Goal: Information Seeking & Learning: Find contact information

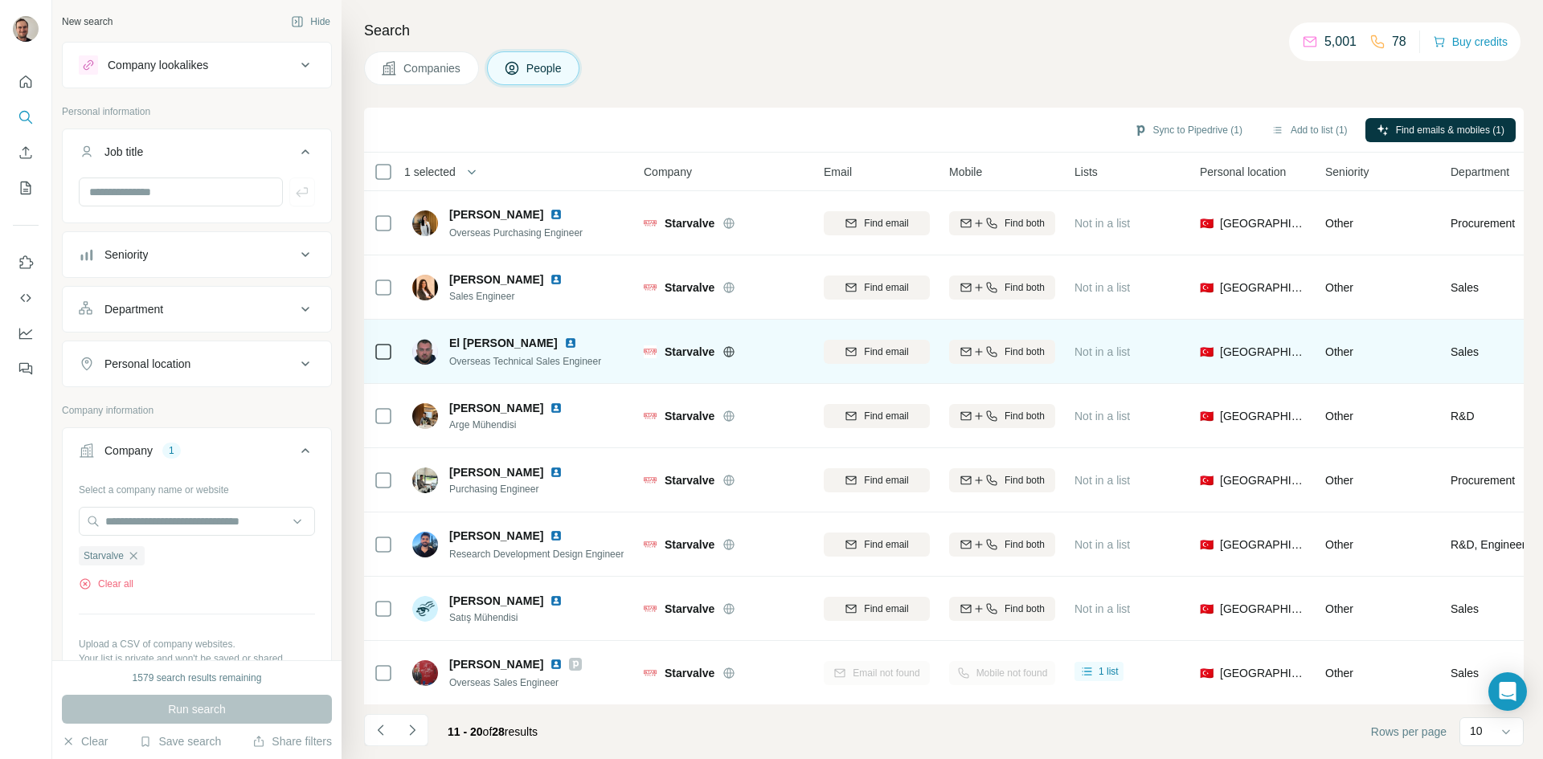
scroll to position [138, 0]
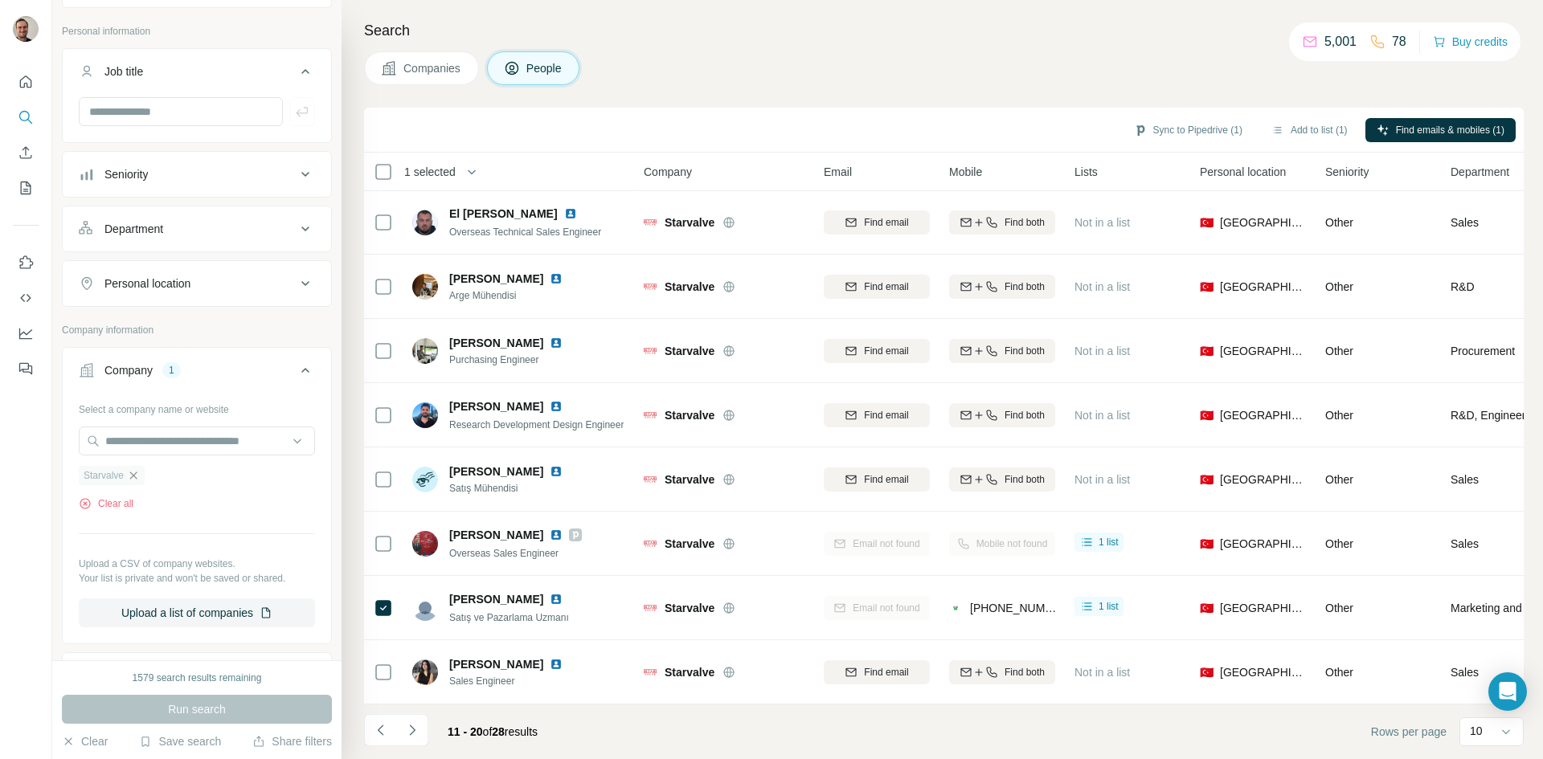
click at [131, 481] on icon "button" at bounding box center [133, 475] width 13 height 13
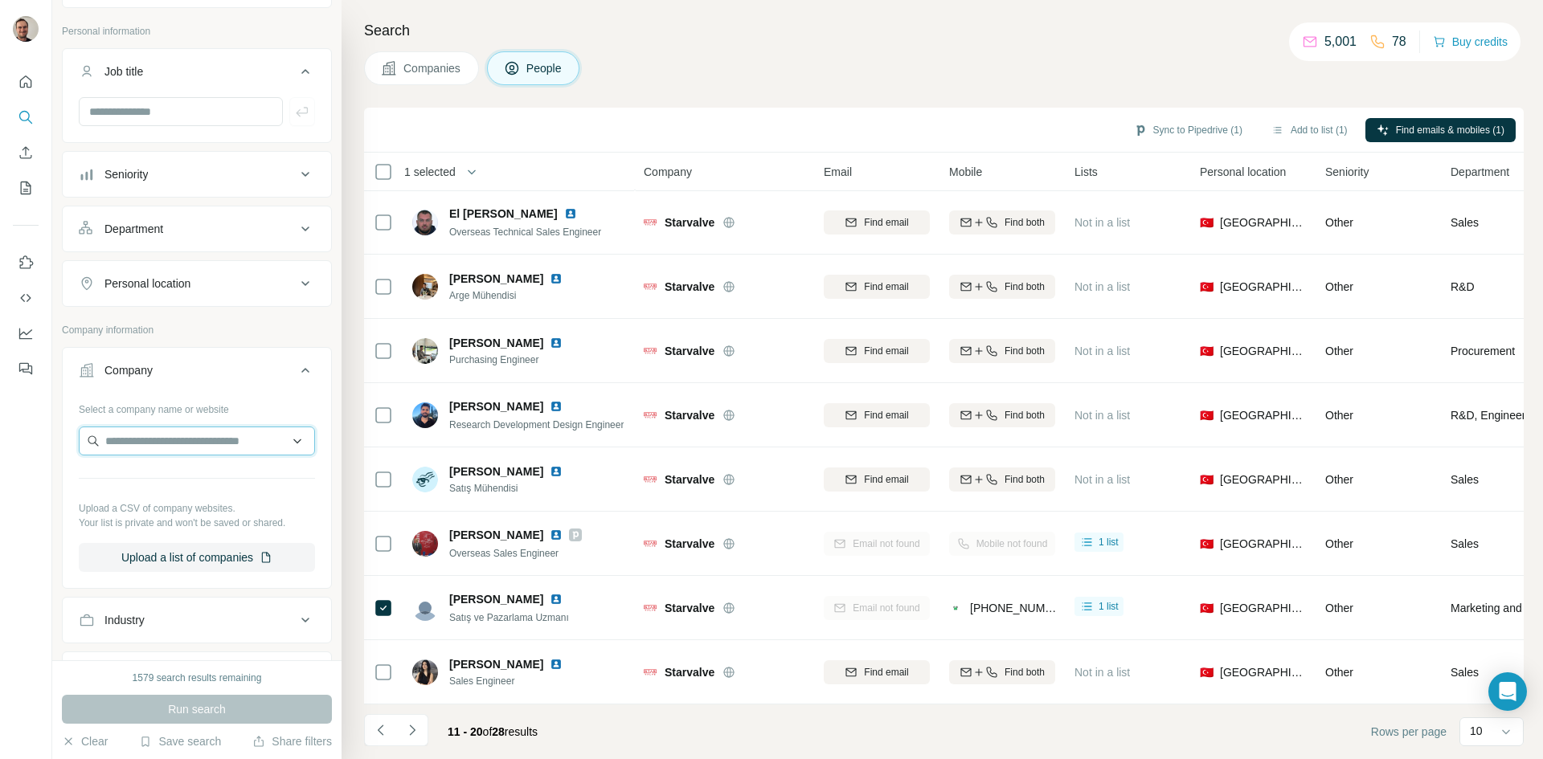
click at [199, 444] on input "text" at bounding box center [197, 441] width 236 height 29
type input "**********"
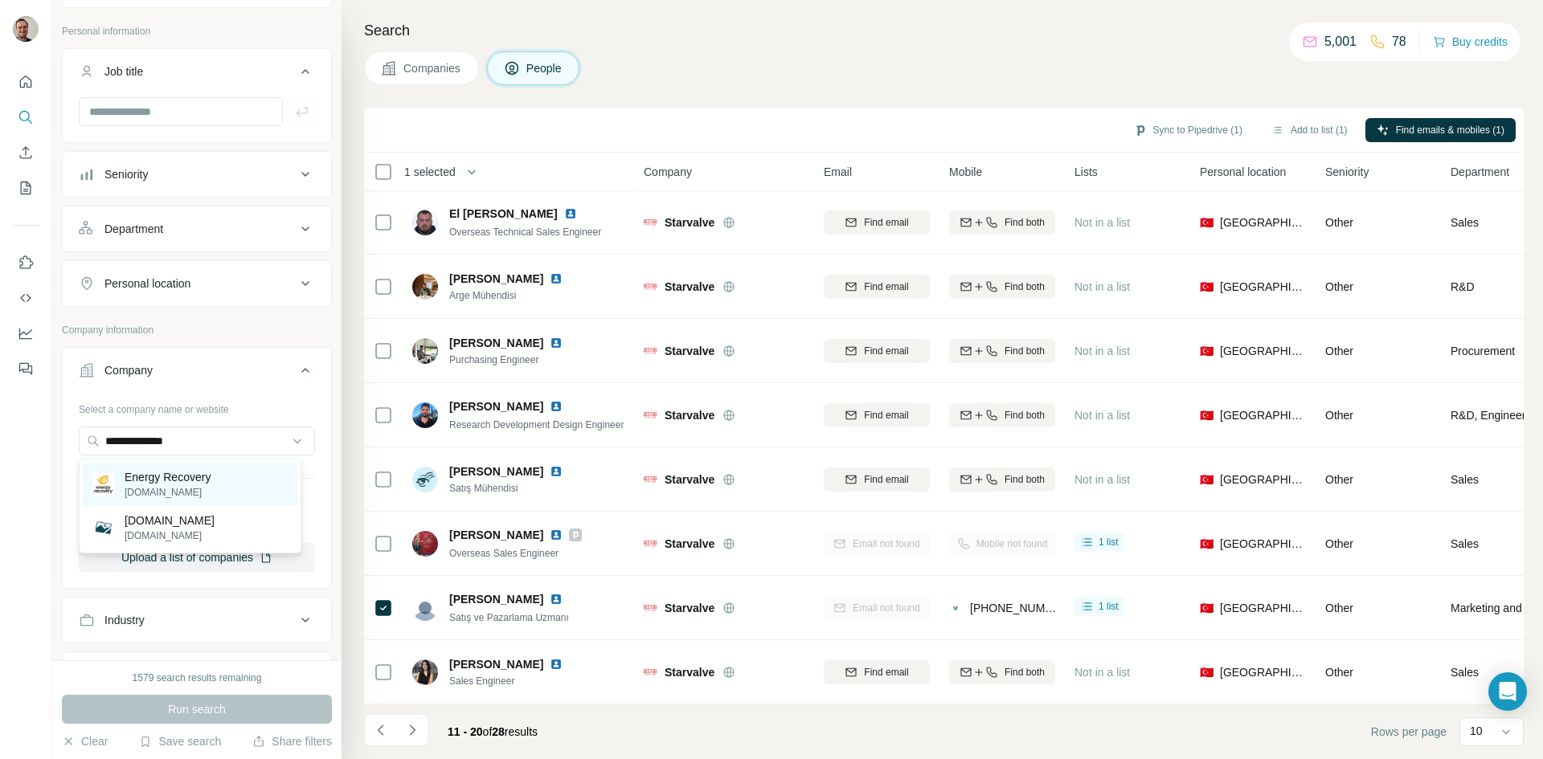
click at [191, 479] on p "Energy Recovery" at bounding box center [168, 477] width 86 height 16
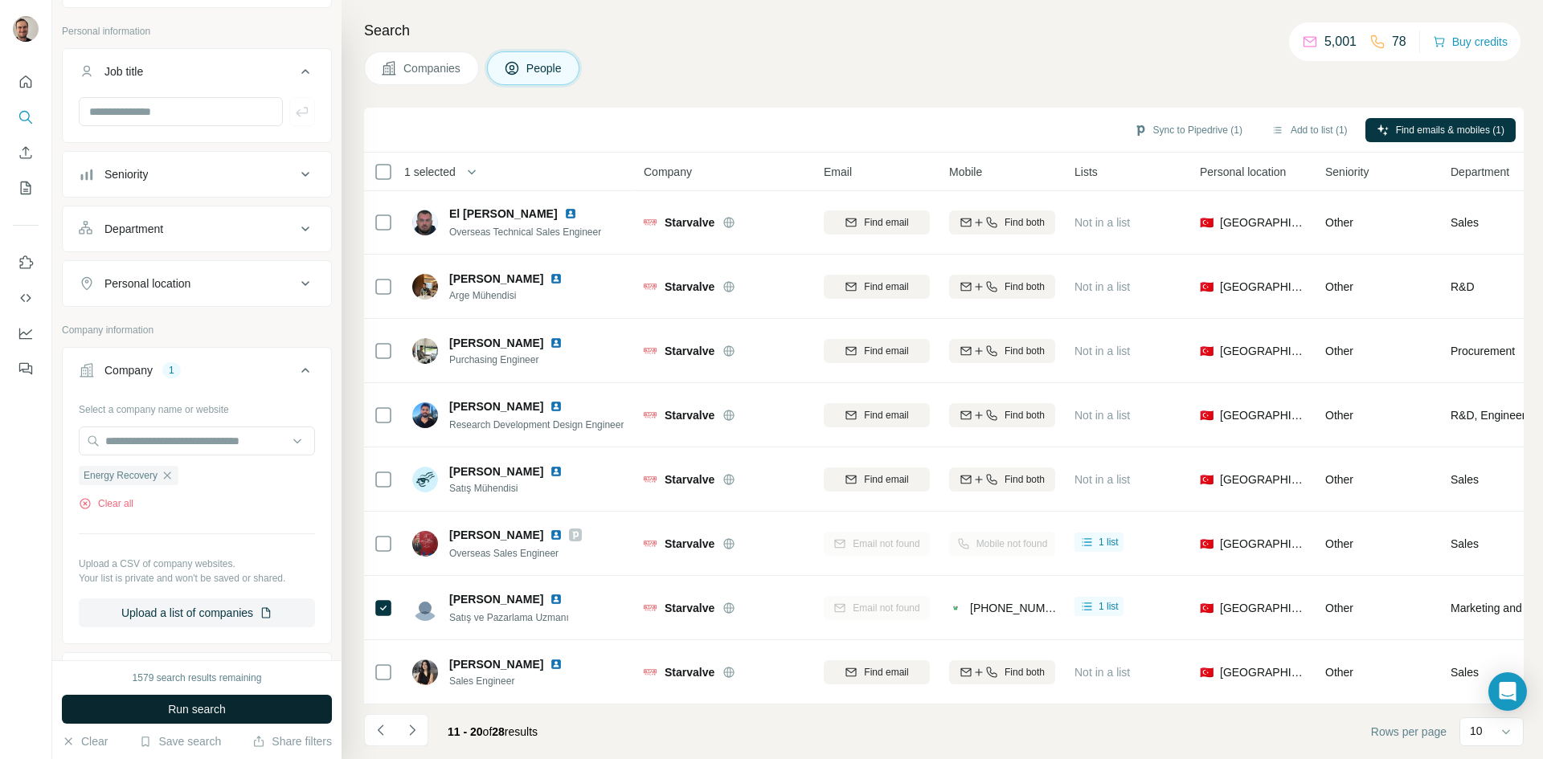
click at [284, 711] on button "Run search" at bounding box center [197, 709] width 270 height 29
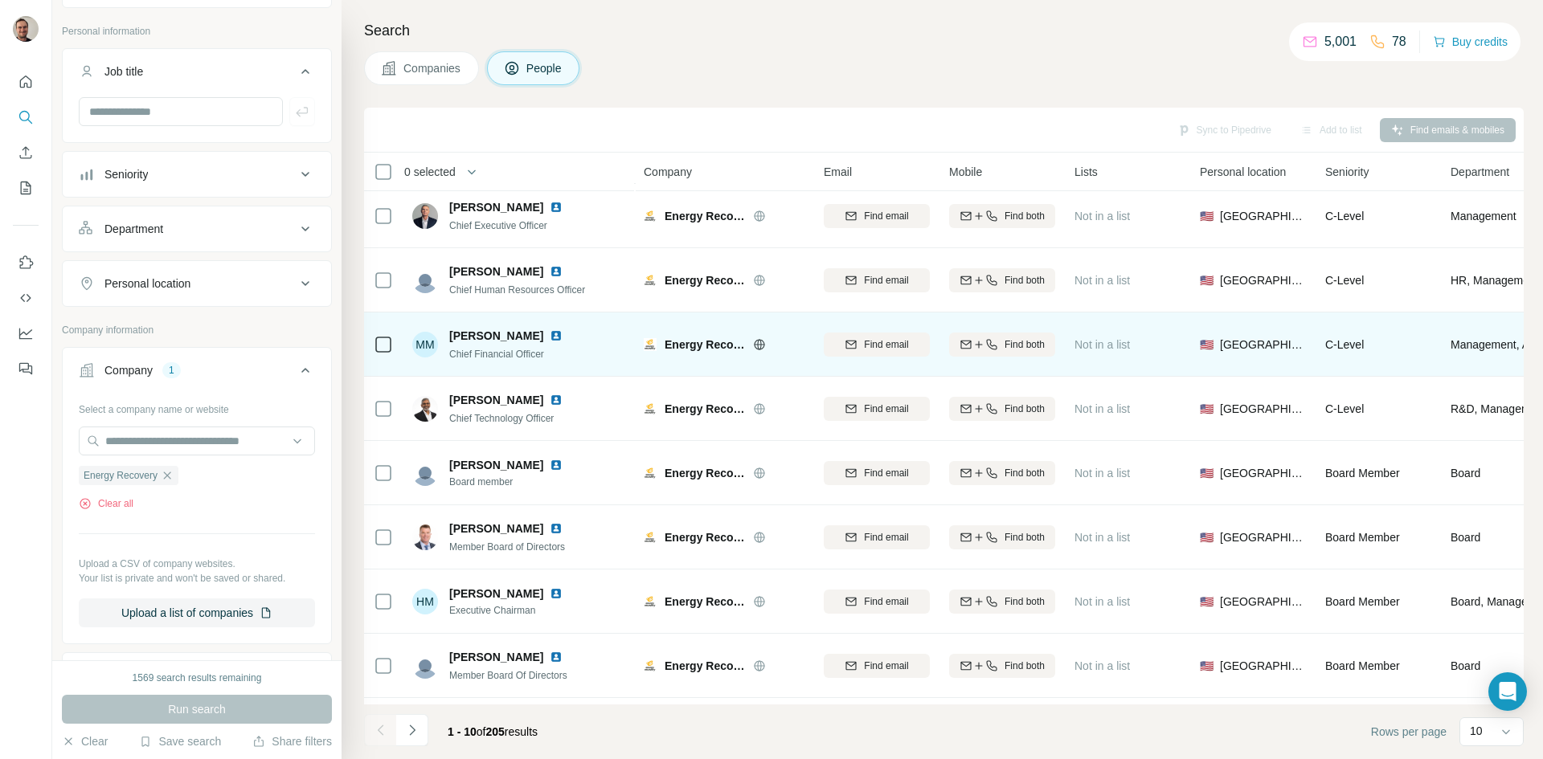
scroll to position [138, 0]
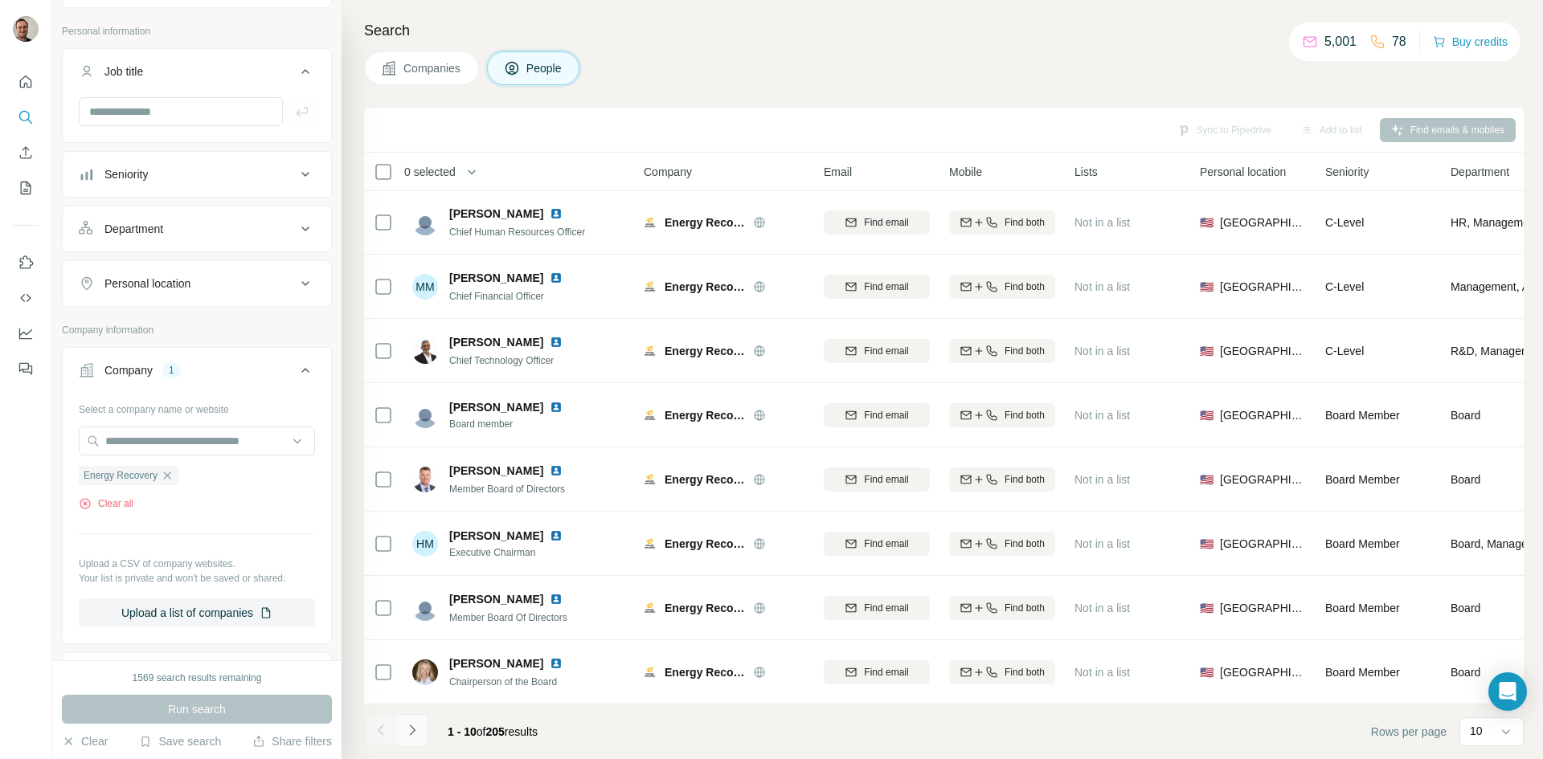
click at [417, 738] on icon "Navigate to next page" at bounding box center [412, 731] width 16 height 16
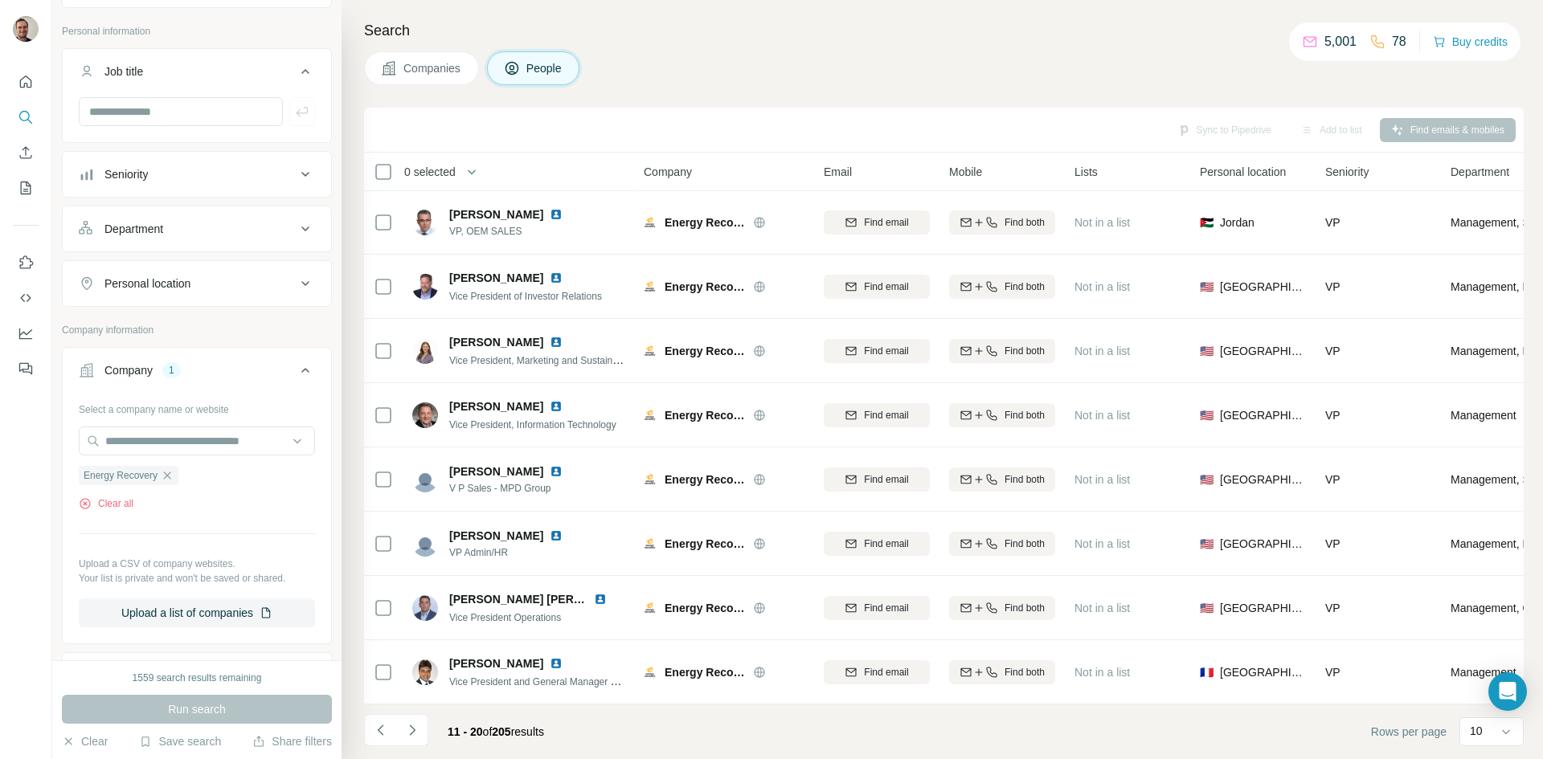
scroll to position [0, 0]
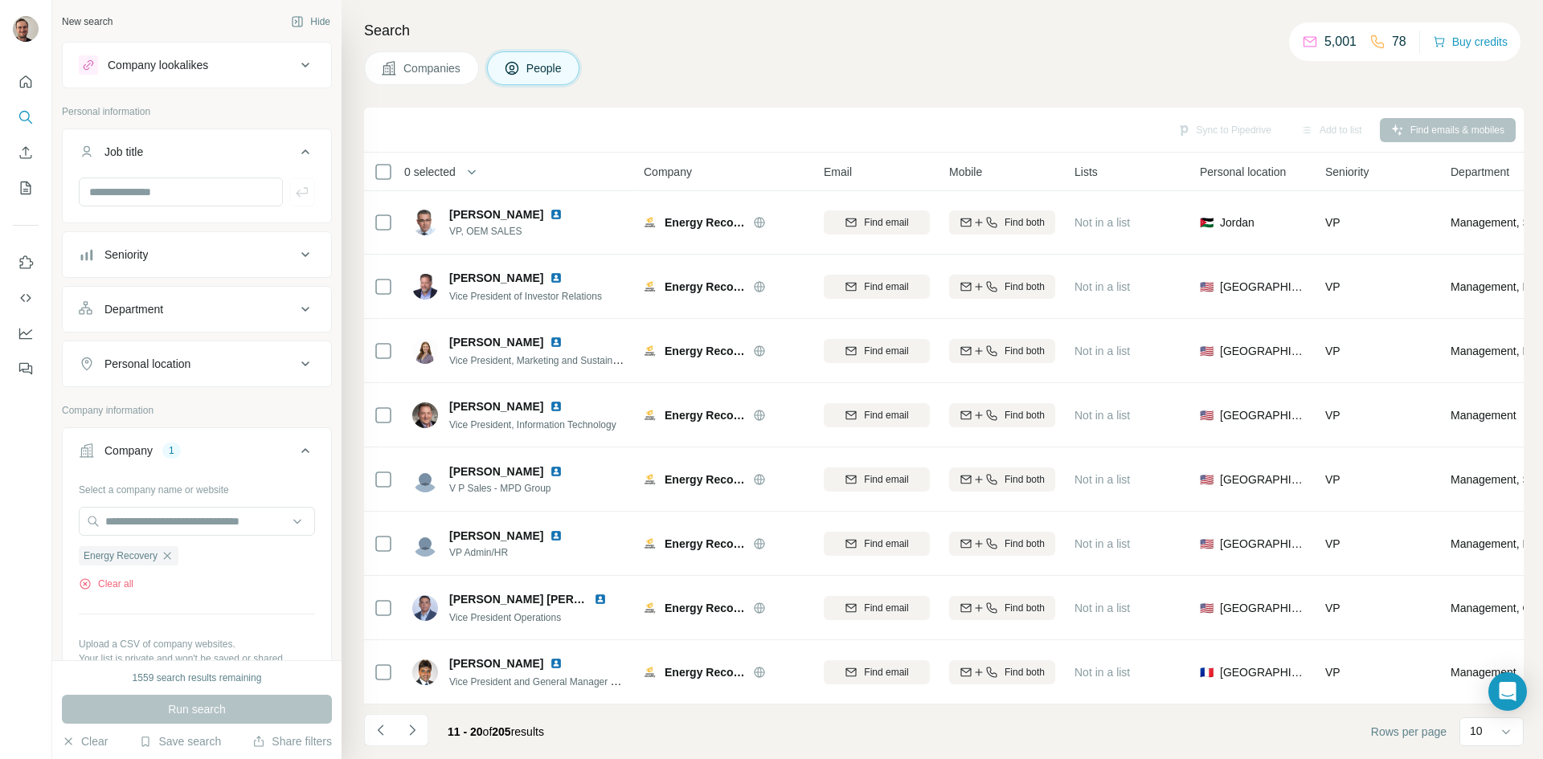
click at [207, 308] on div "Department" at bounding box center [187, 309] width 217 height 16
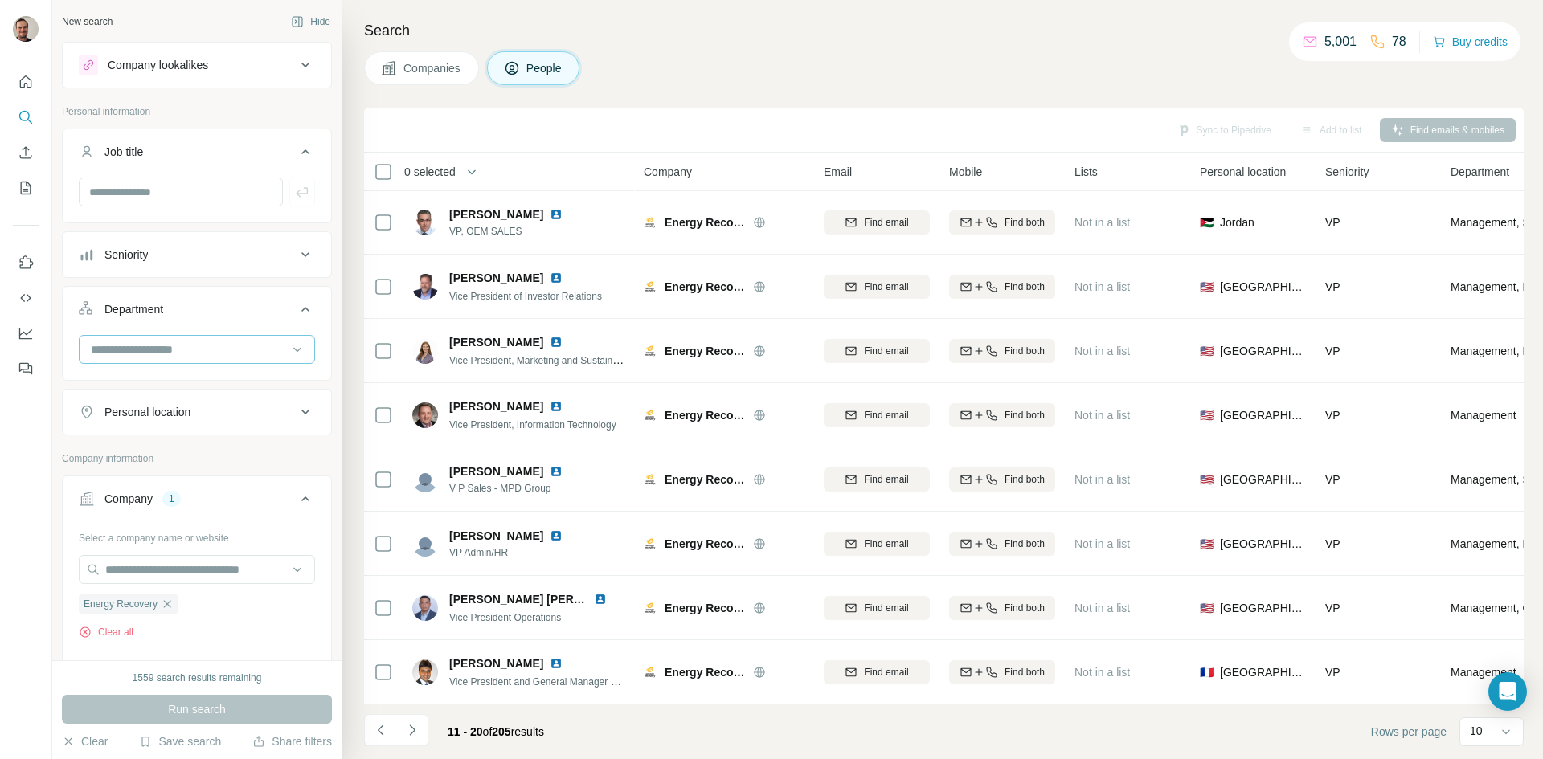
click at [175, 360] on div at bounding box center [188, 349] width 199 height 27
type input "*********"
click at [200, 382] on p "Marketing and Advertising" at bounding box center [156, 386] width 129 height 16
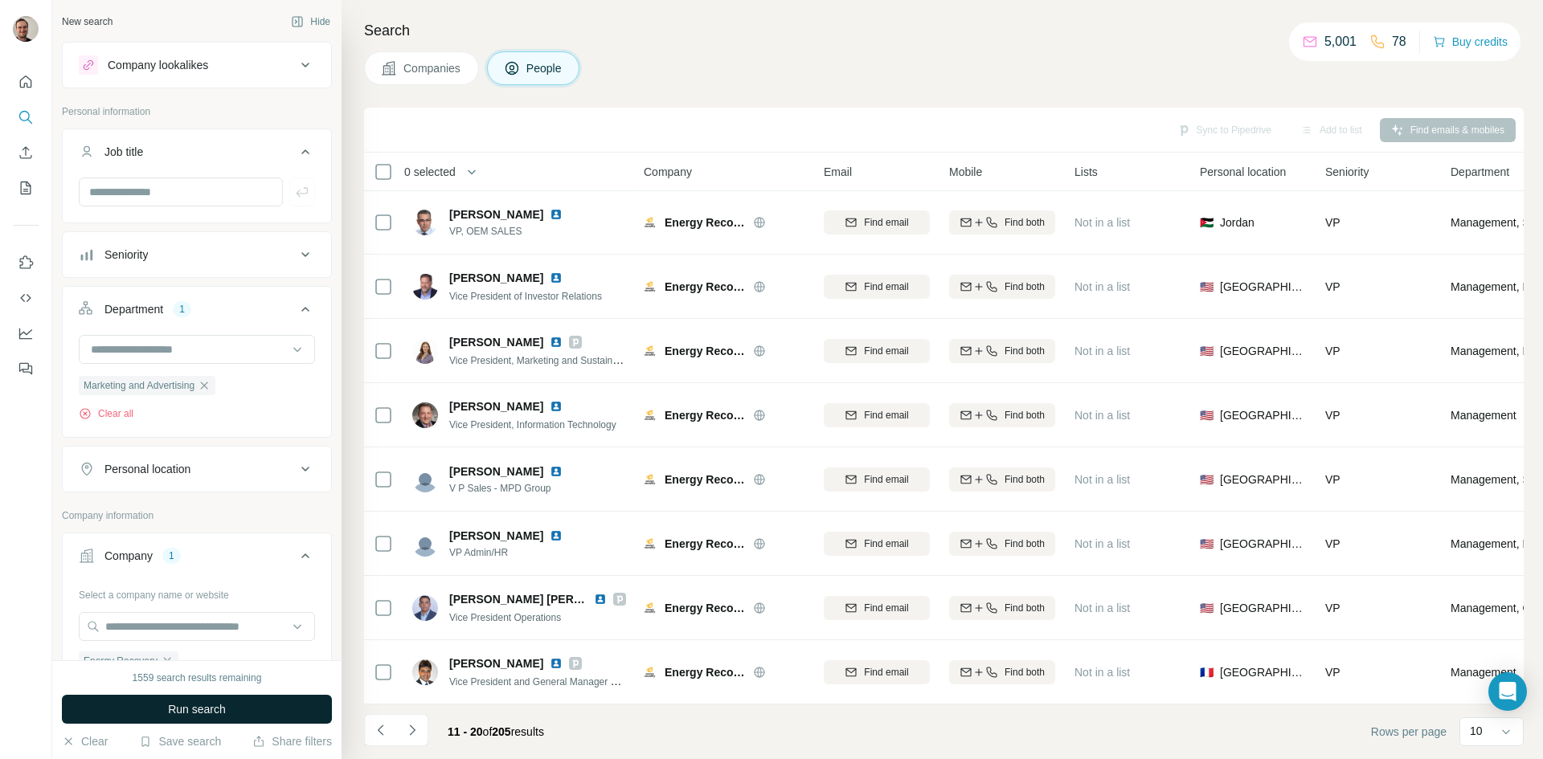
click at [216, 718] on button "Run search" at bounding box center [197, 709] width 270 height 29
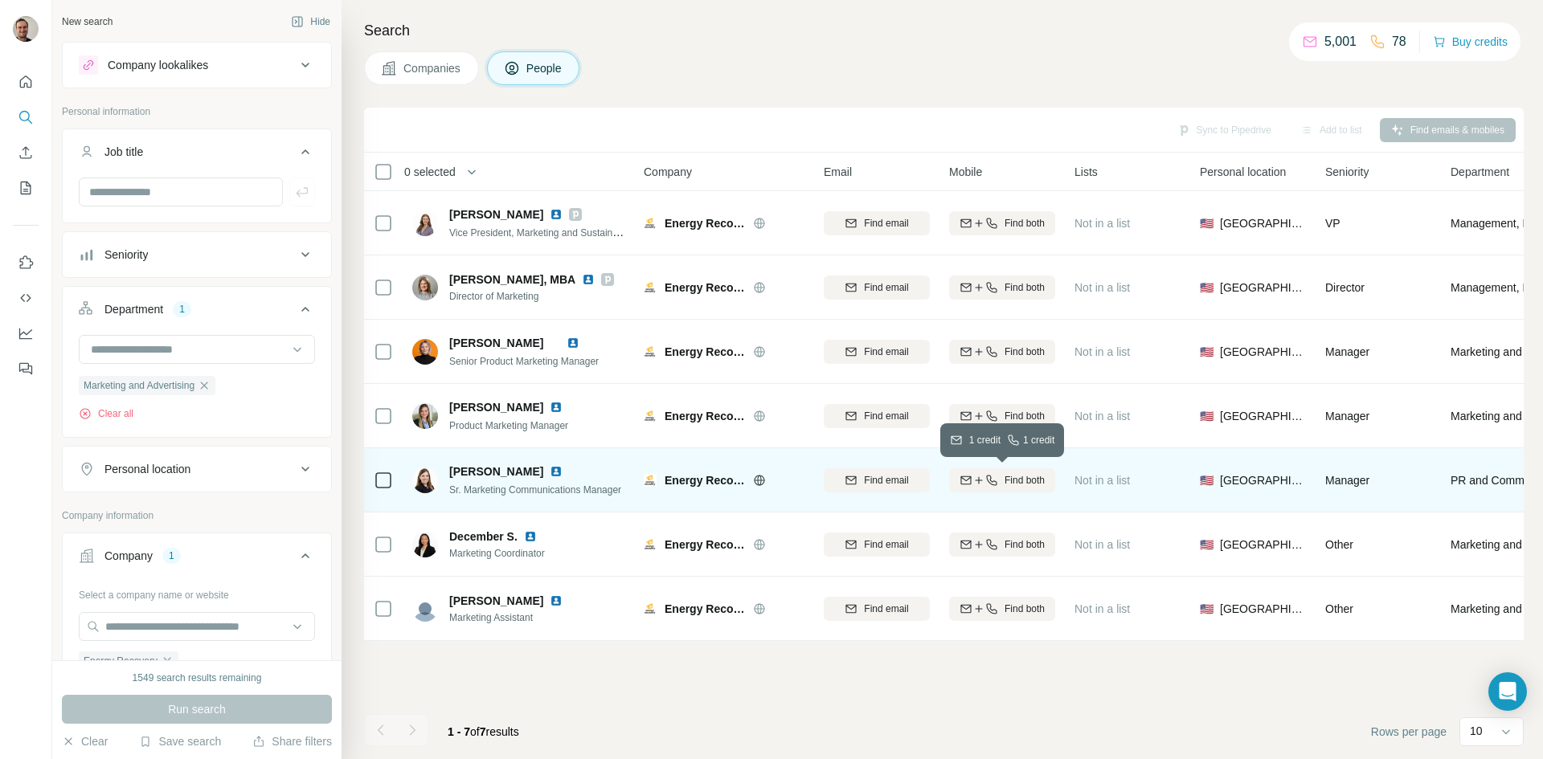
click at [1010, 489] on button "Find both" at bounding box center [1002, 481] width 106 height 24
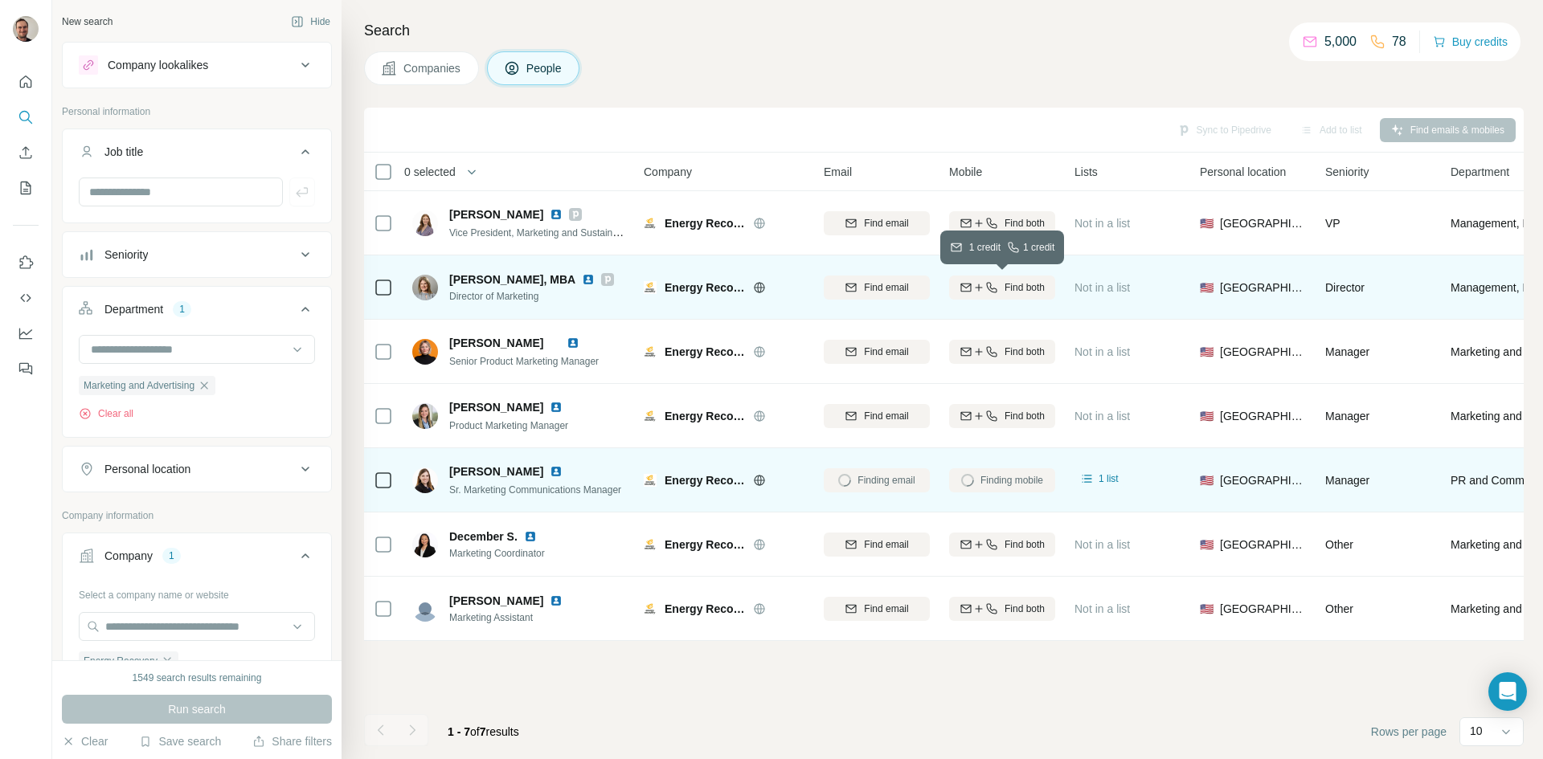
click at [1025, 285] on span "Find both" at bounding box center [1025, 287] width 40 height 14
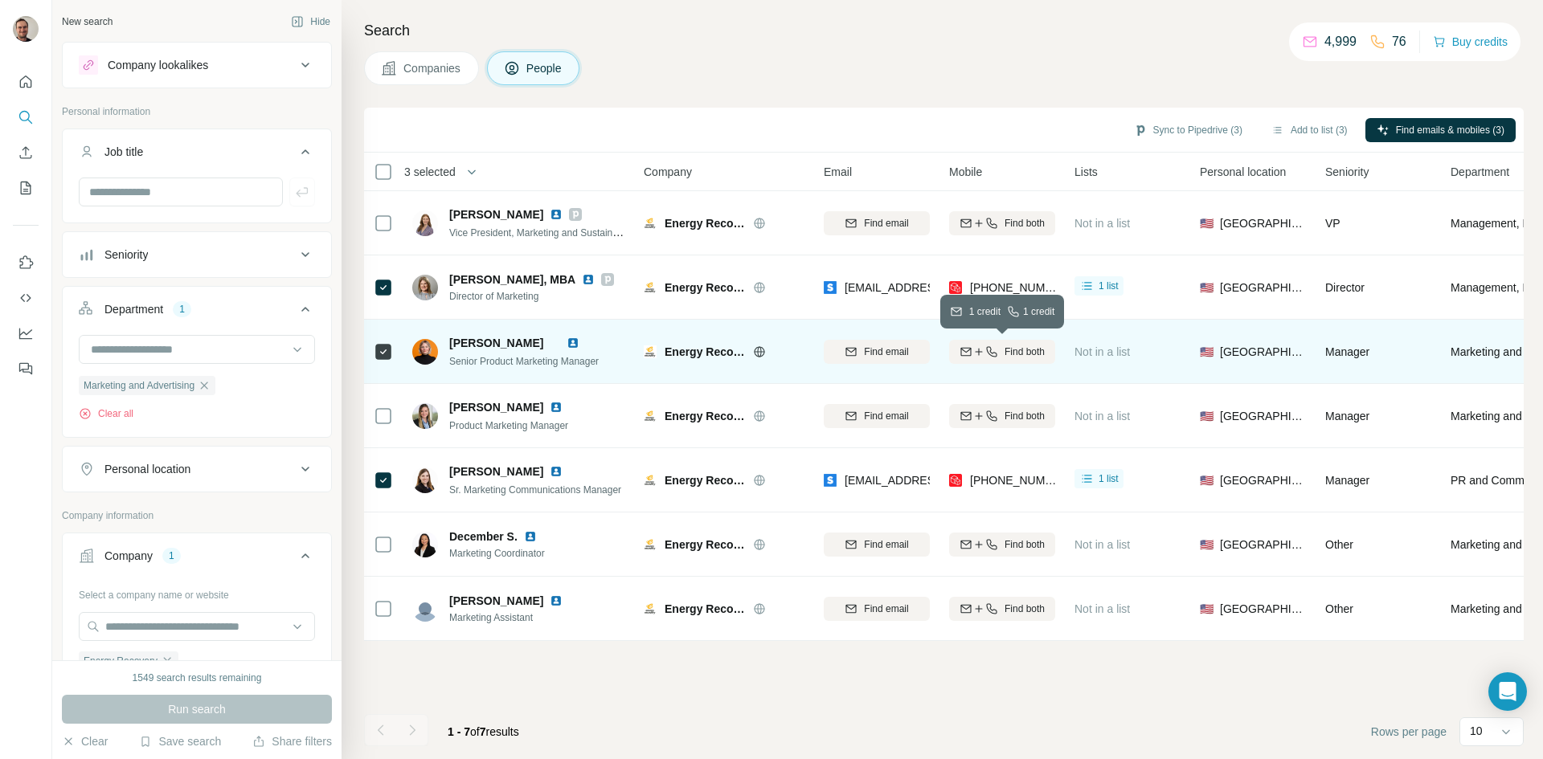
click at [1030, 352] on span "Find both" at bounding box center [1025, 352] width 40 height 14
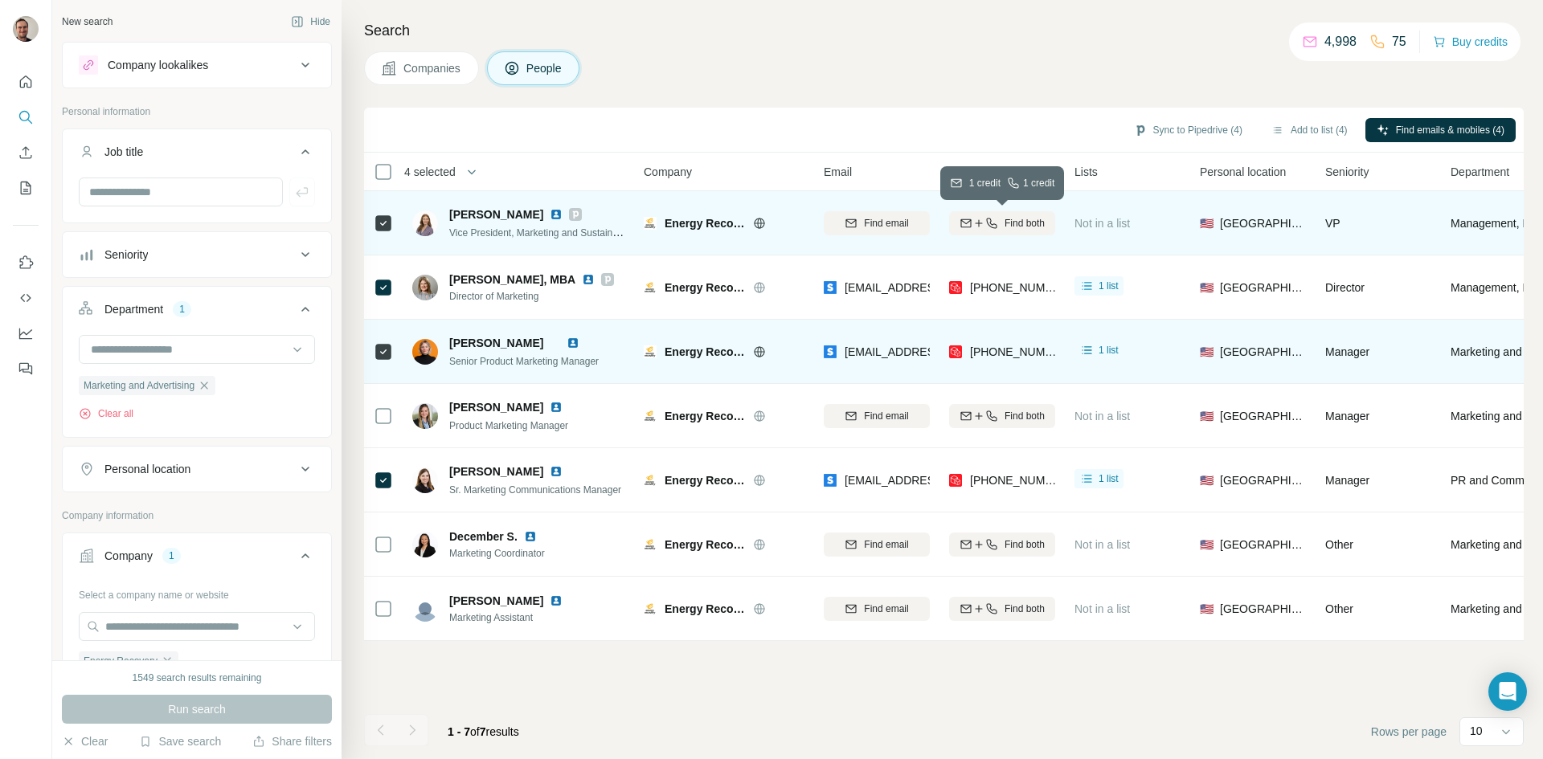
click at [1023, 221] on span "Find both" at bounding box center [1025, 223] width 40 height 14
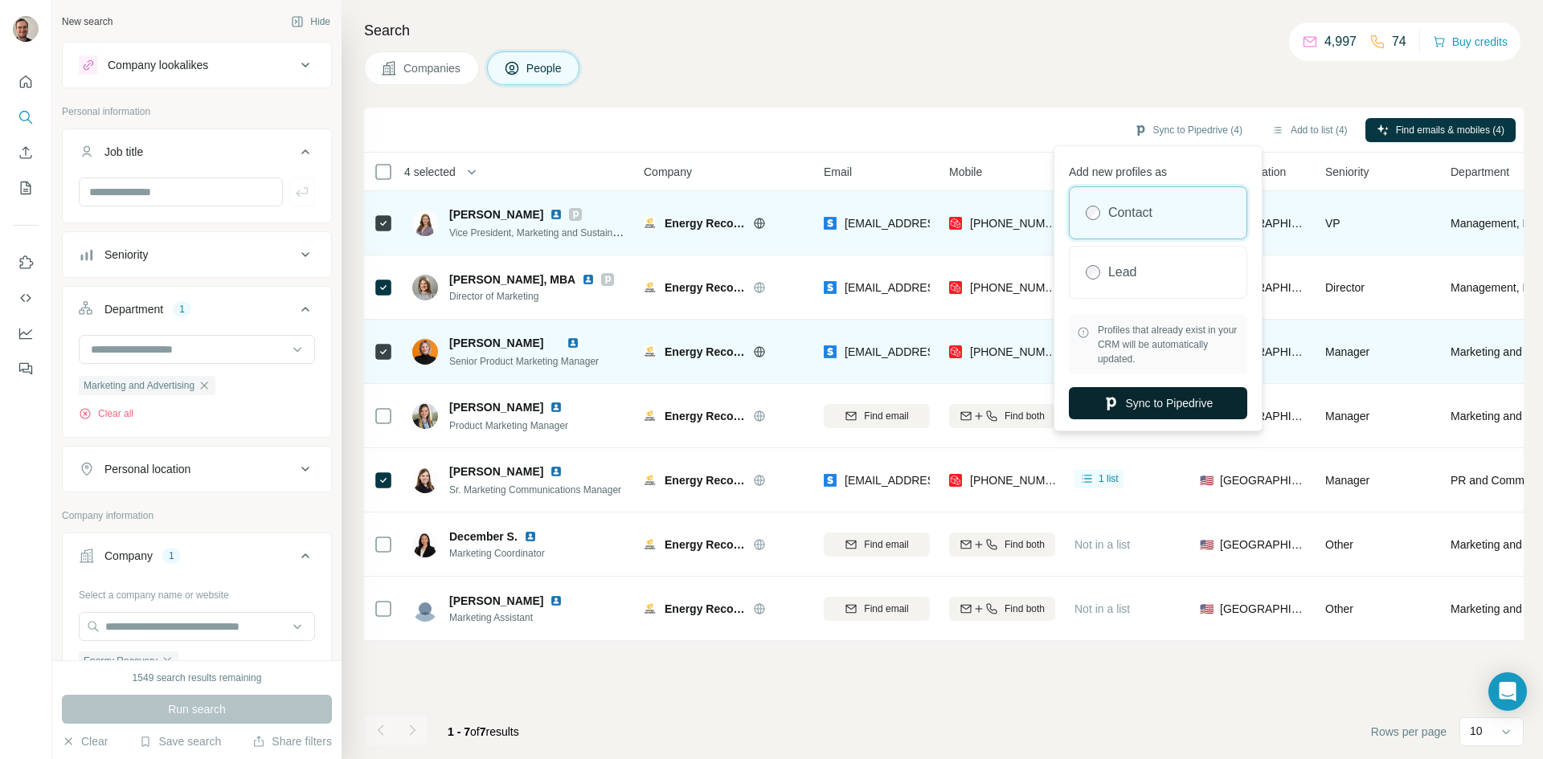
click at [1160, 405] on button "Sync to Pipedrive" at bounding box center [1158, 403] width 178 height 32
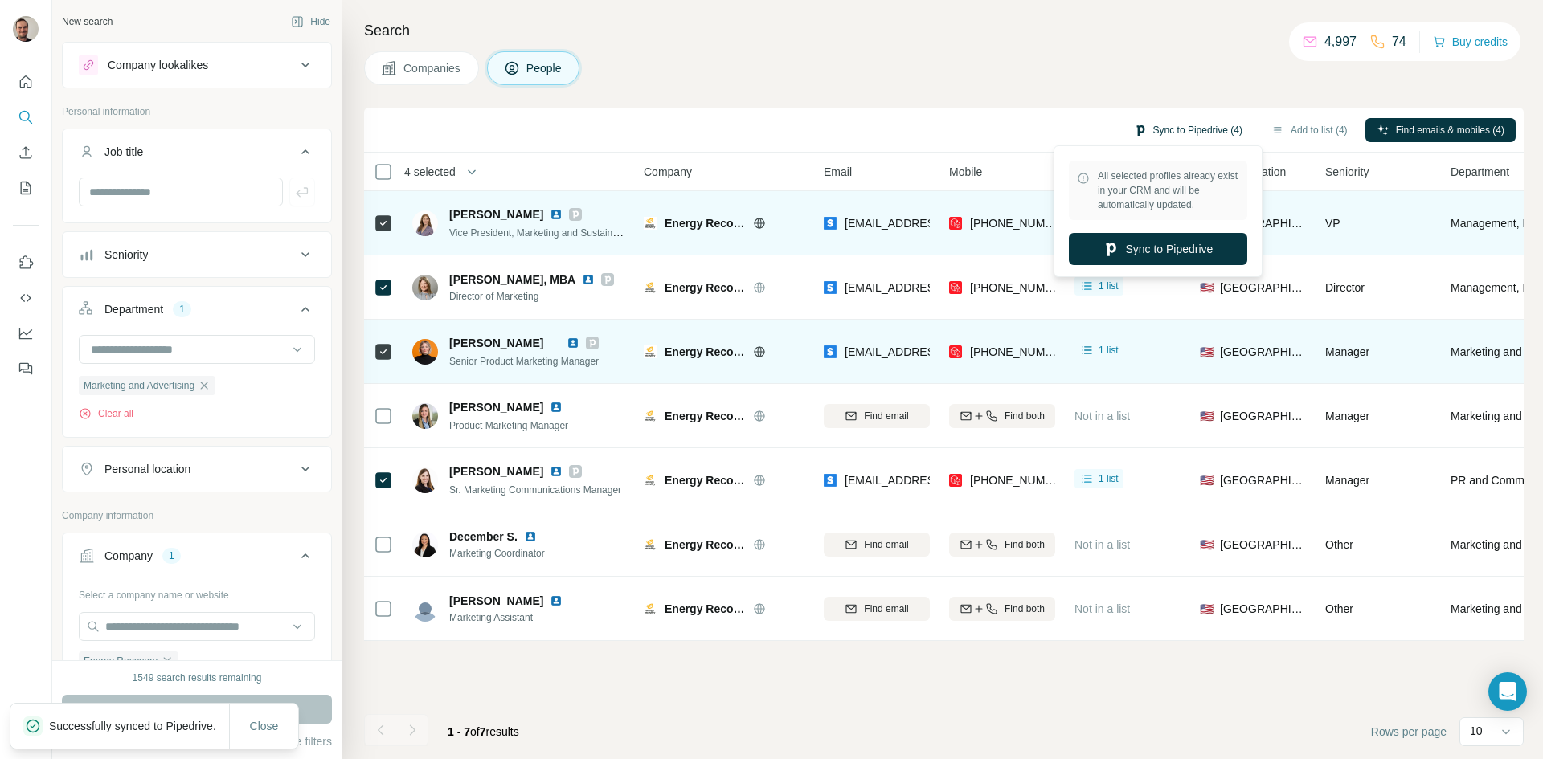
click at [1230, 131] on button "Sync to Pipedrive (4)" at bounding box center [1188, 130] width 131 height 24
click at [205, 387] on icon "button" at bounding box center [204, 385] width 13 height 13
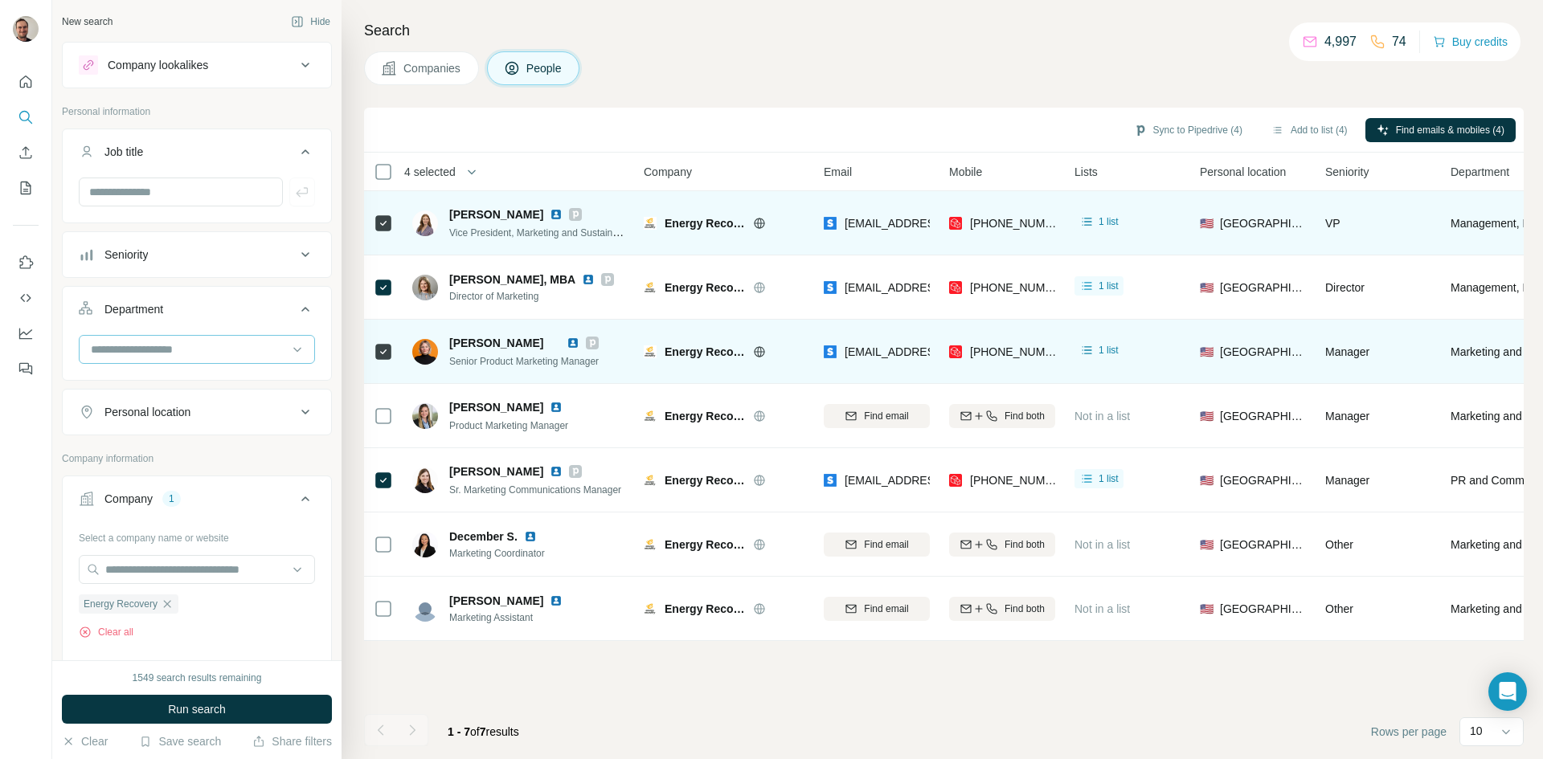
click at [187, 346] on input at bounding box center [188, 350] width 199 height 18
type input "*****"
click at [144, 387] on div "Sales" at bounding box center [189, 386] width 195 height 16
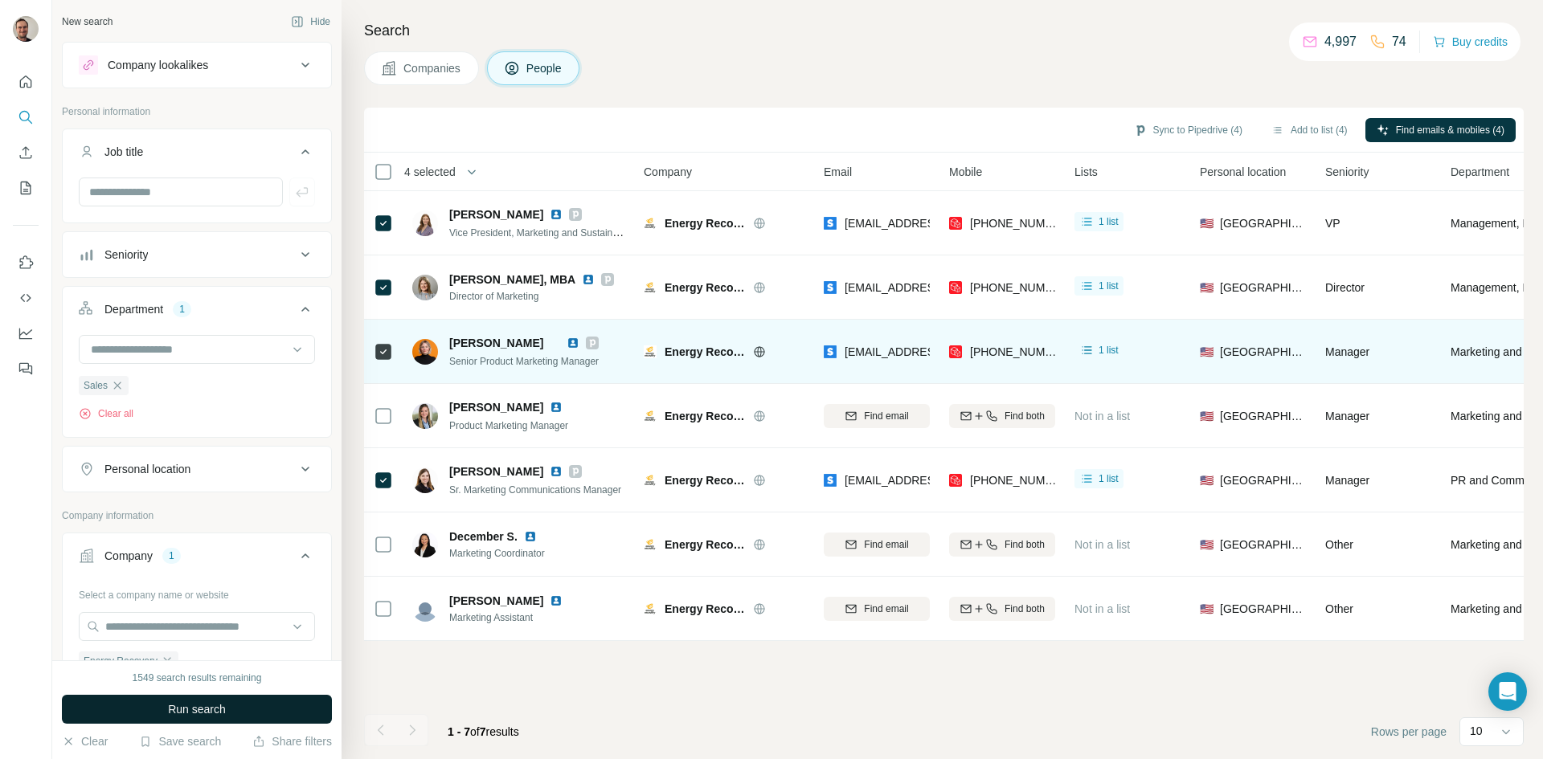
click at [270, 710] on button "Run search" at bounding box center [197, 709] width 270 height 29
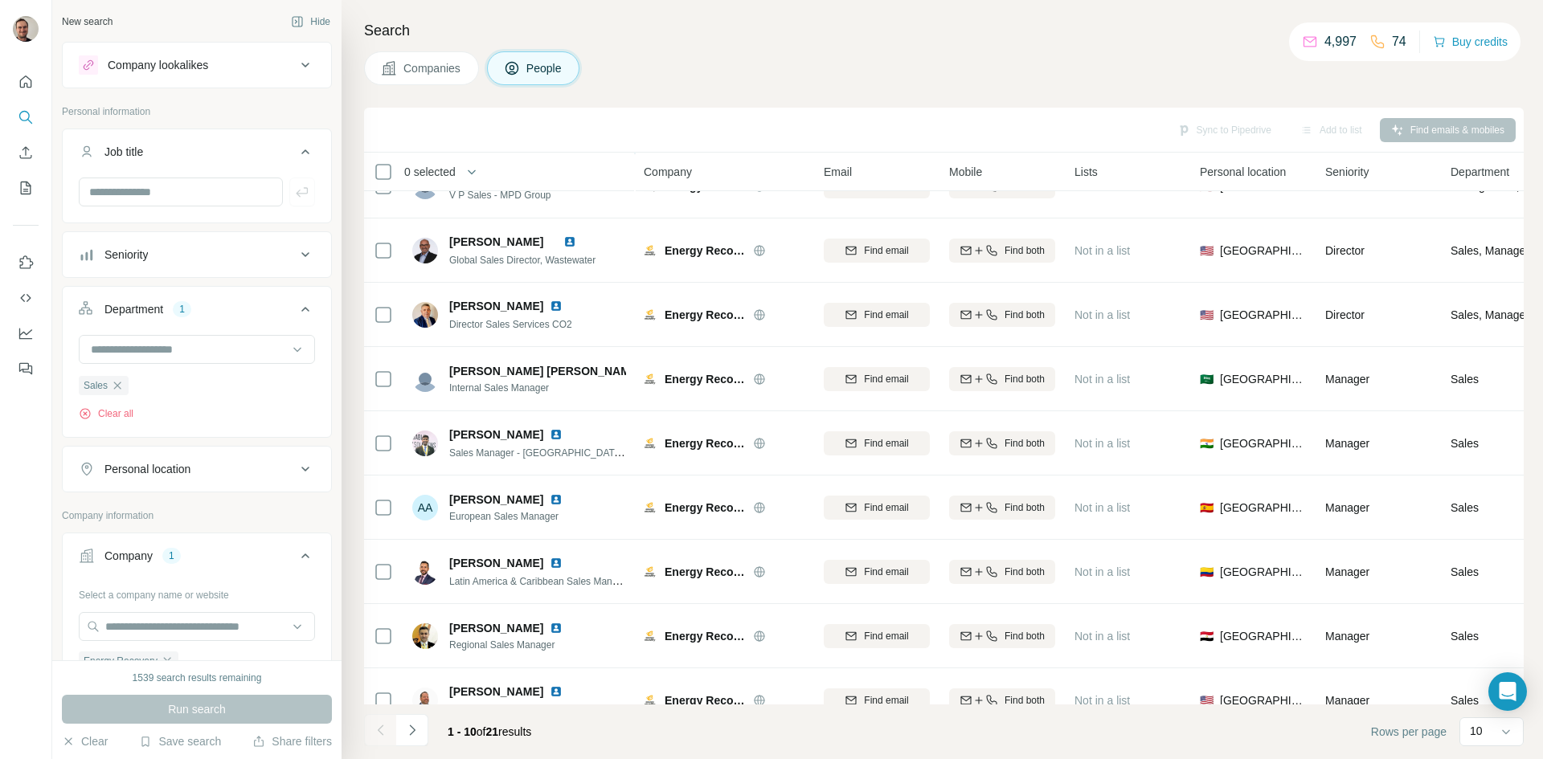
scroll to position [138, 0]
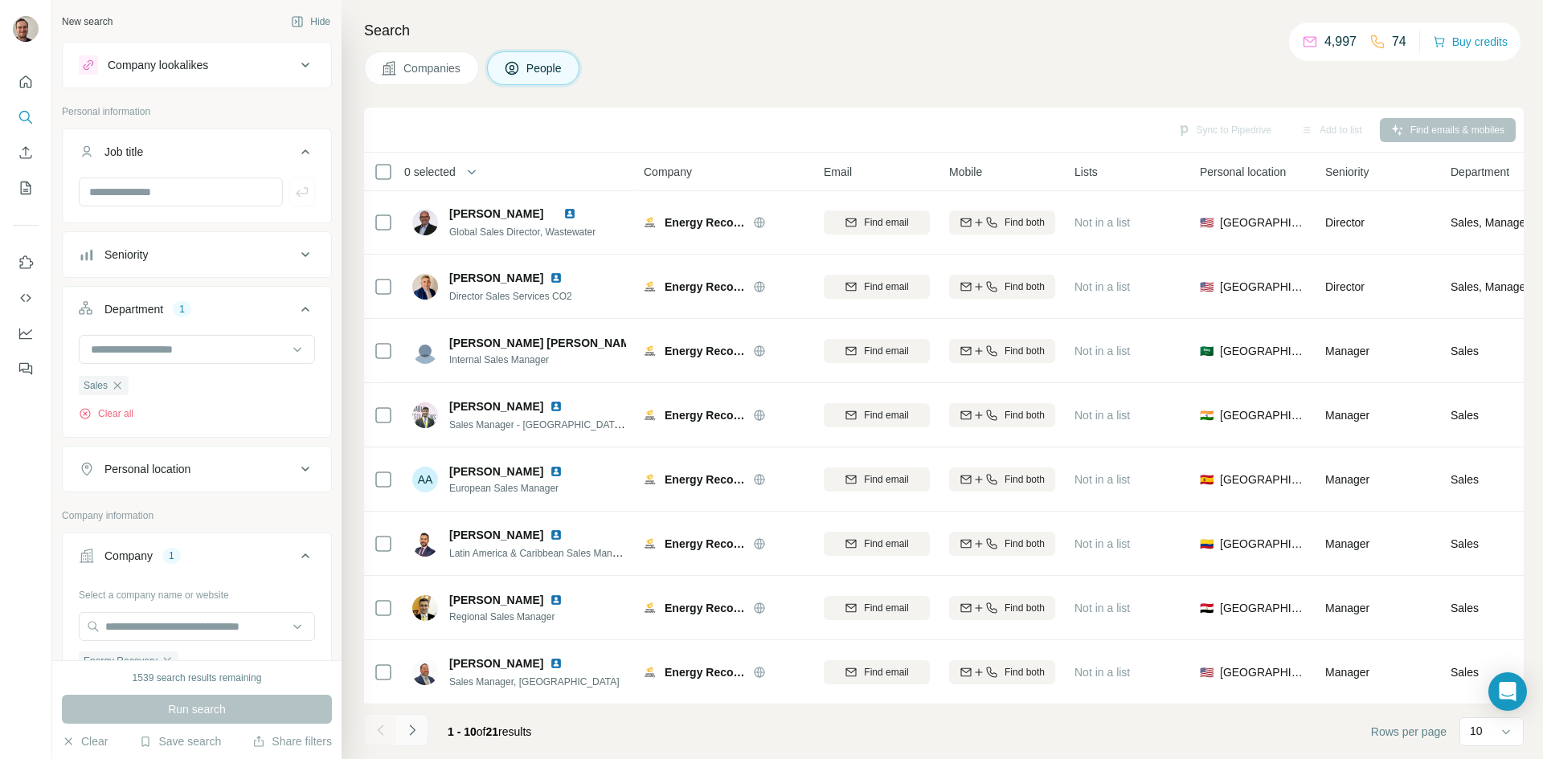
click at [421, 731] on button "Navigate to next page" at bounding box center [412, 730] width 32 height 32
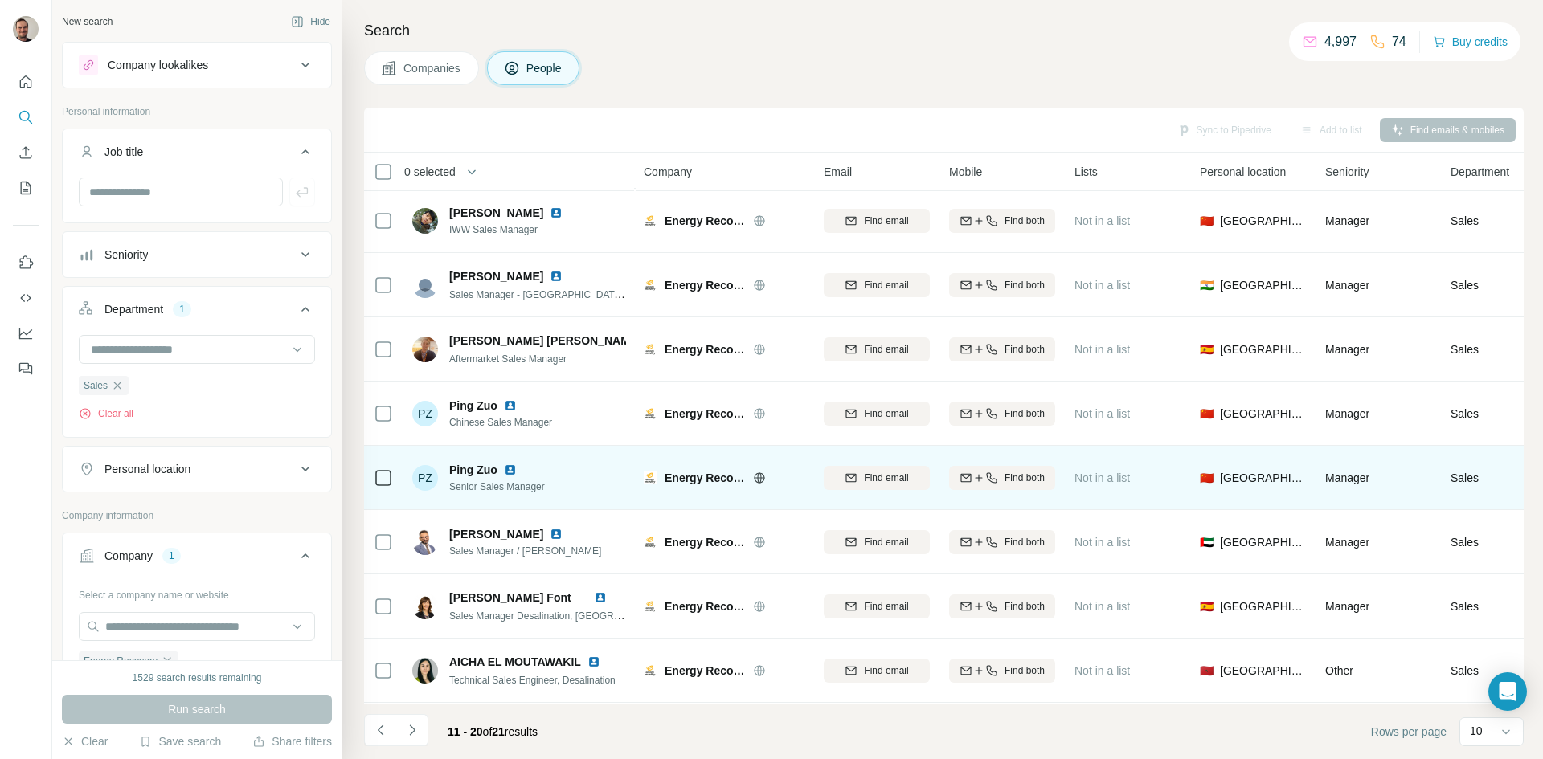
scroll to position [0, 0]
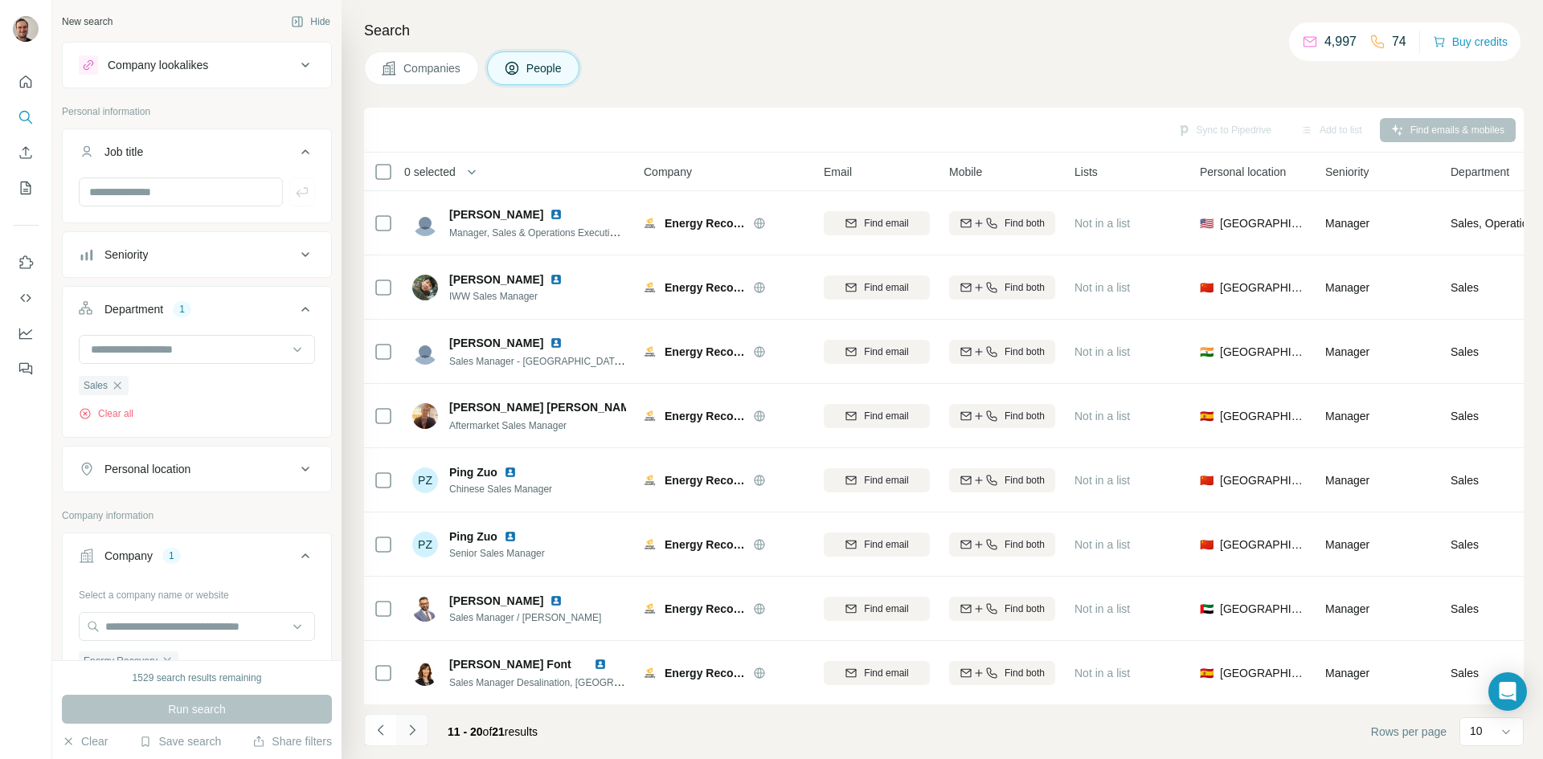
click at [414, 736] on icon "Navigate to next page" at bounding box center [412, 731] width 16 height 16
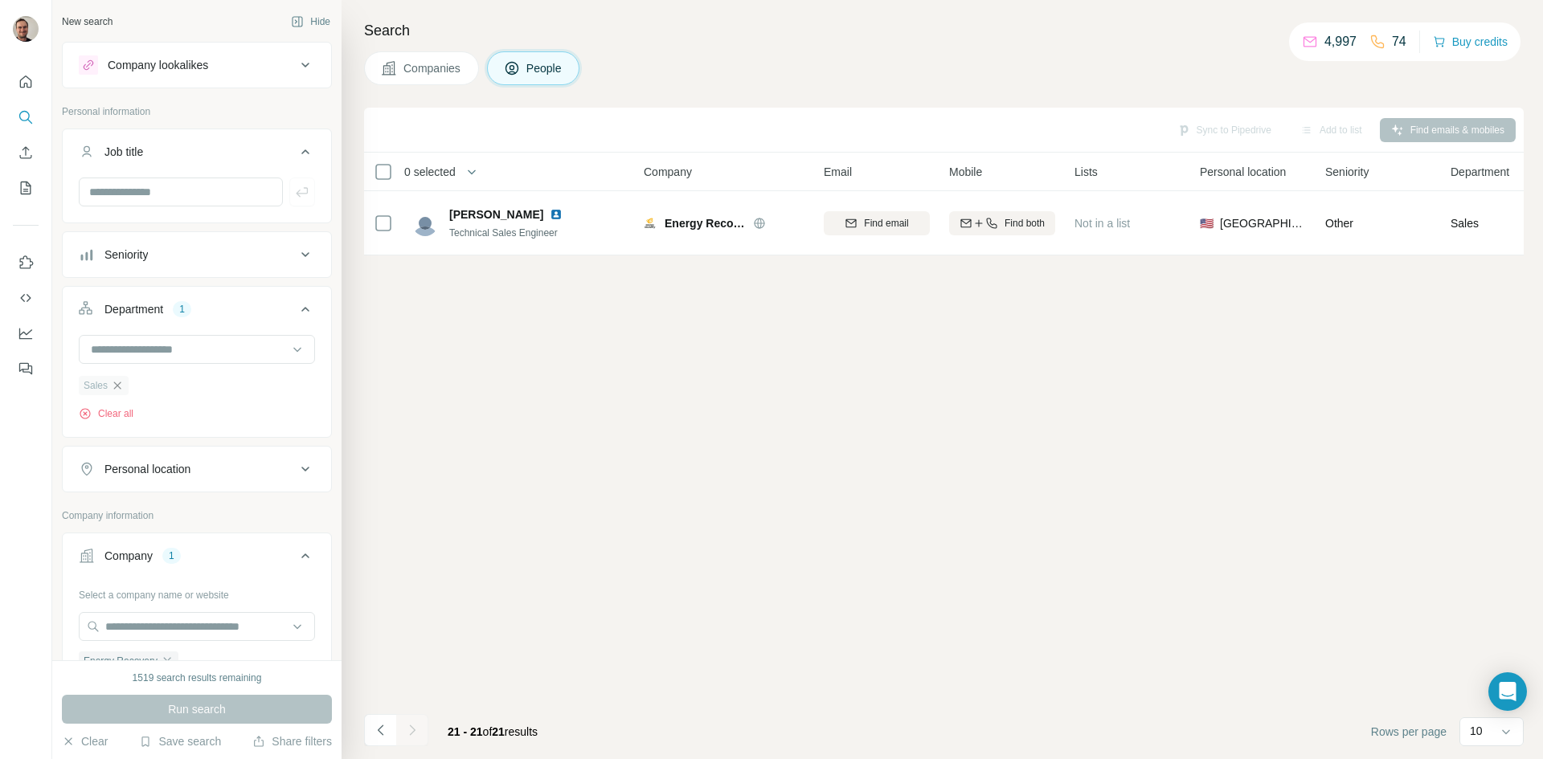
click at [120, 387] on icon "button" at bounding box center [117, 385] width 13 height 13
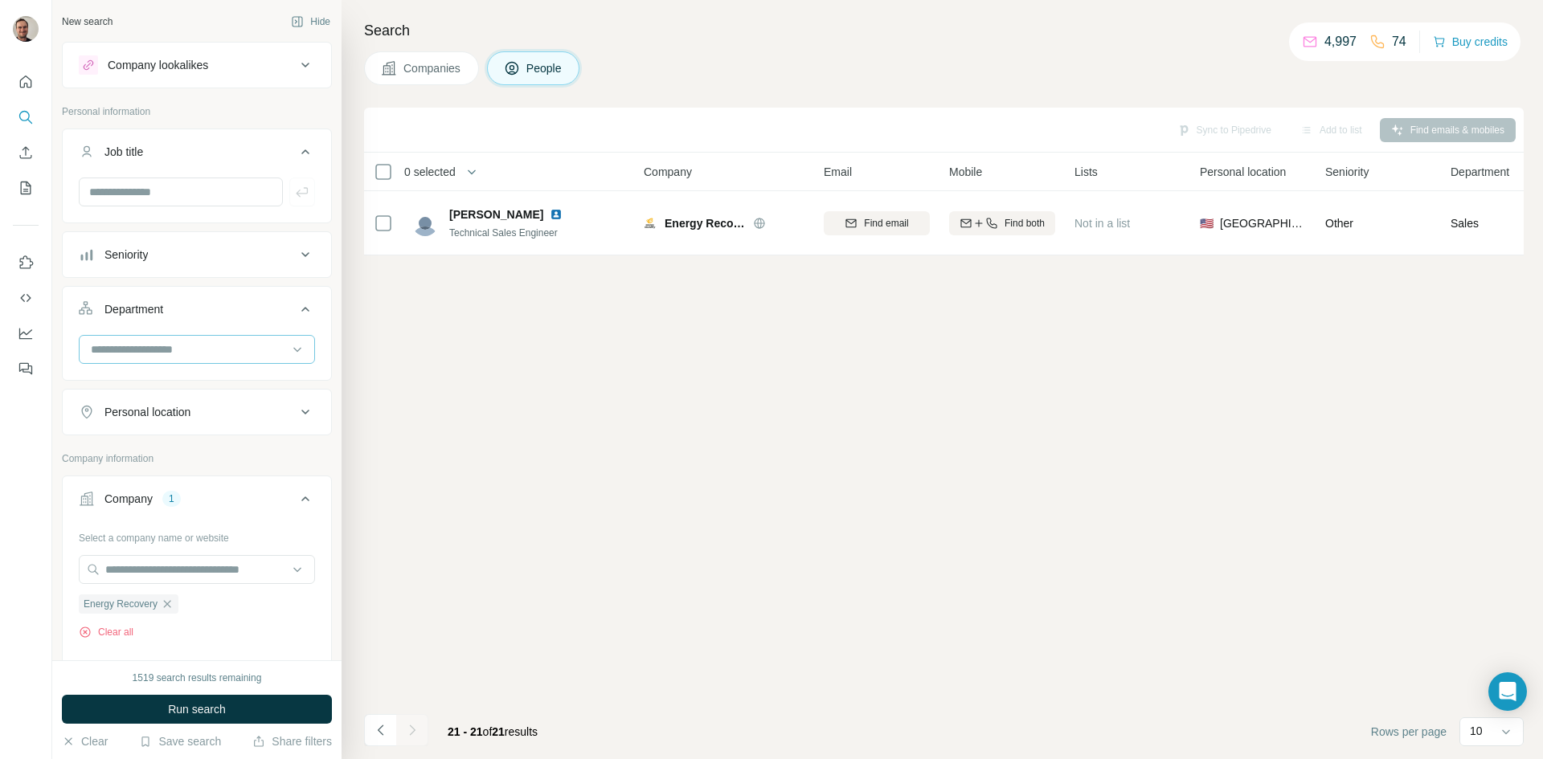
click at [129, 351] on input at bounding box center [188, 350] width 199 height 18
type input "*"
type input "***"
drag, startPoint x: 175, startPoint y: 379, endPoint x: 96, endPoint y: 379, distance: 79.6
click at [96, 379] on p "Operations" at bounding box center [119, 386] width 55 height 16
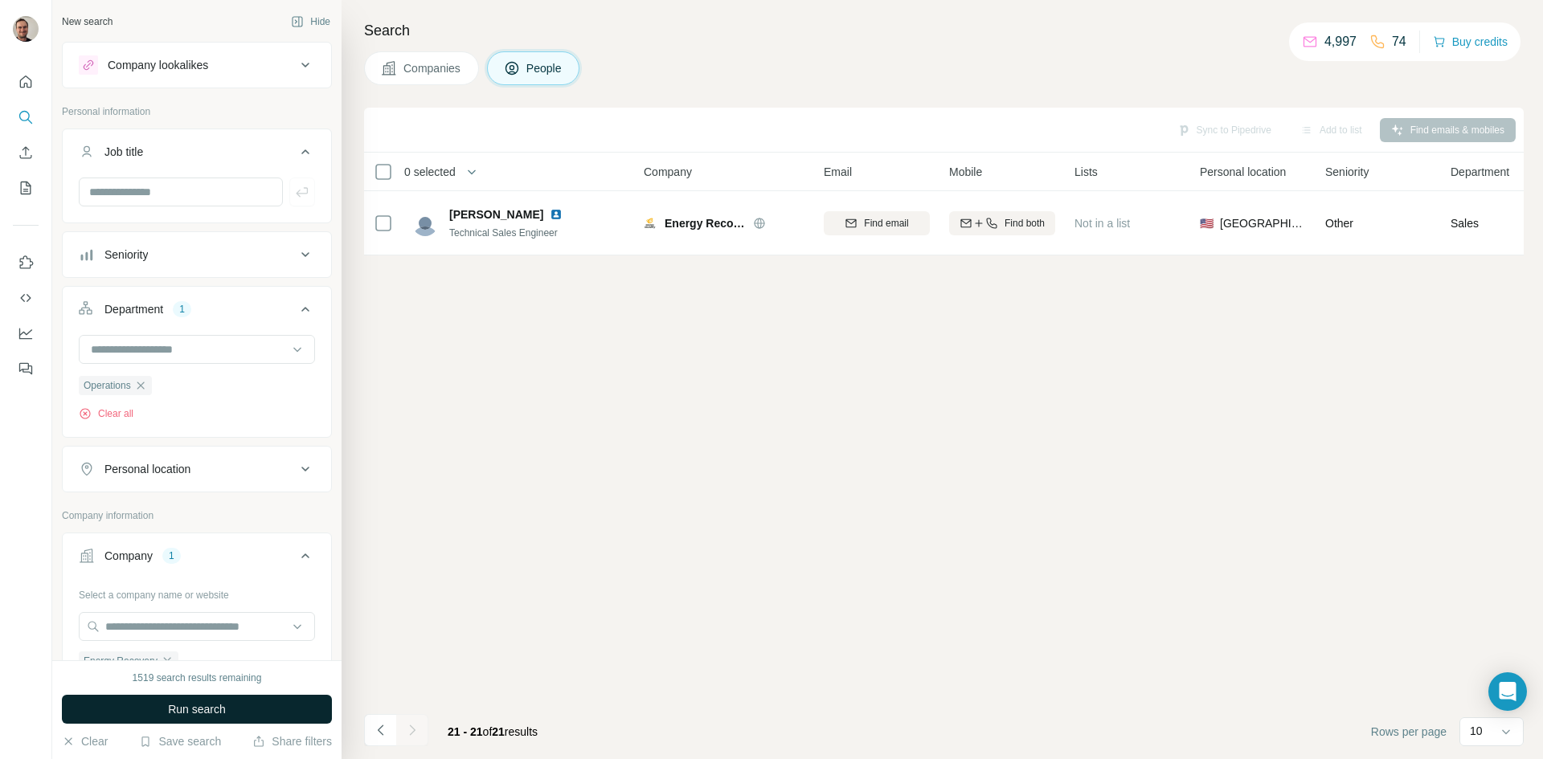
click at [244, 706] on button "Run search" at bounding box center [197, 709] width 270 height 29
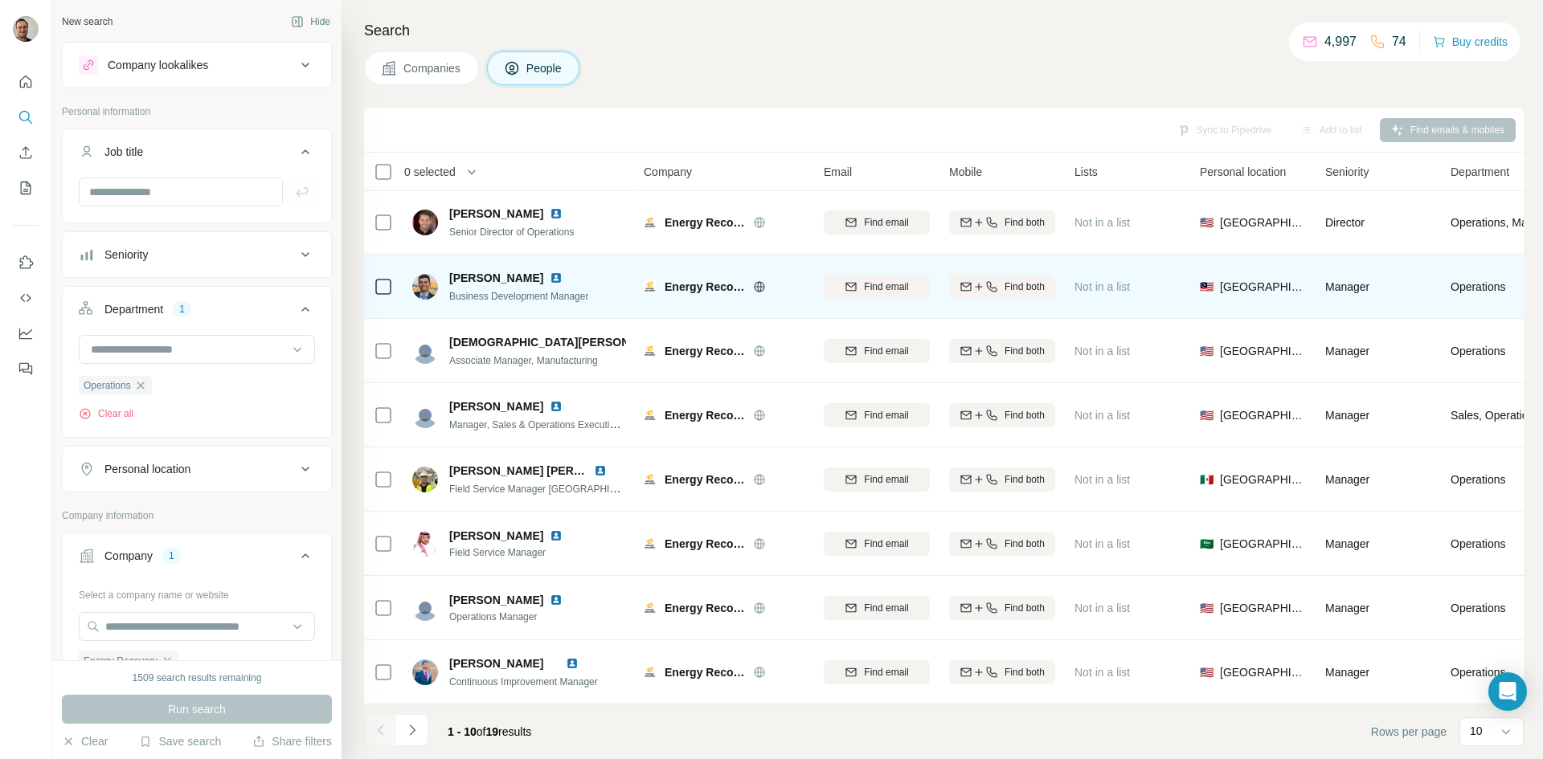
scroll to position [138, 0]
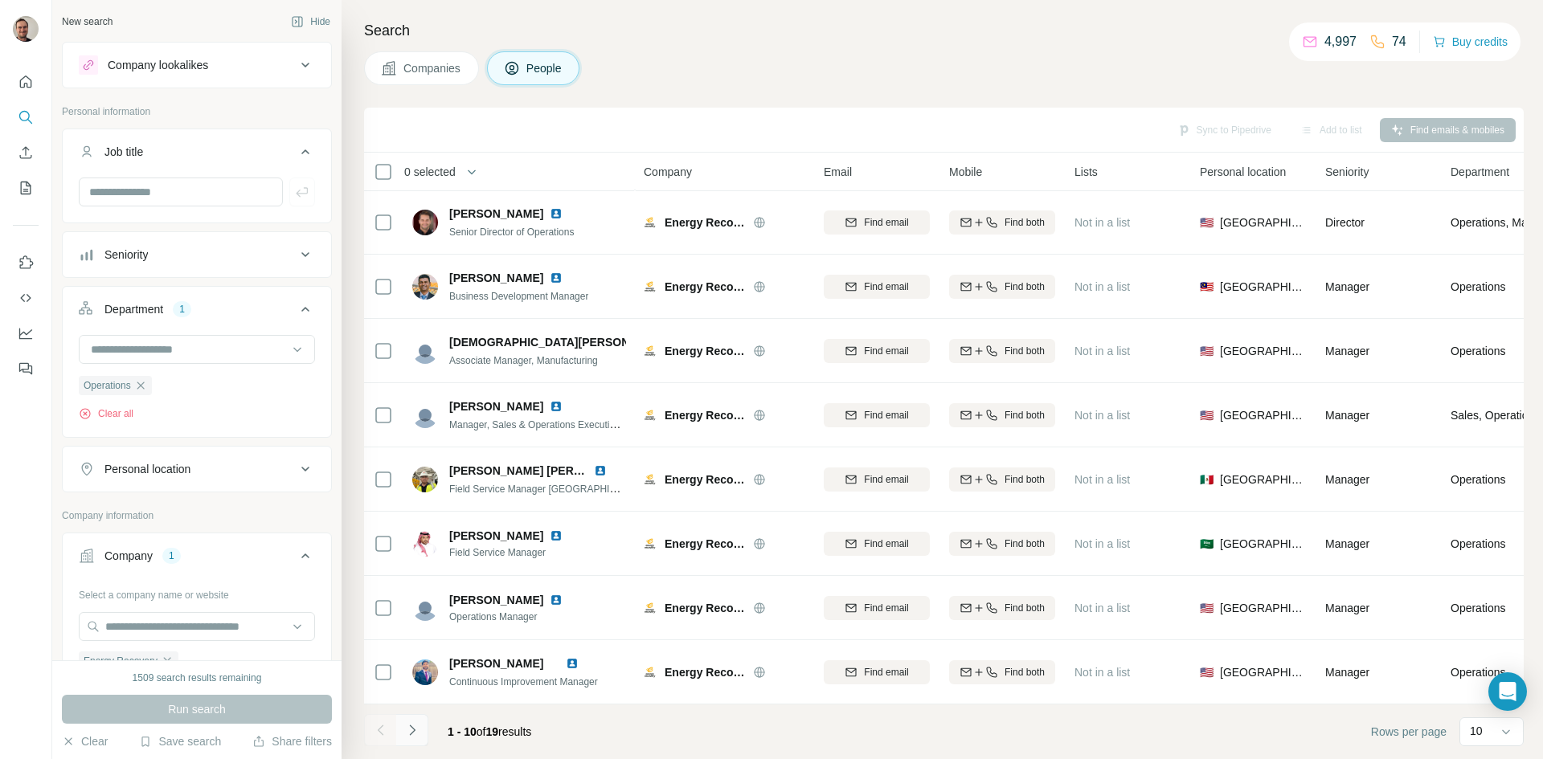
click at [417, 728] on icon "Navigate to next page" at bounding box center [412, 731] width 16 height 16
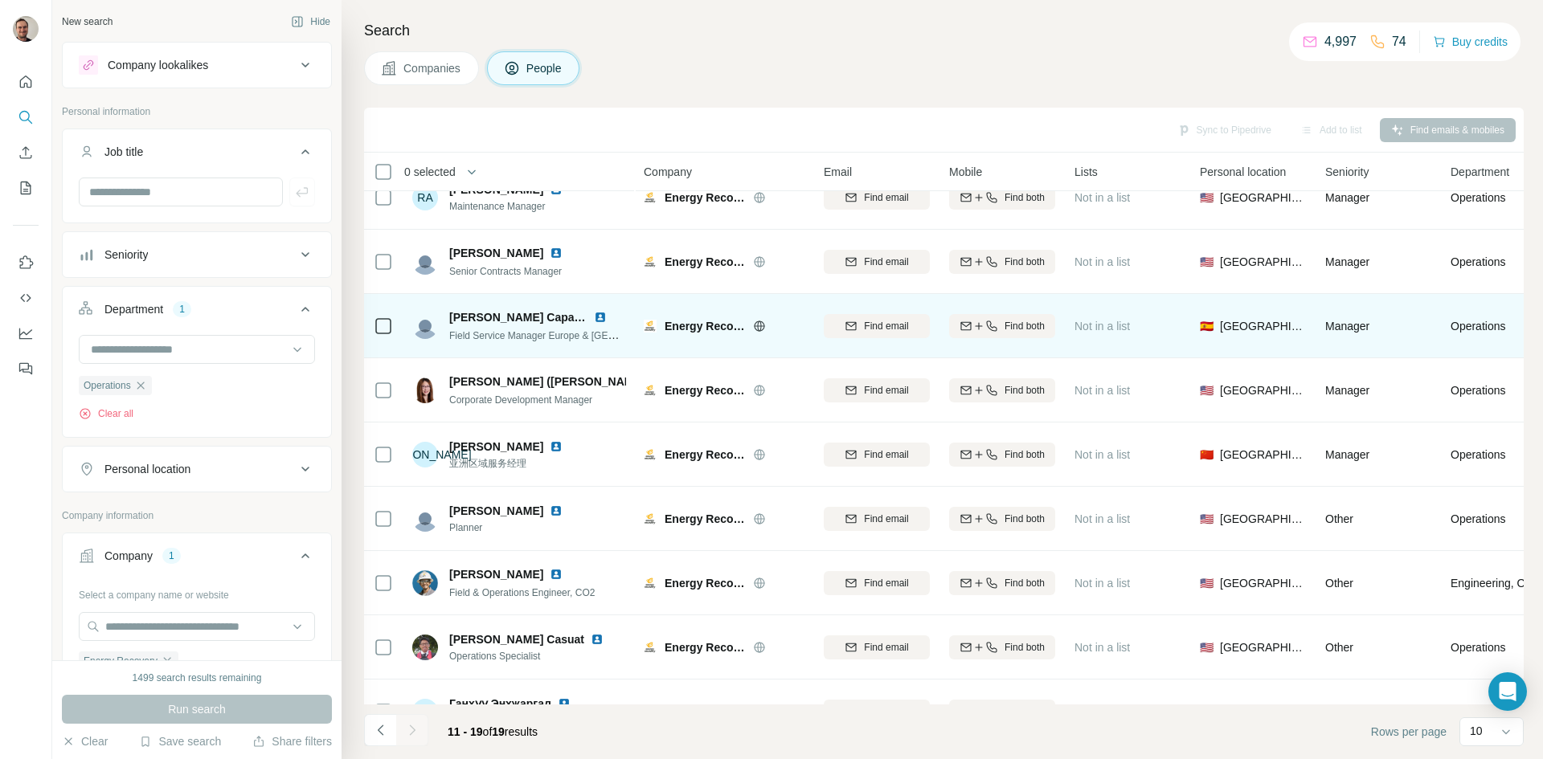
scroll to position [0, 0]
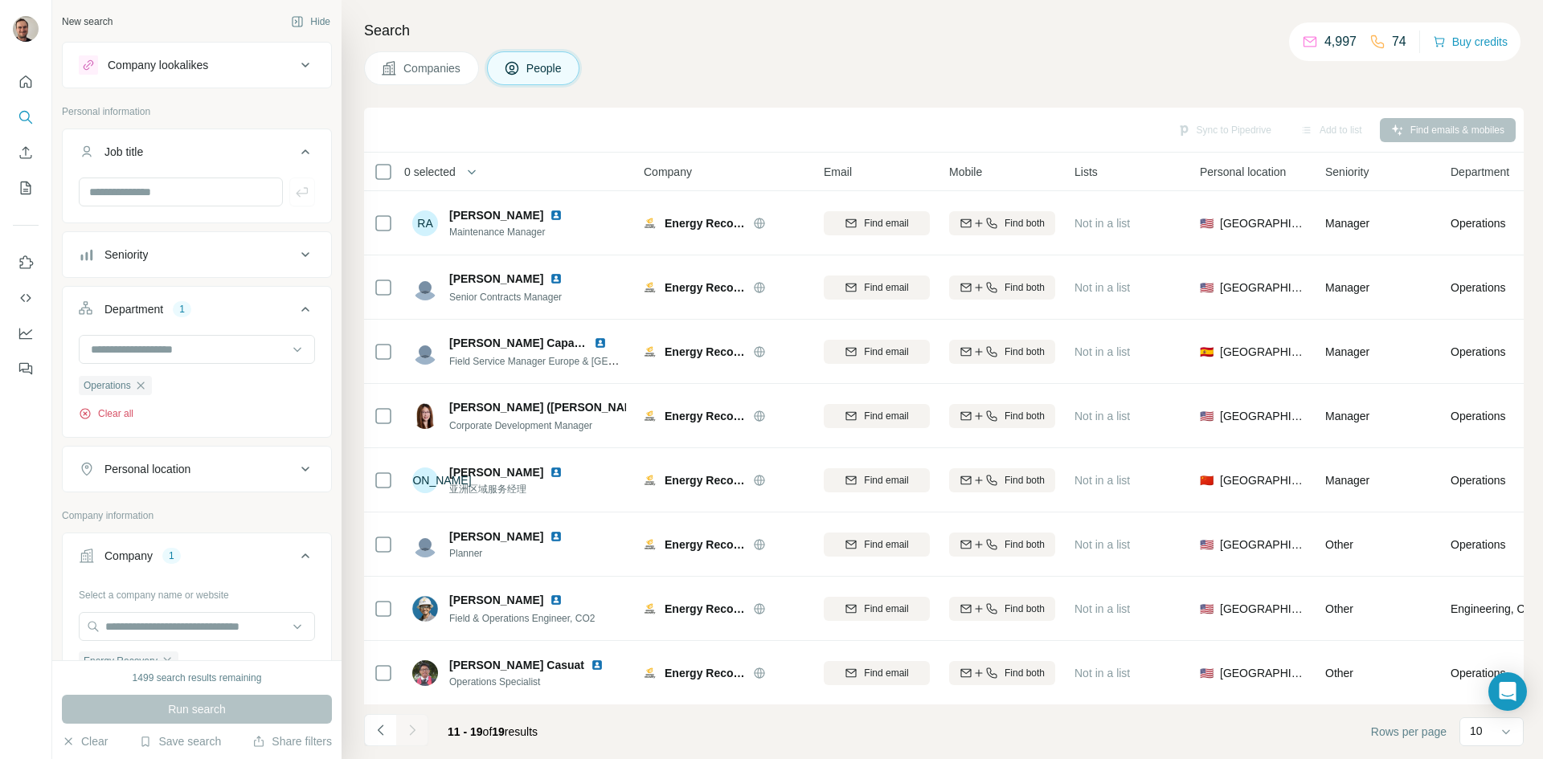
click at [113, 407] on button "Clear all" at bounding box center [106, 414] width 55 height 14
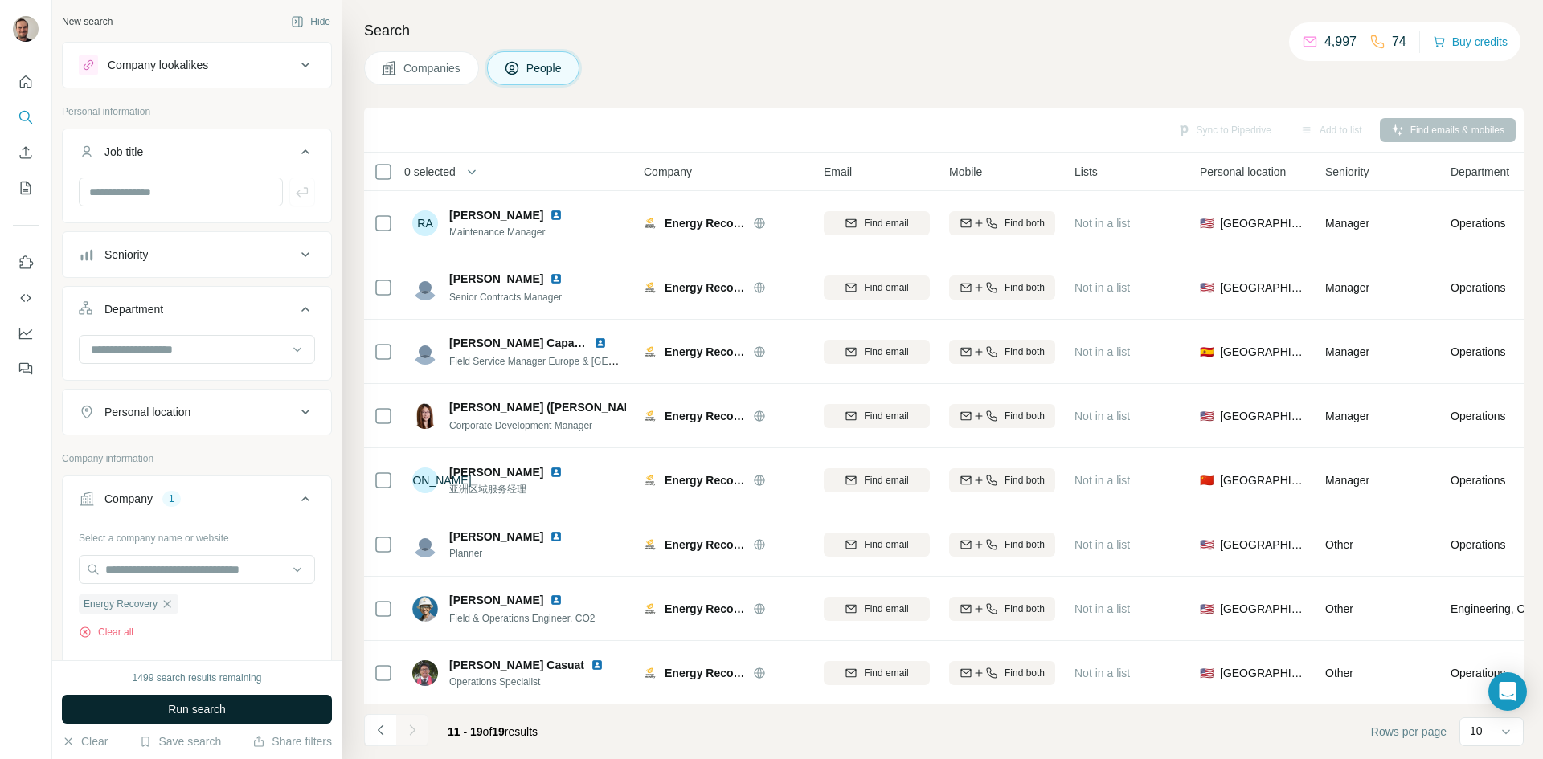
click at [205, 701] on button "Run search" at bounding box center [197, 709] width 270 height 29
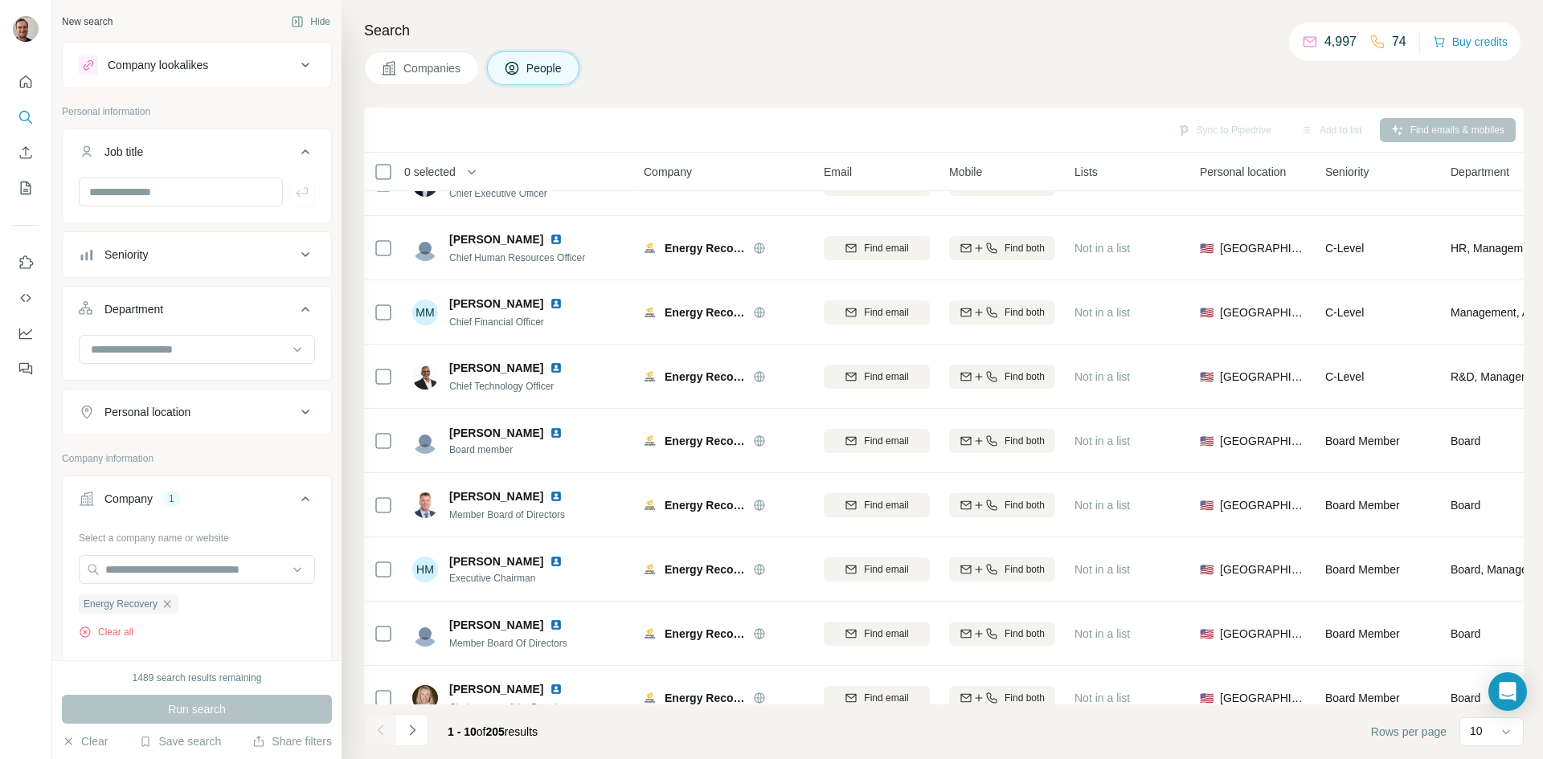
scroll to position [138, 0]
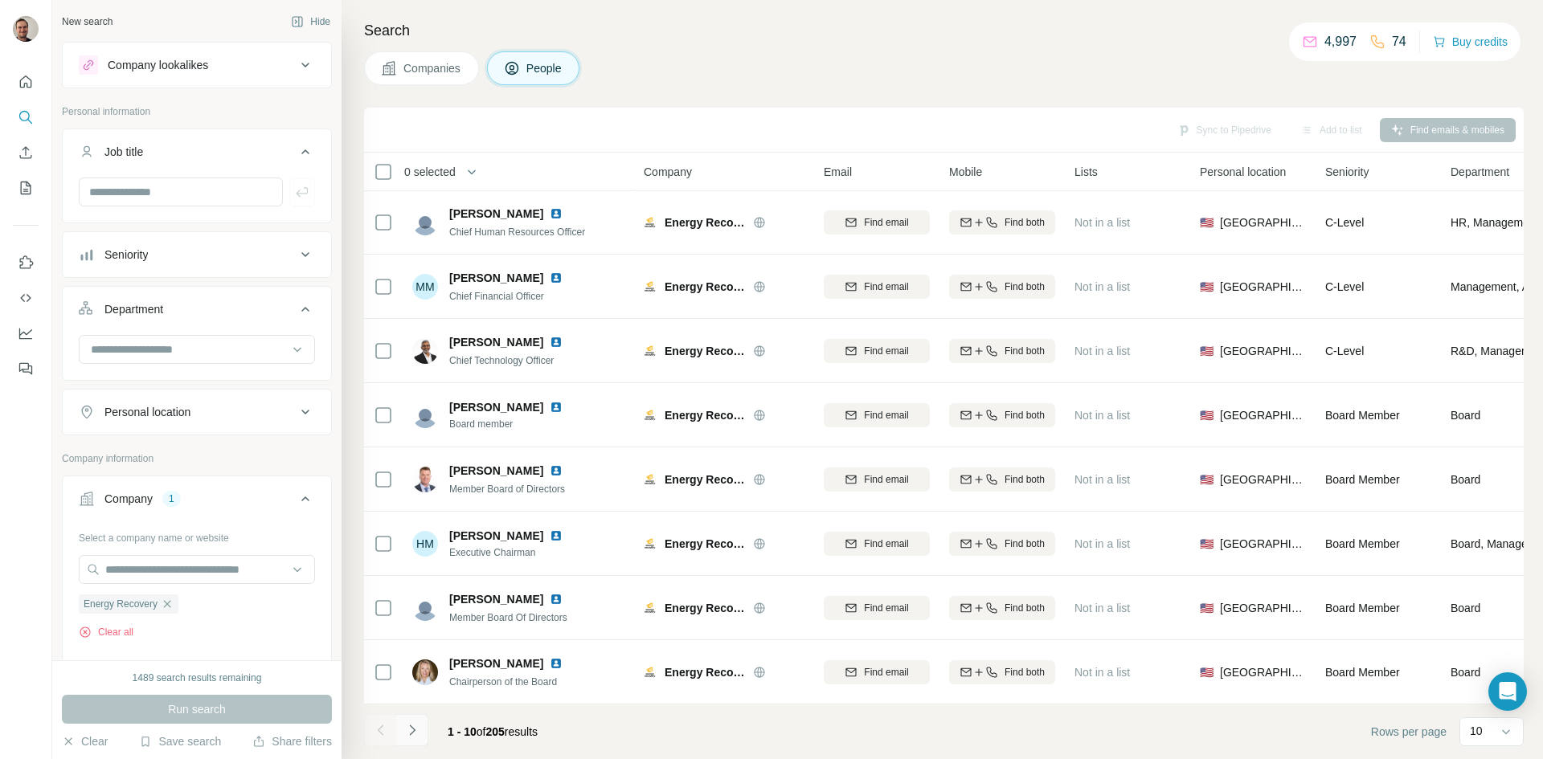
click at [420, 735] on icon "Navigate to next page" at bounding box center [412, 731] width 16 height 16
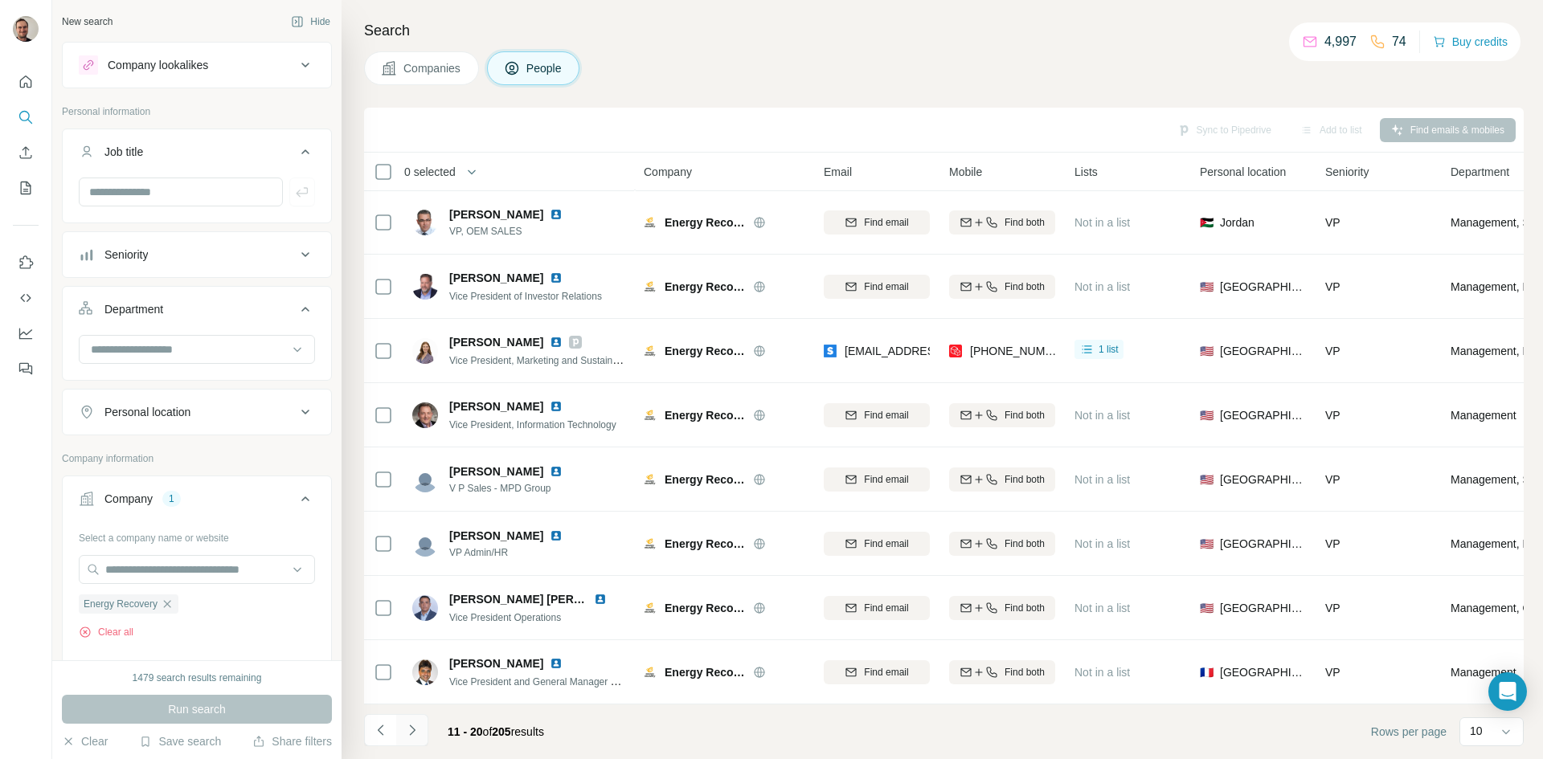
click at [420, 729] on button "Navigate to next page" at bounding box center [412, 730] width 32 height 32
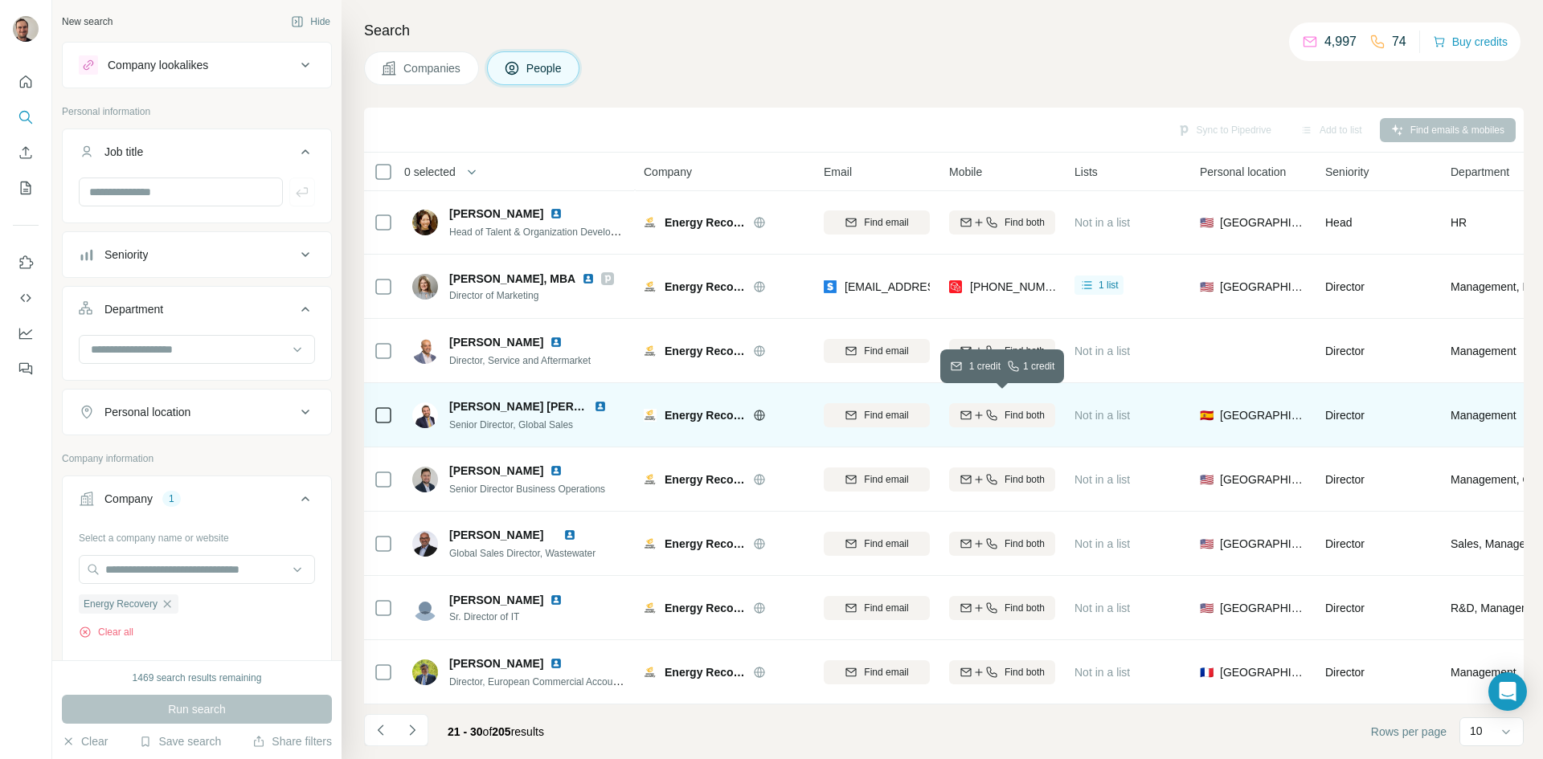
click at [1013, 411] on span "Find both" at bounding box center [1025, 415] width 40 height 14
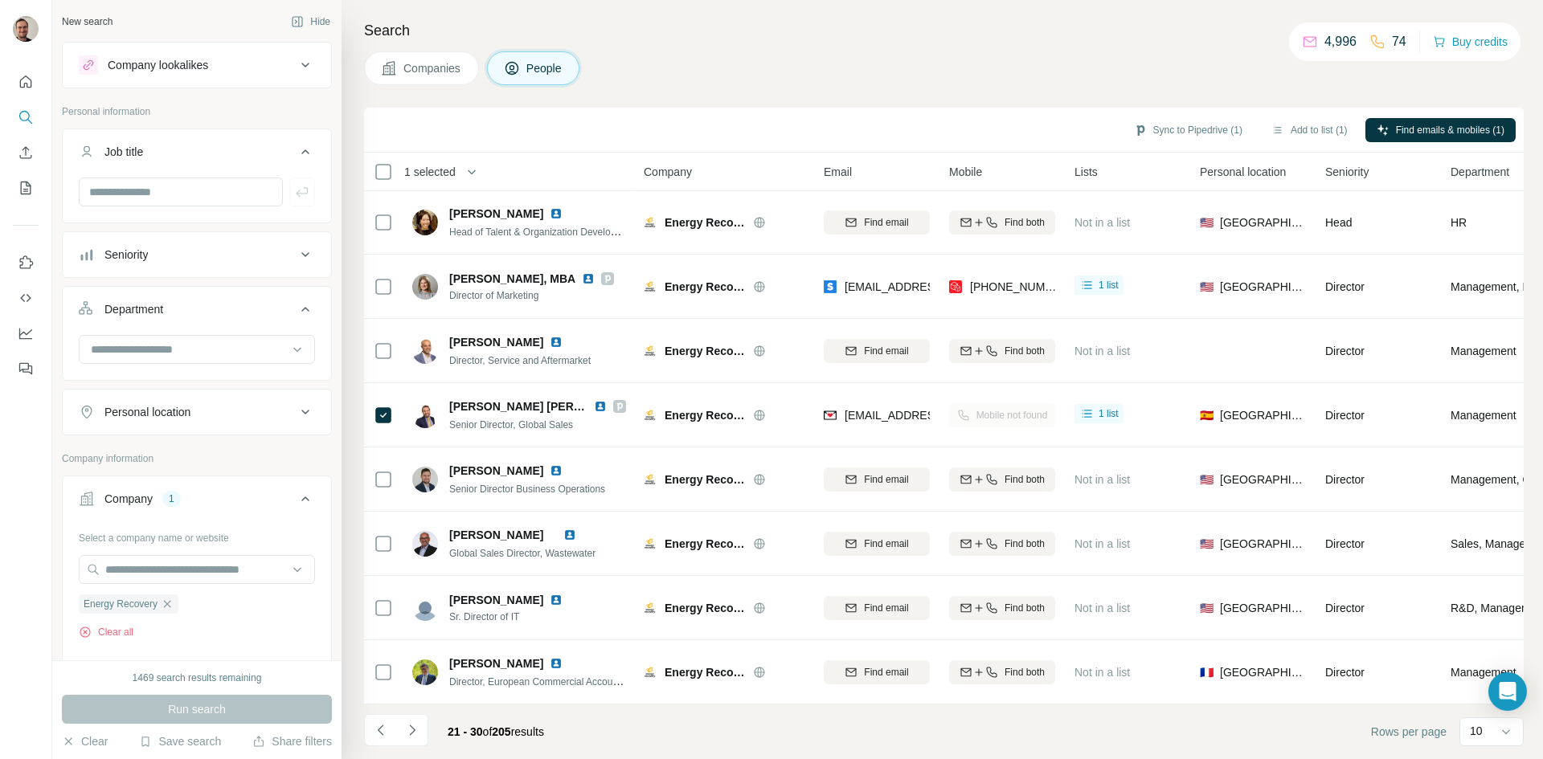
drag, startPoint x: 879, startPoint y: 408, endPoint x: 745, endPoint y: 123, distance: 315.3
click at [745, 123] on div "Sync to Pipedrive (1) Add to list (1) Find emails & mobiles (1)" at bounding box center [944, 130] width 1144 height 28
click at [1192, 247] on button "Sync to Pipedrive" at bounding box center [1158, 249] width 178 height 32
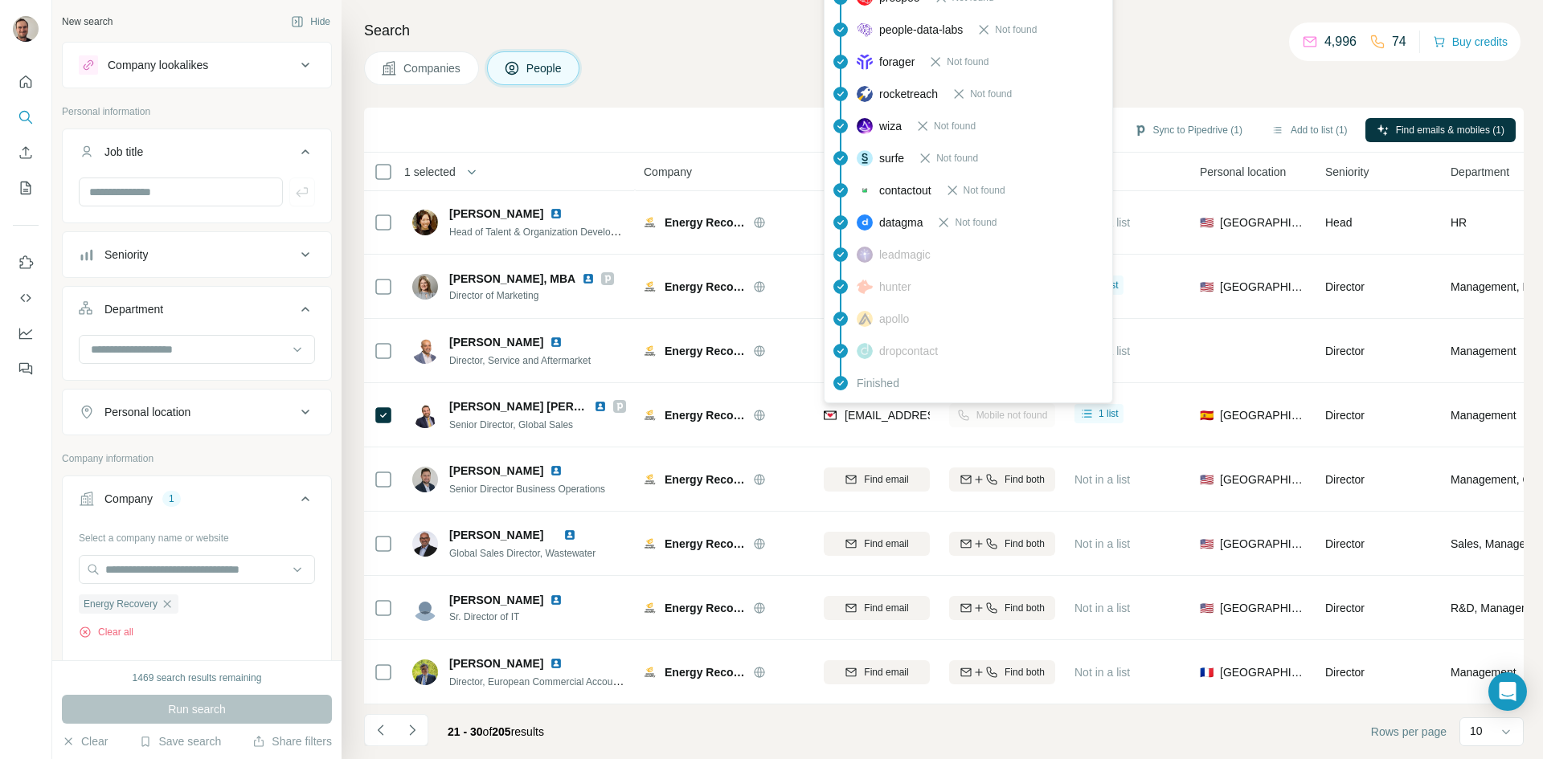
drag, startPoint x: 915, startPoint y: 409, endPoint x: 643, endPoint y: 73, distance: 432.0
click at [643, 73] on div "Companies People" at bounding box center [944, 68] width 1160 height 34
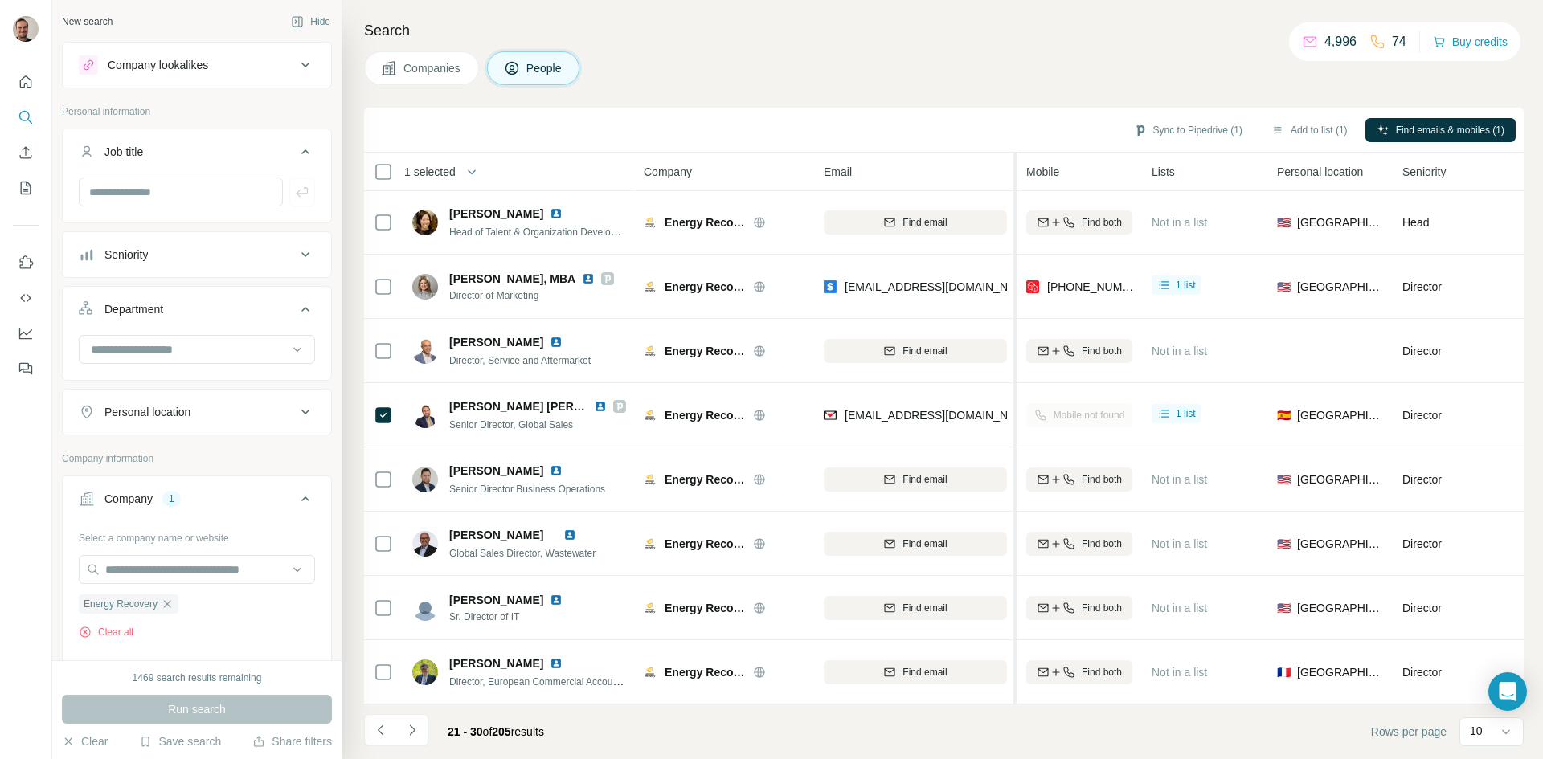
drag, startPoint x: 935, startPoint y: 172, endPoint x: 1017, endPoint y: 166, distance: 81.4
click at [0, 0] on tr "1 selected People Company Email Mobile Lists Personal location Seniority Depart…" at bounding box center [0, 0] width 0 height 0
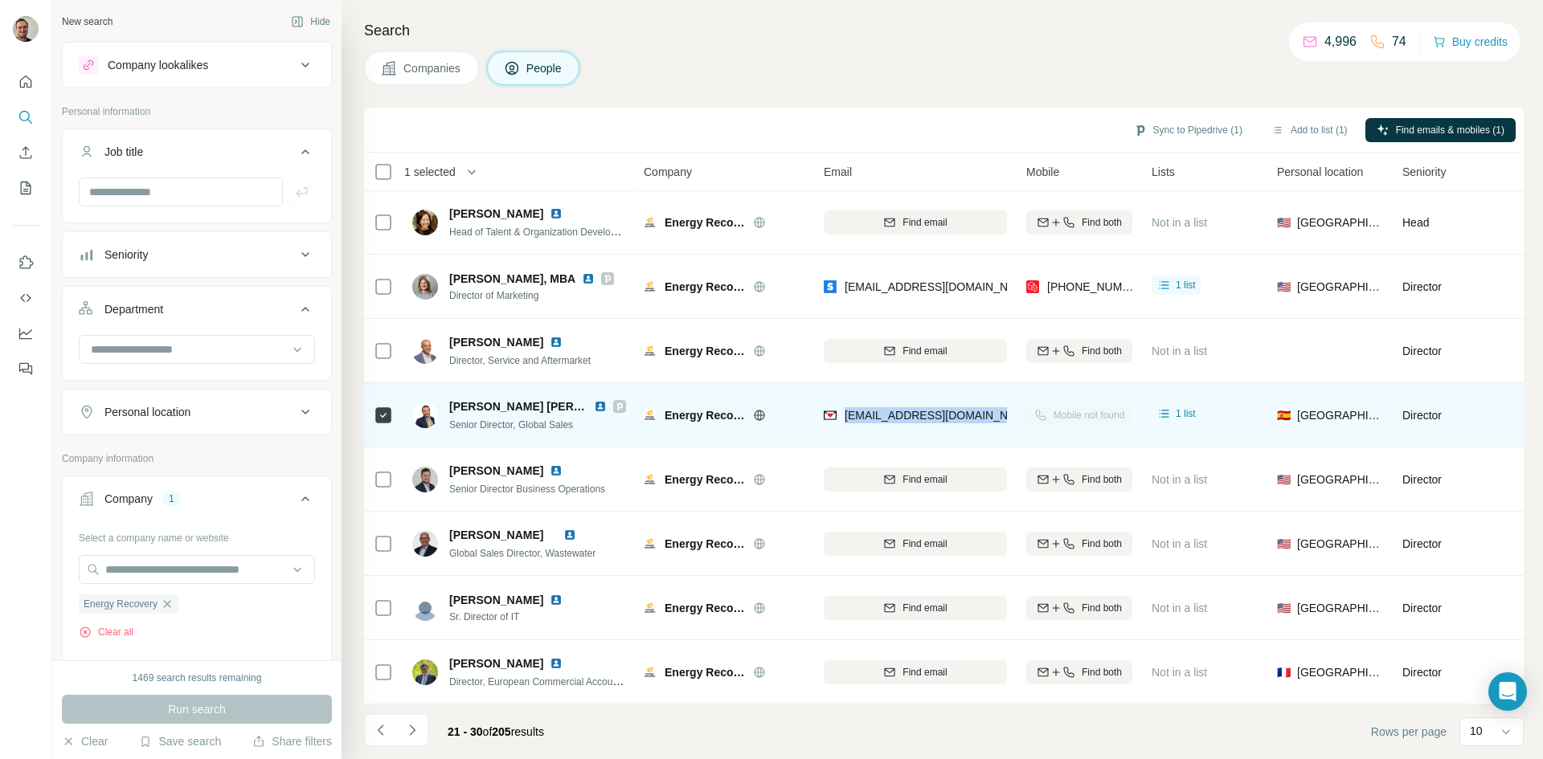
drag, startPoint x: 988, startPoint y: 404, endPoint x: 841, endPoint y: 420, distance: 147.9
click at [841, 420] on div "[EMAIL_ADDRESS][DOMAIN_NAME]" at bounding box center [915, 415] width 183 height 44
copy span "[EMAIL_ADDRESS][DOMAIN_NAME]"
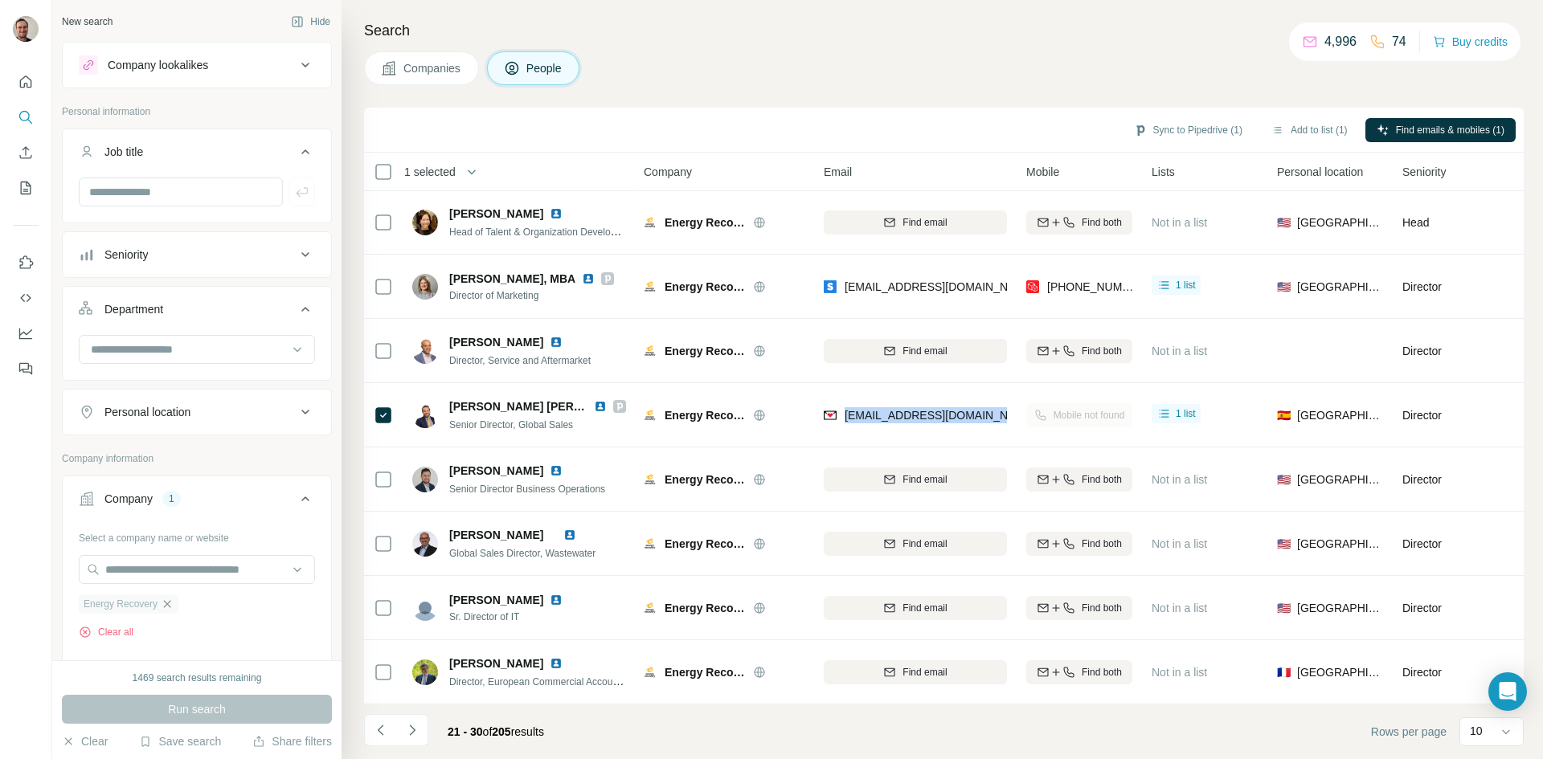
click at [166, 607] on icon "button" at bounding box center [167, 604] width 13 height 13
click at [162, 571] on input "text" at bounding box center [197, 569] width 236 height 29
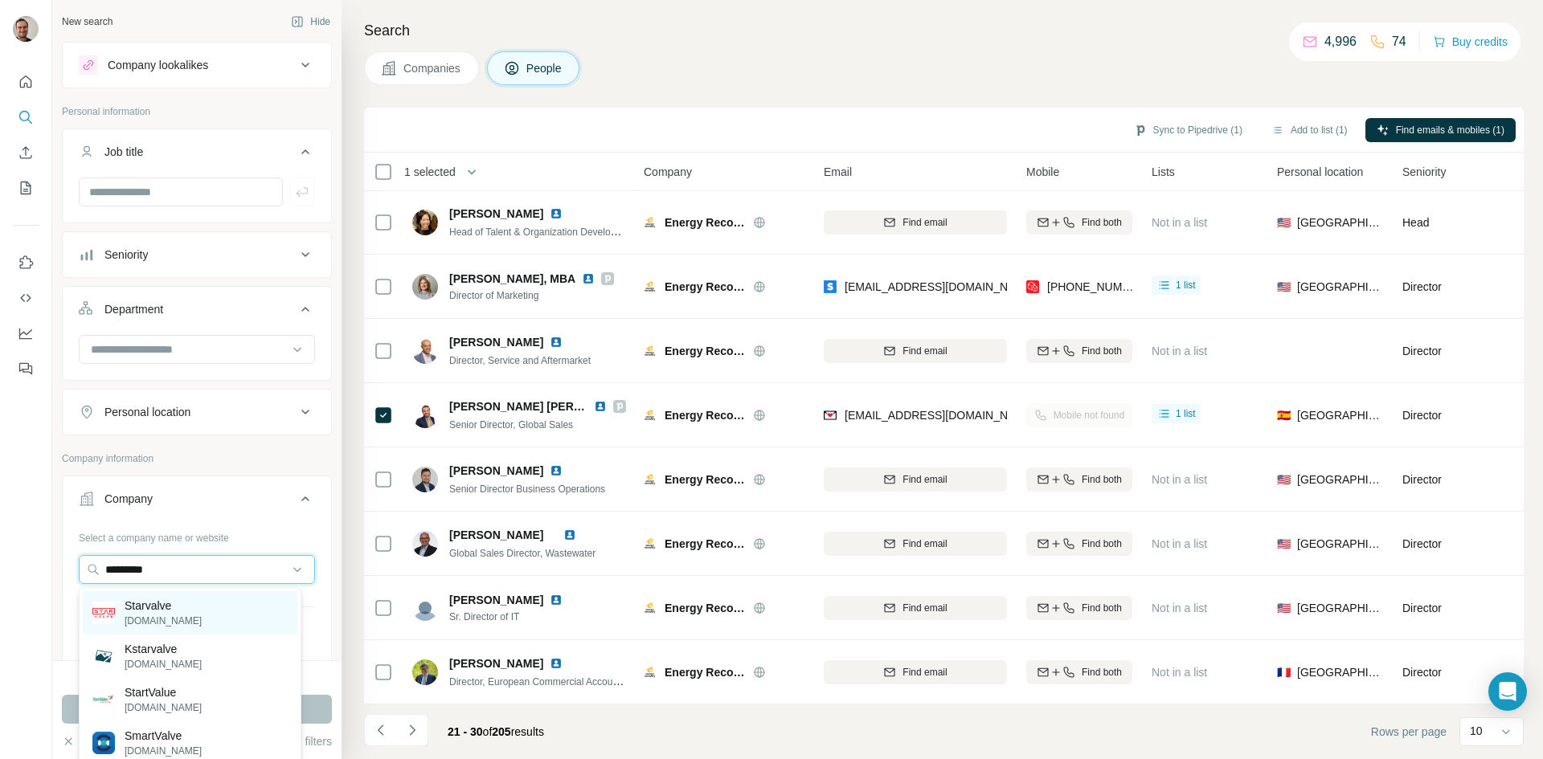
type input "*********"
click at [149, 609] on p "Starvalve" at bounding box center [163, 606] width 77 height 16
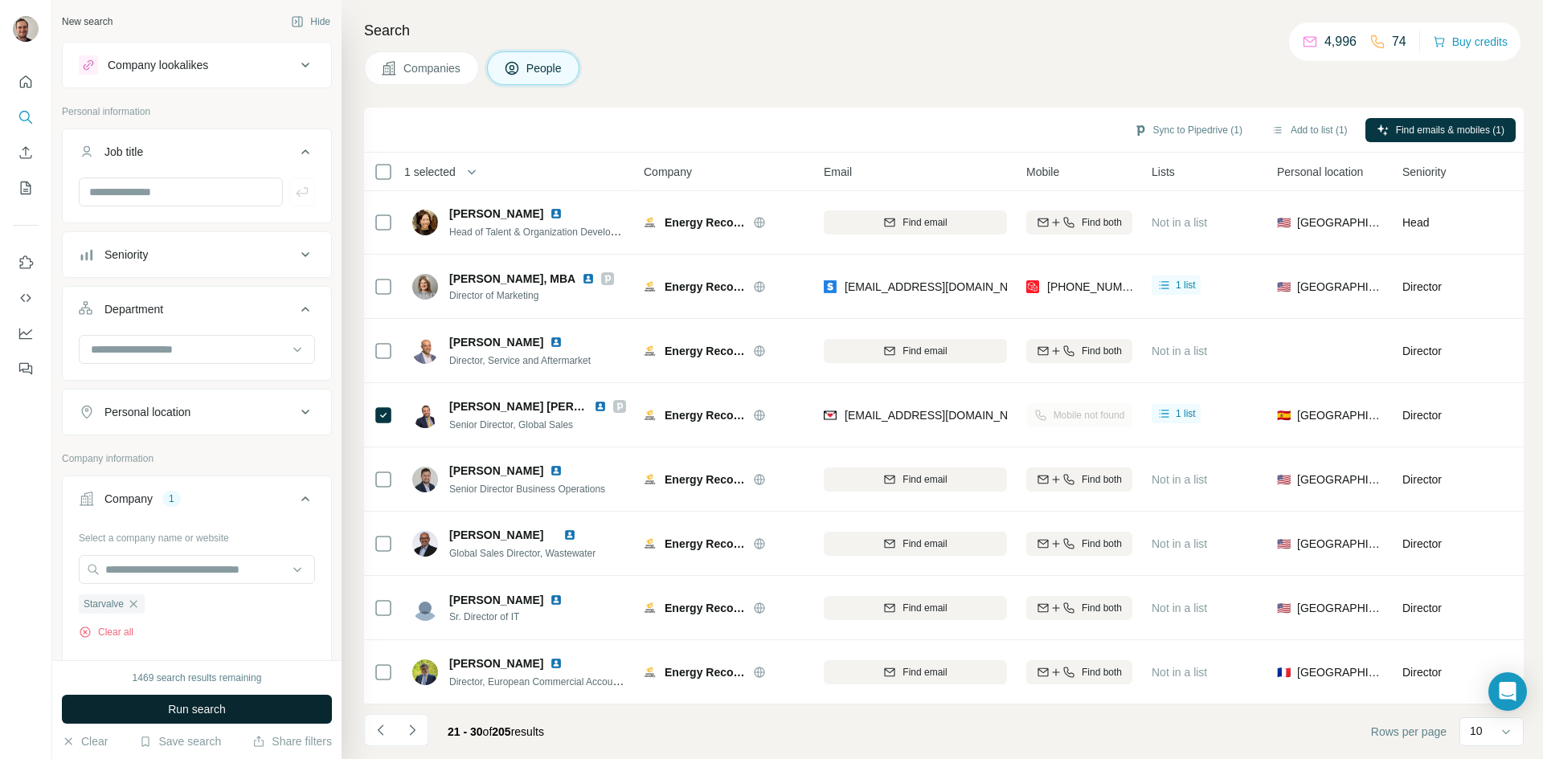
click at [301, 706] on button "Run search" at bounding box center [197, 709] width 270 height 29
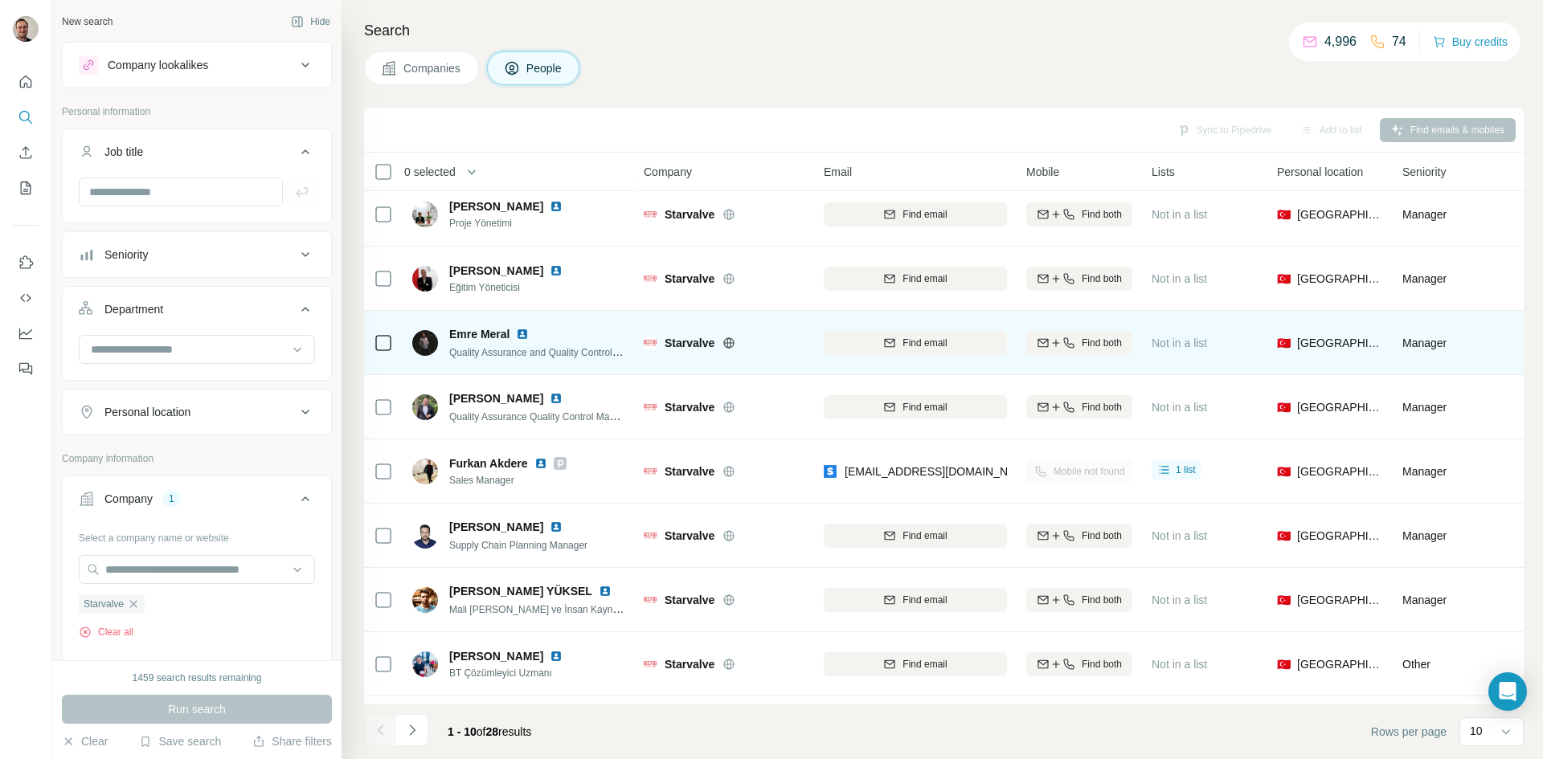
scroll to position [138, 0]
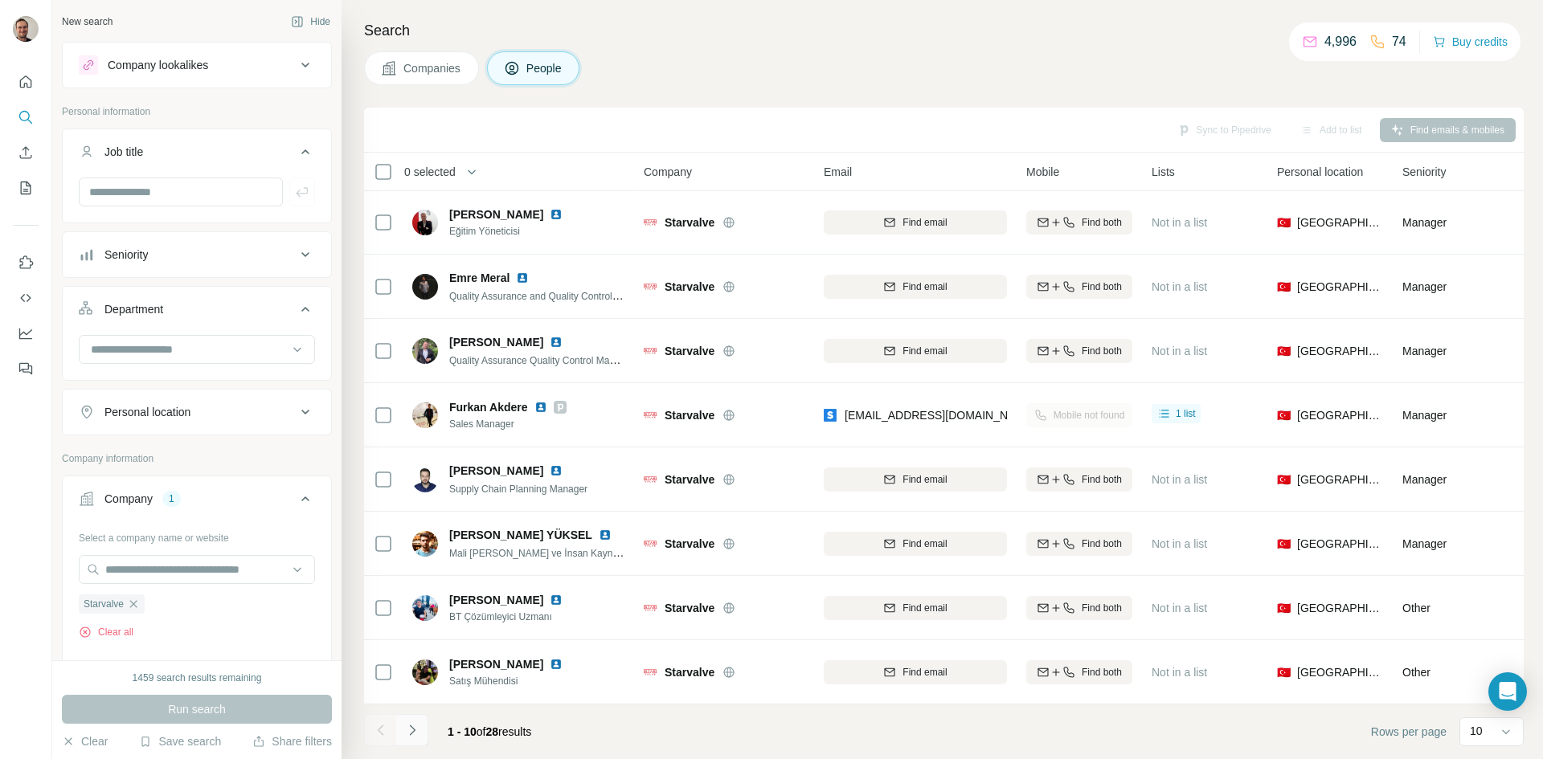
click at [414, 735] on icon "Navigate to next page" at bounding box center [412, 731] width 16 height 16
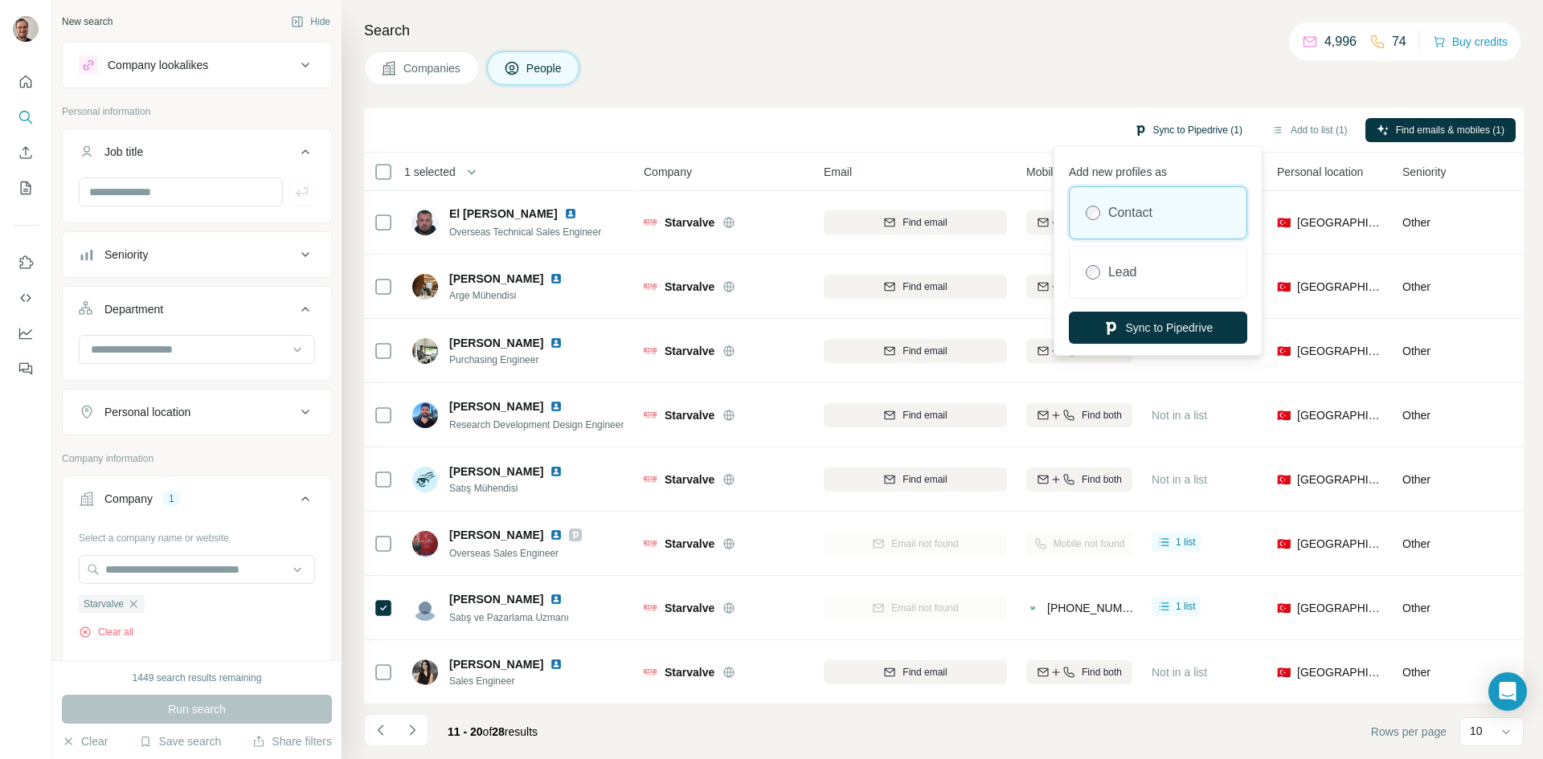
click at [1233, 129] on button "Sync to Pipedrive (1)" at bounding box center [1188, 130] width 131 height 24
click at [1183, 327] on button "Sync to Pipedrive" at bounding box center [1158, 328] width 178 height 32
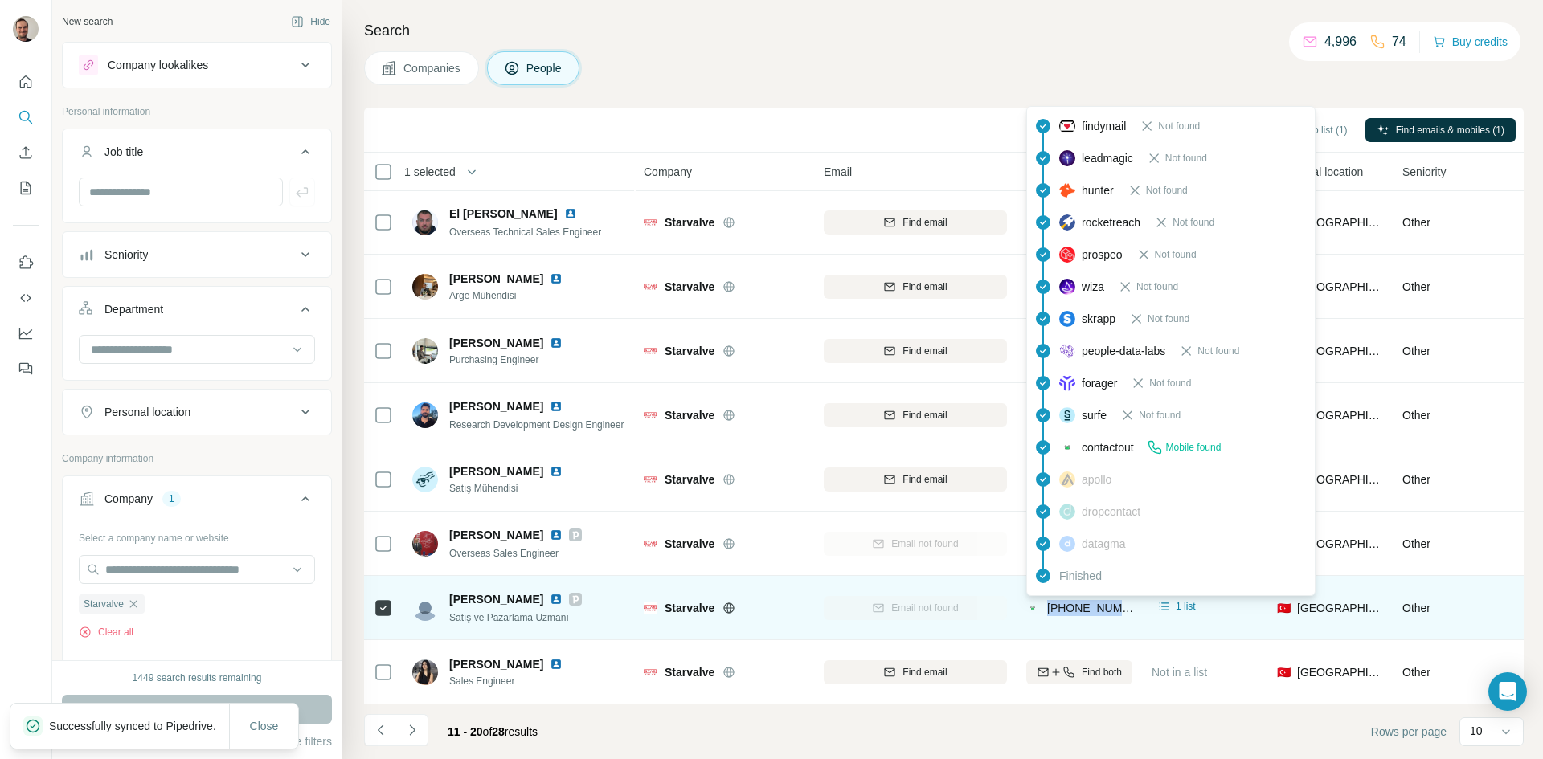
drag, startPoint x: 1129, startPoint y: 600, endPoint x: 1047, endPoint y: 600, distance: 82.0
click at [1047, 600] on div "[PHONE_NUMBER]" at bounding box center [1079, 608] width 106 height 44
copy span "[PHONE_NUMBER]"
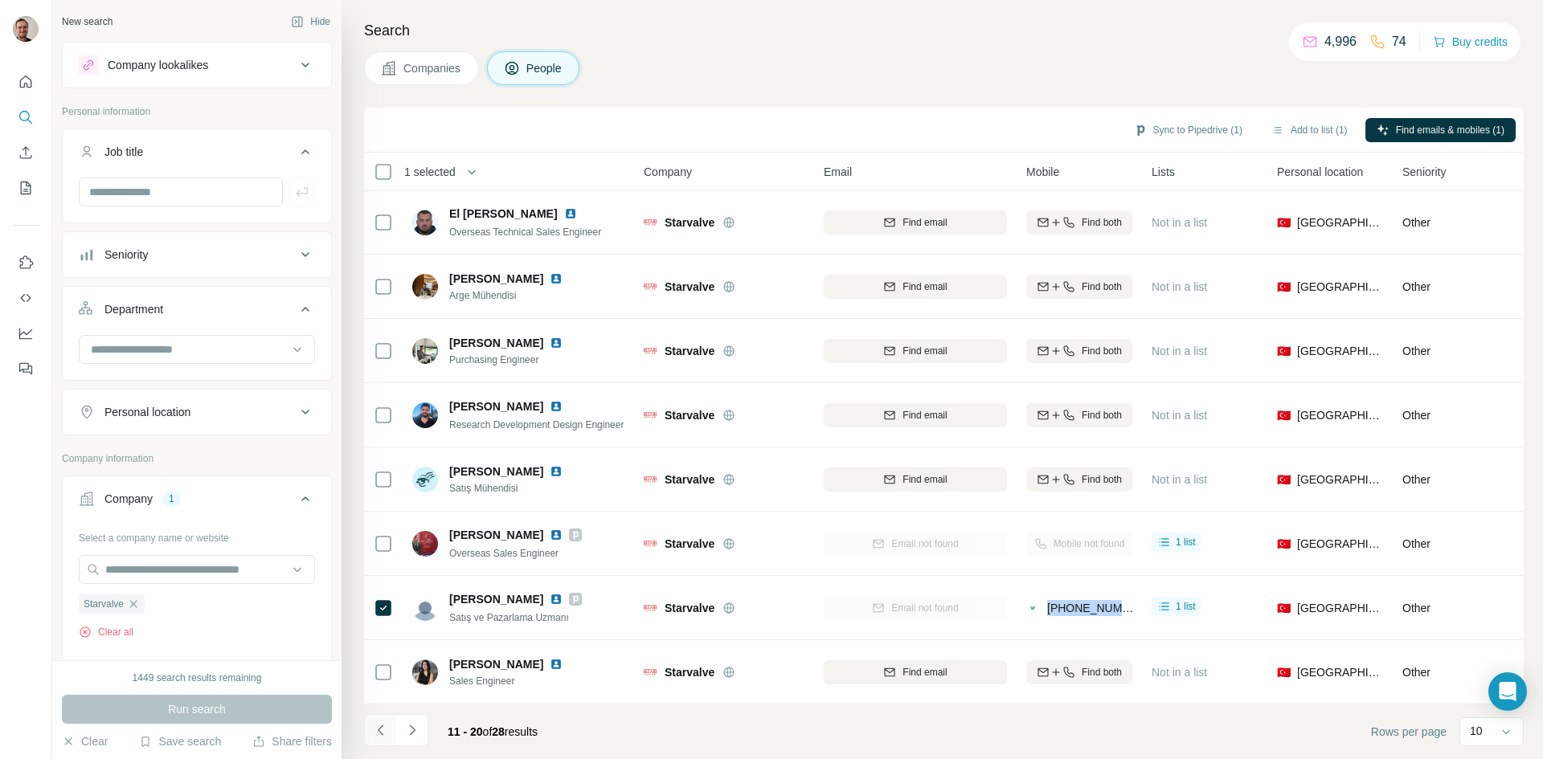
click at [376, 735] on icon "Navigate to previous page" at bounding box center [381, 731] width 16 height 16
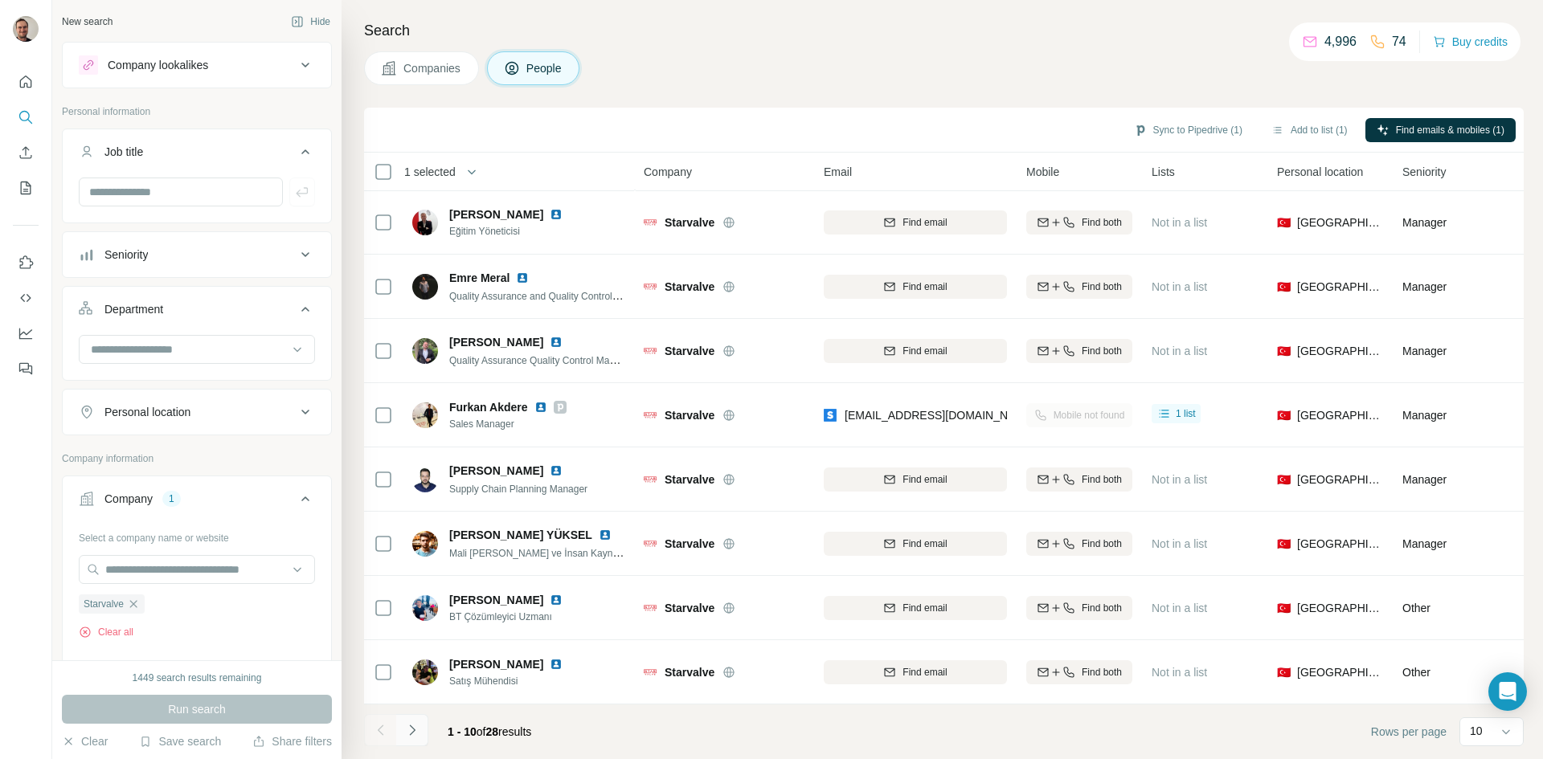
click at [407, 732] on icon "Navigate to next page" at bounding box center [412, 731] width 16 height 16
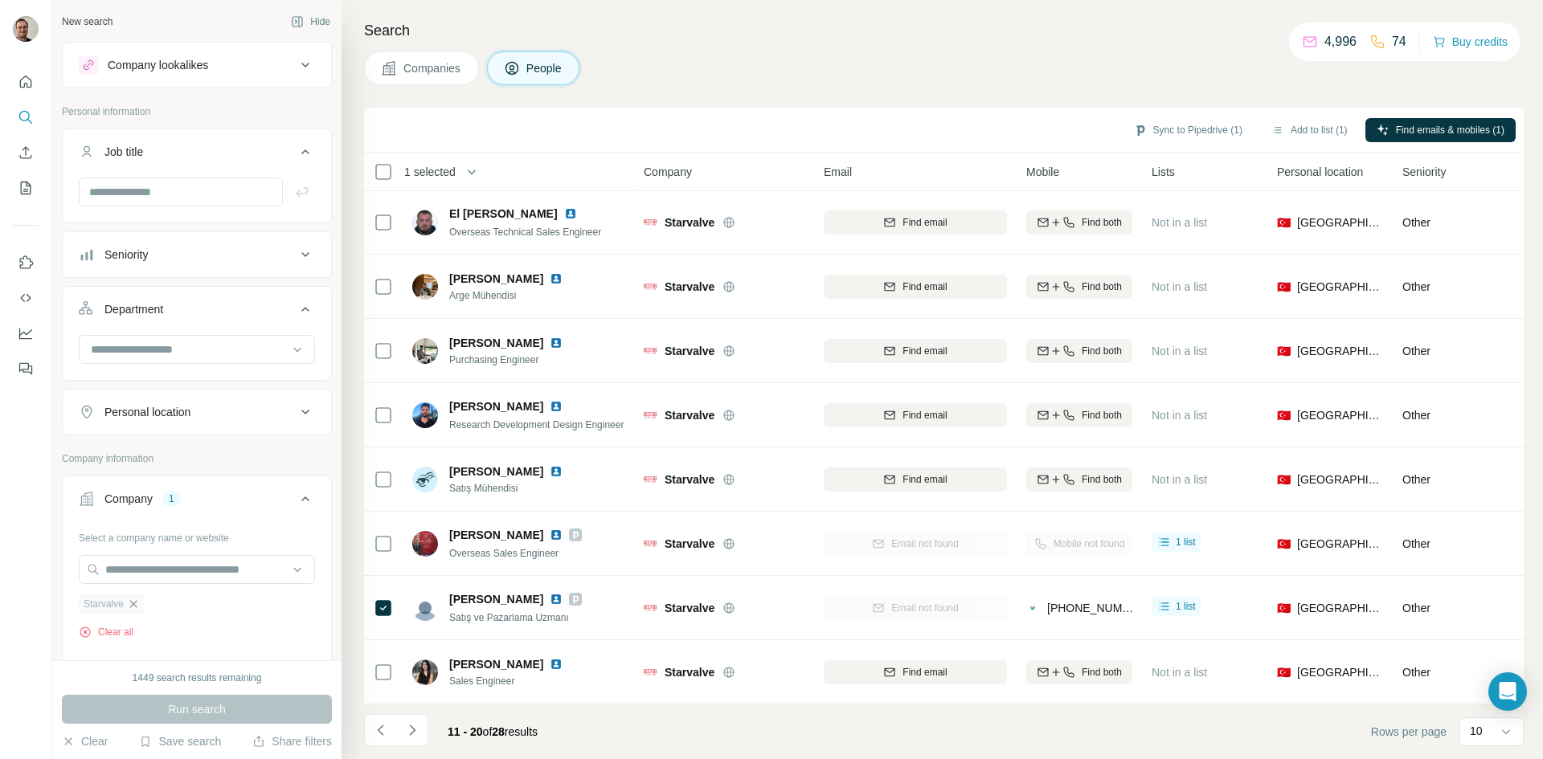
click at [133, 610] on icon "button" at bounding box center [133, 604] width 13 height 13
click at [133, 572] on input "text" at bounding box center [197, 569] width 236 height 29
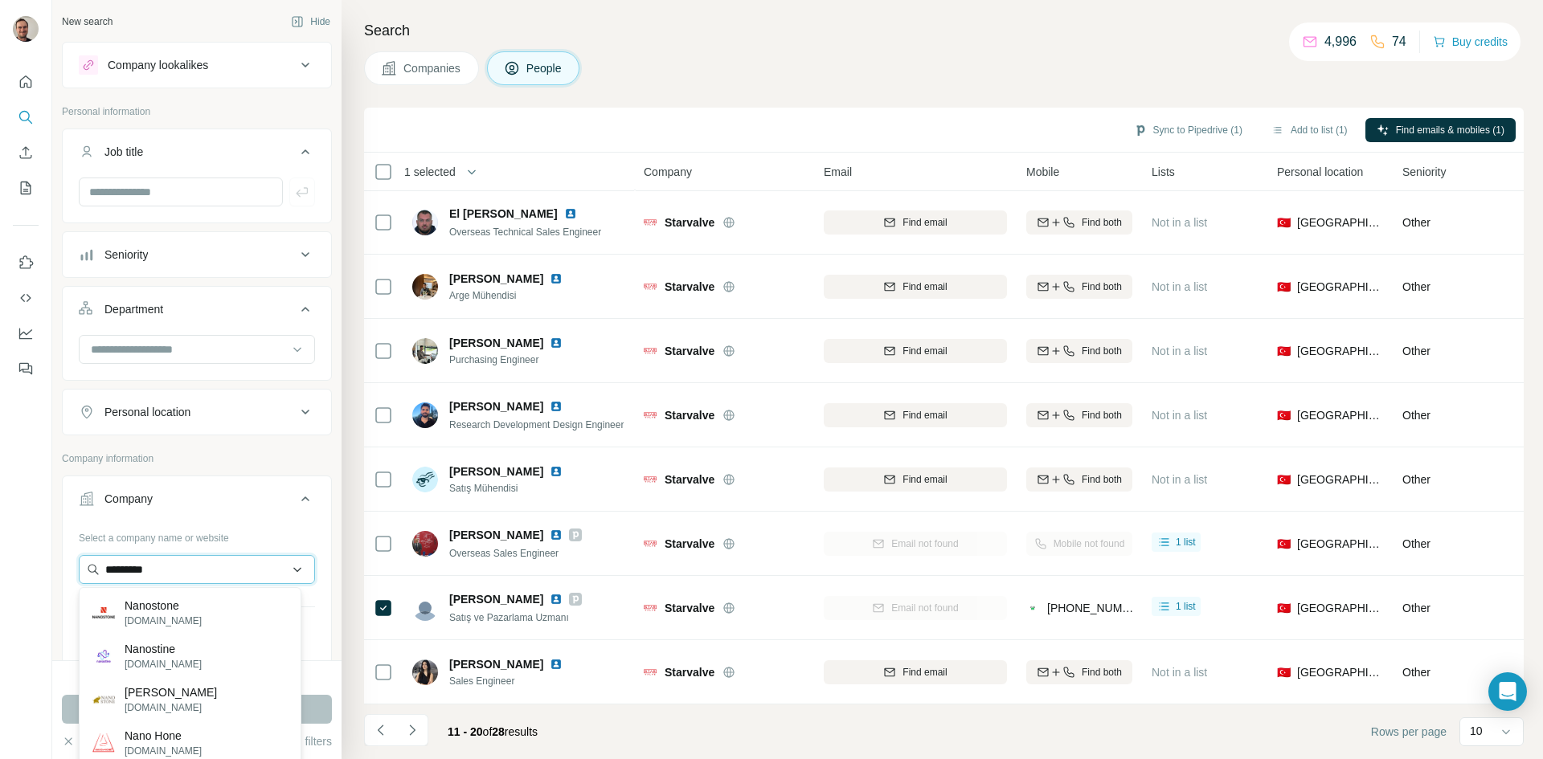
click at [194, 572] on input "*********" at bounding box center [197, 569] width 236 height 29
type input "**********"
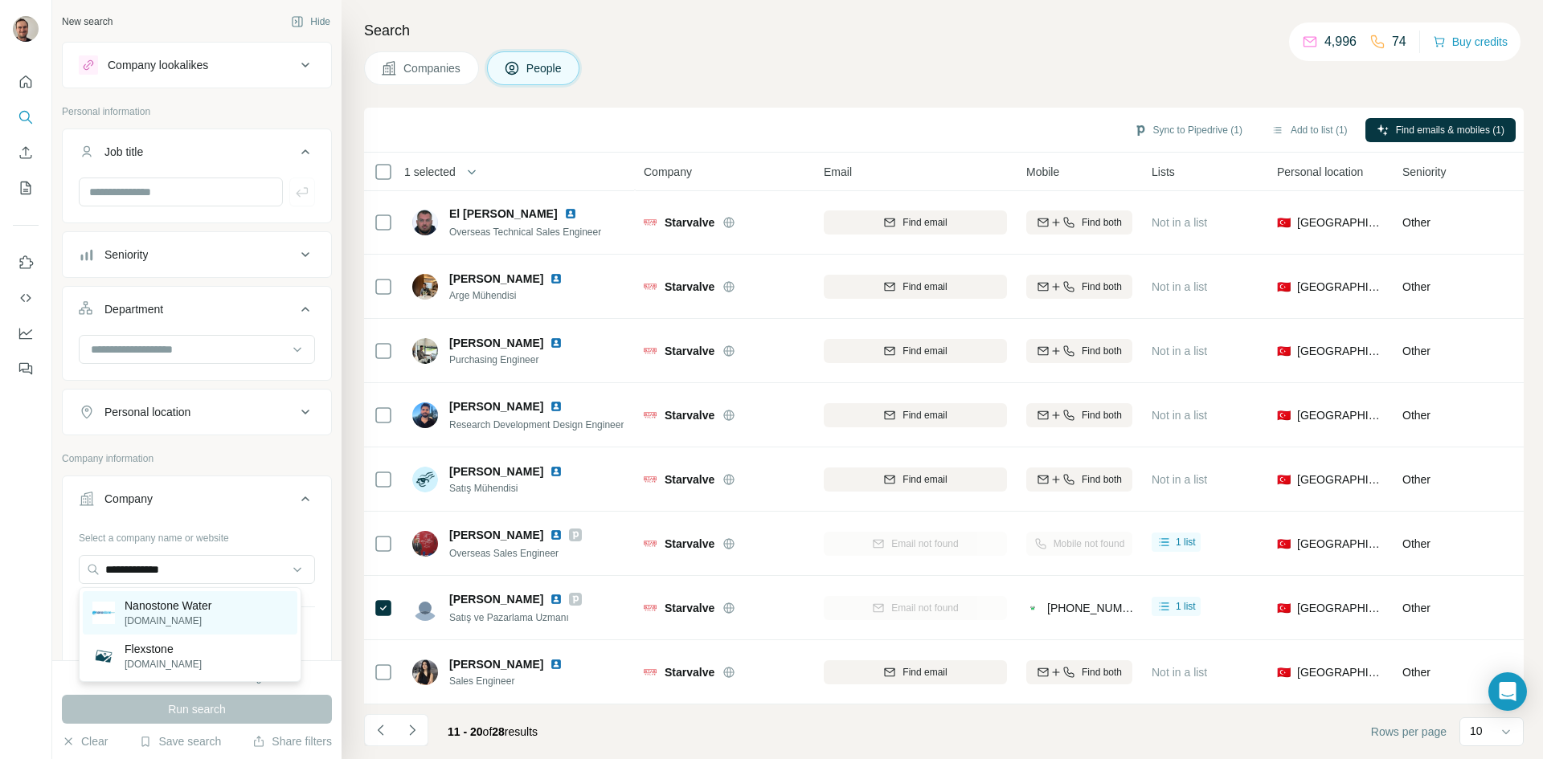
click at [194, 601] on p "Nanostone Water" at bounding box center [168, 606] width 87 height 16
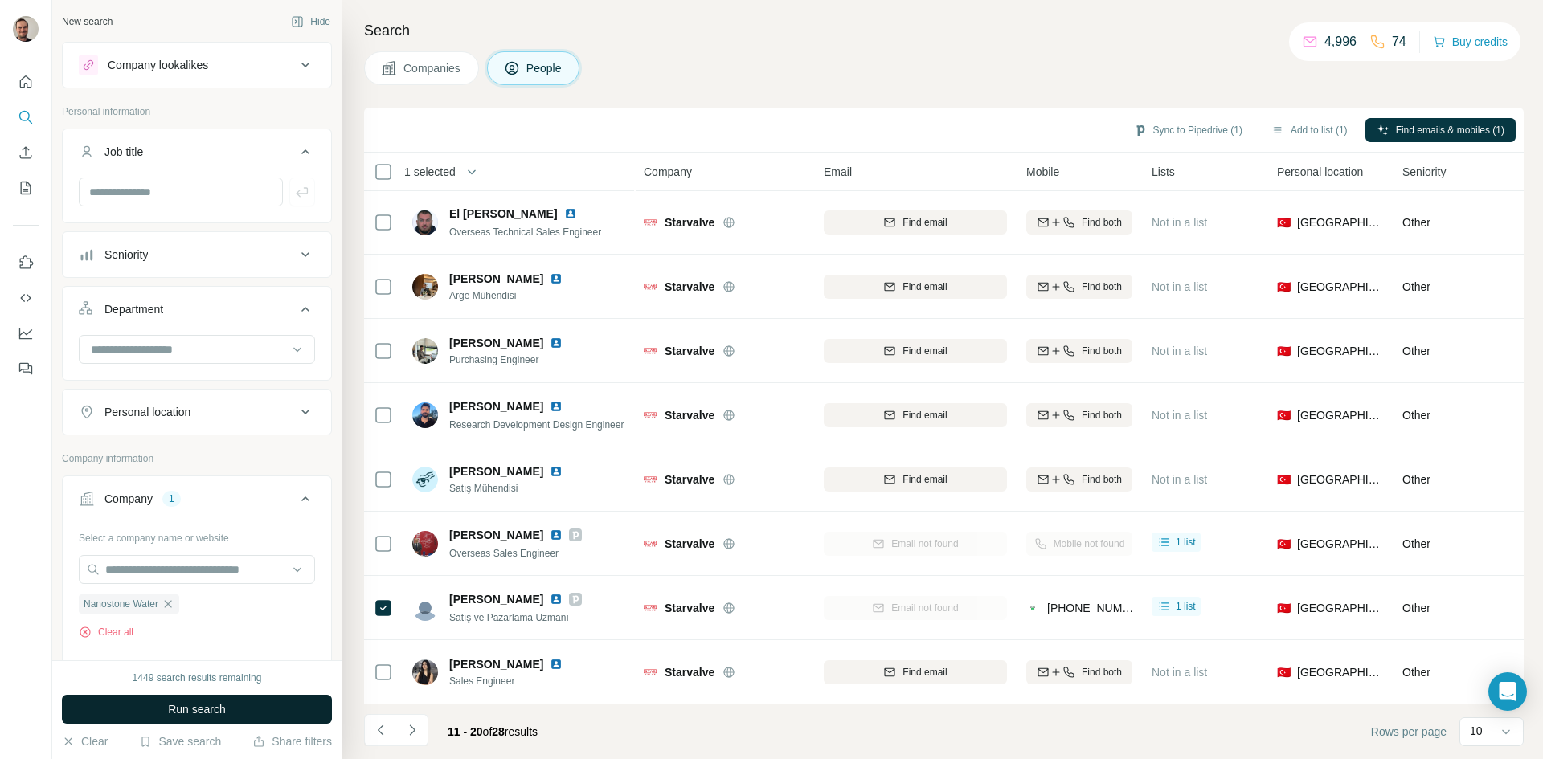
click at [258, 707] on button "Run search" at bounding box center [197, 709] width 270 height 29
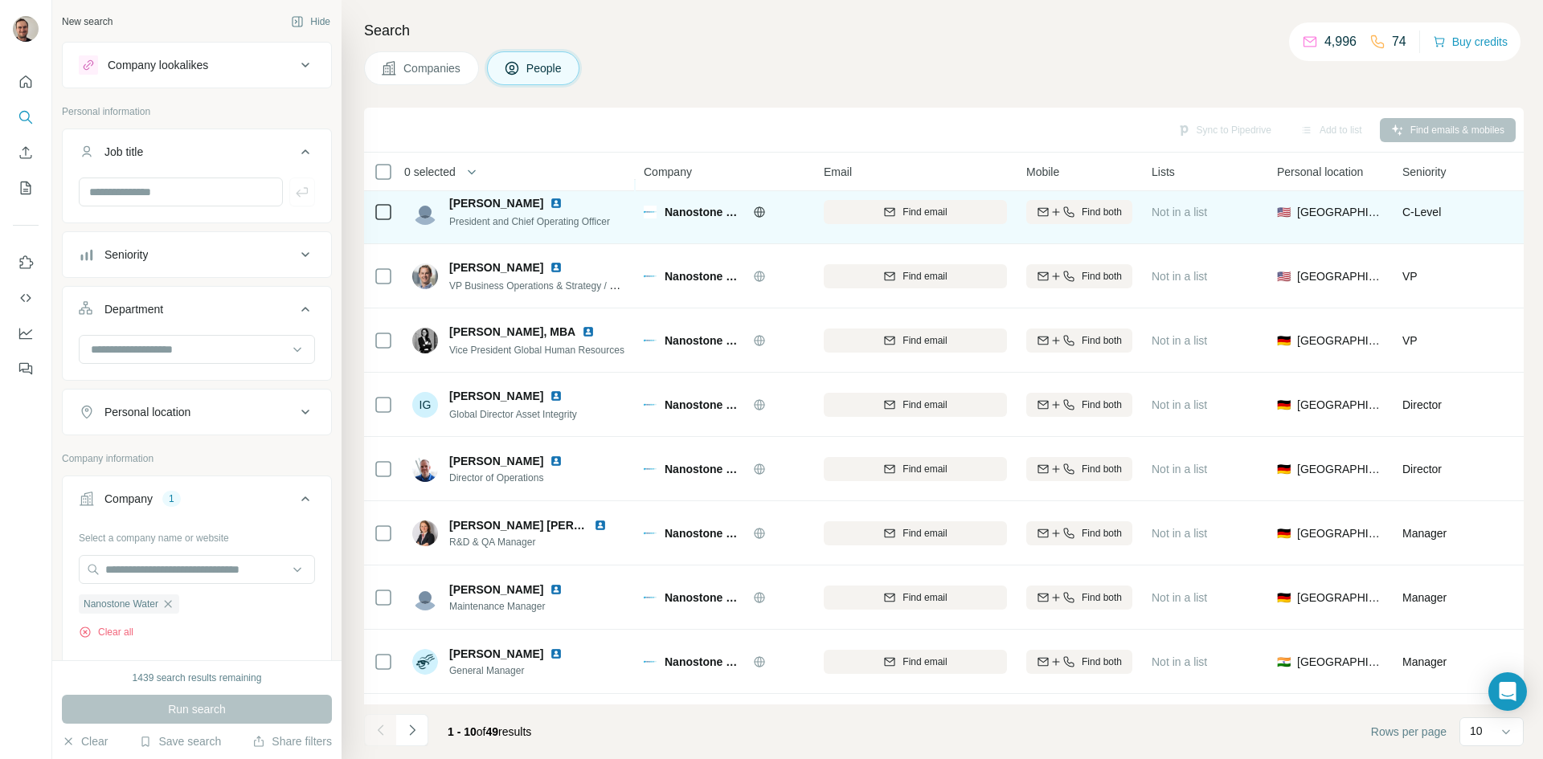
scroll to position [138, 0]
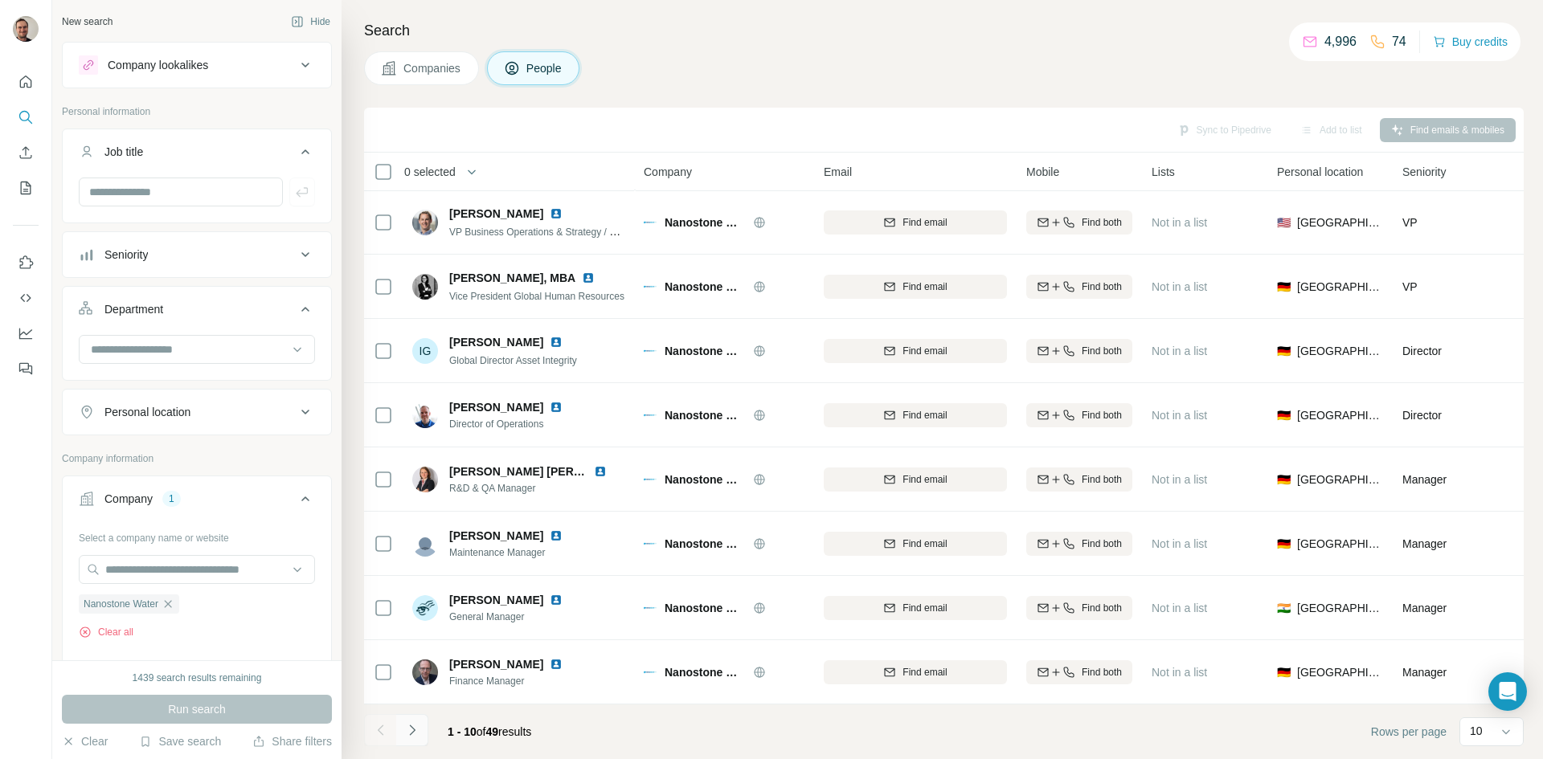
click at [414, 726] on icon "Navigate to next page" at bounding box center [412, 731] width 16 height 16
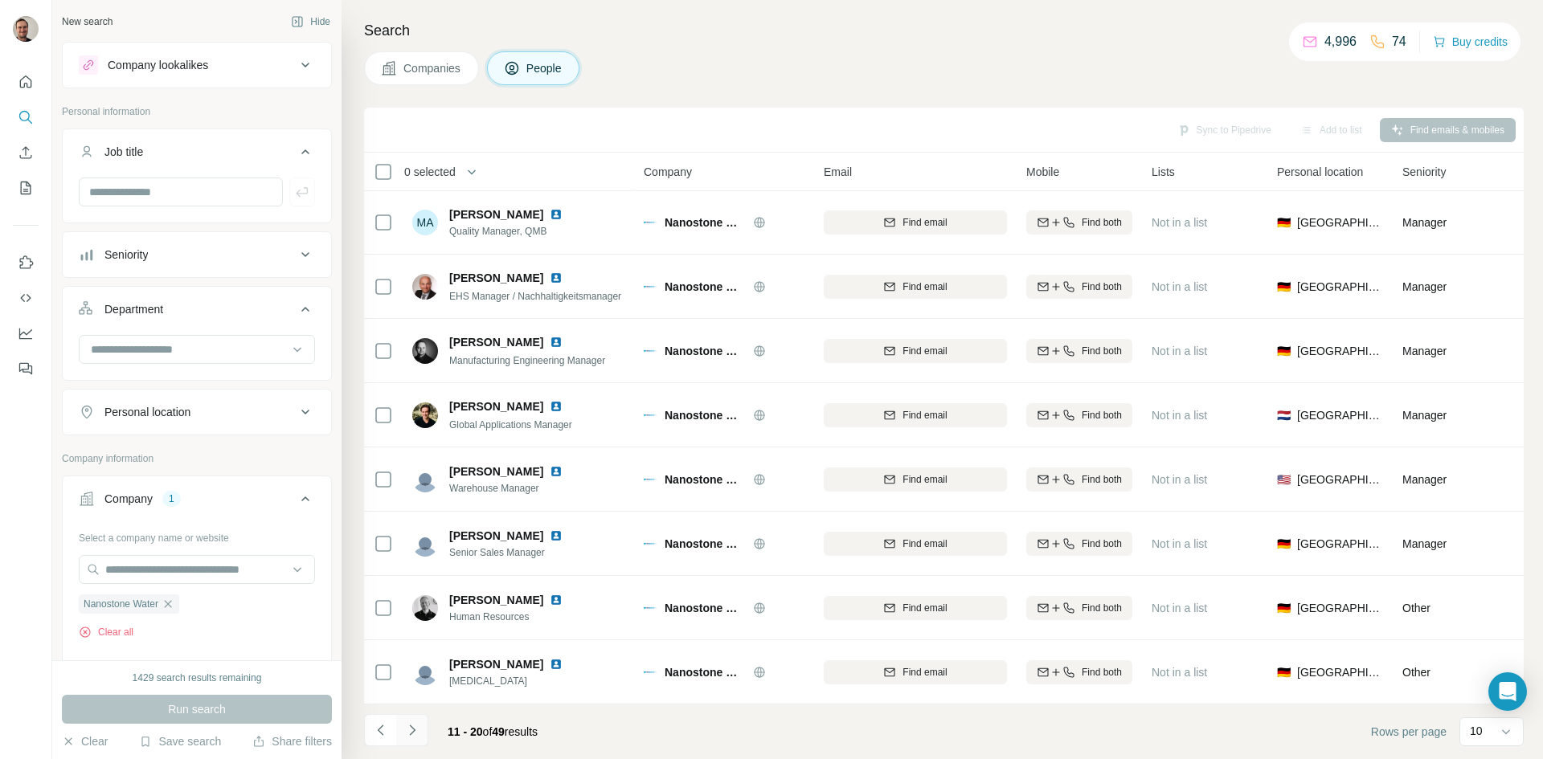
click at [406, 732] on icon "Navigate to next page" at bounding box center [412, 731] width 16 height 16
click at [418, 724] on icon "Navigate to next page" at bounding box center [412, 731] width 16 height 16
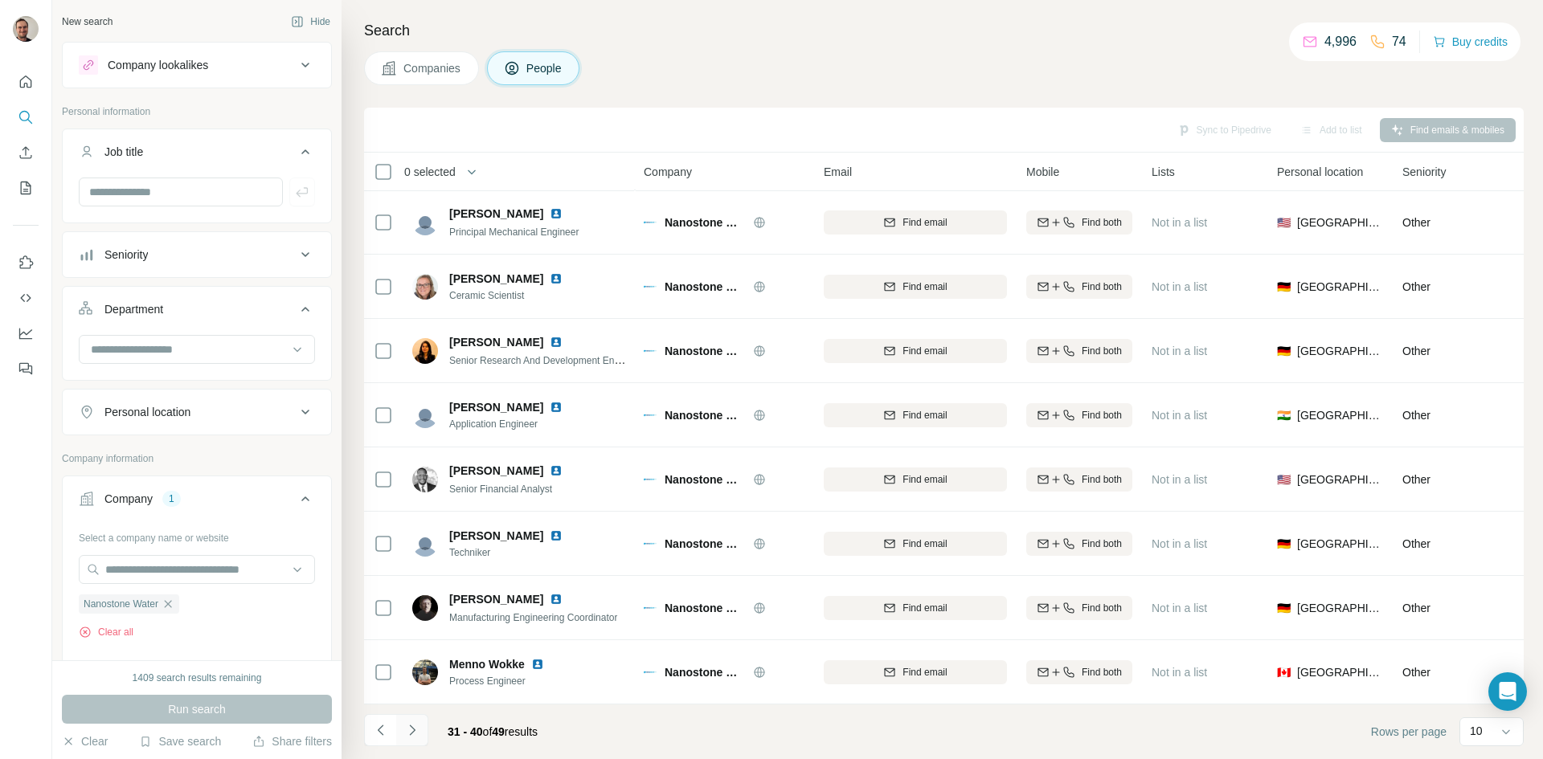
click at [415, 731] on icon "Navigate to next page" at bounding box center [412, 731] width 16 height 16
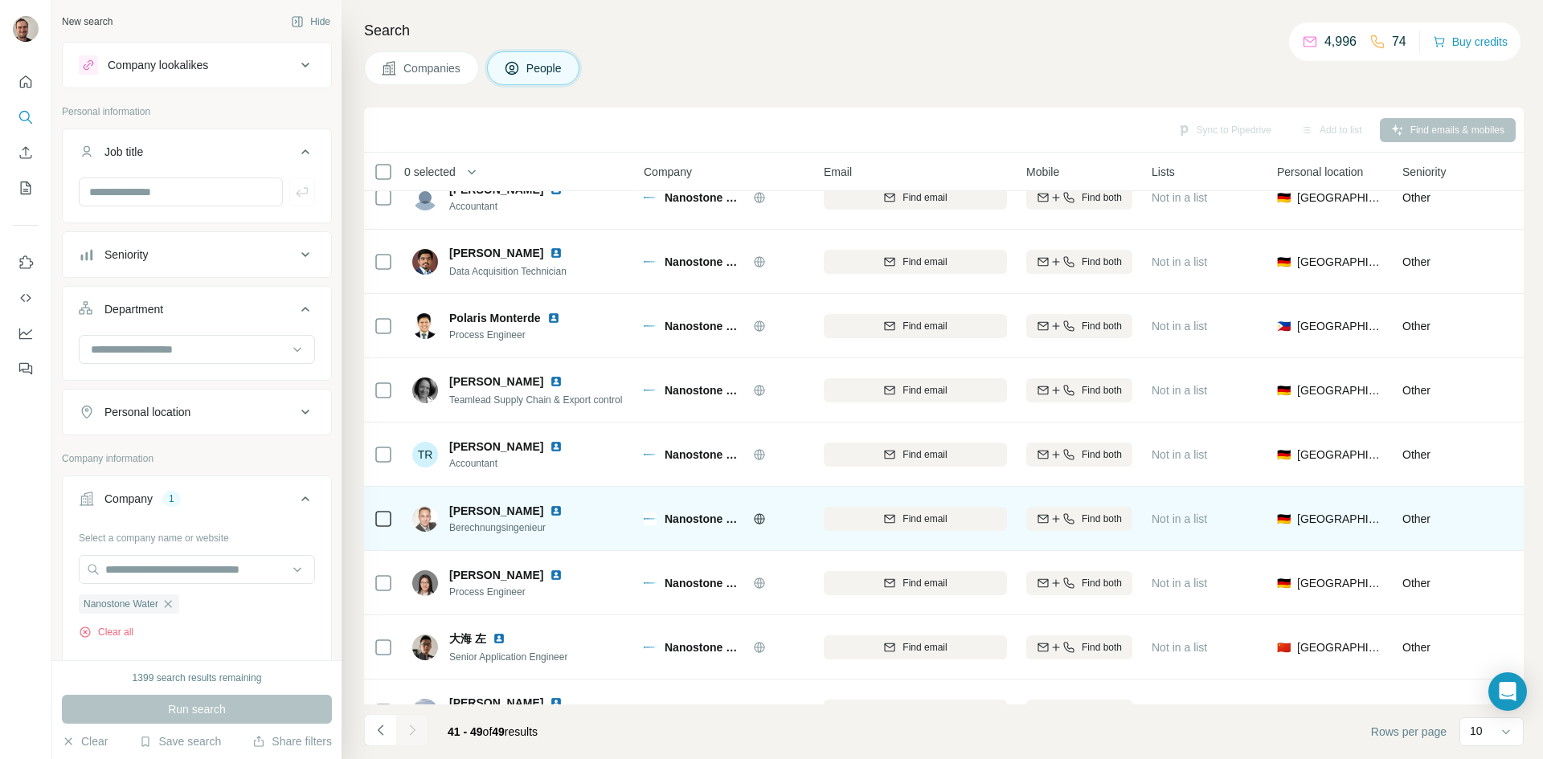
scroll to position [0, 0]
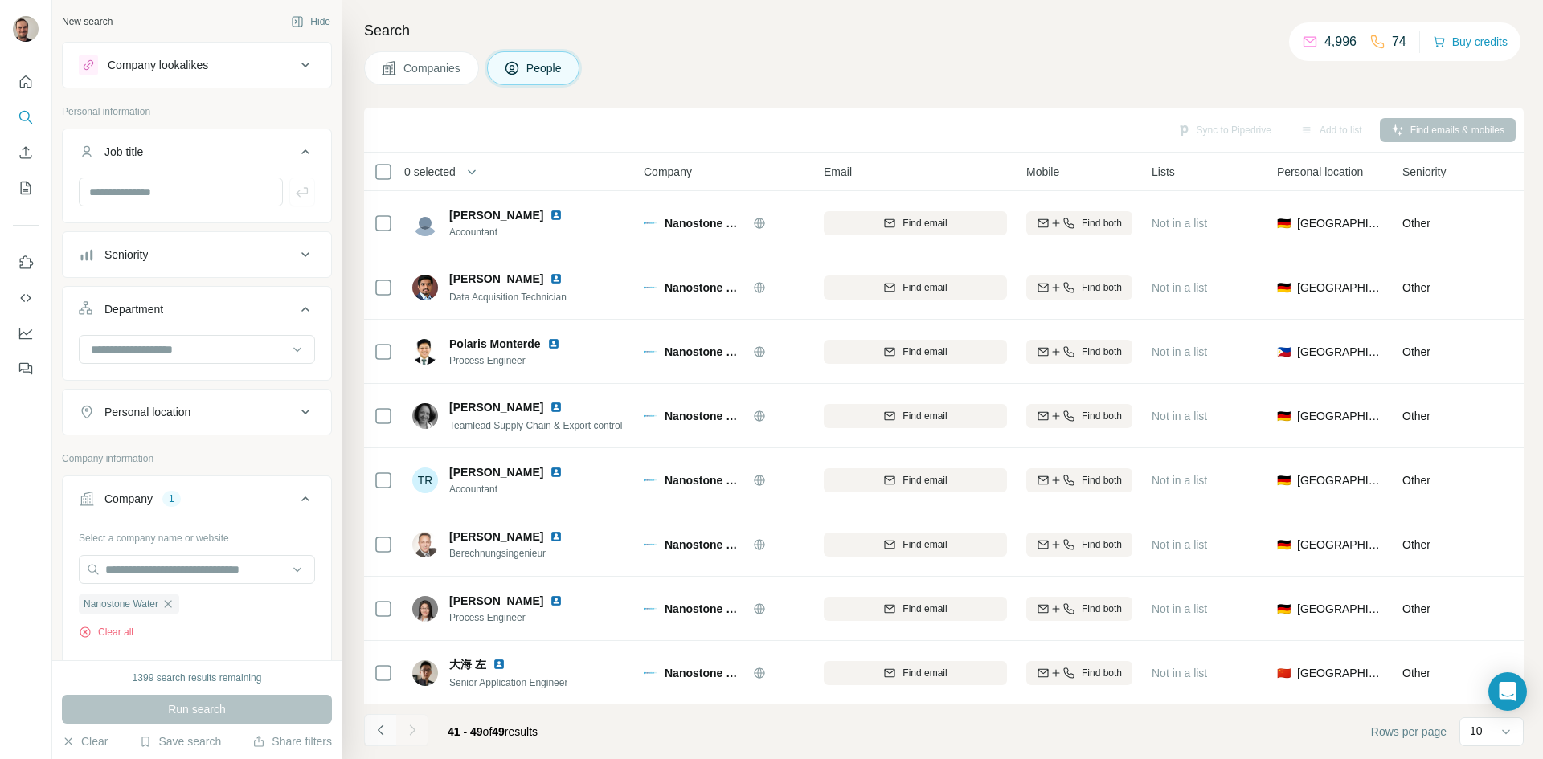
click at [380, 735] on icon "Navigate to previous page" at bounding box center [381, 731] width 16 height 16
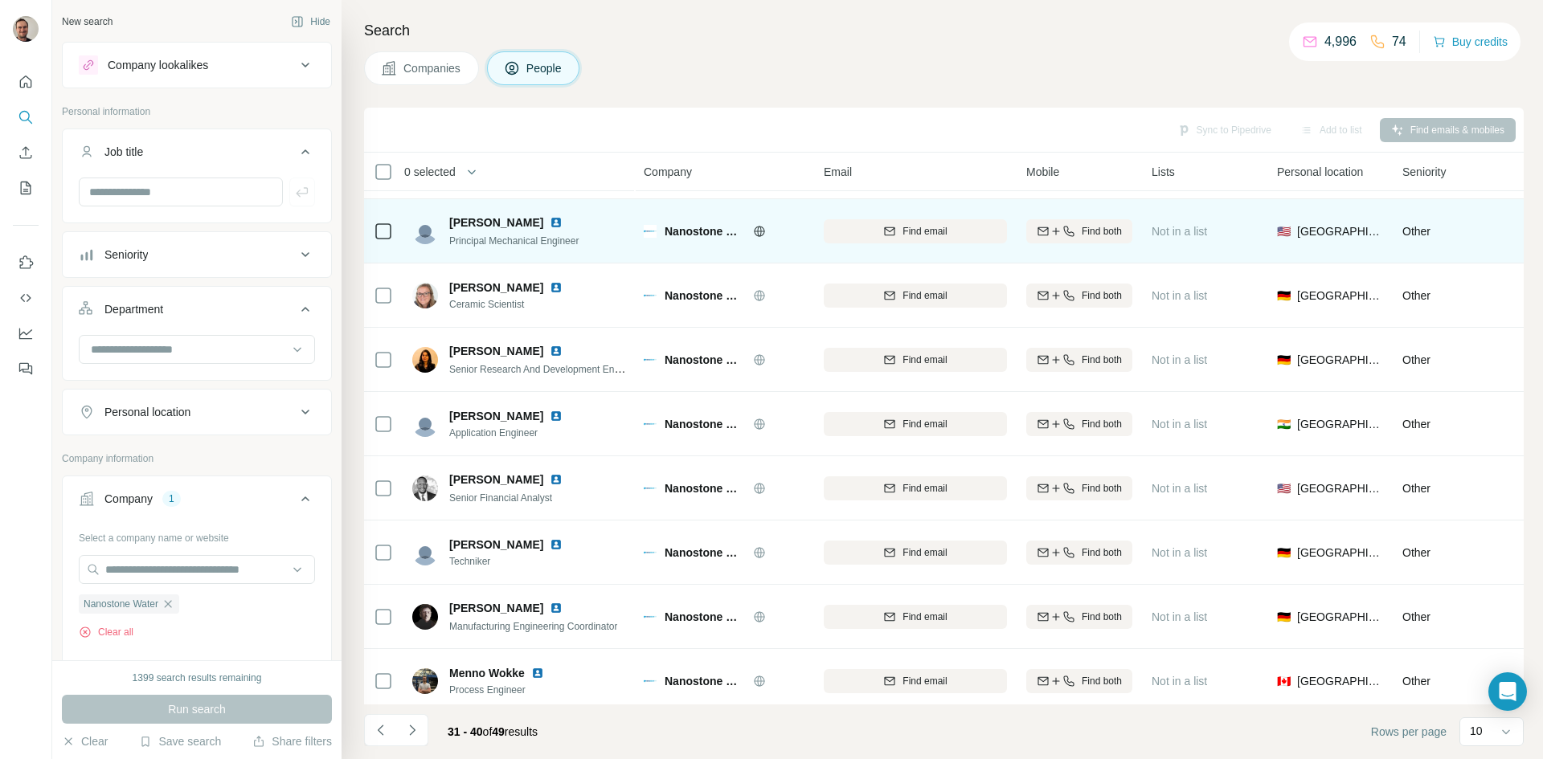
scroll to position [138, 0]
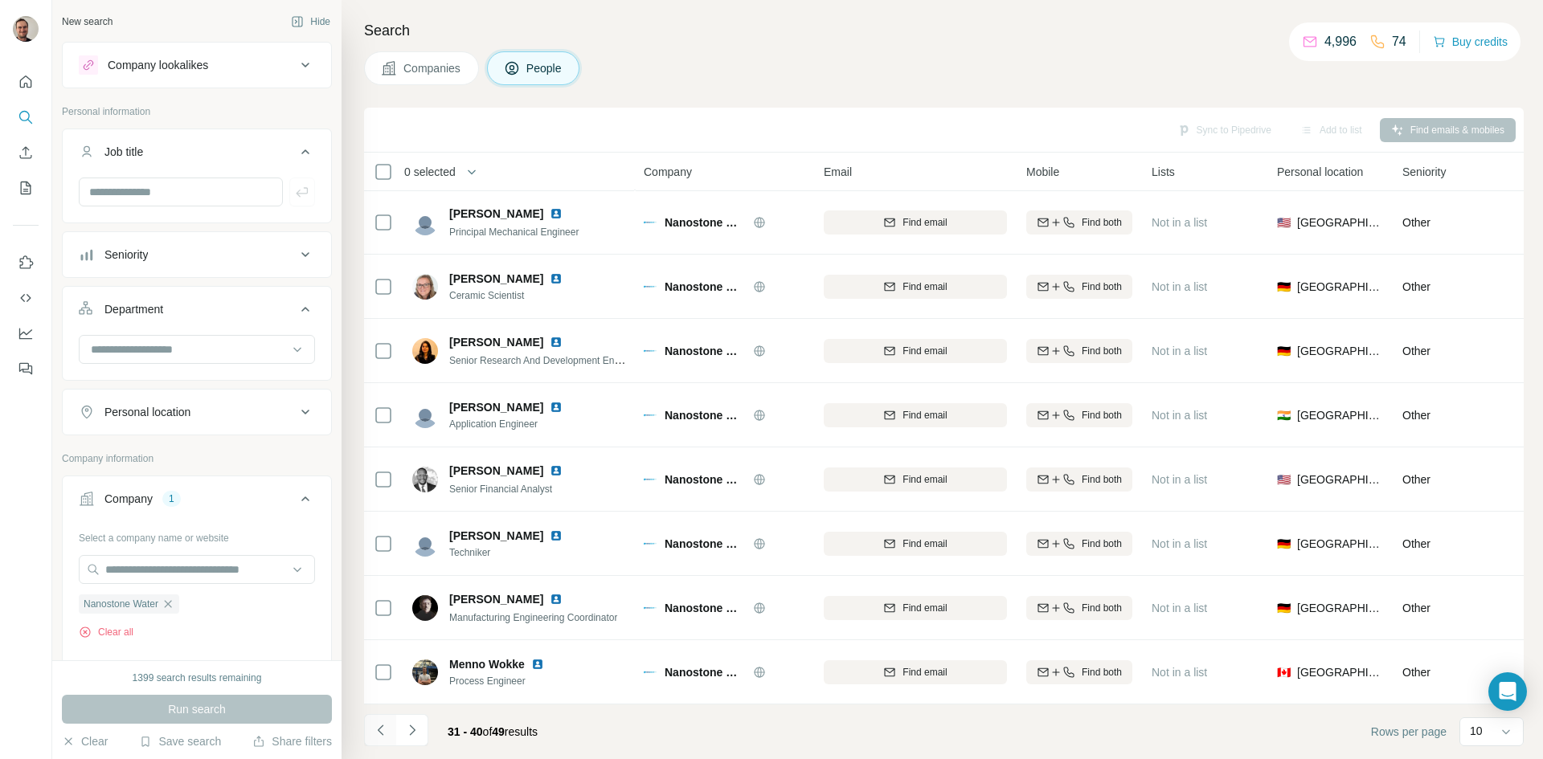
click at [381, 730] on icon "Navigate to previous page" at bounding box center [381, 731] width 16 height 16
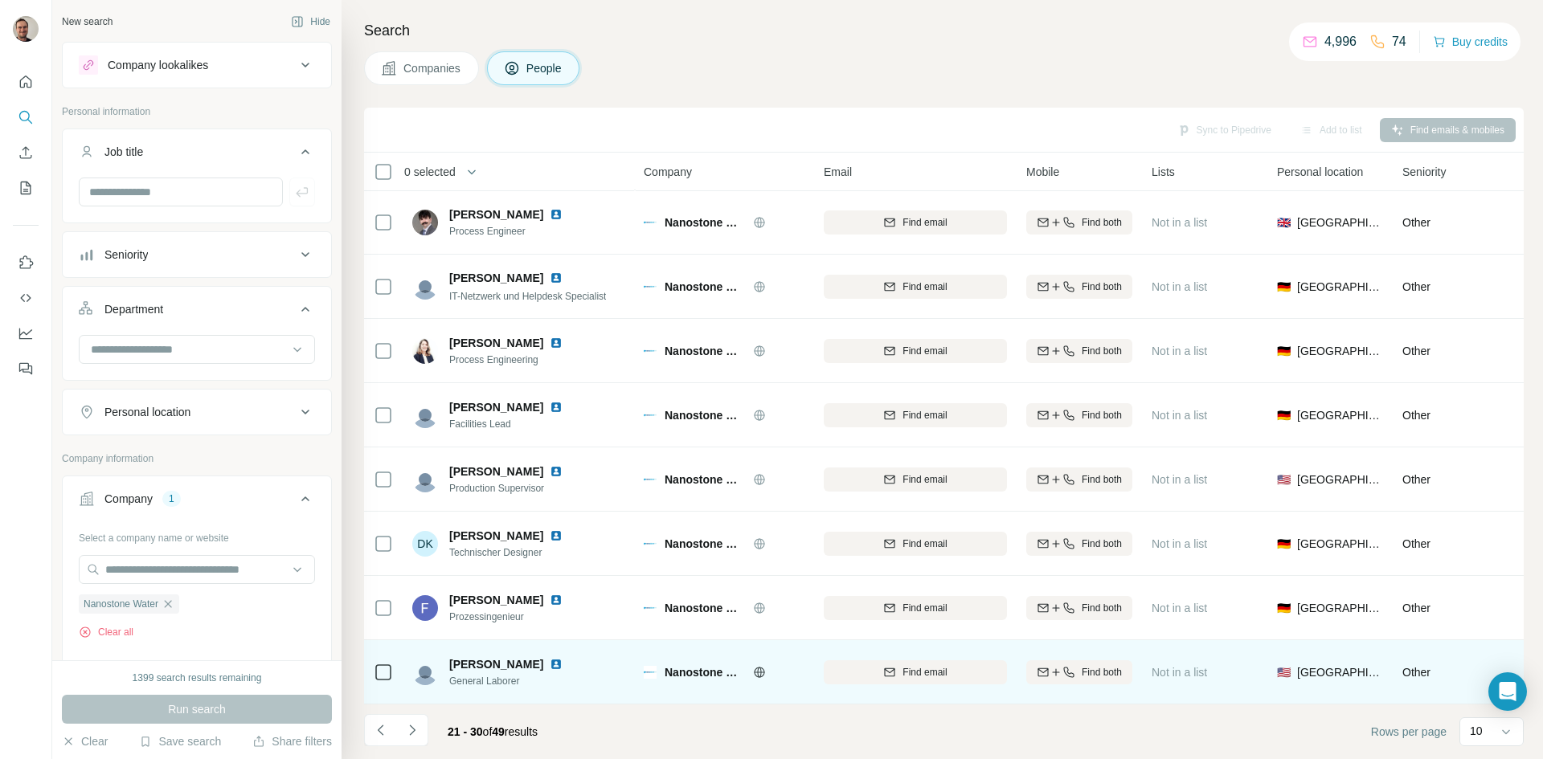
drag, startPoint x: 375, startPoint y: 723, endPoint x: 517, endPoint y: 640, distance: 164.6
click at [376, 723] on icon "Navigate to previous page" at bounding box center [381, 731] width 16 height 16
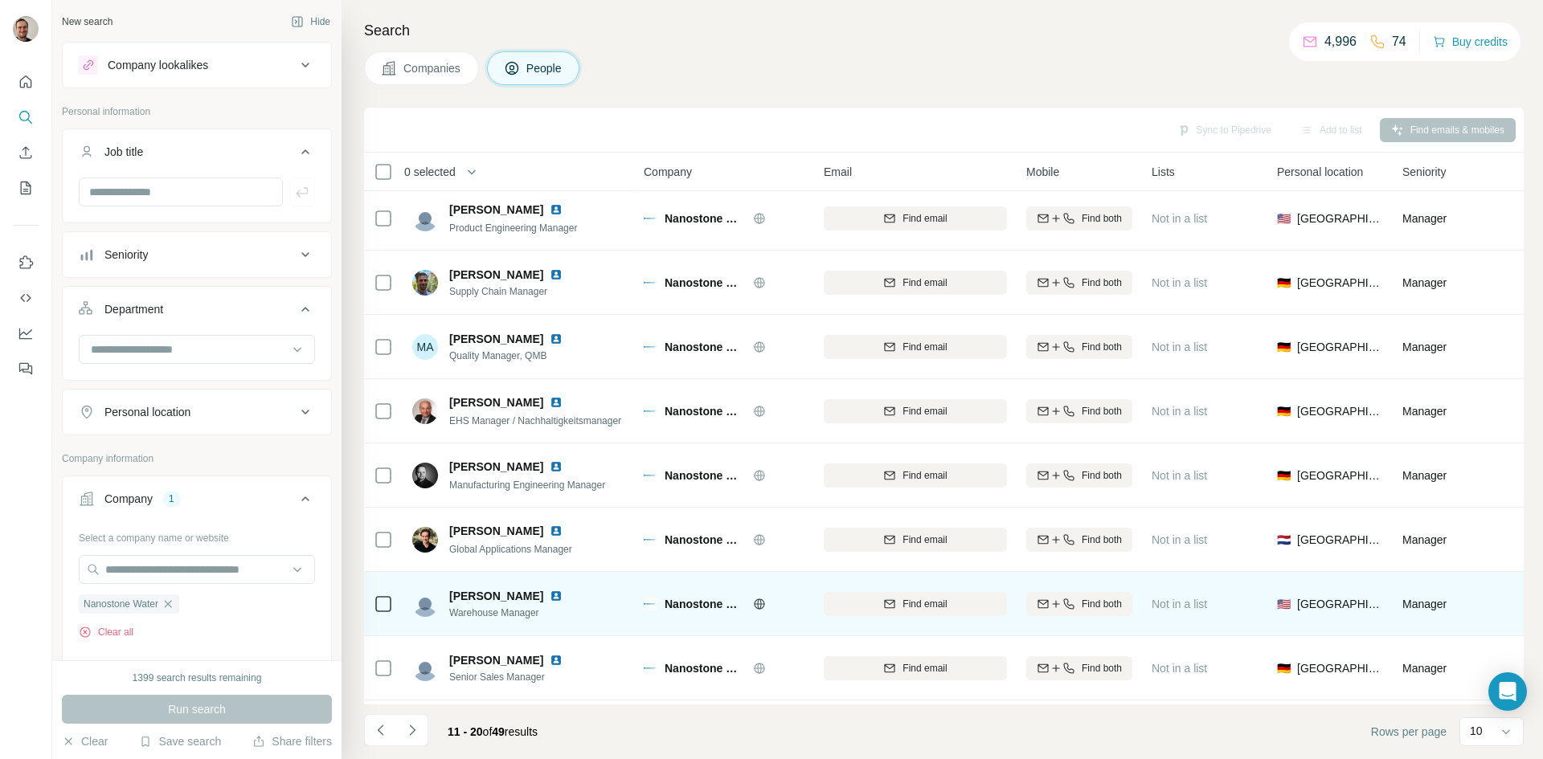
scroll to position [0, 0]
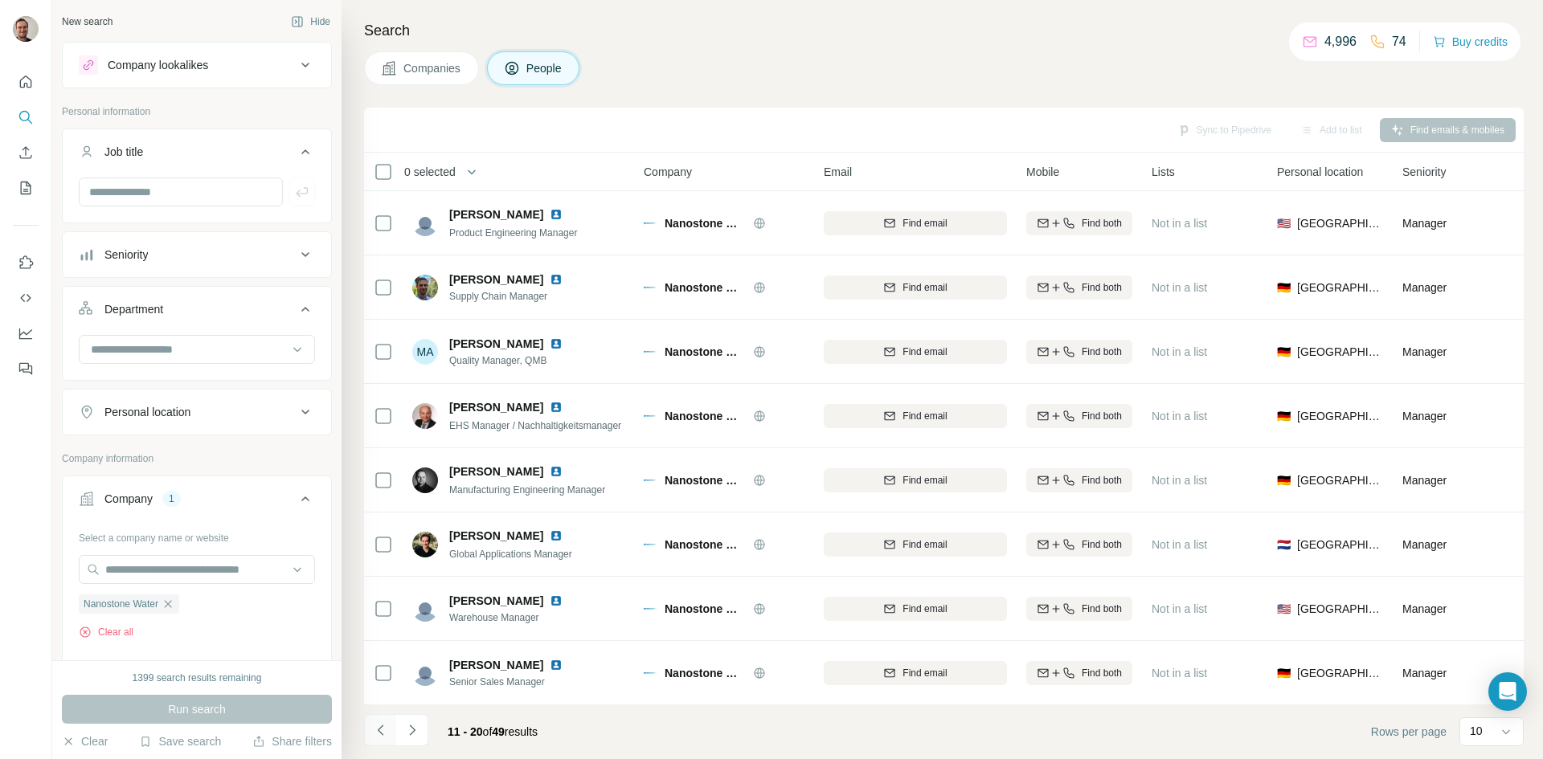
click at [371, 731] on button "Navigate to previous page" at bounding box center [380, 730] width 32 height 32
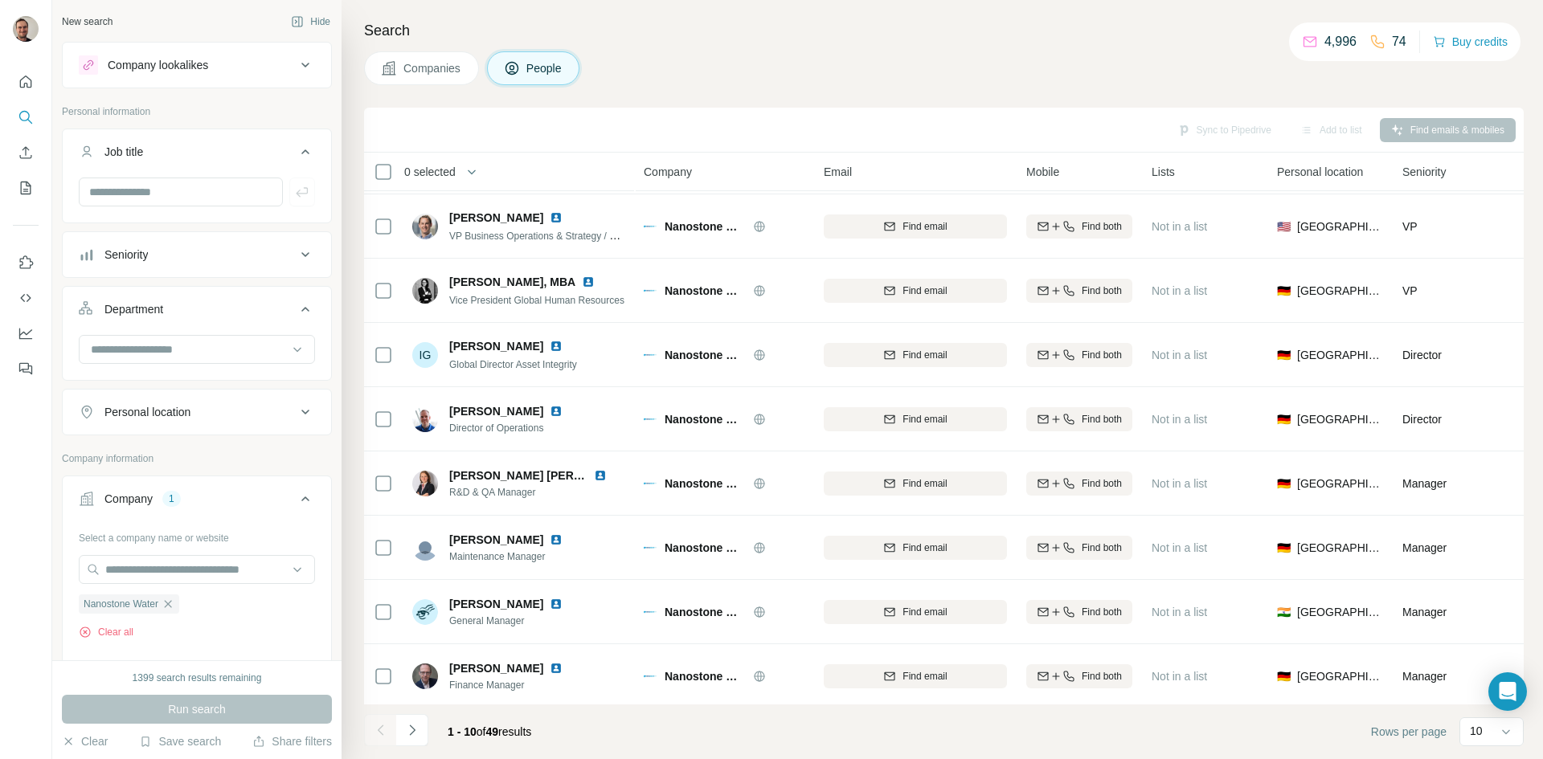
scroll to position [138, 0]
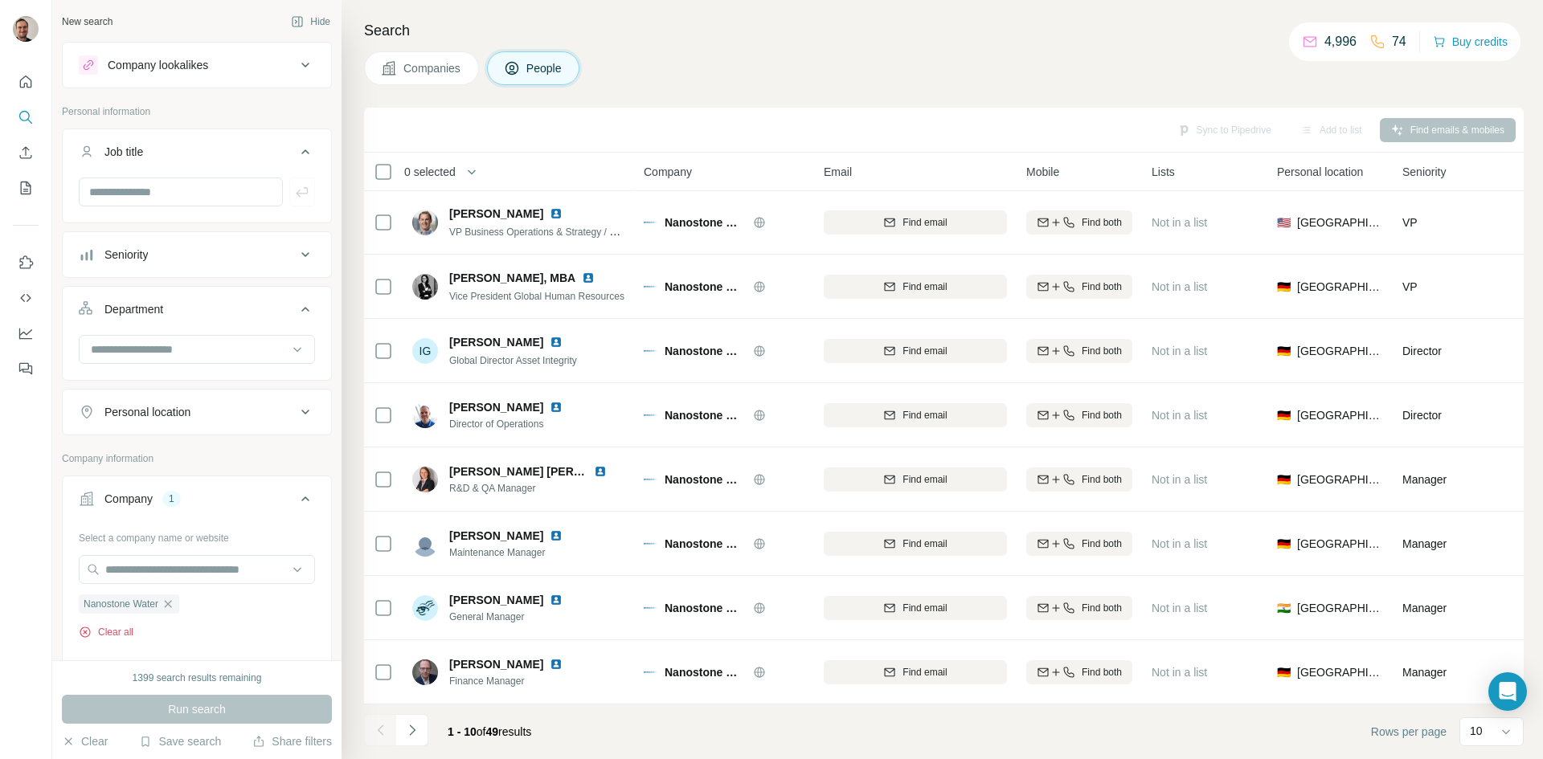
click at [129, 626] on button "Clear all" at bounding box center [106, 632] width 55 height 14
click at [153, 571] on input "text" at bounding box center [197, 569] width 236 height 29
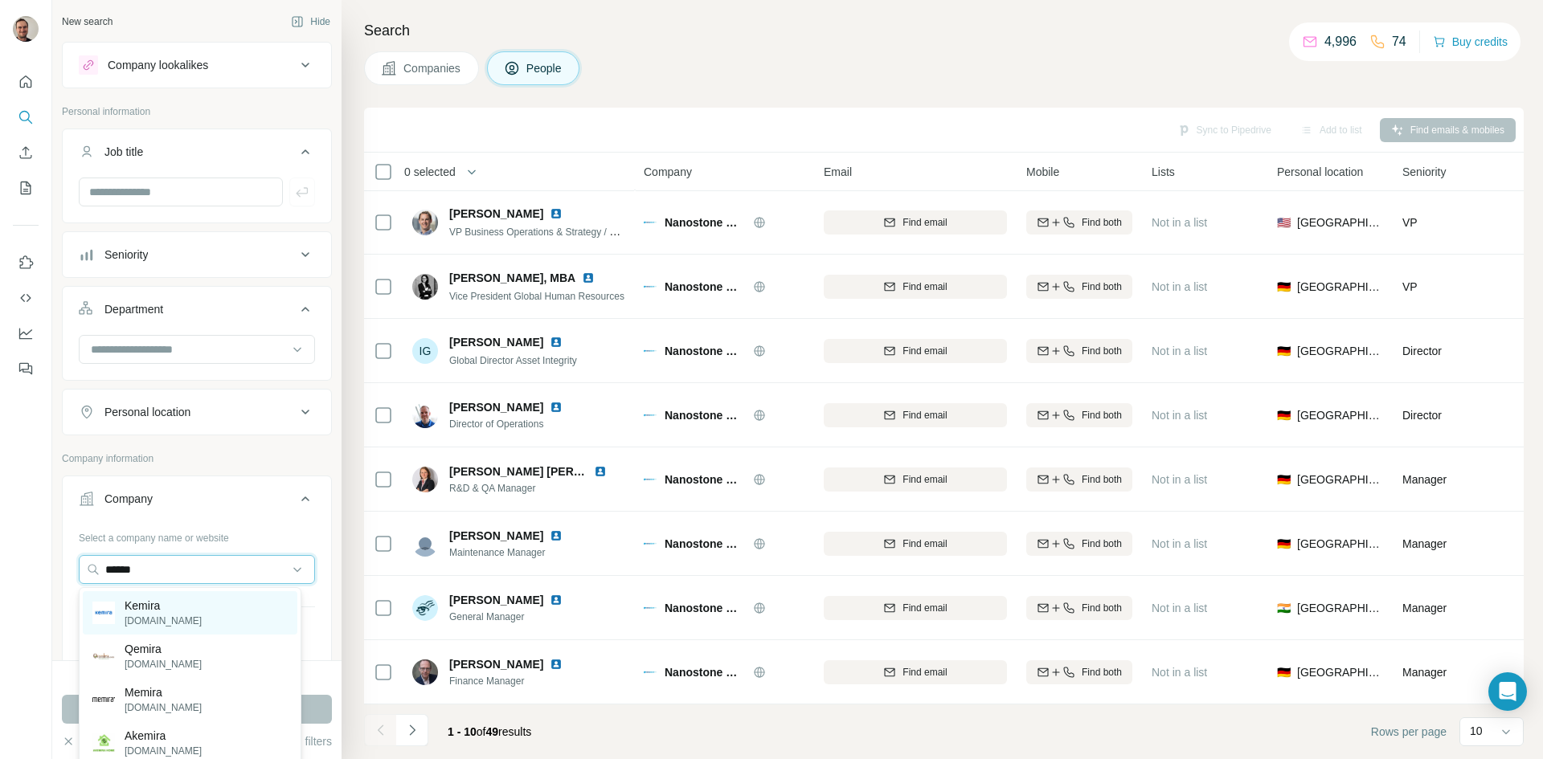
type input "******"
click at [162, 610] on p "Kemira" at bounding box center [163, 606] width 77 height 16
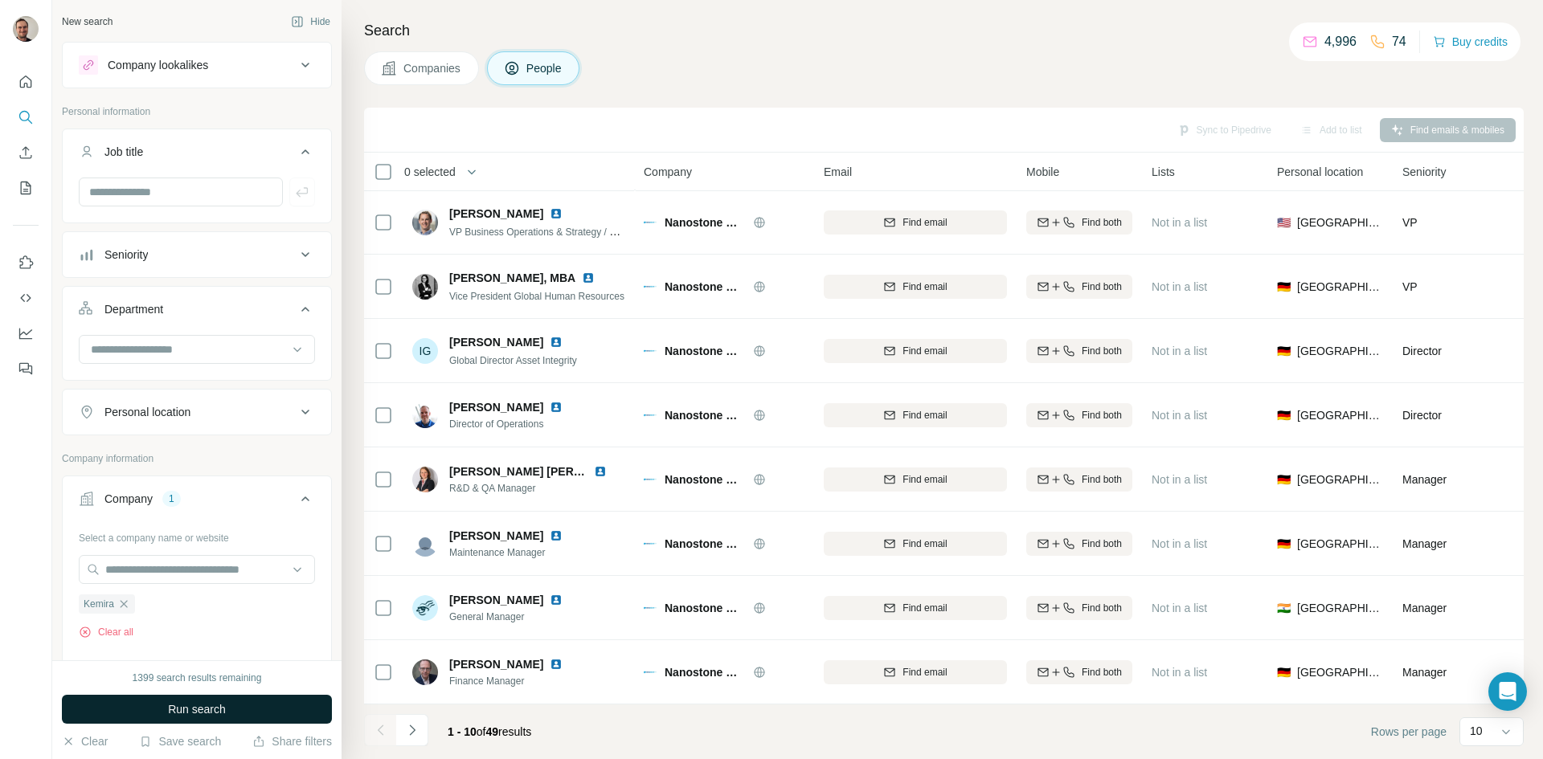
click at [182, 706] on span "Run search" at bounding box center [197, 710] width 58 height 16
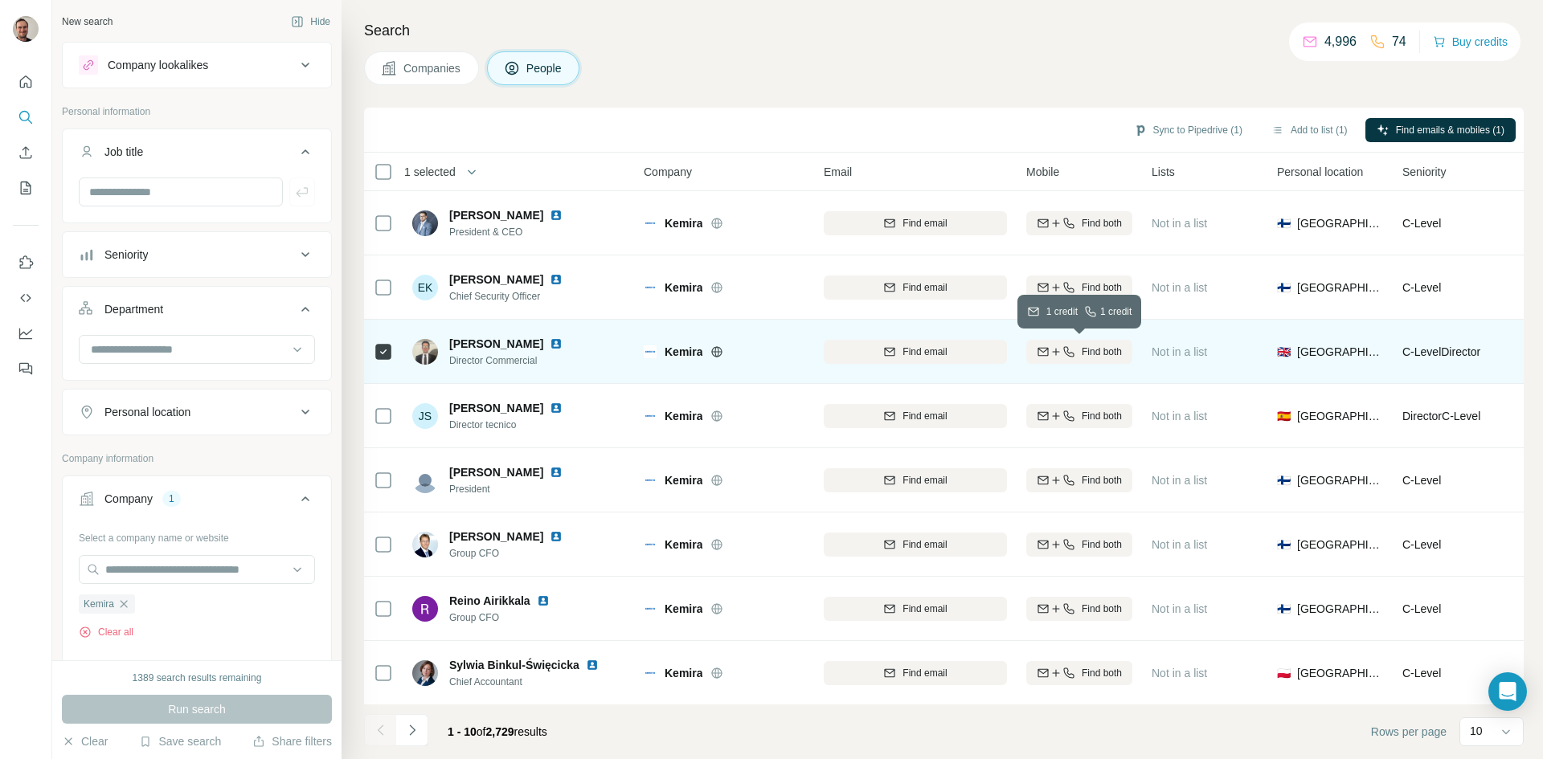
click at [1094, 350] on span "Find both" at bounding box center [1102, 352] width 40 height 14
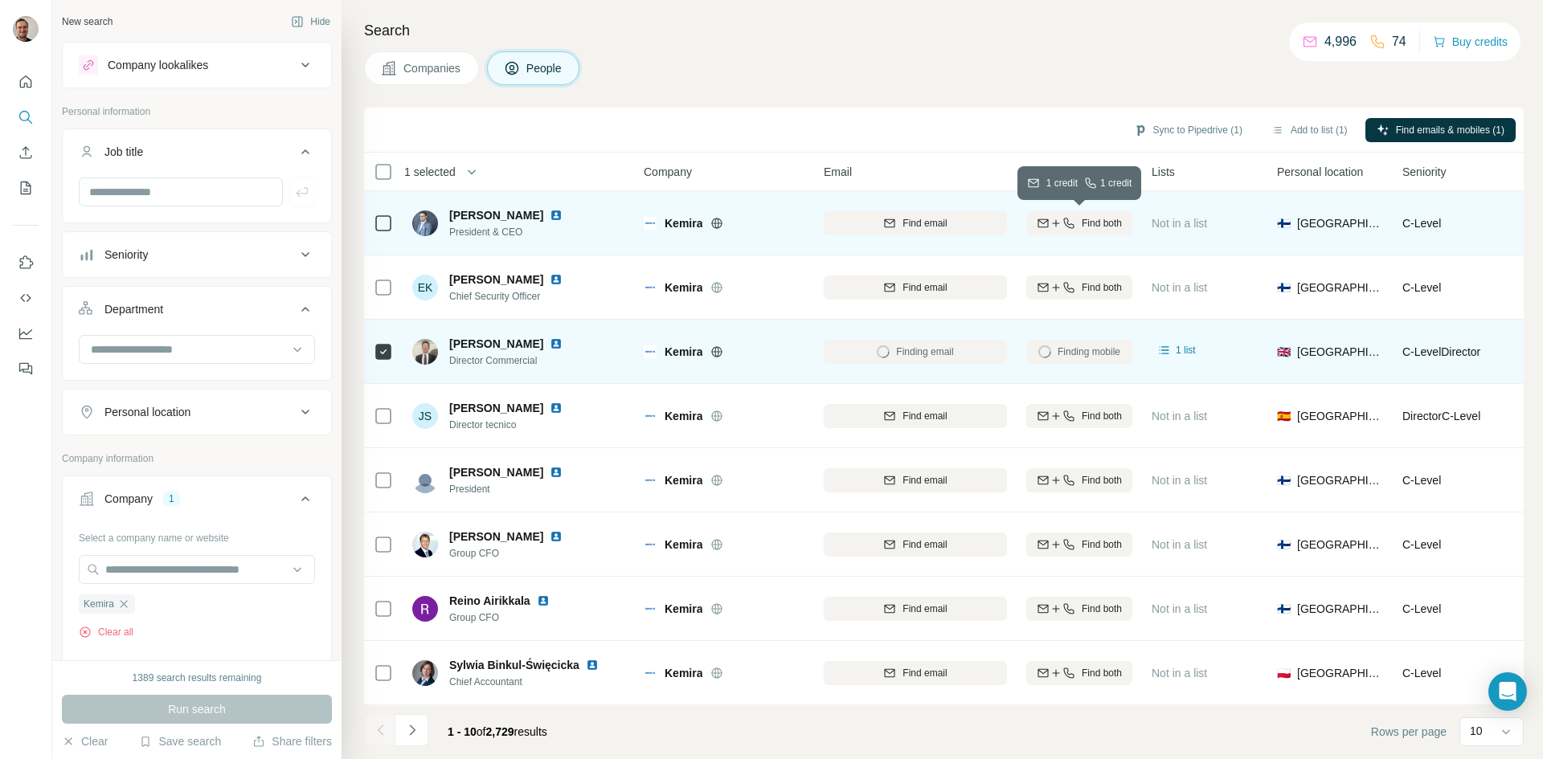
click at [1107, 229] on span "Find both" at bounding box center [1102, 223] width 40 height 14
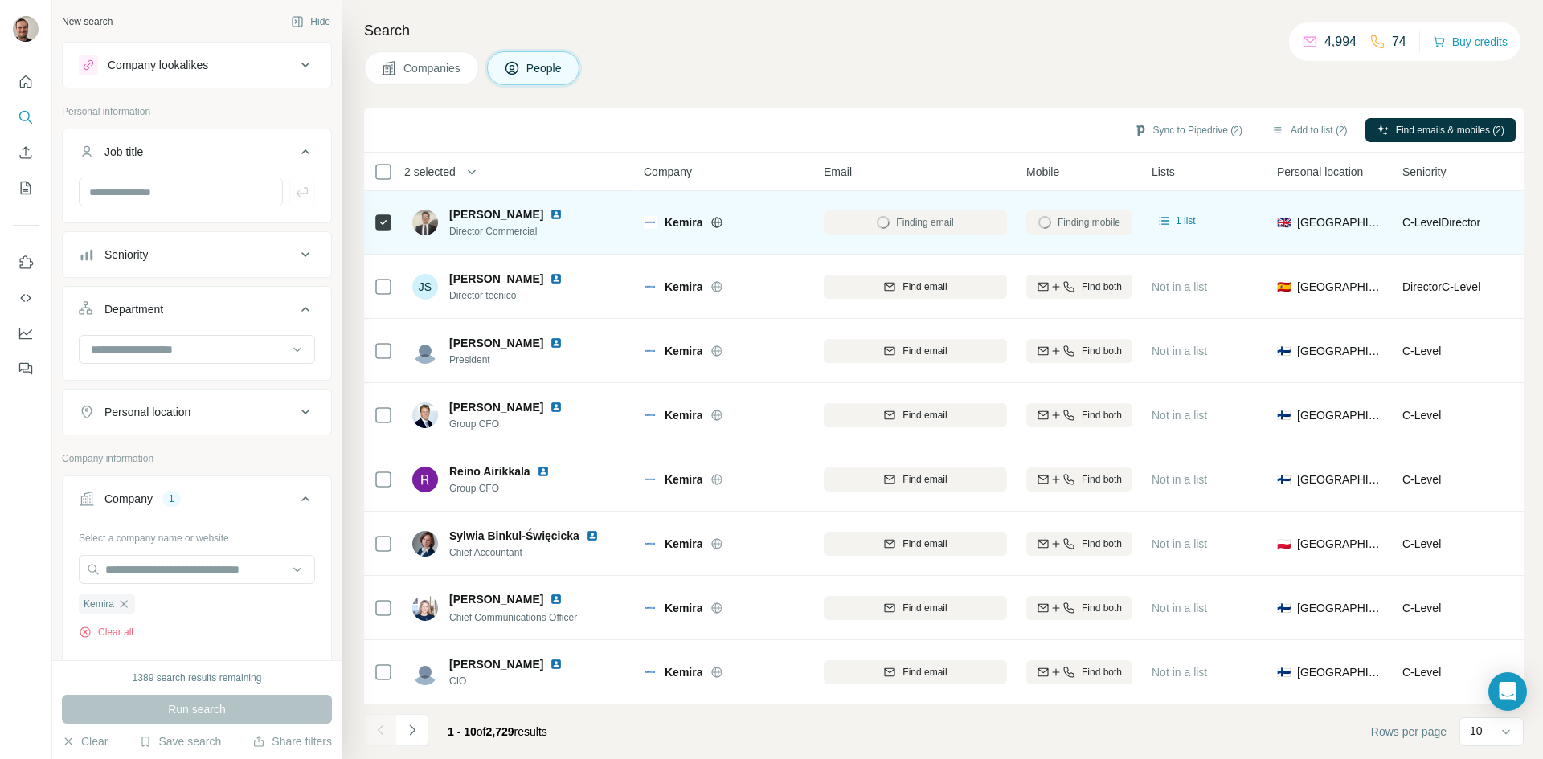
scroll to position [138, 0]
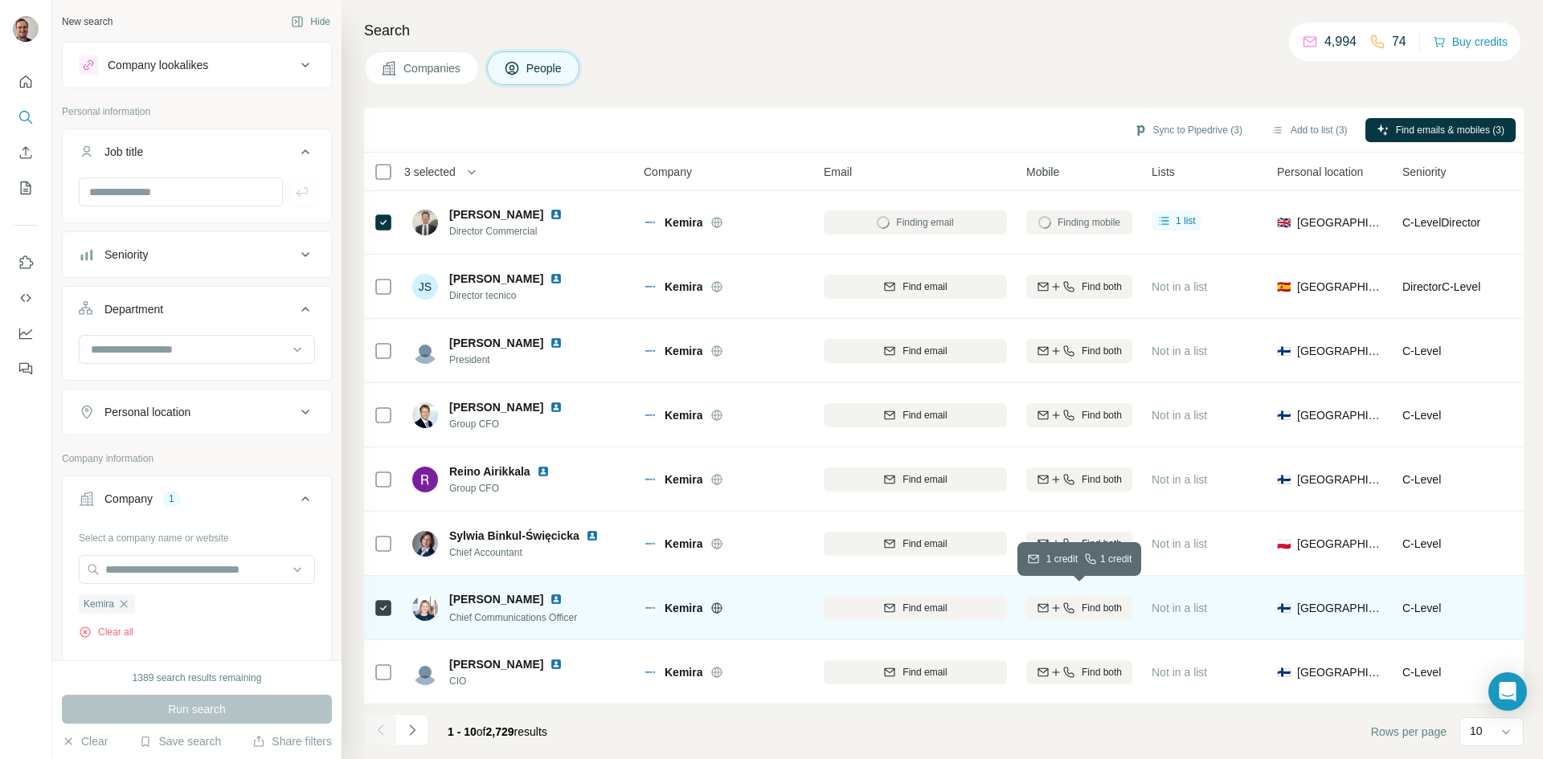
click at [1094, 601] on span "Find both" at bounding box center [1102, 608] width 40 height 14
click at [420, 730] on icon "Navigate to next page" at bounding box center [412, 731] width 16 height 16
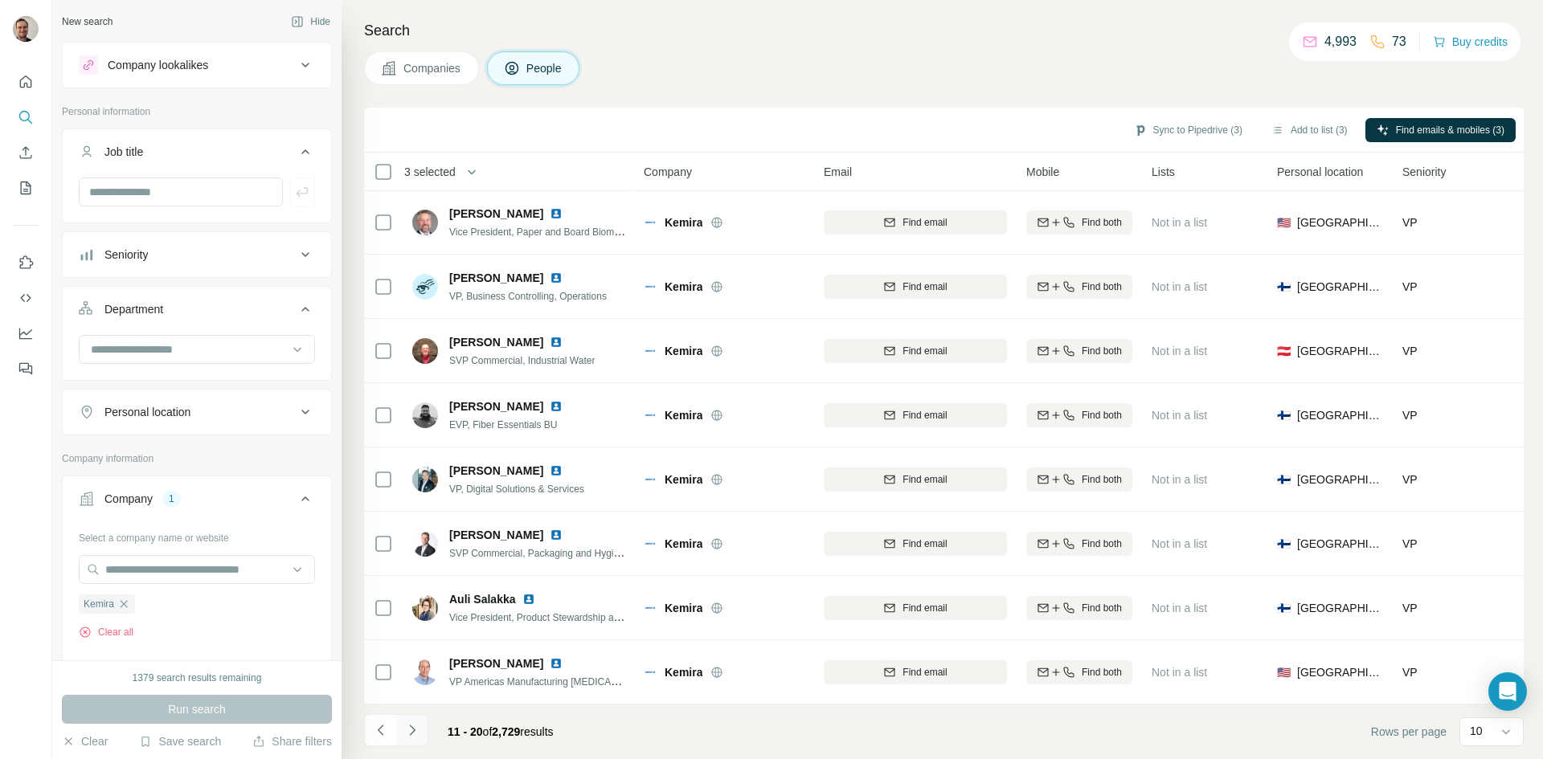
click at [419, 727] on icon "Navigate to next page" at bounding box center [412, 731] width 16 height 16
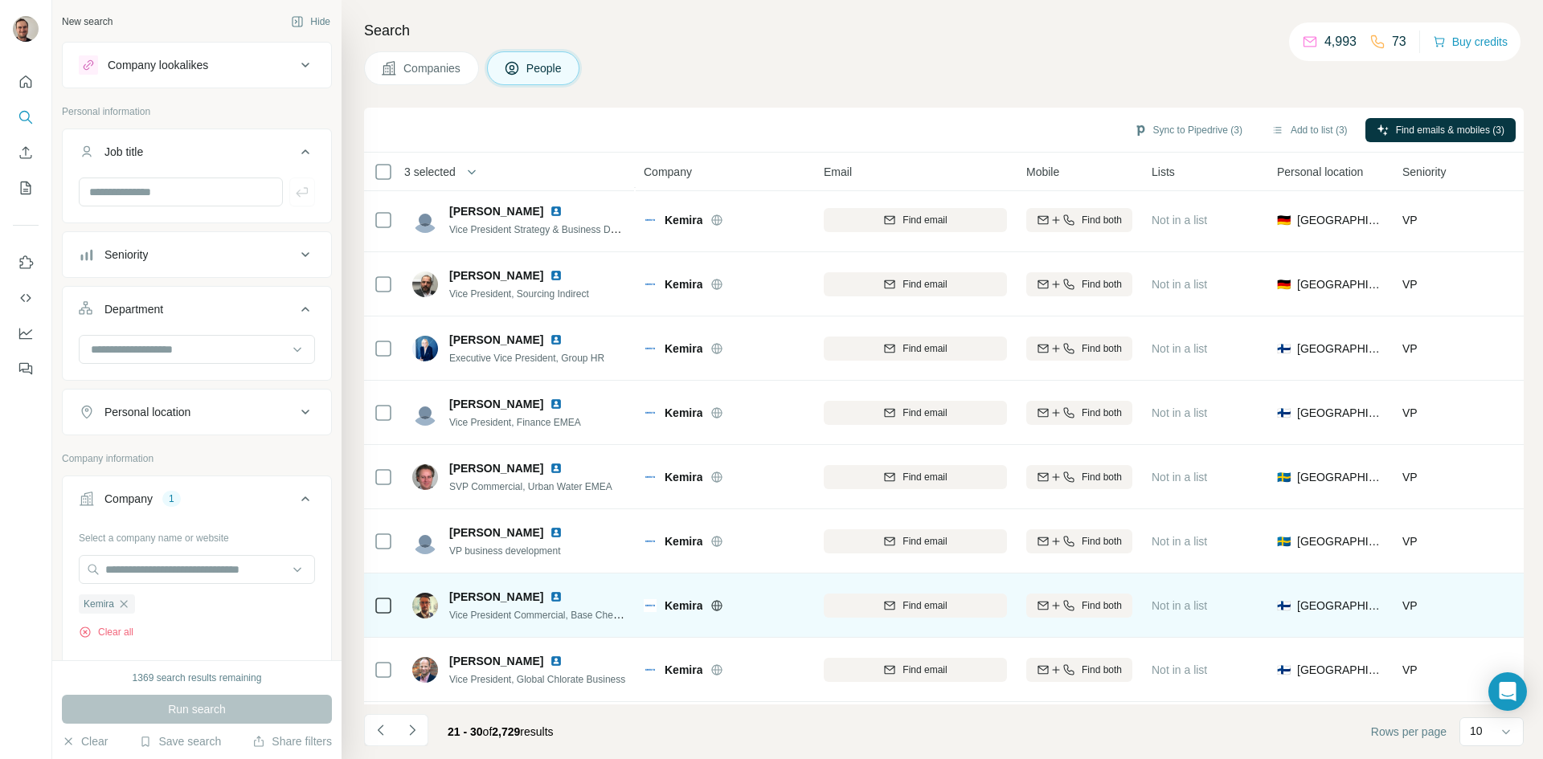
scroll to position [0, 0]
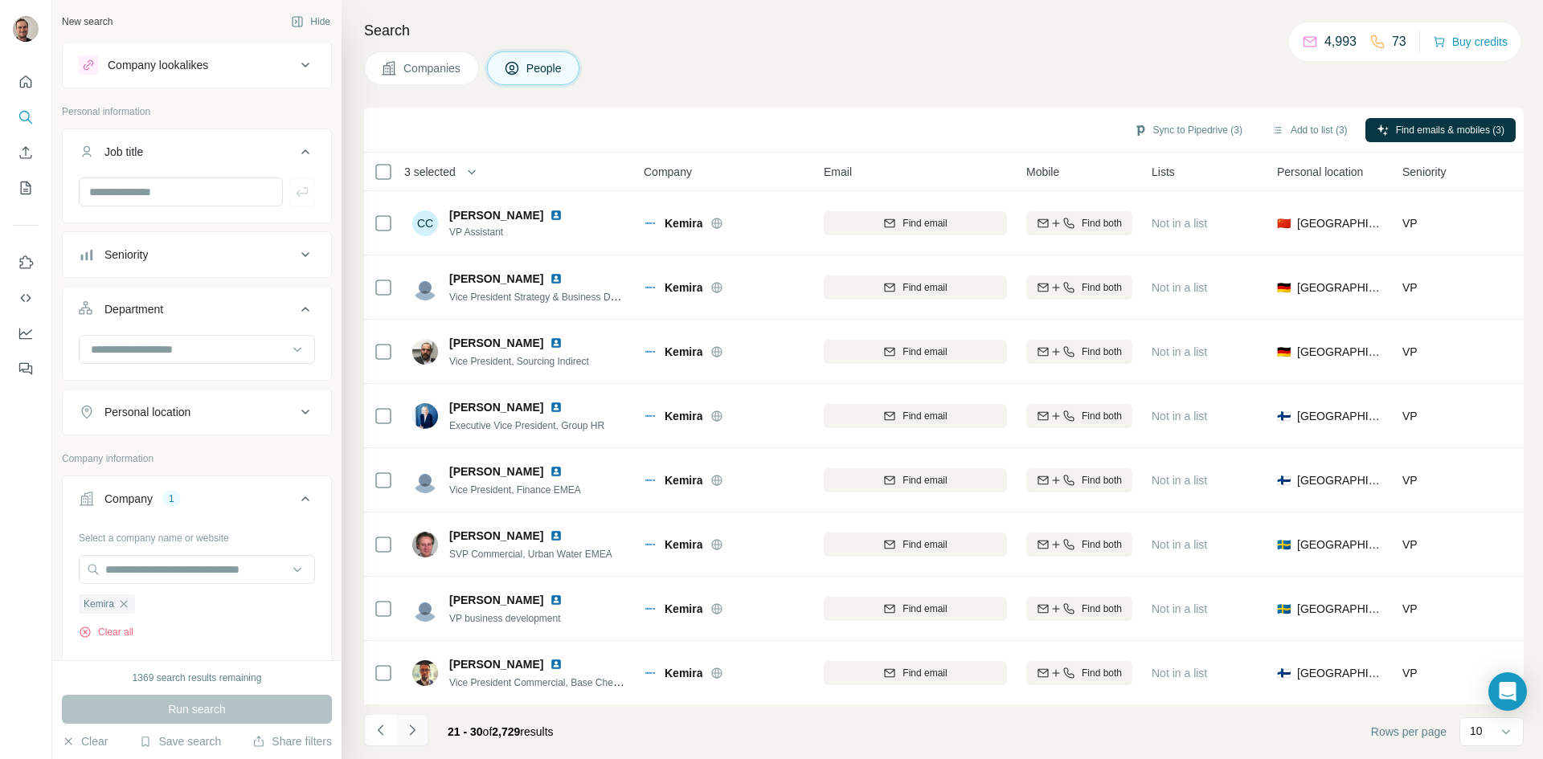
click at [421, 733] on button "Navigate to next page" at bounding box center [412, 730] width 32 height 32
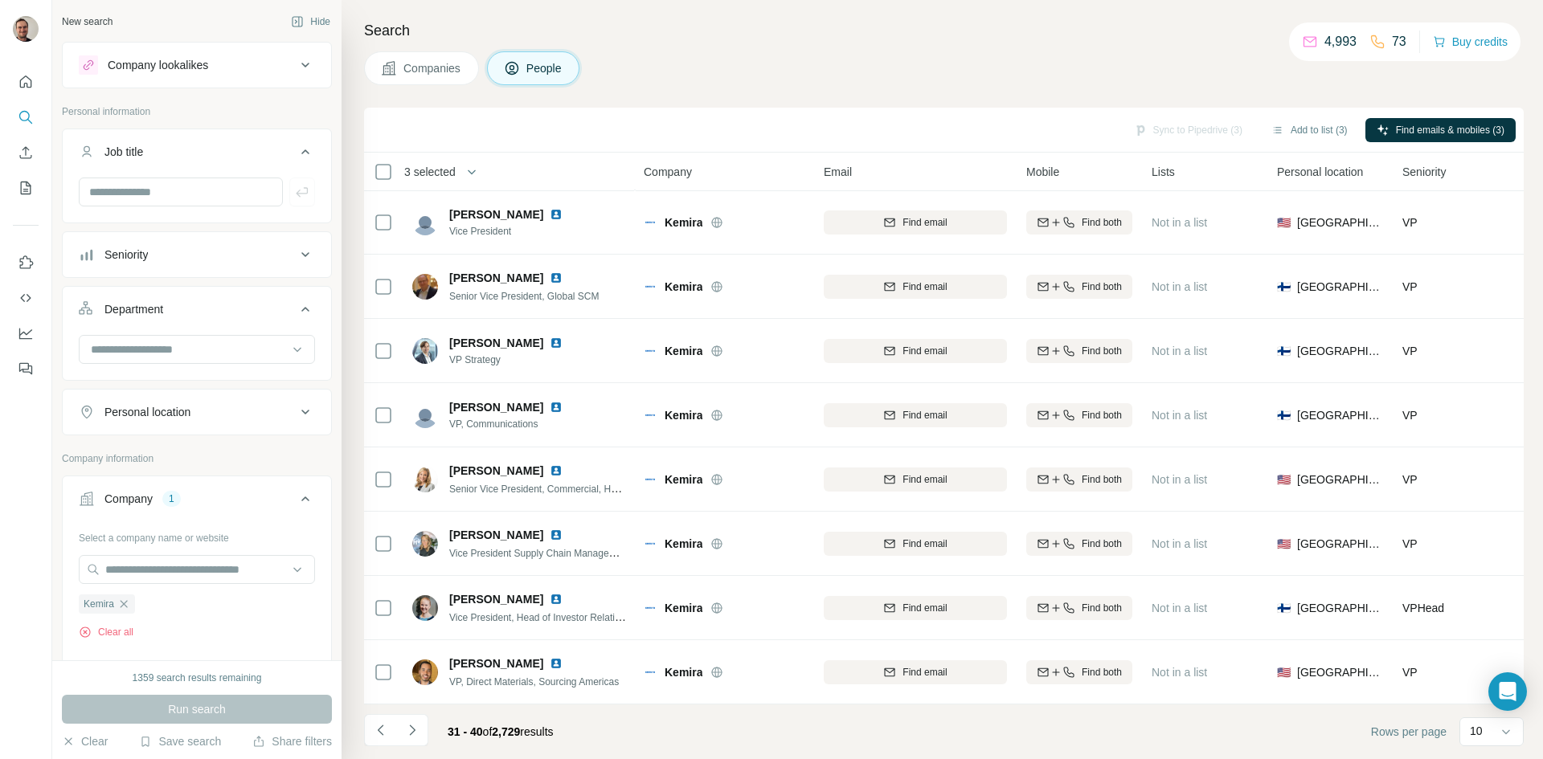
scroll to position [138, 0]
click at [418, 731] on icon "Navigate to next page" at bounding box center [412, 731] width 16 height 16
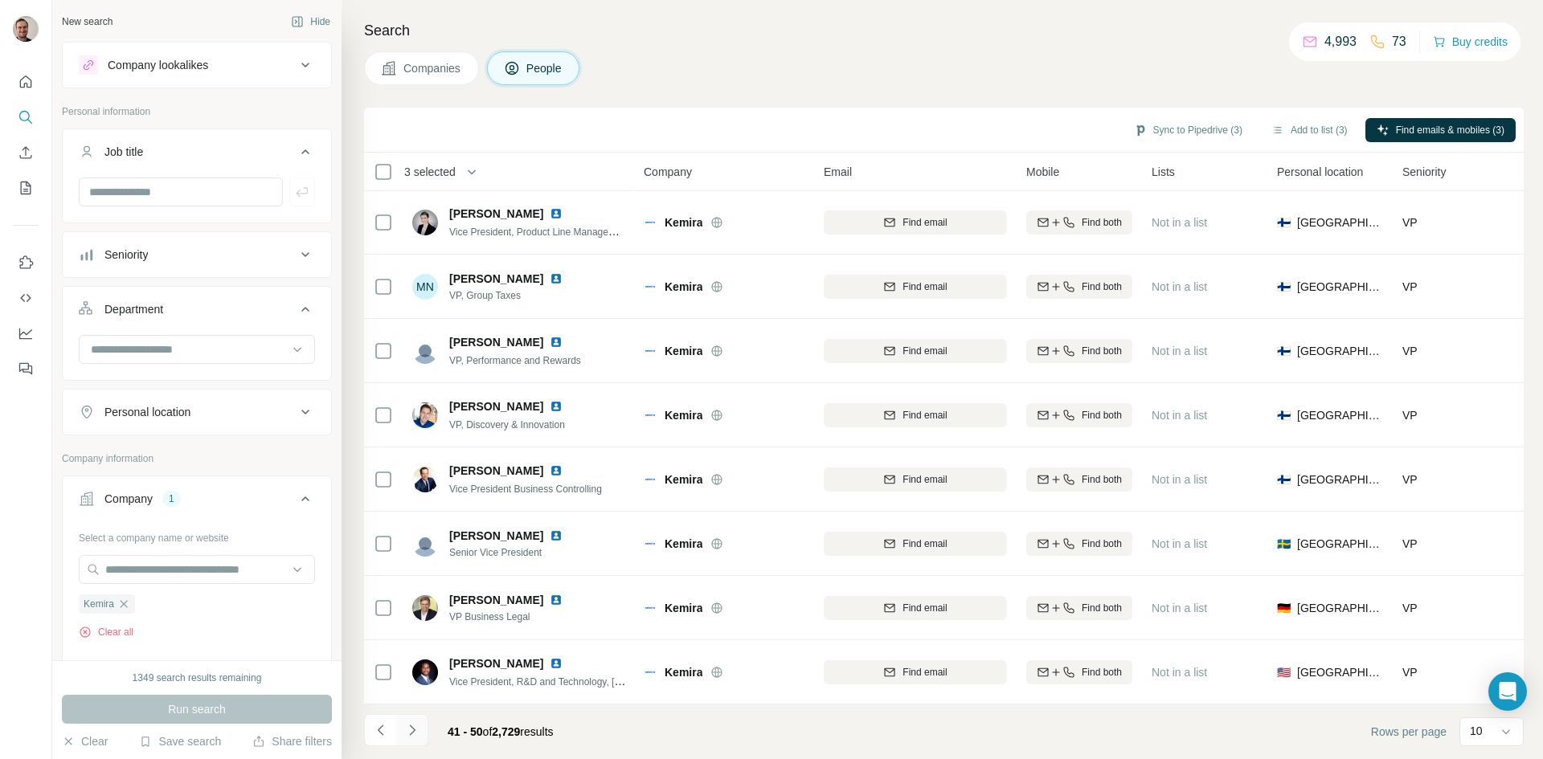
click at [419, 735] on icon "Navigate to next page" at bounding box center [412, 731] width 16 height 16
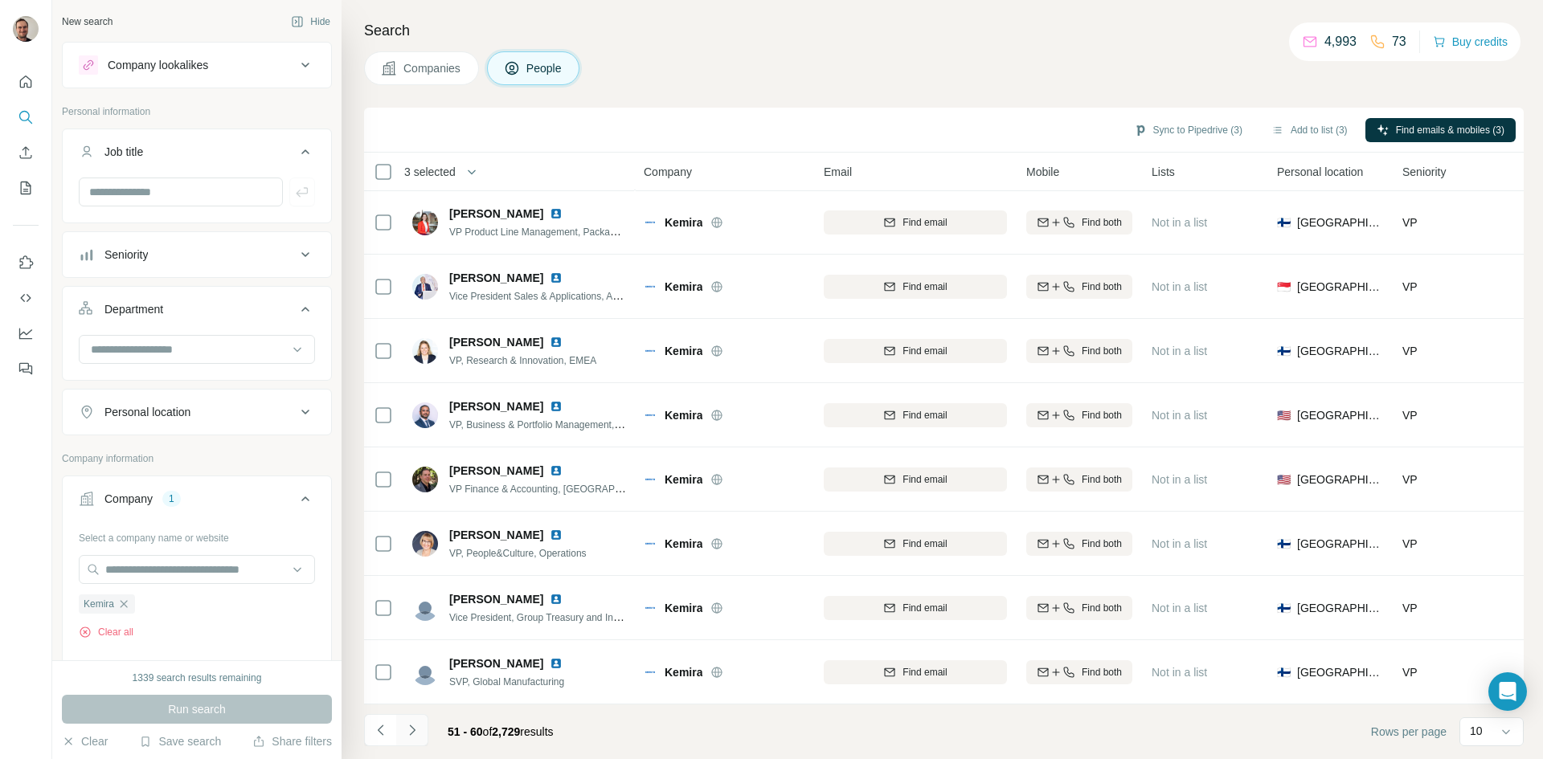
click at [417, 725] on icon "Navigate to next page" at bounding box center [412, 731] width 16 height 16
click at [386, 726] on icon "Navigate to previous page" at bounding box center [381, 731] width 16 height 16
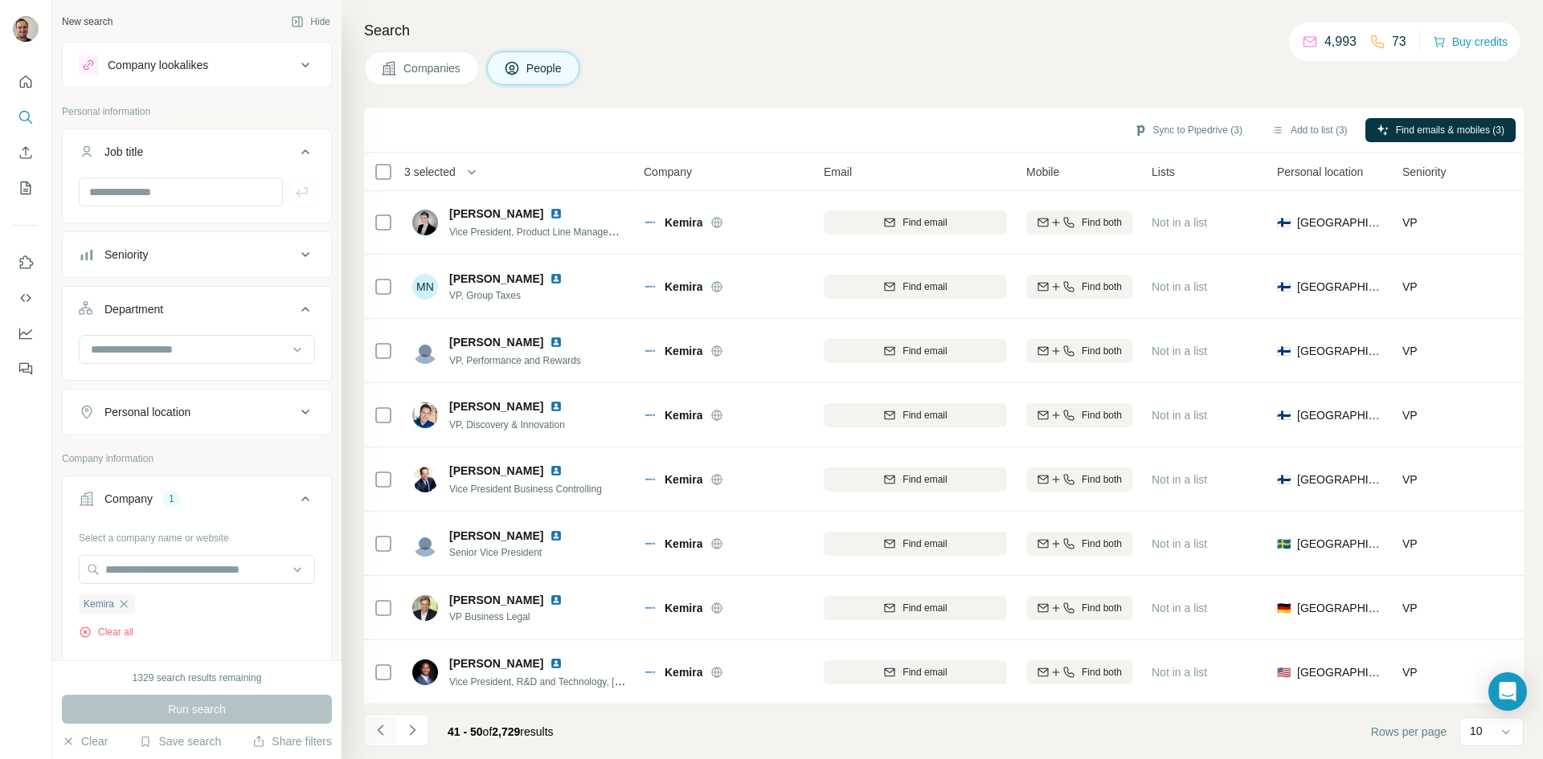
click at [386, 726] on icon "Navigate to previous page" at bounding box center [381, 731] width 16 height 16
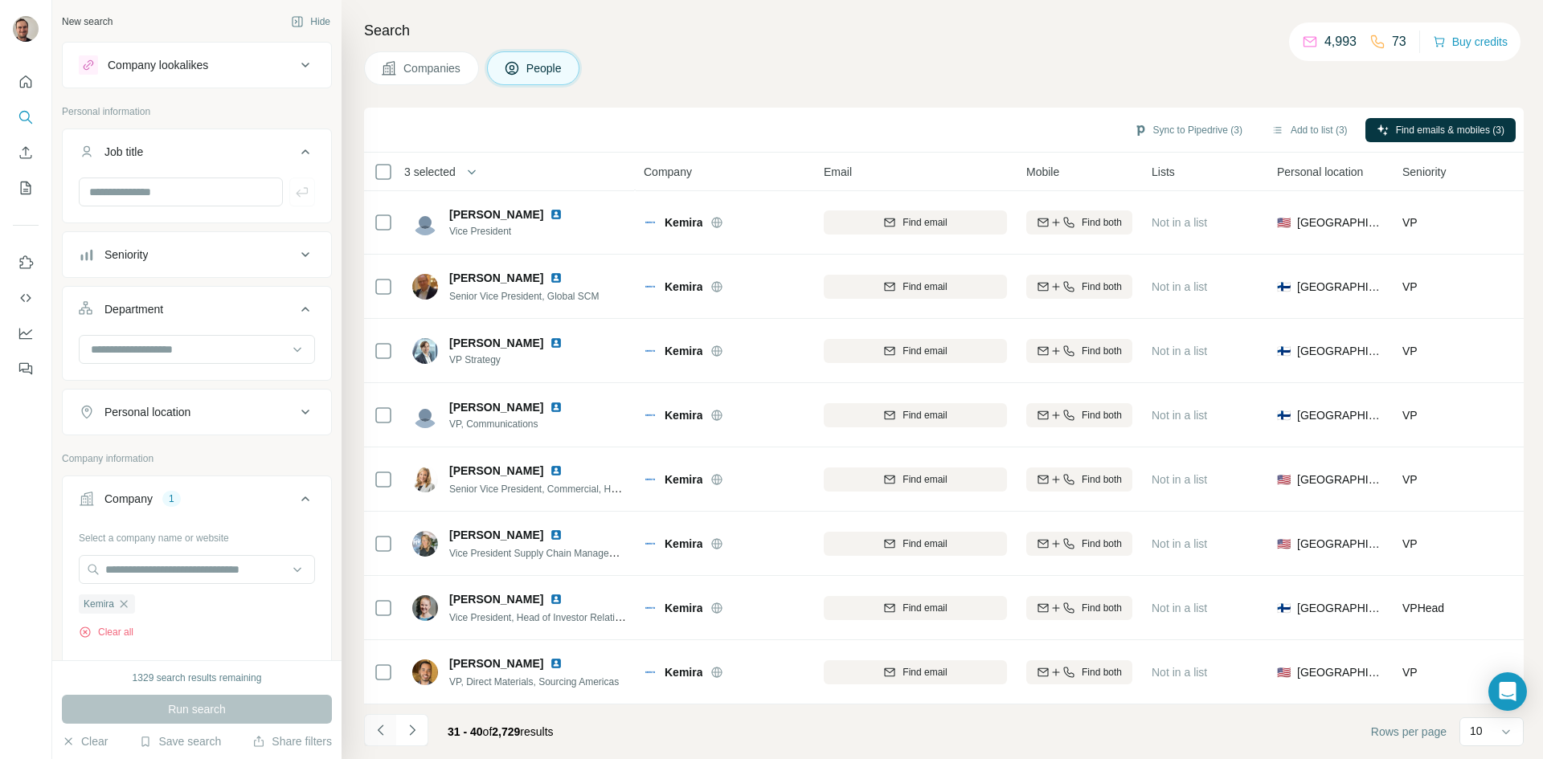
click at [386, 726] on icon "Navigate to previous page" at bounding box center [381, 731] width 16 height 16
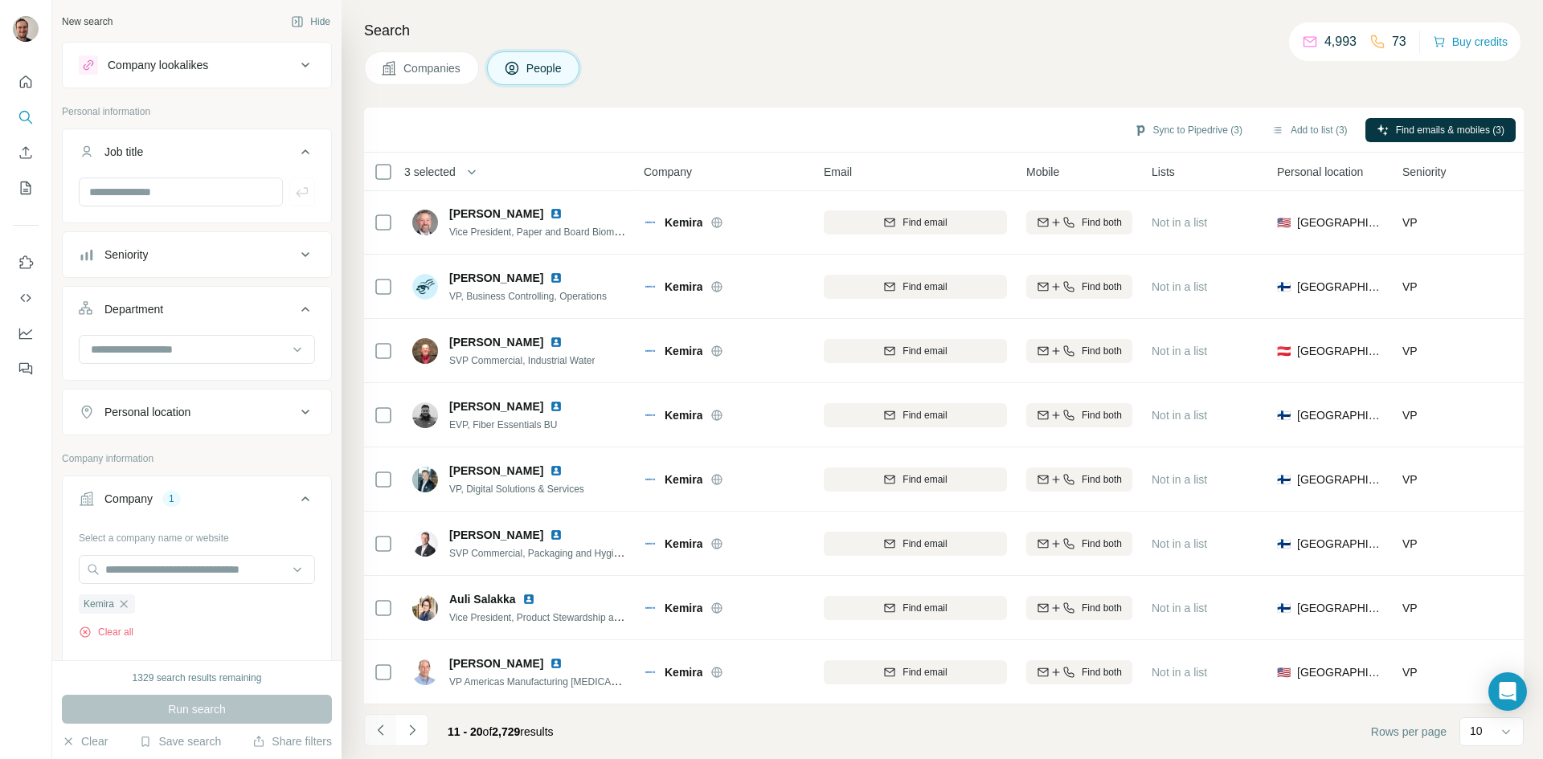
click at [386, 726] on icon "Navigate to previous page" at bounding box center [381, 731] width 16 height 16
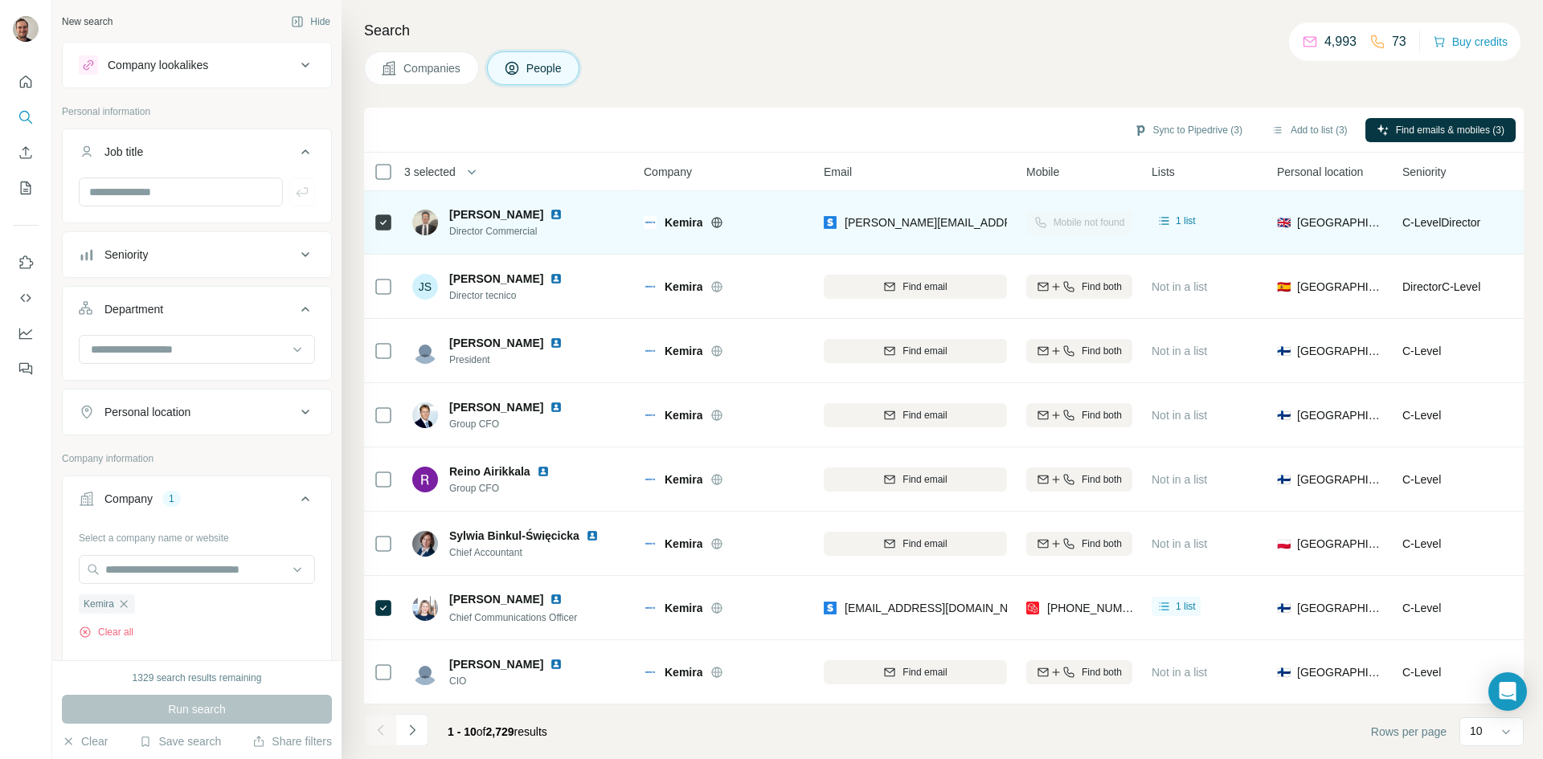
drag, startPoint x: 952, startPoint y: 212, endPoint x: 937, endPoint y: 198, distance: 21.0
click at [937, 200] on div "[PERSON_NAME][EMAIL_ADDRESS][PERSON_NAME][DOMAIN_NAME]" at bounding box center [915, 222] width 183 height 44
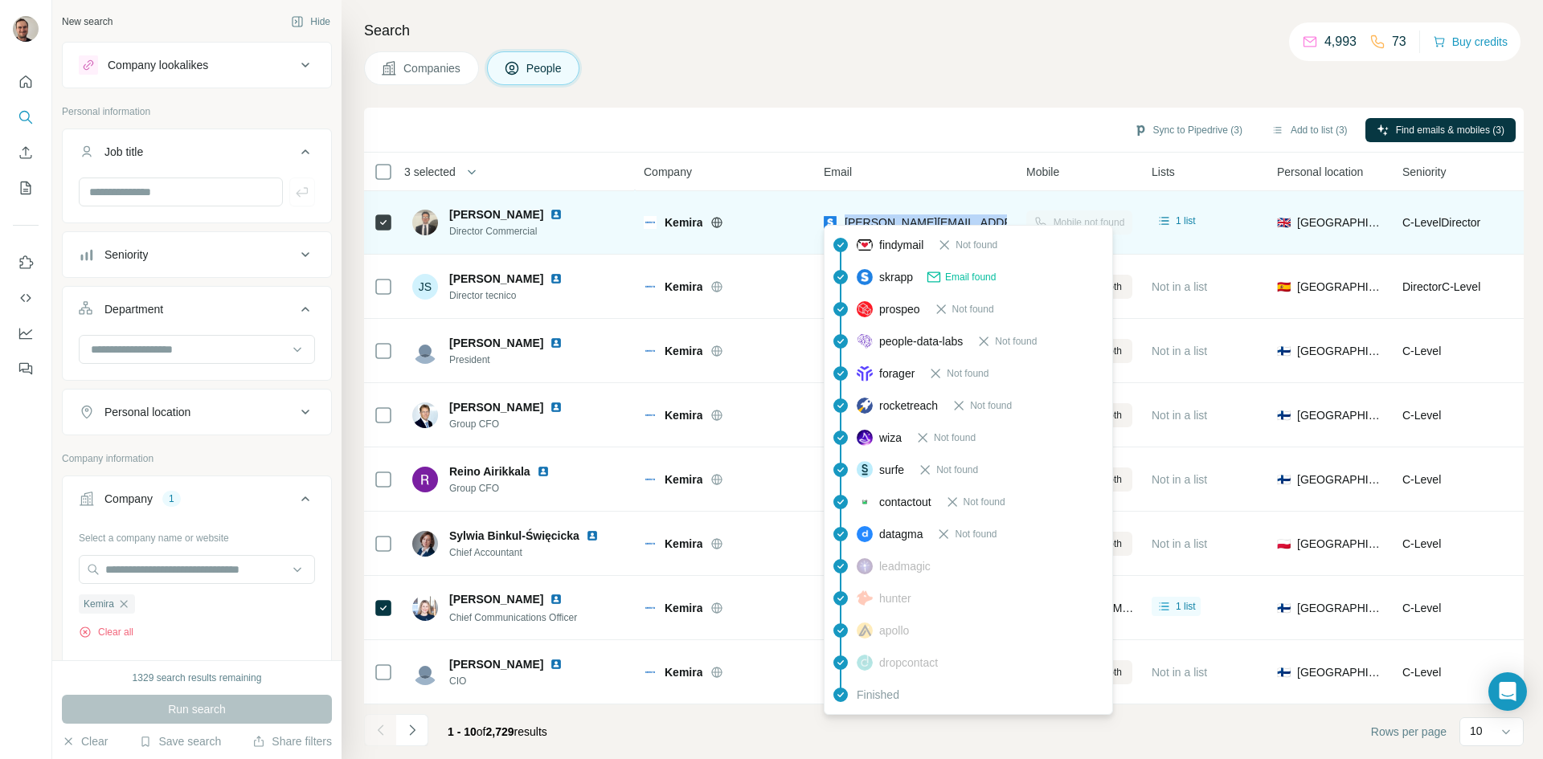
drag, startPoint x: 997, startPoint y: 212, endPoint x: 844, endPoint y: 217, distance: 152.8
click at [844, 217] on div "[PERSON_NAME][EMAIL_ADDRESS][PERSON_NAME][DOMAIN_NAME]" at bounding box center [915, 222] width 183 height 44
copy span "[PERSON_NAME][EMAIL_ADDRESS][PERSON_NAME][DOMAIN_NAME]"
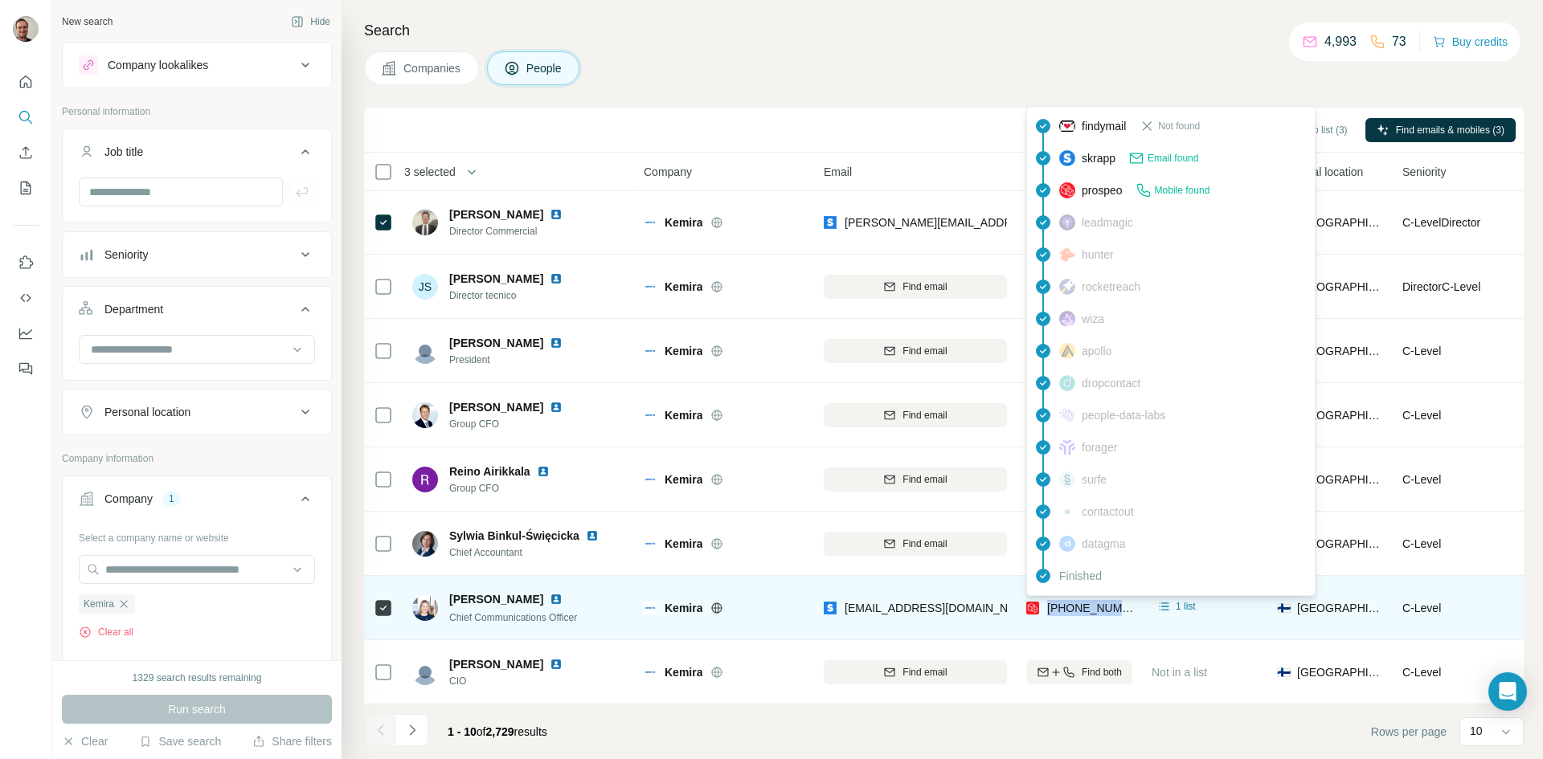
drag, startPoint x: 1134, startPoint y: 601, endPoint x: 1049, endPoint y: 600, distance: 85.2
click at [1049, 600] on td "[PHONE_NUMBER]" at bounding box center [1079, 608] width 125 height 64
copy span "[PHONE_NUMBER]"
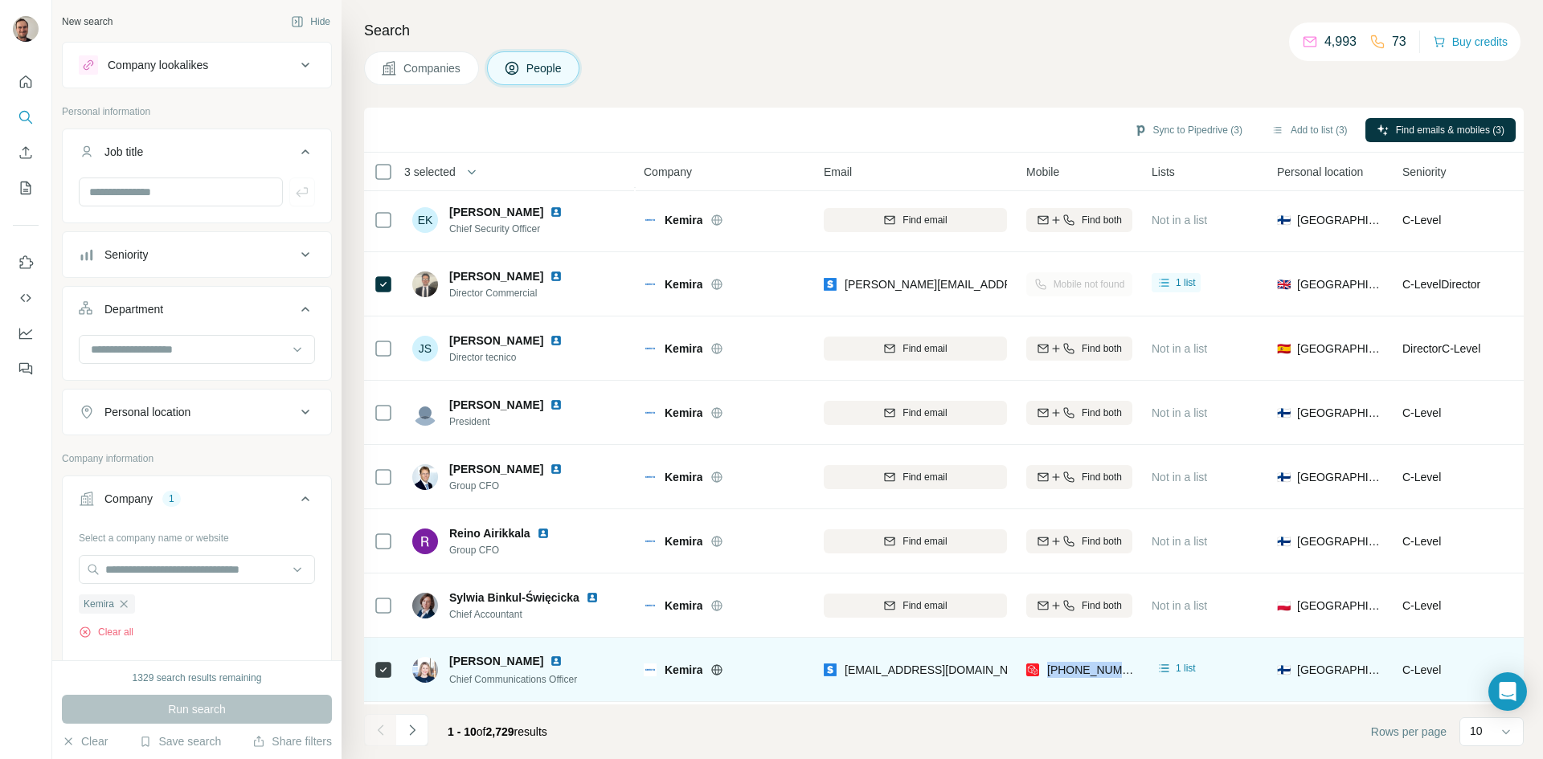
scroll to position [0, 0]
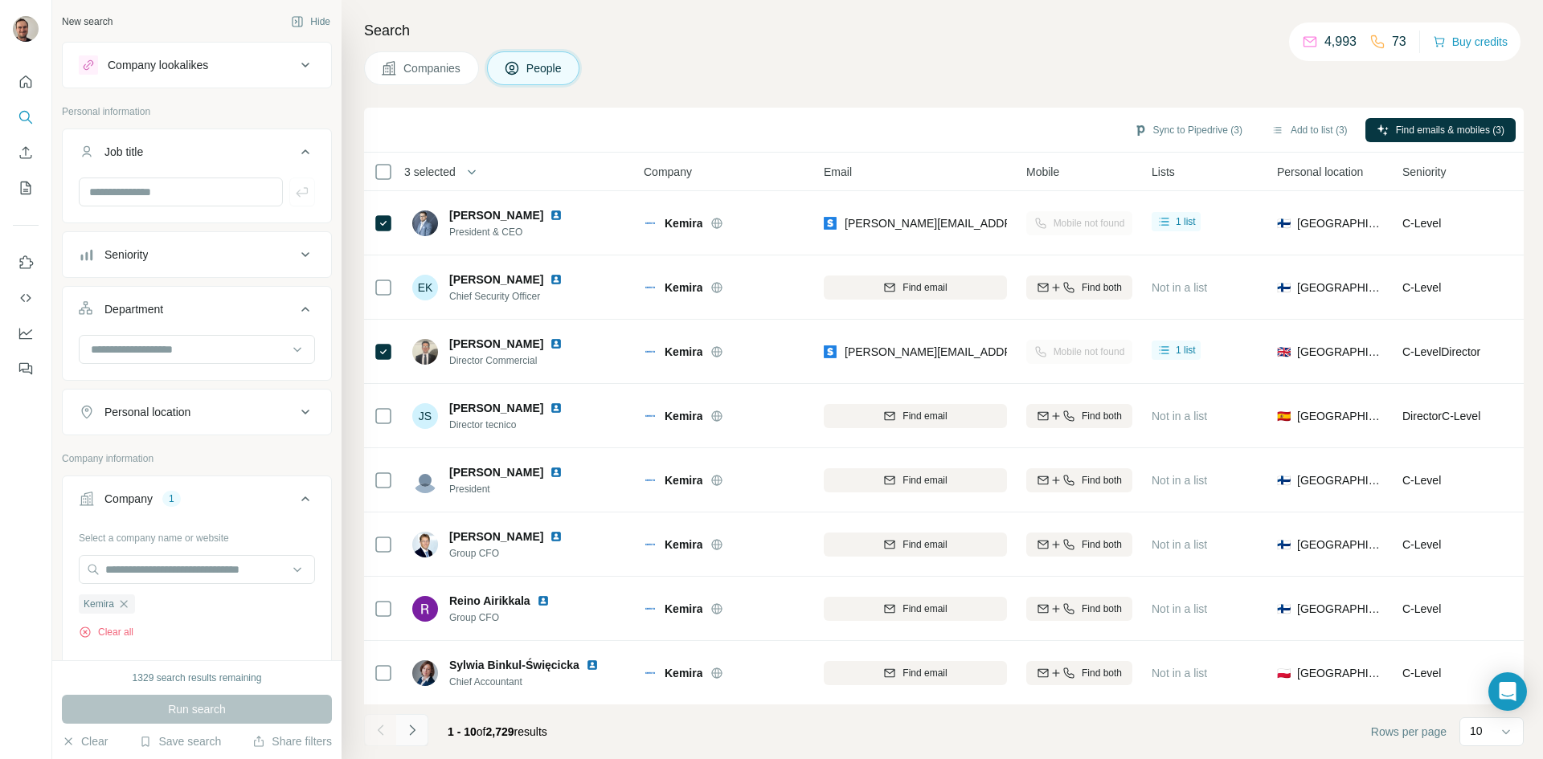
click at [415, 731] on icon "Navigate to next page" at bounding box center [412, 730] width 6 height 10
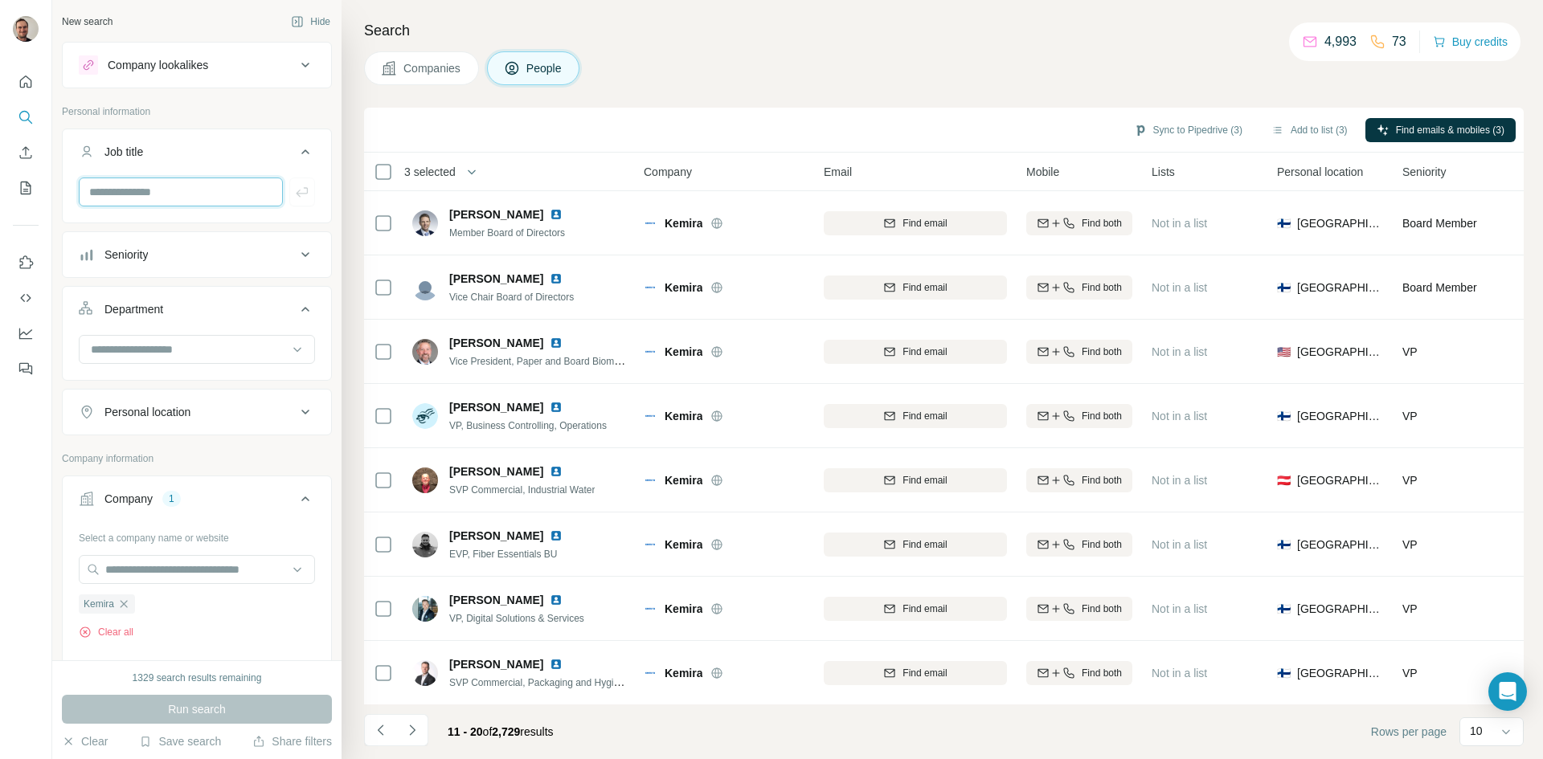
click at [218, 198] on input "text" at bounding box center [181, 192] width 204 height 29
type input "*****"
click at [294, 195] on icon "button" at bounding box center [302, 192] width 16 height 16
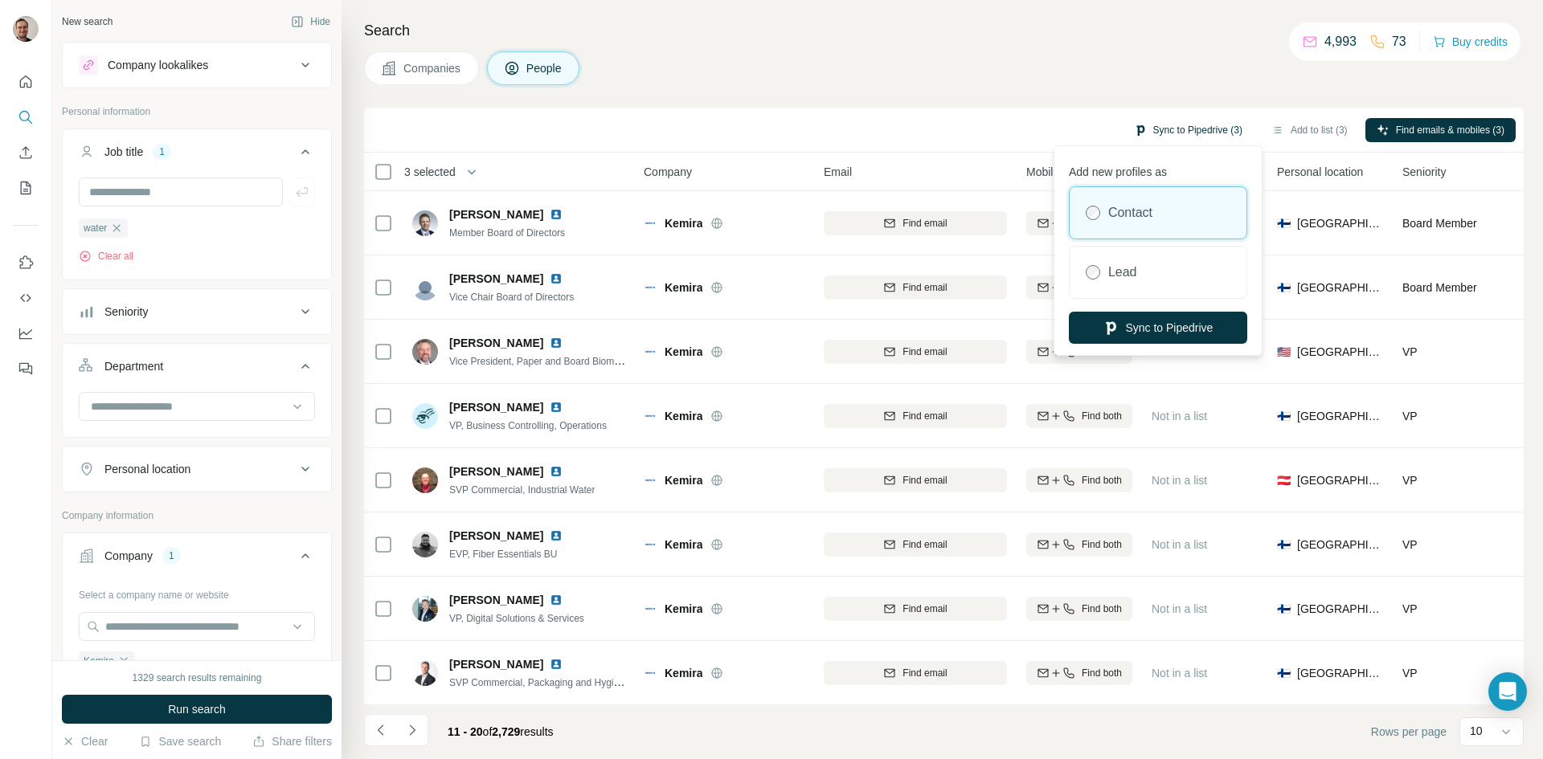
click at [1210, 136] on button "Sync to Pipedrive (3)" at bounding box center [1188, 130] width 131 height 24
click at [1177, 334] on button "Sync to Pipedrive" at bounding box center [1158, 328] width 178 height 32
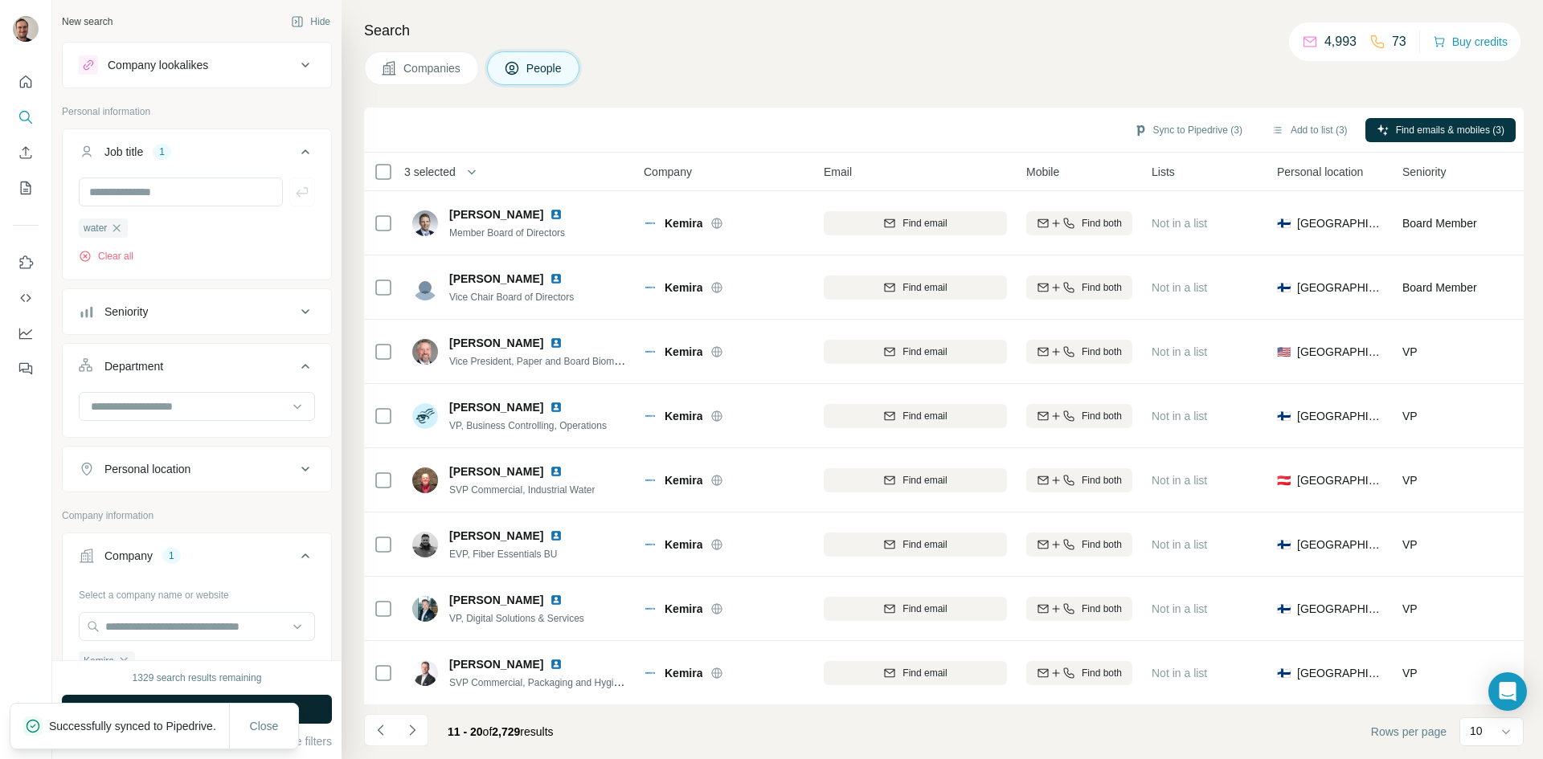
click at [173, 699] on button "Run search" at bounding box center [197, 709] width 270 height 29
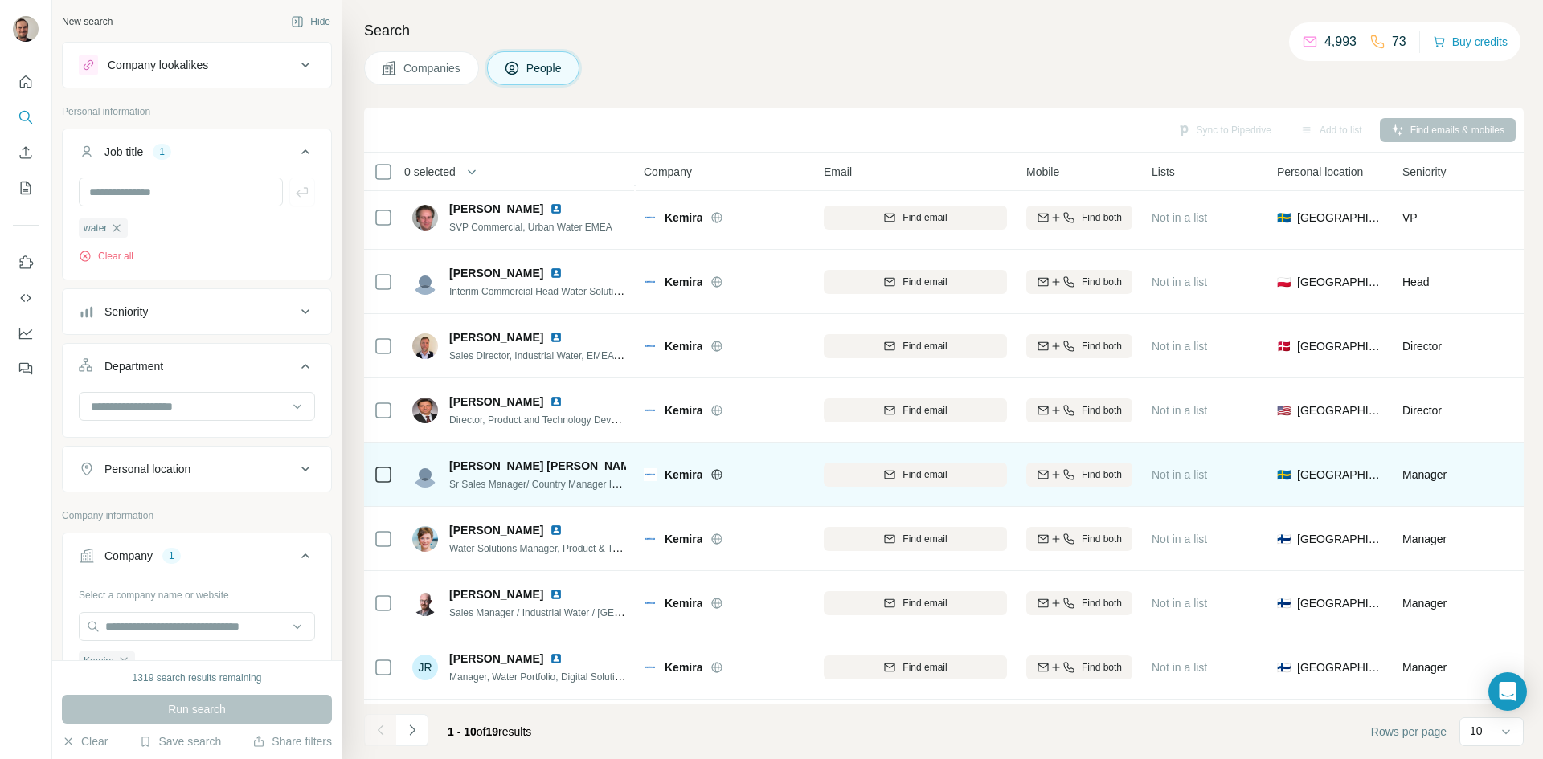
scroll to position [138, 0]
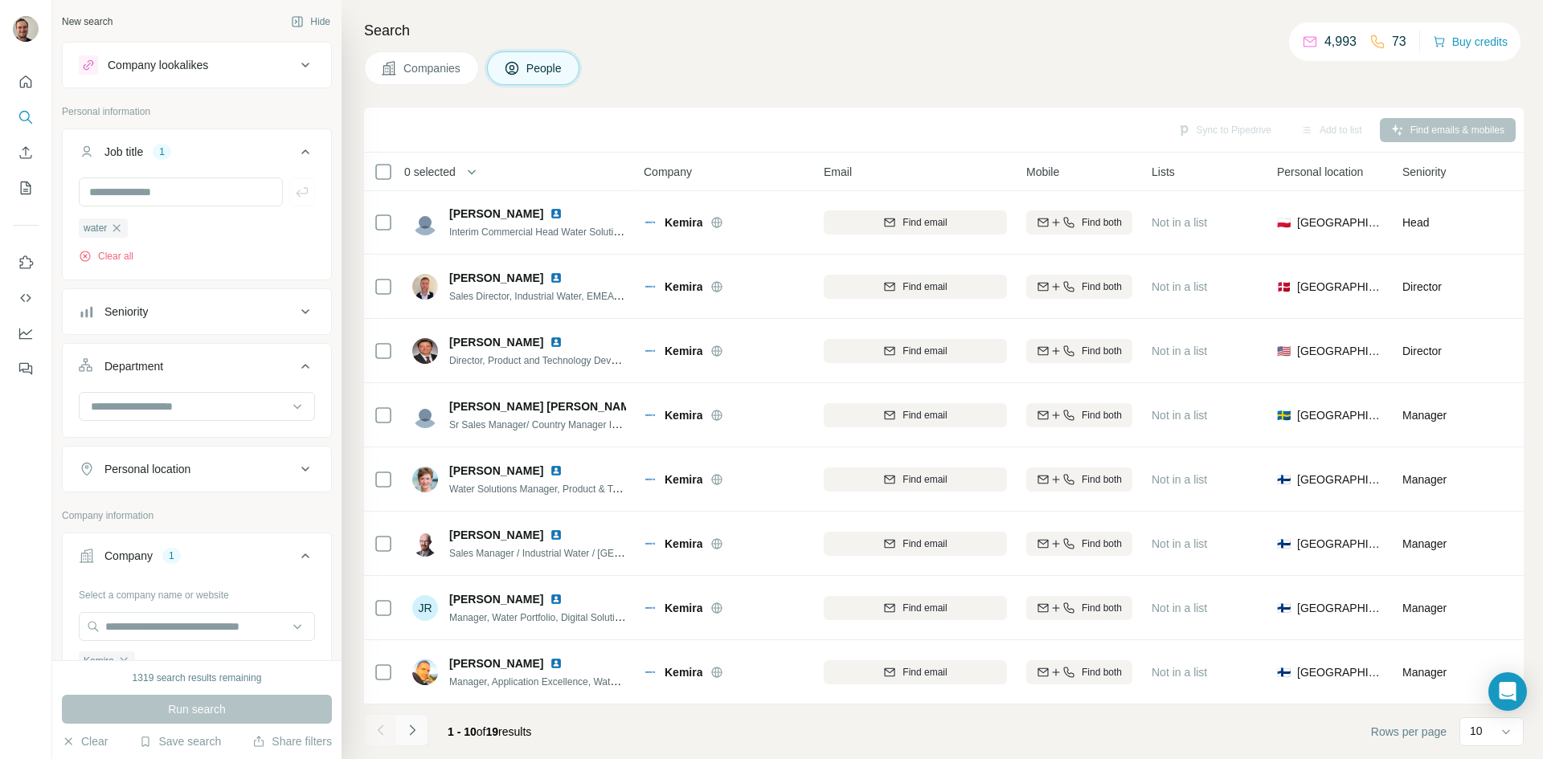
click at [413, 736] on icon "Navigate to next page" at bounding box center [412, 731] width 16 height 16
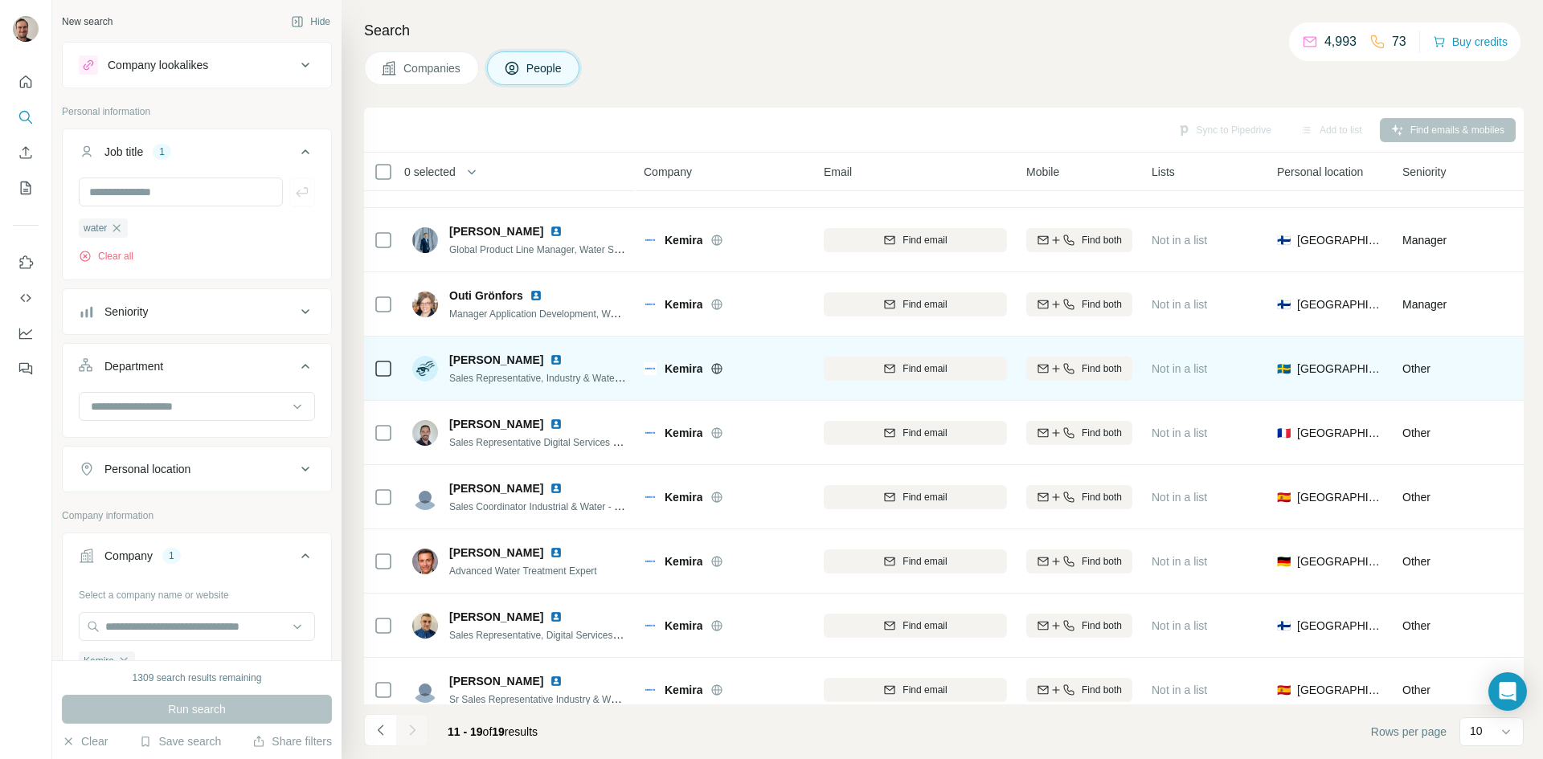
scroll to position [74, 0]
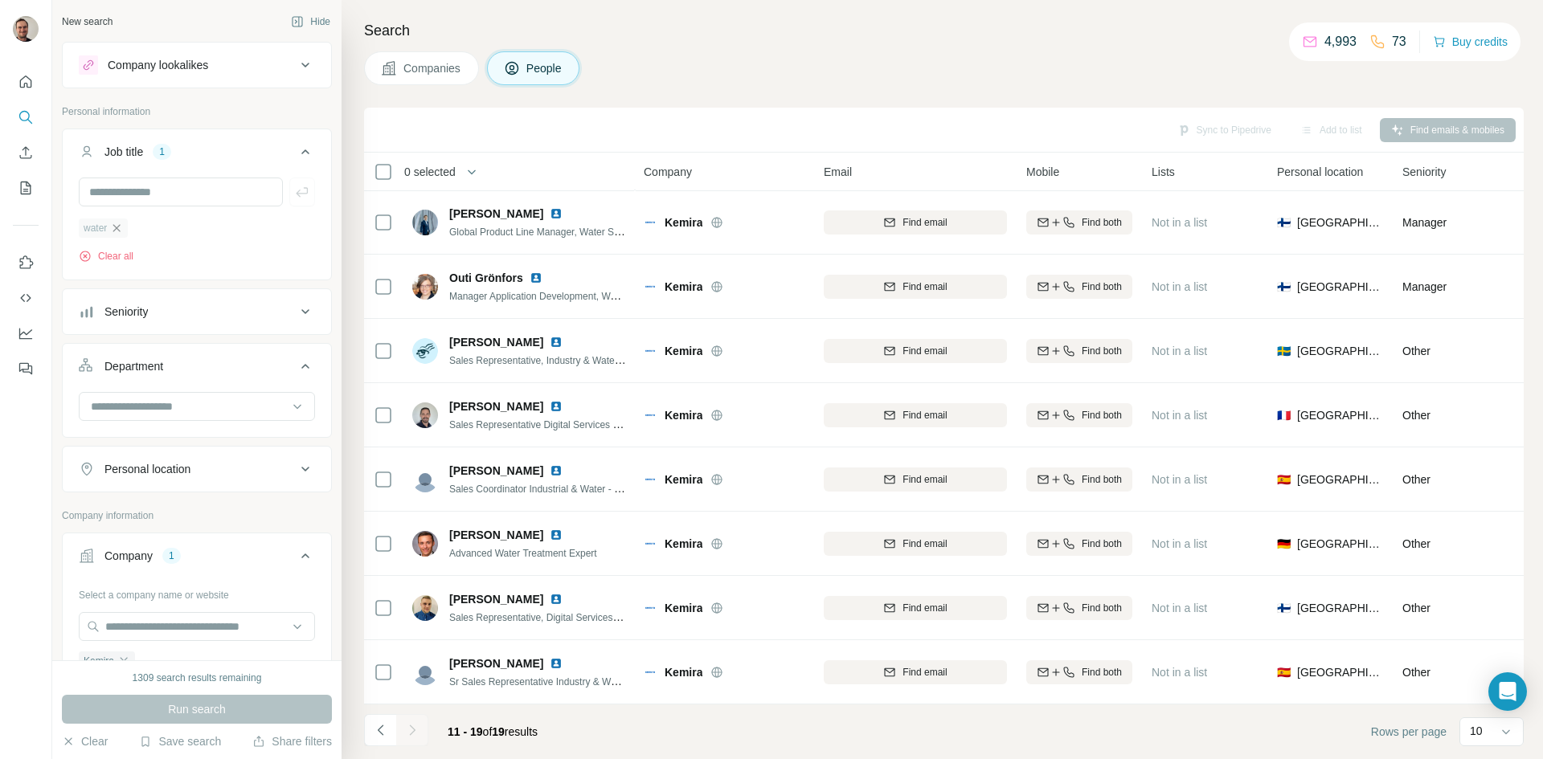
click at [116, 227] on icon "button" at bounding box center [116, 227] width 7 height 7
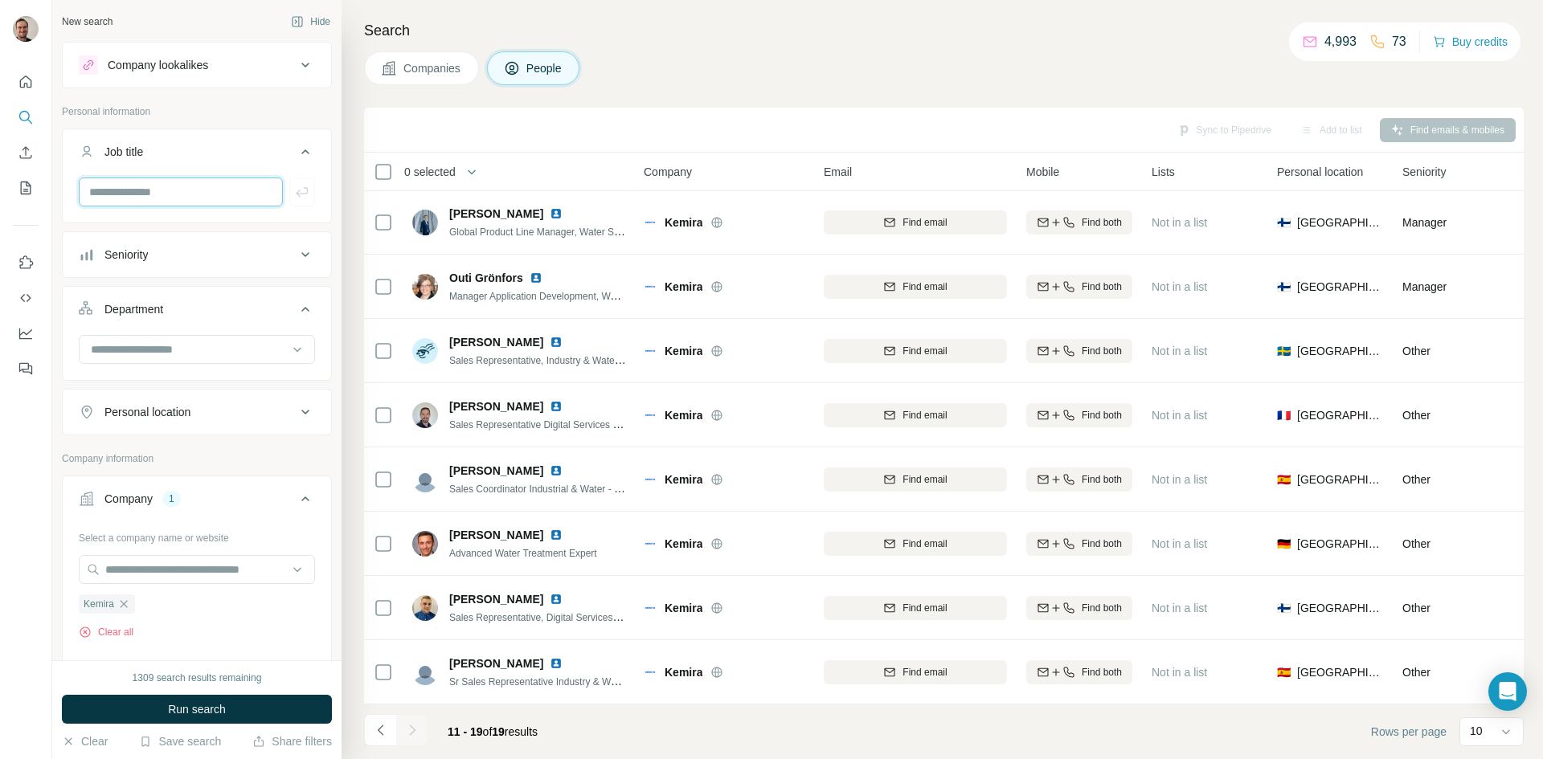
click at [113, 190] on input "text" at bounding box center [181, 192] width 204 height 29
type input "**********"
click at [294, 199] on icon "button" at bounding box center [302, 192] width 16 height 16
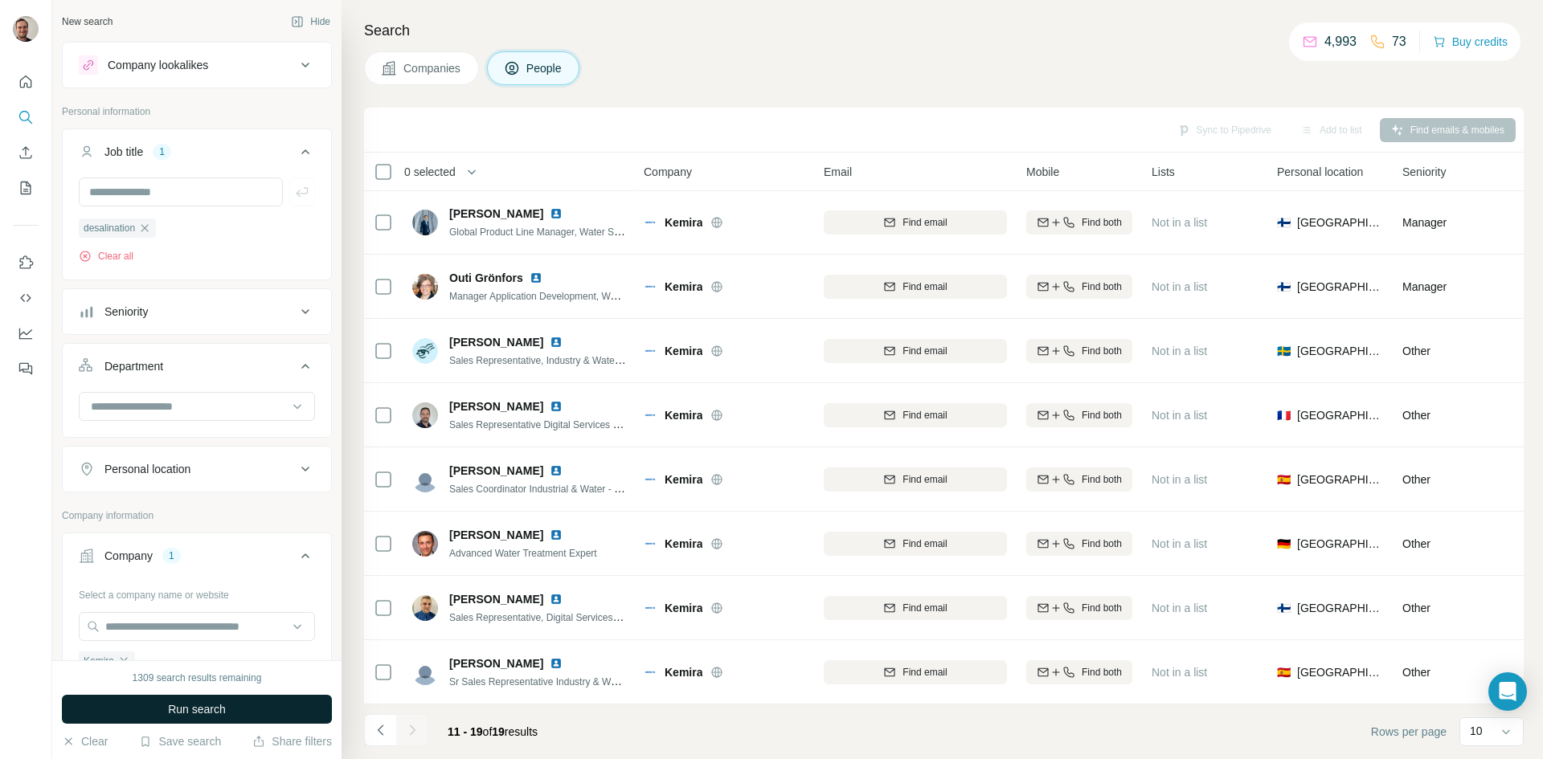
click at [254, 706] on button "Run search" at bounding box center [197, 709] width 270 height 29
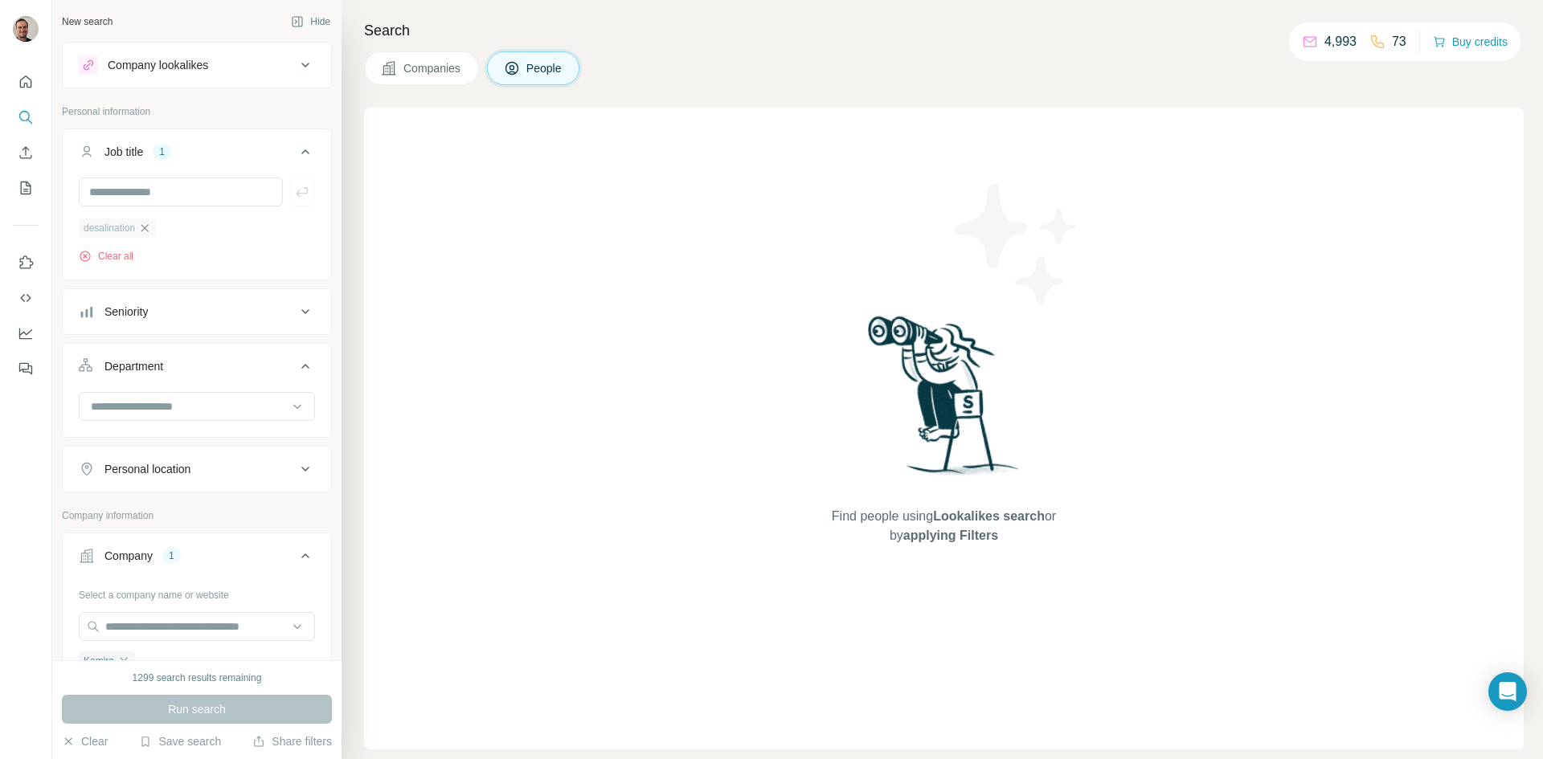
click at [145, 228] on icon "button" at bounding box center [144, 228] width 13 height 13
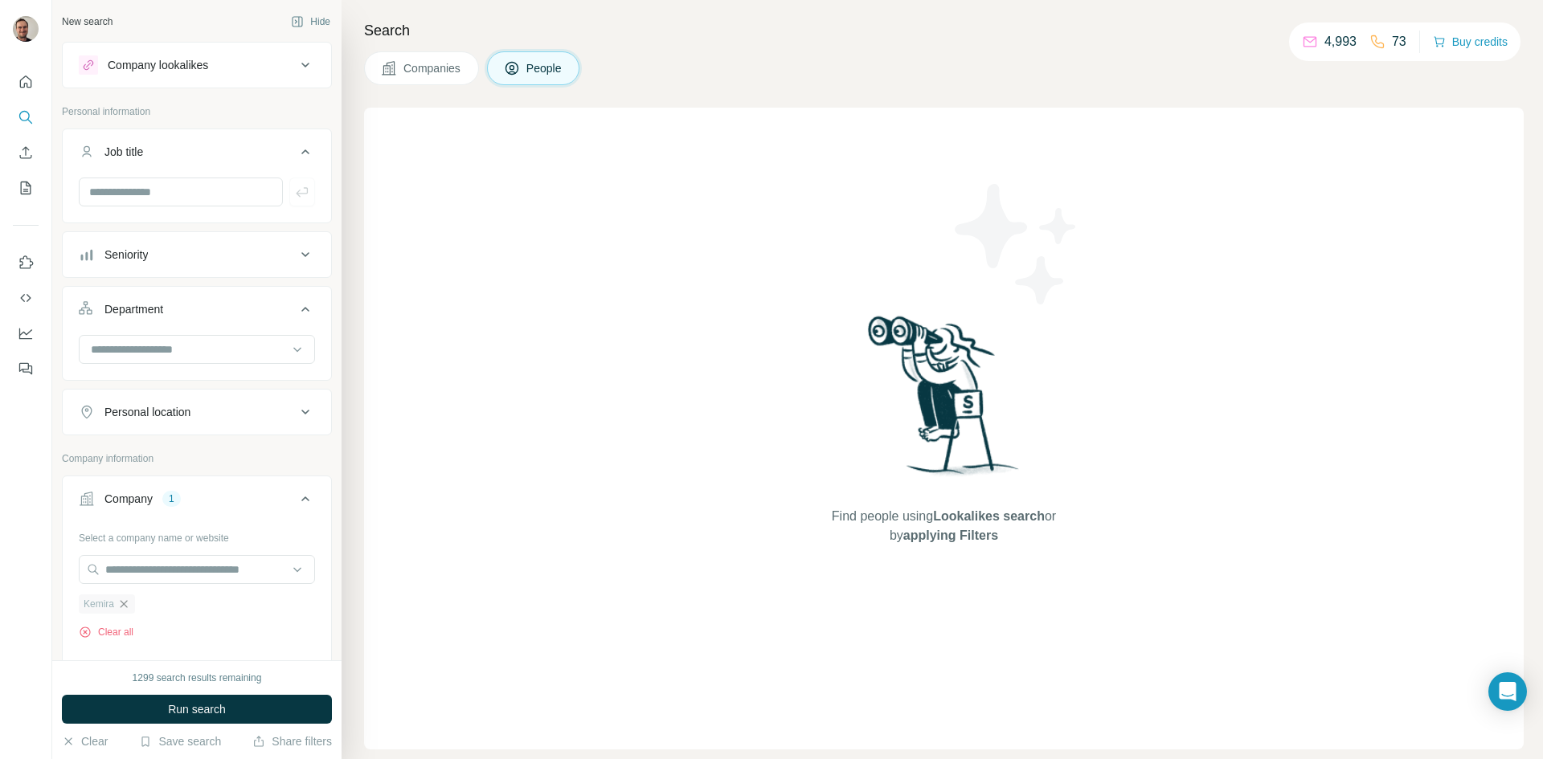
click at [124, 606] on icon "button" at bounding box center [123, 604] width 13 height 13
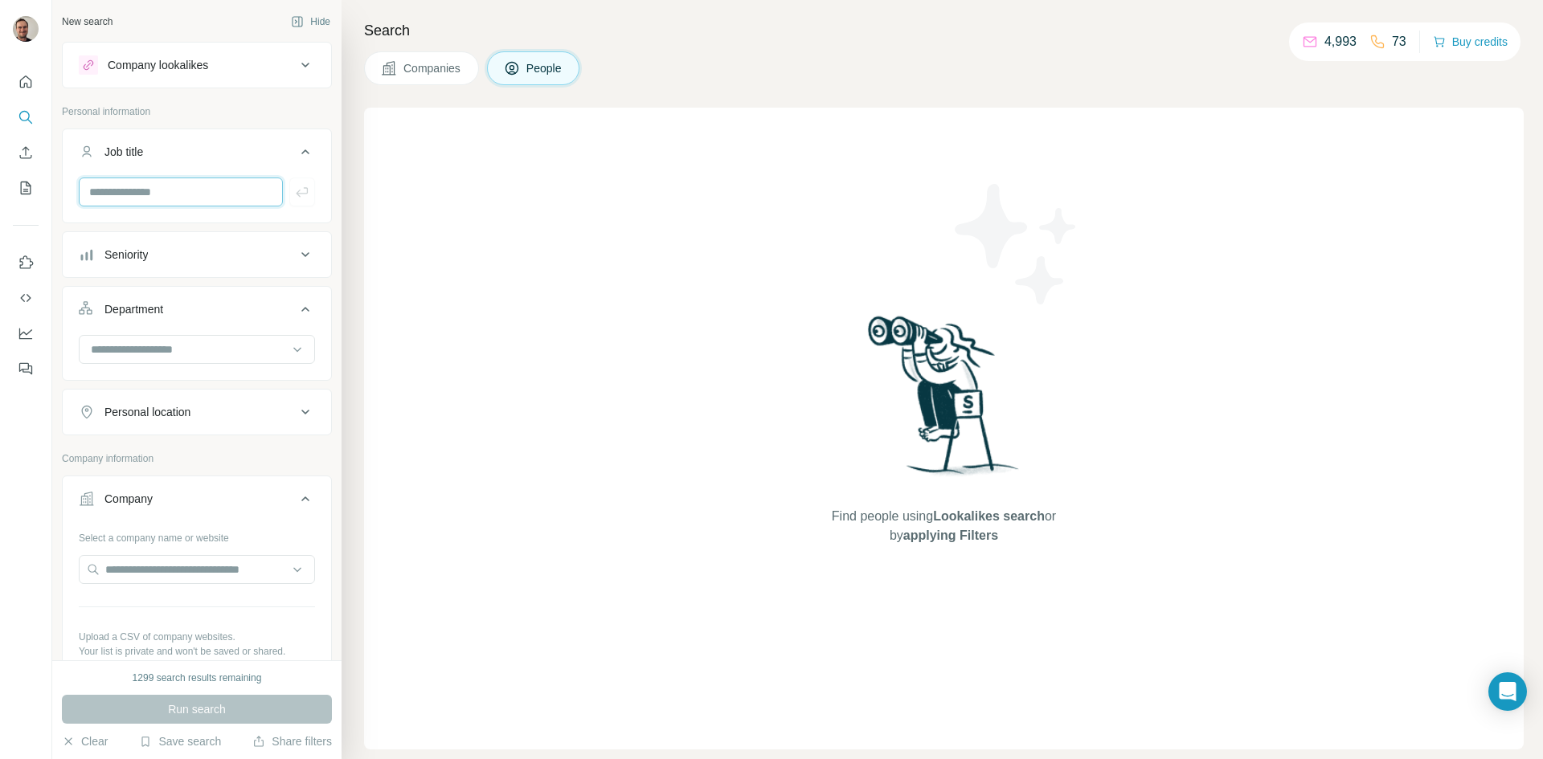
click at [200, 192] on input "text" at bounding box center [181, 192] width 204 height 29
click at [117, 191] on input "**********" at bounding box center [181, 192] width 204 height 29
type input "**********"
click at [294, 190] on icon "button" at bounding box center [302, 192] width 16 height 16
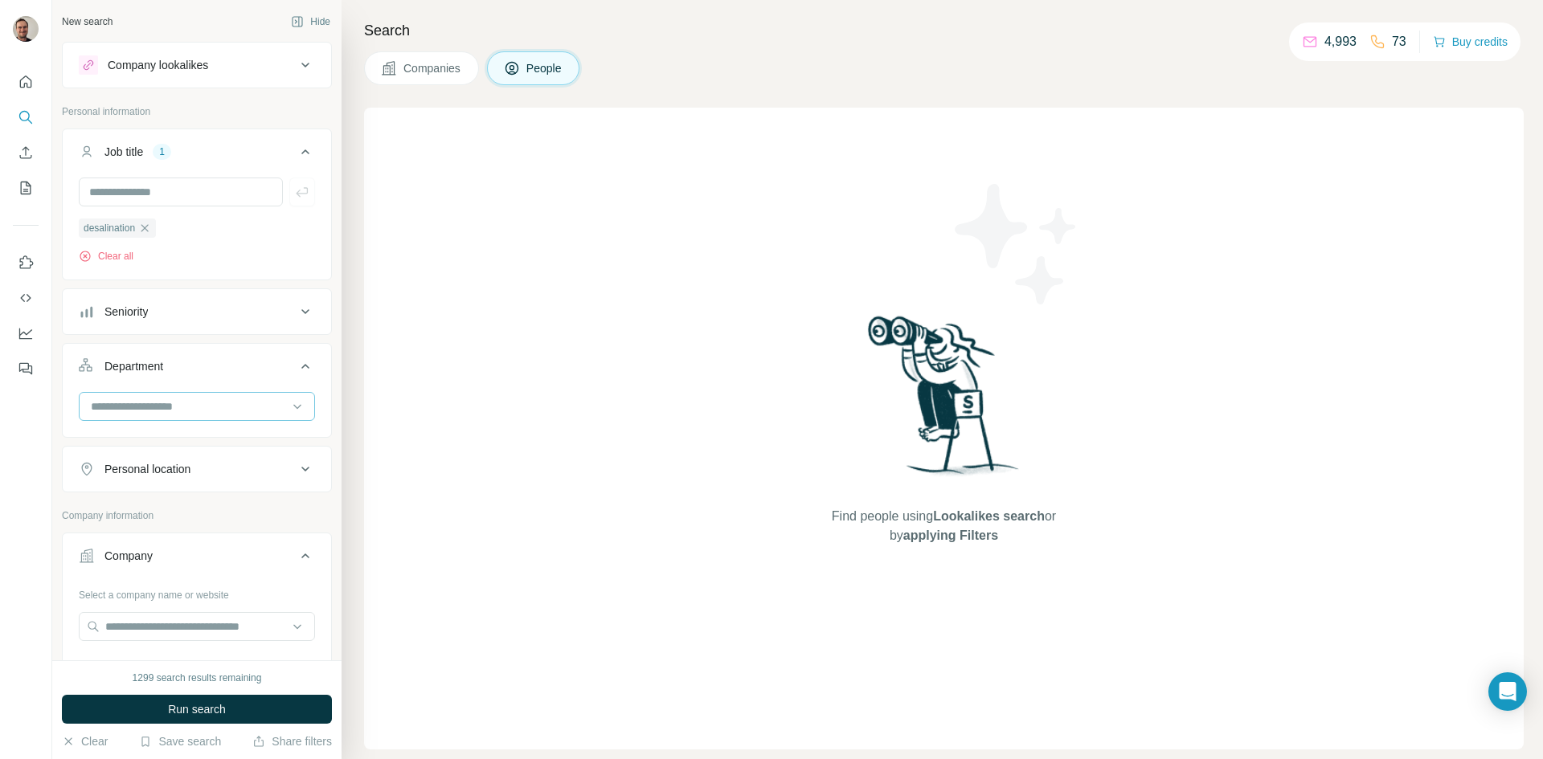
click at [155, 407] on input at bounding box center [188, 407] width 199 height 18
type input "*********"
click at [174, 431] on div "Marketing and Advertising" at bounding box center [190, 442] width 223 height 37
click at [196, 394] on div at bounding box center [188, 406] width 199 height 27
type input "******"
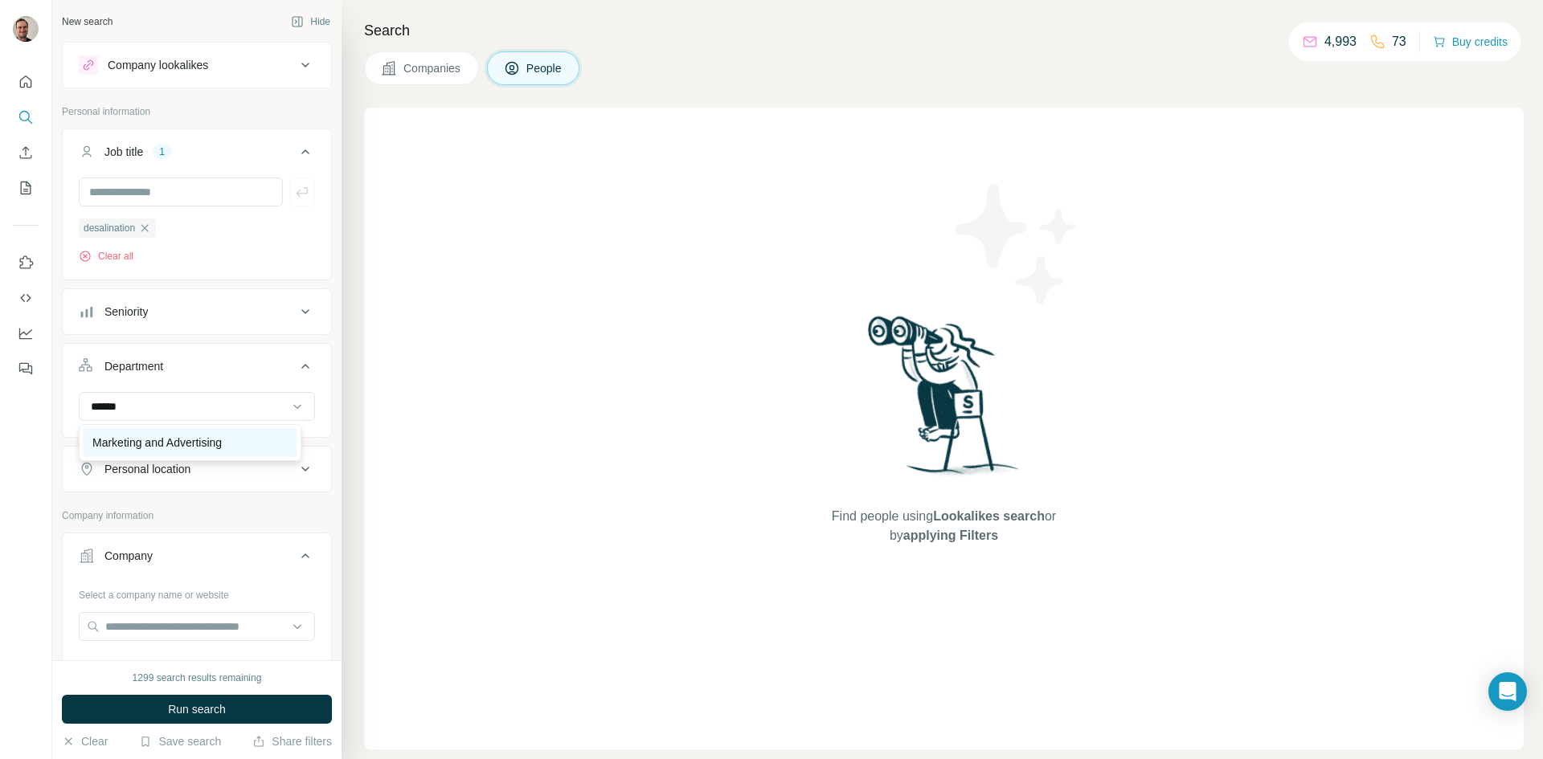
click at [188, 446] on p "Marketing and Advertising" at bounding box center [156, 443] width 129 height 16
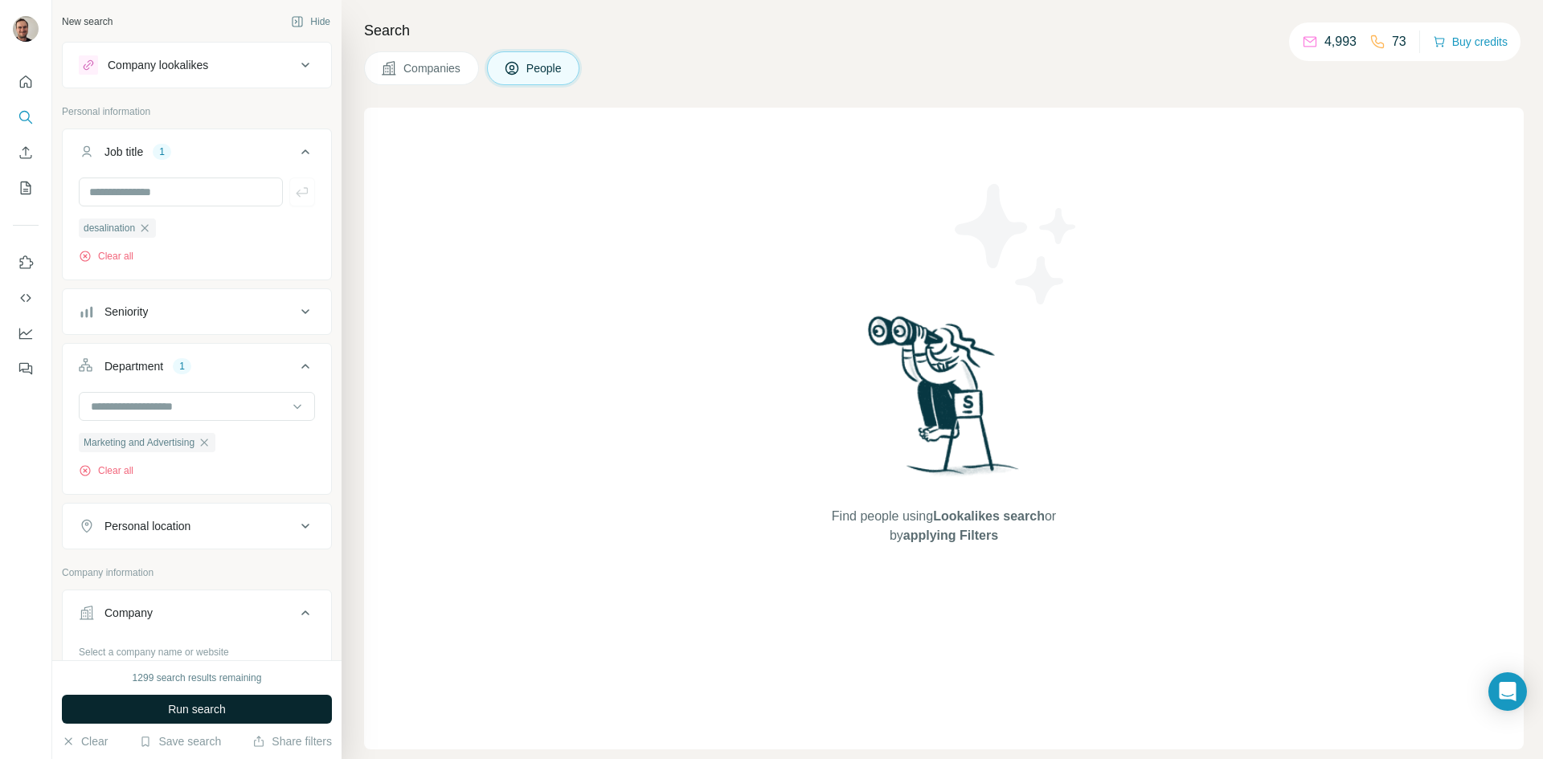
click at [188, 714] on span "Run search" at bounding box center [197, 710] width 58 height 16
click at [147, 231] on icon "button" at bounding box center [144, 227] width 7 height 7
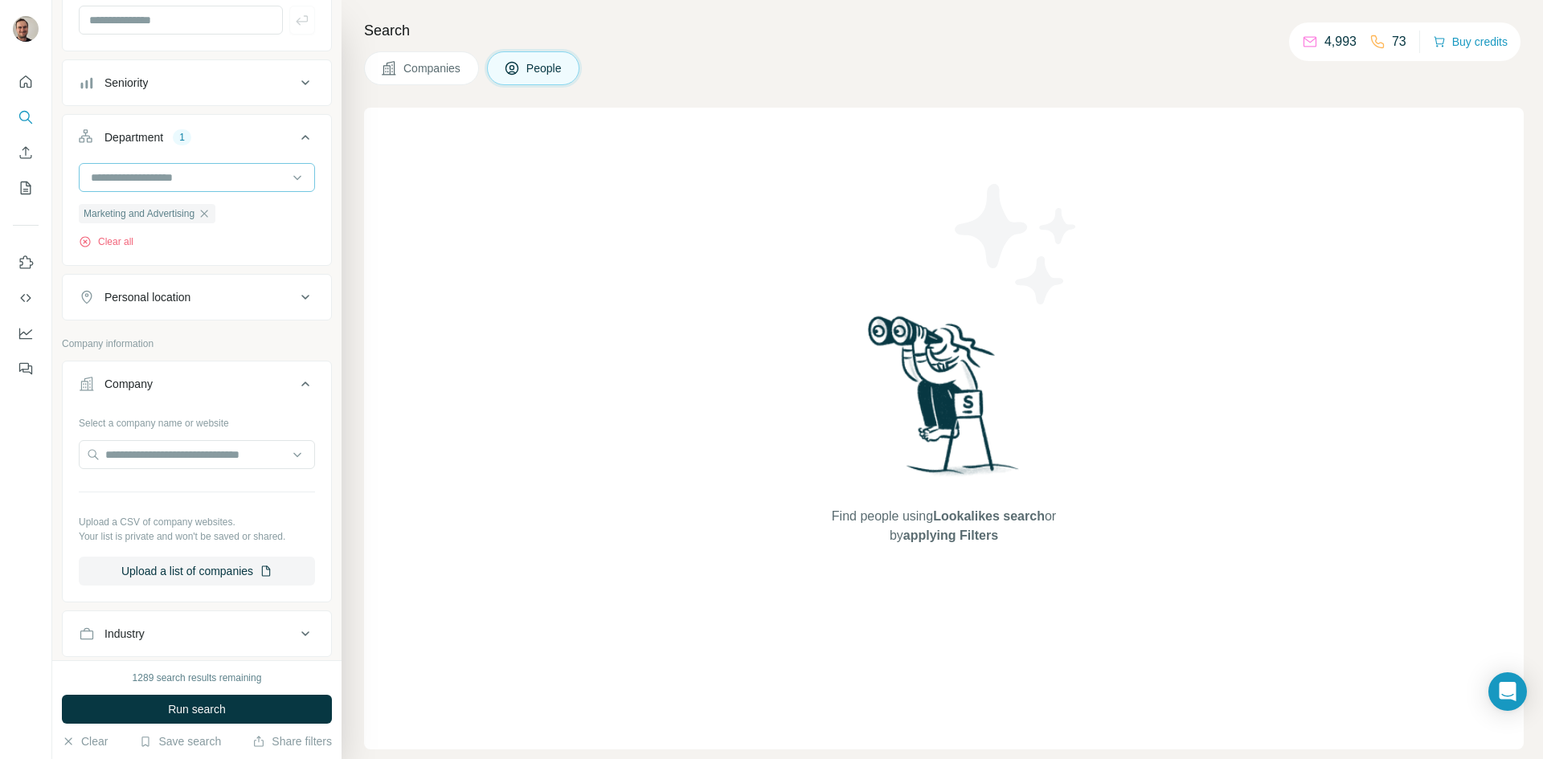
scroll to position [487, 0]
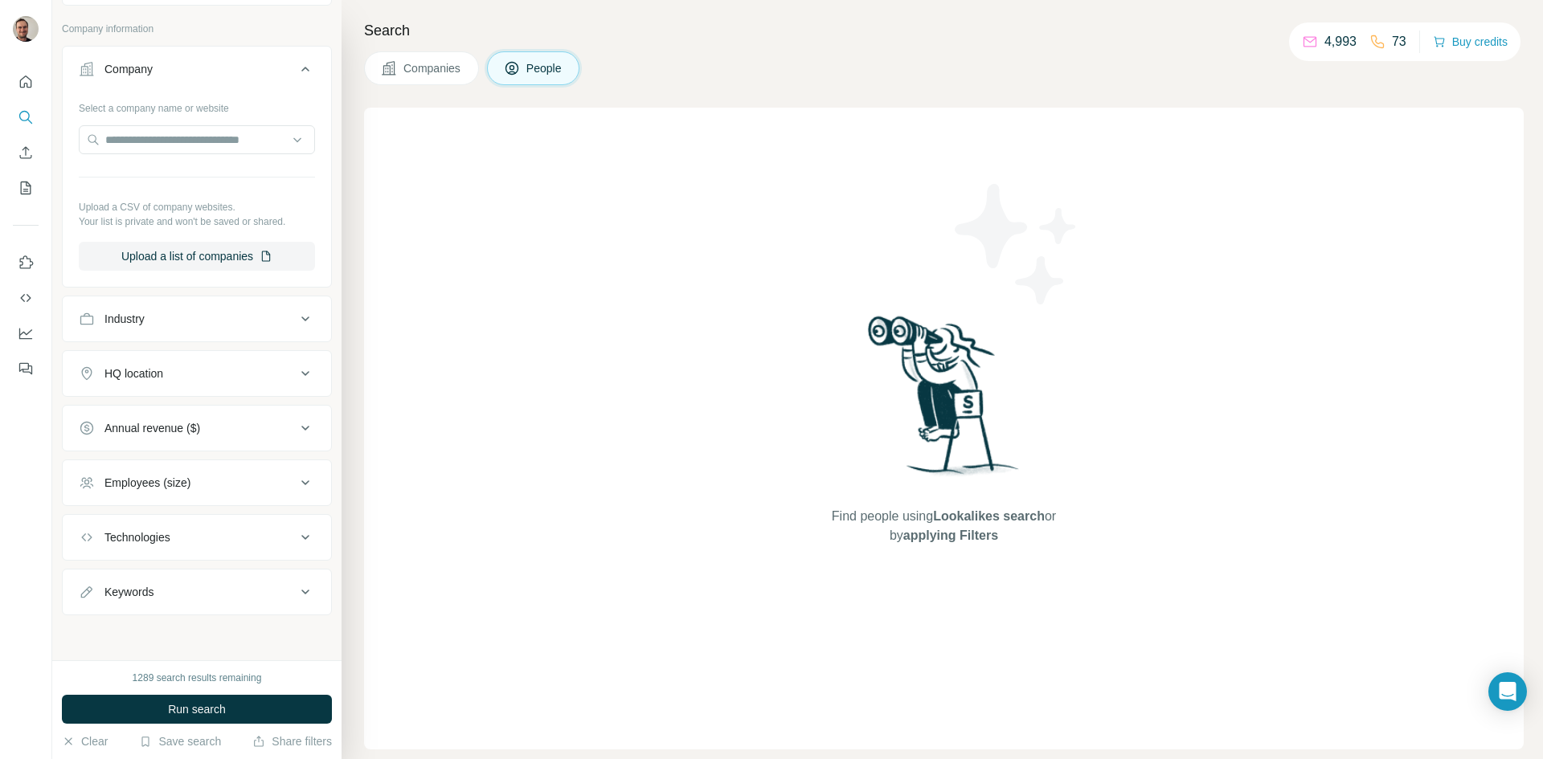
click at [238, 592] on div "Keywords" at bounding box center [187, 592] width 217 height 16
click at [144, 628] on input "text" at bounding box center [181, 632] width 204 height 29
click at [228, 634] on input "text" at bounding box center [181, 632] width 204 height 29
type input "**********"
click at [231, 706] on button "Run search" at bounding box center [197, 709] width 270 height 29
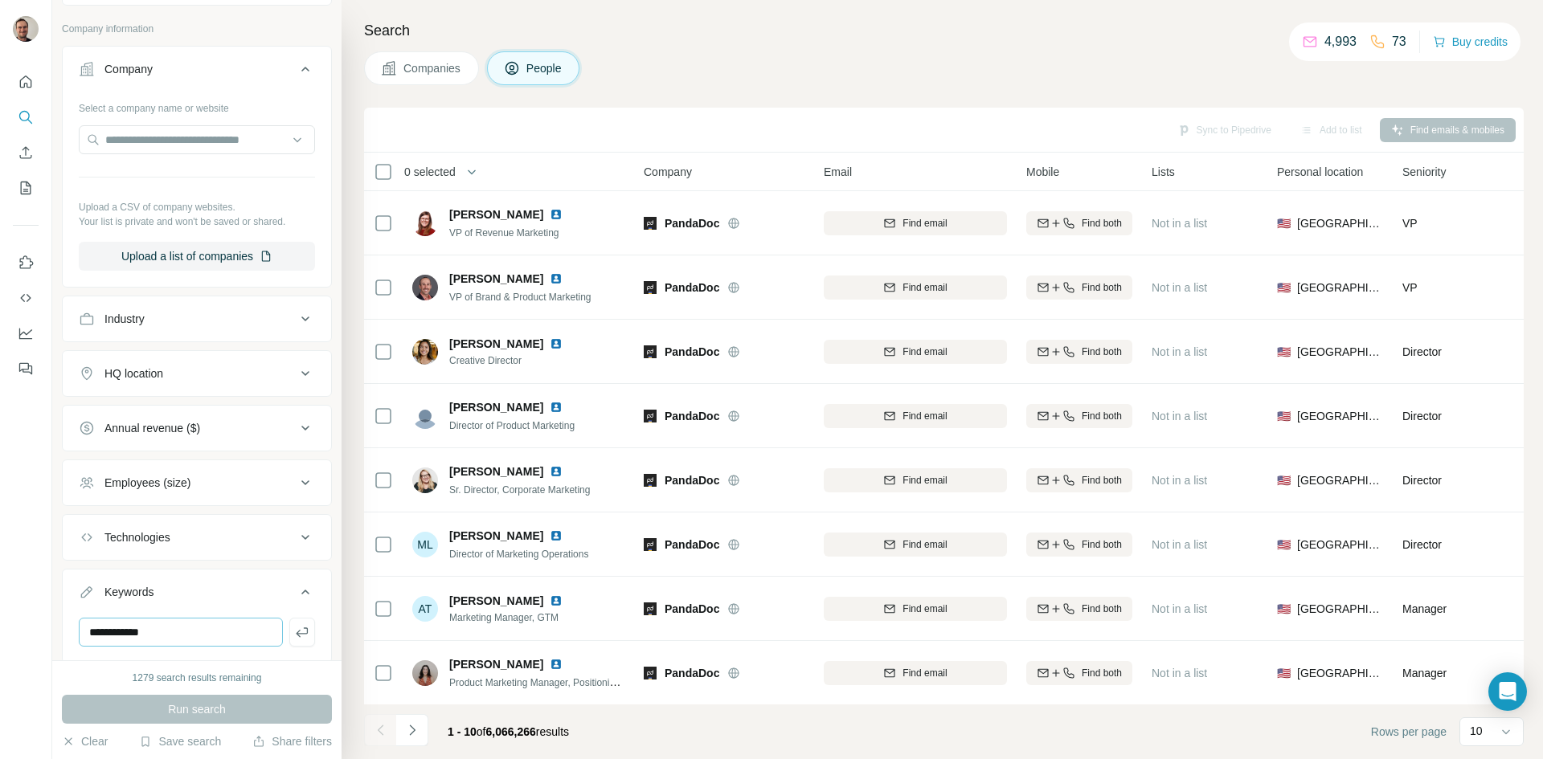
scroll to position [535, 0]
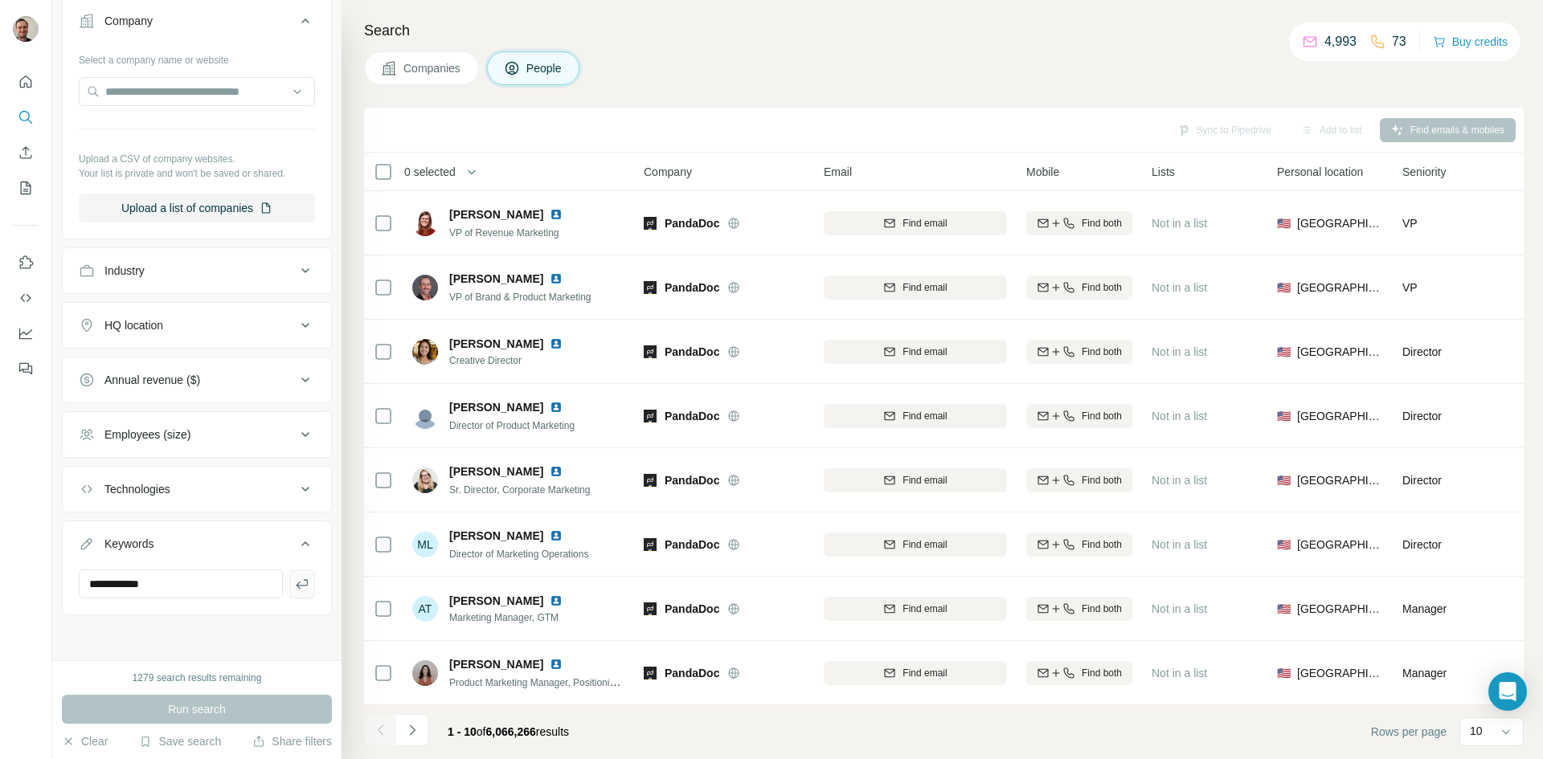
click at [294, 584] on icon "button" at bounding box center [302, 584] width 16 height 16
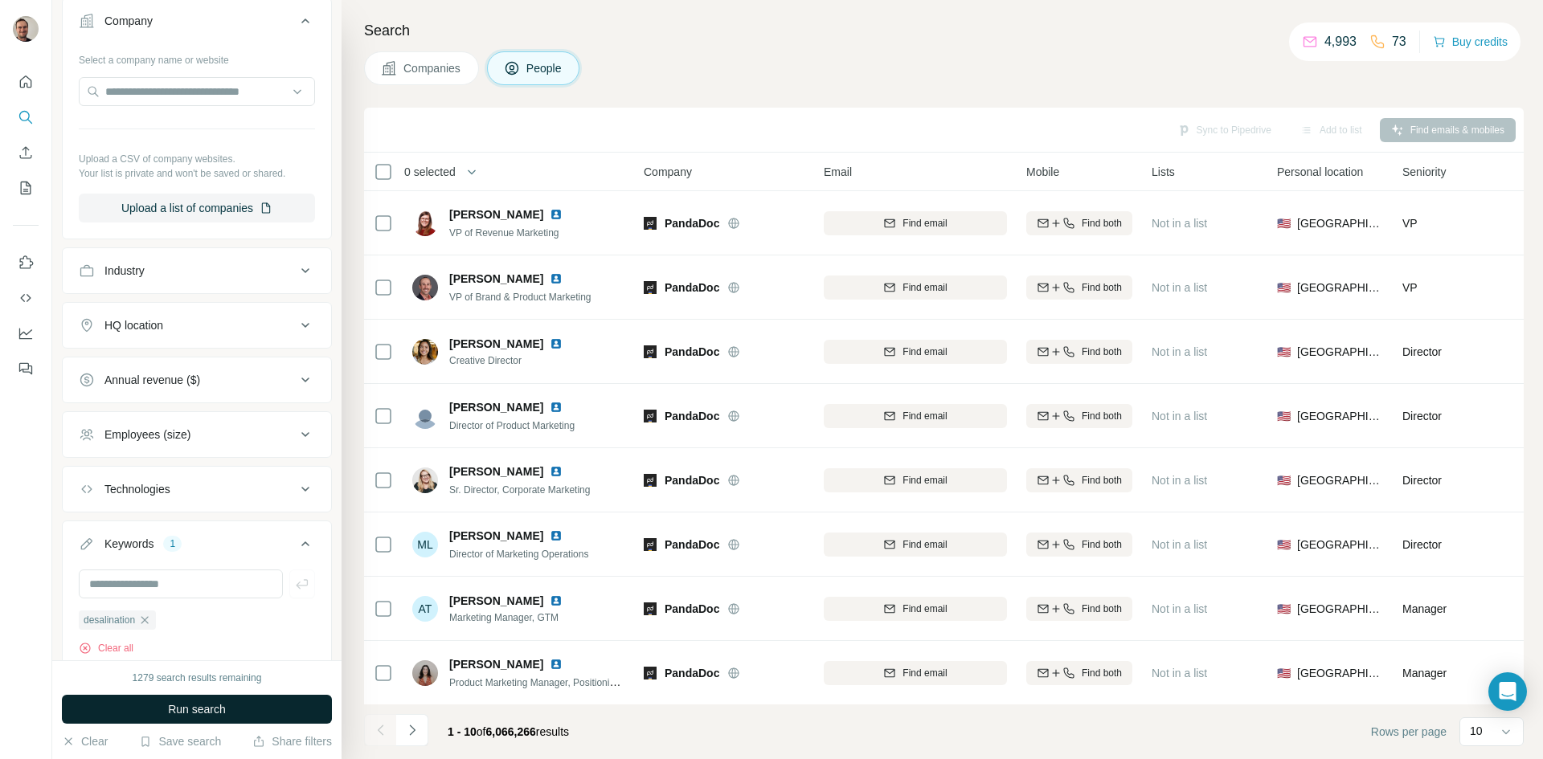
click at [231, 712] on button "Run search" at bounding box center [197, 709] width 270 height 29
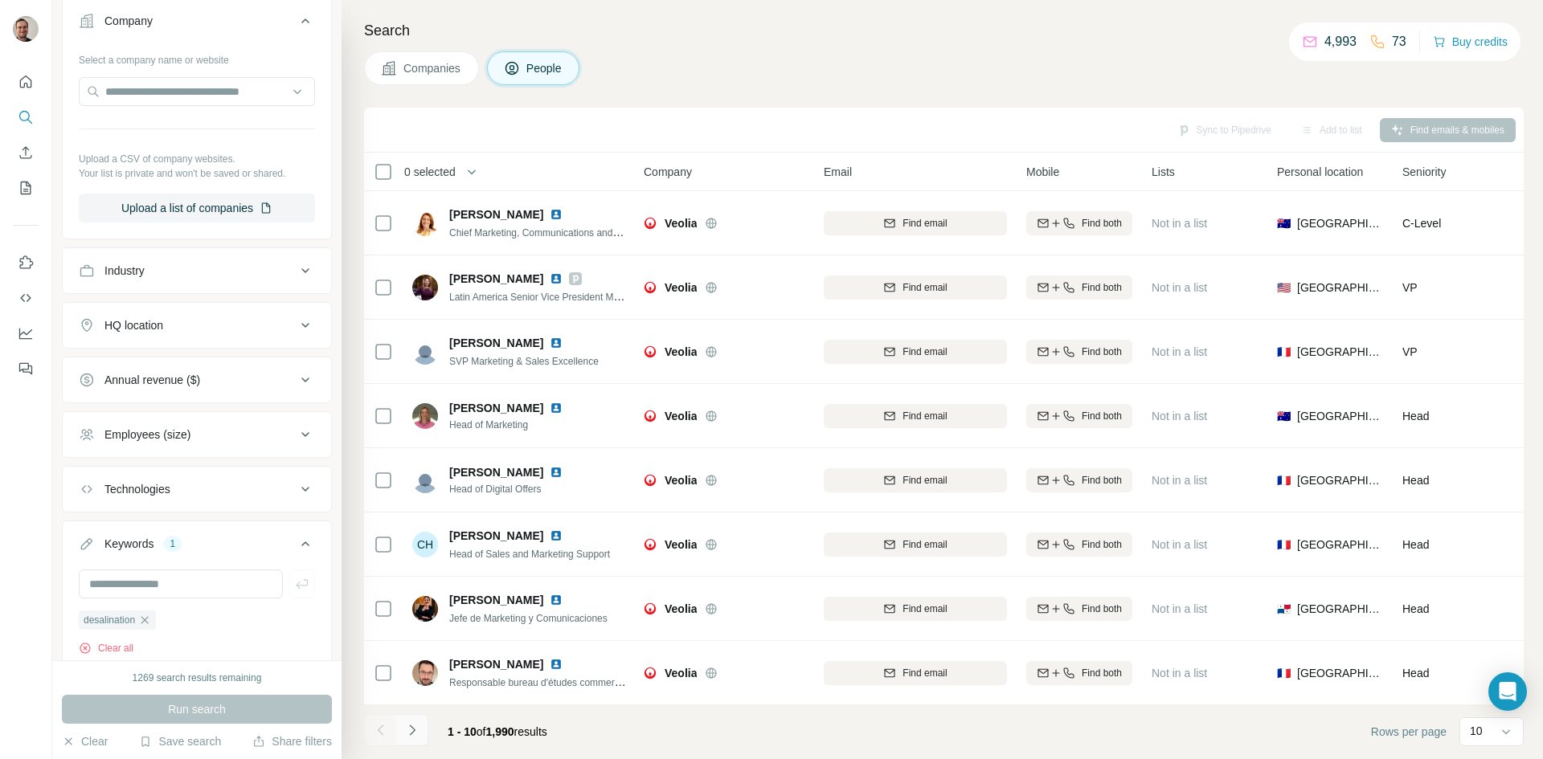
click at [416, 732] on icon "Navigate to next page" at bounding box center [412, 731] width 16 height 16
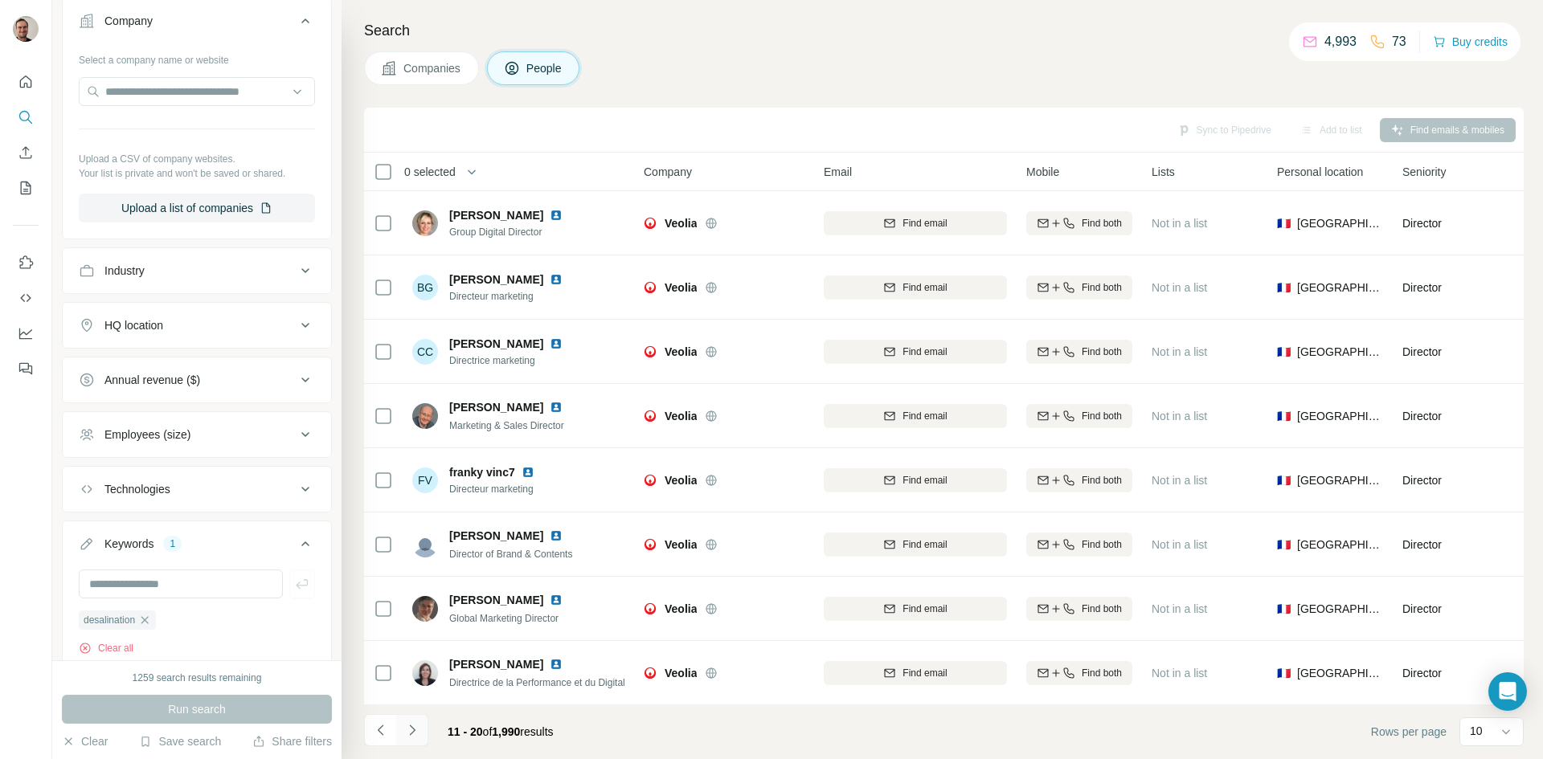
click at [412, 729] on icon "Navigate to next page" at bounding box center [412, 730] width 6 height 10
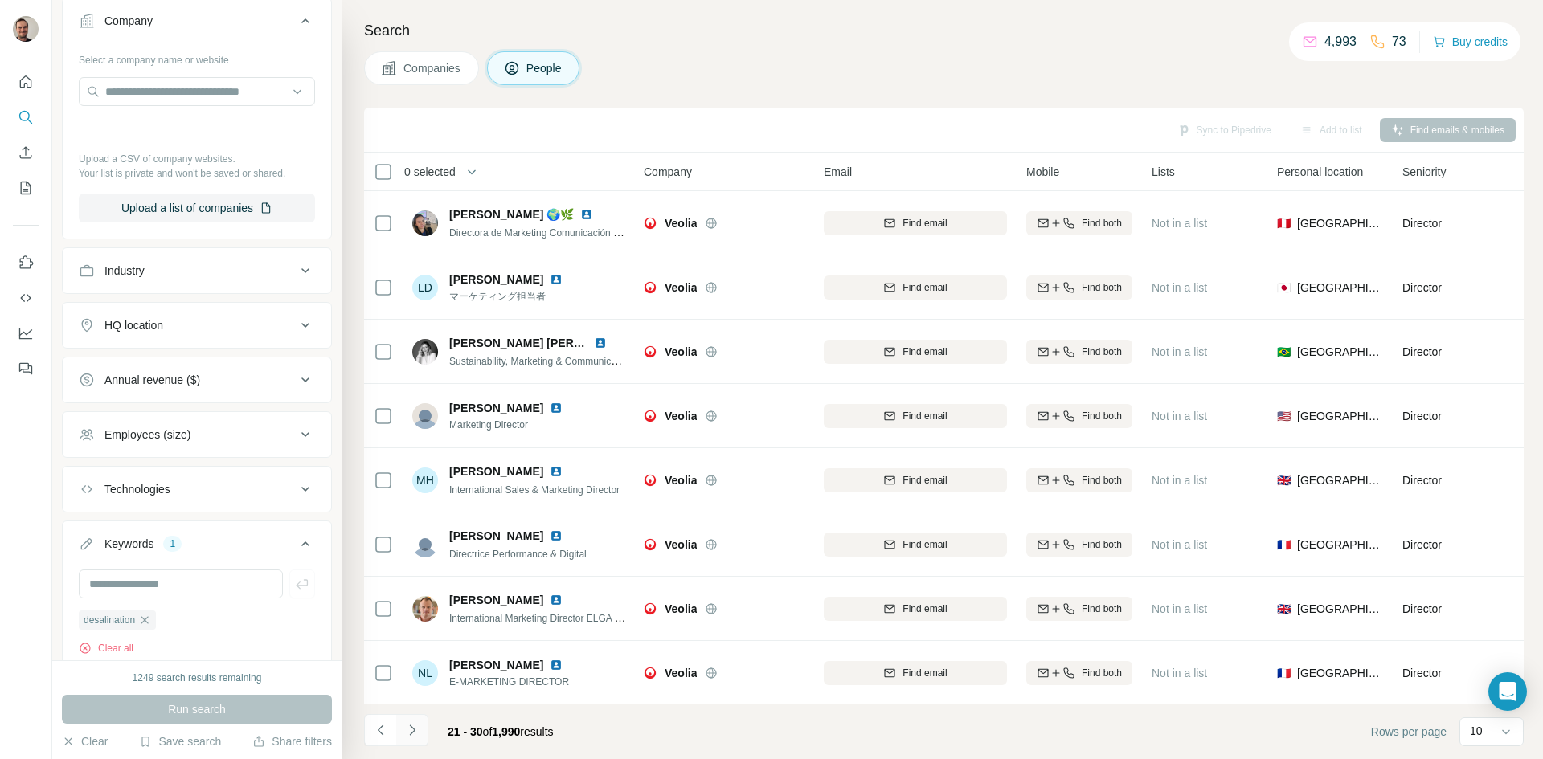
click at [412, 729] on icon "Navigate to next page" at bounding box center [412, 730] width 6 height 10
click at [408, 734] on icon "Navigate to next page" at bounding box center [412, 731] width 16 height 16
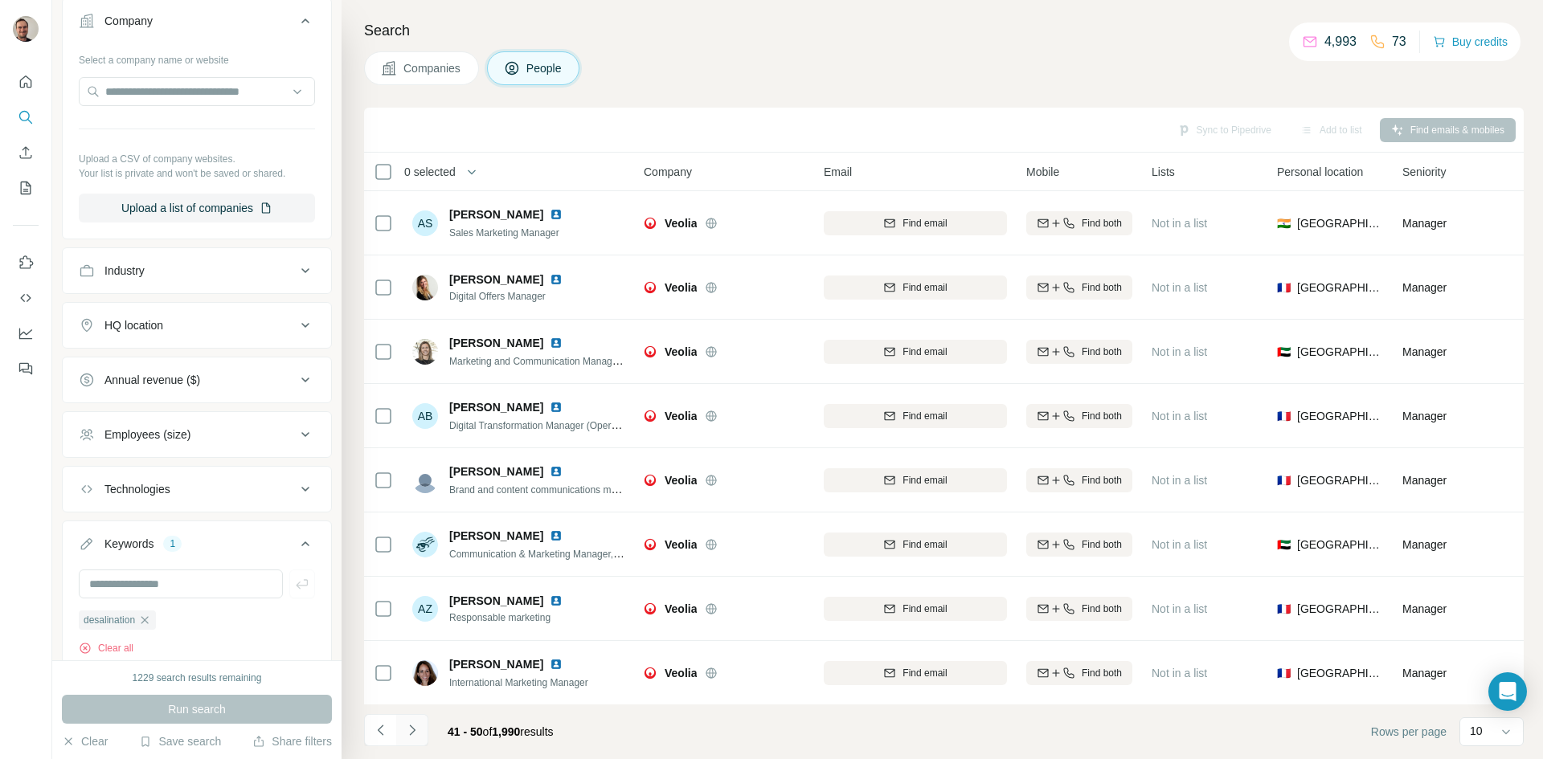
click at [408, 734] on icon "Navigate to next page" at bounding box center [412, 731] width 16 height 16
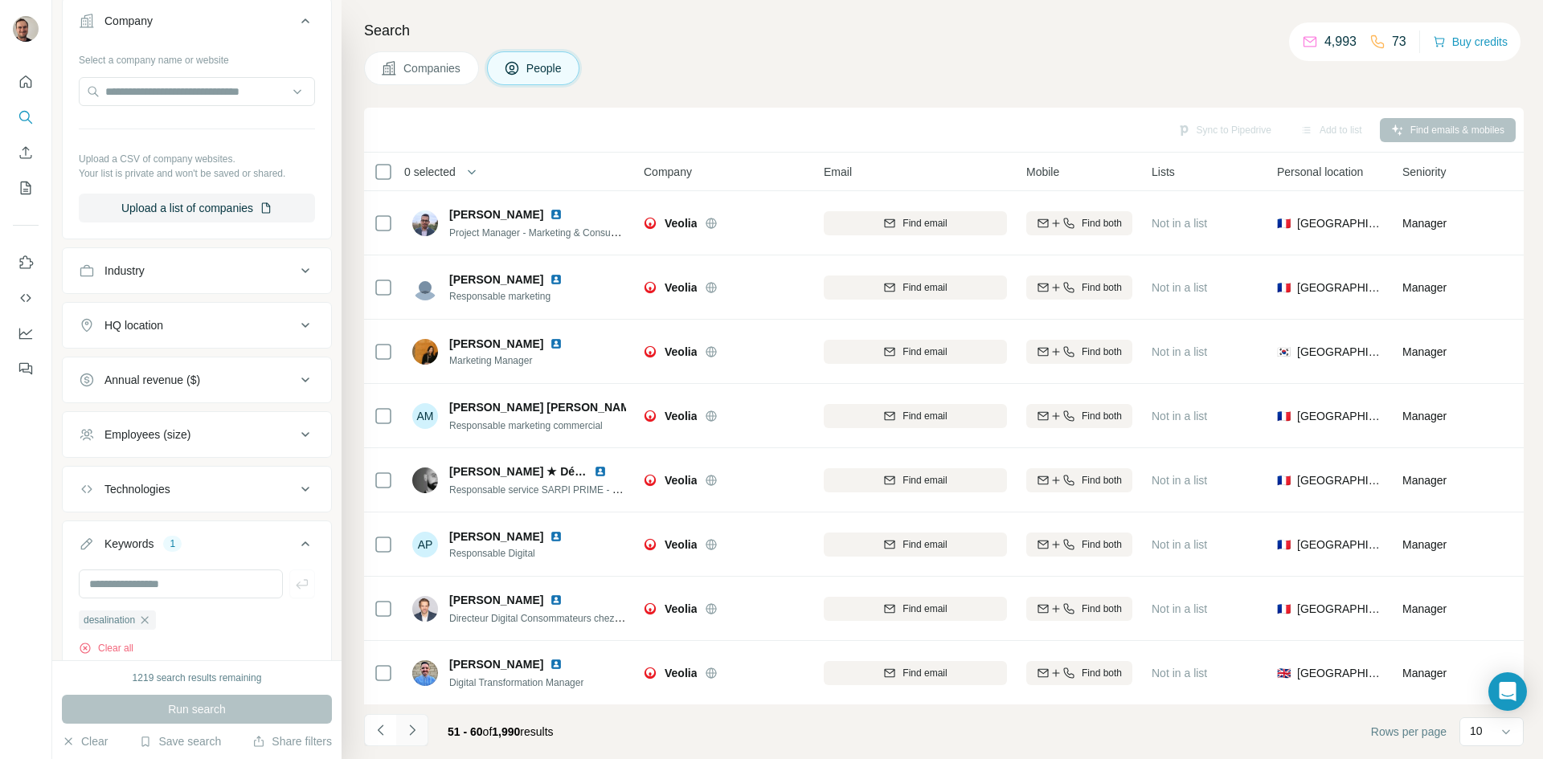
click at [408, 734] on icon "Navigate to next page" at bounding box center [412, 731] width 16 height 16
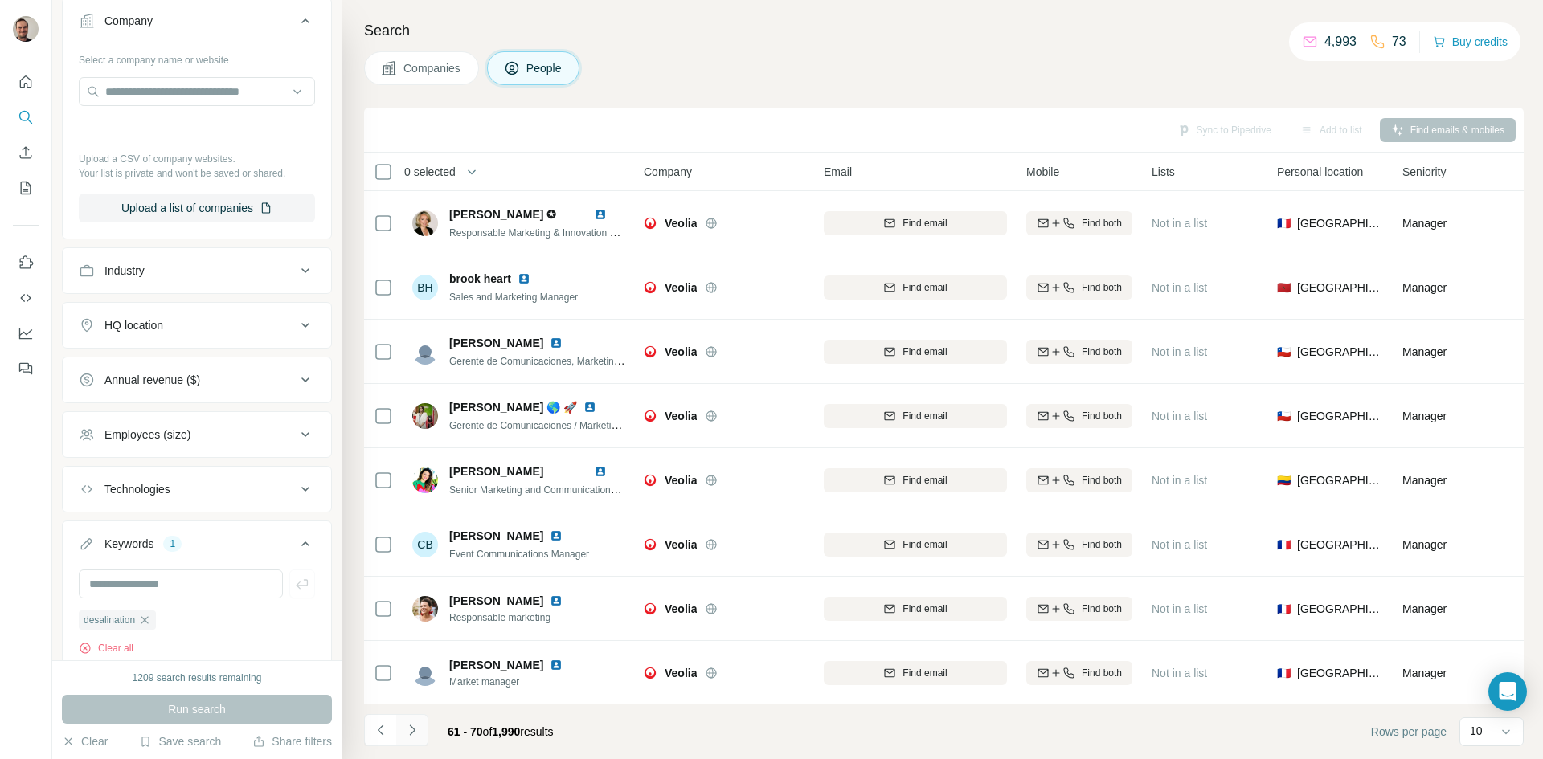
click at [408, 734] on icon "Navigate to next page" at bounding box center [412, 731] width 16 height 16
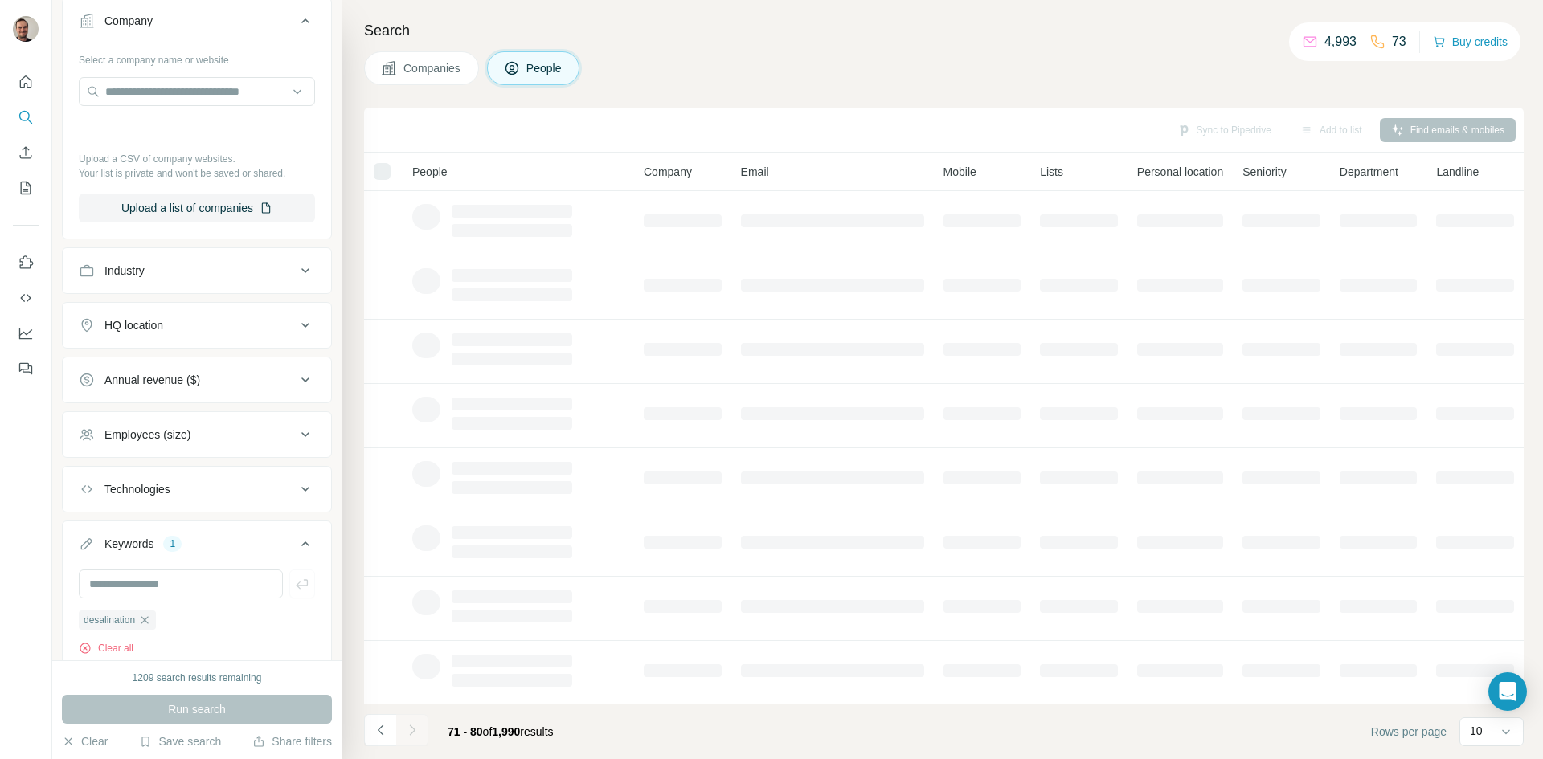
click at [408, 734] on div at bounding box center [412, 730] width 32 height 32
click at [382, 727] on icon "Navigate to previous page" at bounding box center [380, 730] width 6 height 10
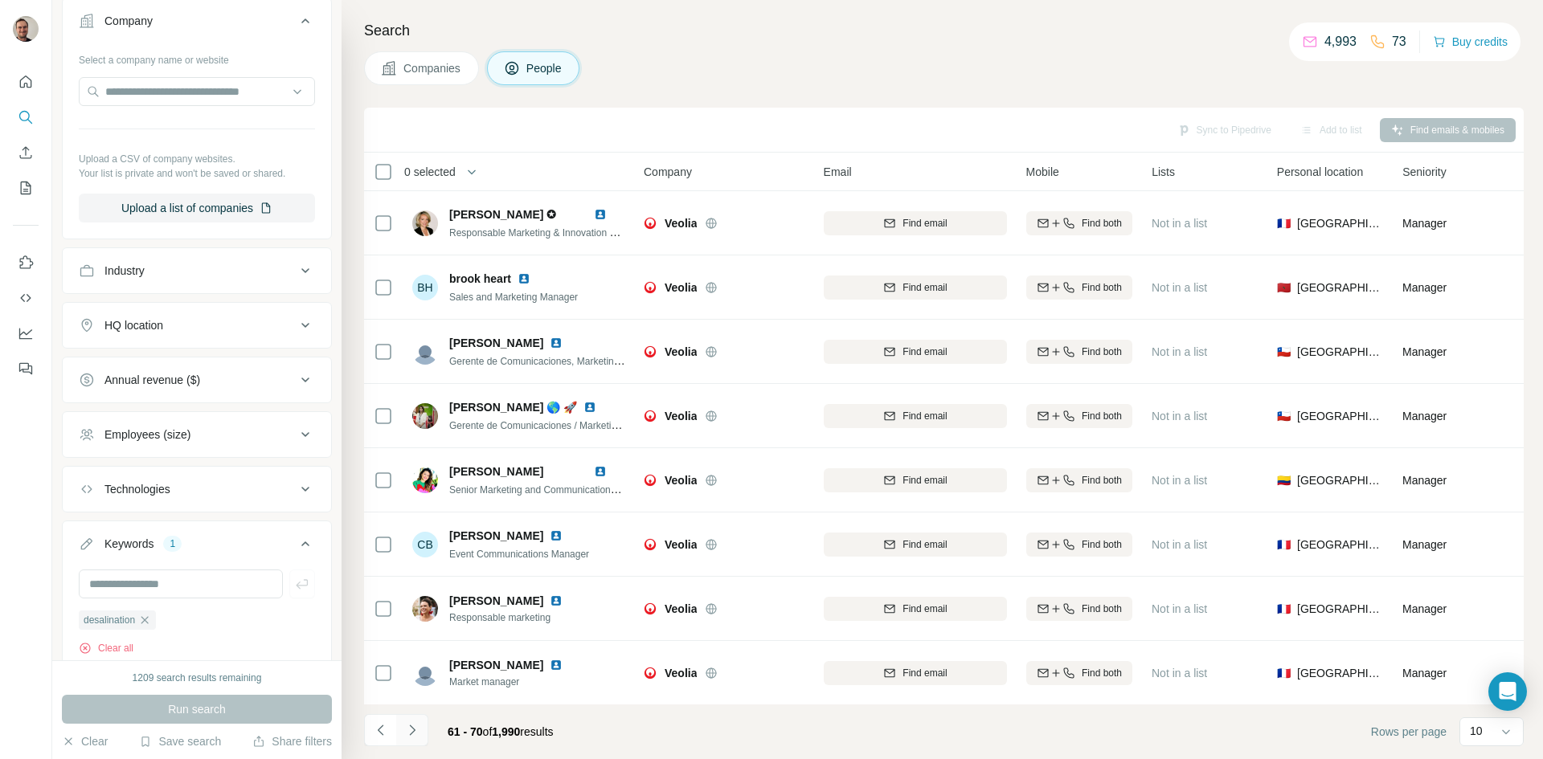
click at [409, 730] on icon "Navigate to next page" at bounding box center [412, 731] width 16 height 16
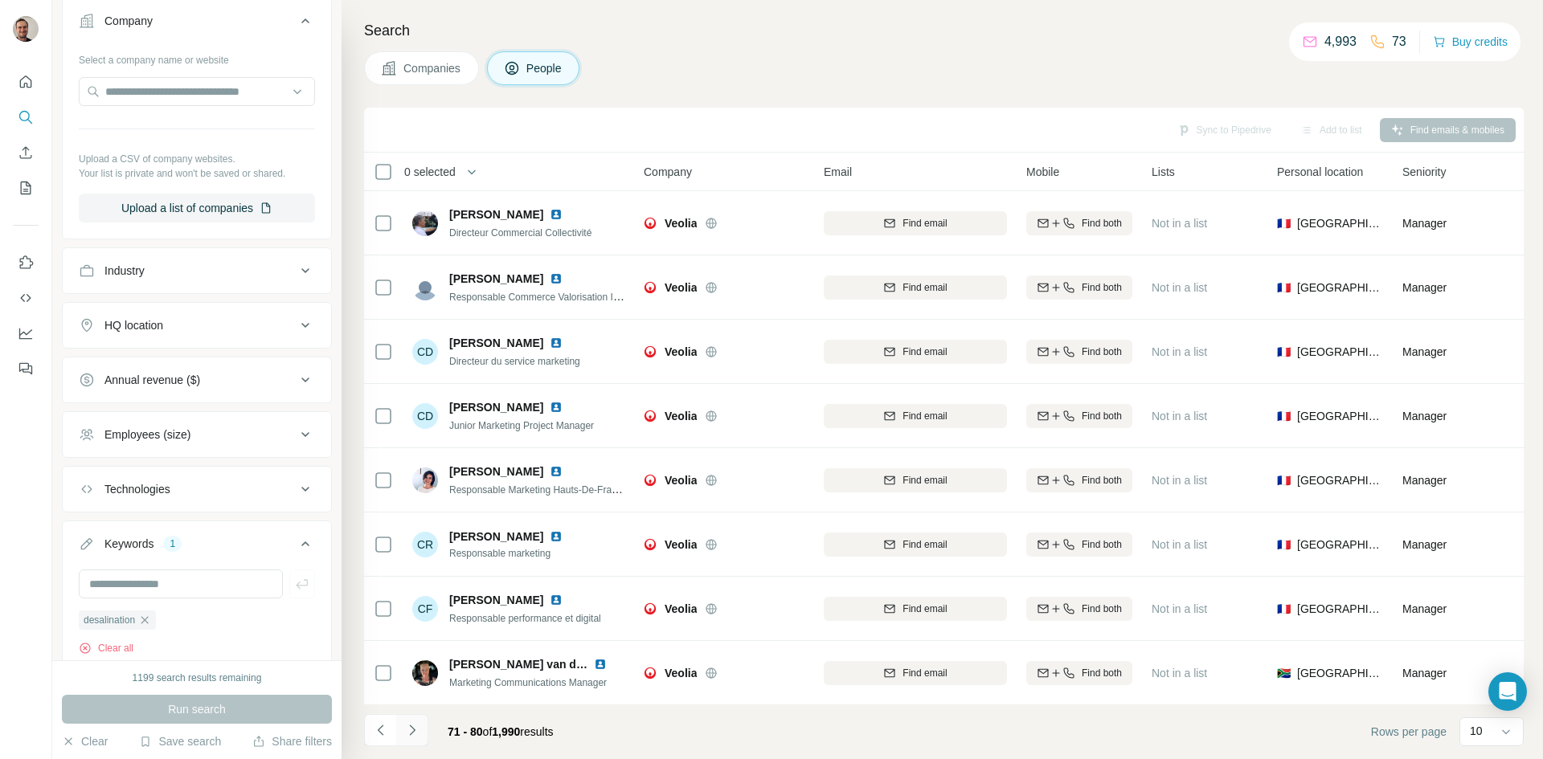
click at [409, 729] on icon "Navigate to next page" at bounding box center [412, 731] width 16 height 16
click at [410, 728] on icon "Navigate to next page" at bounding box center [412, 731] width 16 height 16
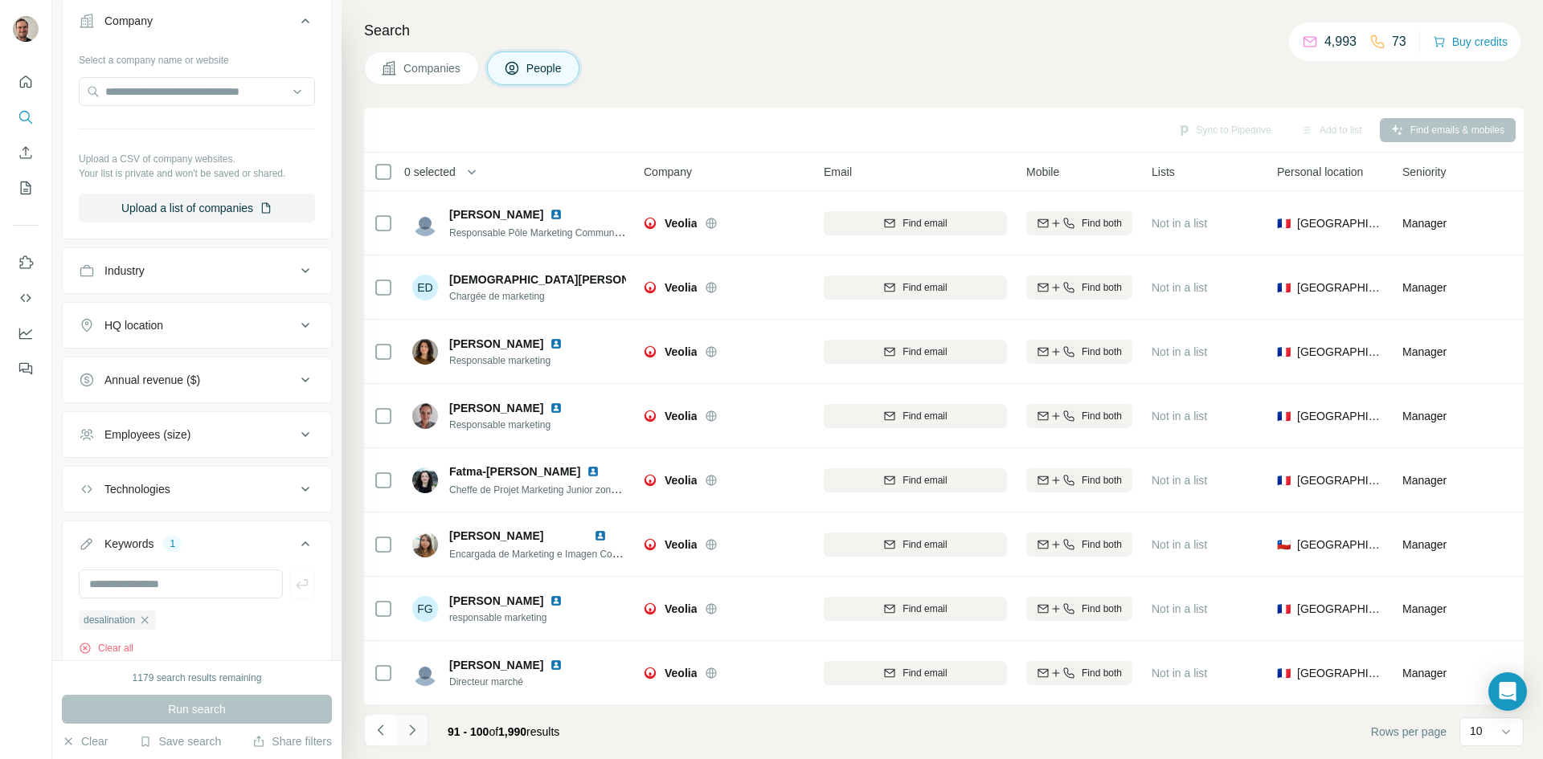
click at [409, 729] on icon "Navigate to next page" at bounding box center [412, 731] width 16 height 16
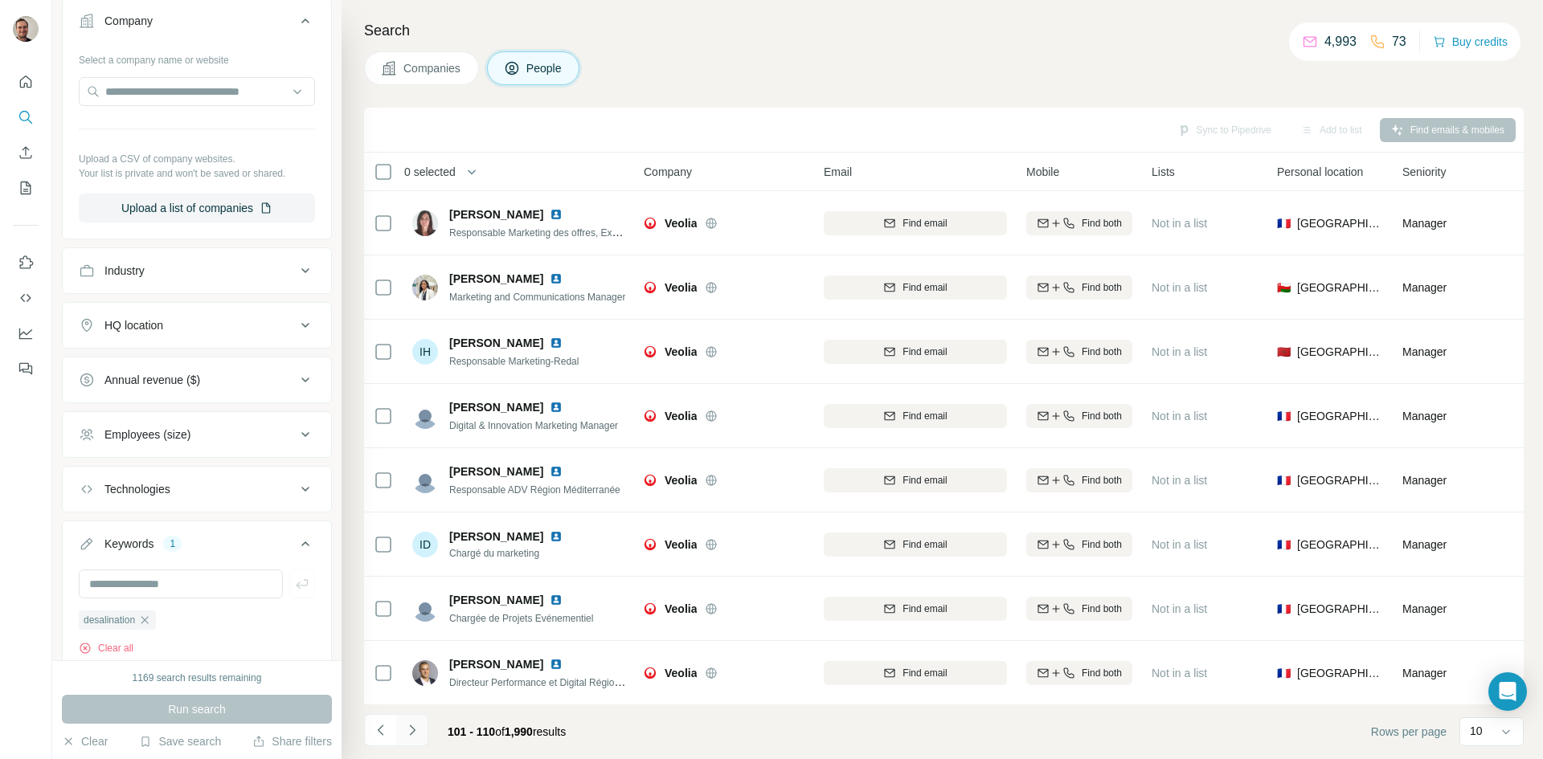
click at [416, 735] on icon "Navigate to next page" at bounding box center [412, 731] width 16 height 16
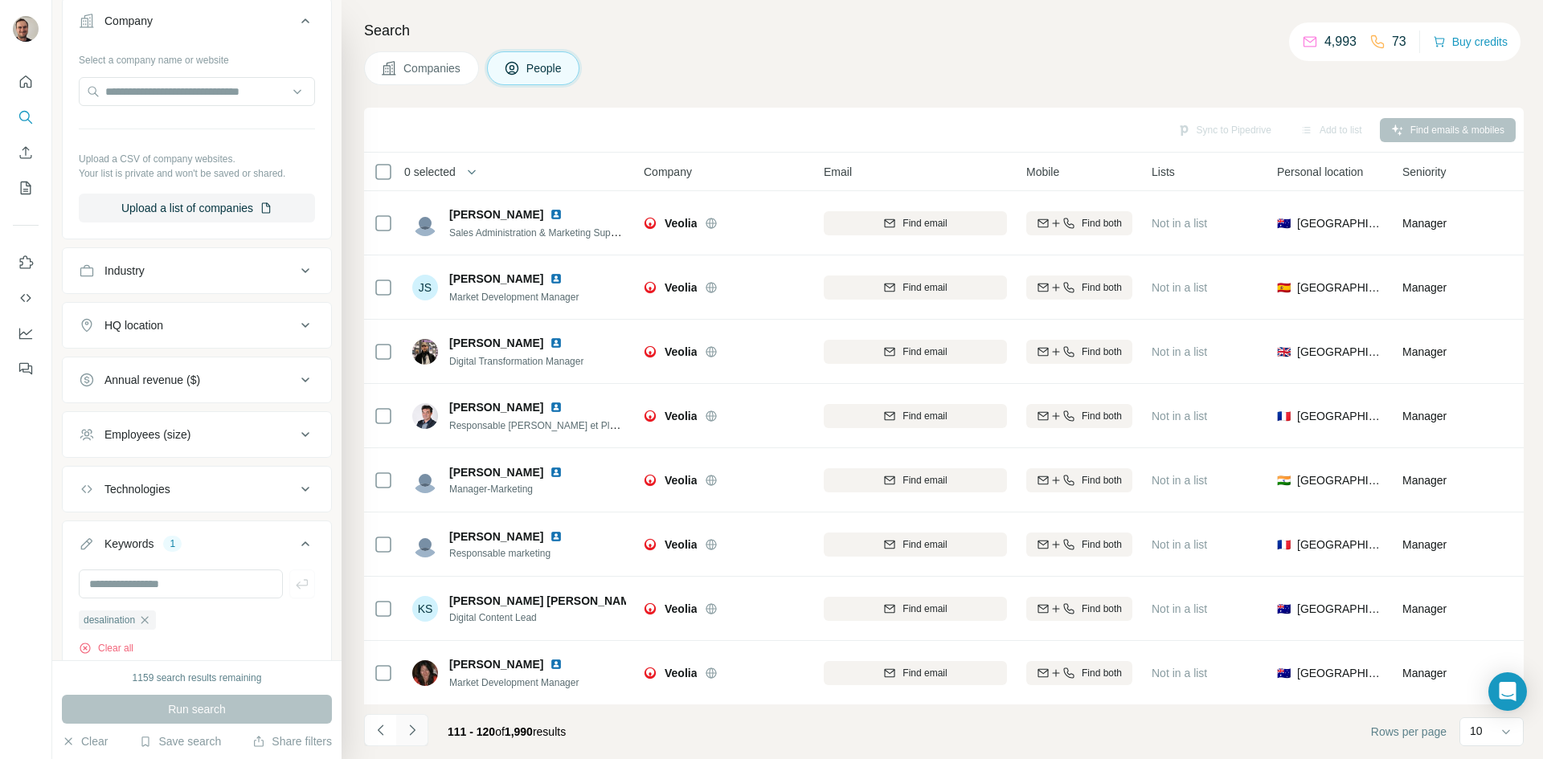
click at [414, 731] on icon "Navigate to next page" at bounding box center [412, 730] width 6 height 10
click at [412, 734] on icon "Navigate to next page" at bounding box center [412, 731] width 16 height 16
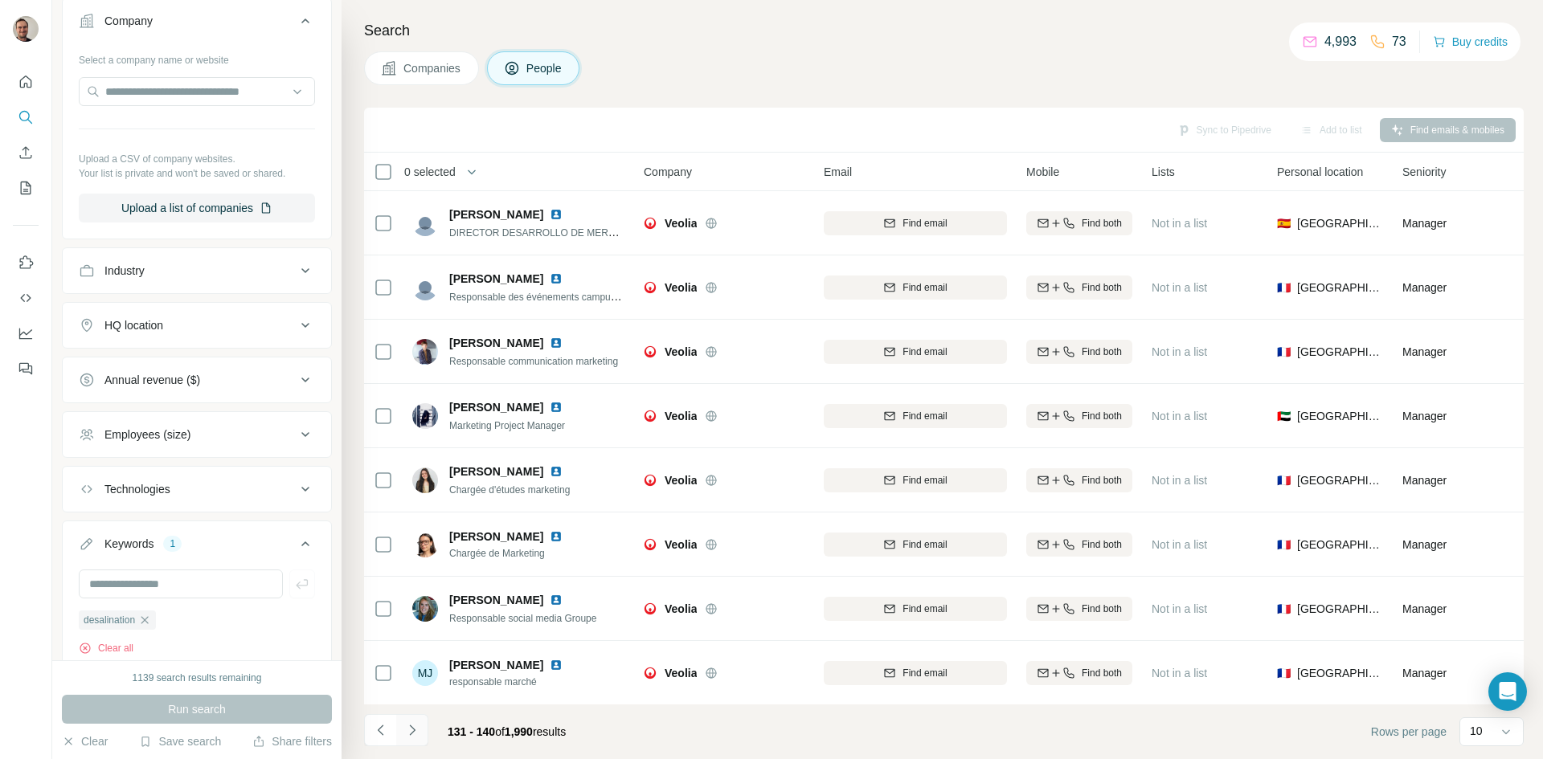
click at [417, 731] on icon "Navigate to next page" at bounding box center [412, 731] width 16 height 16
click at [411, 731] on icon "Navigate to next page" at bounding box center [412, 731] width 16 height 16
click at [408, 727] on icon "Navigate to next page" at bounding box center [412, 731] width 16 height 16
click at [408, 728] on icon "Navigate to next page" at bounding box center [412, 731] width 16 height 16
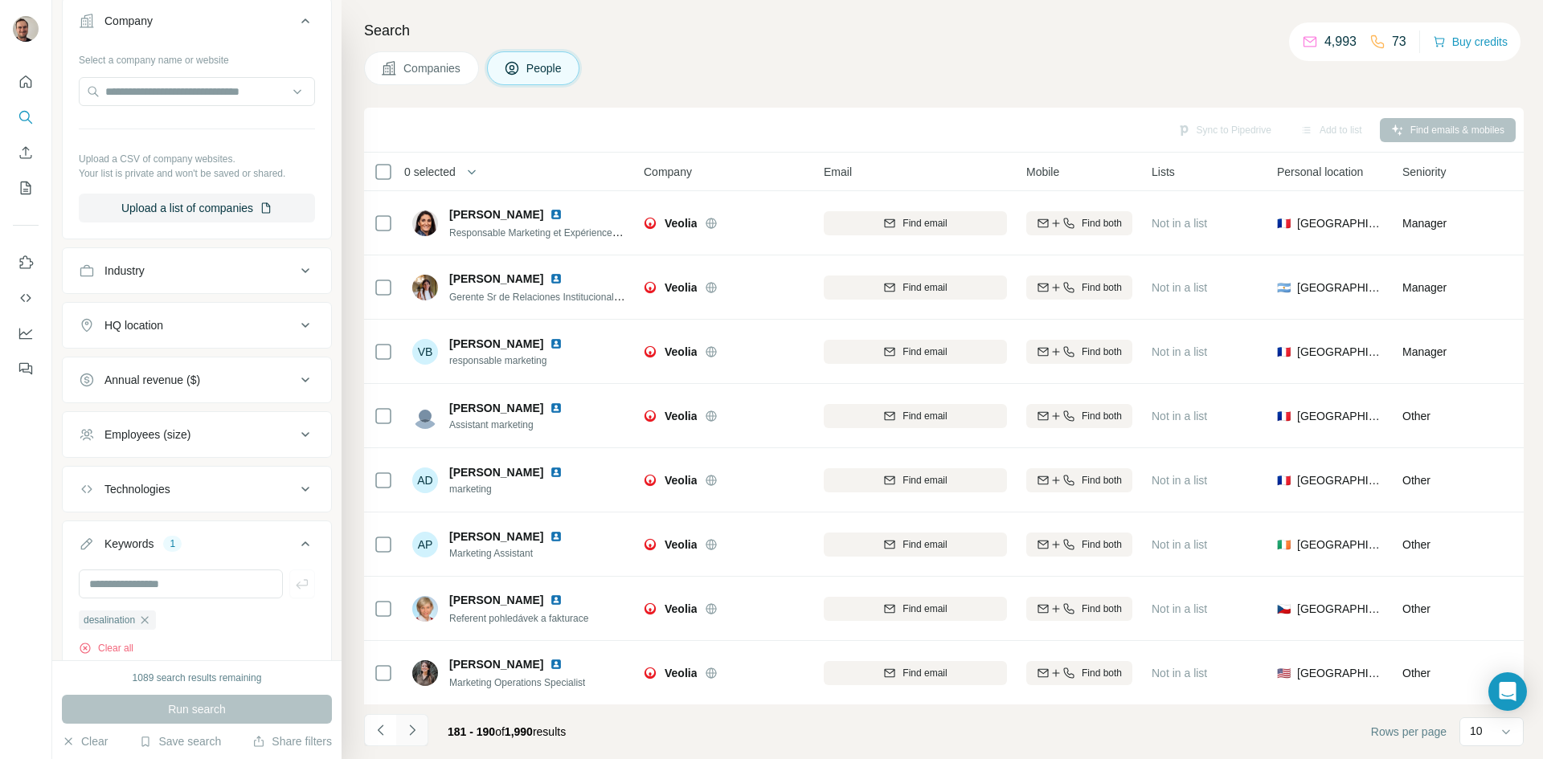
click at [408, 728] on icon "Navigate to next page" at bounding box center [412, 731] width 16 height 16
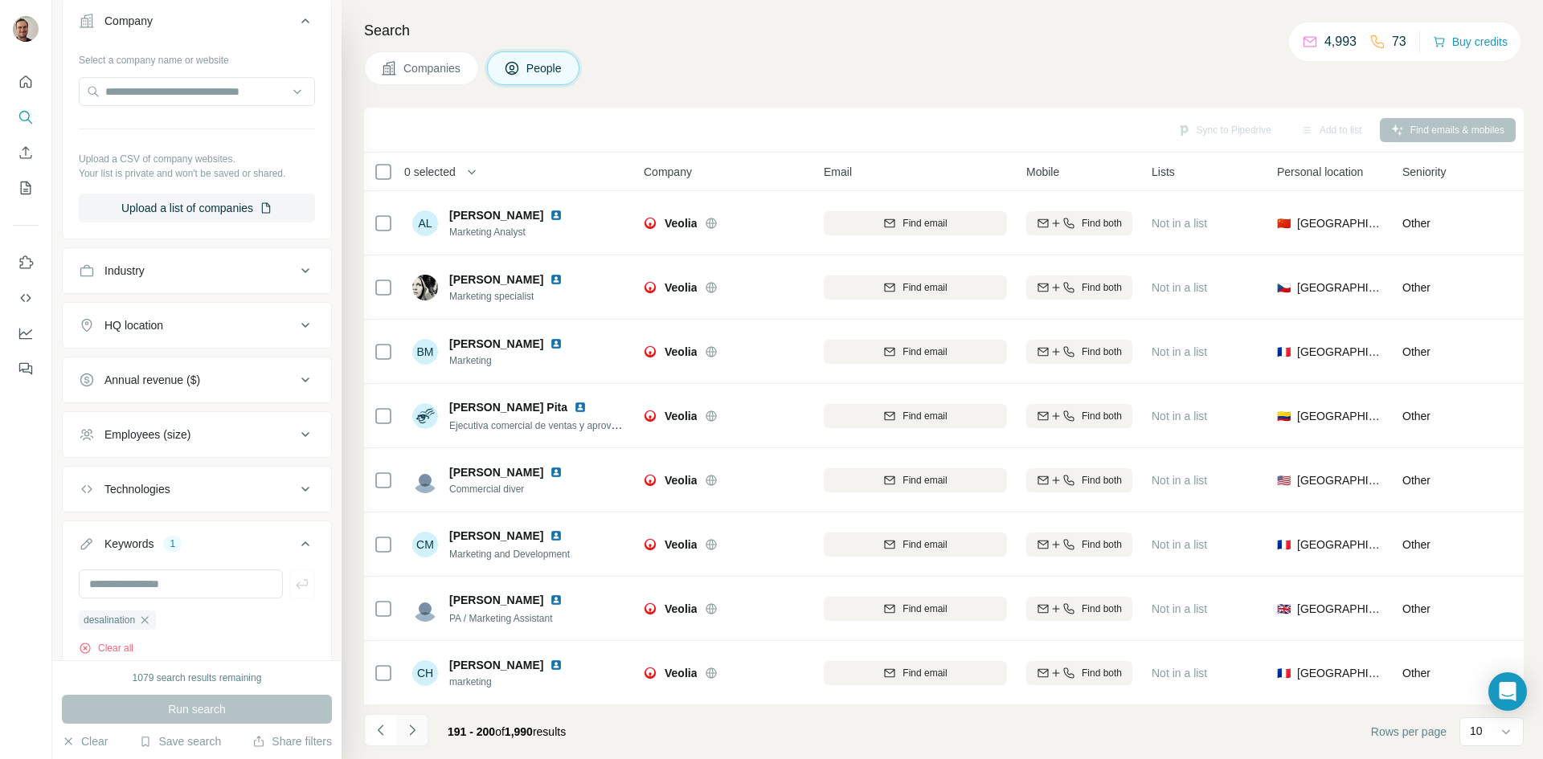
click at [408, 728] on icon "Navigate to next page" at bounding box center [412, 731] width 16 height 16
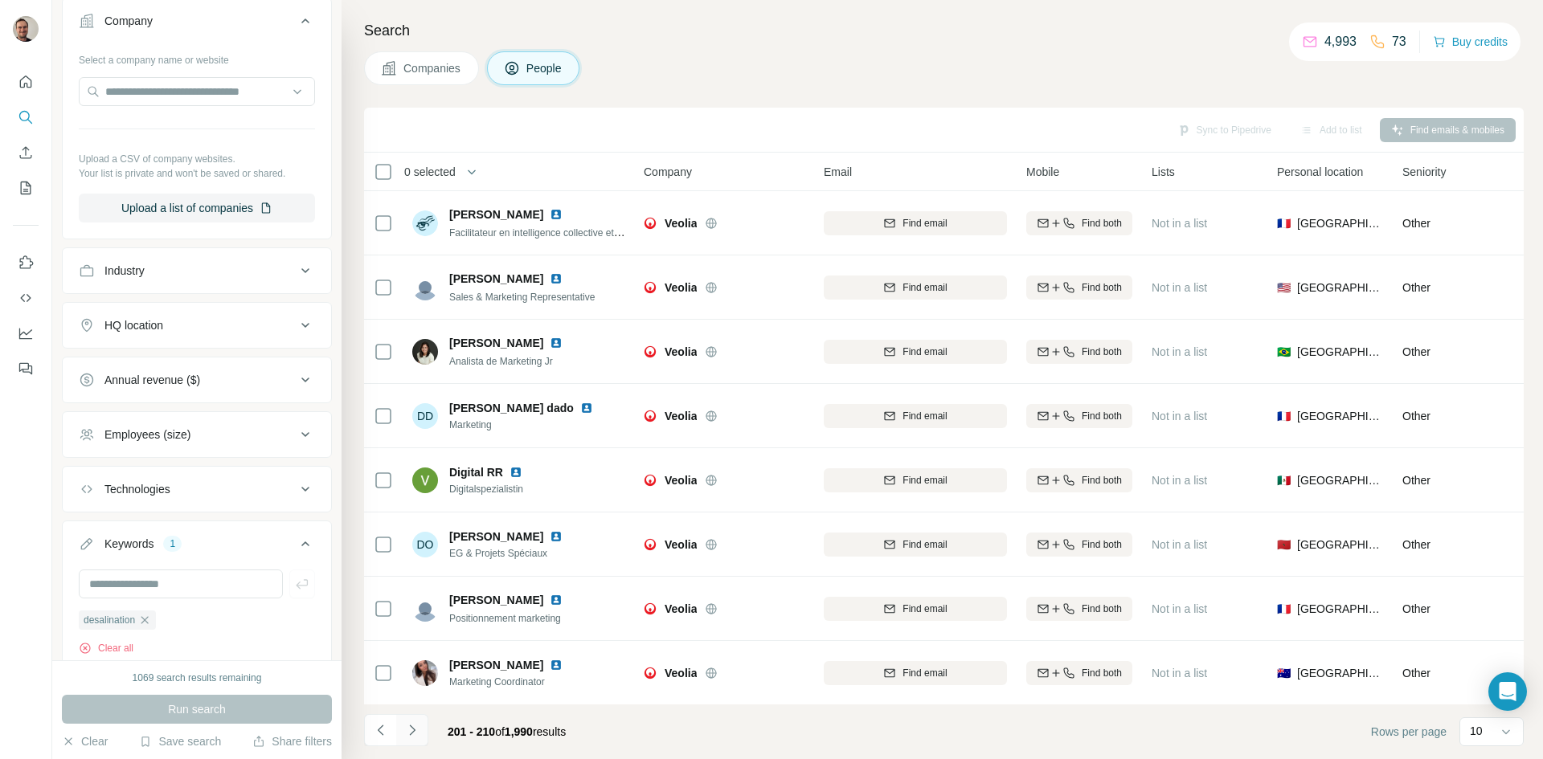
click at [408, 728] on icon "Navigate to next page" at bounding box center [412, 731] width 16 height 16
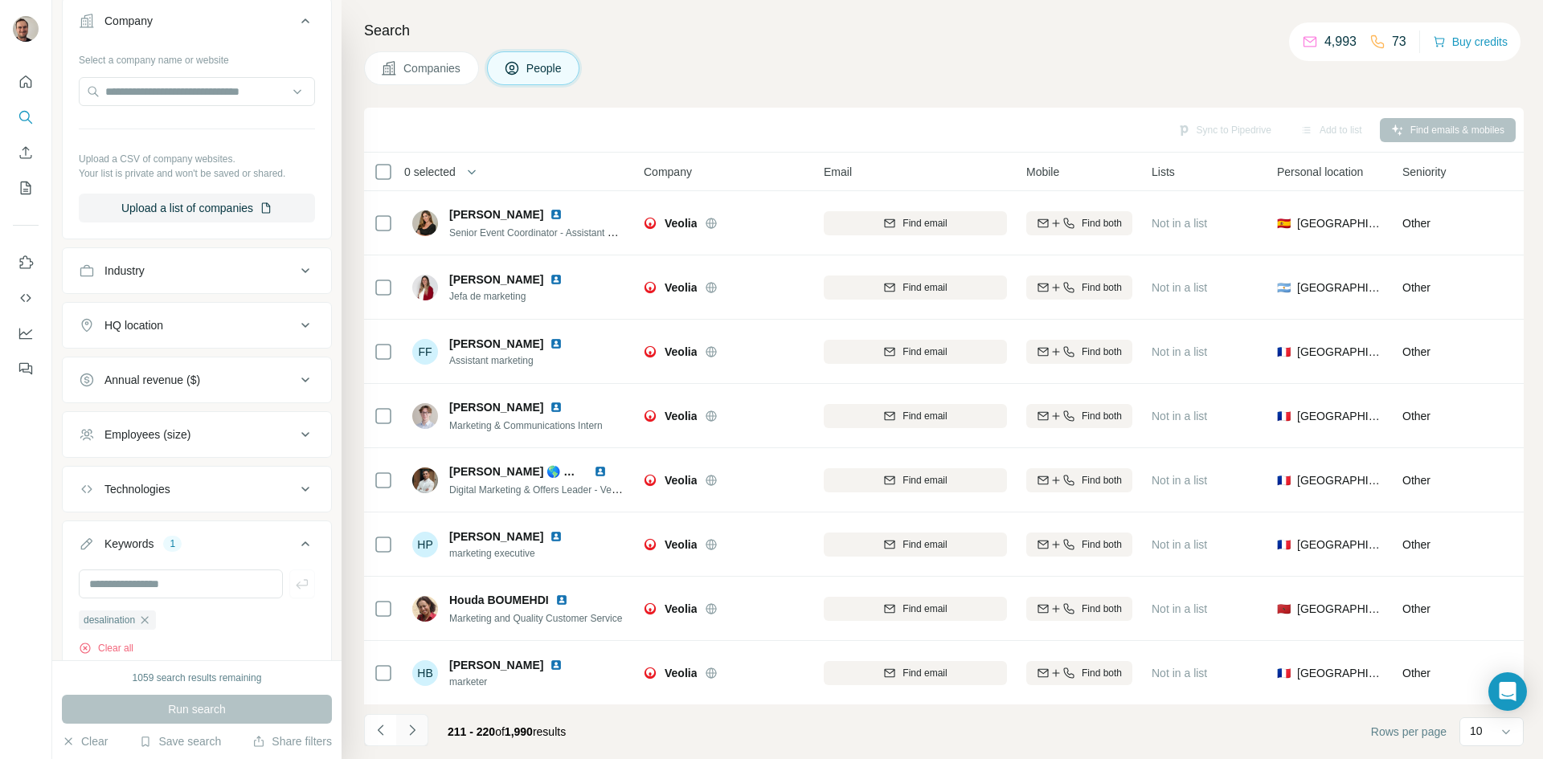
click at [408, 728] on icon "Navigate to next page" at bounding box center [412, 731] width 16 height 16
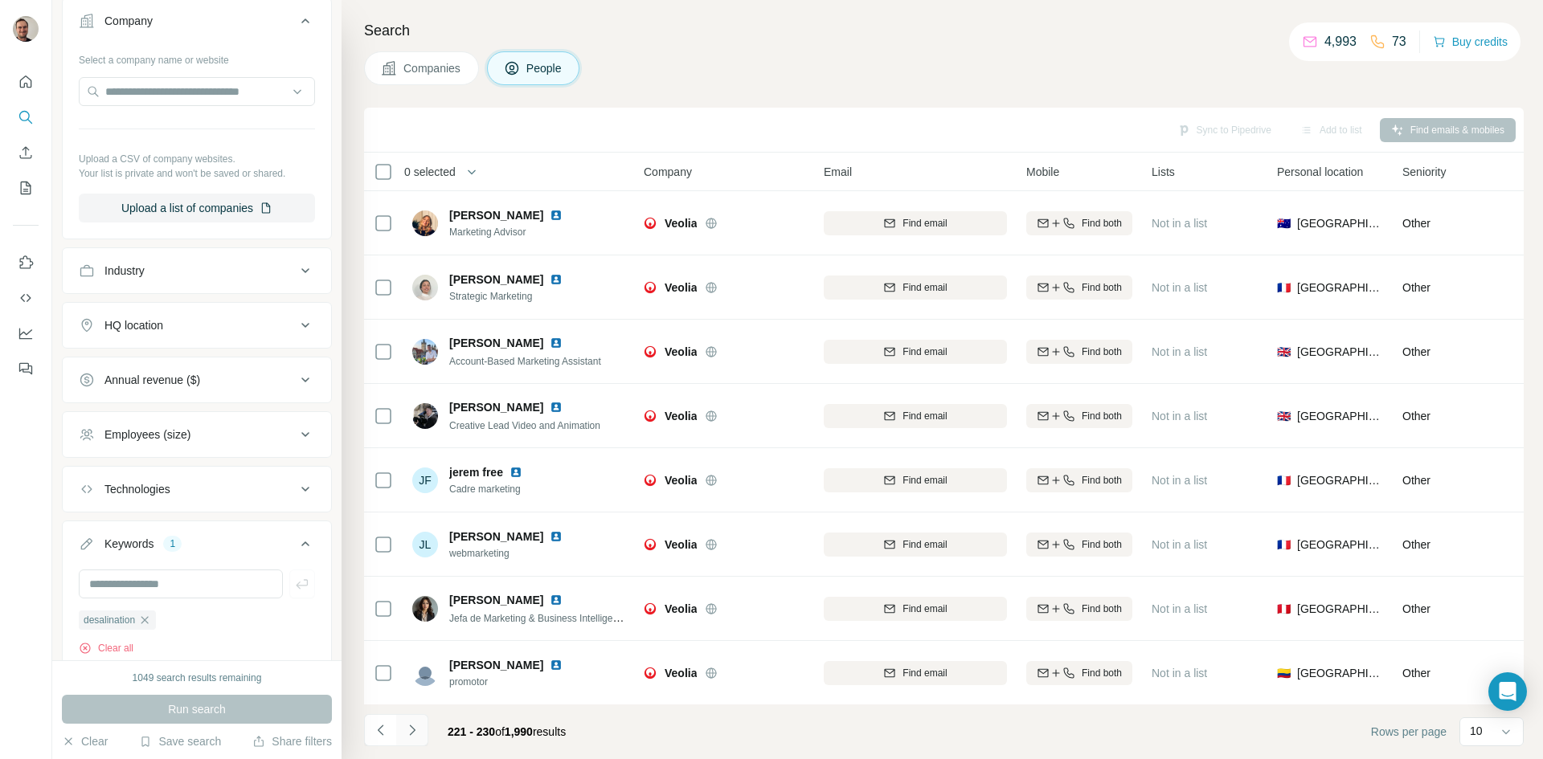
click at [408, 728] on icon "Navigate to next page" at bounding box center [412, 731] width 16 height 16
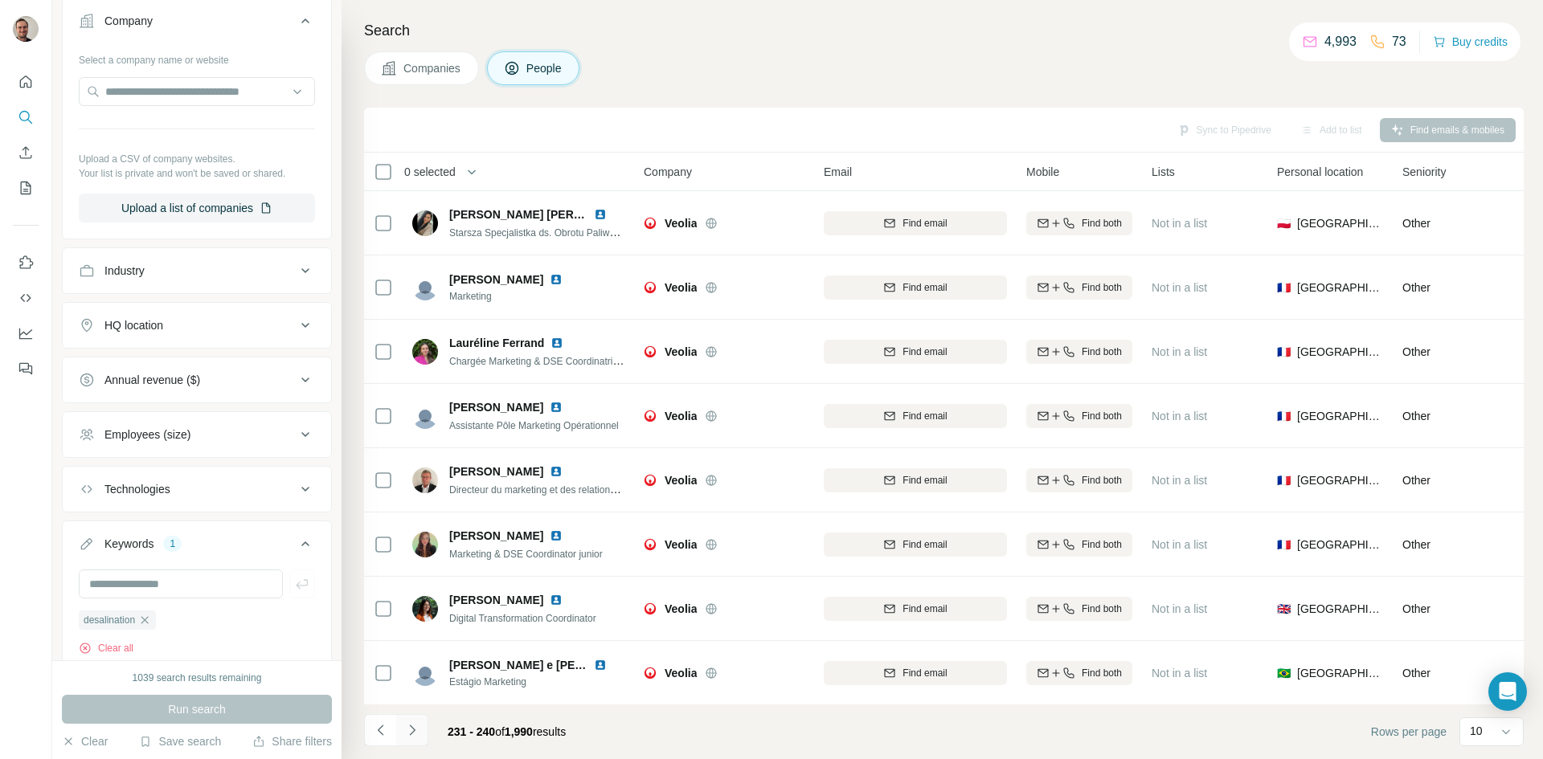
click at [408, 728] on icon "Navigate to next page" at bounding box center [412, 731] width 16 height 16
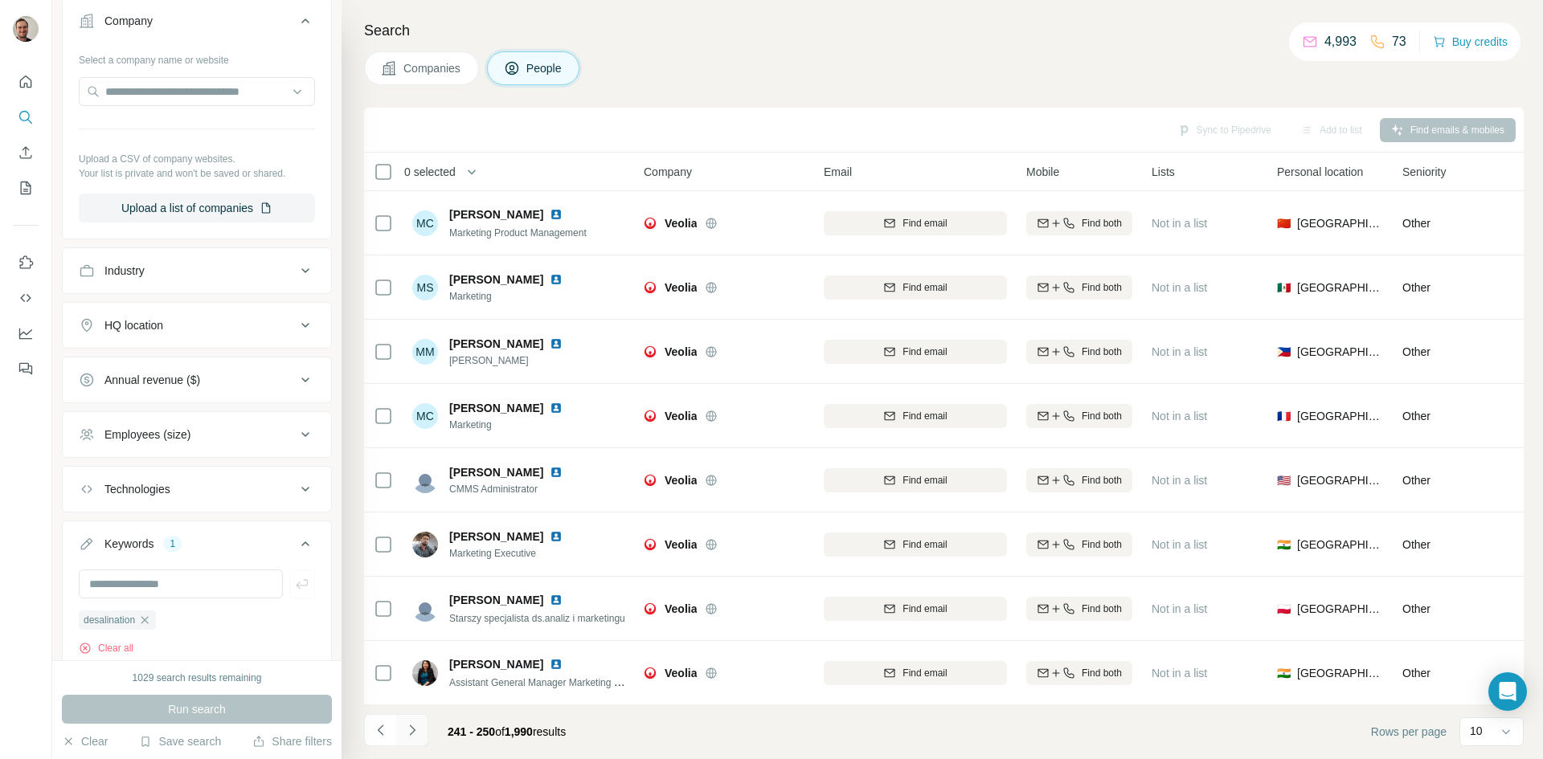
click at [408, 728] on icon "Navigate to next page" at bounding box center [412, 731] width 16 height 16
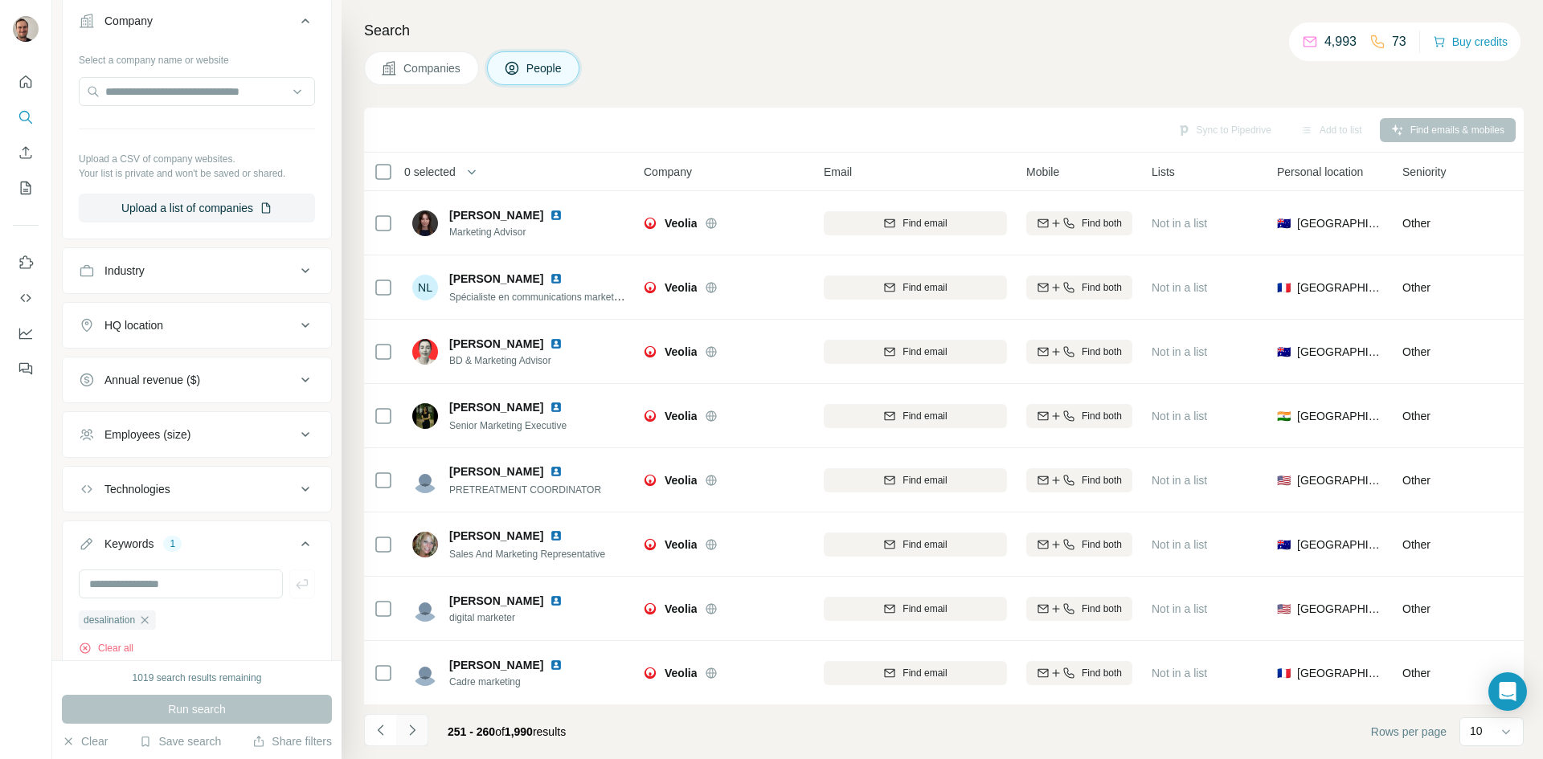
click at [408, 728] on icon "Navigate to next page" at bounding box center [412, 731] width 16 height 16
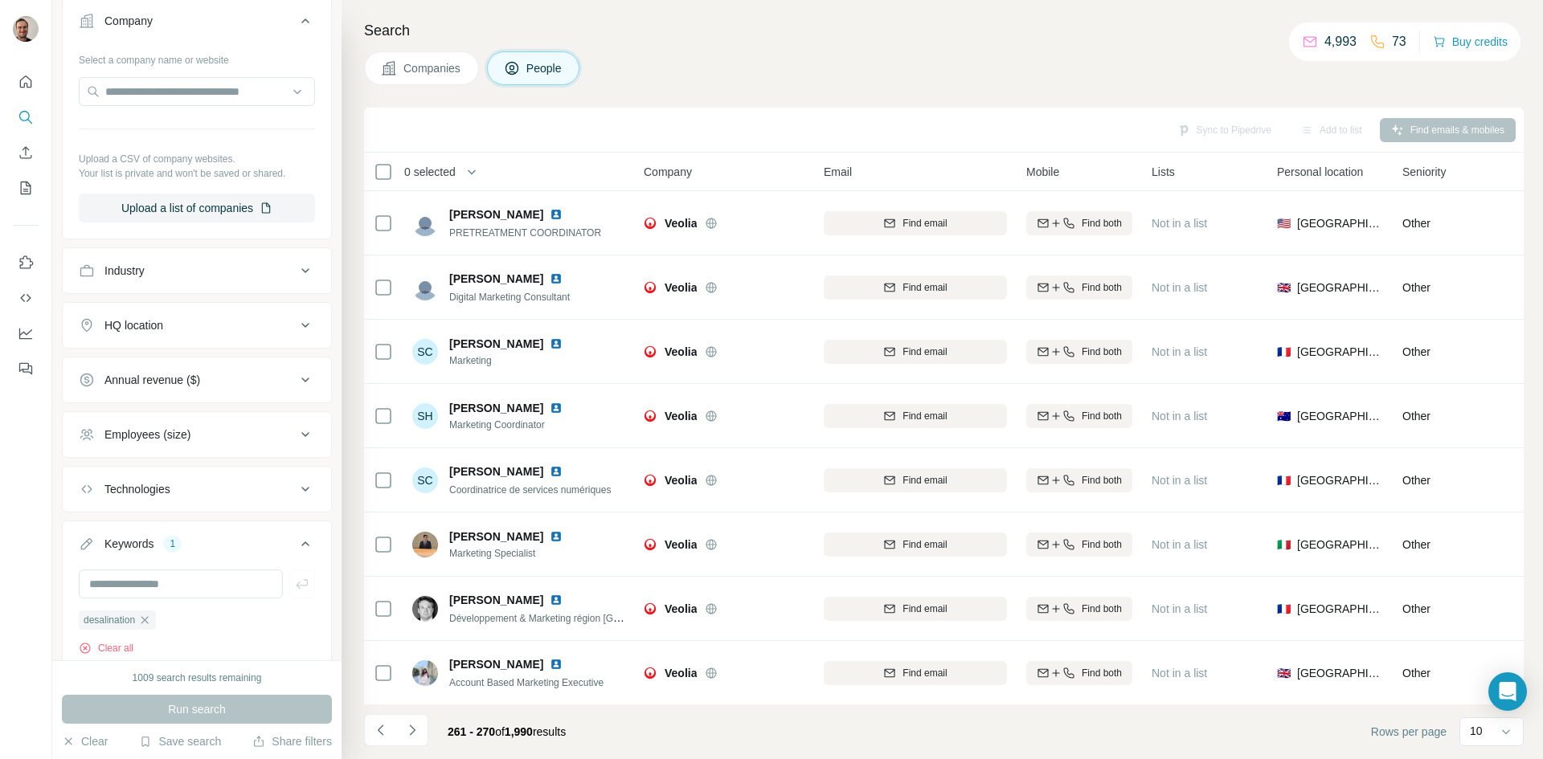
click at [414, 729] on icon "Navigate to next page" at bounding box center [412, 731] width 16 height 16
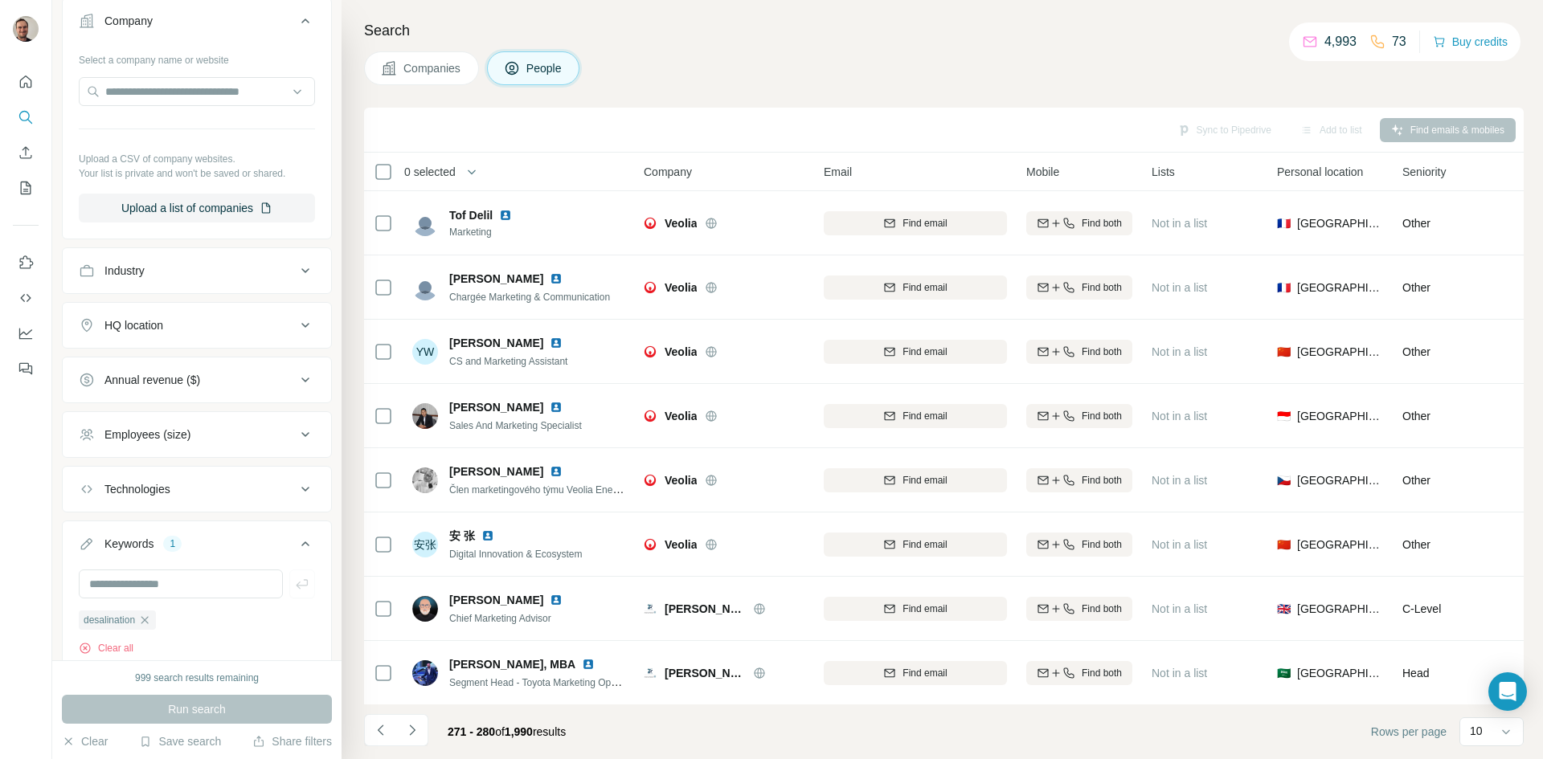
scroll to position [214, 0]
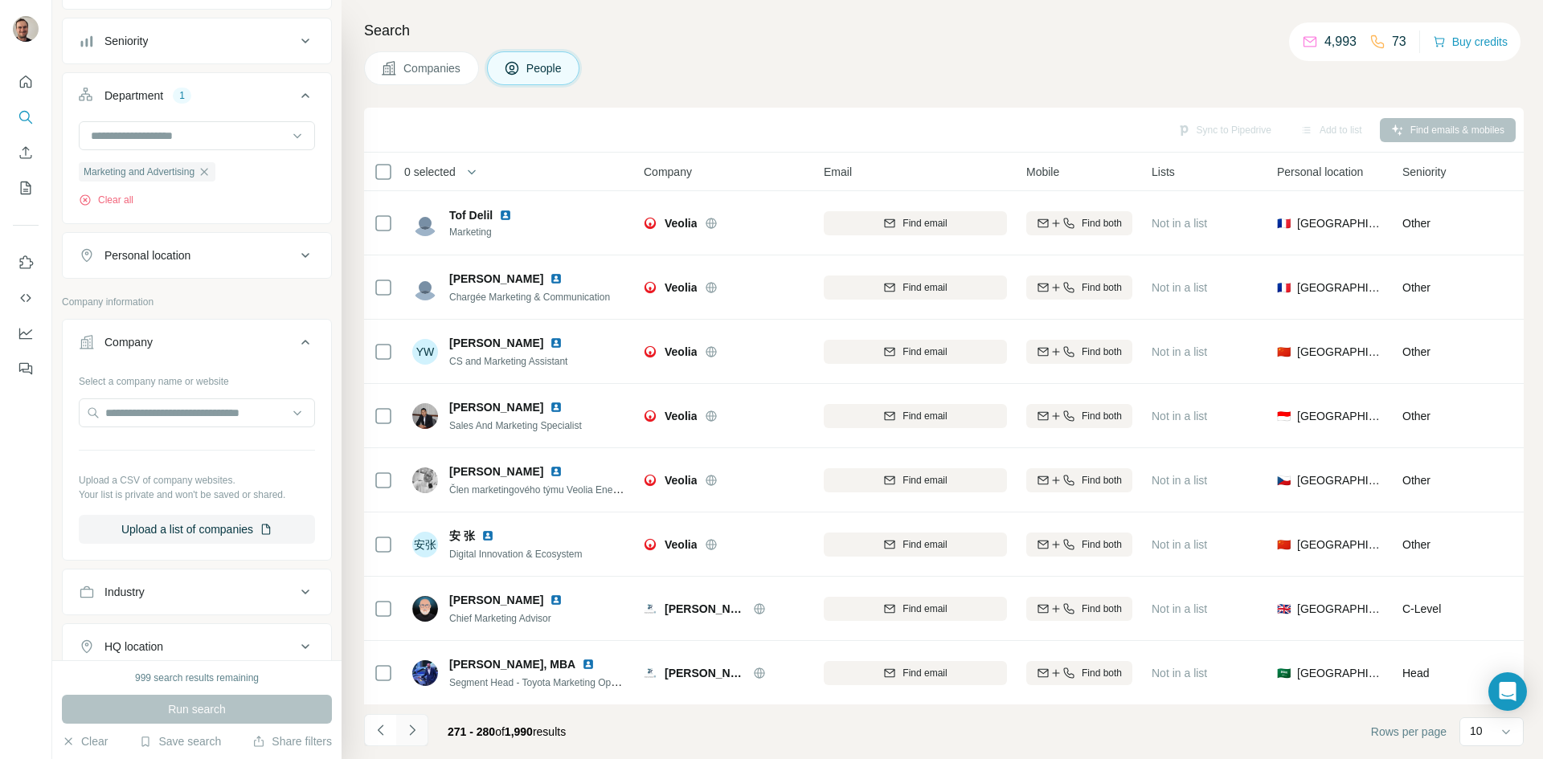
click at [405, 729] on icon "Navigate to next page" at bounding box center [412, 731] width 16 height 16
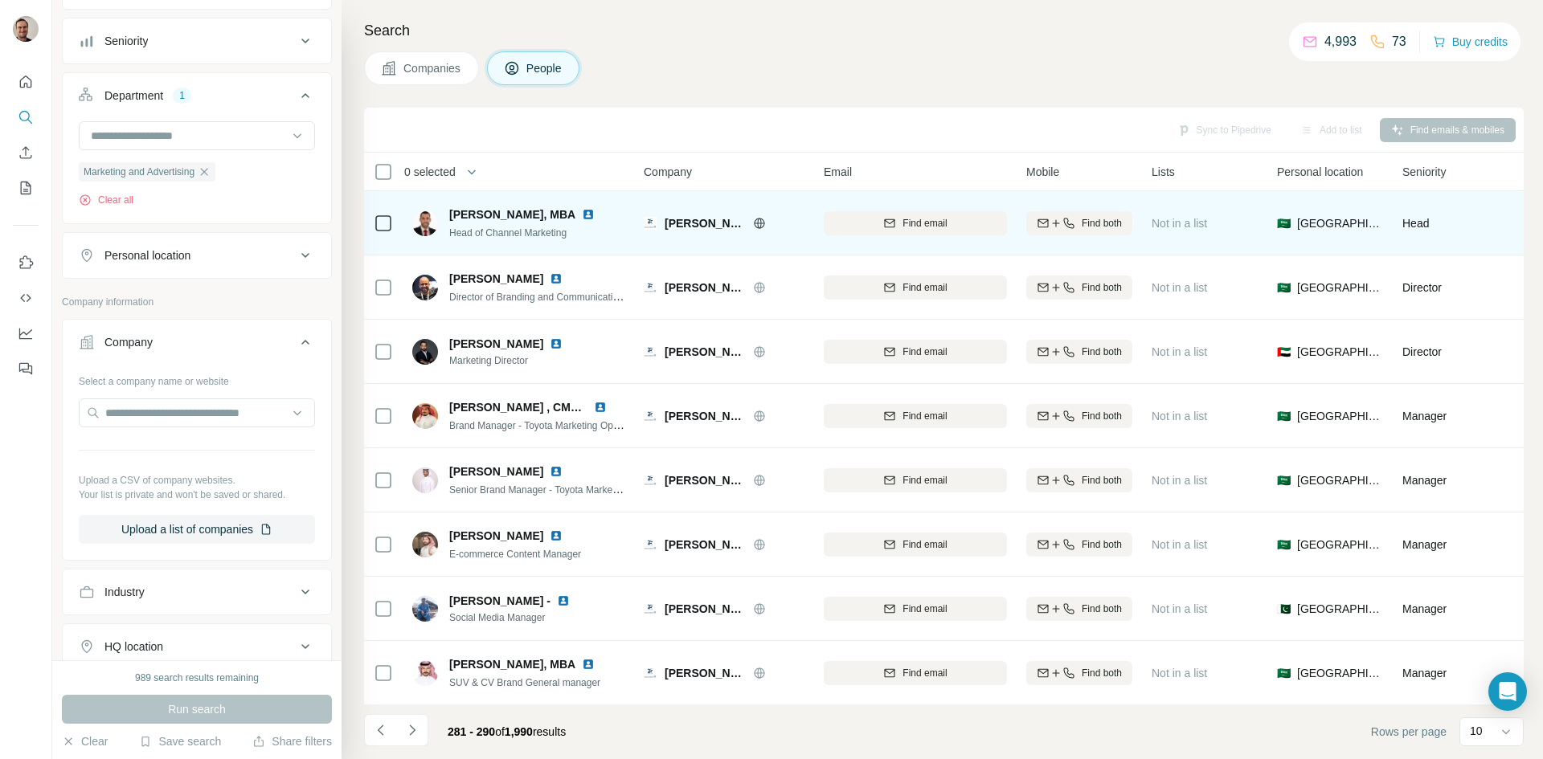
click at [710, 225] on span "[PERSON_NAME] [PERSON_NAME]" at bounding box center [705, 223] width 80 height 16
click at [720, 216] on span "[PERSON_NAME] [PERSON_NAME]" at bounding box center [705, 223] width 80 height 16
click at [757, 222] on icon at bounding box center [759, 223] width 13 height 13
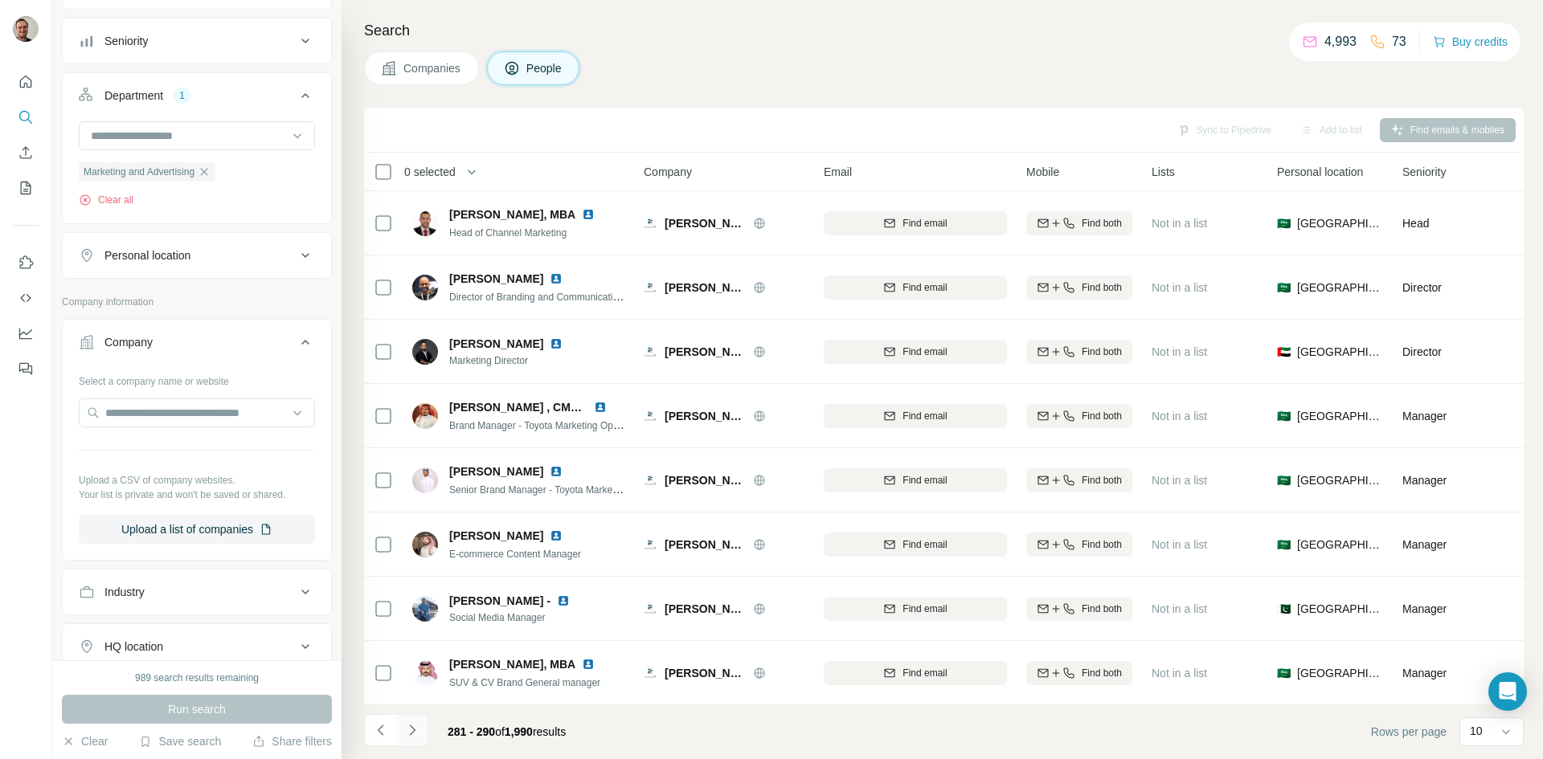
click at [411, 727] on icon "Navigate to next page" at bounding box center [412, 730] width 6 height 10
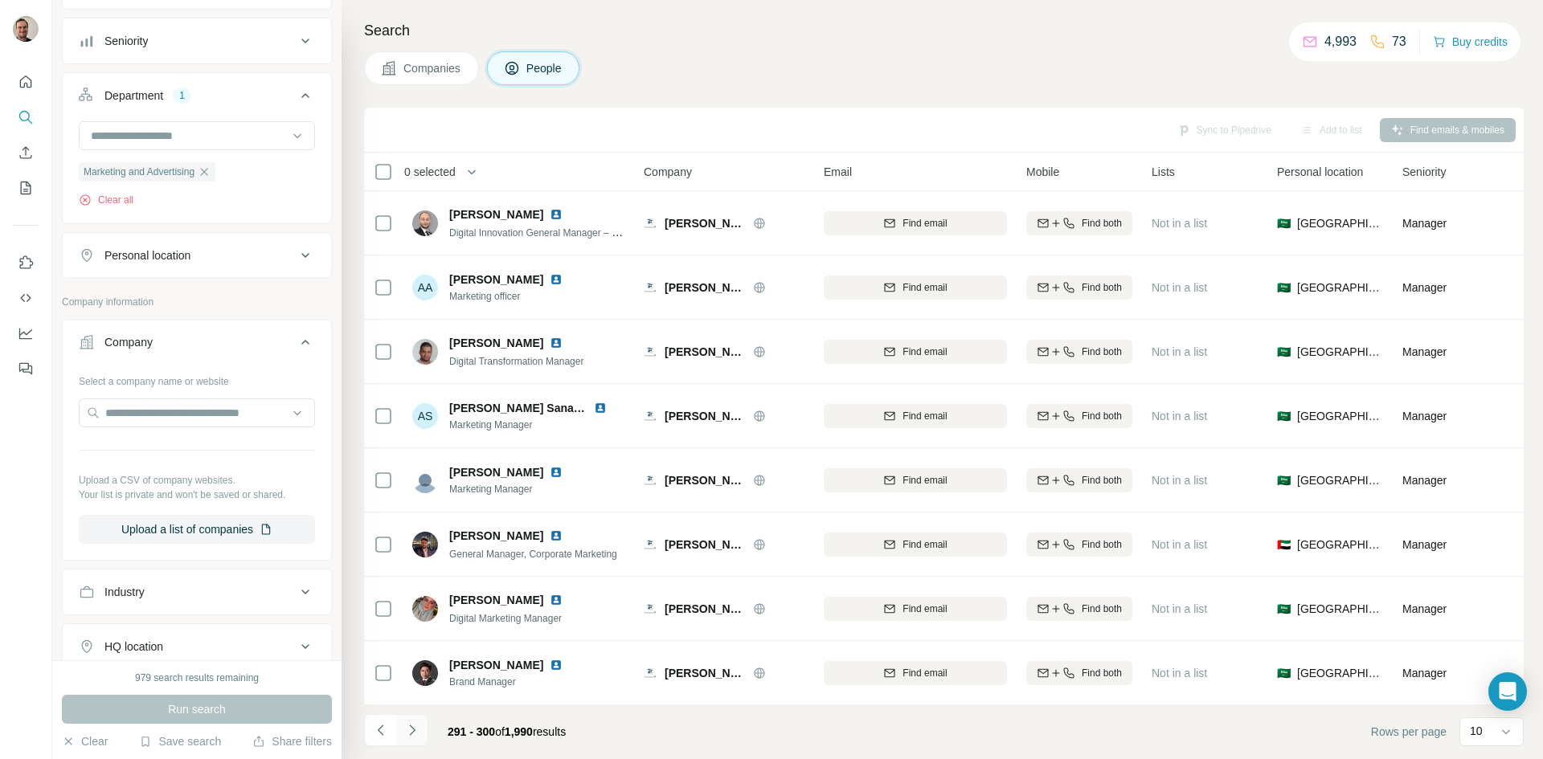
click at [412, 731] on icon "Navigate to next page" at bounding box center [412, 731] width 16 height 16
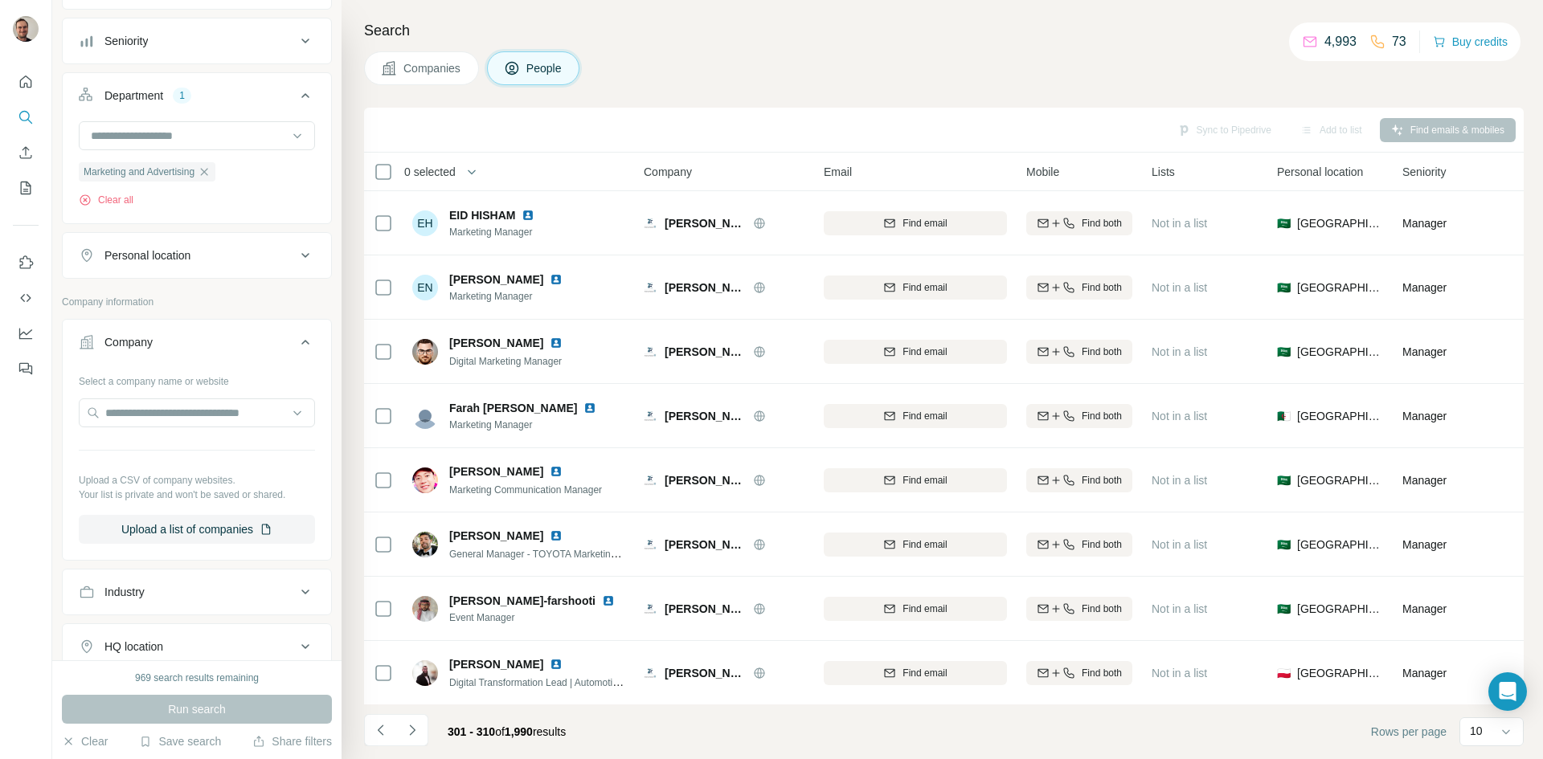
click at [412, 730] on icon "Navigate to next page" at bounding box center [412, 731] width 16 height 16
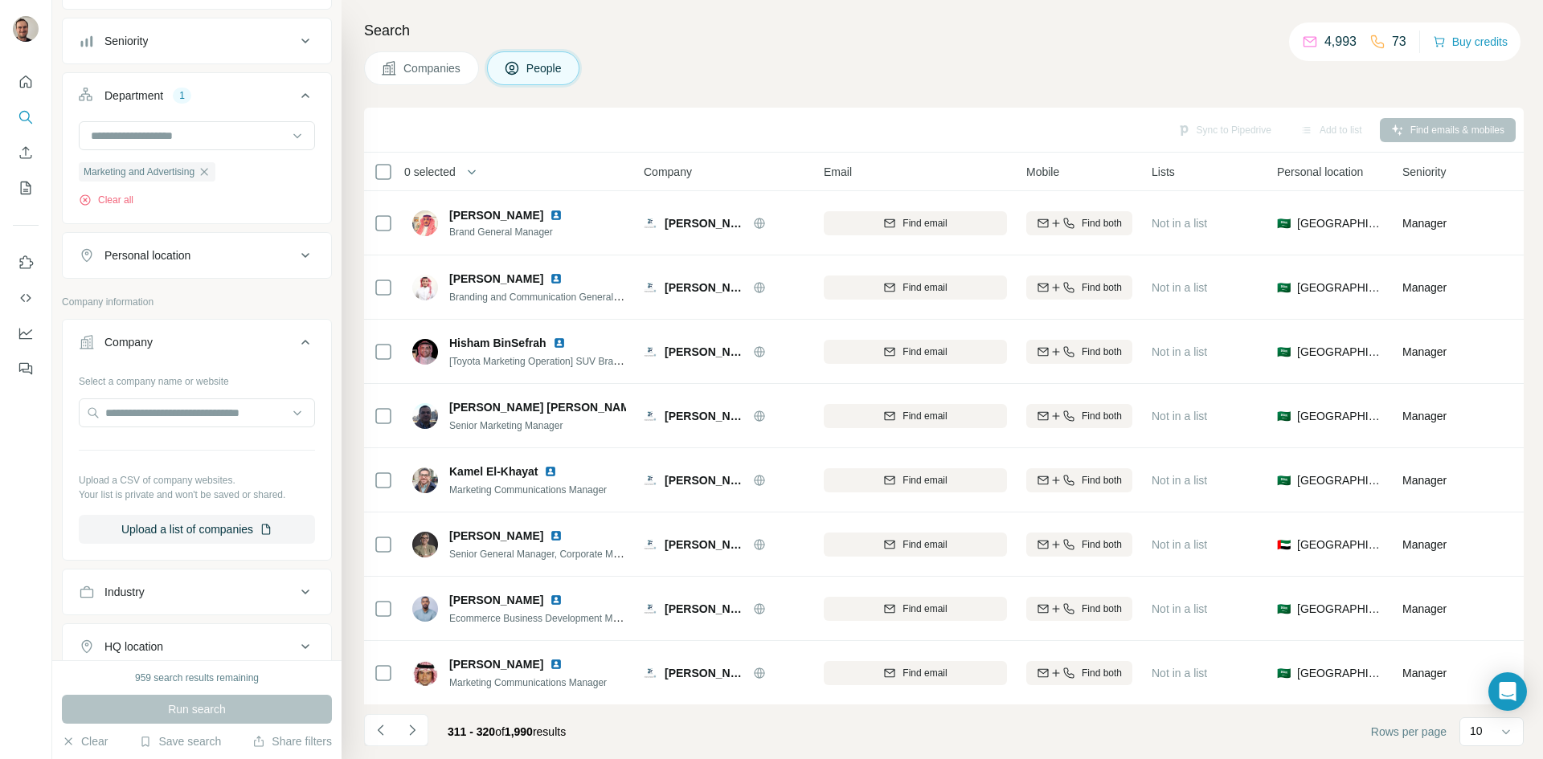
click at [412, 730] on icon "Navigate to next page" at bounding box center [412, 731] width 16 height 16
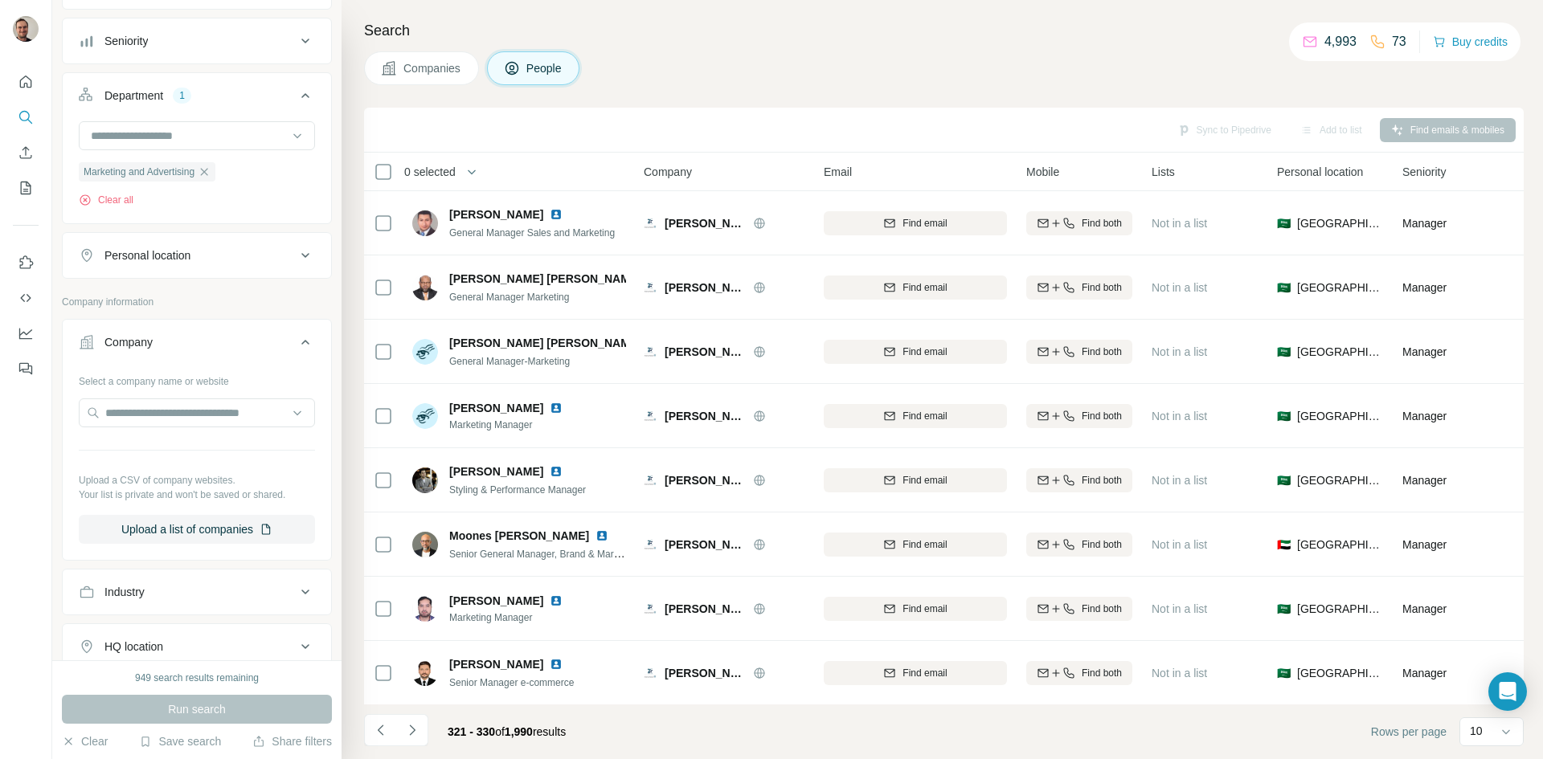
click at [412, 730] on icon "Navigate to next page" at bounding box center [412, 731] width 16 height 16
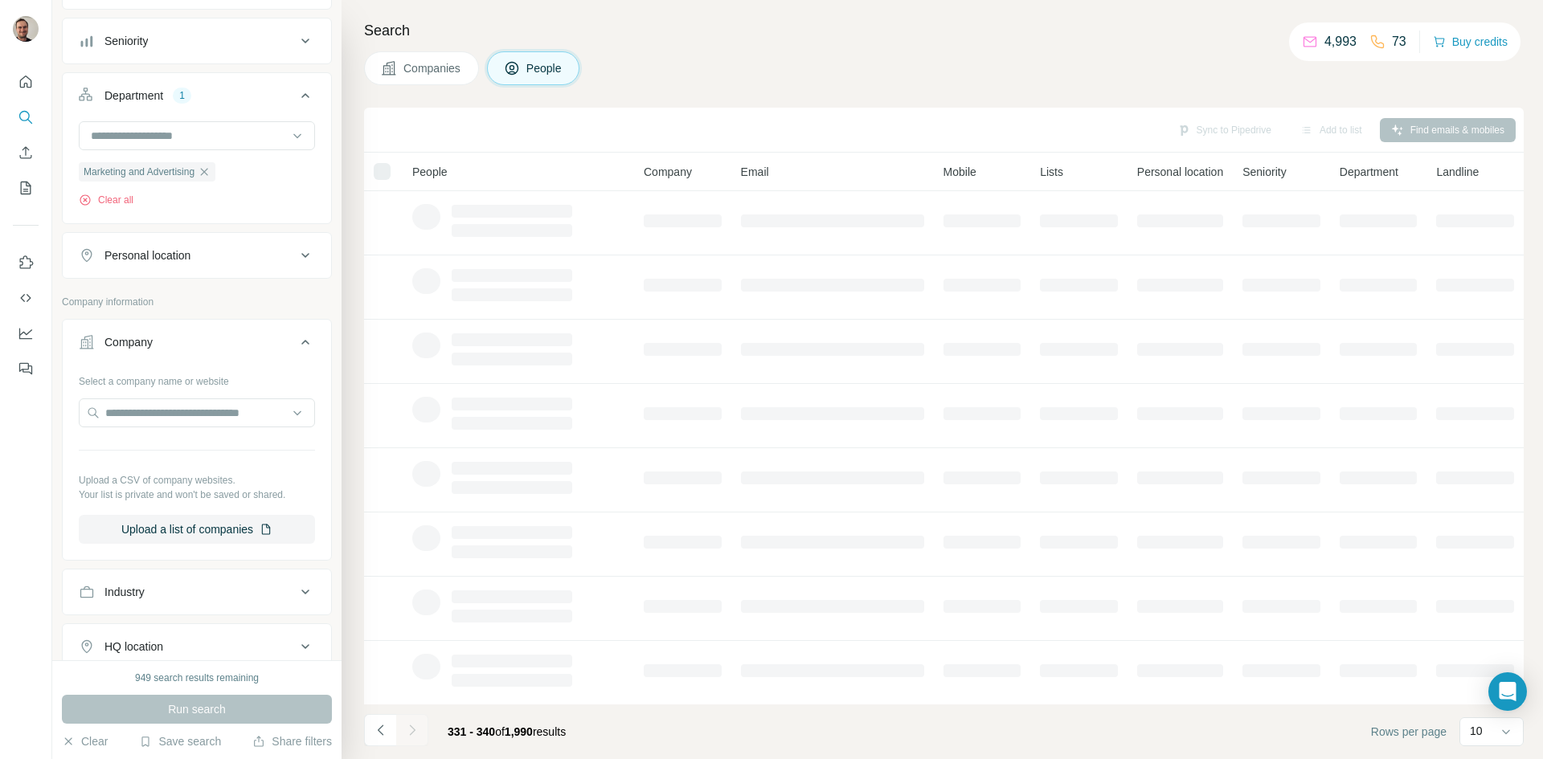
click at [412, 730] on div at bounding box center [412, 730] width 32 height 32
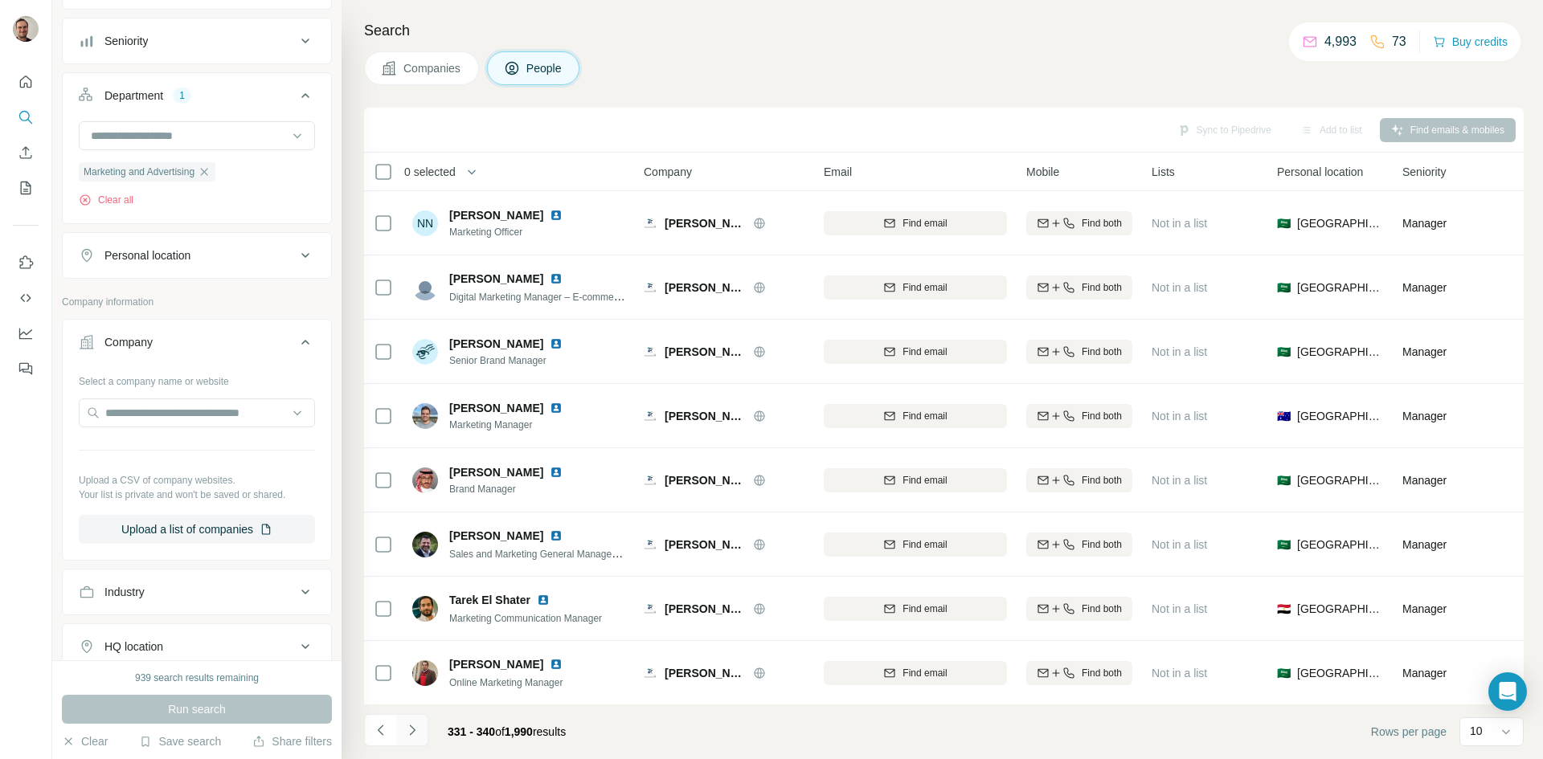
click at [409, 735] on icon "Navigate to next page" at bounding box center [412, 731] width 16 height 16
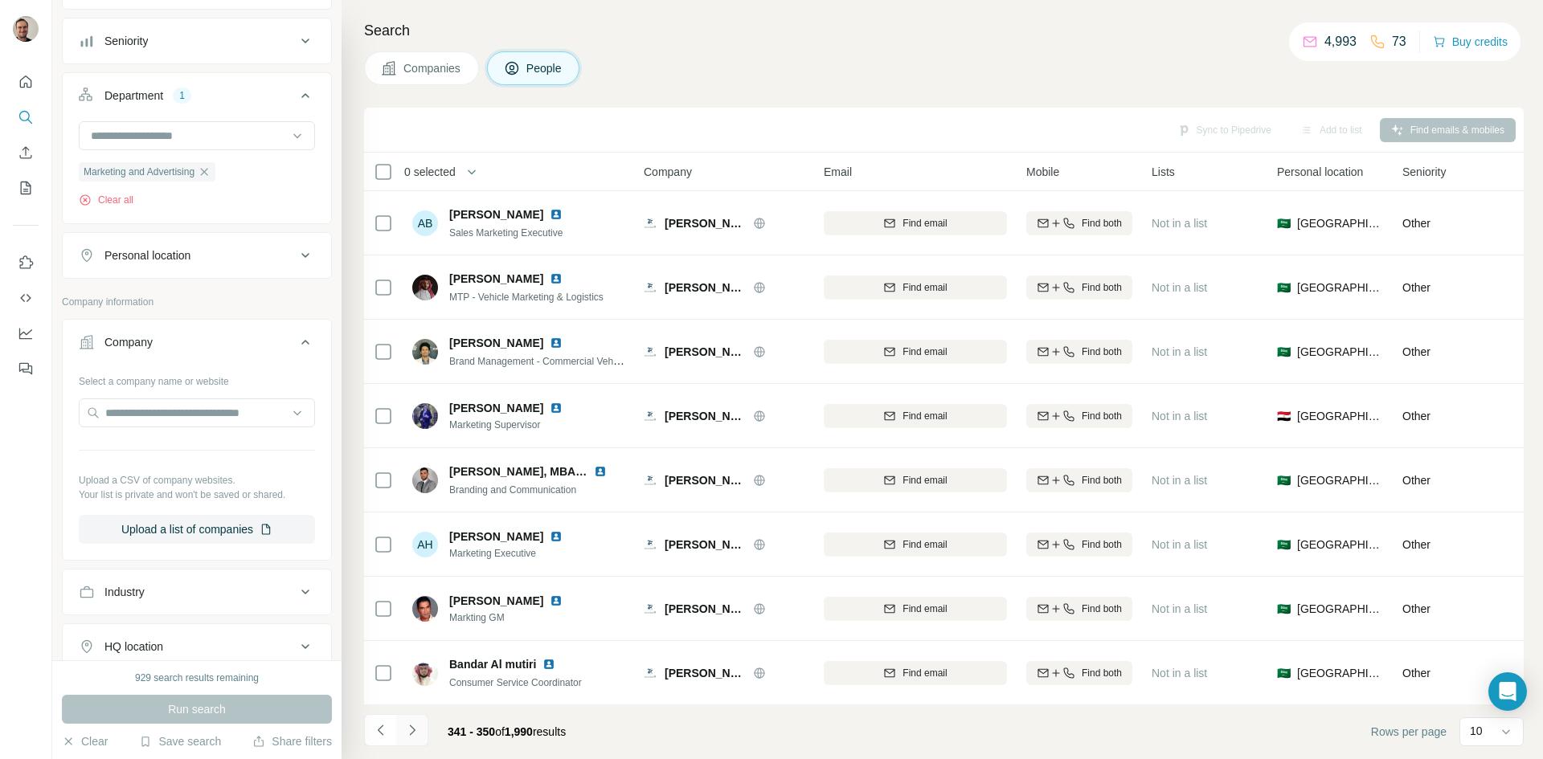
click at [410, 727] on icon "Navigate to next page" at bounding box center [412, 730] width 6 height 10
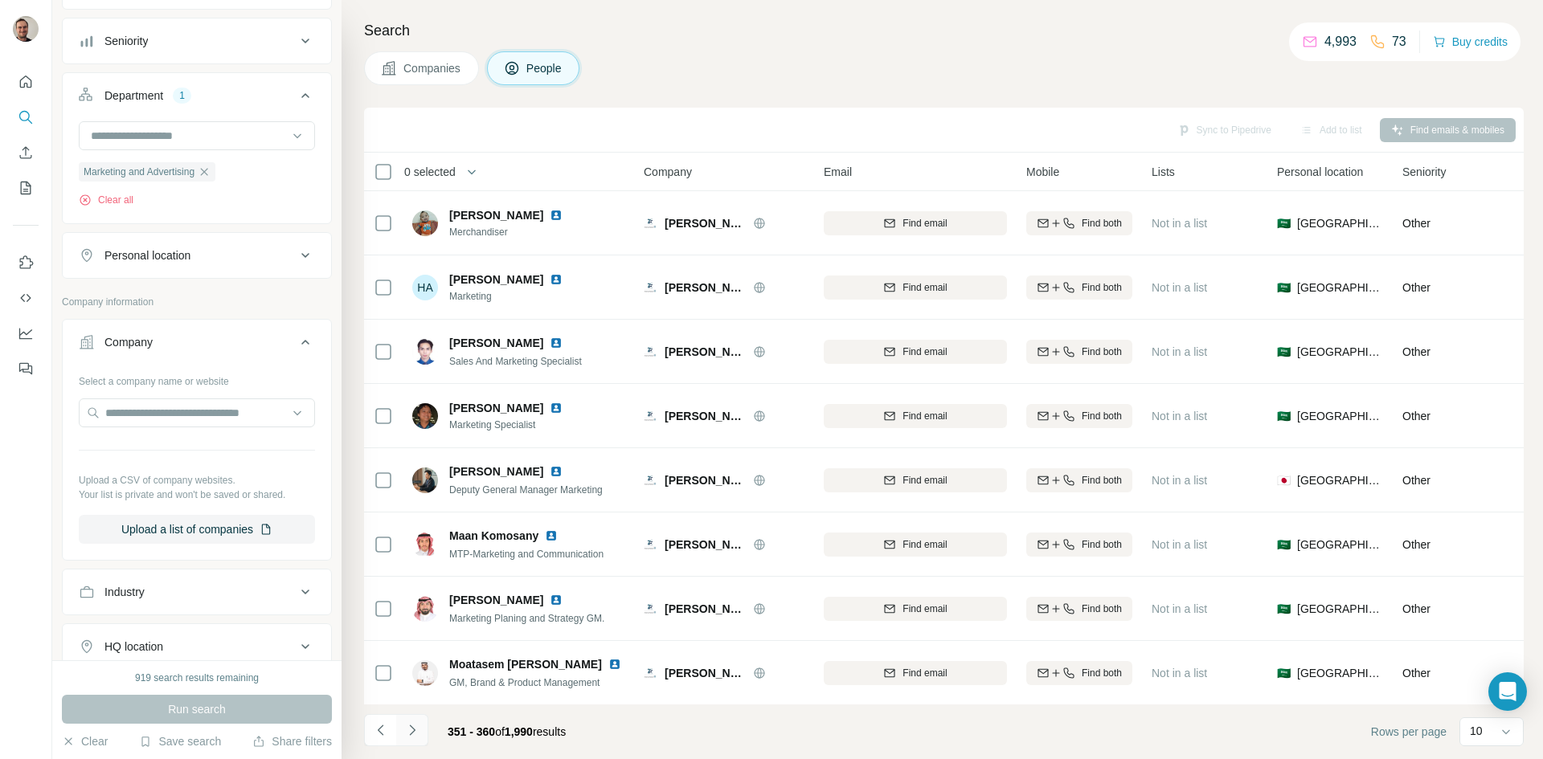
click at [412, 728] on icon "Navigate to next page" at bounding box center [412, 730] width 6 height 10
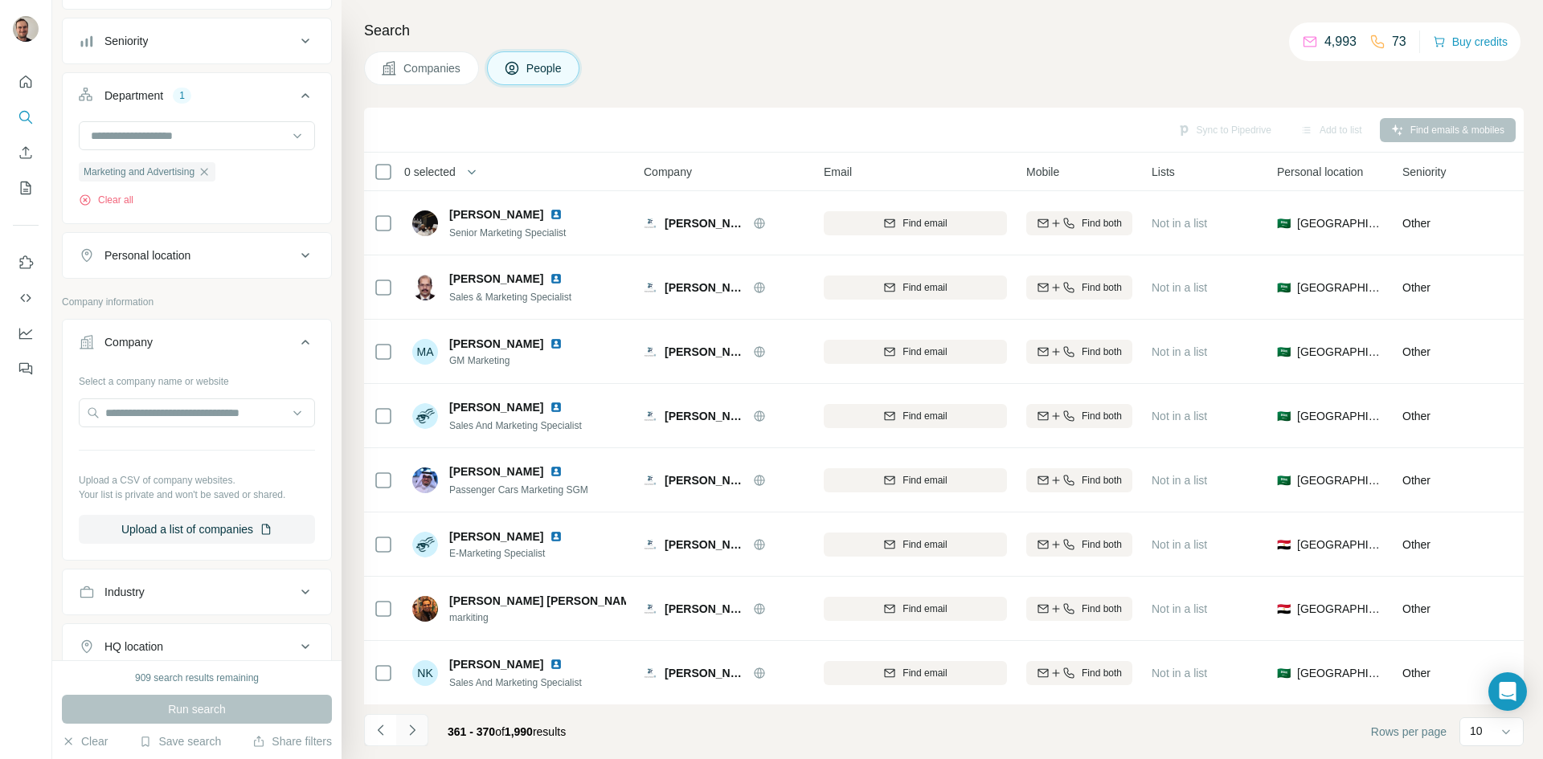
click at [411, 728] on icon "Navigate to next page" at bounding box center [412, 731] width 16 height 16
click at [416, 731] on icon "Navigate to next page" at bounding box center [412, 731] width 16 height 16
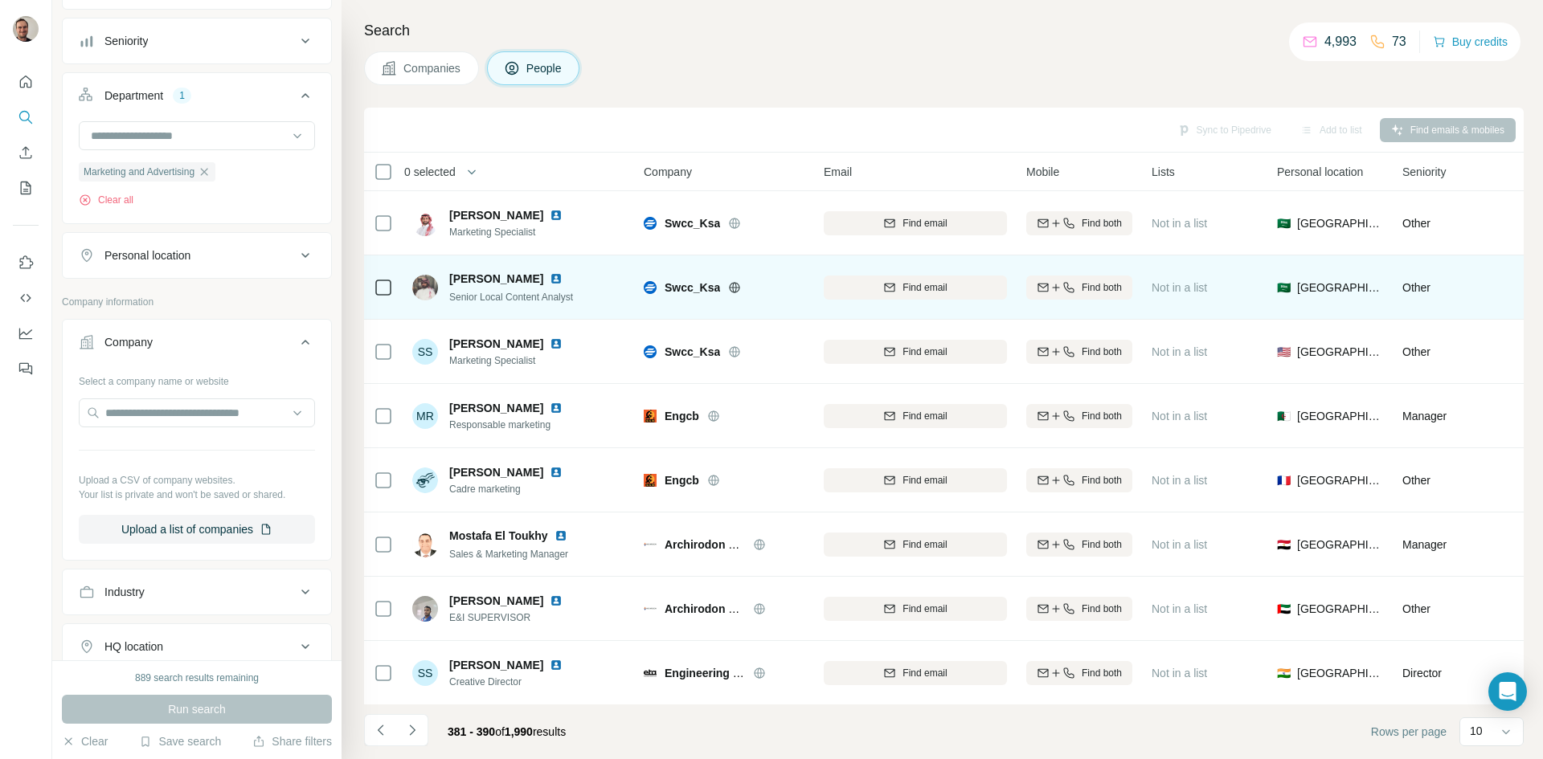
click at [735, 287] on icon at bounding box center [735, 287] width 10 height 1
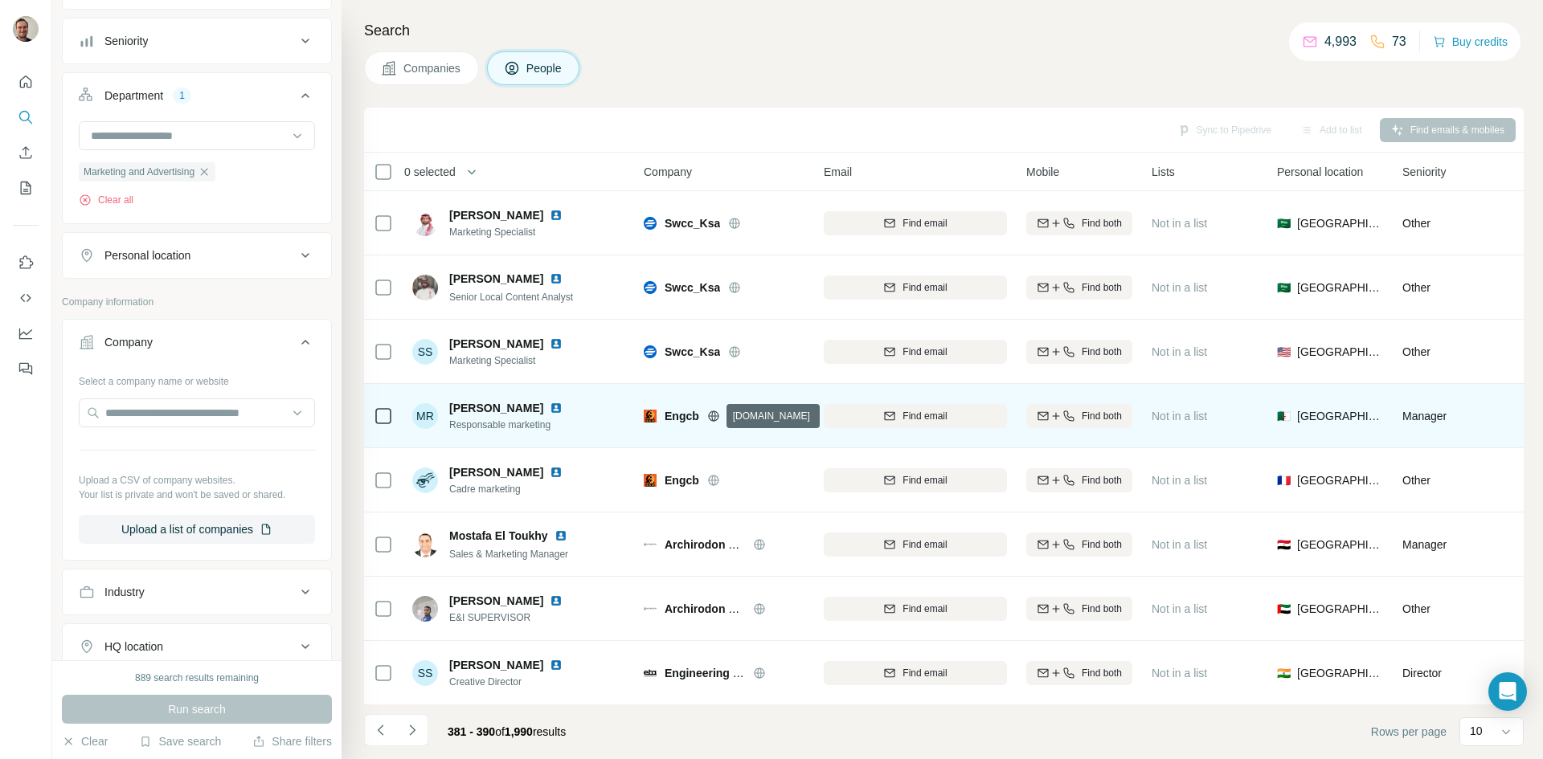
click at [714, 416] on icon at bounding box center [713, 416] width 10 height 1
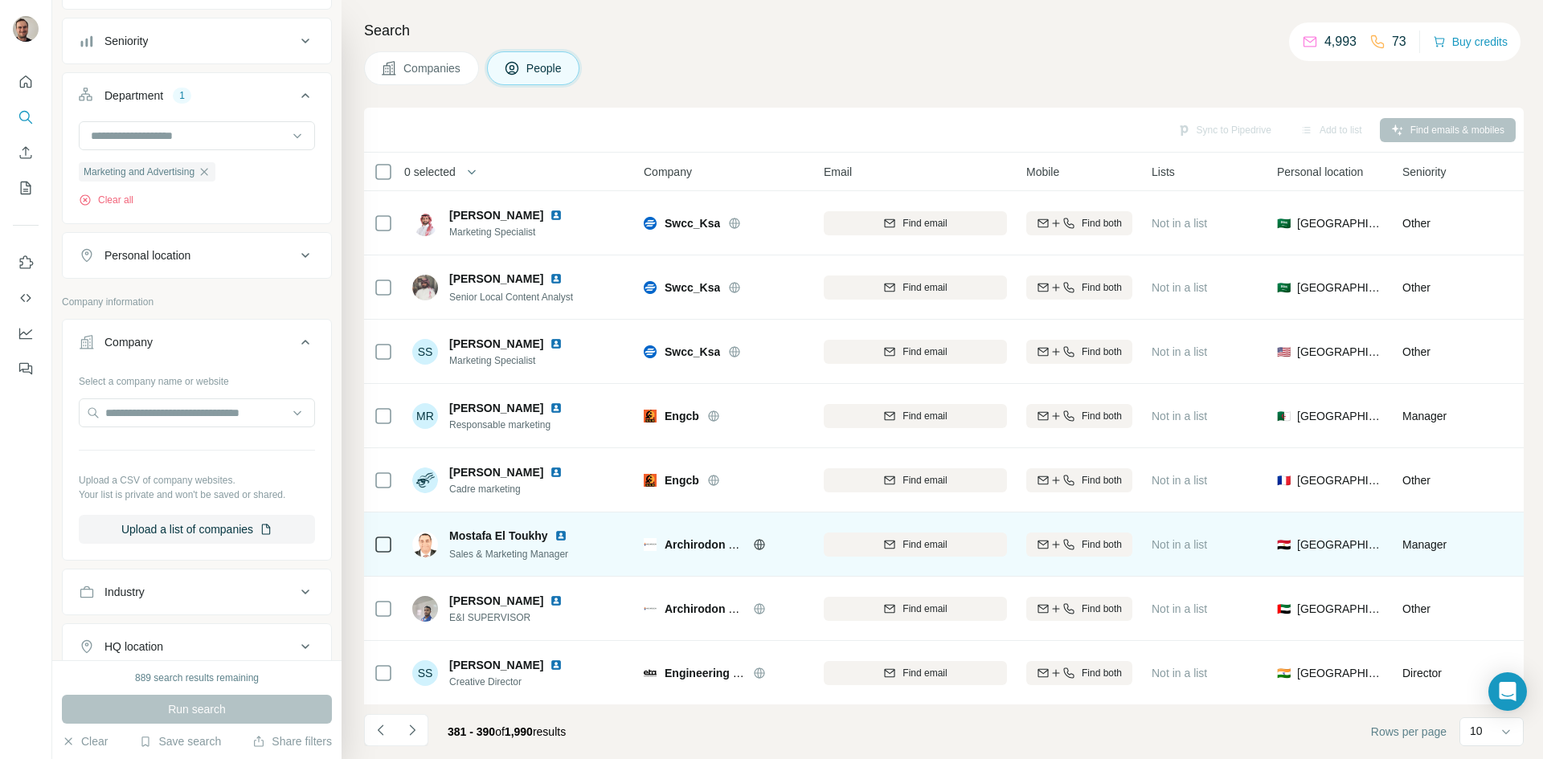
click at [711, 547] on span "Archirodon Group N.V." at bounding box center [725, 544] width 121 height 13
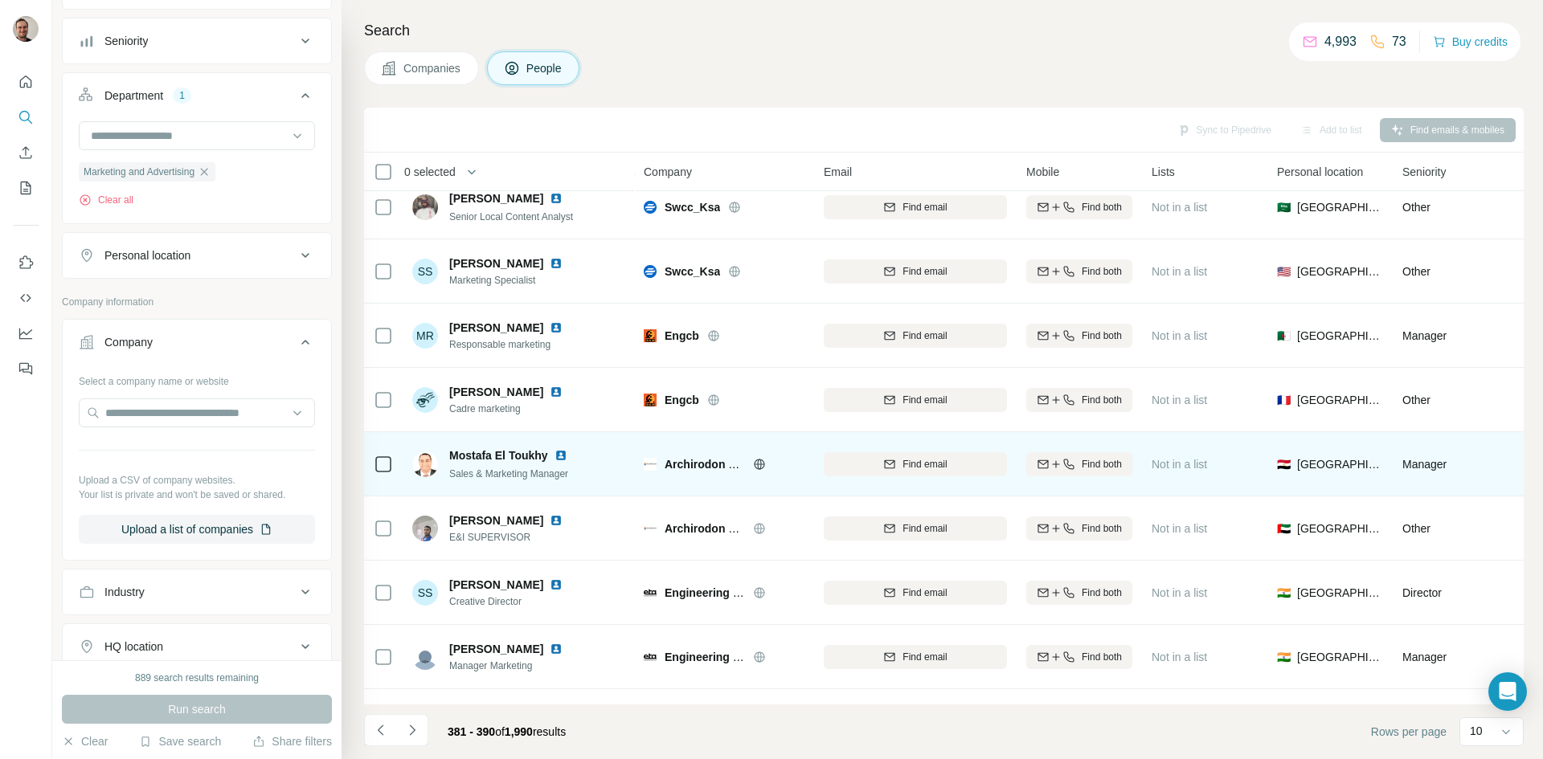
scroll to position [138, 0]
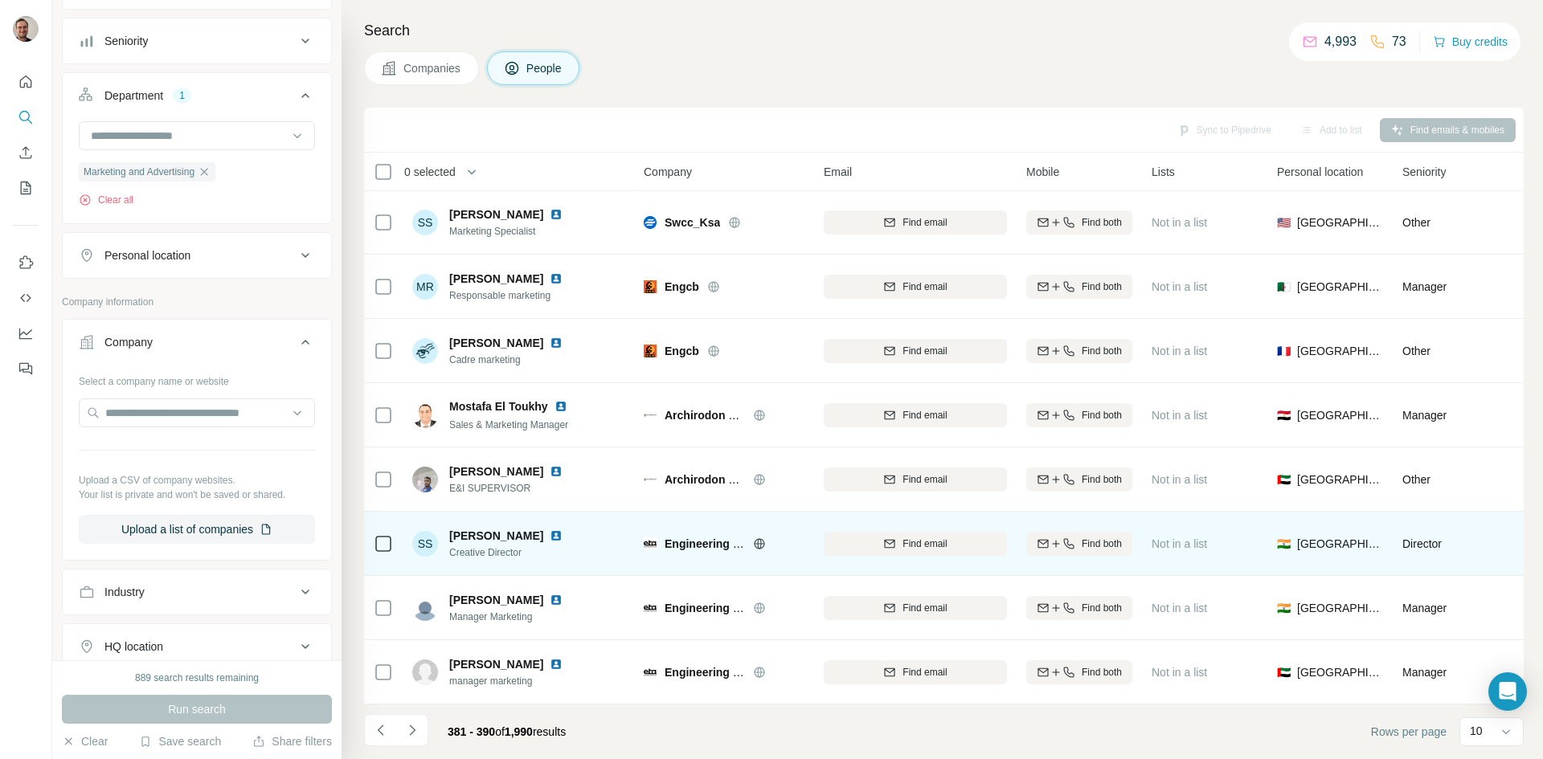
click at [760, 538] on icon at bounding box center [759, 544] width 13 height 13
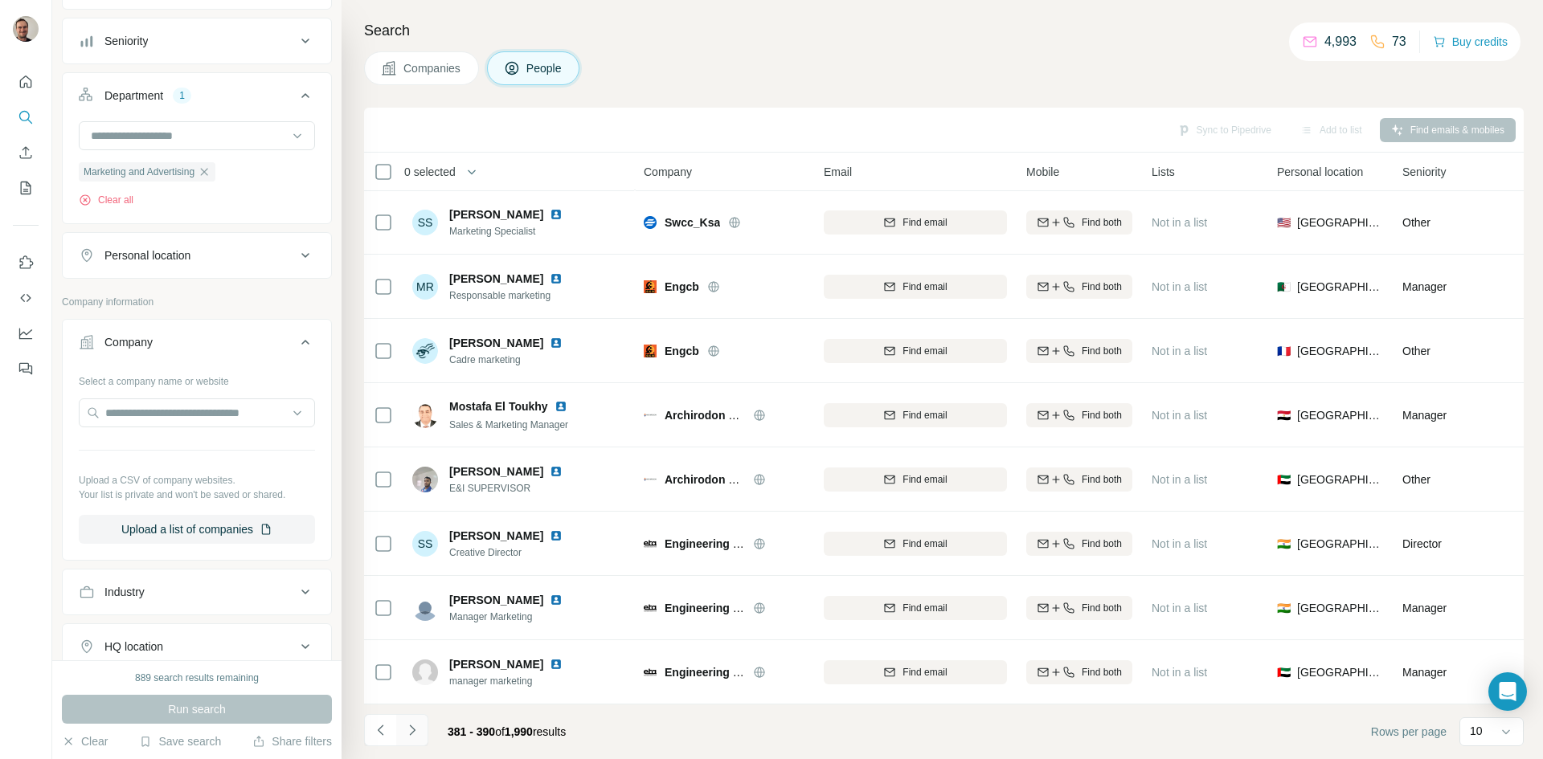
click at [416, 723] on icon "Navigate to next page" at bounding box center [412, 731] width 16 height 16
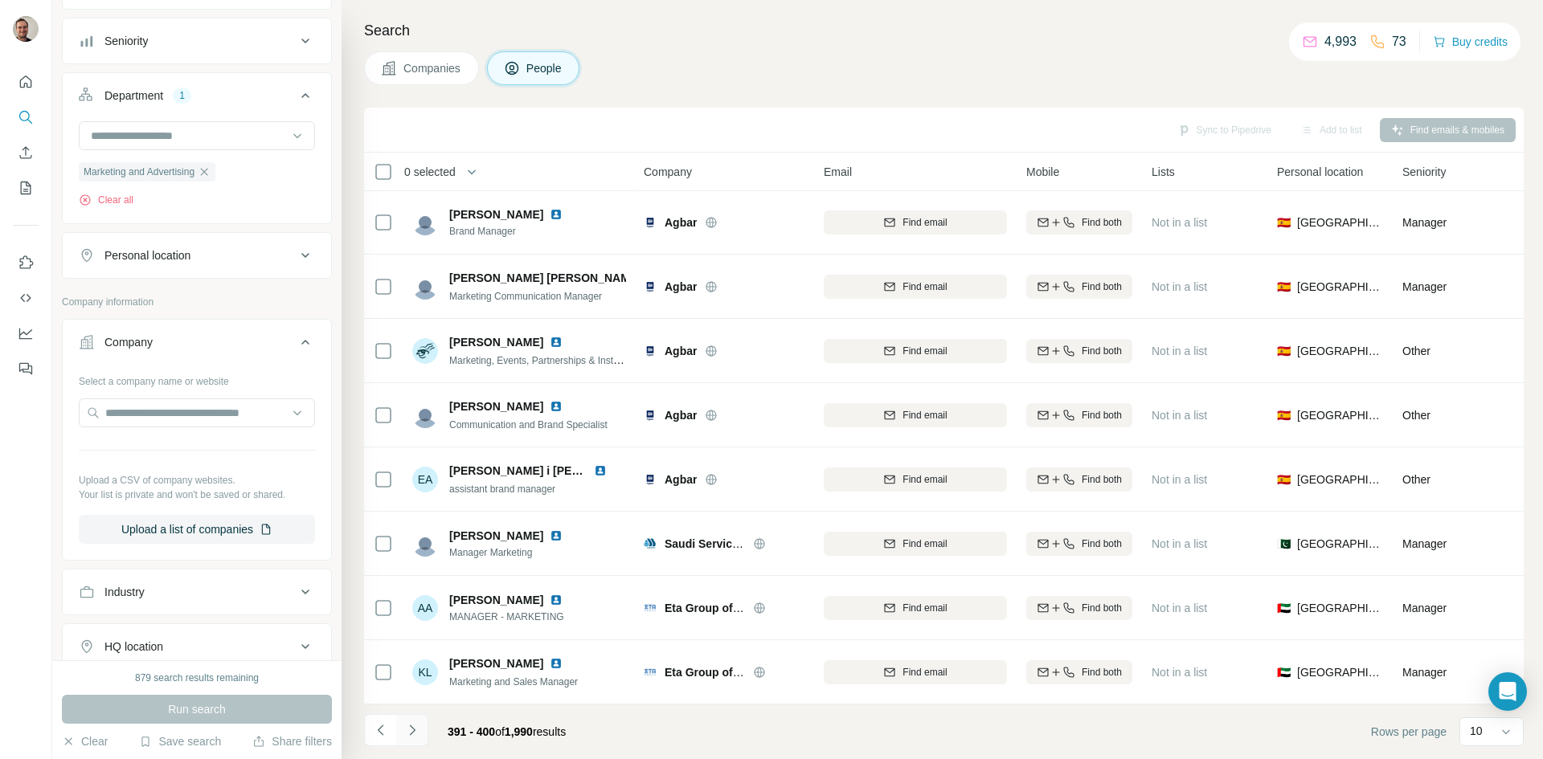
click at [404, 730] on icon "Navigate to next page" at bounding box center [412, 731] width 16 height 16
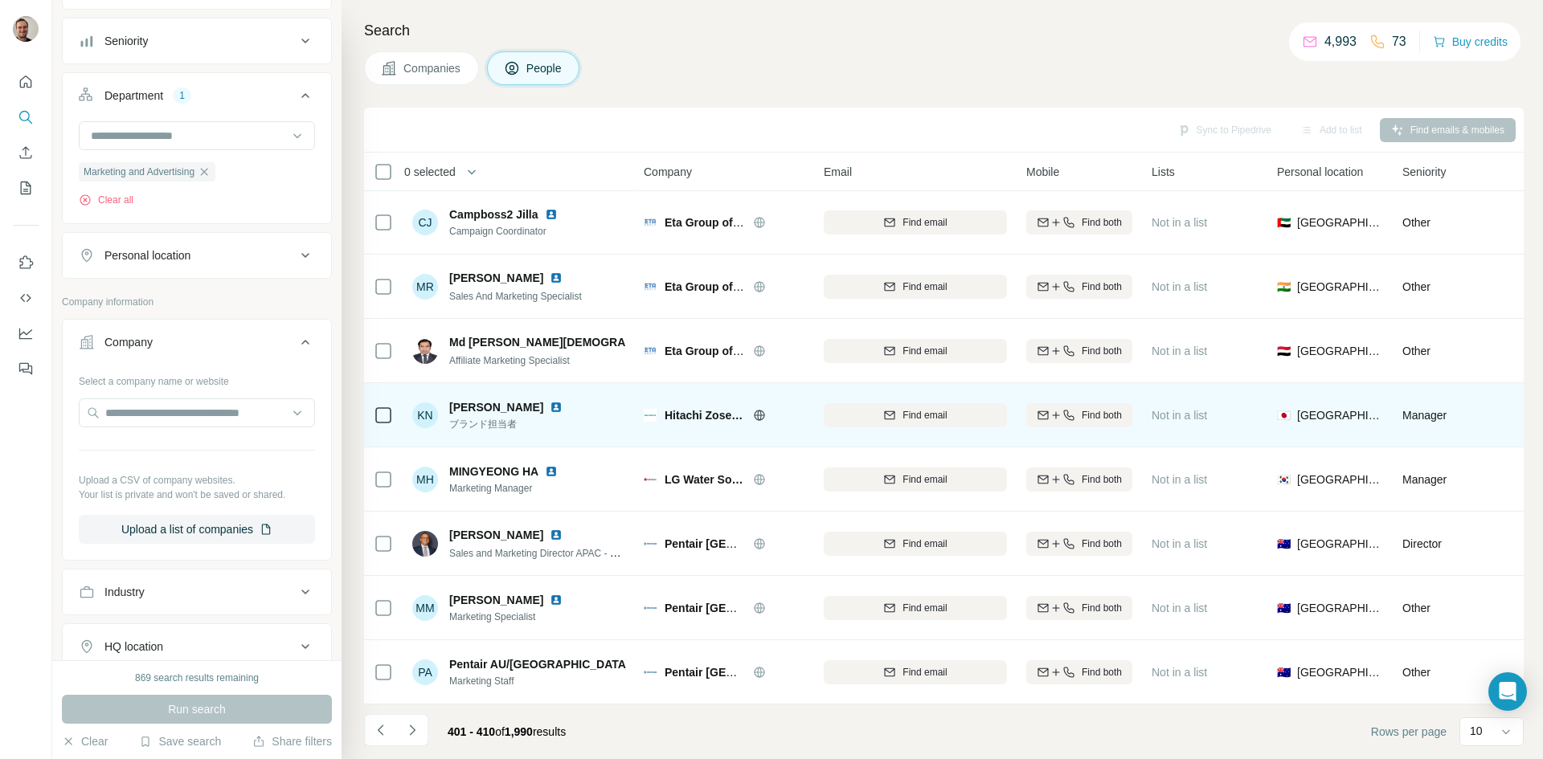
click at [755, 409] on icon at bounding box center [759, 415] width 13 height 13
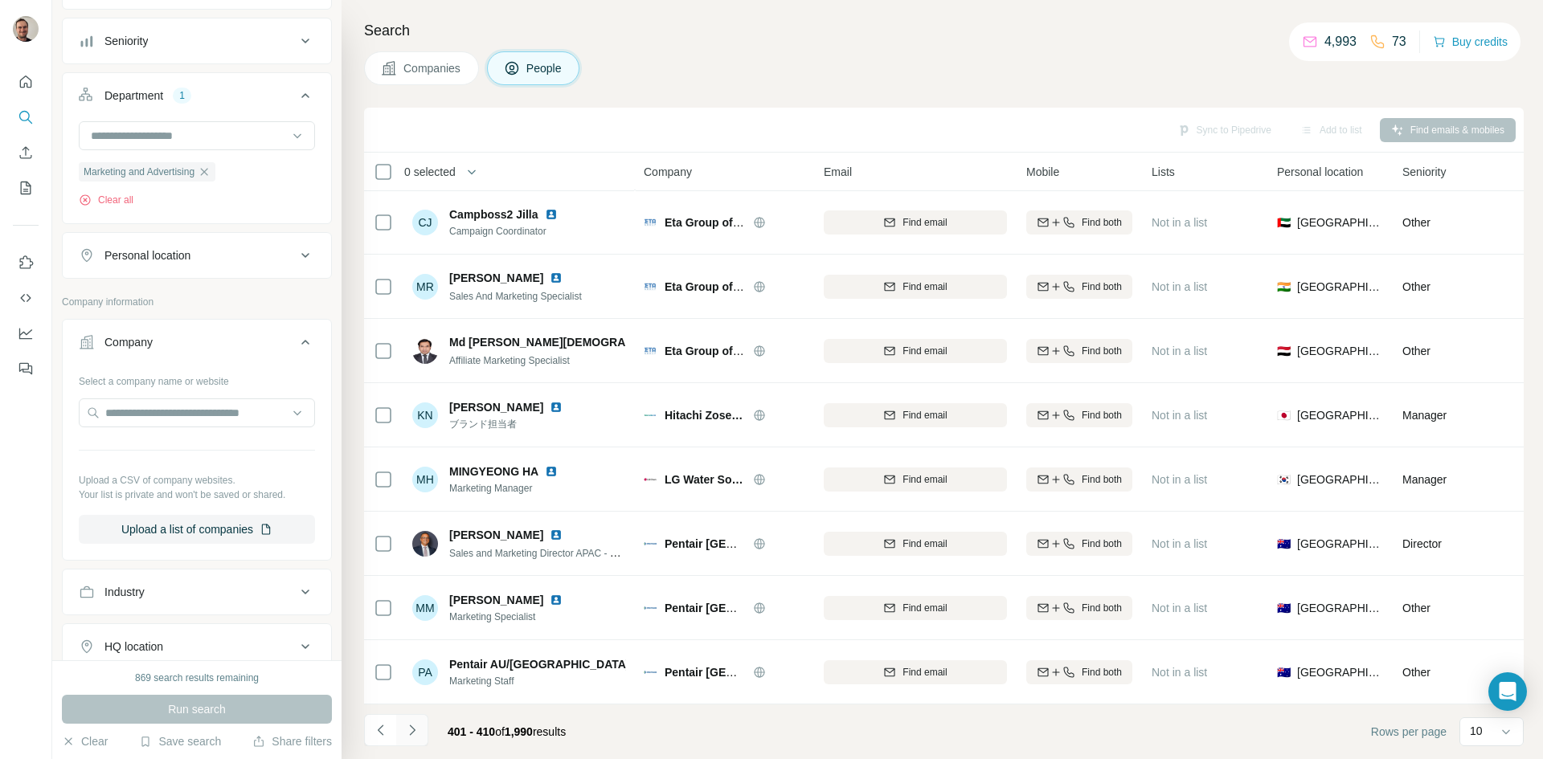
click at [415, 737] on icon "Navigate to next page" at bounding box center [412, 731] width 16 height 16
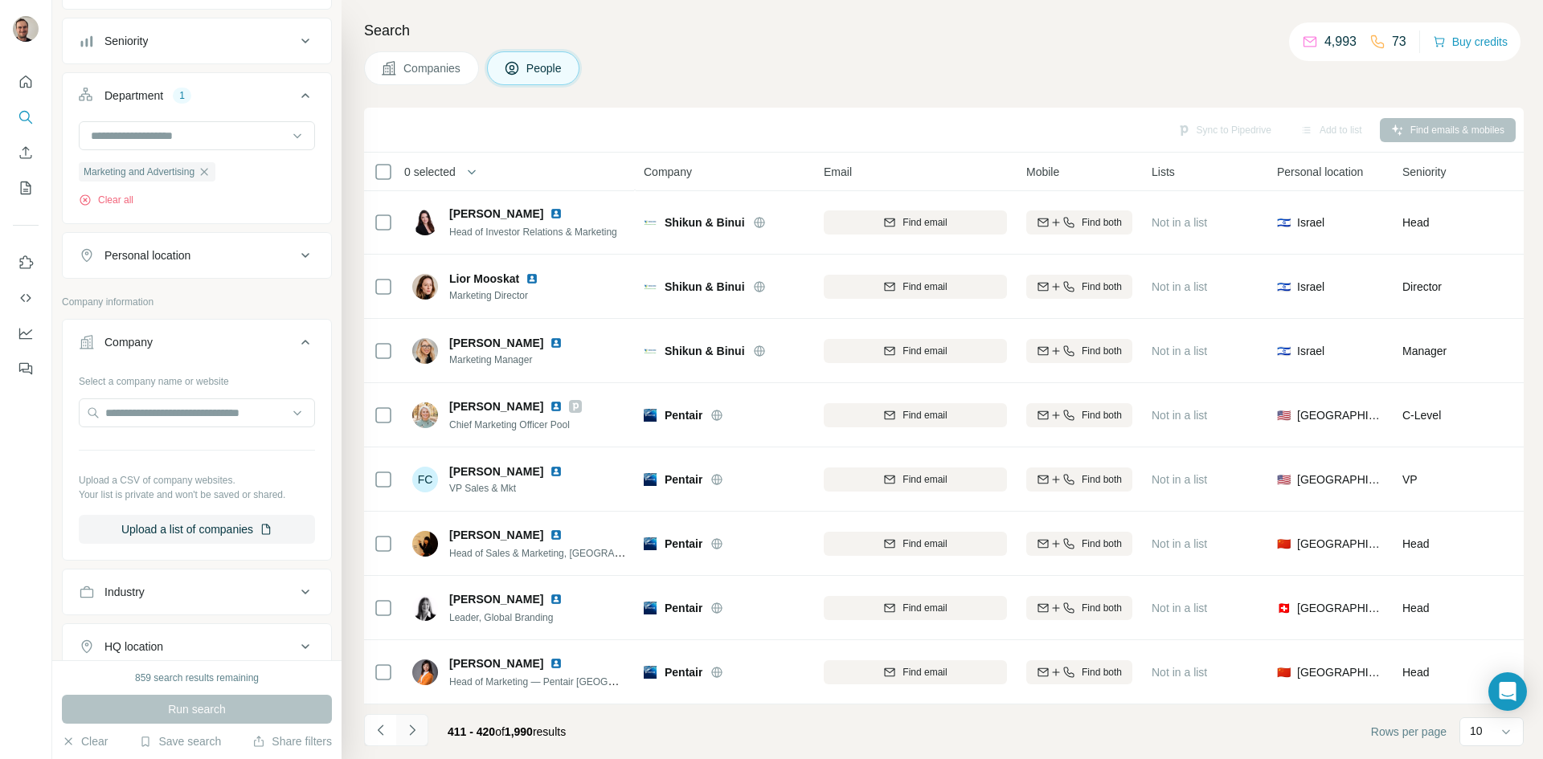
click at [416, 724] on icon "Navigate to next page" at bounding box center [412, 731] width 16 height 16
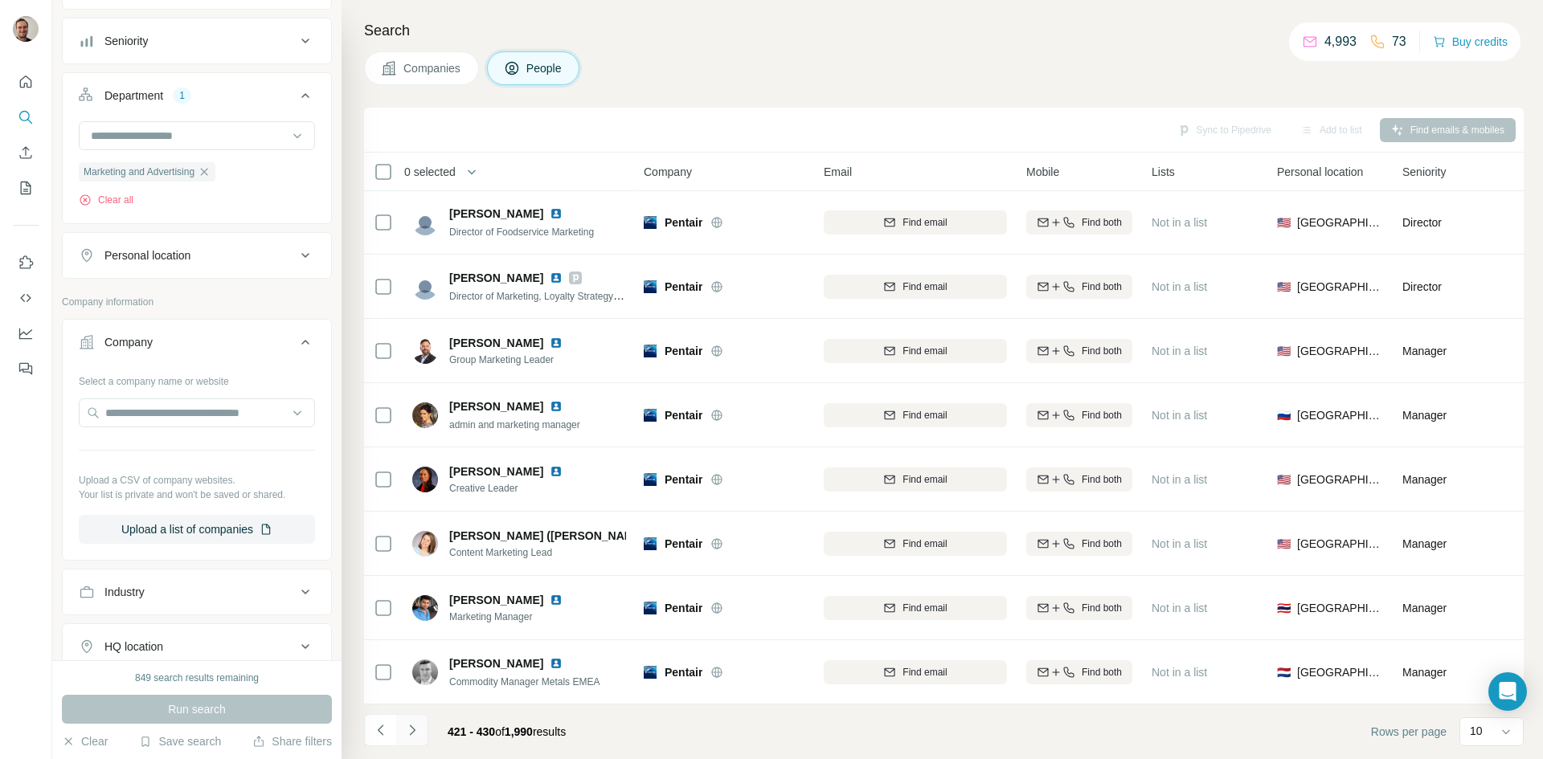
click at [407, 729] on icon "Navigate to next page" at bounding box center [412, 731] width 16 height 16
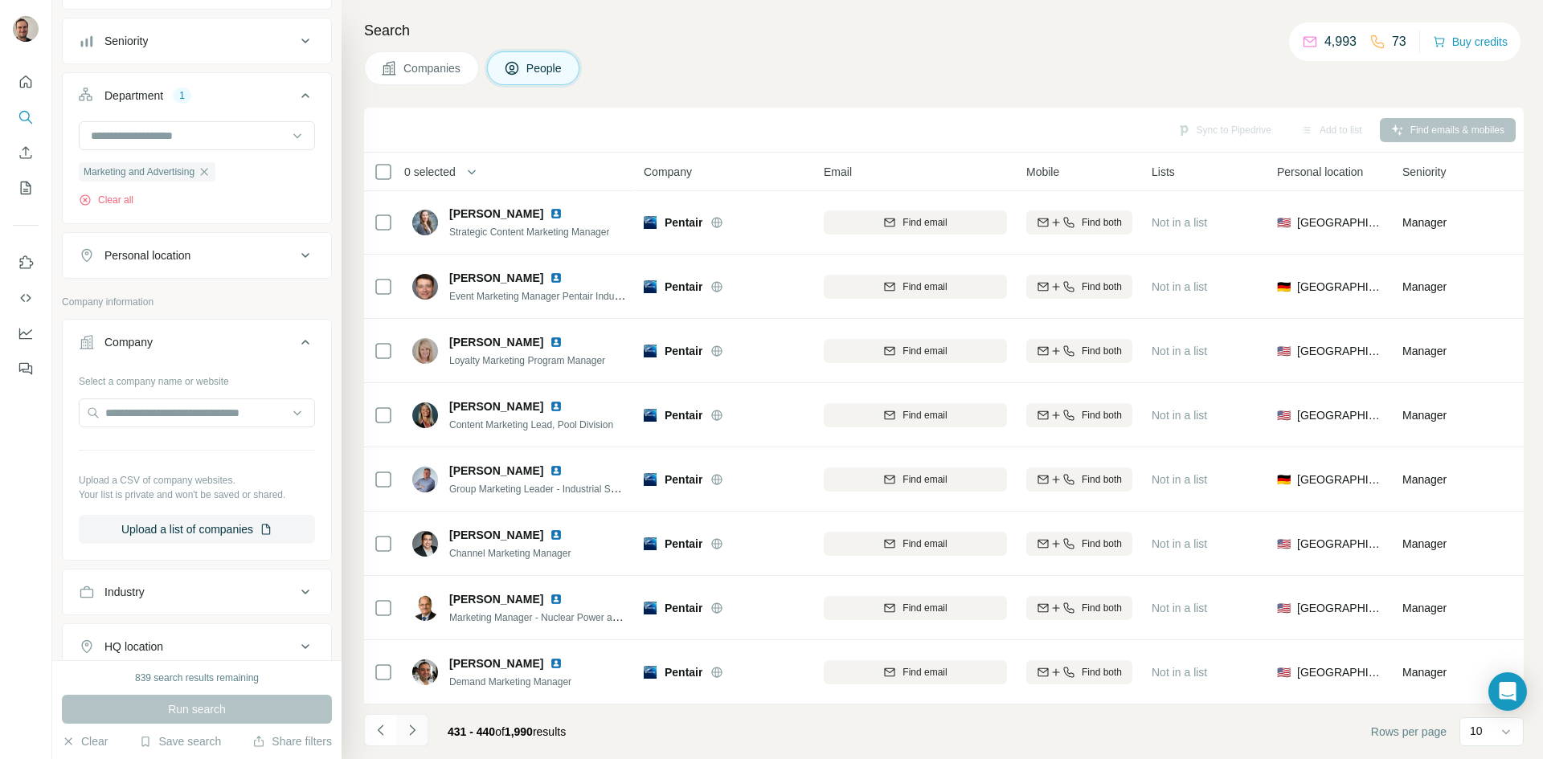
click at [408, 734] on icon "Navigate to next page" at bounding box center [412, 731] width 16 height 16
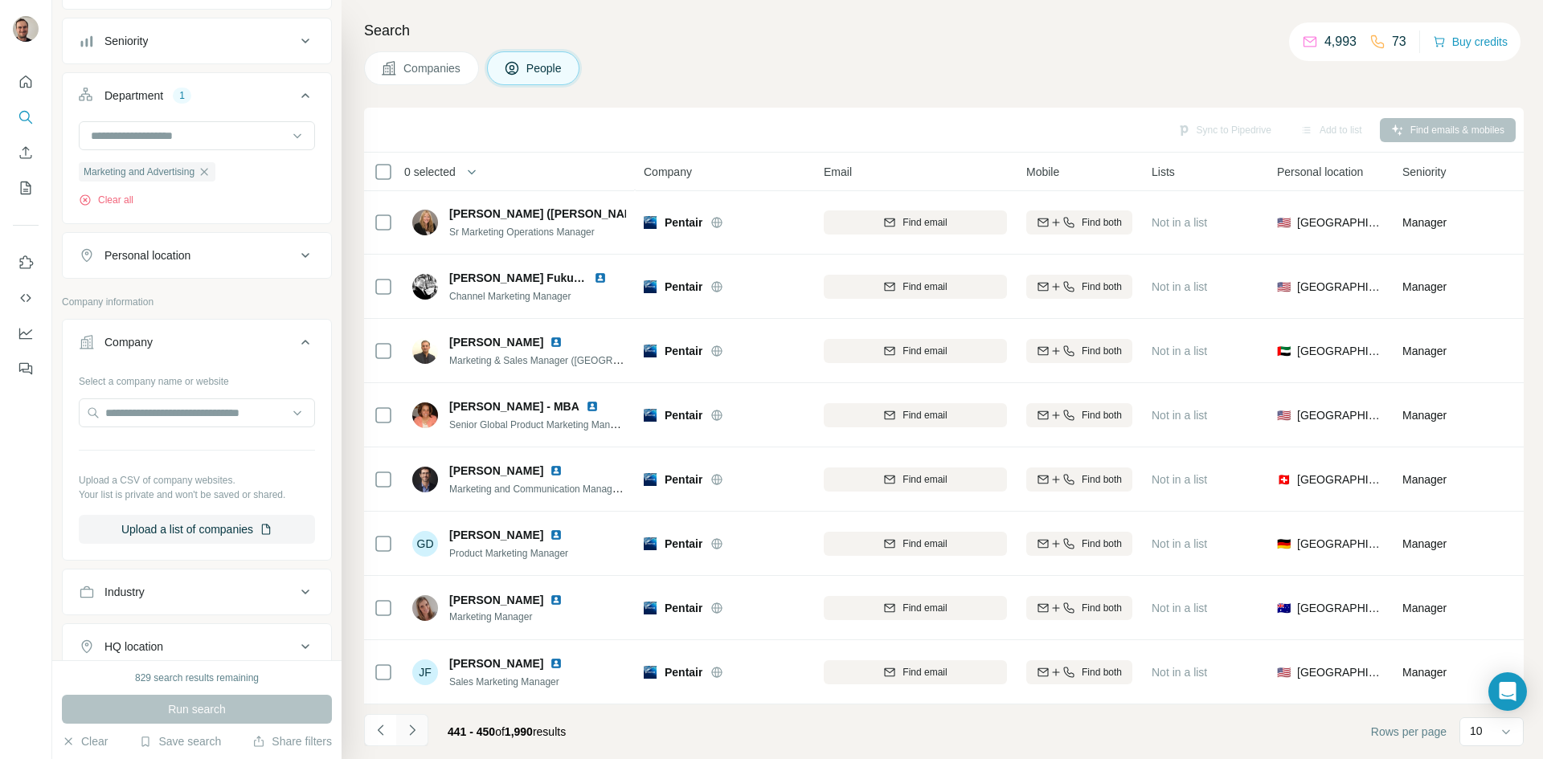
click at [408, 734] on icon "Navigate to next page" at bounding box center [412, 731] width 16 height 16
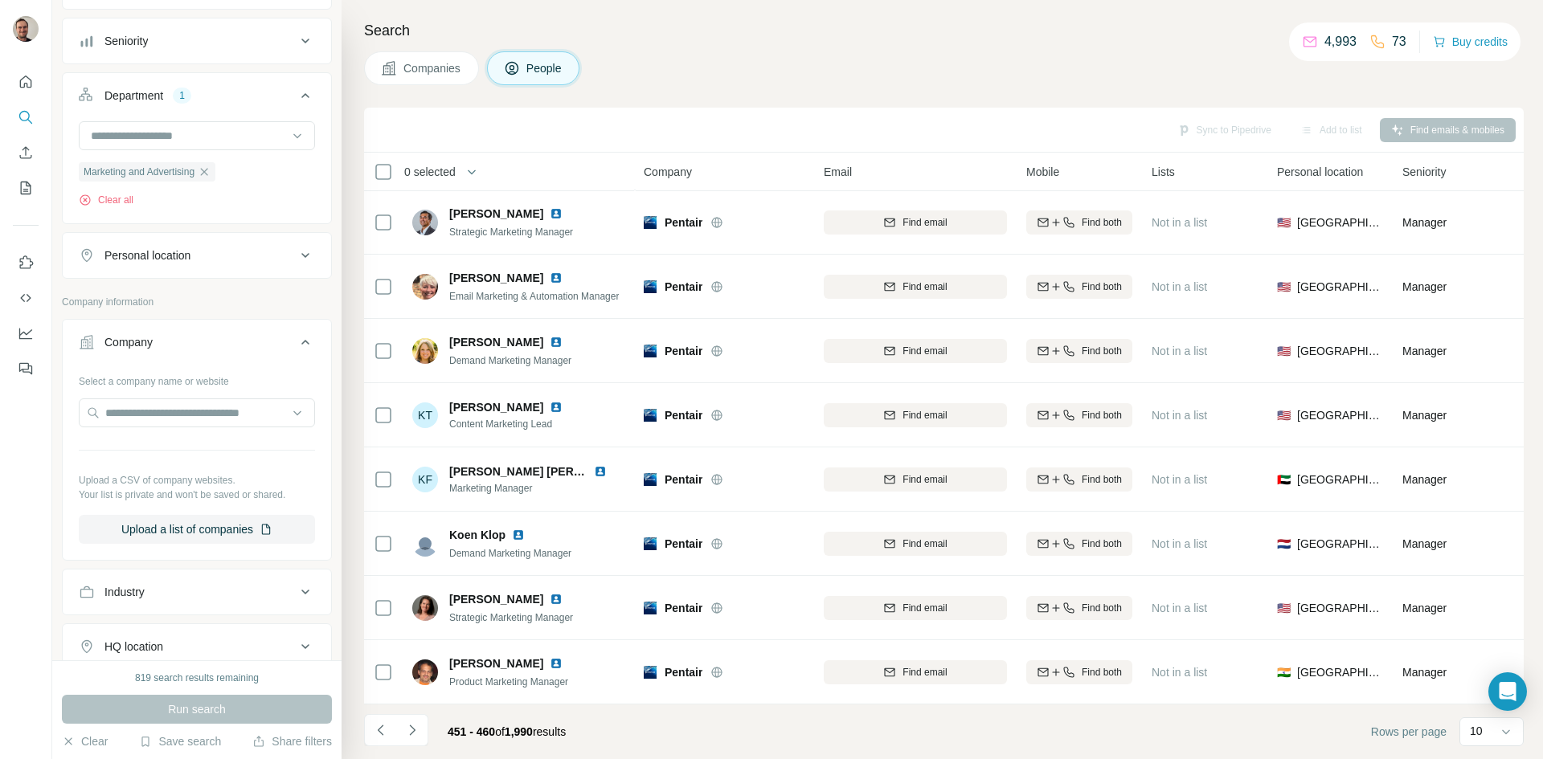
click at [409, 733] on icon "Navigate to next page" at bounding box center [412, 731] width 16 height 16
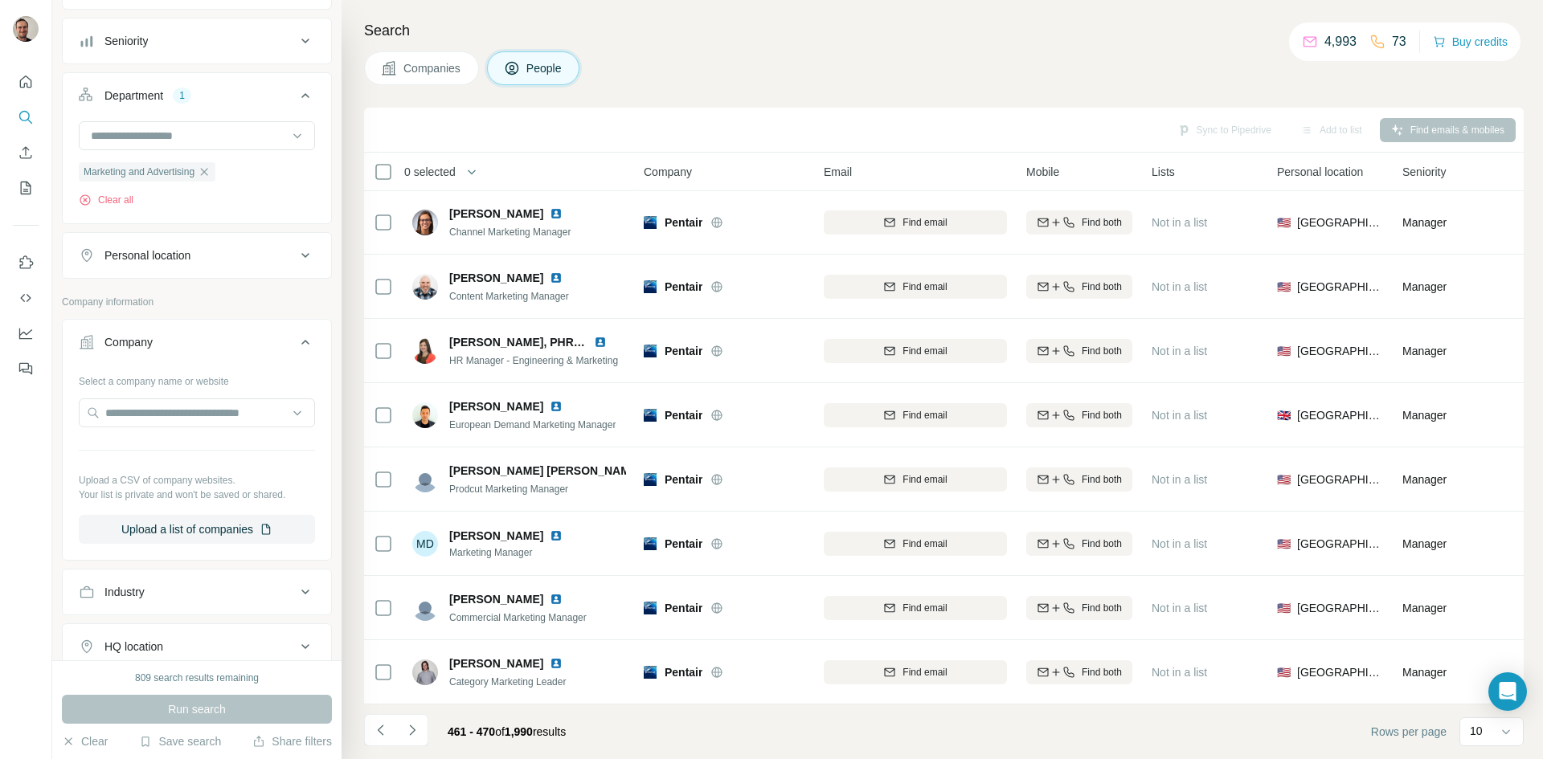
click at [411, 732] on icon "Navigate to next page" at bounding box center [412, 731] width 16 height 16
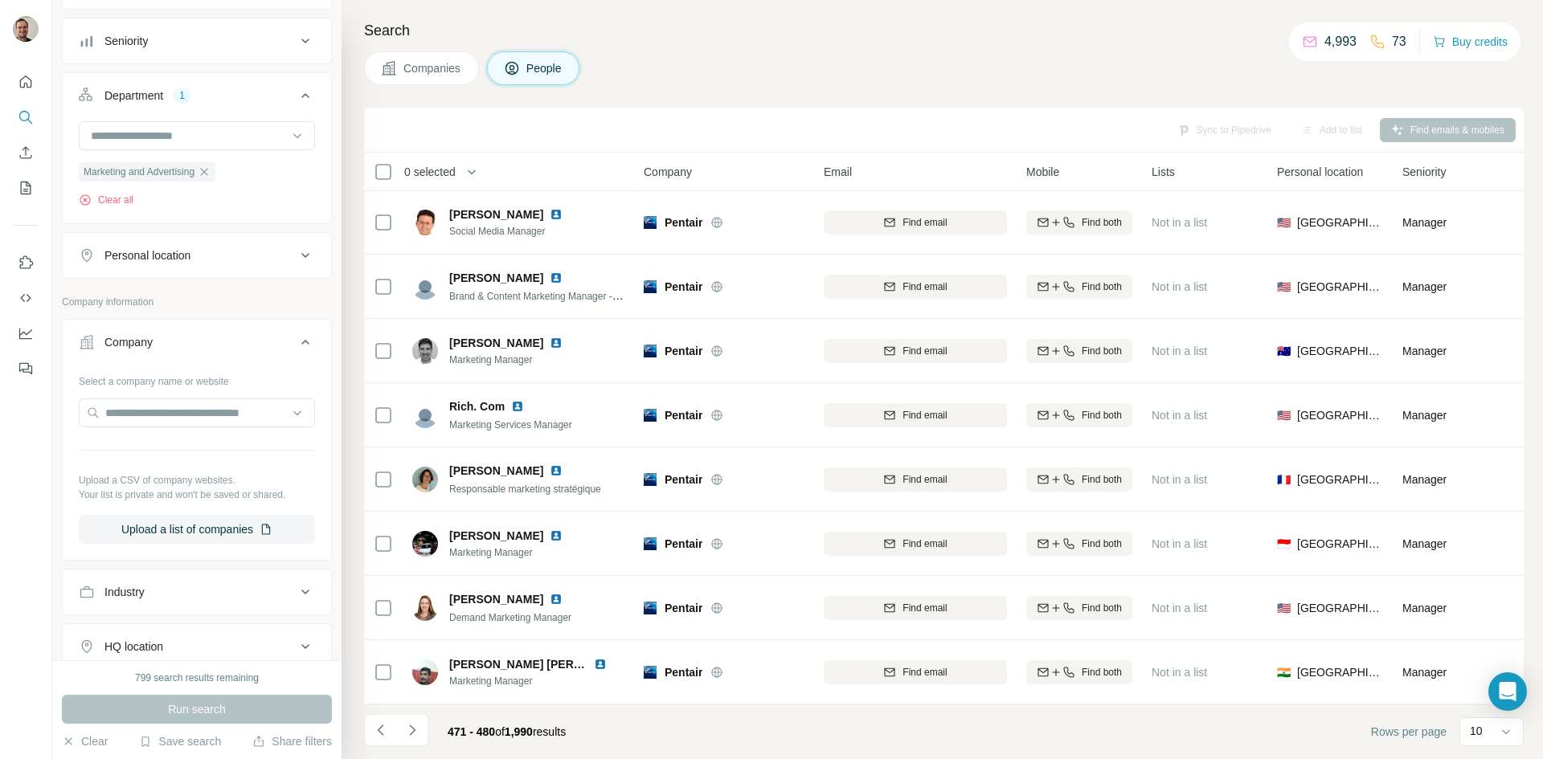
click at [411, 732] on icon "Navigate to next page" at bounding box center [412, 731] width 16 height 16
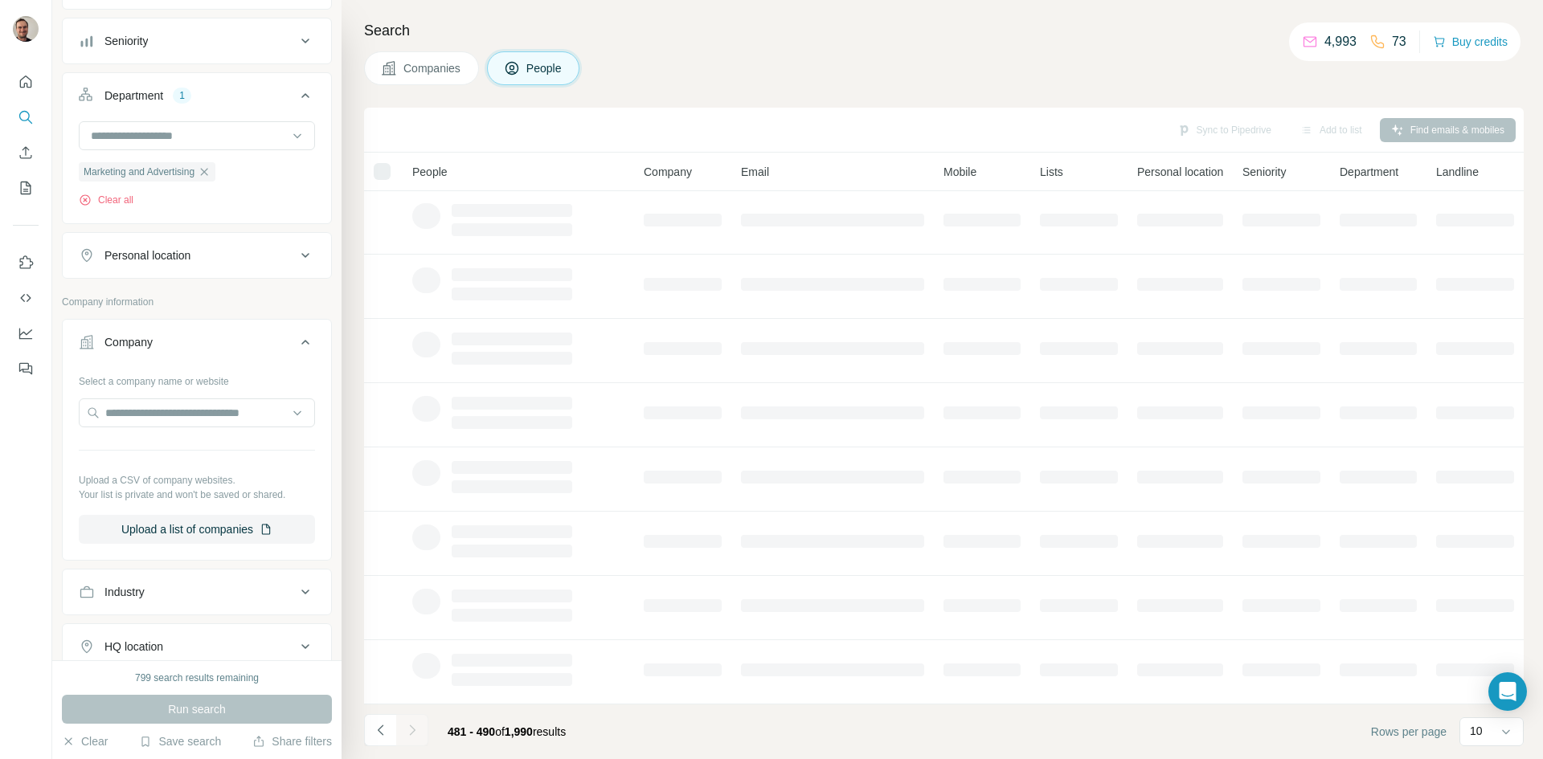
click at [411, 732] on div at bounding box center [412, 730] width 32 height 32
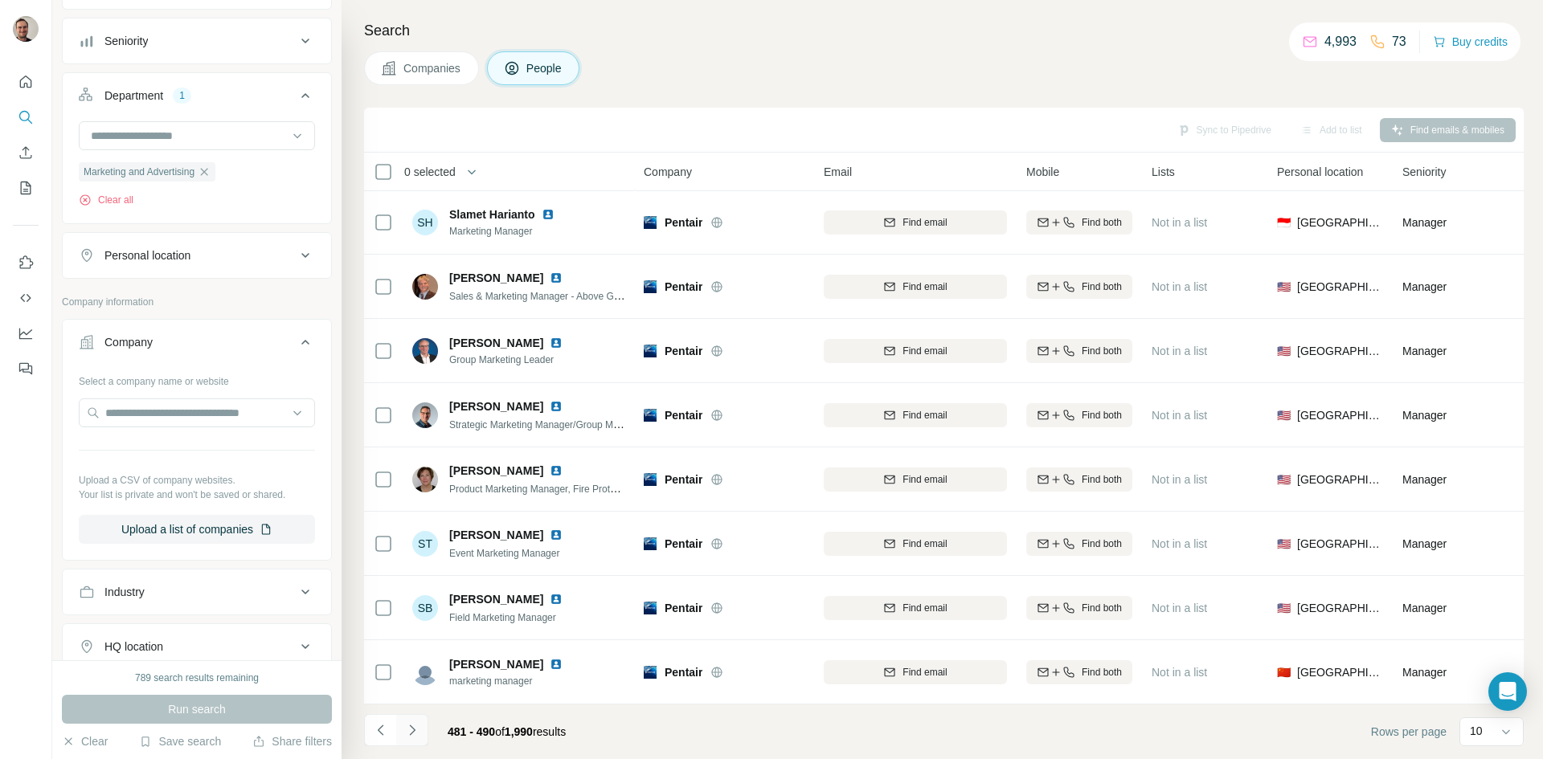
click at [410, 727] on icon "Navigate to next page" at bounding box center [412, 730] width 6 height 10
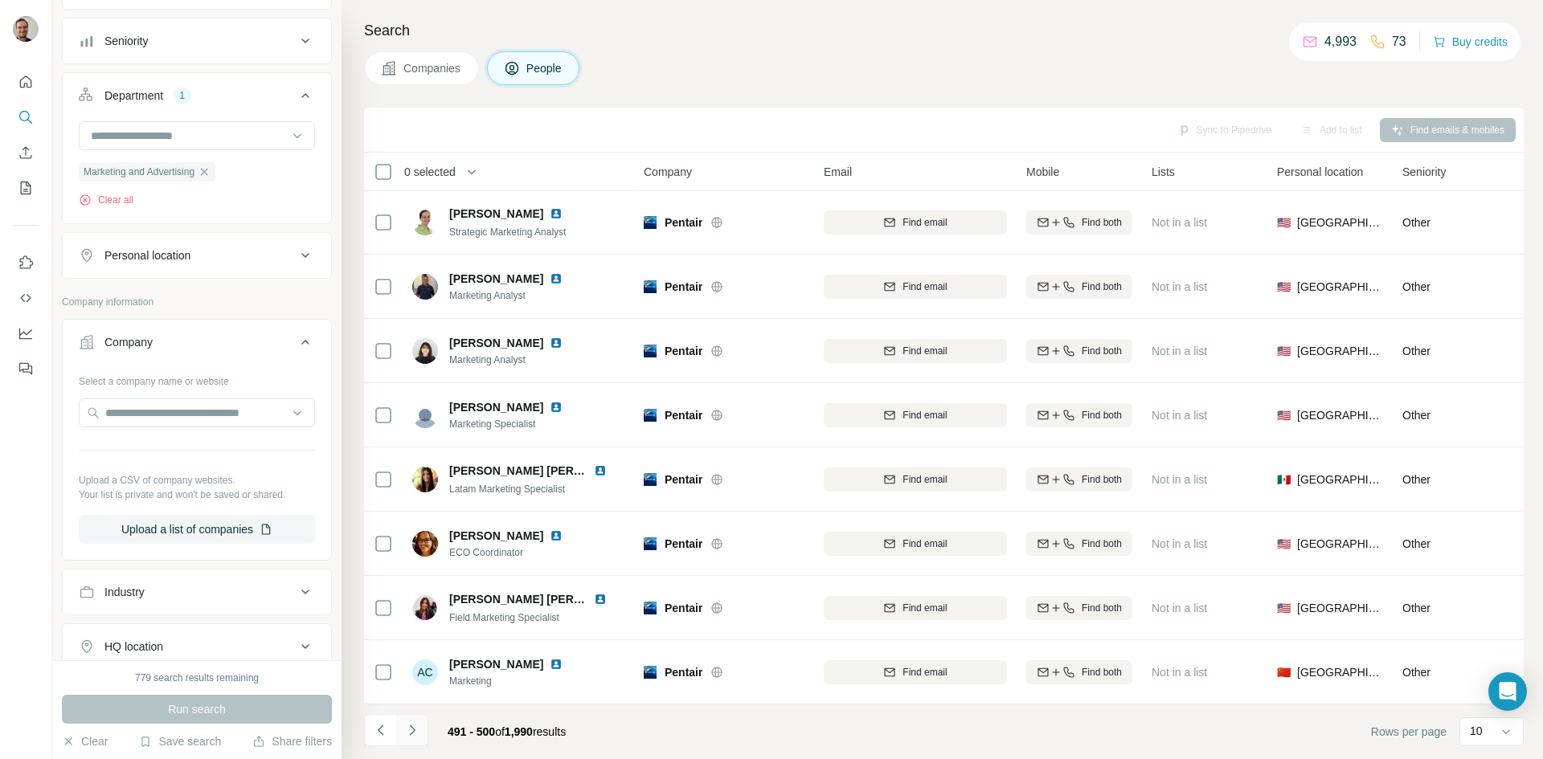
click at [410, 727] on icon "Navigate to next page" at bounding box center [412, 730] width 6 height 10
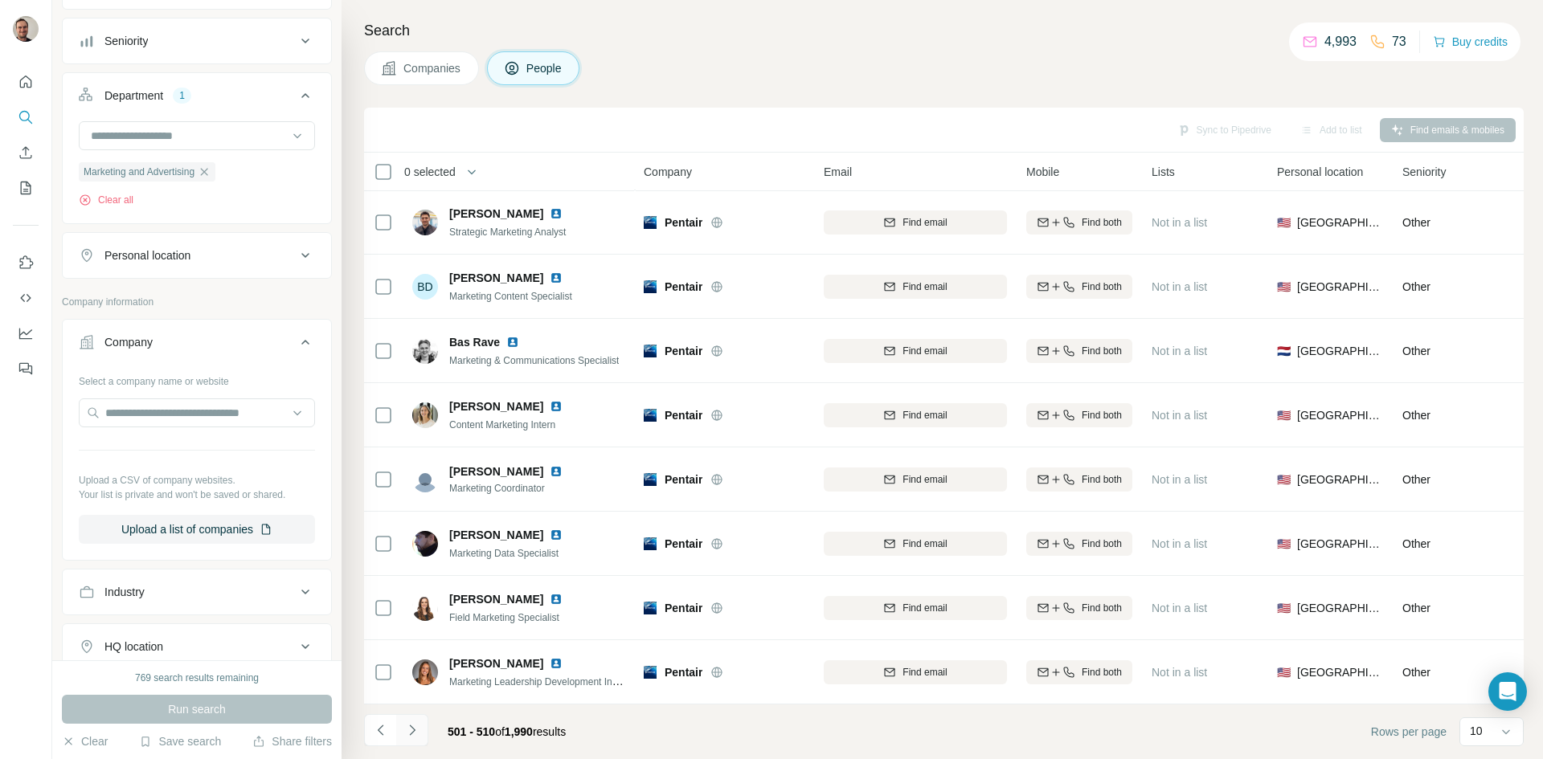
click at [410, 727] on icon "Navigate to next page" at bounding box center [412, 730] width 6 height 10
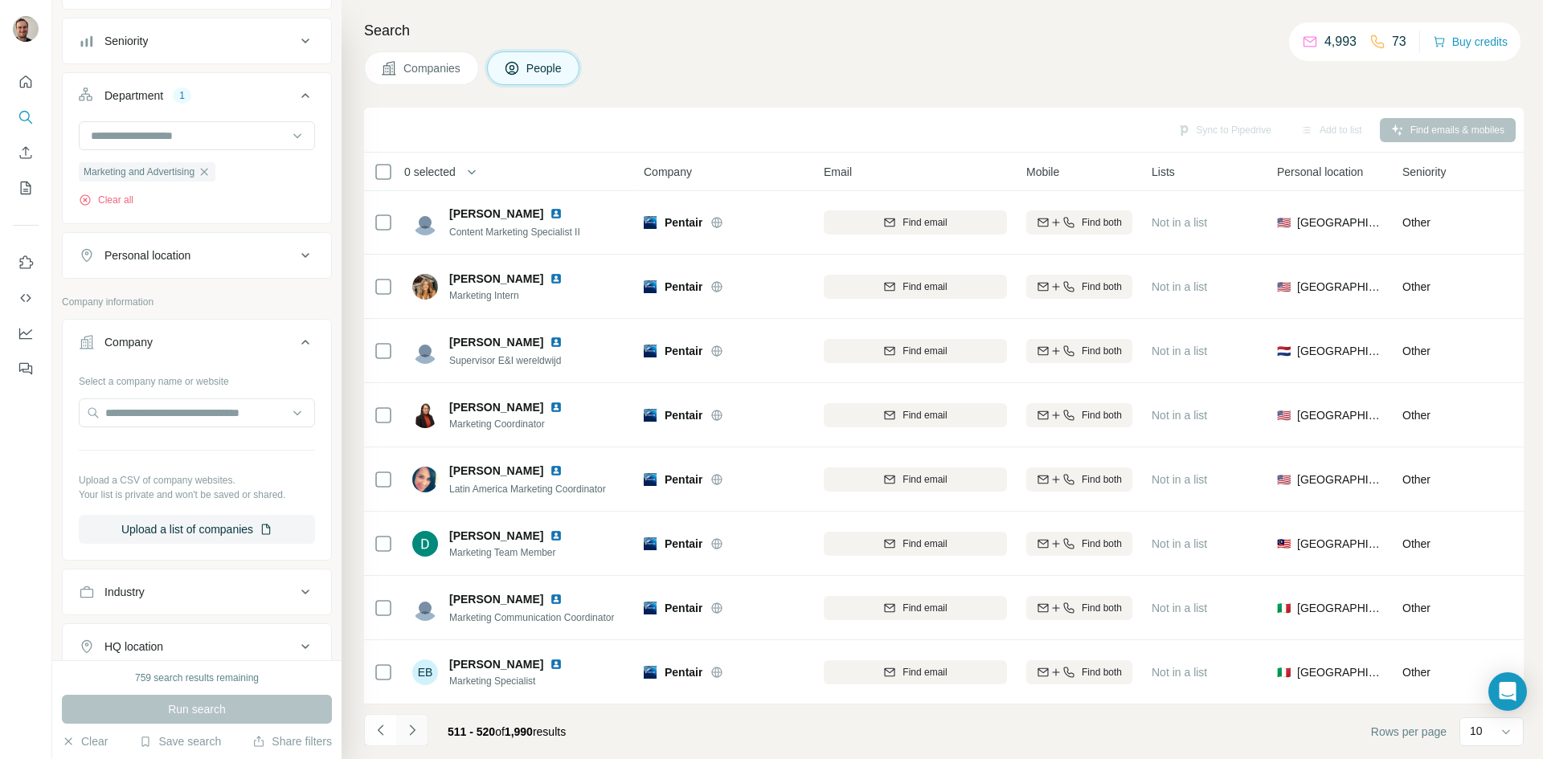
click at [410, 727] on icon "Navigate to next page" at bounding box center [412, 730] width 6 height 10
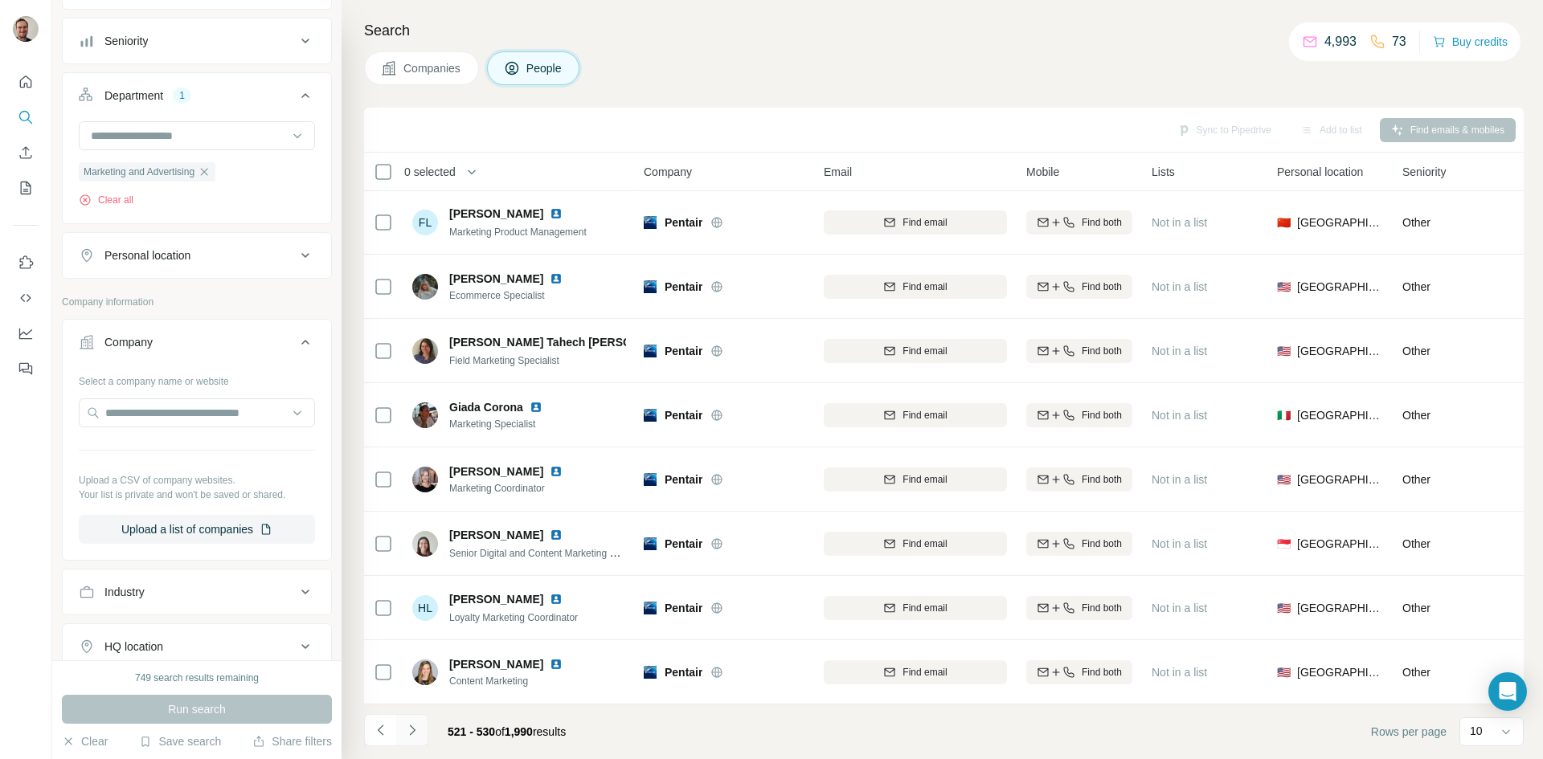
click at [410, 727] on icon "Navigate to next page" at bounding box center [412, 730] width 6 height 10
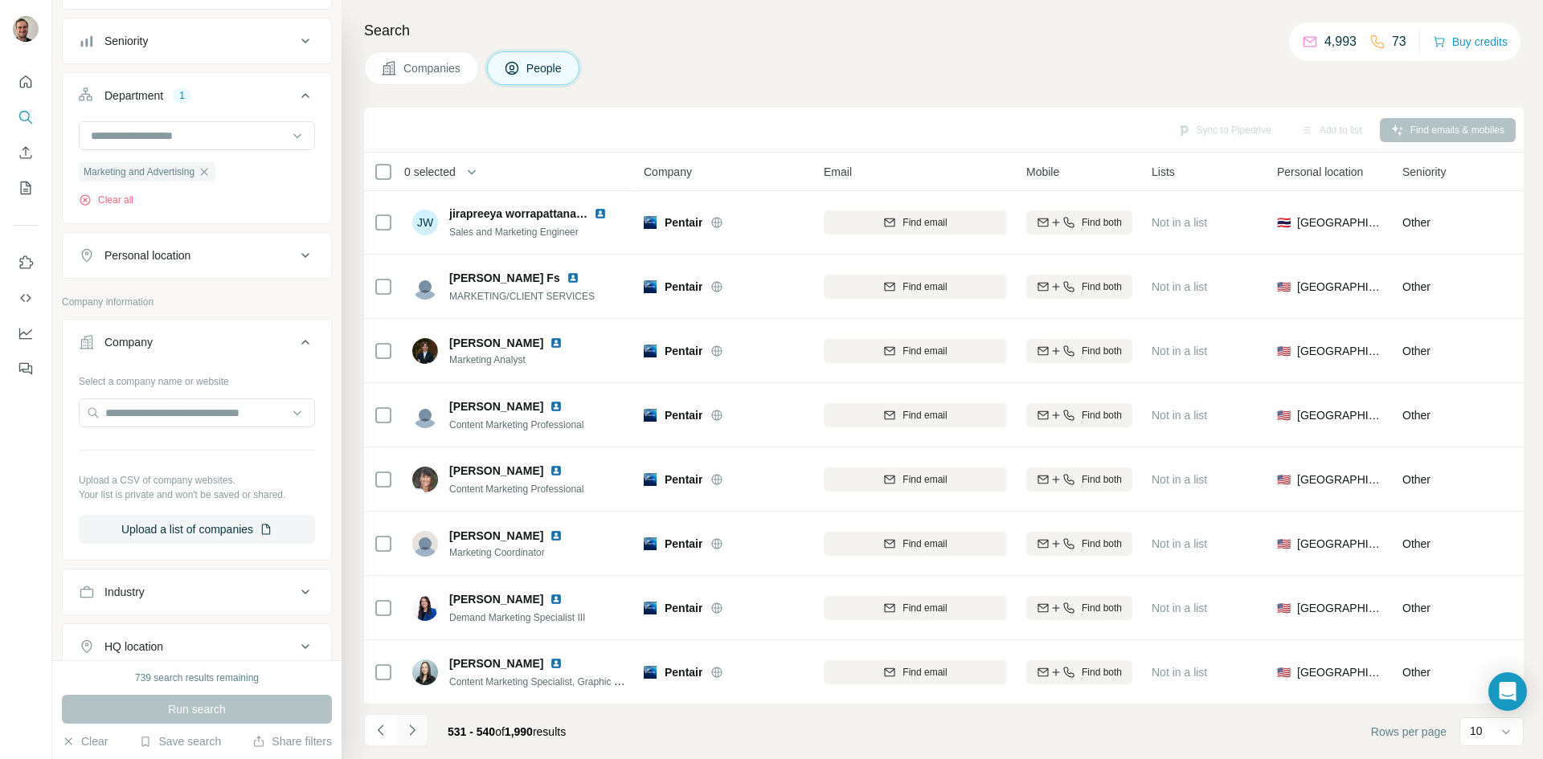
click at [410, 727] on icon "Navigate to next page" at bounding box center [412, 730] width 6 height 10
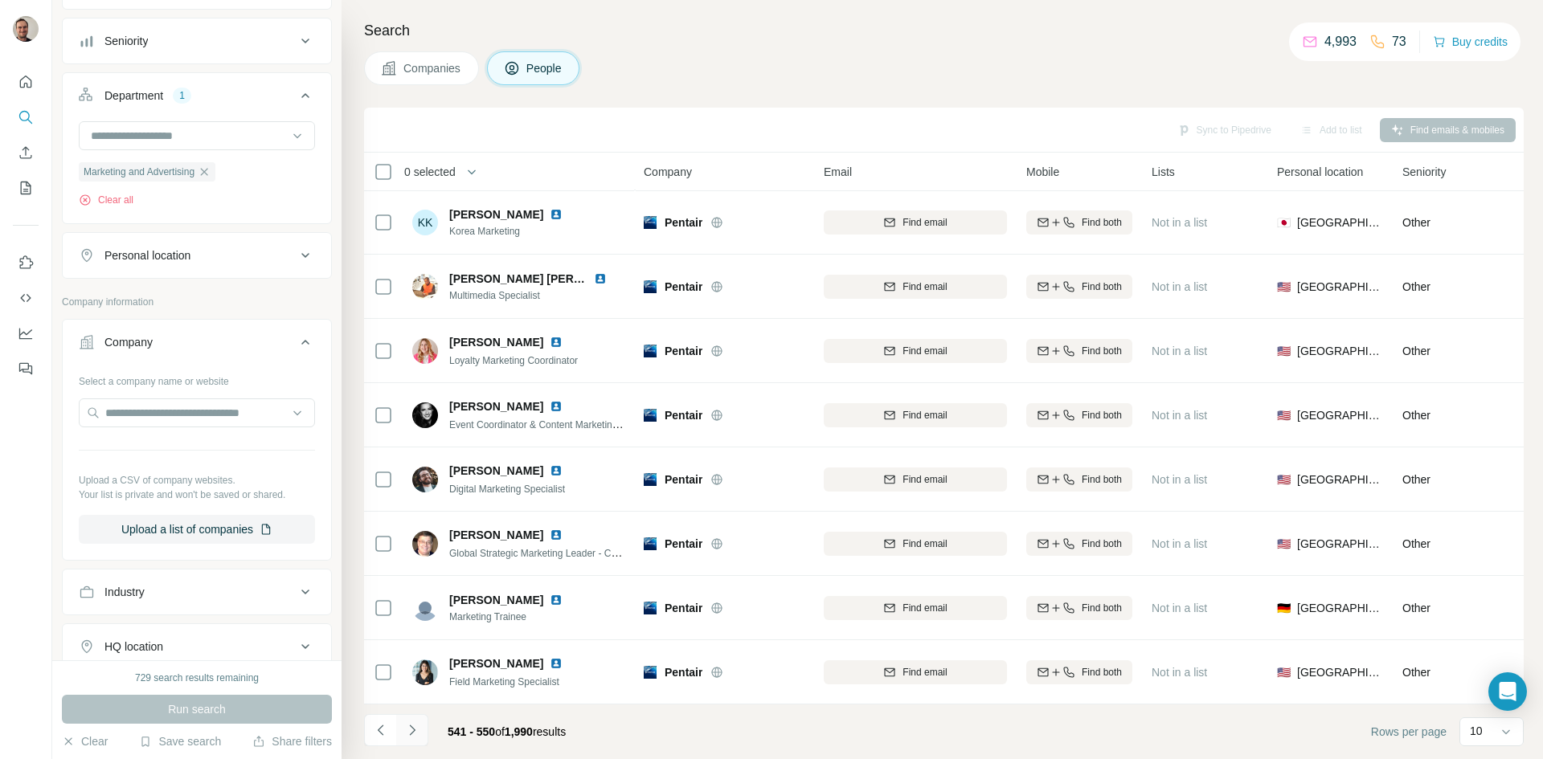
click at [410, 727] on icon "Navigate to next page" at bounding box center [412, 730] width 6 height 10
click at [411, 727] on icon "Navigate to next page" at bounding box center [412, 730] width 6 height 10
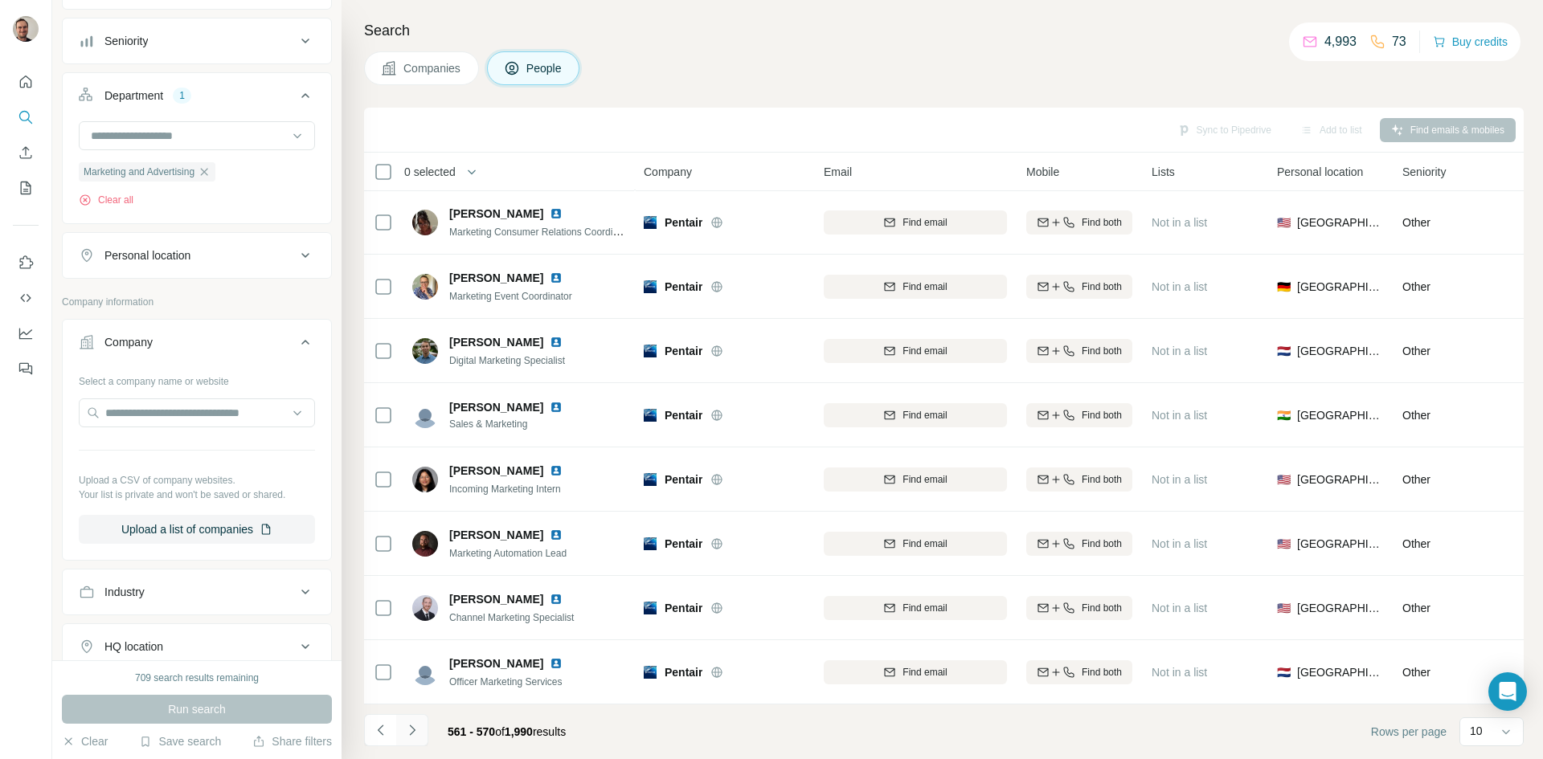
click at [411, 727] on icon "Navigate to next page" at bounding box center [412, 730] width 6 height 10
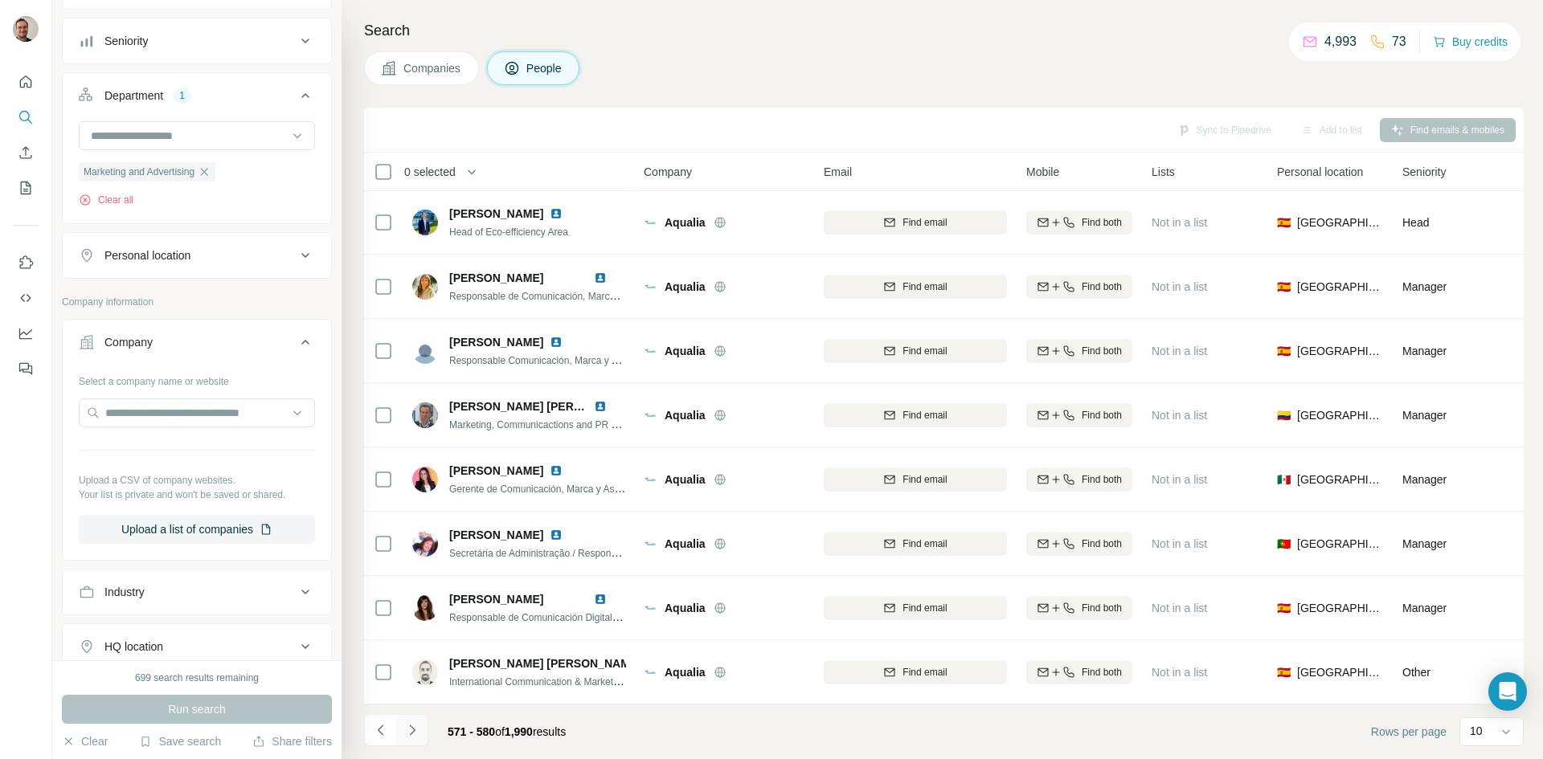
click at [411, 727] on icon "Navigate to next page" at bounding box center [412, 730] width 6 height 10
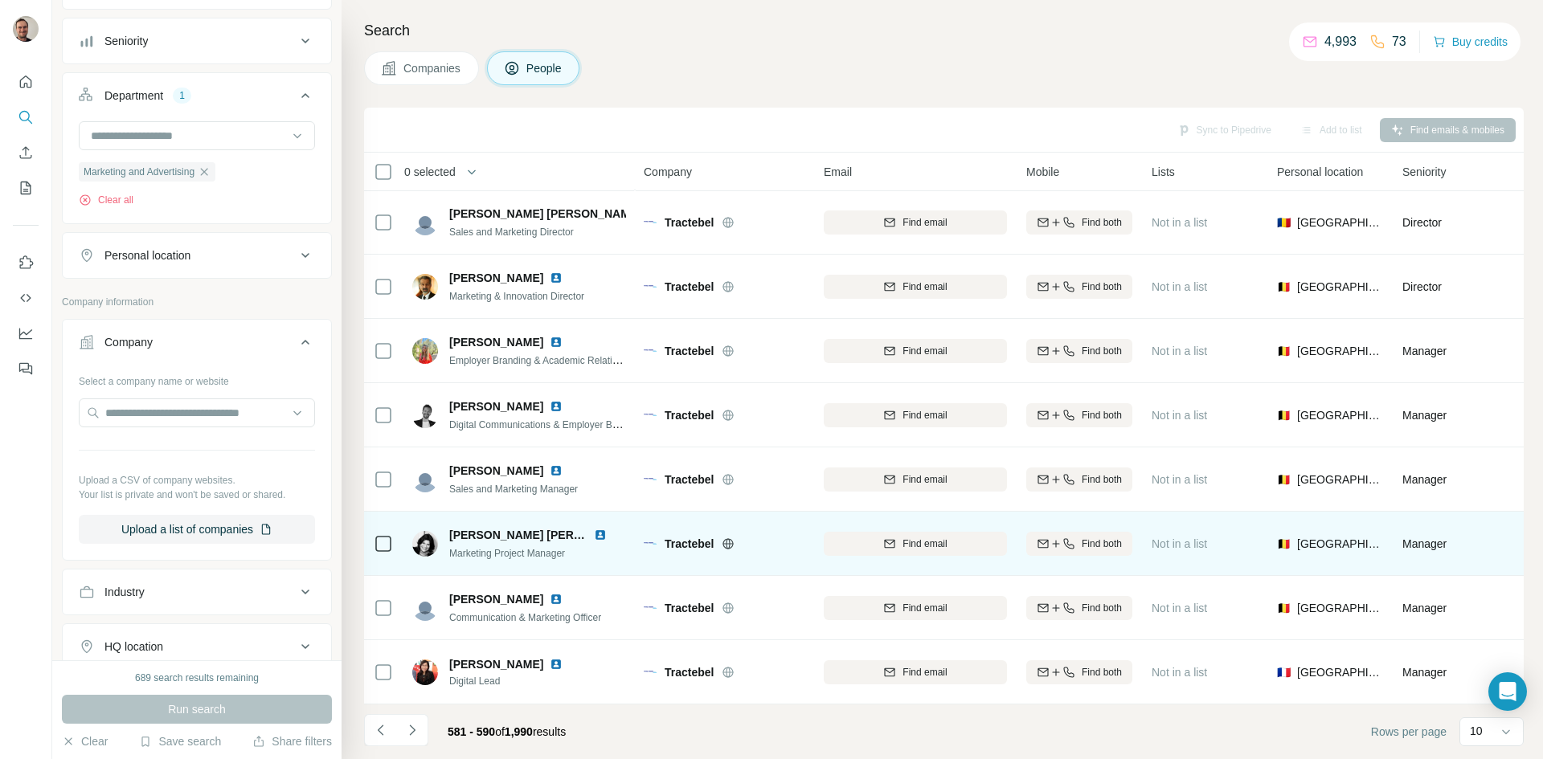
click at [726, 538] on icon at bounding box center [728, 544] width 13 height 13
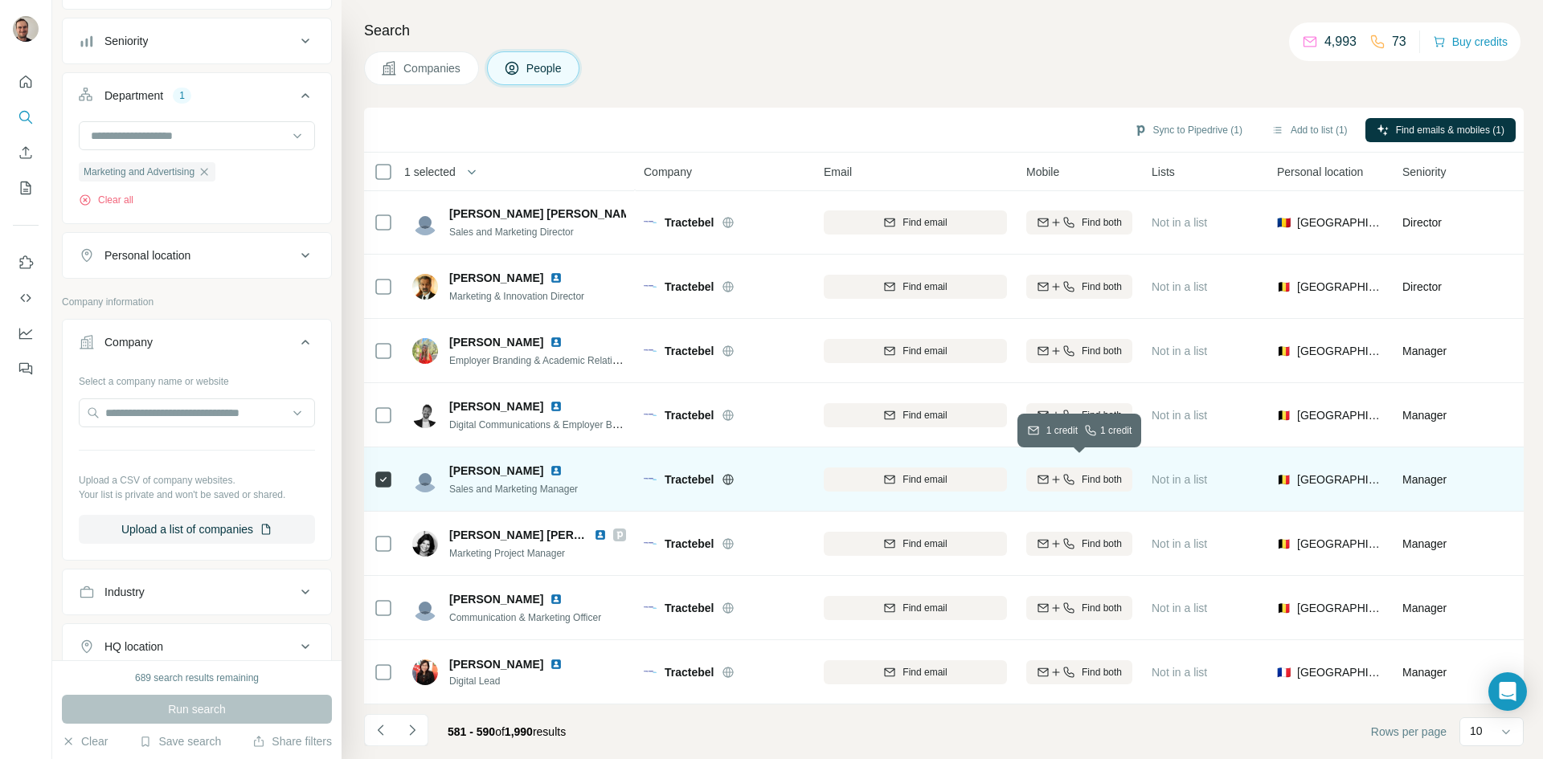
click at [1101, 473] on span "Find both" at bounding box center [1102, 480] width 40 height 14
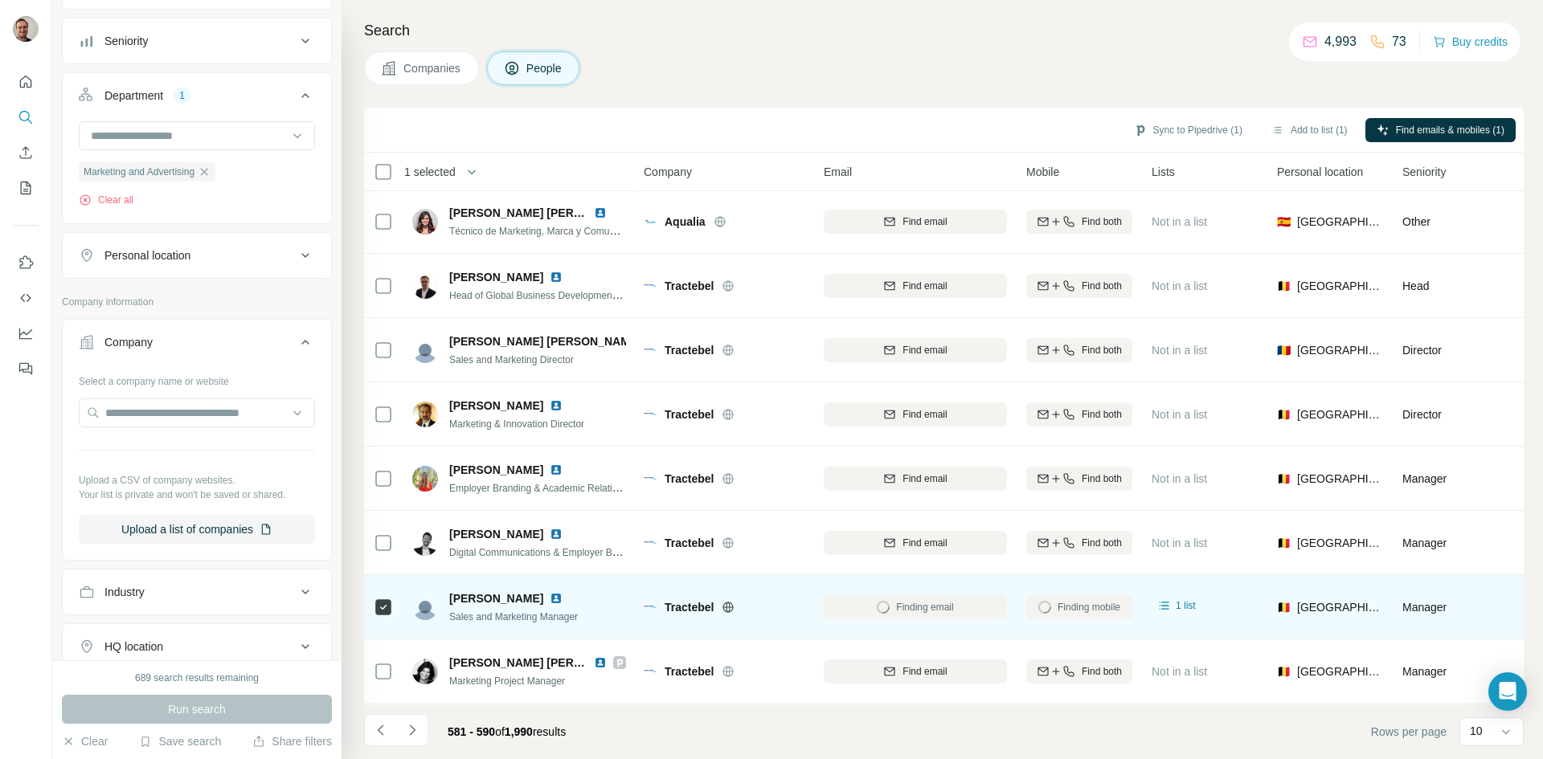
scroll to position [0, 0]
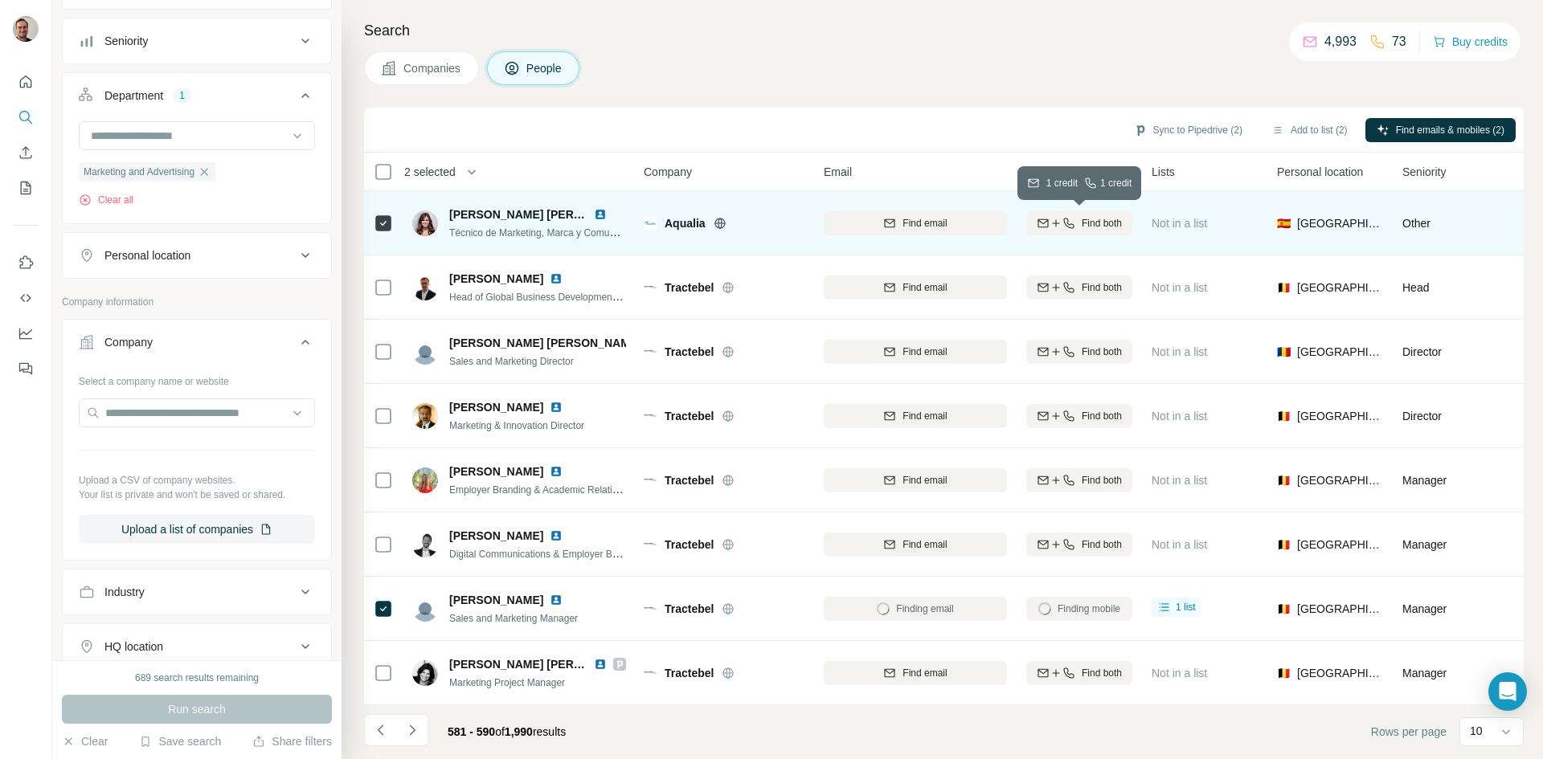
click at [1099, 222] on span "Find both" at bounding box center [1102, 223] width 40 height 14
click at [407, 735] on icon "Navigate to next page" at bounding box center [412, 731] width 16 height 16
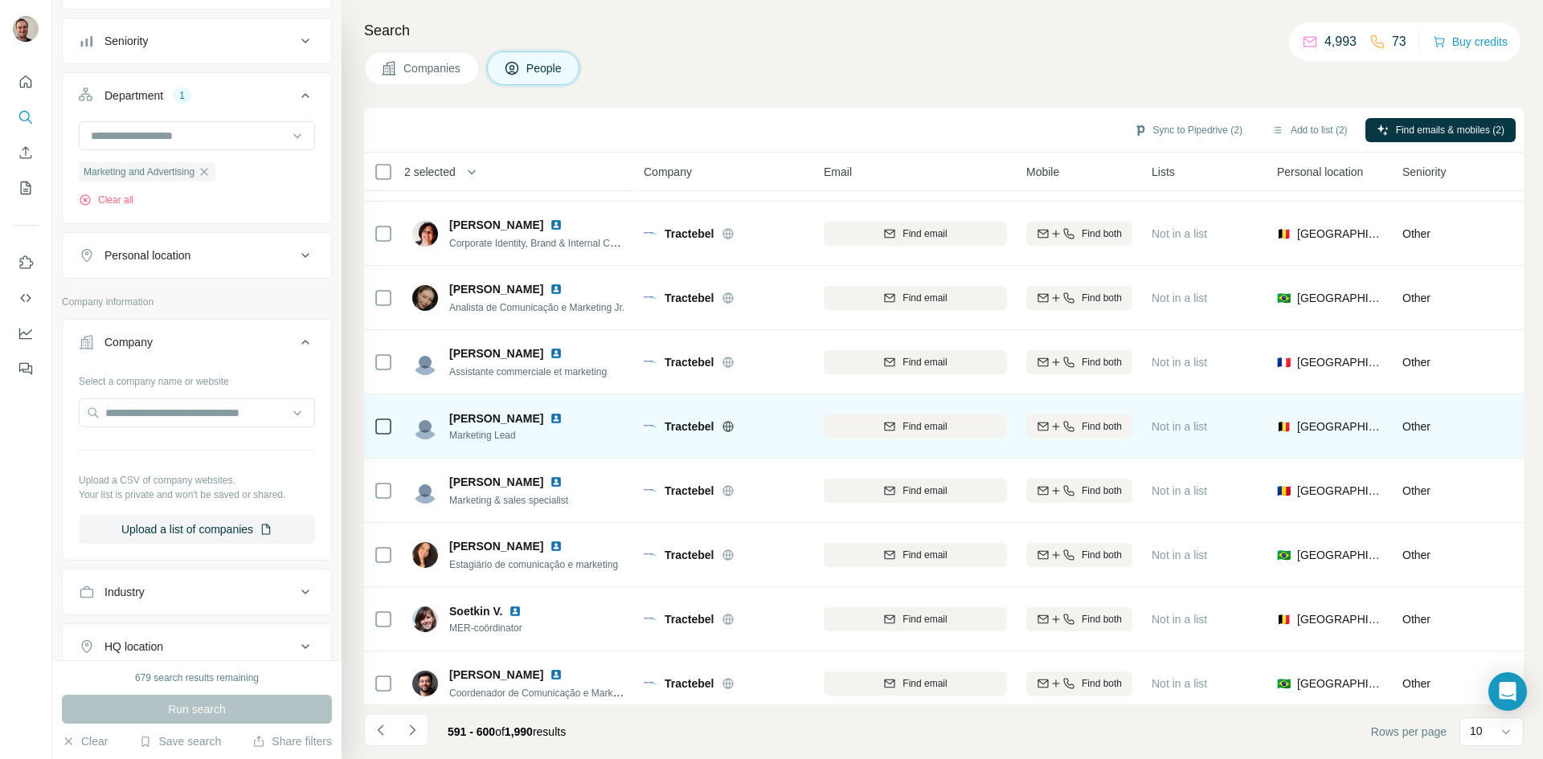
scroll to position [138, 0]
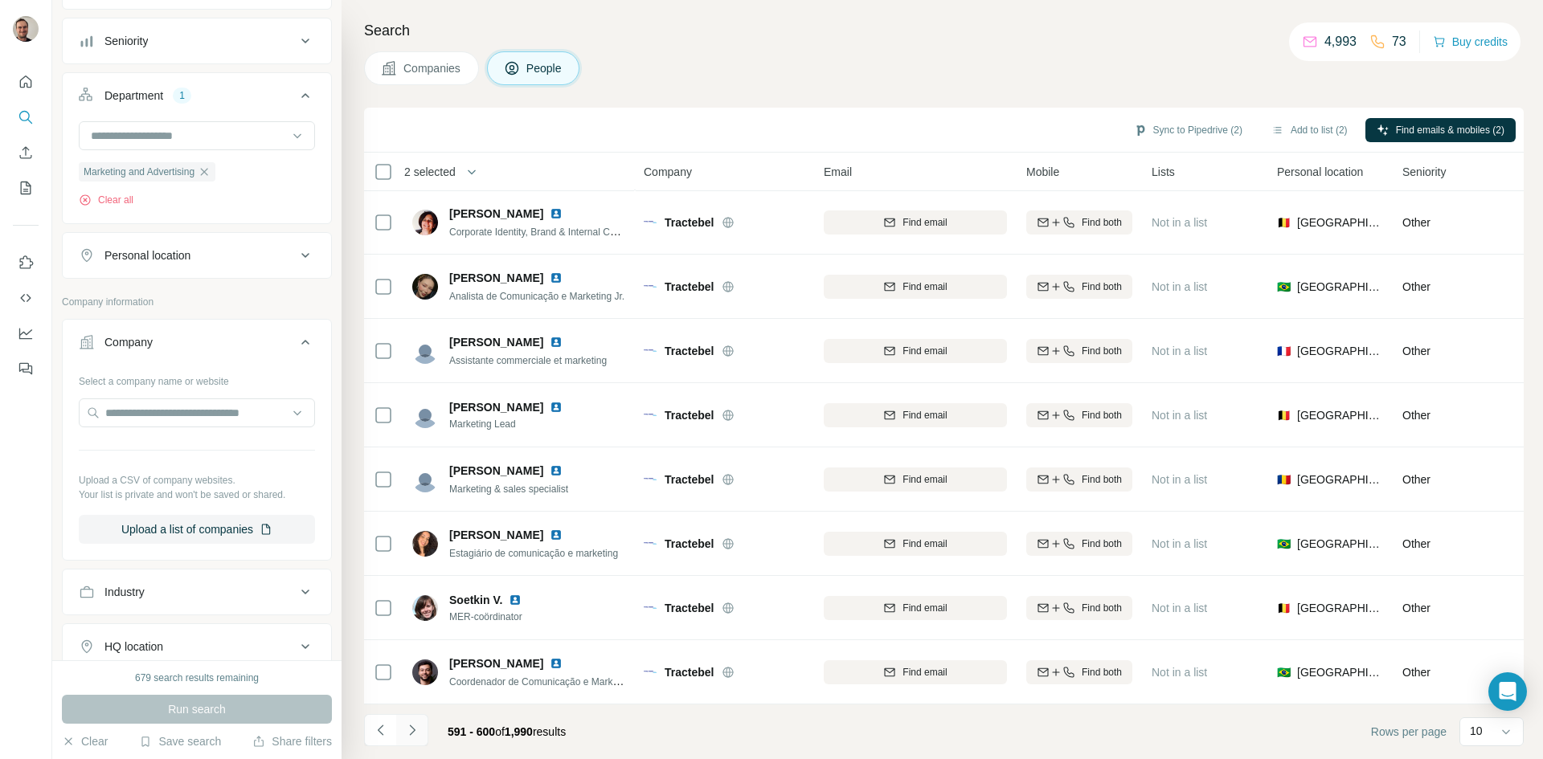
click at [412, 729] on icon "Navigate to next page" at bounding box center [412, 730] width 6 height 10
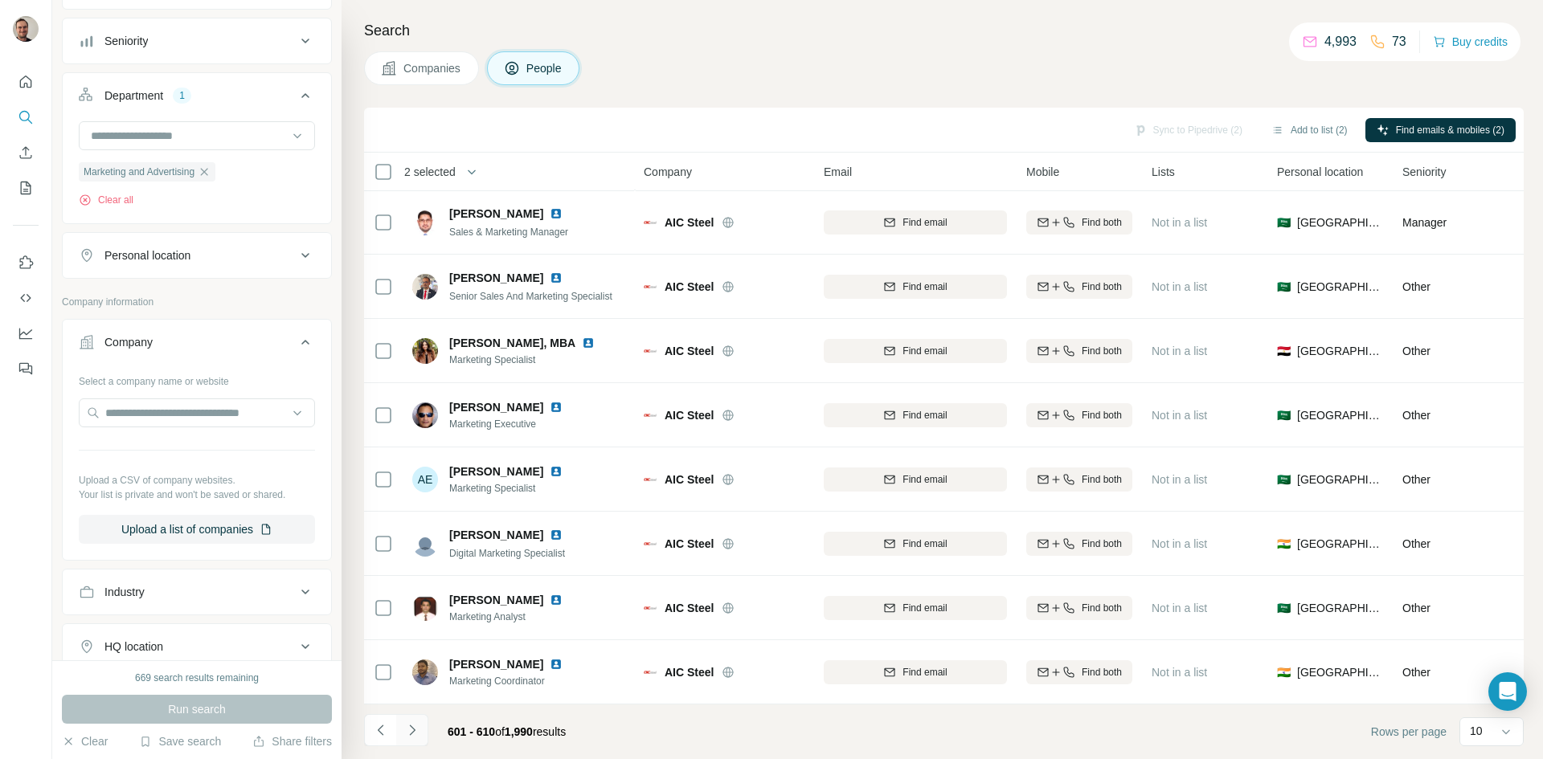
click at [425, 738] on button "Navigate to next page" at bounding box center [412, 730] width 32 height 32
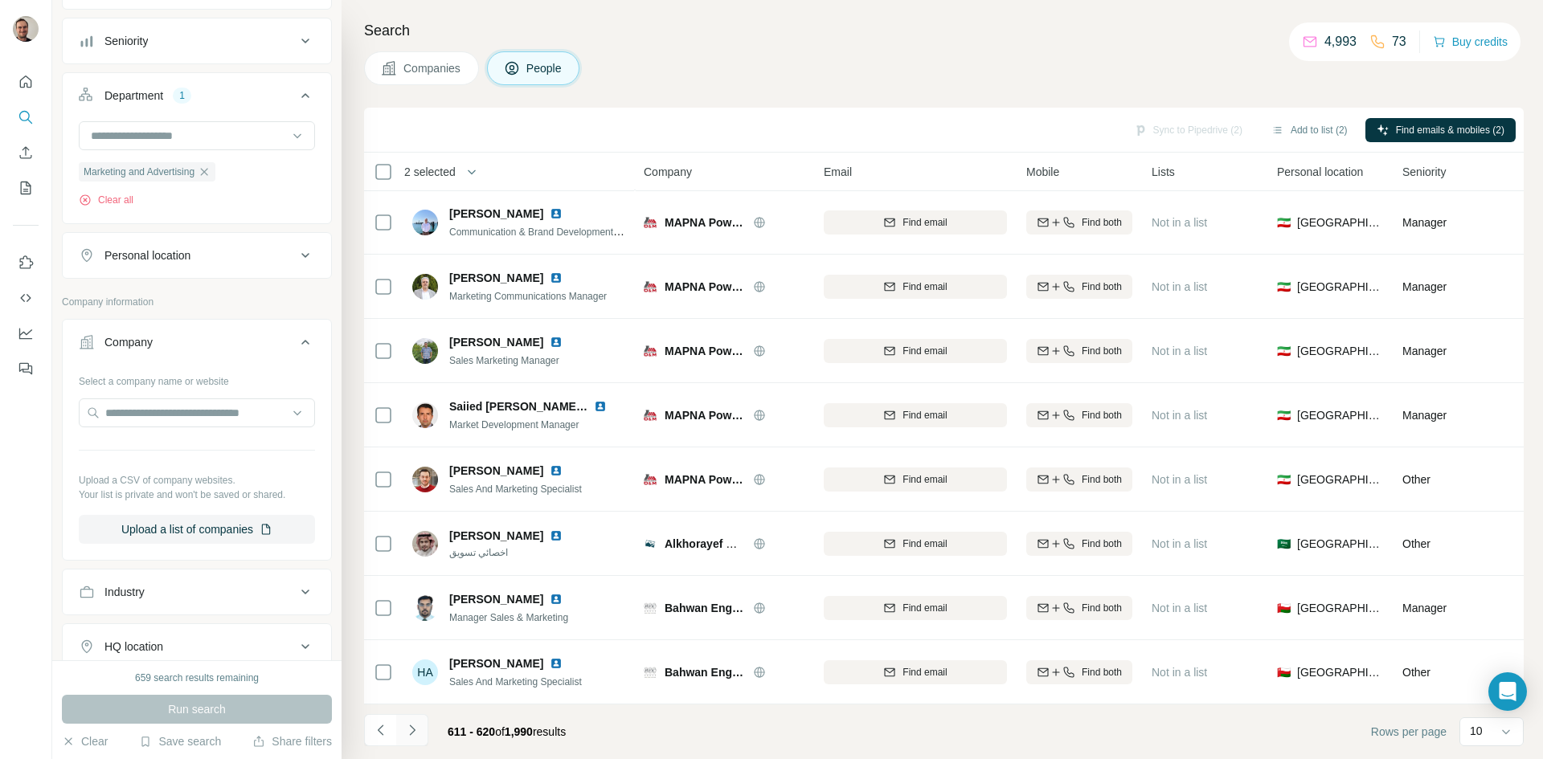
click at [416, 739] on button "Navigate to next page" at bounding box center [412, 730] width 32 height 32
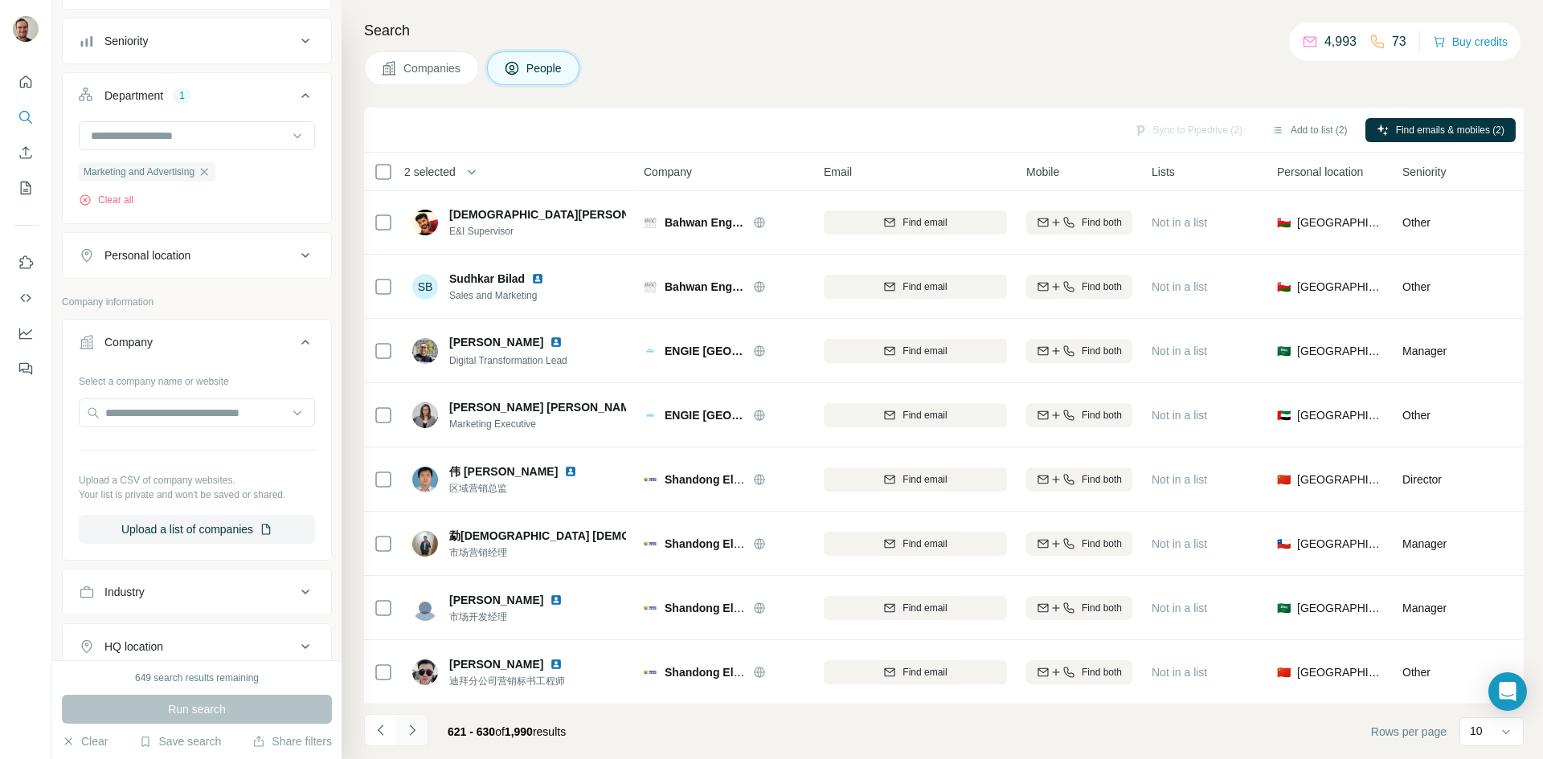
click at [409, 730] on icon "Navigate to next page" at bounding box center [412, 731] width 16 height 16
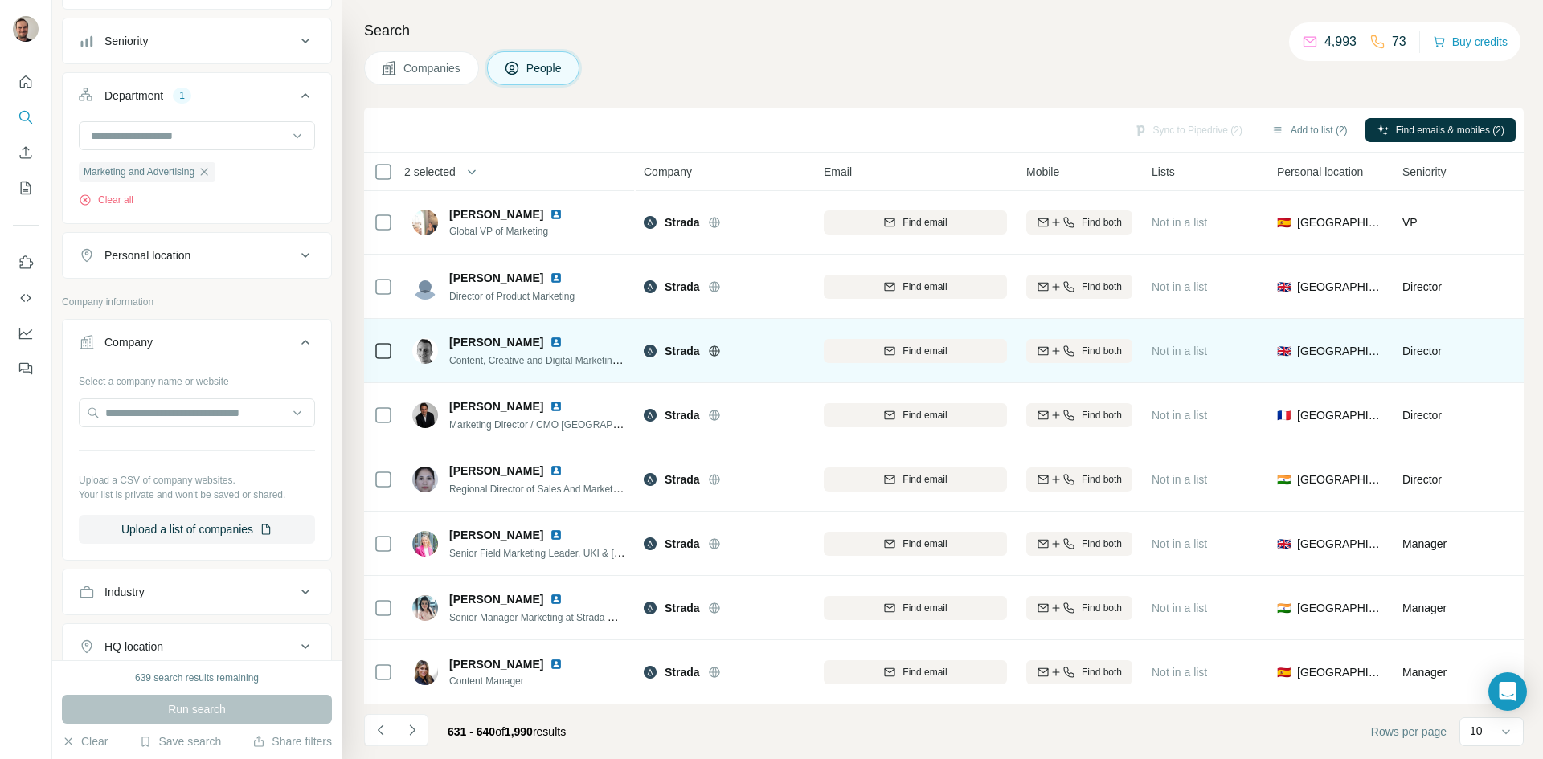
click at [712, 345] on icon at bounding box center [714, 351] width 13 height 13
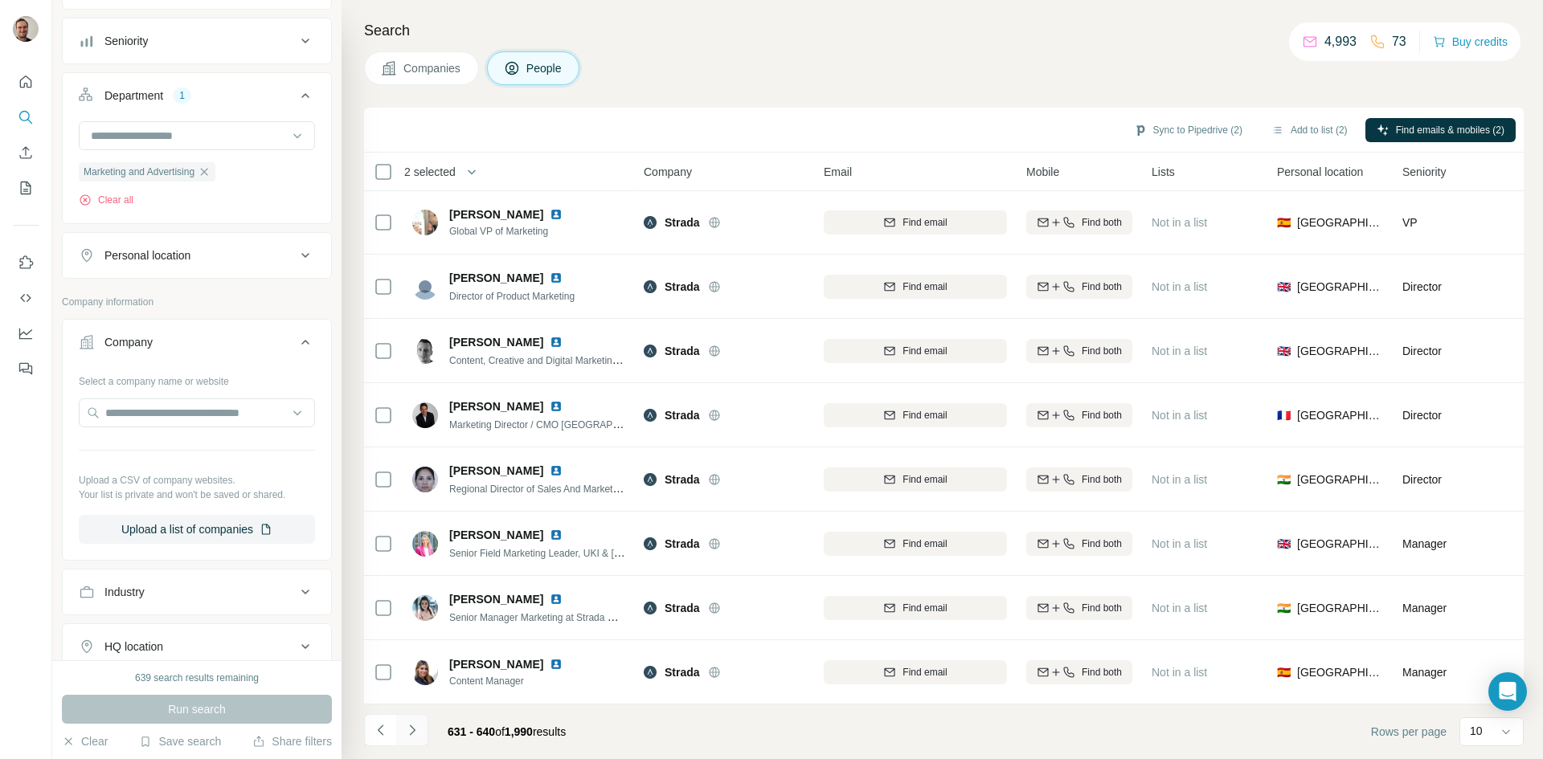
click at [411, 728] on icon "Navigate to next page" at bounding box center [412, 731] width 16 height 16
click at [411, 728] on icon "Navigate to next page" at bounding box center [412, 730] width 6 height 10
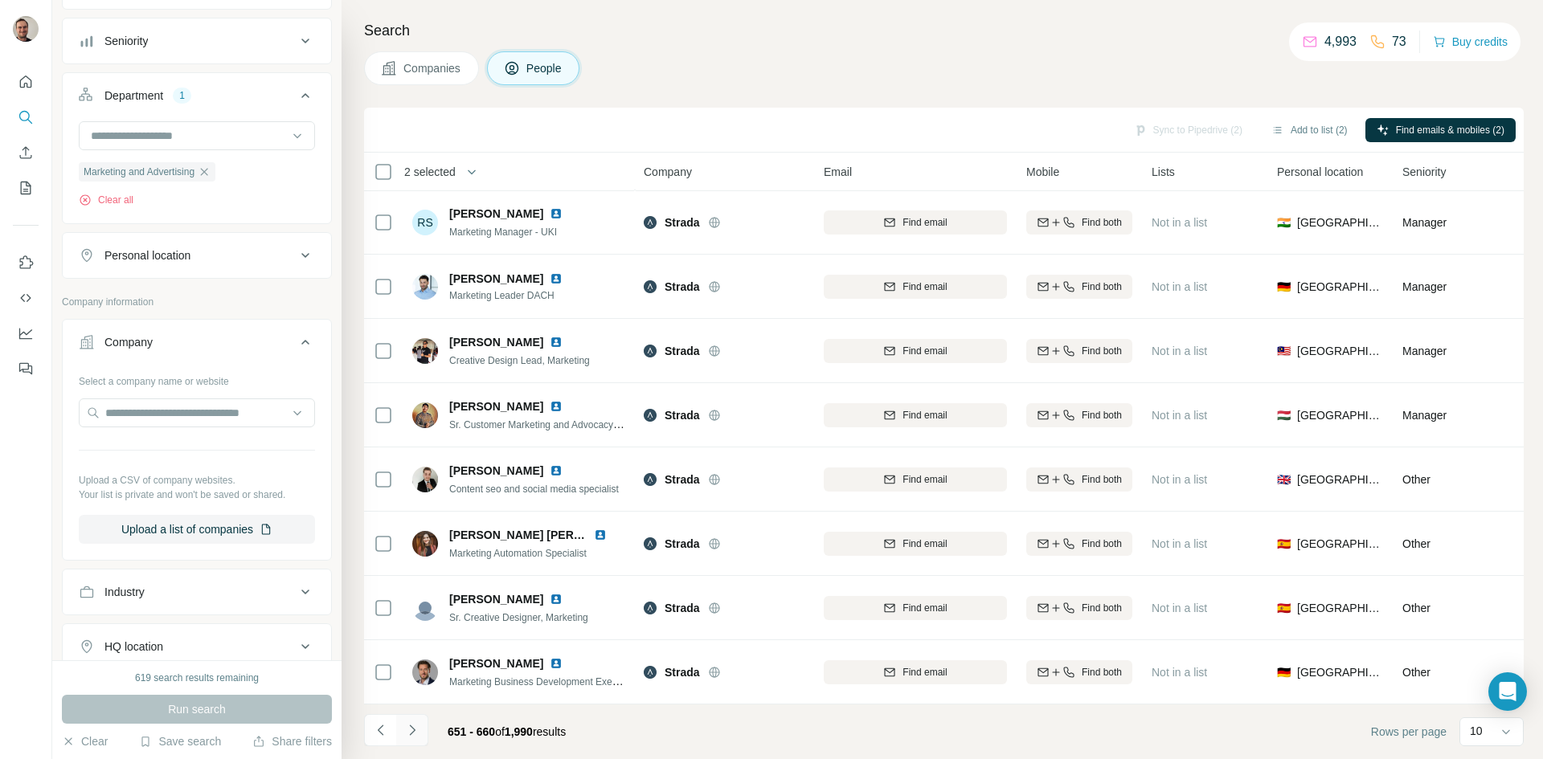
click at [416, 733] on icon "Navigate to next page" at bounding box center [412, 731] width 16 height 16
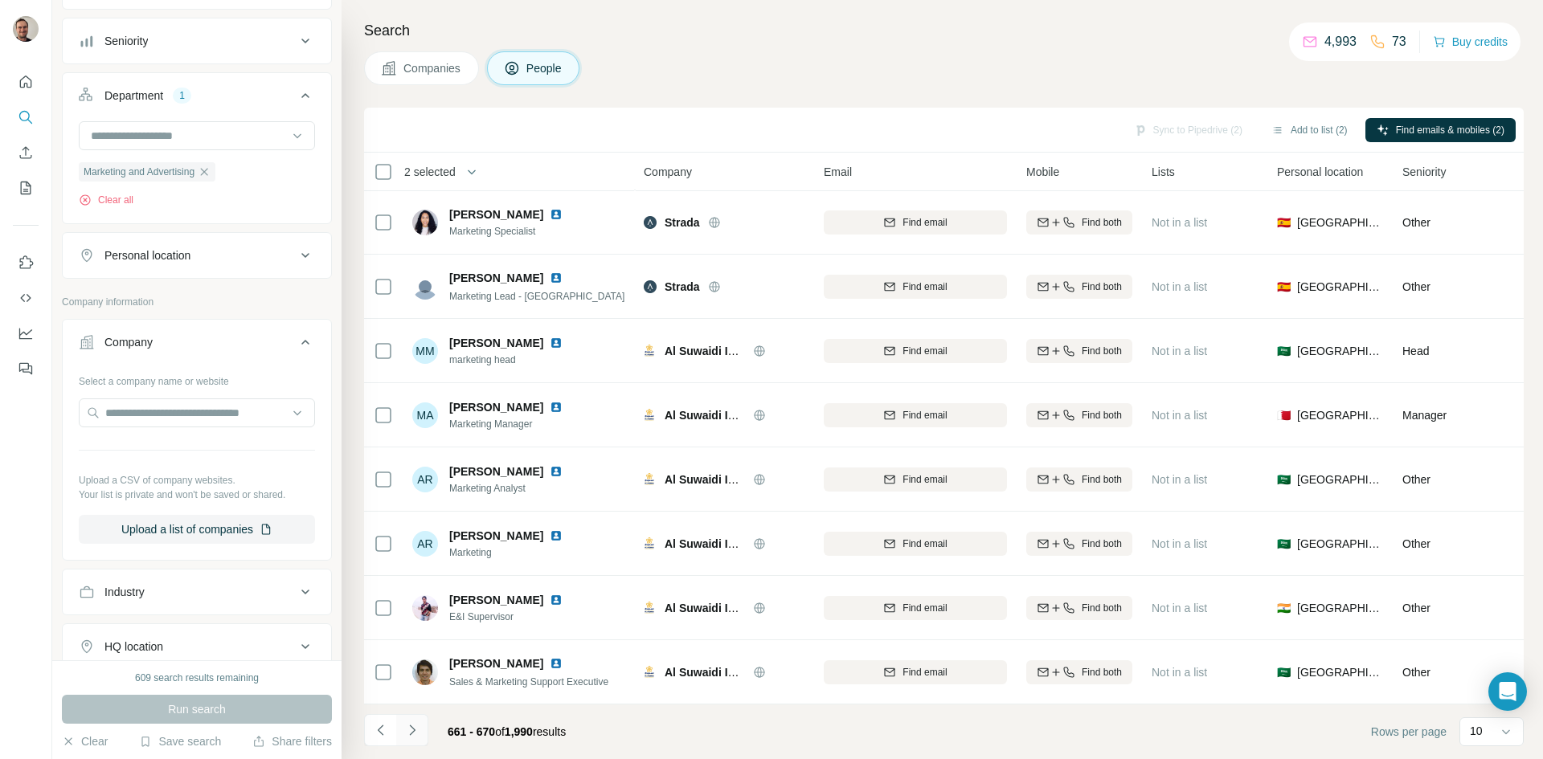
click at [412, 731] on icon "Navigate to next page" at bounding box center [412, 731] width 16 height 16
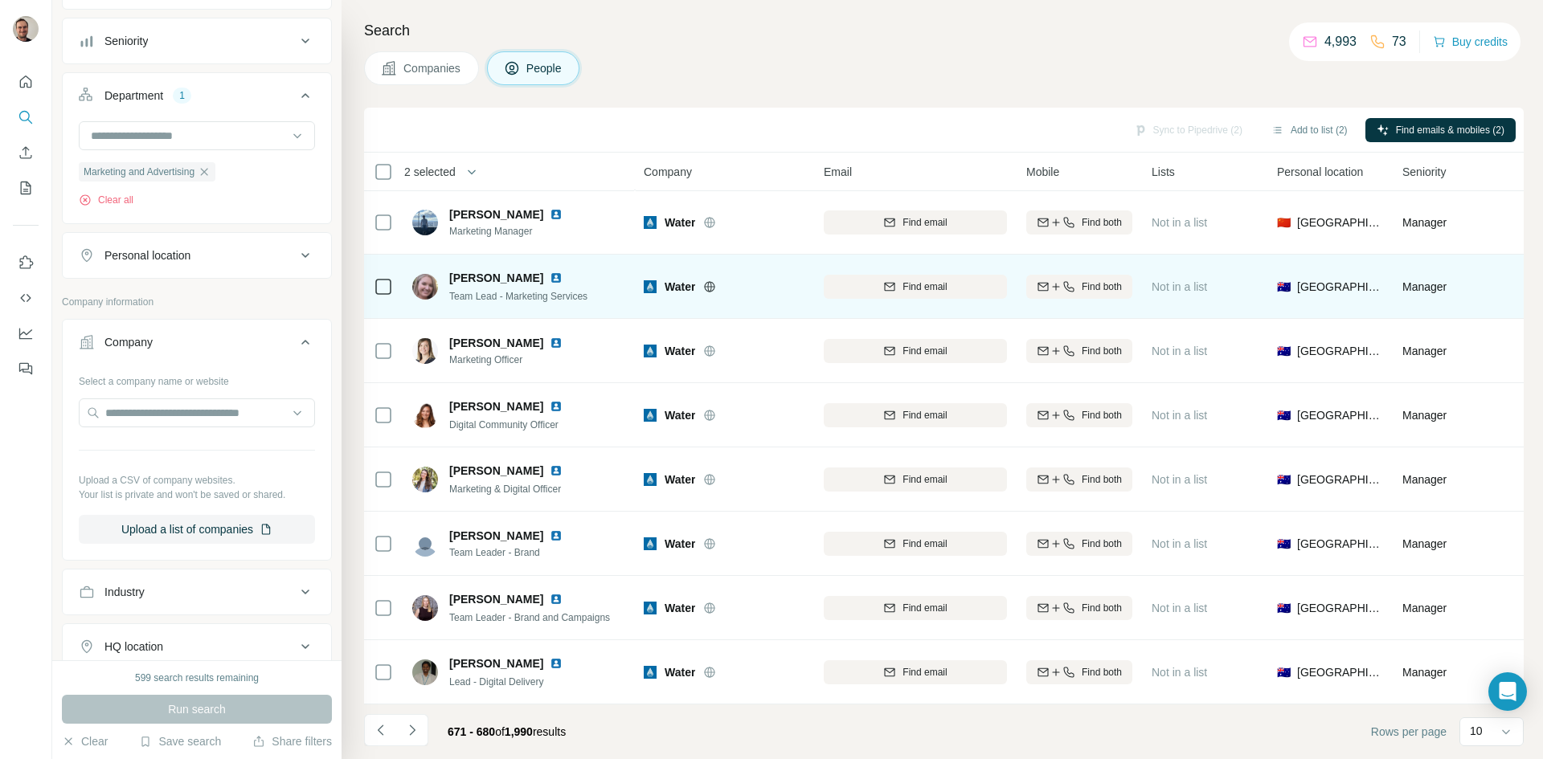
click at [710, 280] on icon at bounding box center [709, 286] width 13 height 13
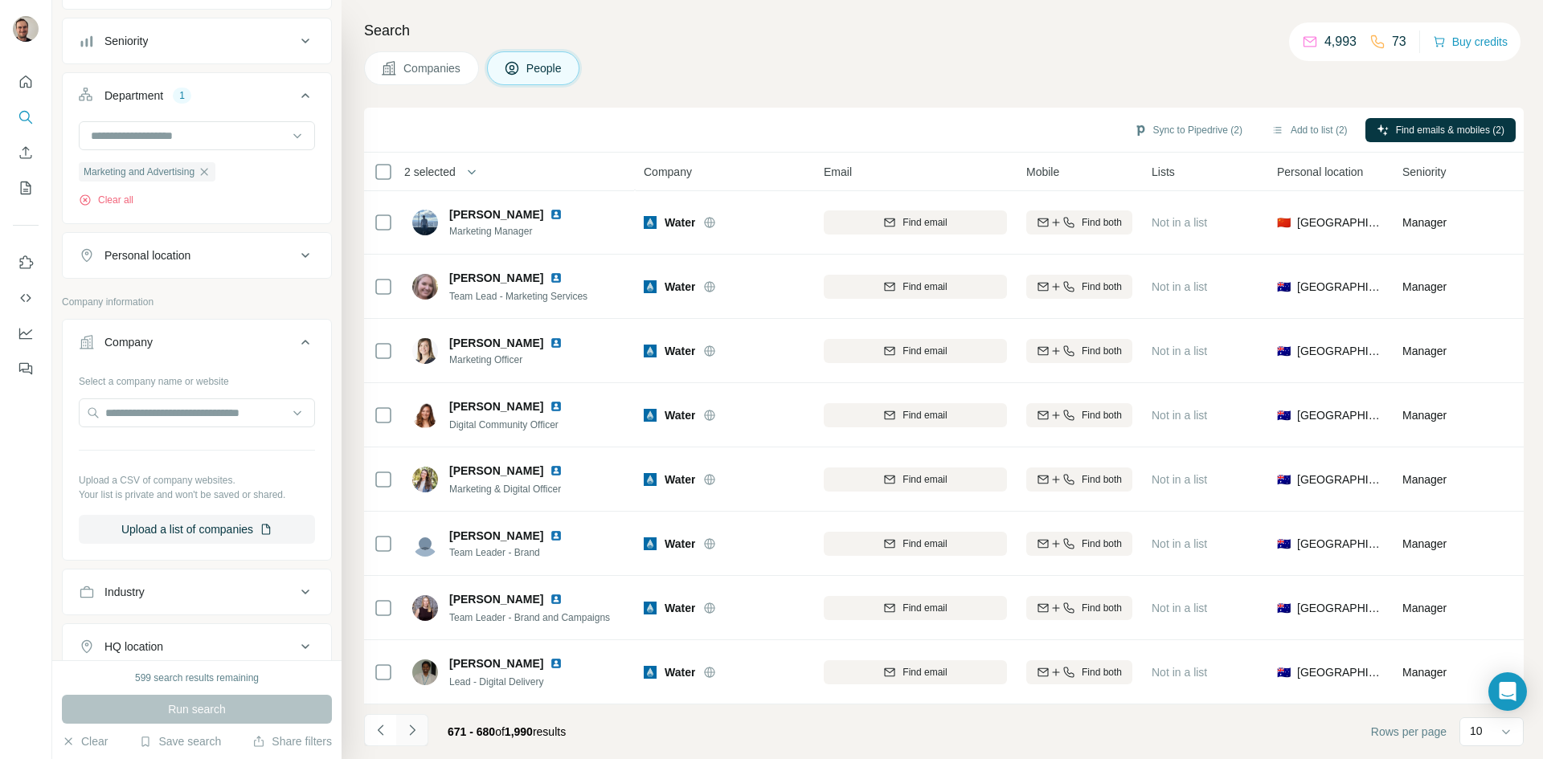
click at [414, 731] on icon "Navigate to next page" at bounding box center [412, 730] width 6 height 10
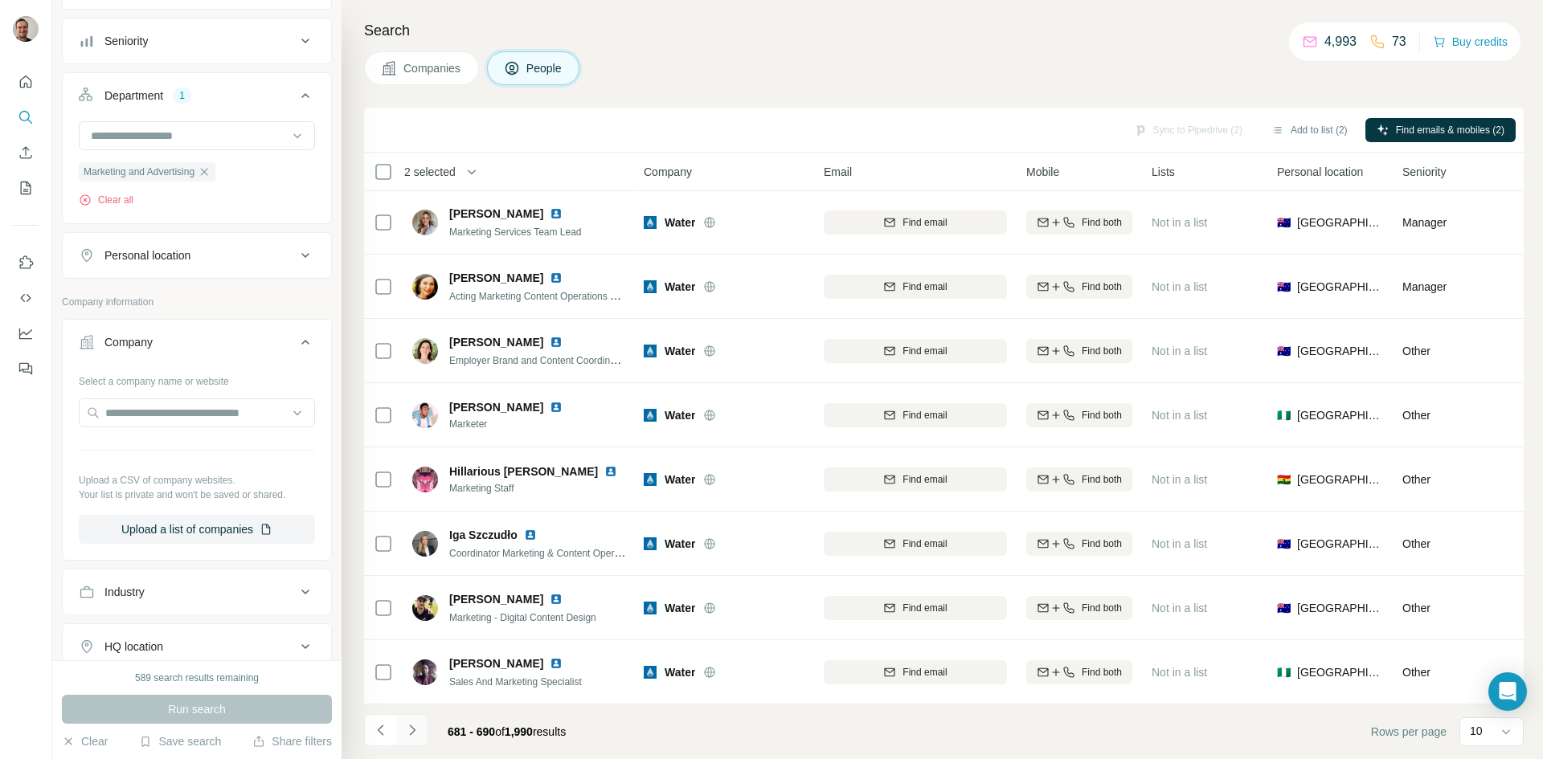
click at [414, 731] on icon "Navigate to next page" at bounding box center [412, 730] width 6 height 10
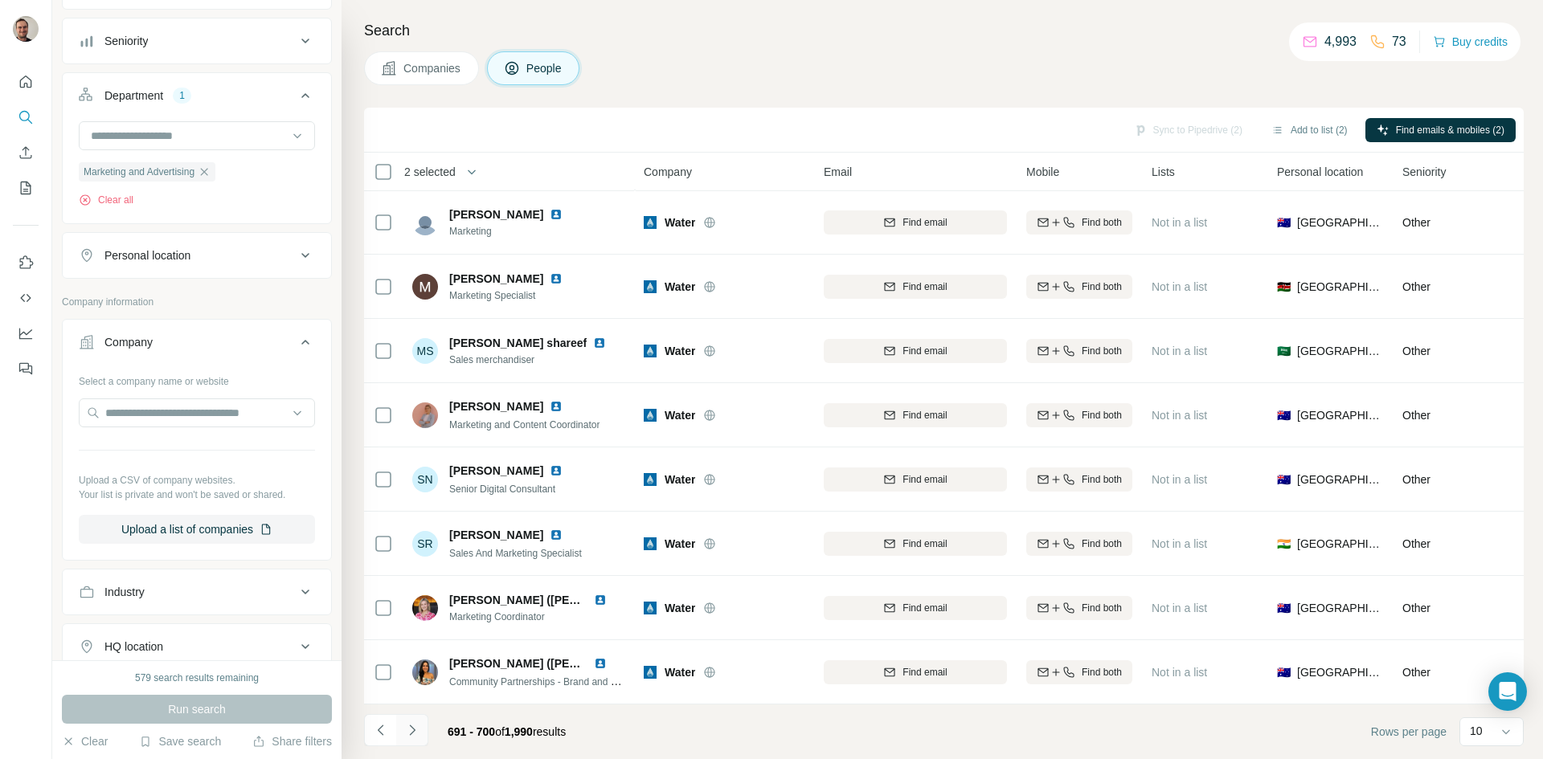
click at [414, 731] on icon "Navigate to next page" at bounding box center [412, 730] width 6 height 10
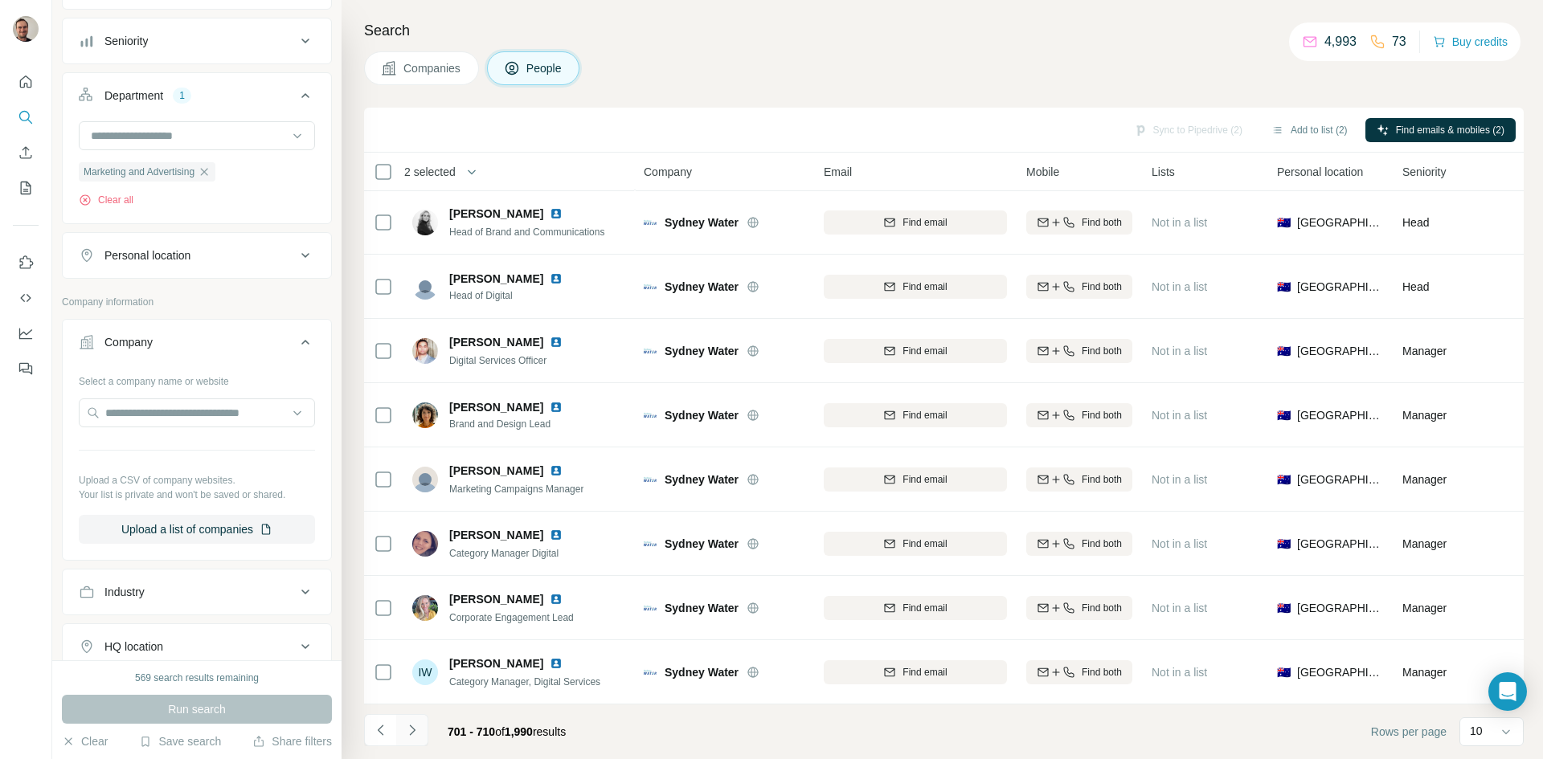
click at [414, 731] on icon "Navigate to next page" at bounding box center [412, 730] width 6 height 10
click at [401, 731] on button "Navigate to next page" at bounding box center [412, 730] width 32 height 32
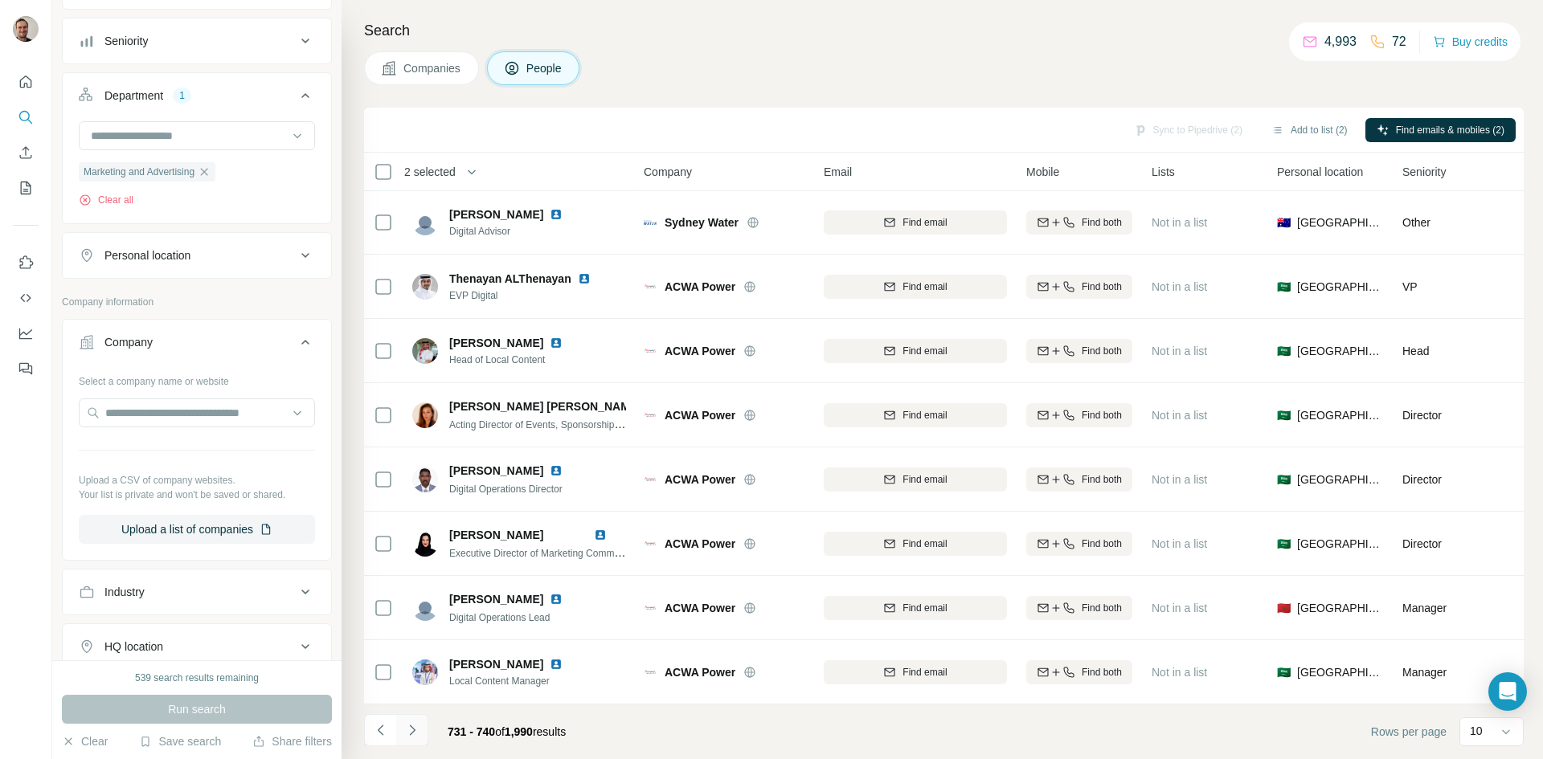
click at [411, 732] on icon "Navigate to next page" at bounding box center [412, 731] width 16 height 16
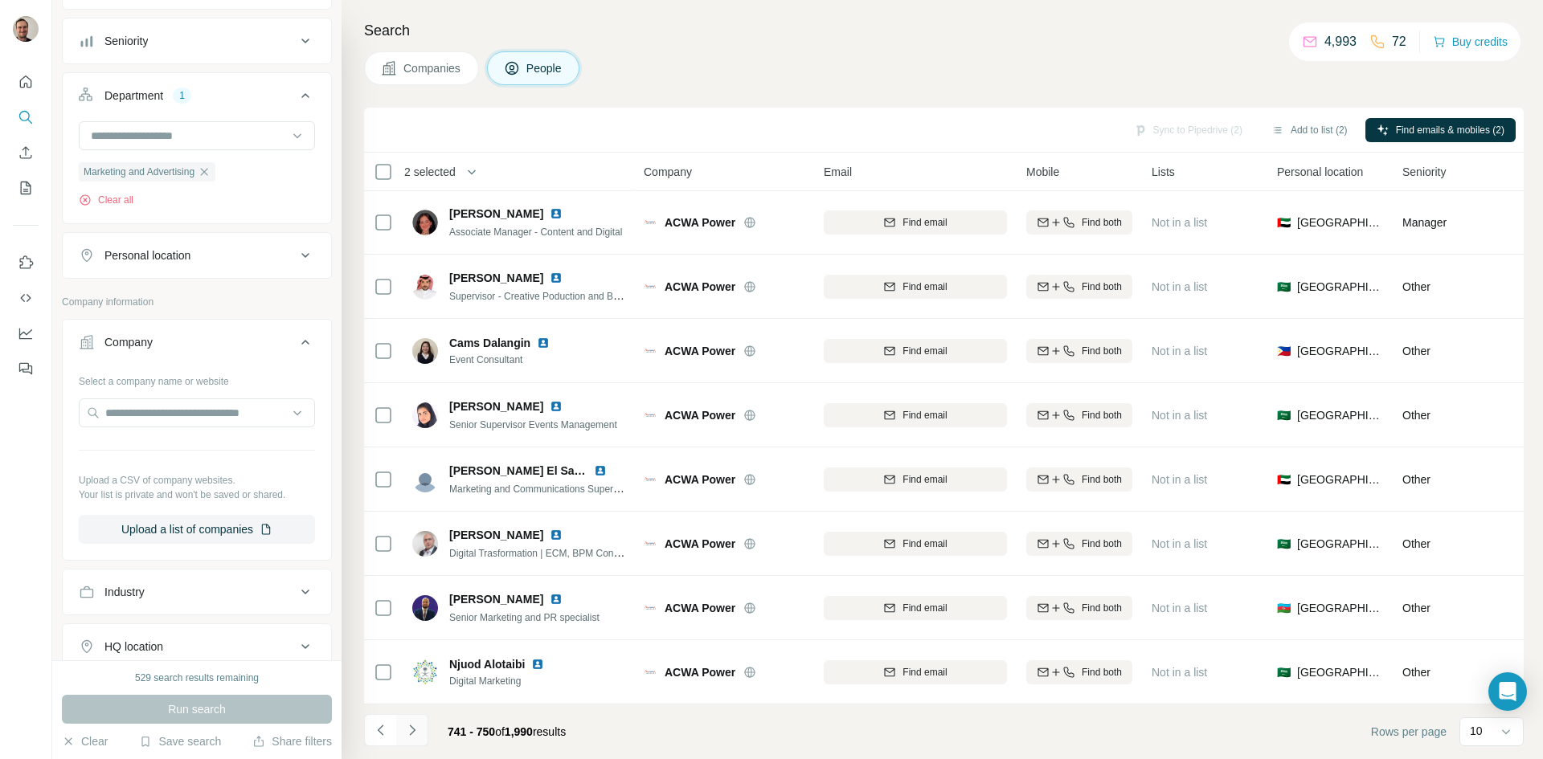
click at [416, 734] on icon "Navigate to next page" at bounding box center [412, 731] width 16 height 16
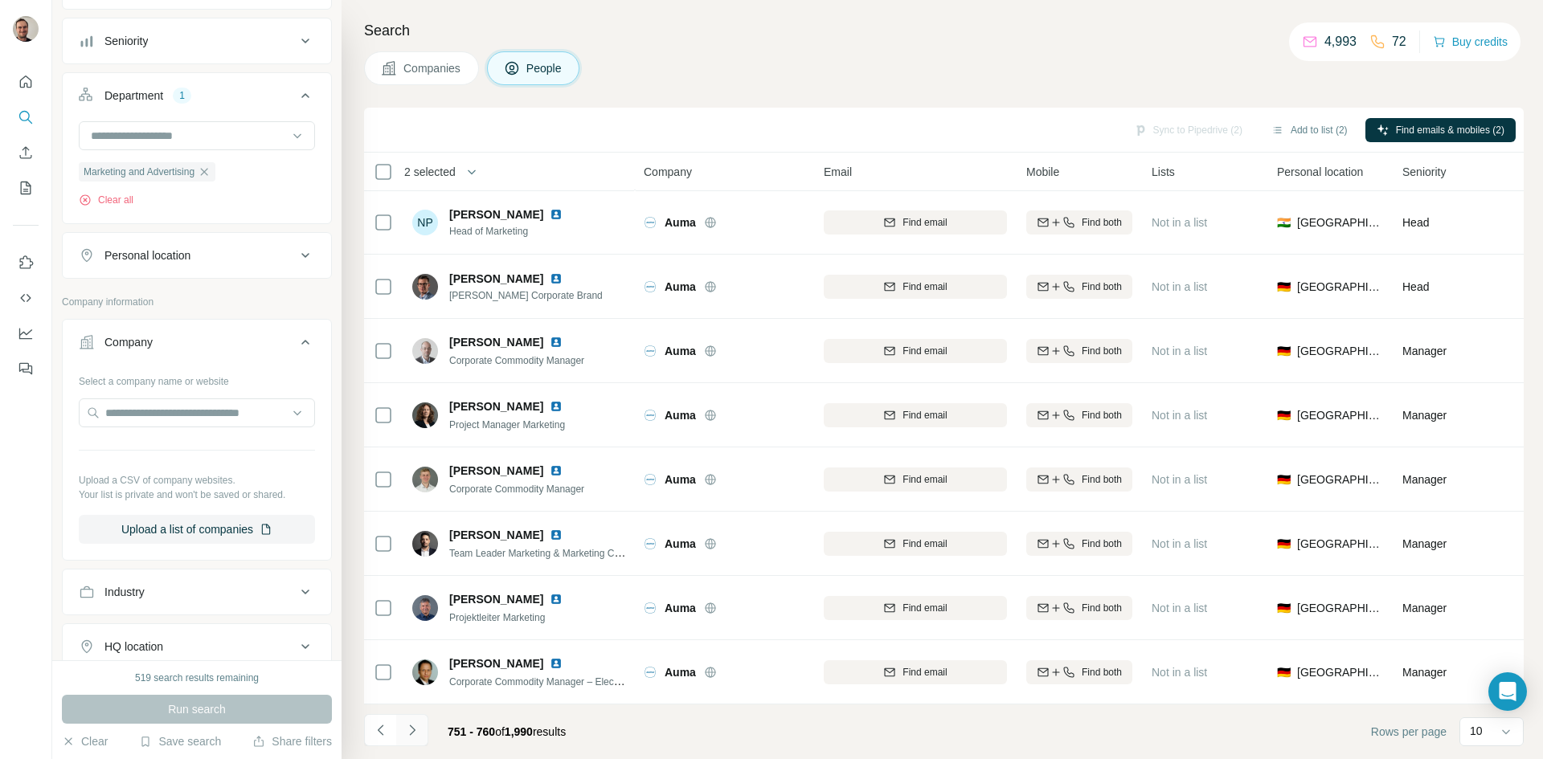
click at [409, 731] on icon "Navigate to next page" at bounding box center [412, 731] width 16 height 16
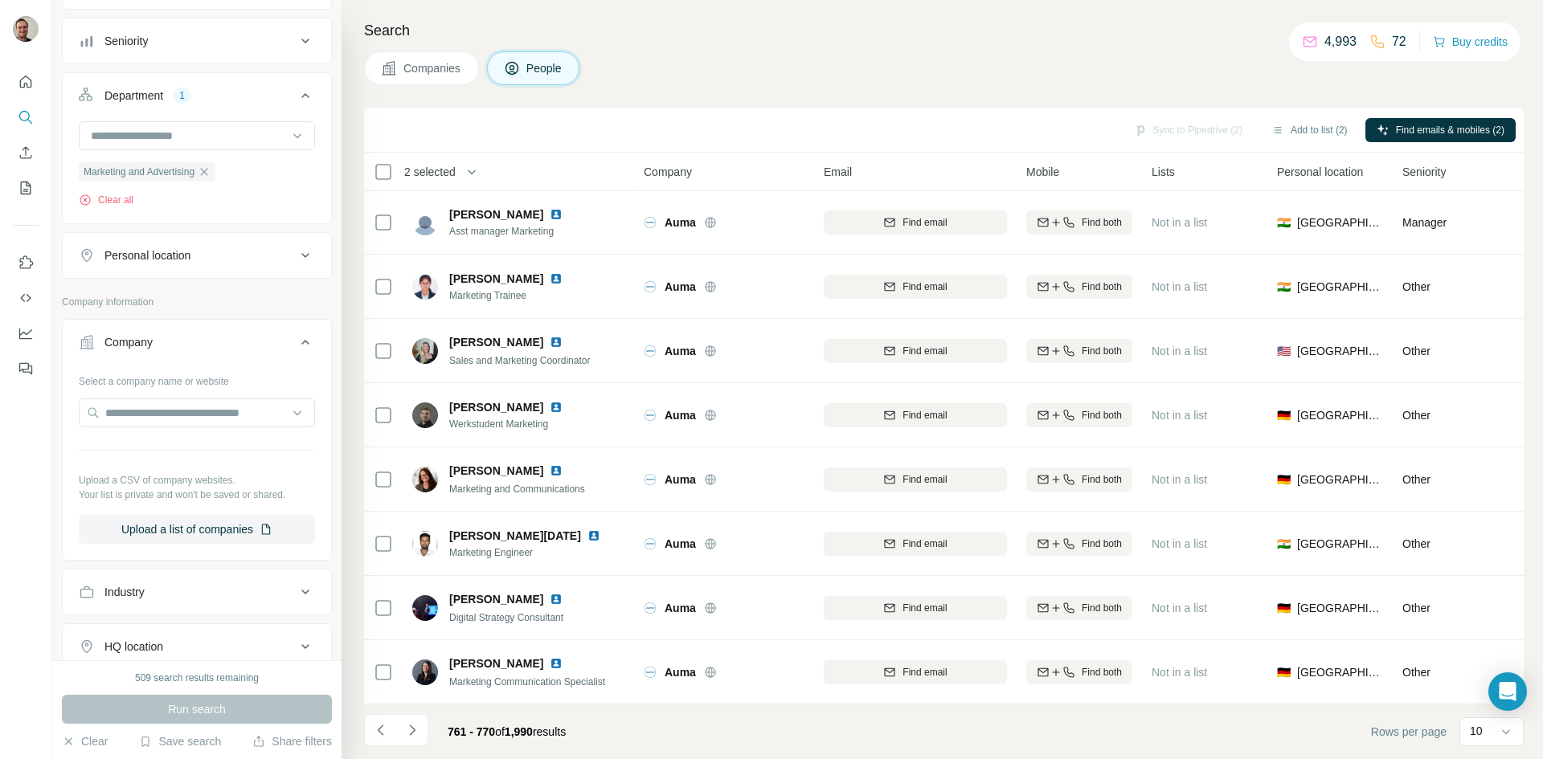
click at [411, 734] on icon "Navigate to next page" at bounding box center [412, 730] width 6 height 10
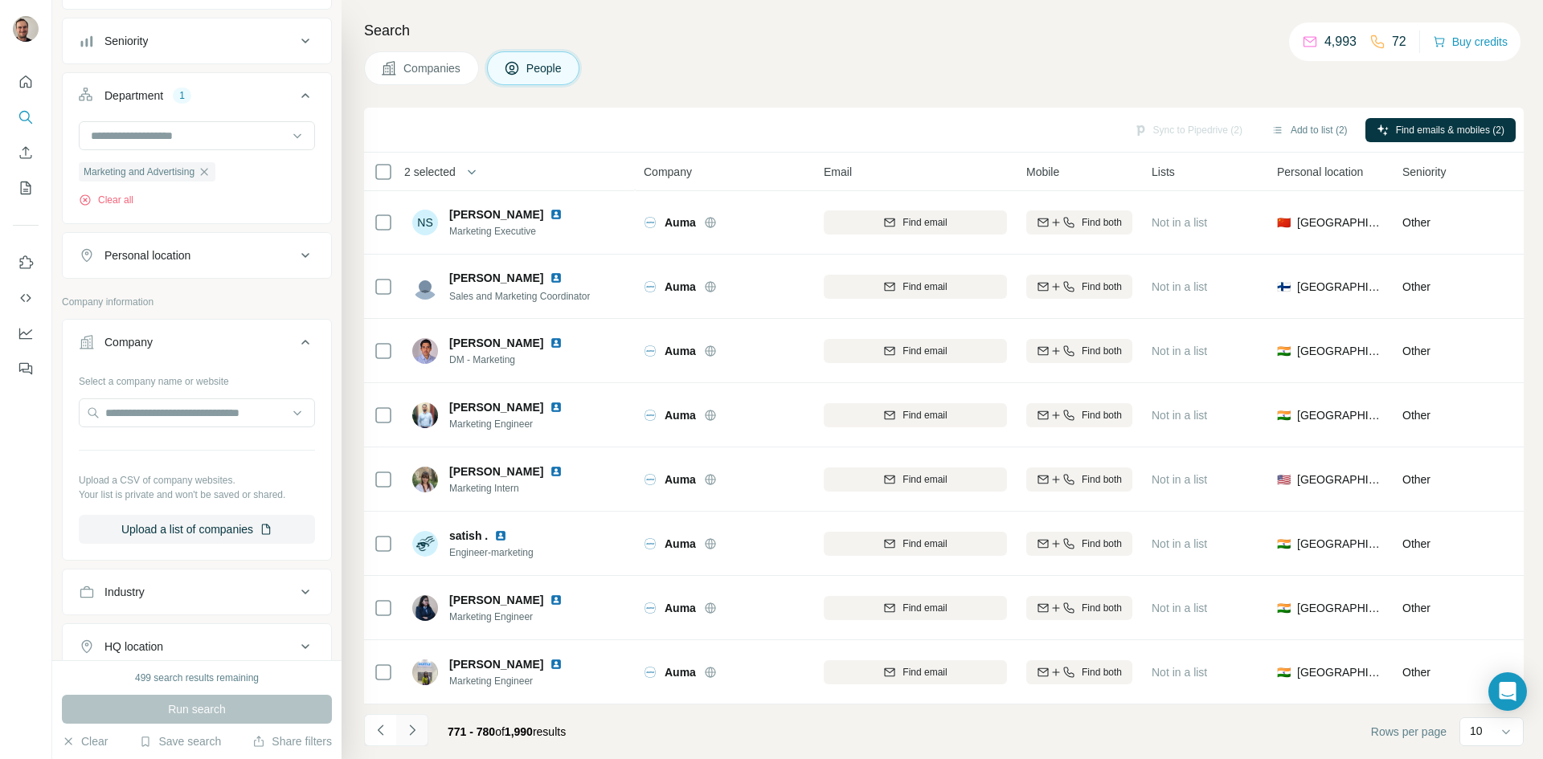
click at [411, 730] on icon "Navigate to next page" at bounding box center [412, 731] width 16 height 16
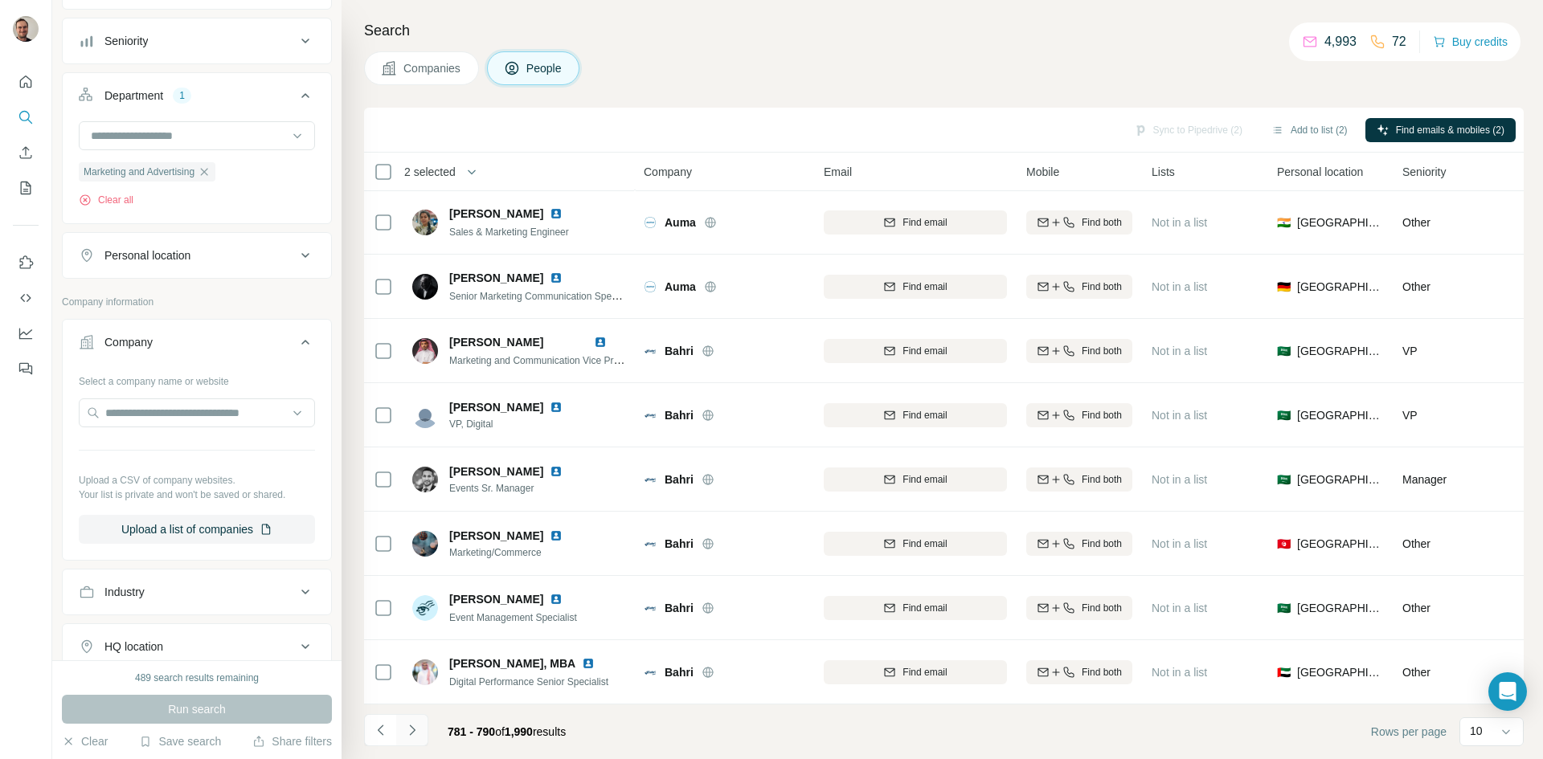
click at [416, 733] on icon "Navigate to next page" at bounding box center [412, 731] width 16 height 16
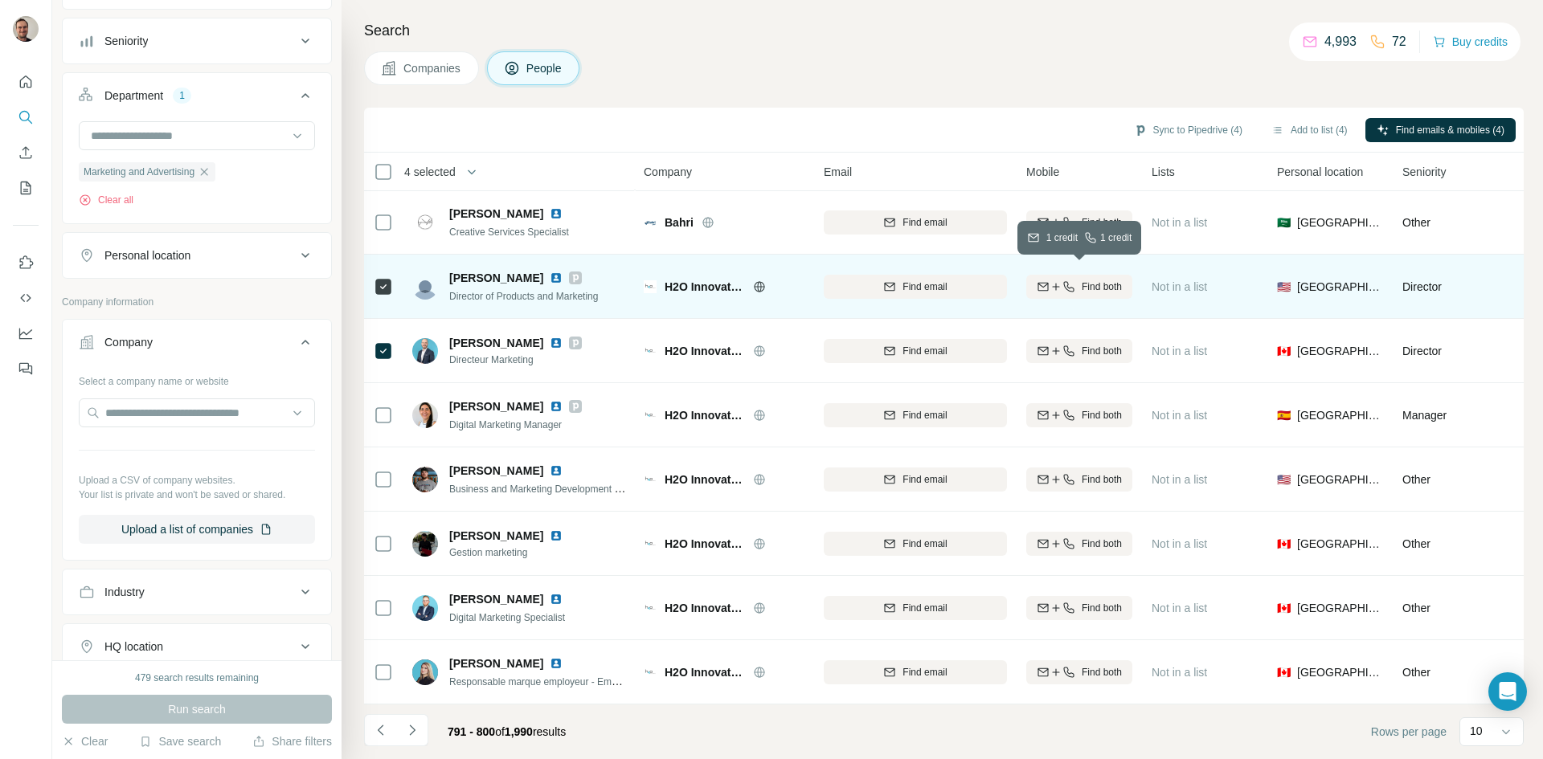
click at [1089, 287] on button "Find both" at bounding box center [1079, 287] width 106 height 24
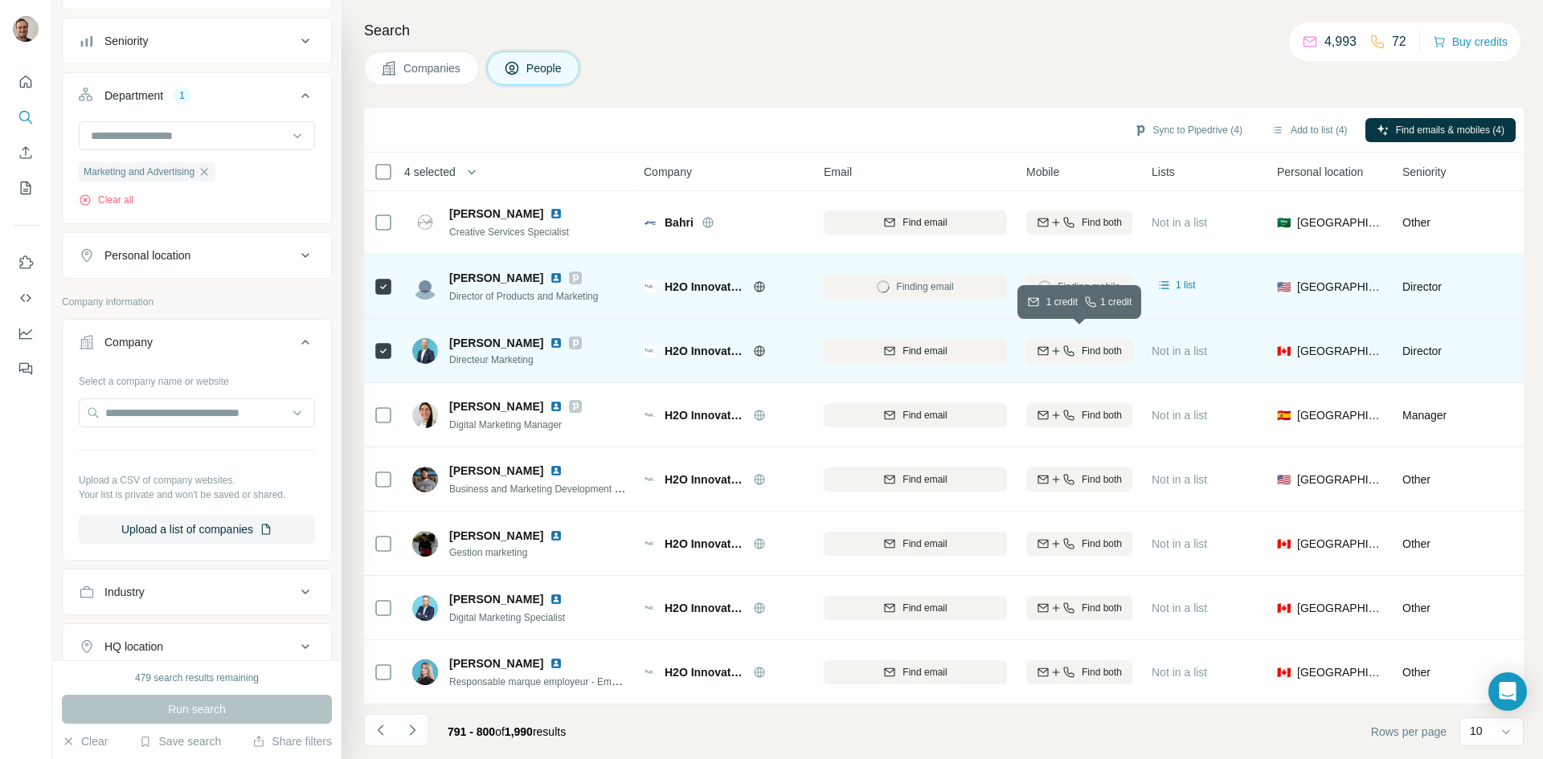
click at [1097, 339] on button "Find both" at bounding box center [1079, 351] width 106 height 24
click at [417, 734] on icon "Navigate to next page" at bounding box center [412, 731] width 16 height 16
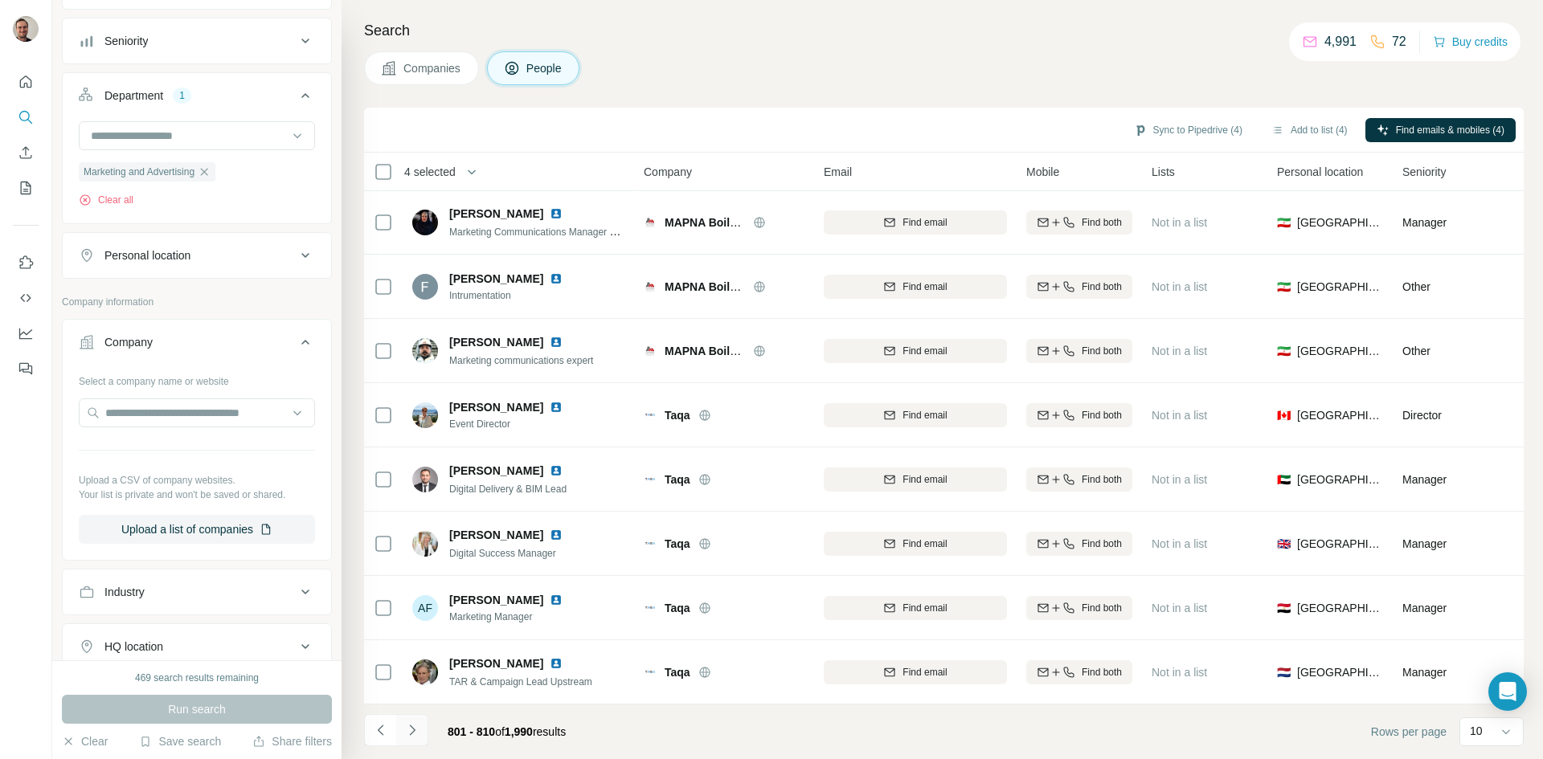
click at [409, 720] on button "Navigate to next page" at bounding box center [412, 730] width 32 height 32
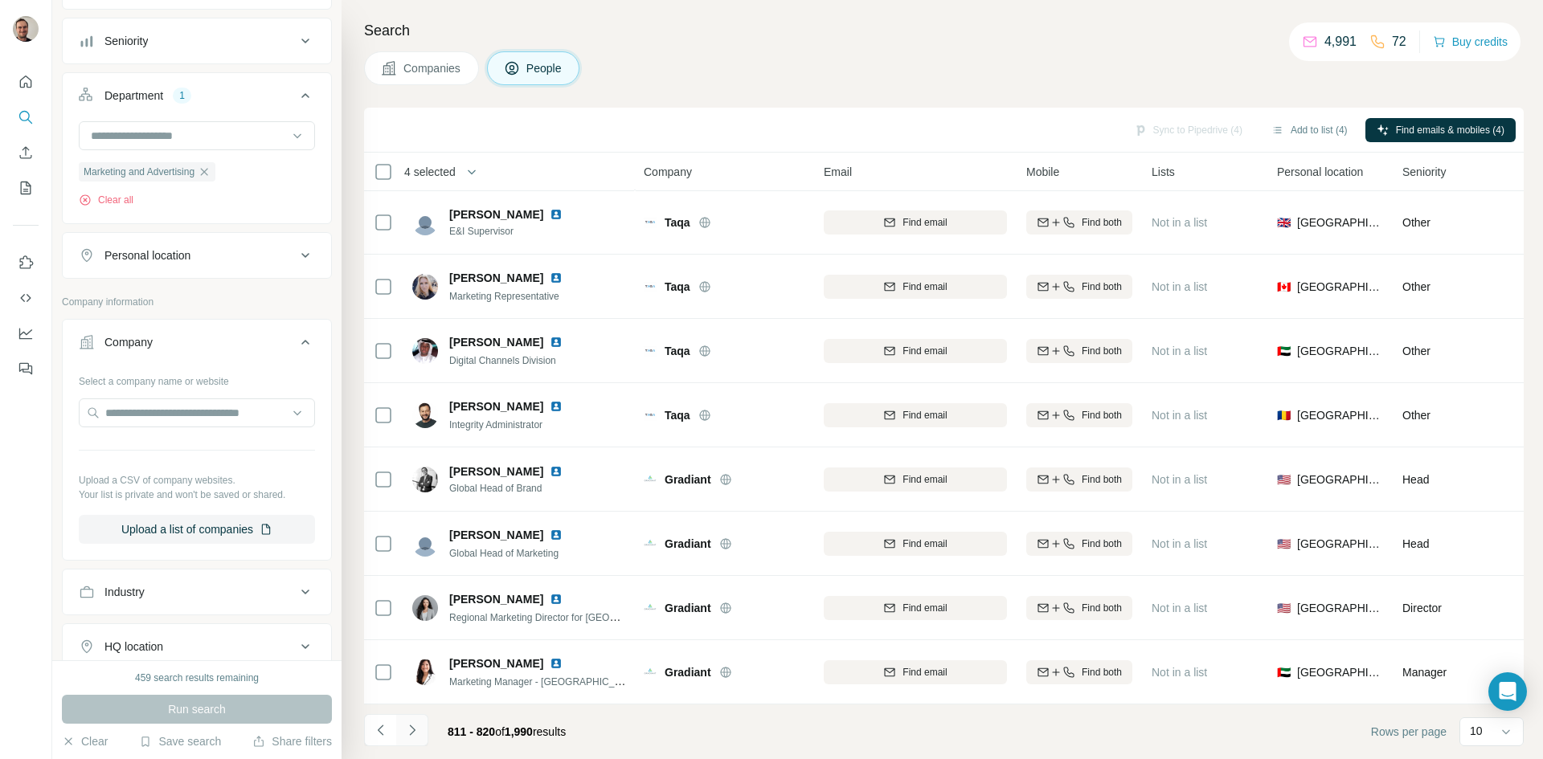
click at [413, 727] on icon "Navigate to next page" at bounding box center [412, 731] width 16 height 16
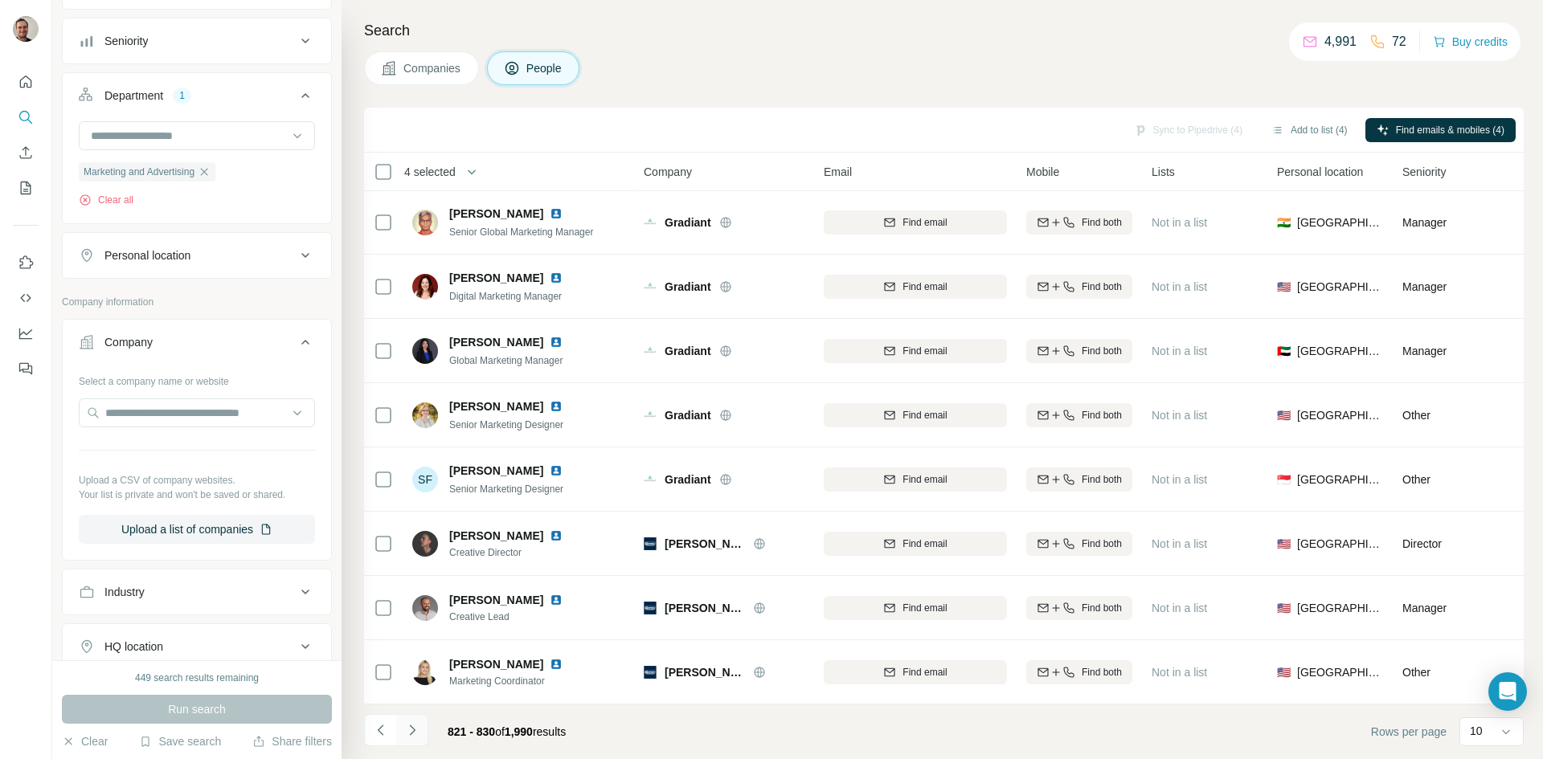
click at [409, 732] on icon "Navigate to next page" at bounding box center [412, 731] width 16 height 16
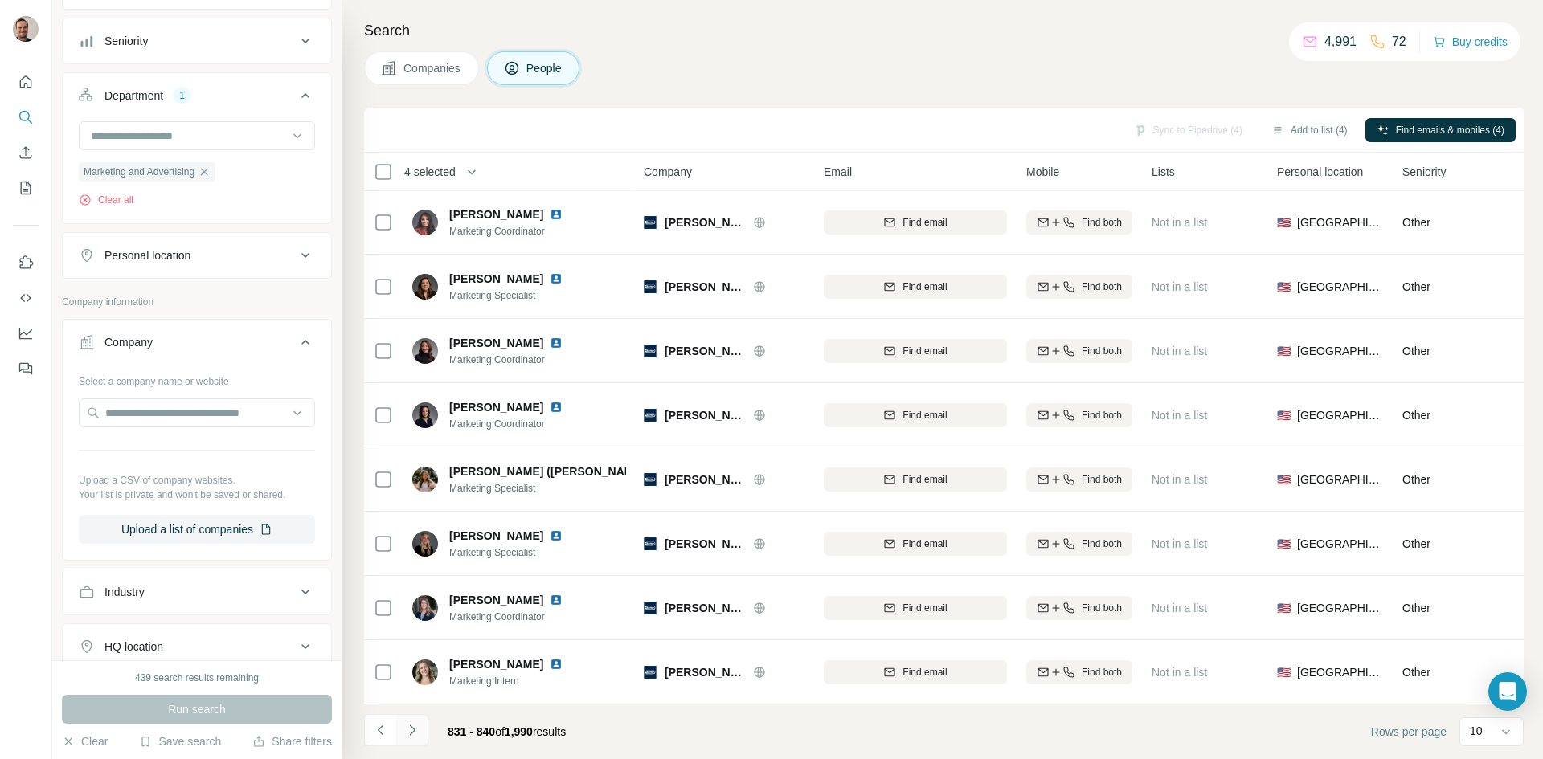
click at [409, 732] on icon "Navigate to next page" at bounding box center [412, 731] width 16 height 16
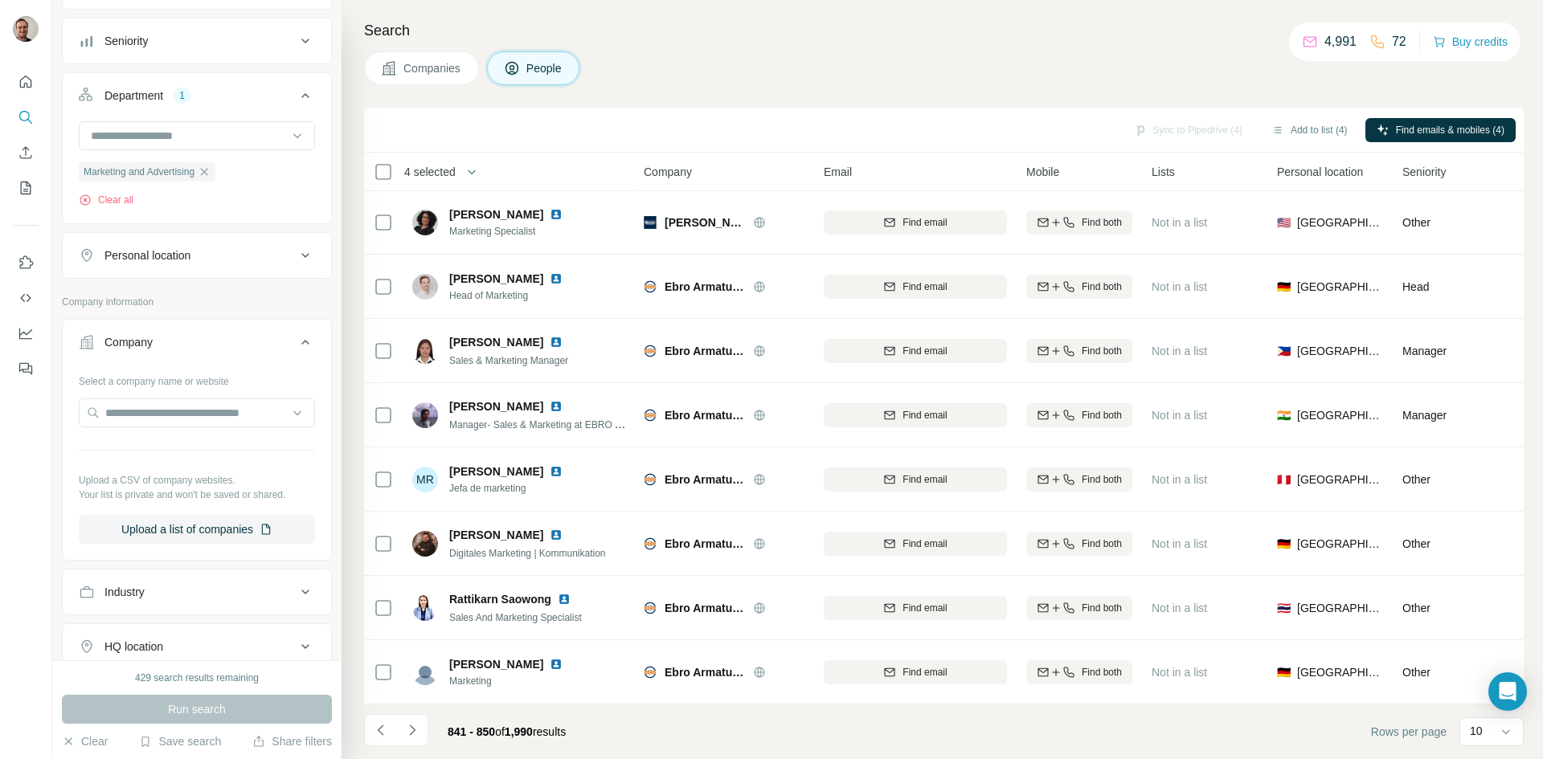
click at [412, 730] on icon "Navigate to next page" at bounding box center [412, 731] width 16 height 16
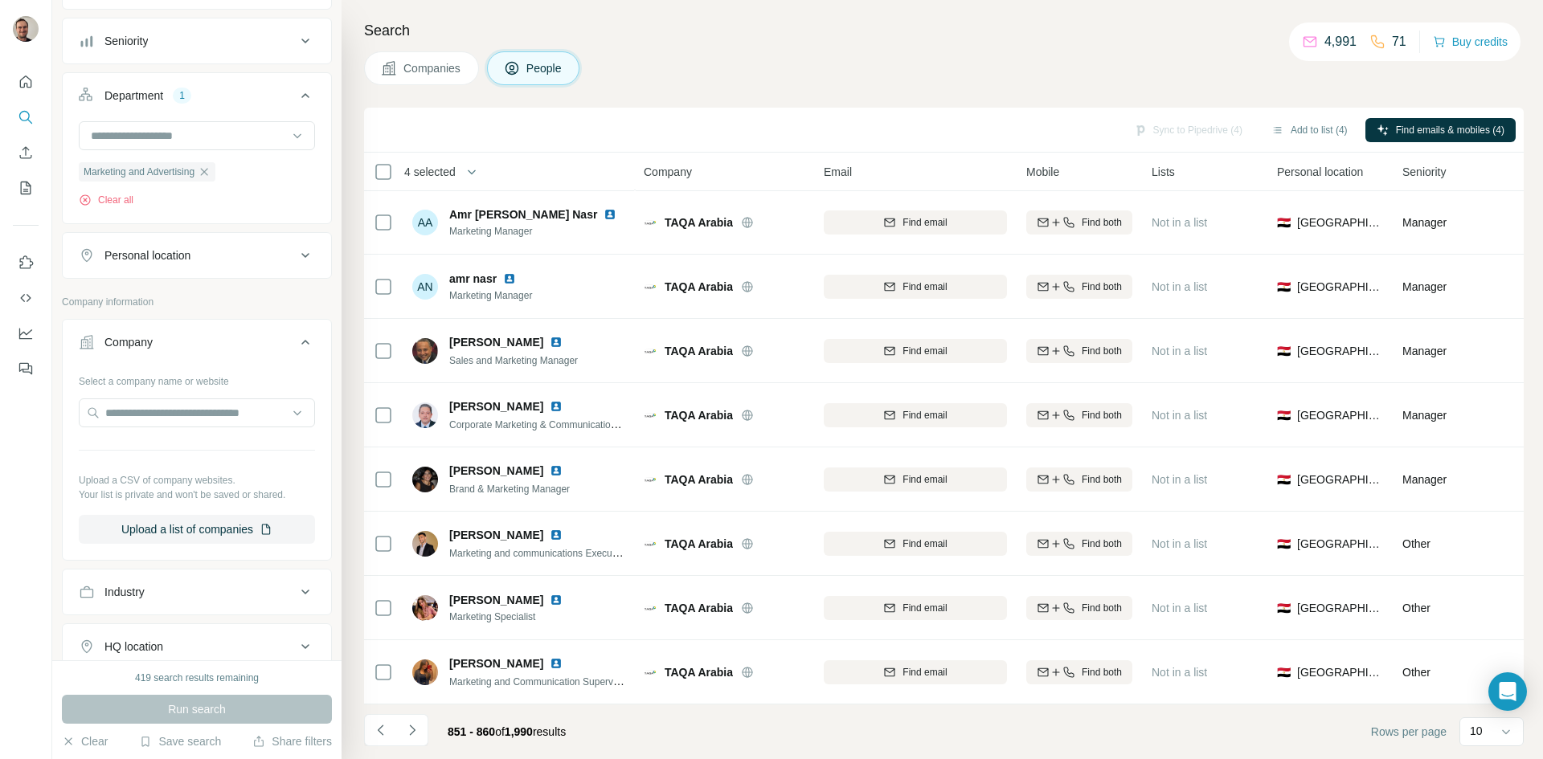
click at [412, 730] on icon "Navigate to next page" at bounding box center [412, 731] width 16 height 16
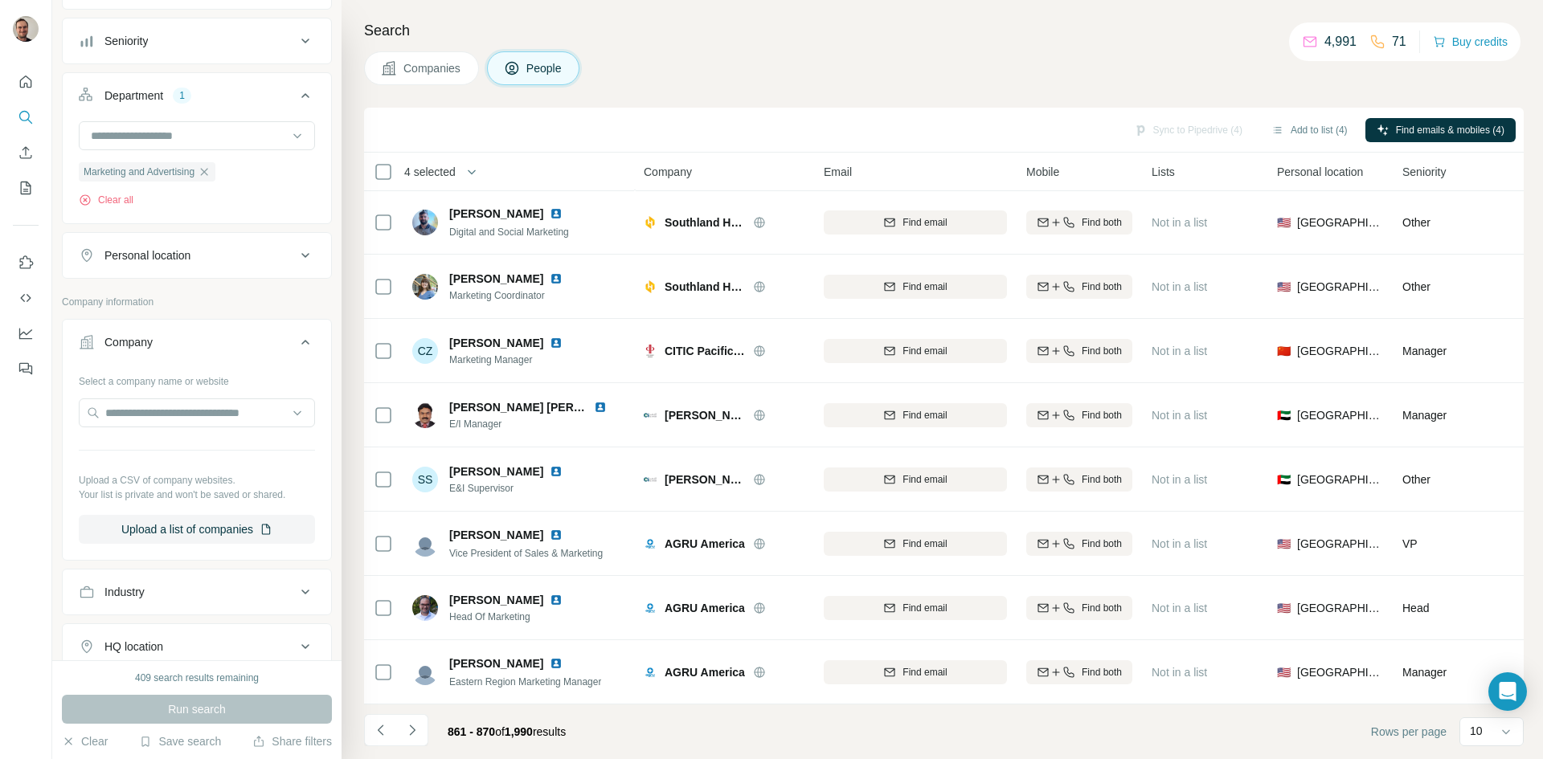
click at [412, 730] on icon "Navigate to next page" at bounding box center [412, 731] width 16 height 16
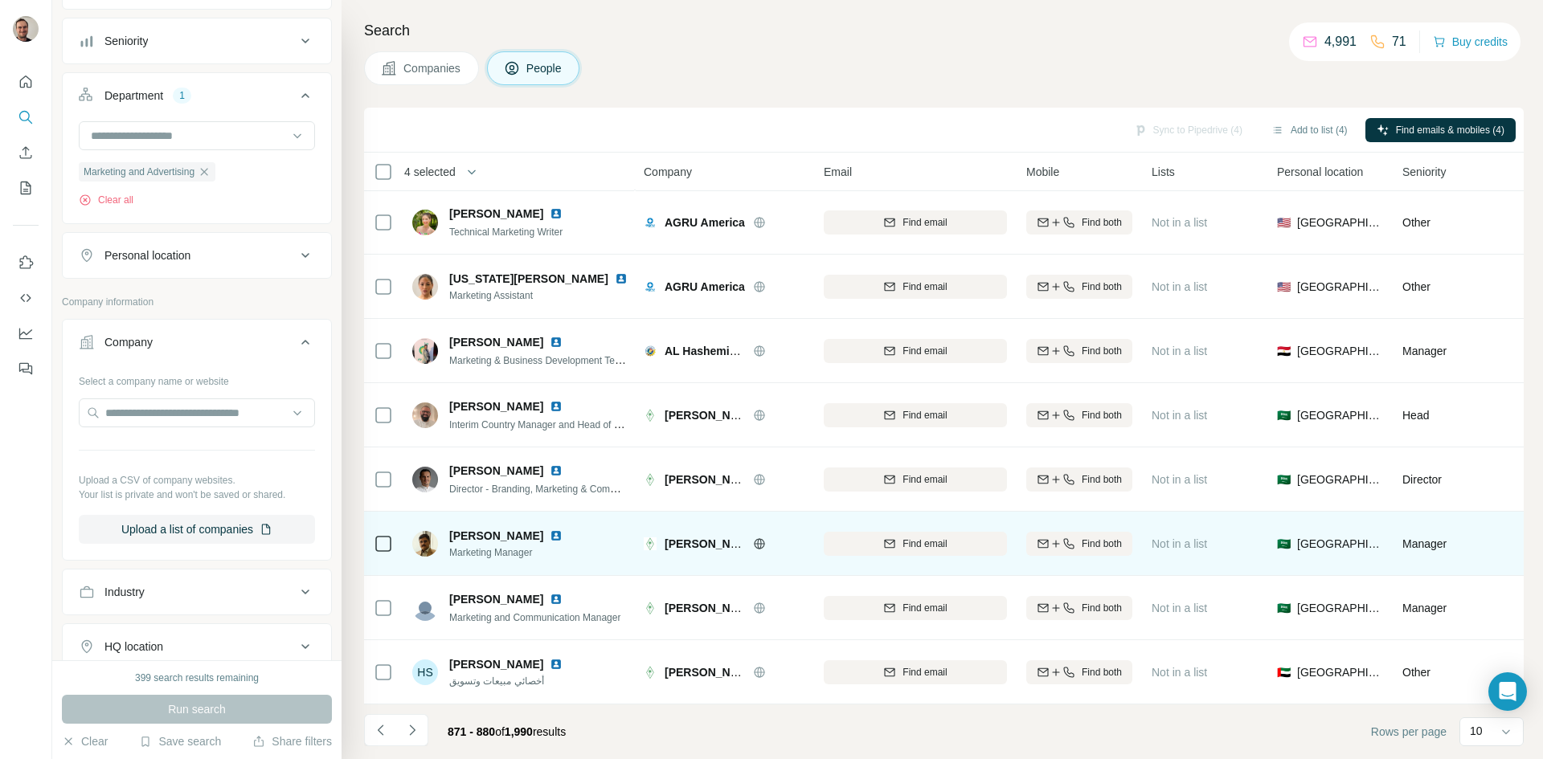
click at [760, 538] on icon at bounding box center [759, 543] width 4 height 10
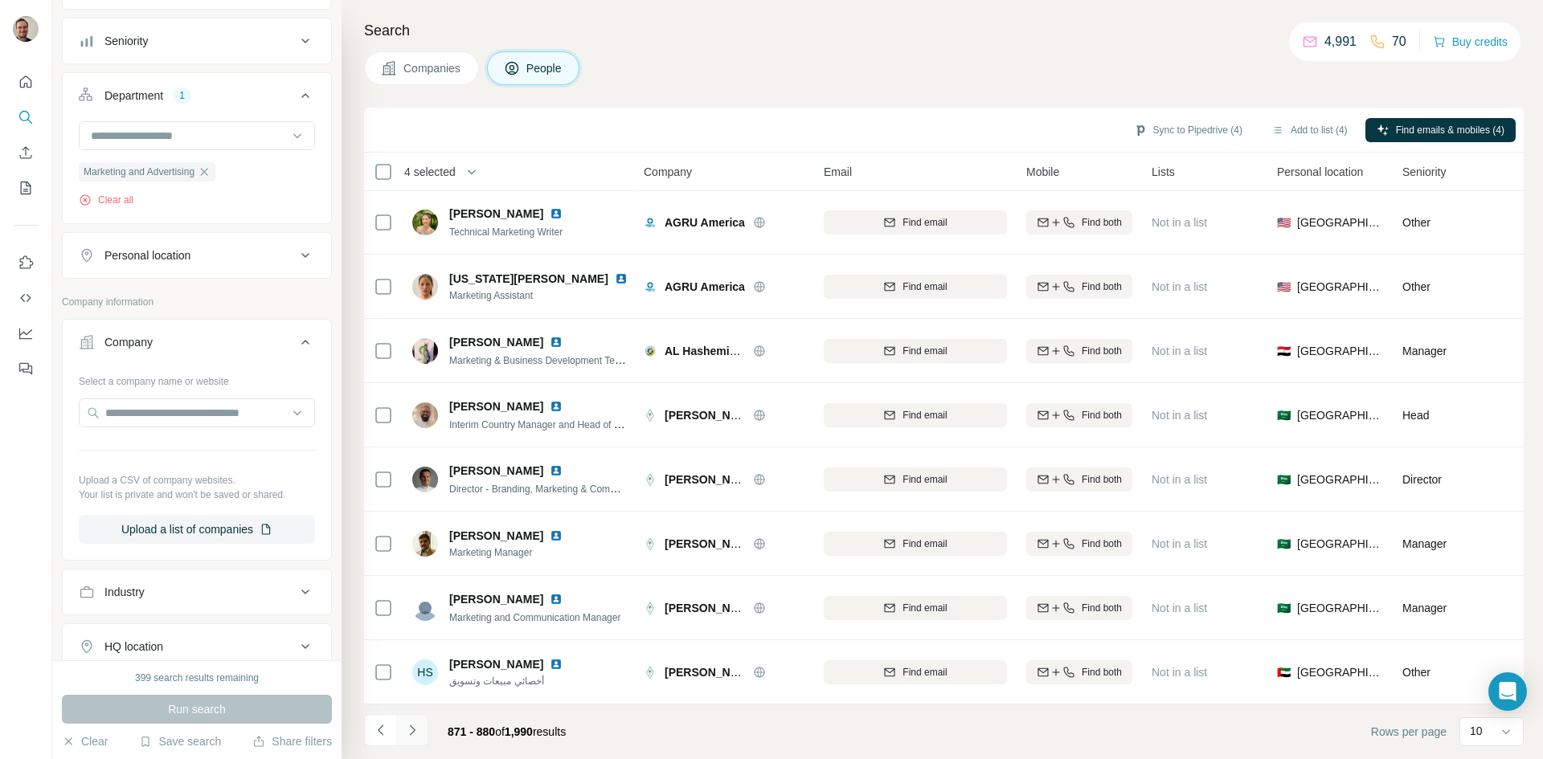
click at [420, 729] on icon "Navigate to next page" at bounding box center [412, 731] width 16 height 16
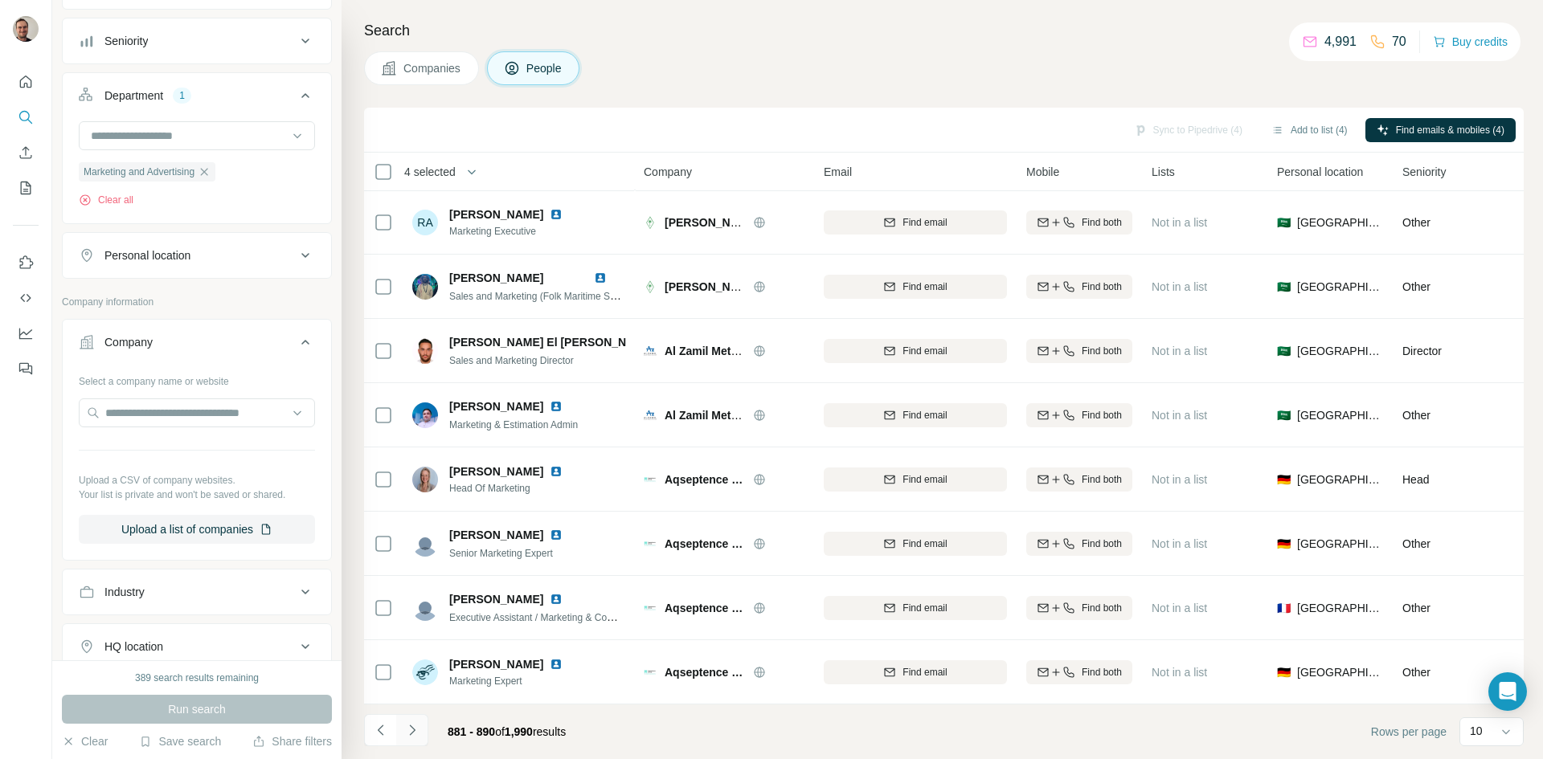
click at [420, 729] on icon "Navigate to next page" at bounding box center [412, 731] width 16 height 16
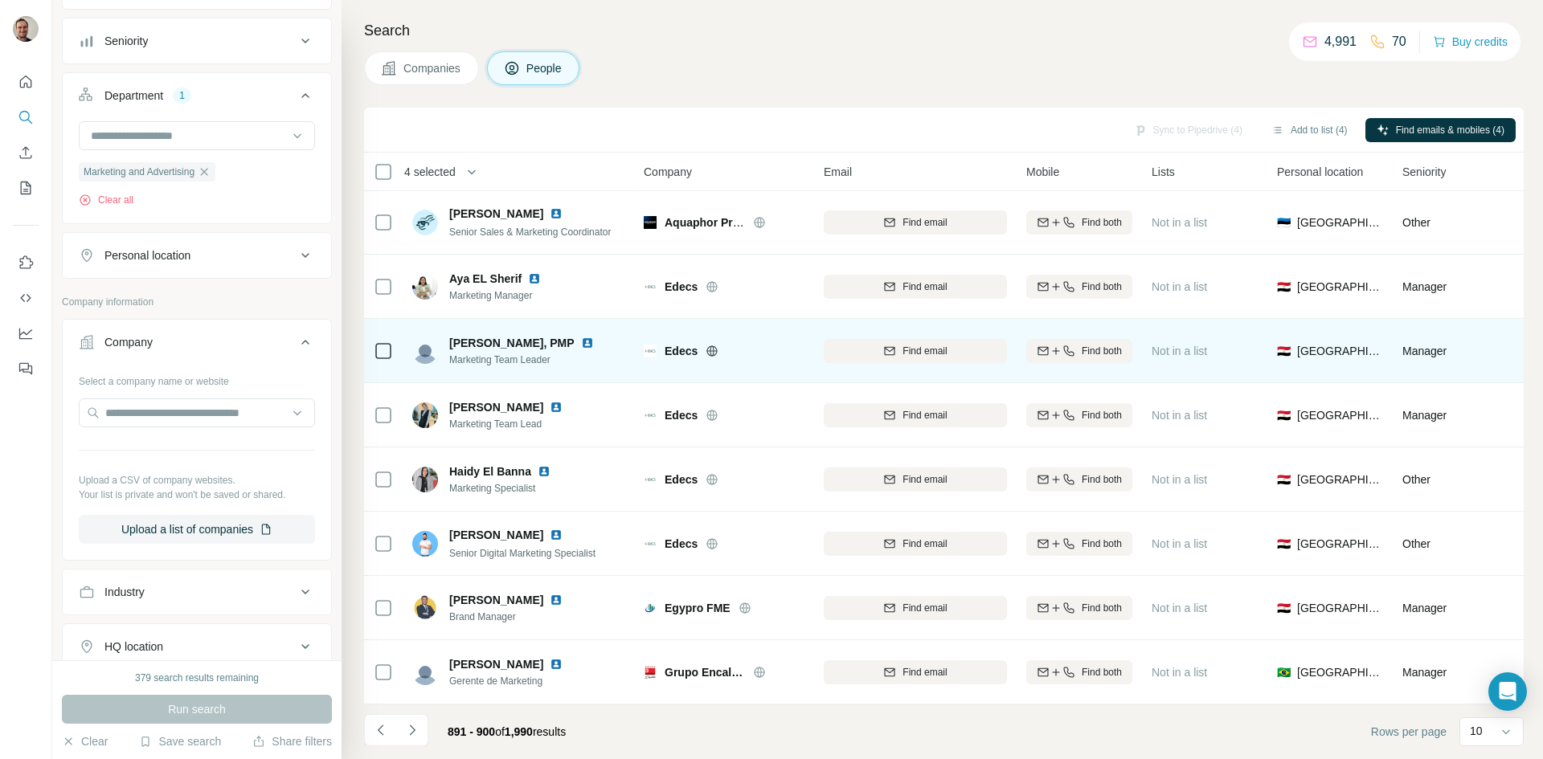
click at [714, 346] on icon at bounding box center [712, 351] width 4 height 10
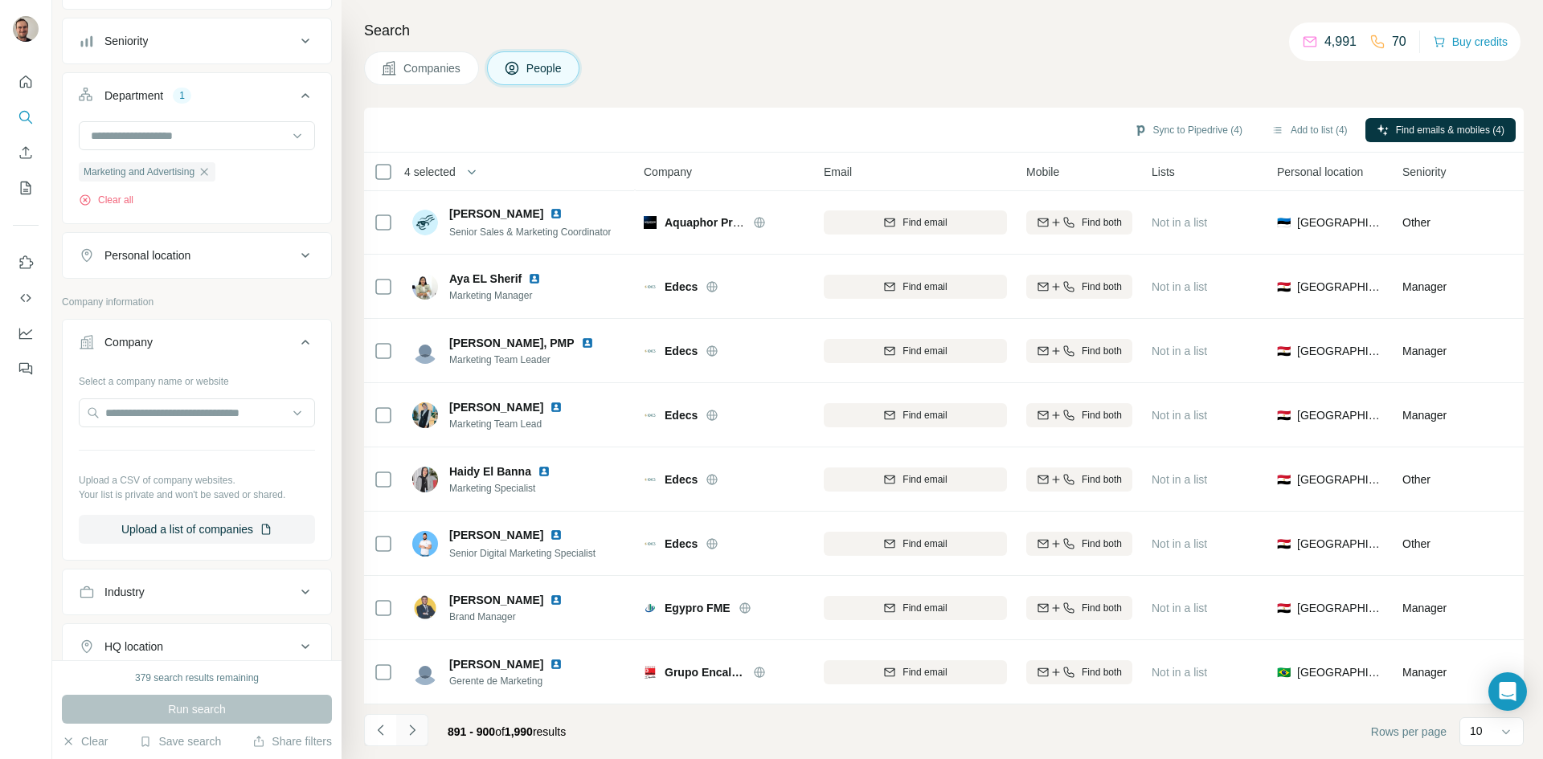
click at [414, 737] on icon "Navigate to next page" at bounding box center [412, 731] width 16 height 16
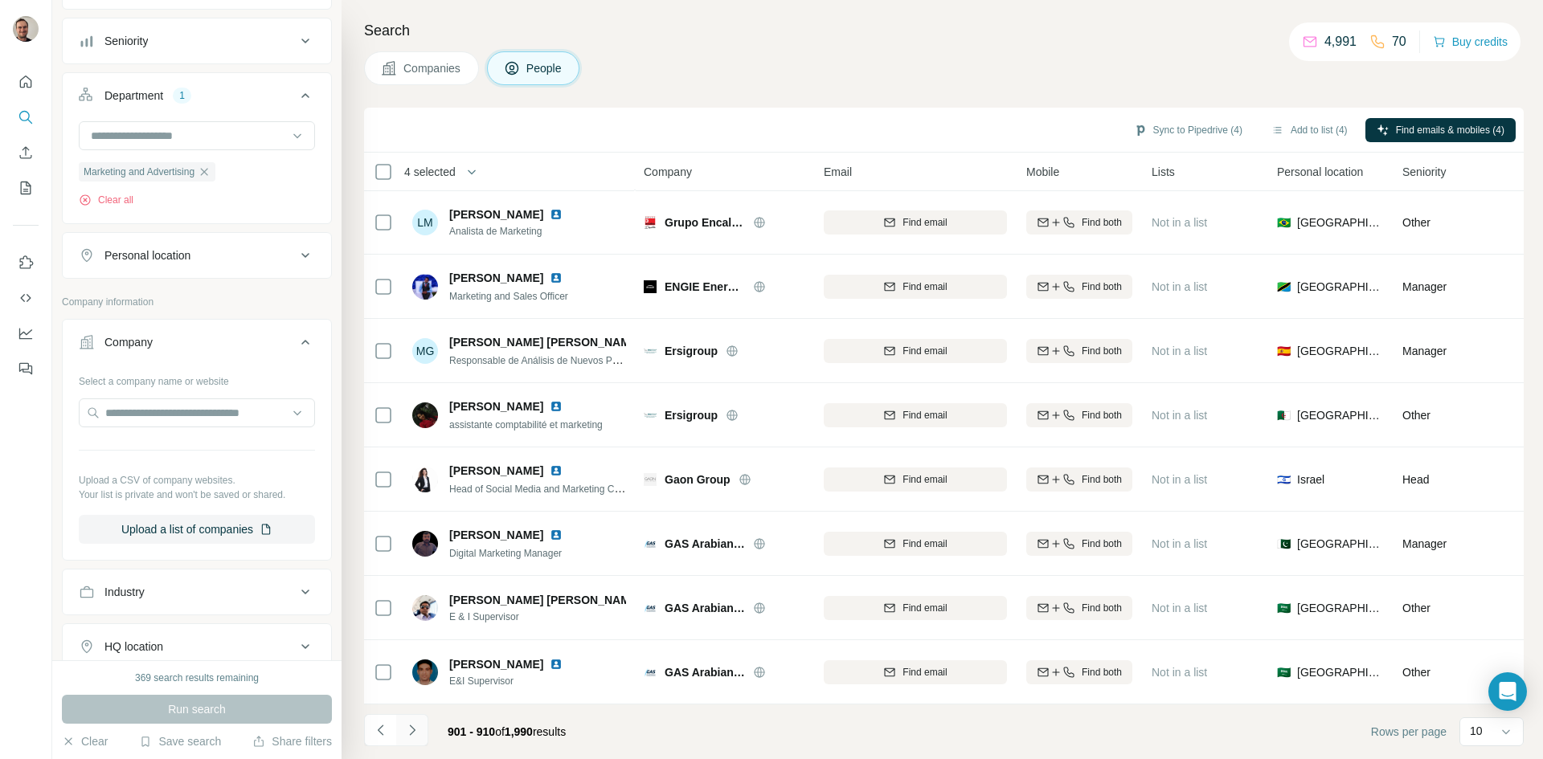
click at [416, 725] on icon "Navigate to next page" at bounding box center [412, 731] width 16 height 16
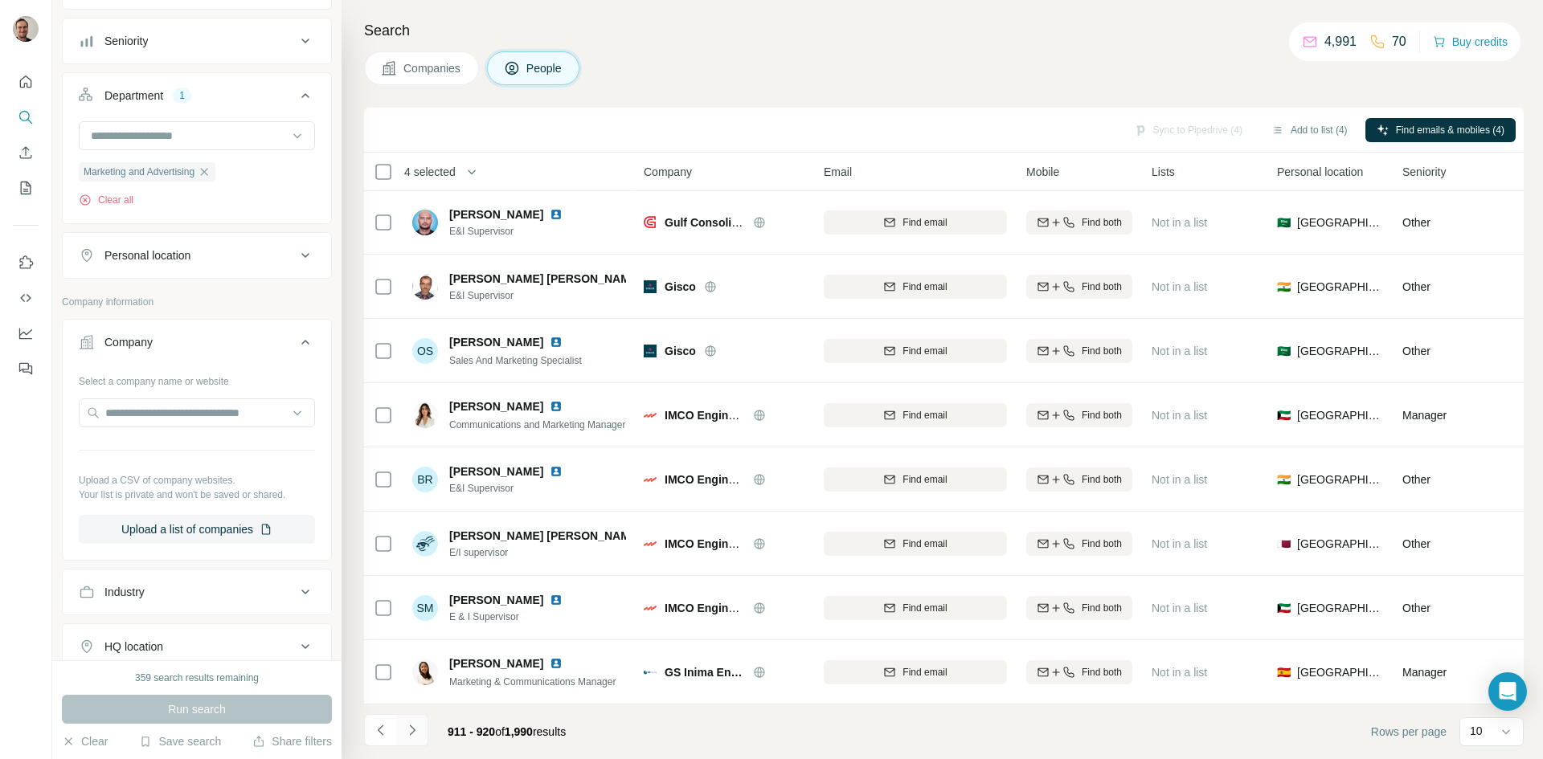
click at [415, 731] on icon "Navigate to next page" at bounding box center [412, 730] width 6 height 10
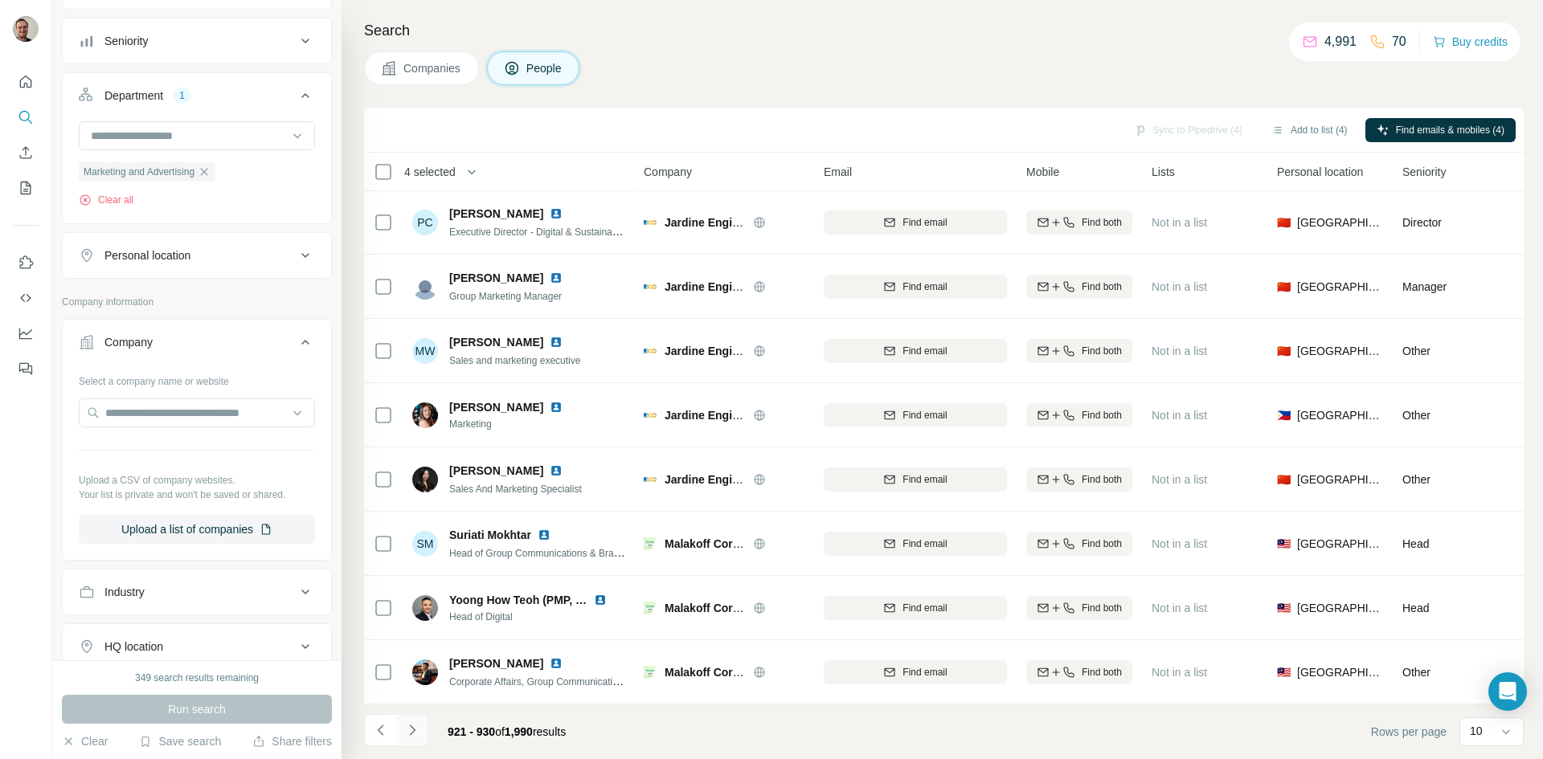
click at [423, 726] on button "Navigate to next page" at bounding box center [412, 730] width 32 height 32
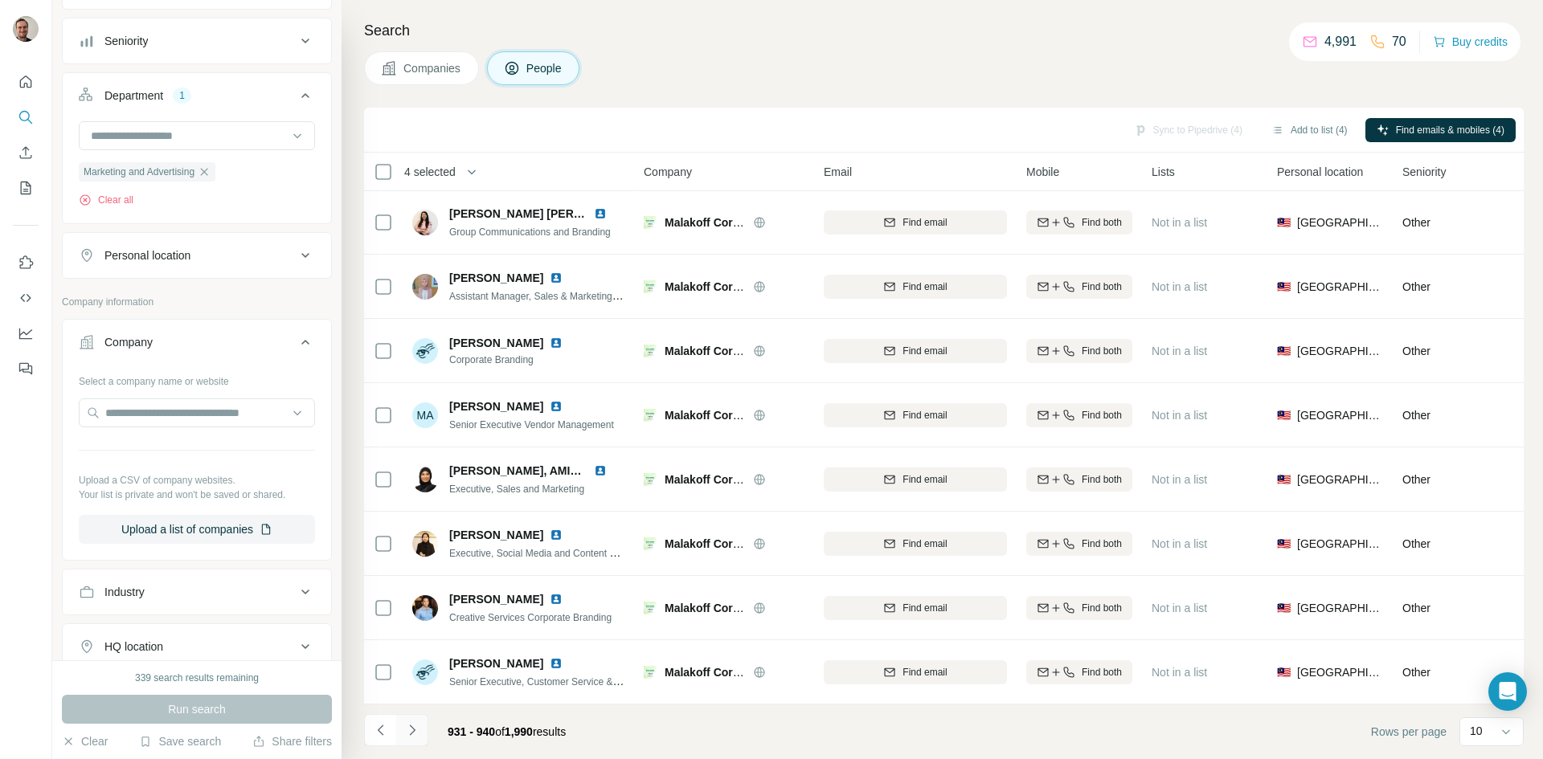
click at [417, 731] on icon "Navigate to next page" at bounding box center [412, 731] width 16 height 16
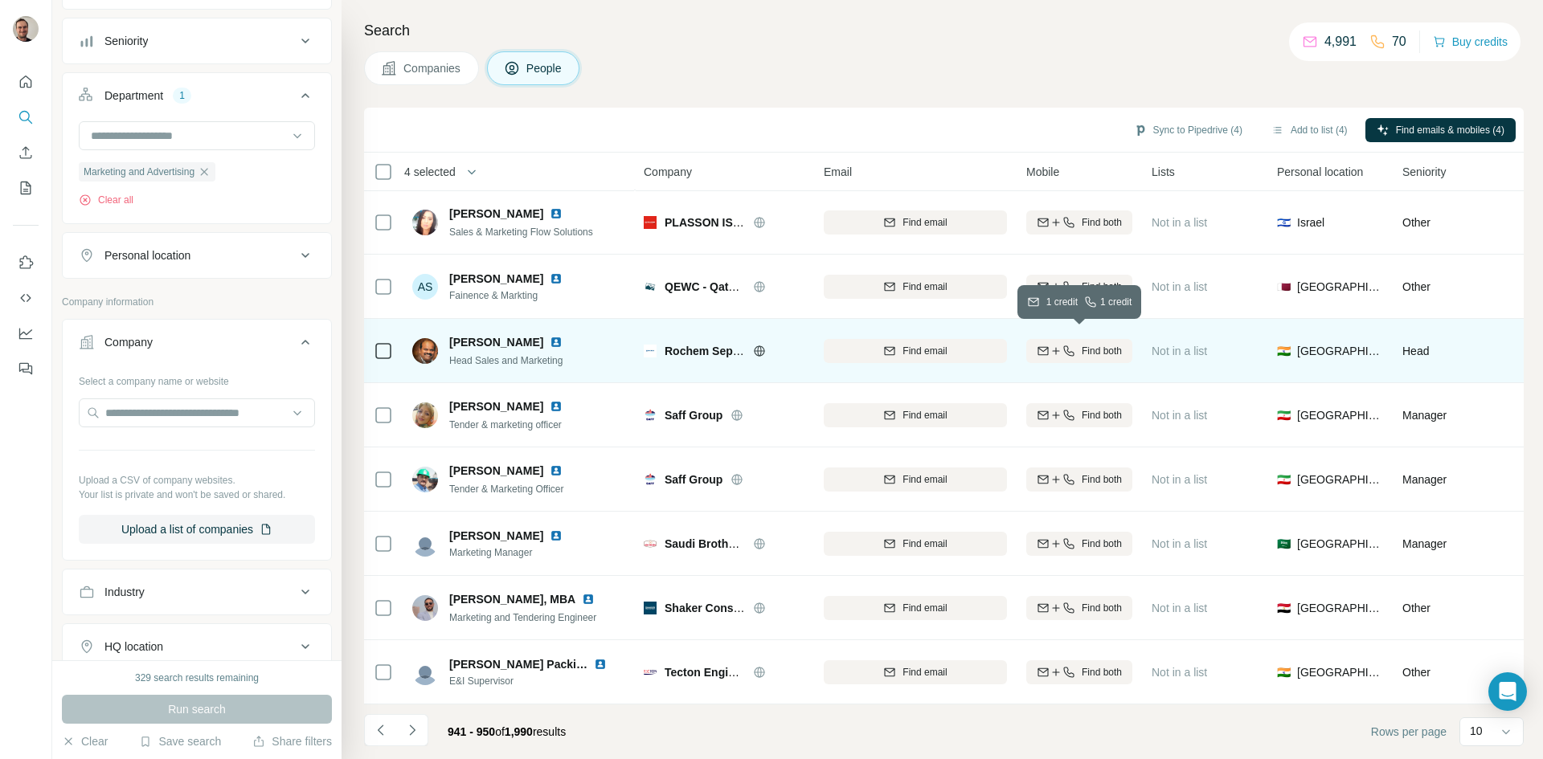
click at [1111, 344] on span "Find both" at bounding box center [1102, 351] width 40 height 14
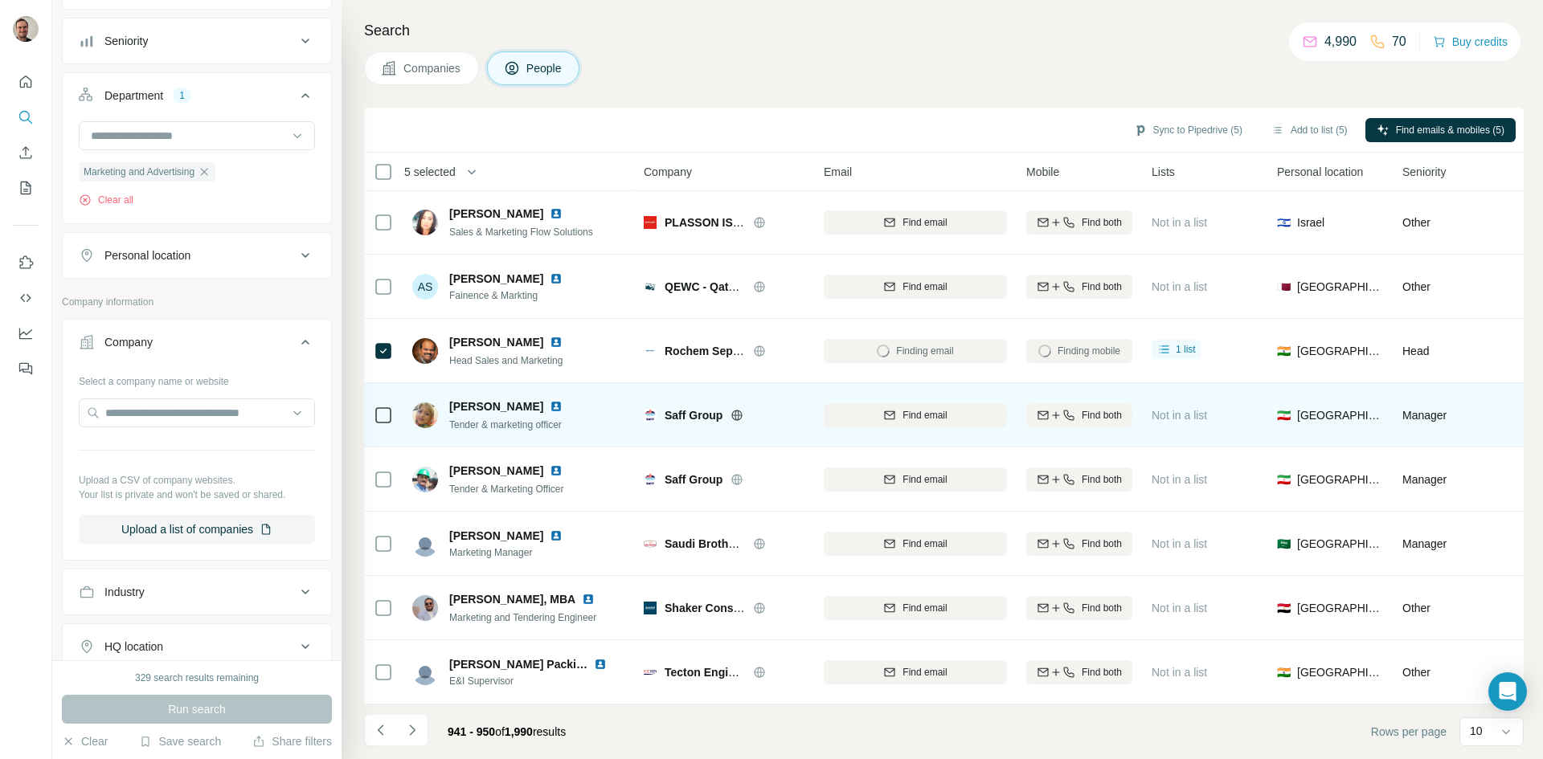
click at [734, 409] on icon at bounding box center [737, 415] width 13 height 13
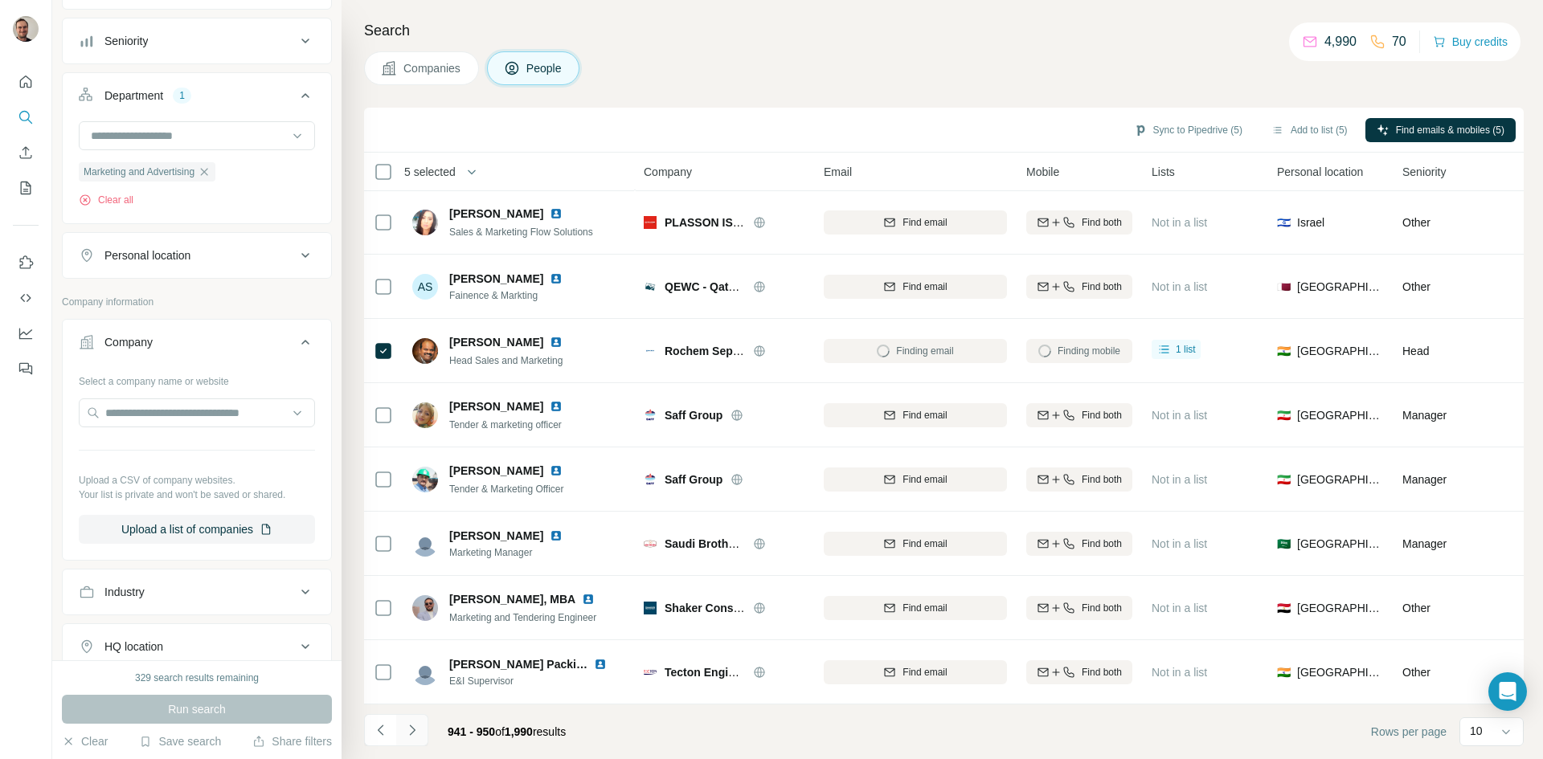
click at [404, 731] on icon "Navigate to next page" at bounding box center [412, 731] width 16 height 16
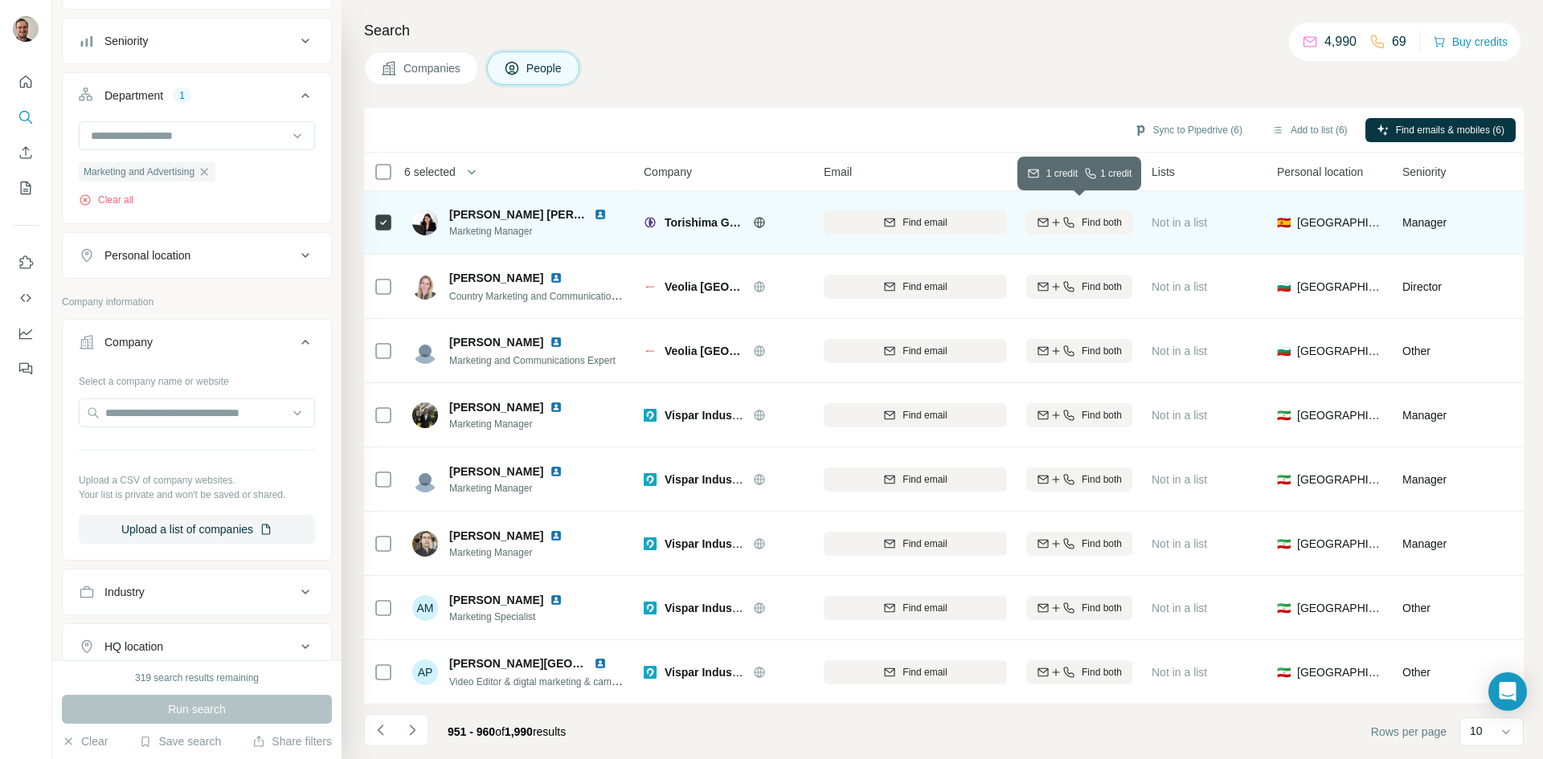
click at [1085, 218] on span "Find both" at bounding box center [1102, 222] width 40 height 14
click at [420, 736] on button "Navigate to next page" at bounding box center [412, 730] width 32 height 32
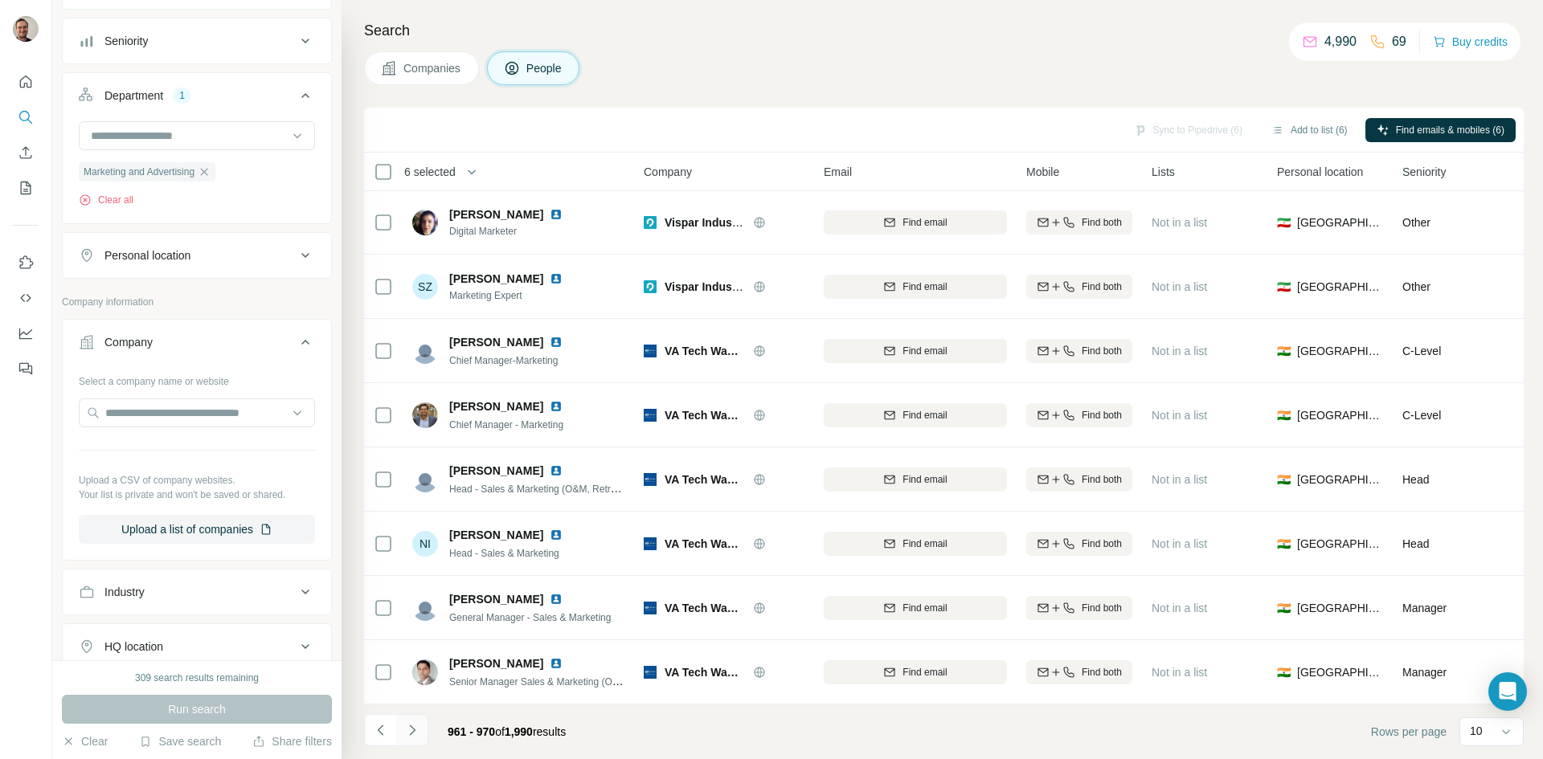
click at [414, 729] on icon "Navigate to next page" at bounding box center [412, 731] width 16 height 16
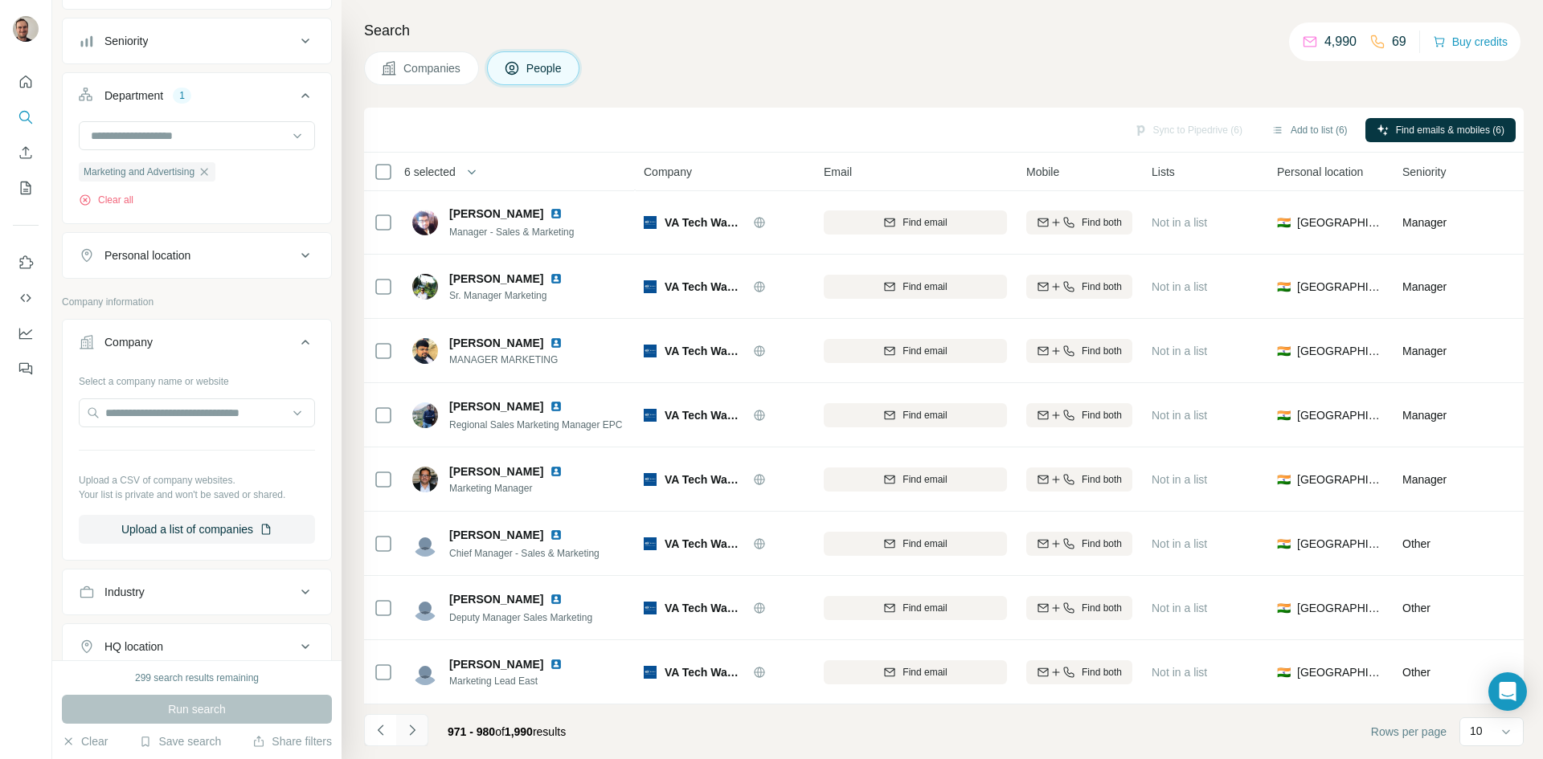
click at [414, 730] on icon "Navigate to next page" at bounding box center [412, 730] width 6 height 10
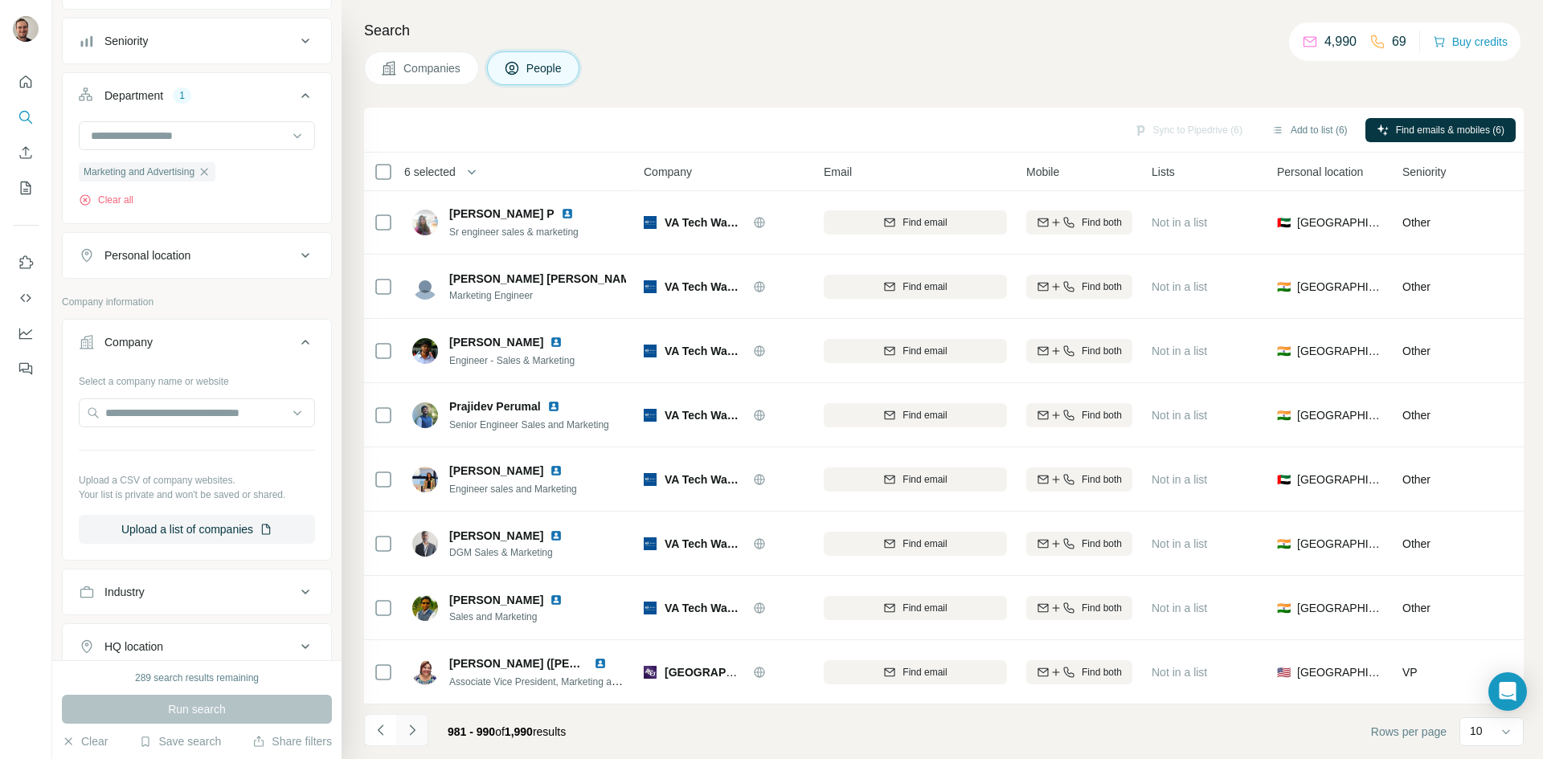
click at [414, 730] on icon "Navigate to next page" at bounding box center [412, 730] width 6 height 10
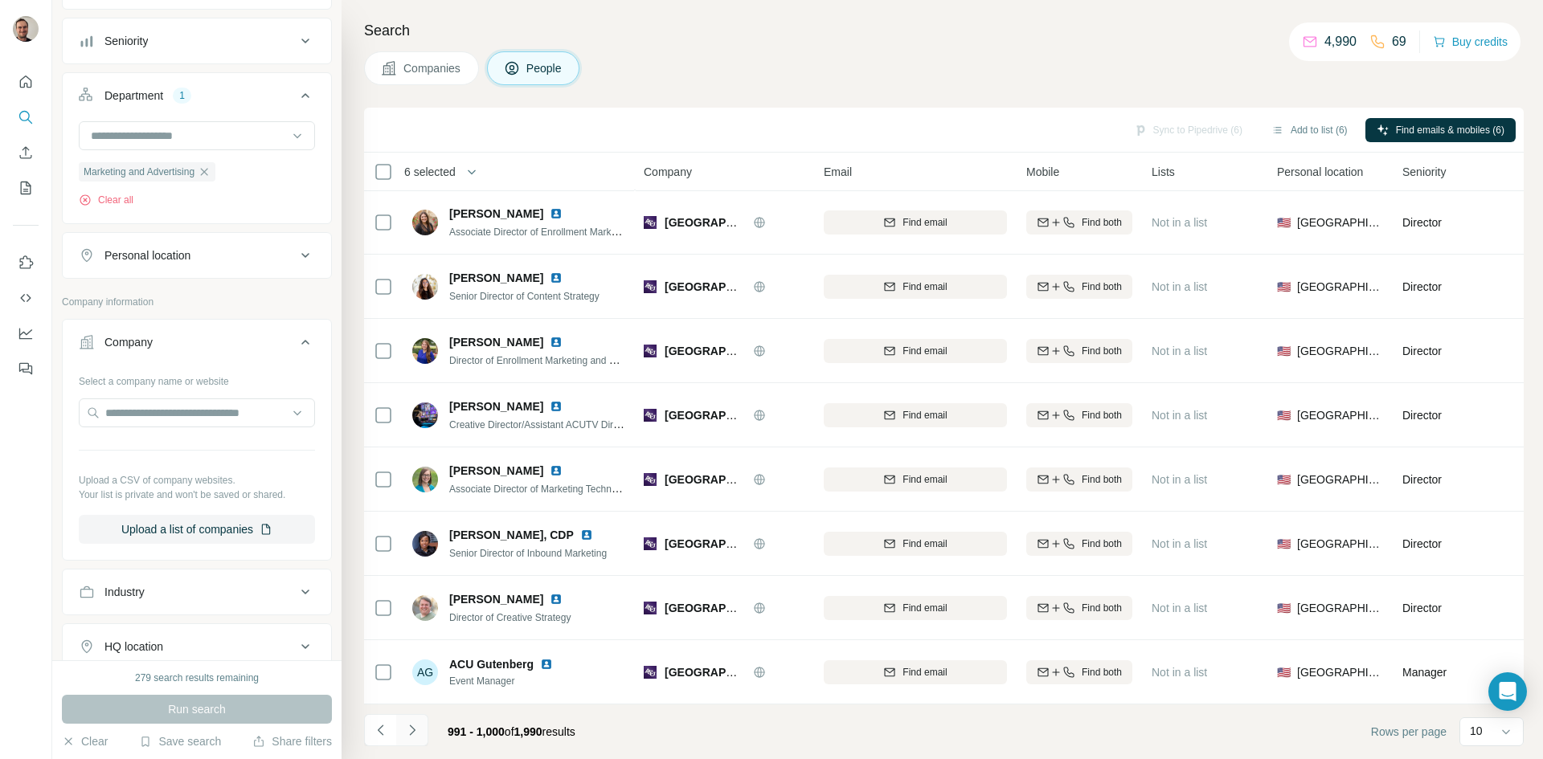
click at [414, 730] on icon "Navigate to next page" at bounding box center [412, 730] width 6 height 10
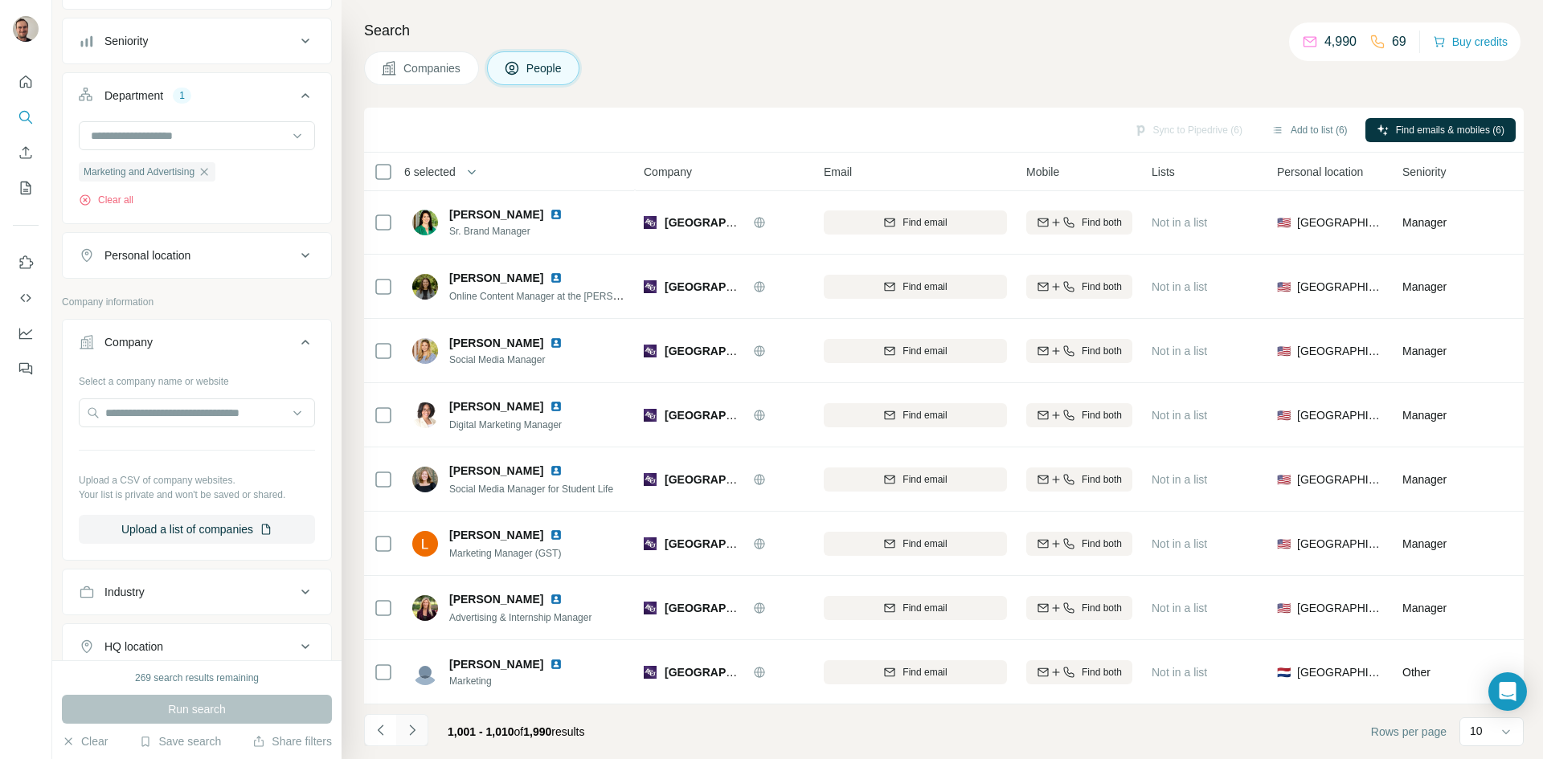
click at [414, 730] on icon "Navigate to next page" at bounding box center [412, 730] width 6 height 10
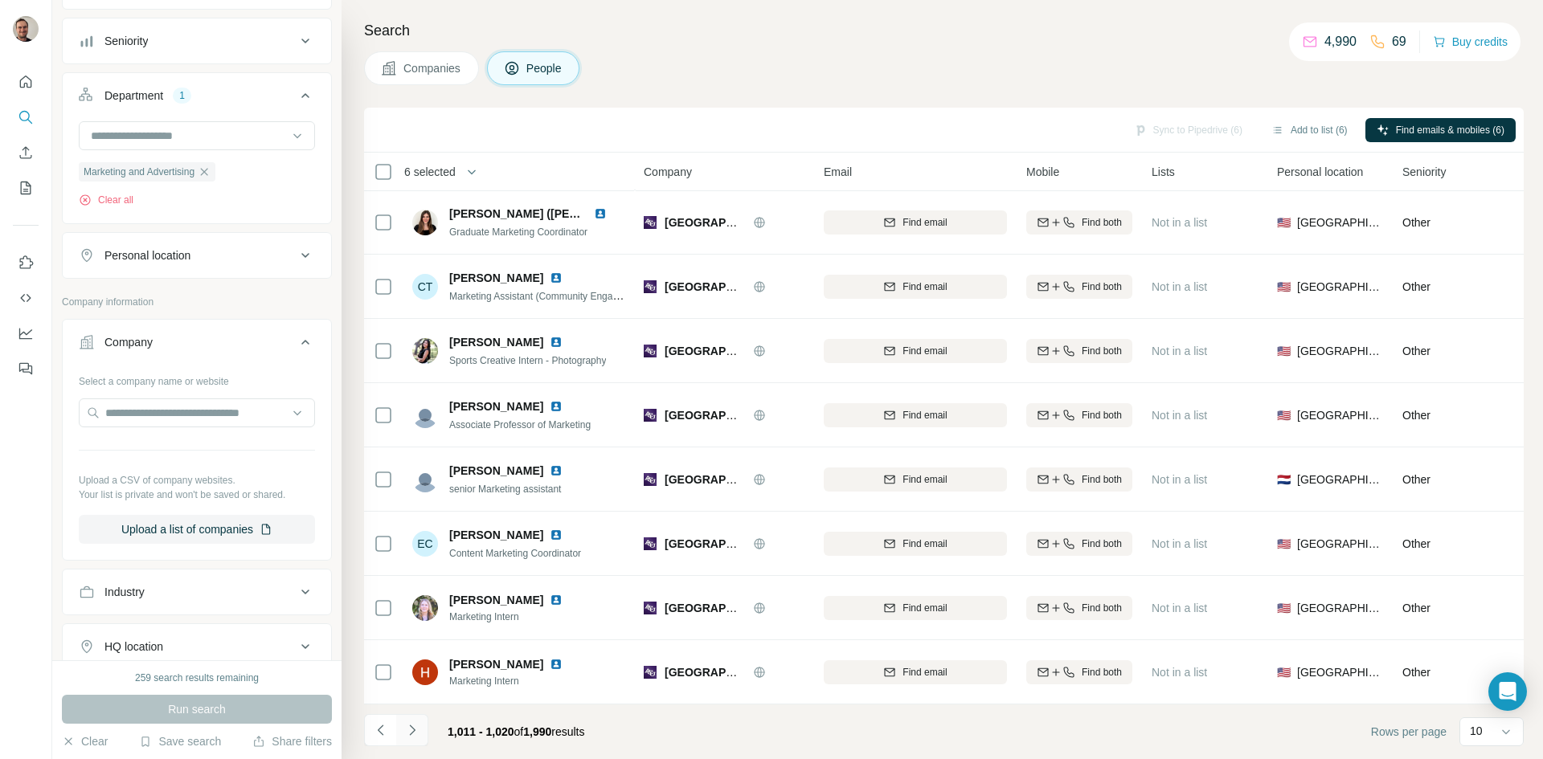
click at [414, 730] on icon "Navigate to next page" at bounding box center [412, 730] width 6 height 10
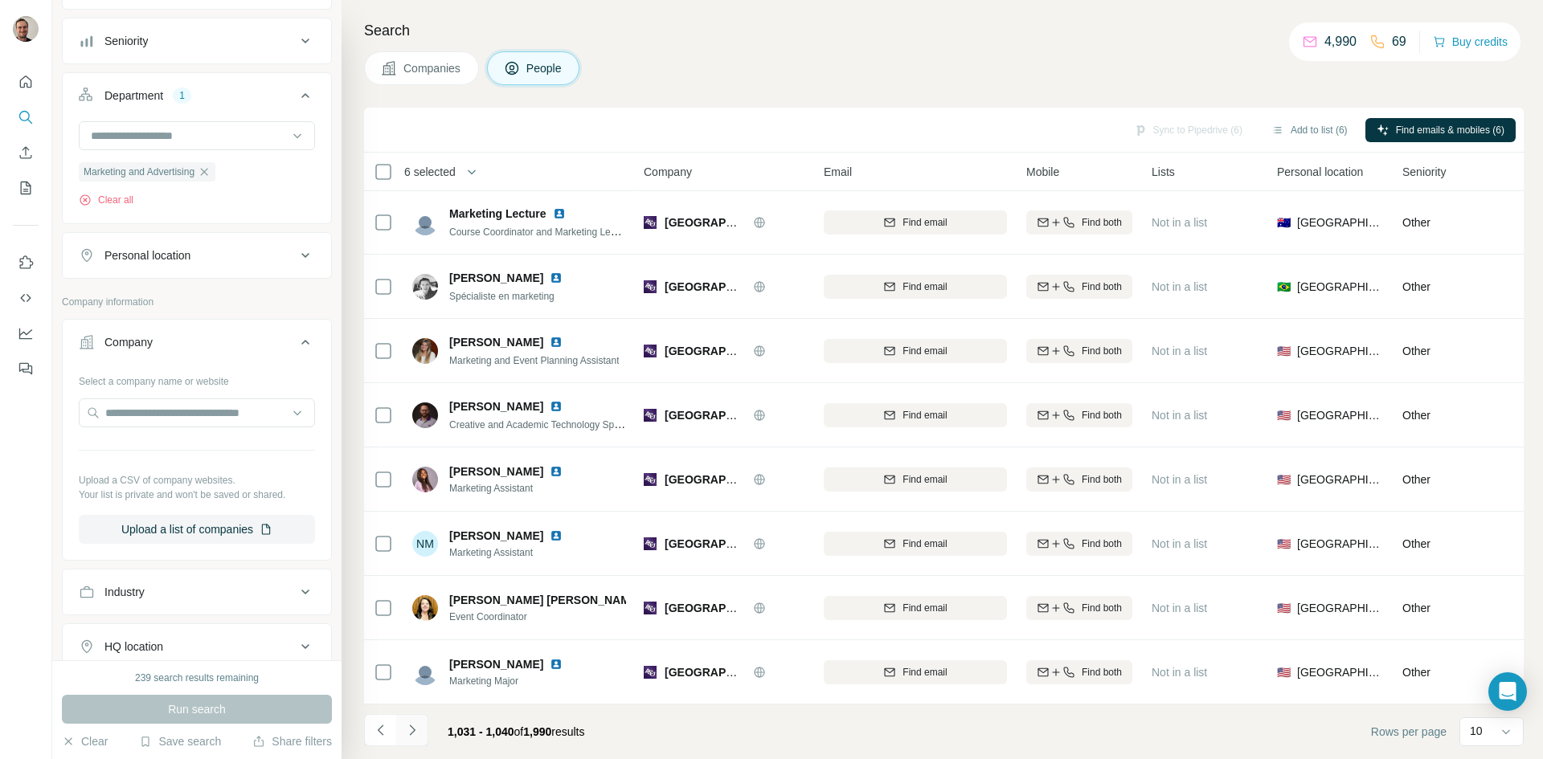
click at [414, 730] on icon "Navigate to next page" at bounding box center [412, 730] width 6 height 10
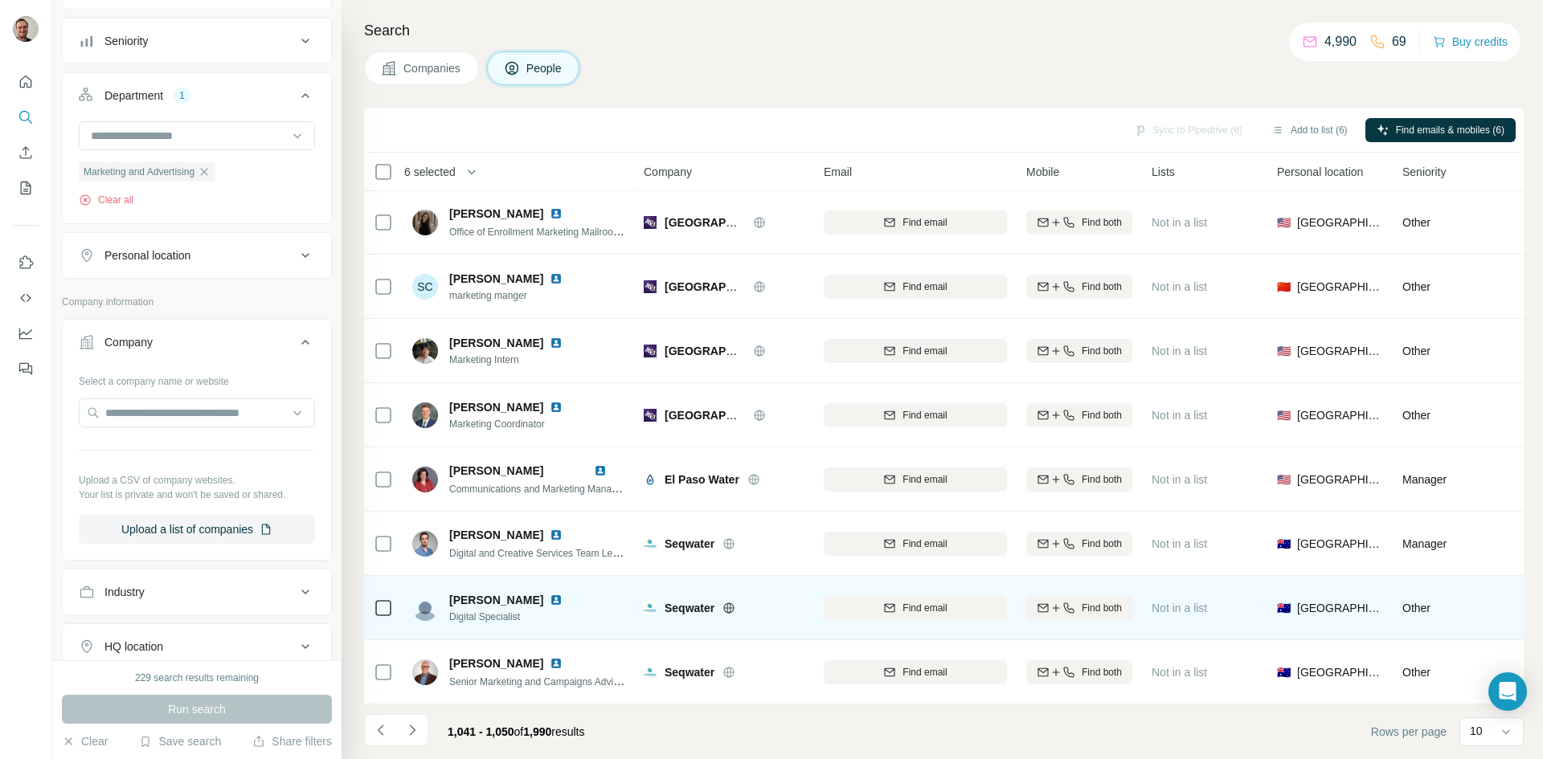
click at [729, 608] on icon at bounding box center [729, 608] width 10 height 1
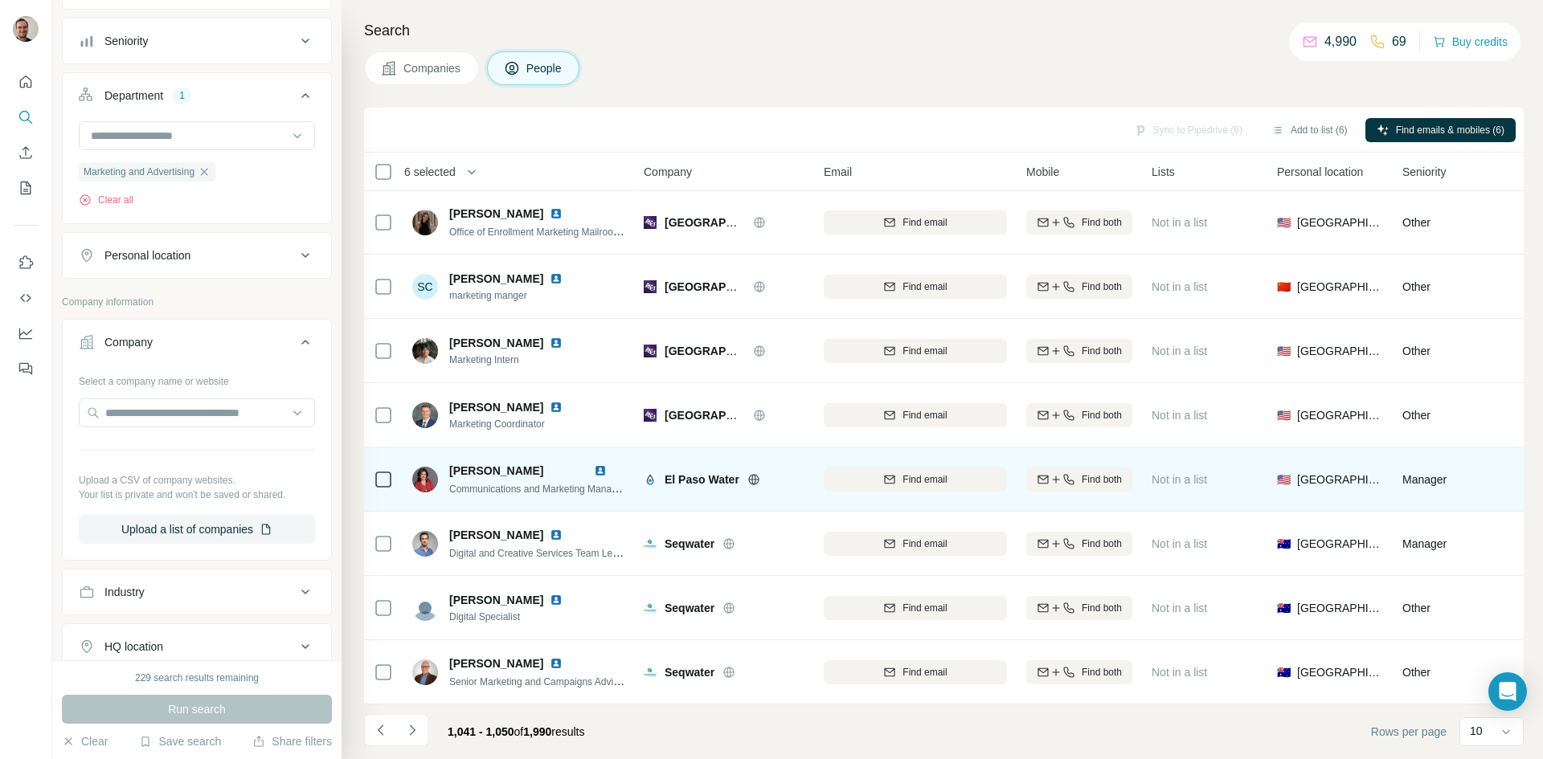
click at [750, 474] on icon at bounding box center [753, 479] width 10 height 10
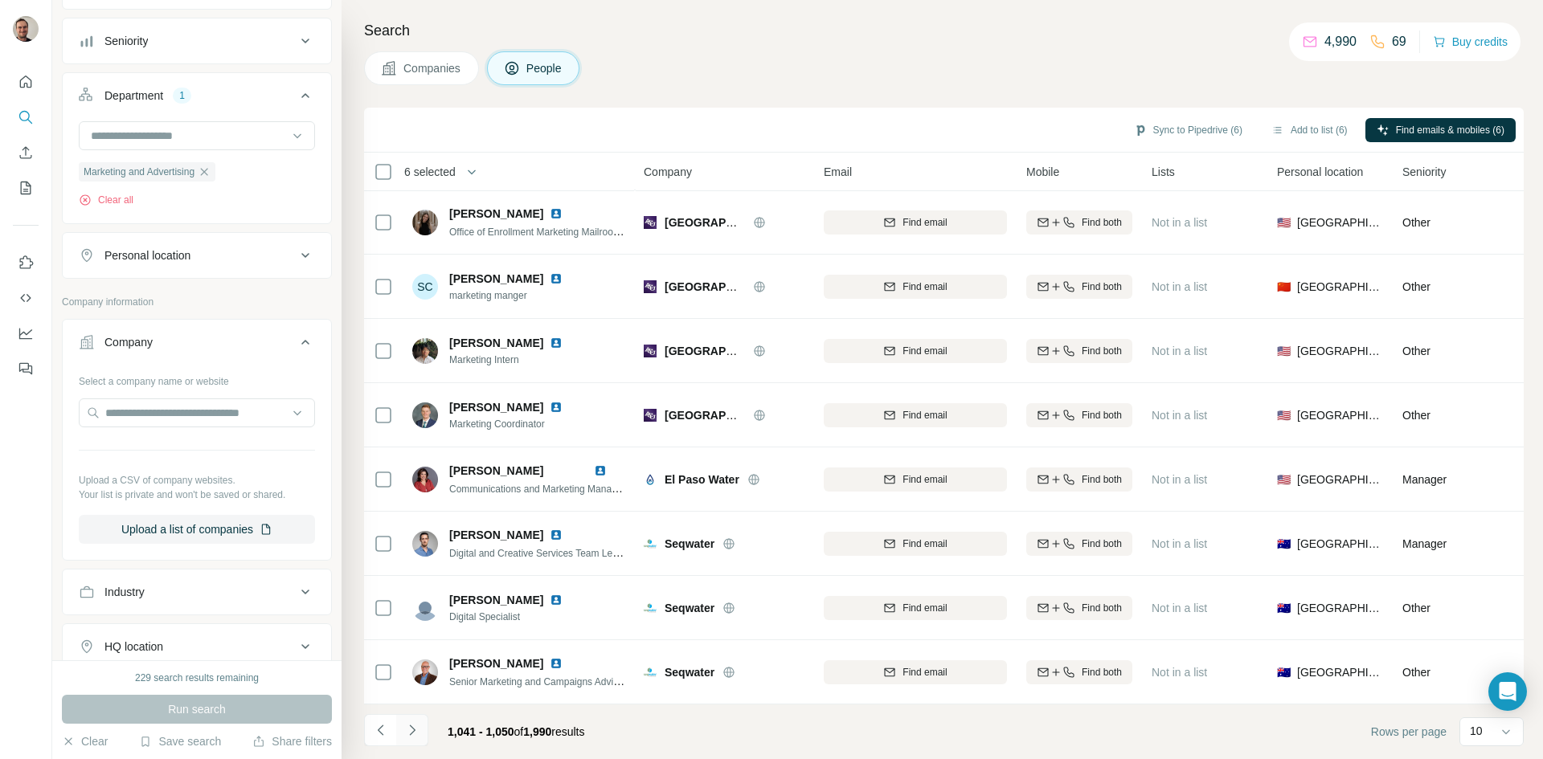
click at [416, 728] on icon "Navigate to next page" at bounding box center [412, 731] width 16 height 16
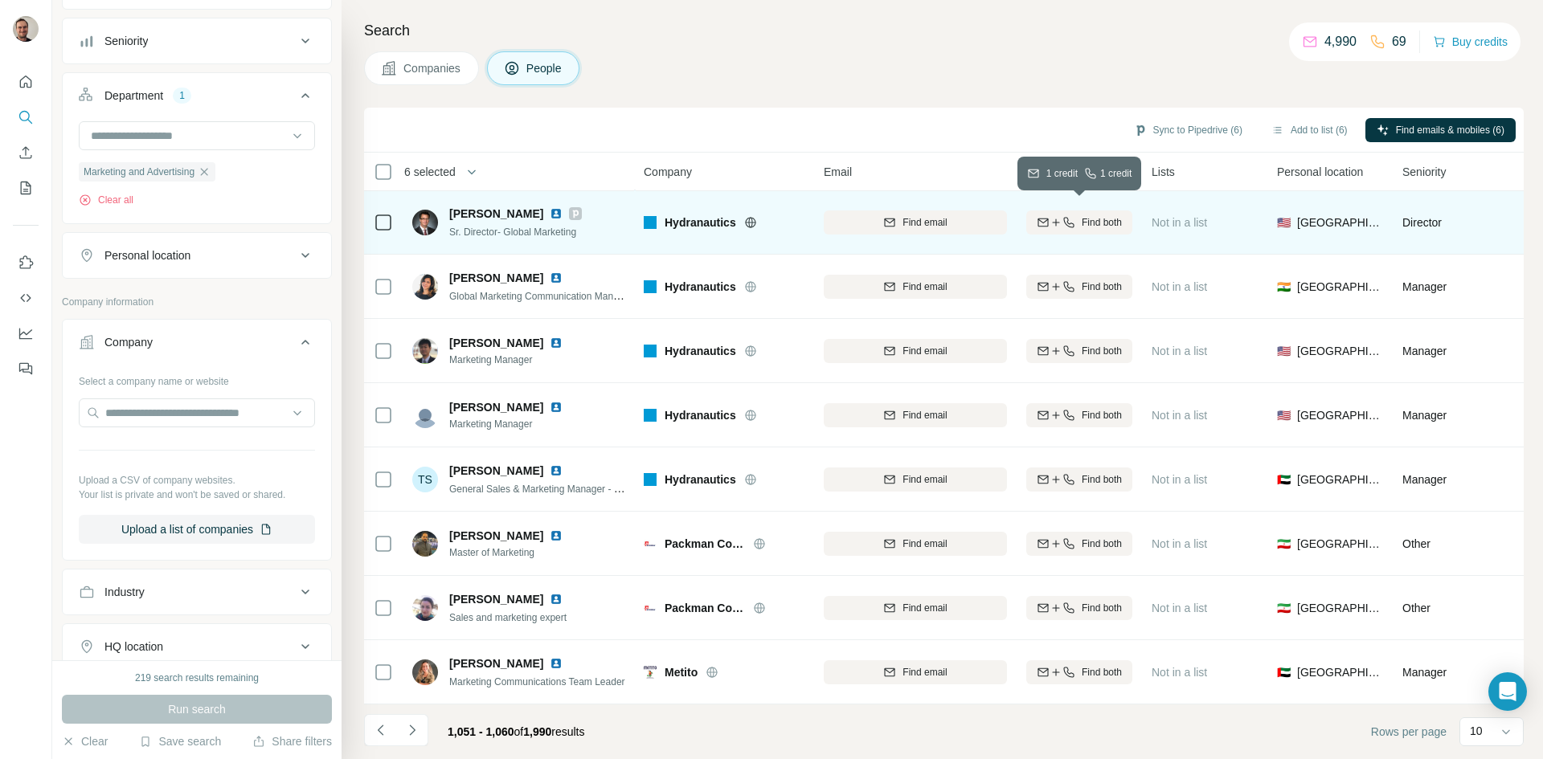
click at [1091, 215] on span "Find both" at bounding box center [1102, 222] width 40 height 14
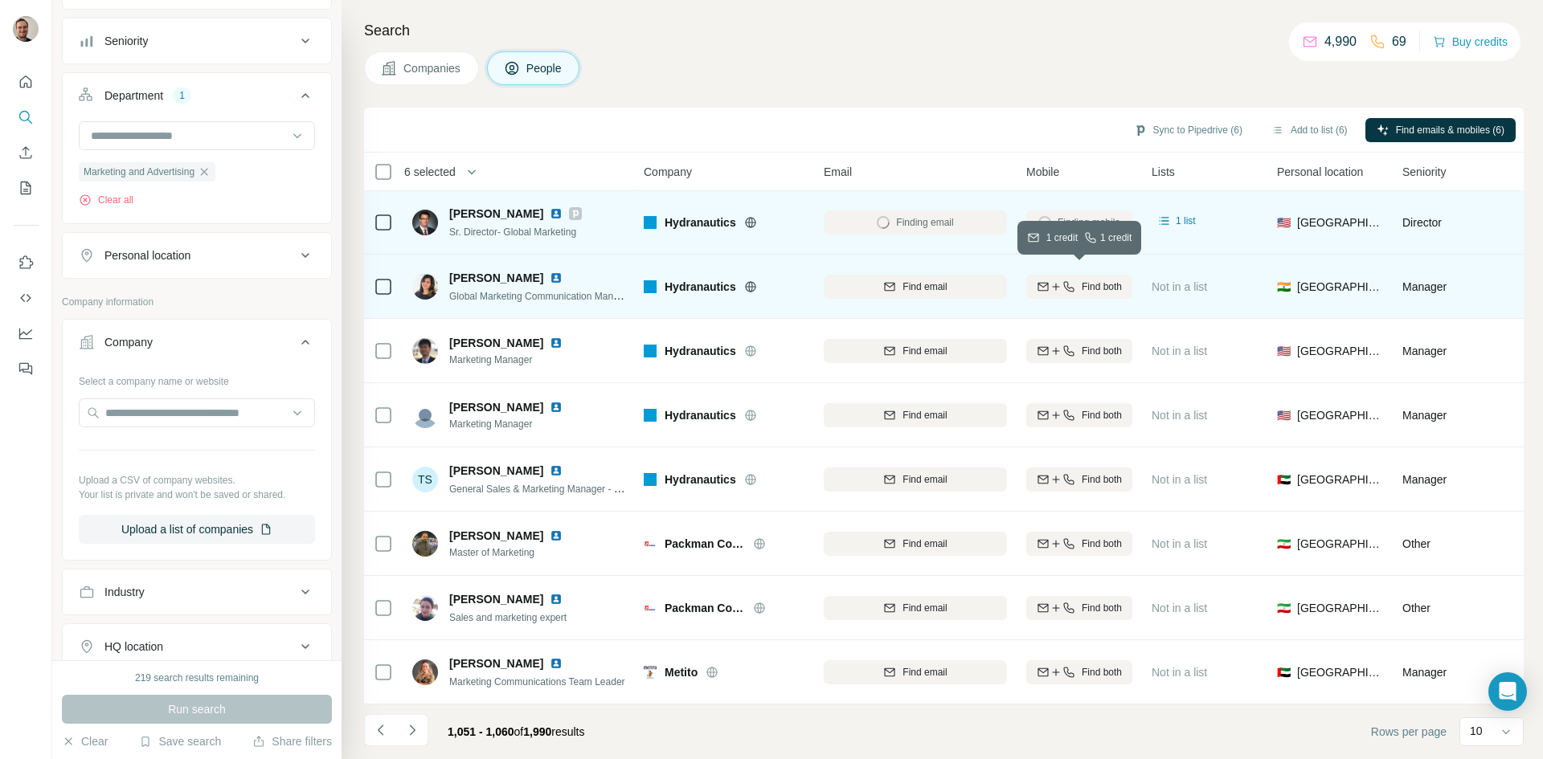
click at [1102, 283] on span "Find both" at bounding box center [1102, 287] width 40 height 14
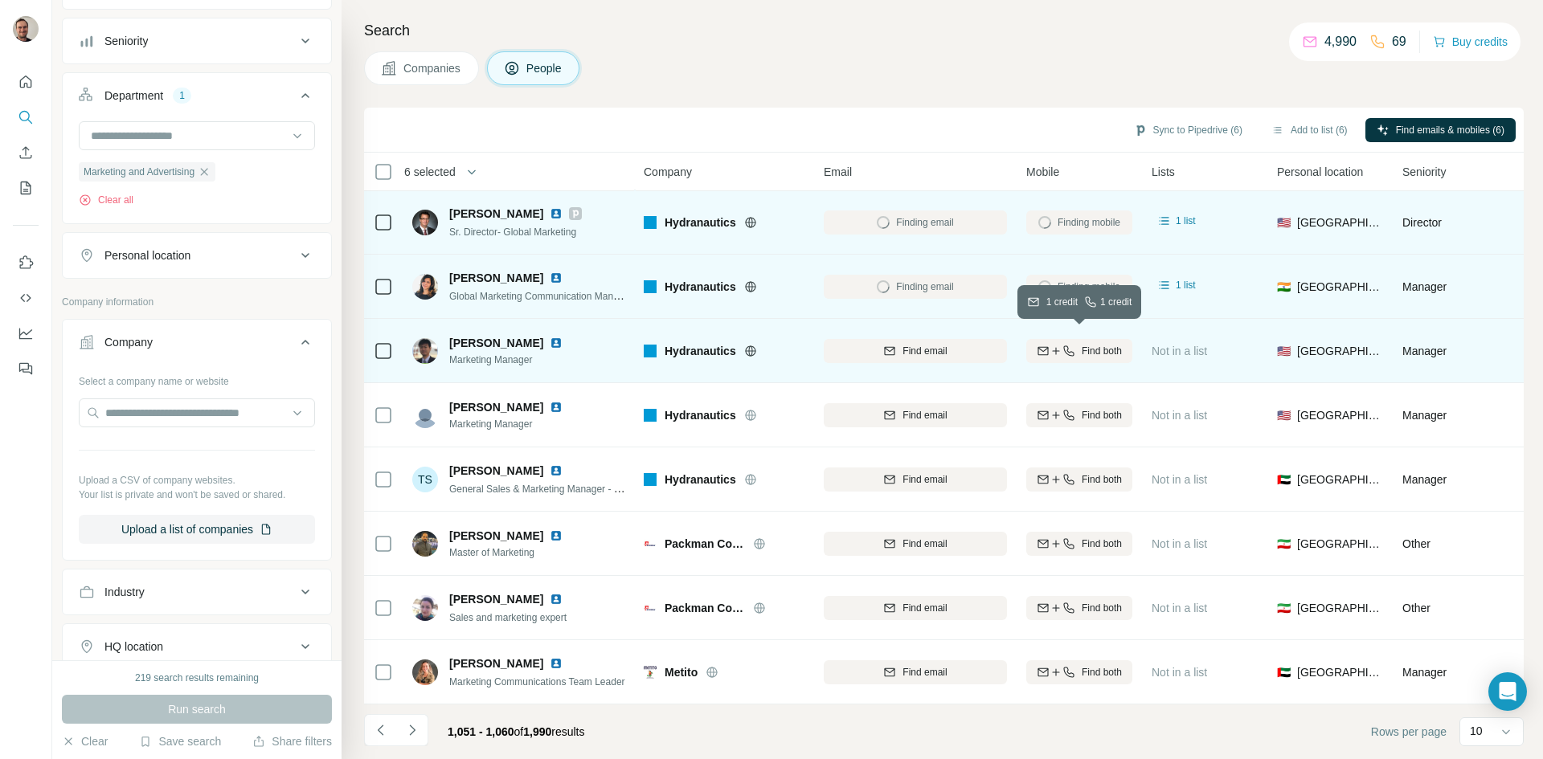
click at [1108, 344] on span "Find both" at bounding box center [1102, 351] width 40 height 14
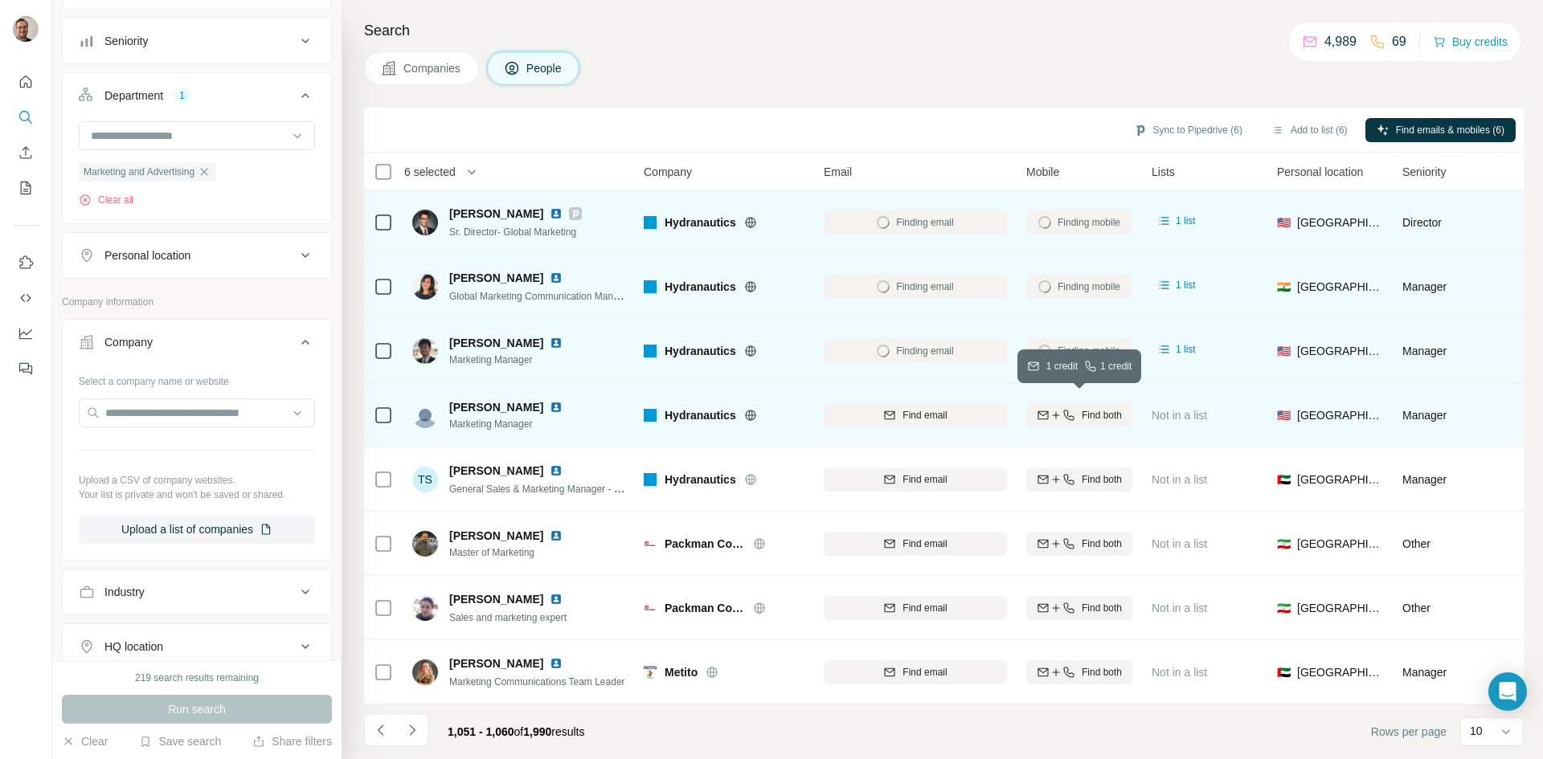
click at [1103, 408] on span "Find both" at bounding box center [1102, 415] width 40 height 14
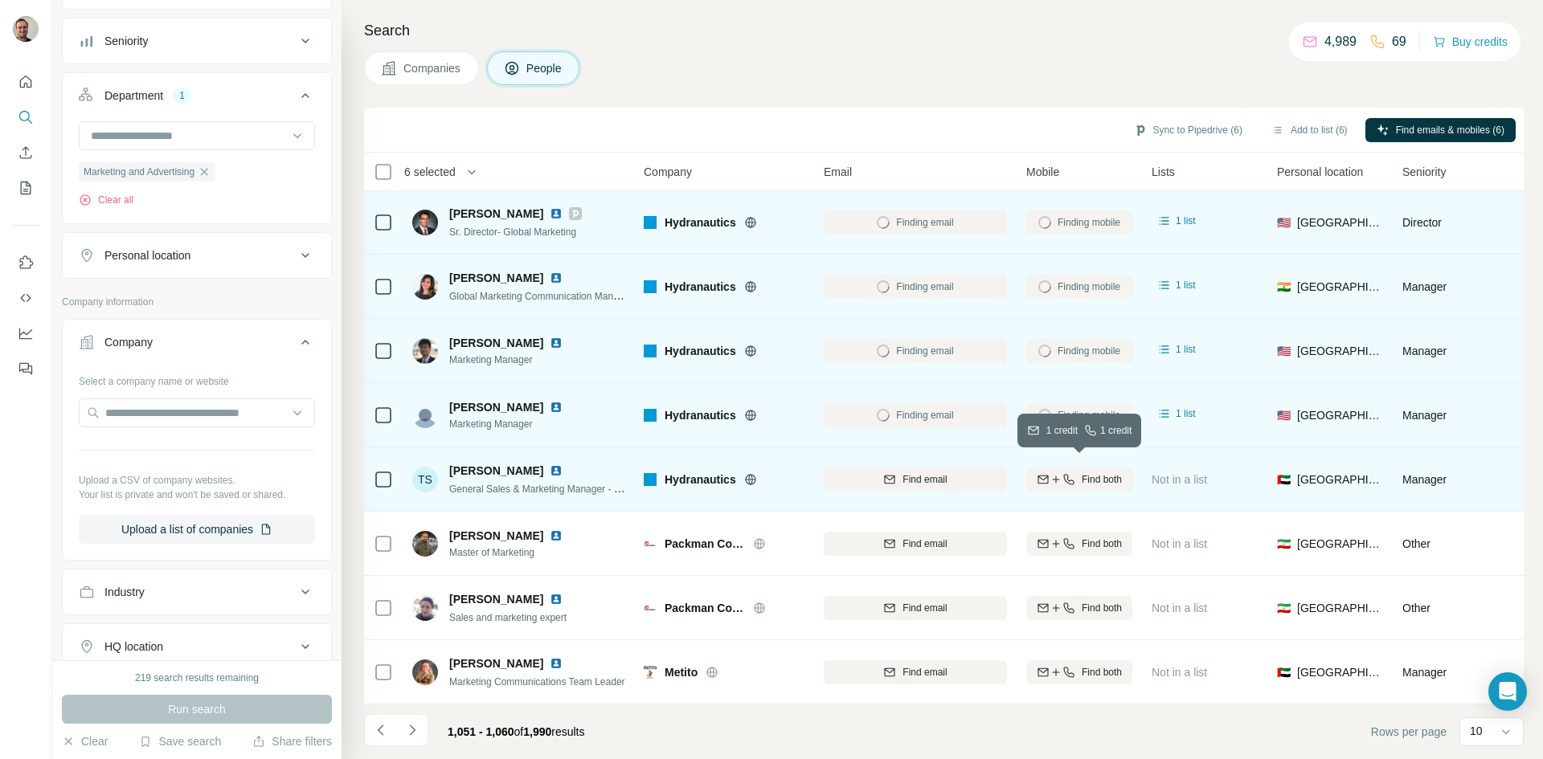
click at [1099, 473] on span "Find both" at bounding box center [1102, 480] width 40 height 14
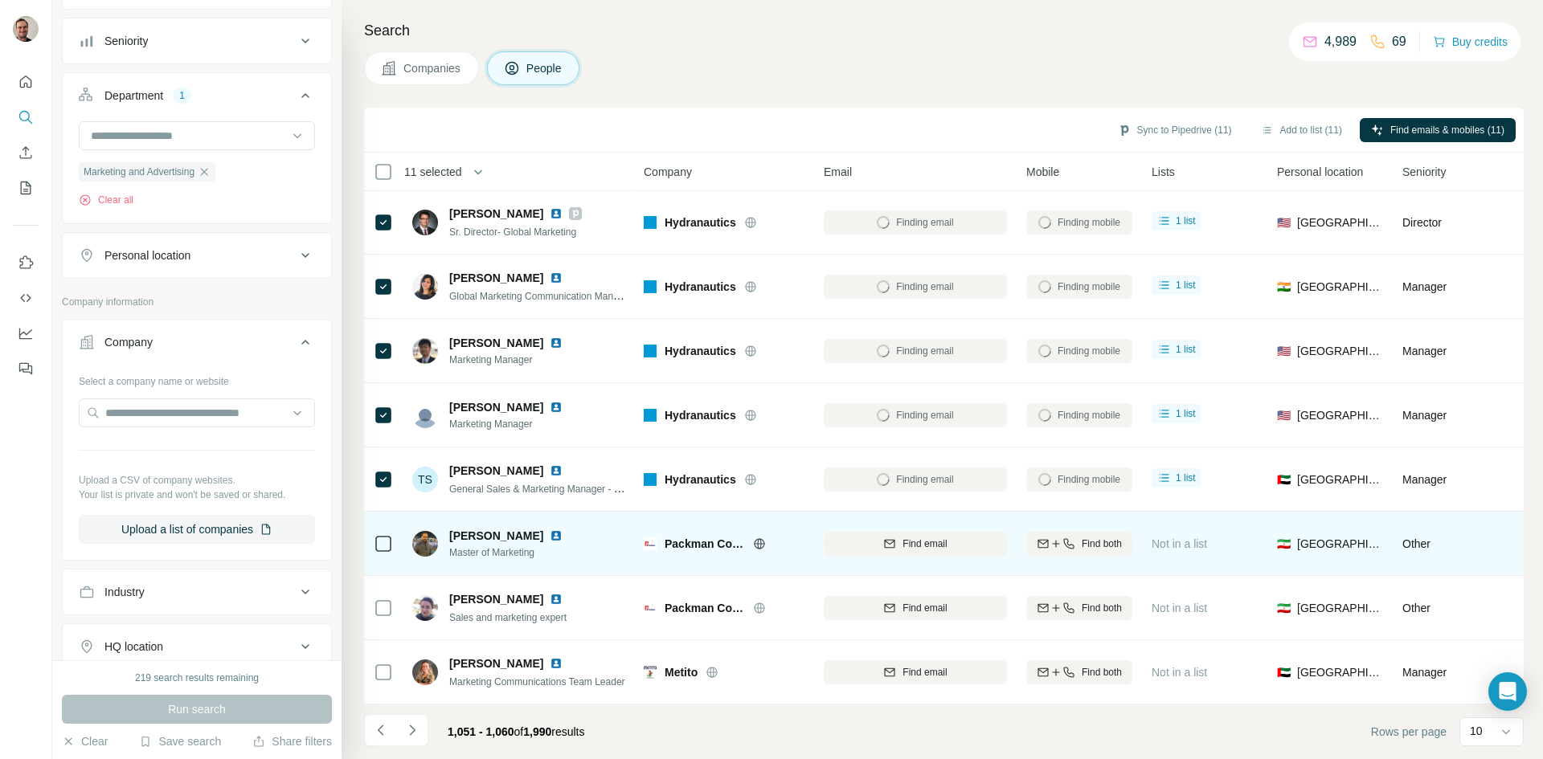
click at [759, 543] on icon at bounding box center [759, 543] width 10 height 1
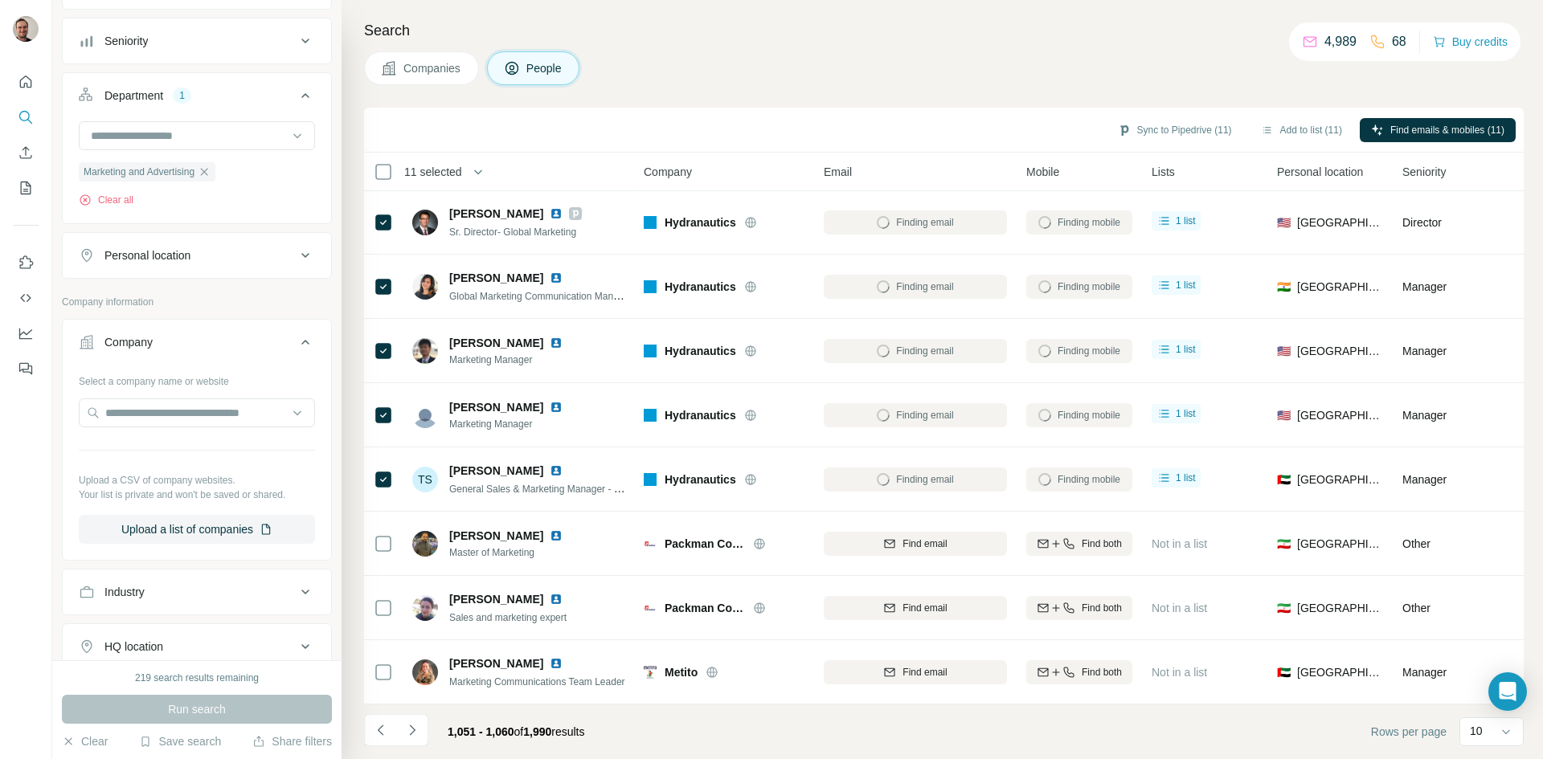
click at [412, 735] on icon "Navigate to next page" at bounding box center [412, 731] width 16 height 16
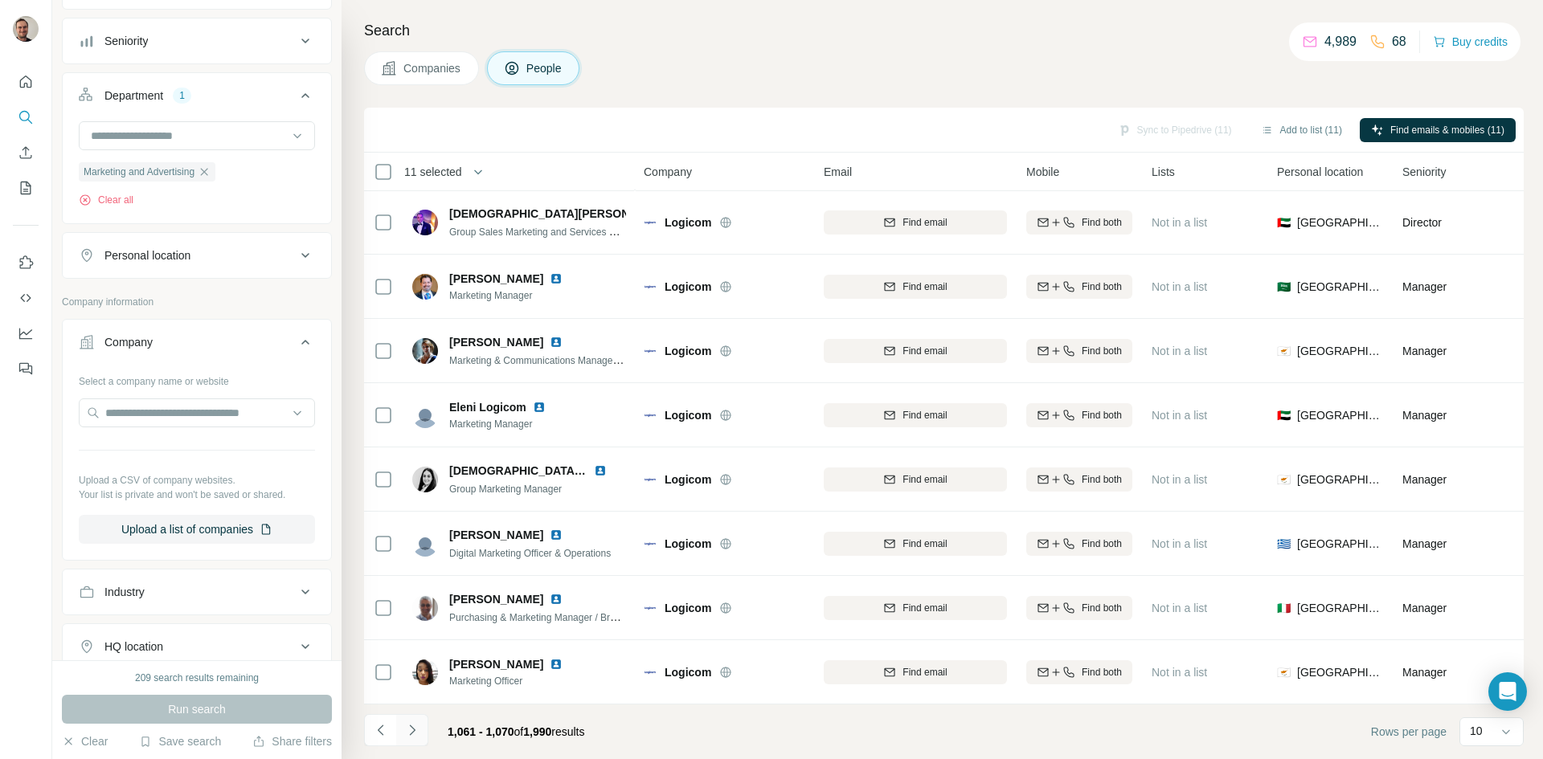
click at [412, 732] on icon "Navigate to next page" at bounding box center [412, 730] width 6 height 10
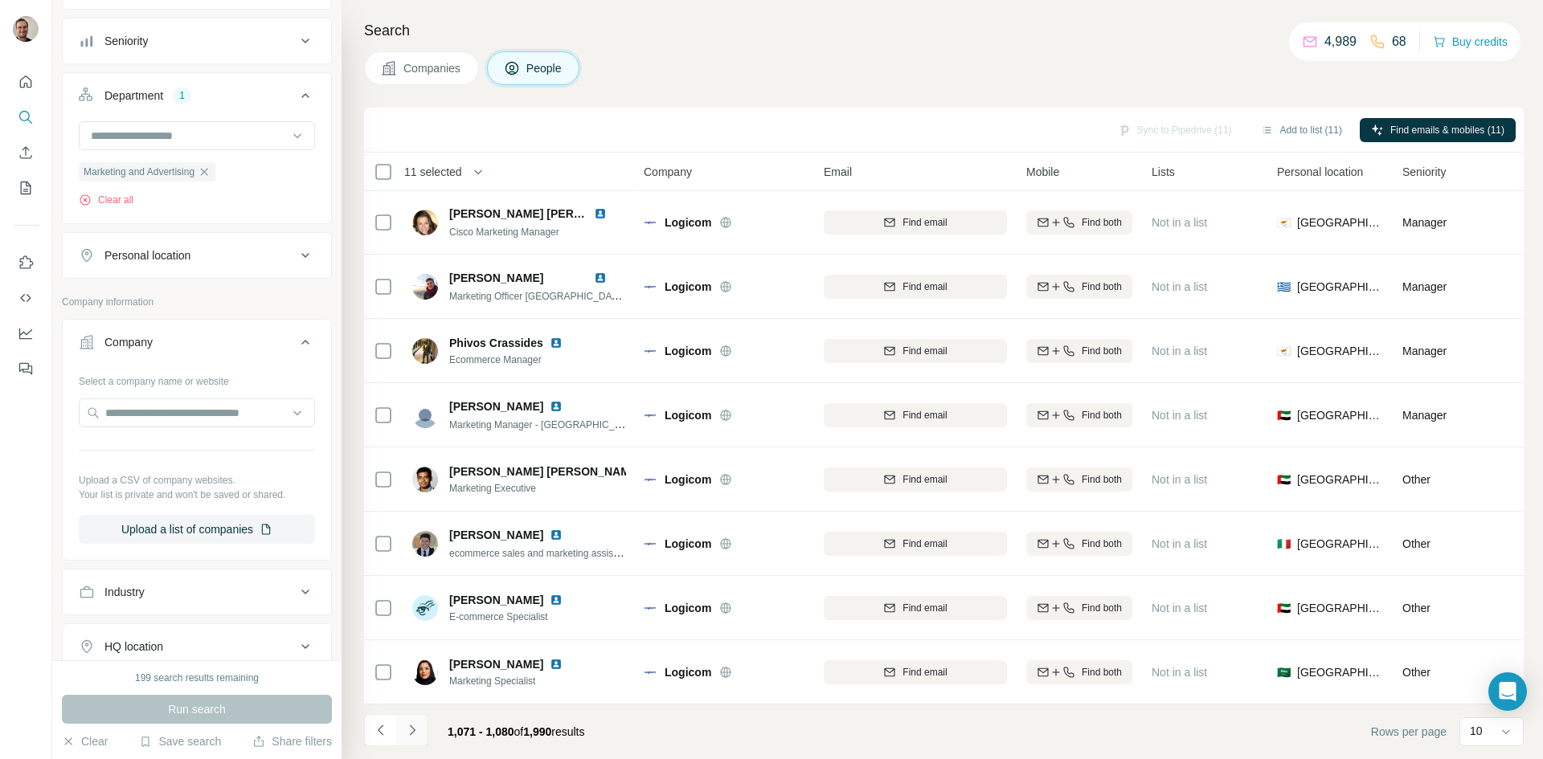
click at [412, 727] on icon "Navigate to next page" at bounding box center [412, 731] width 16 height 16
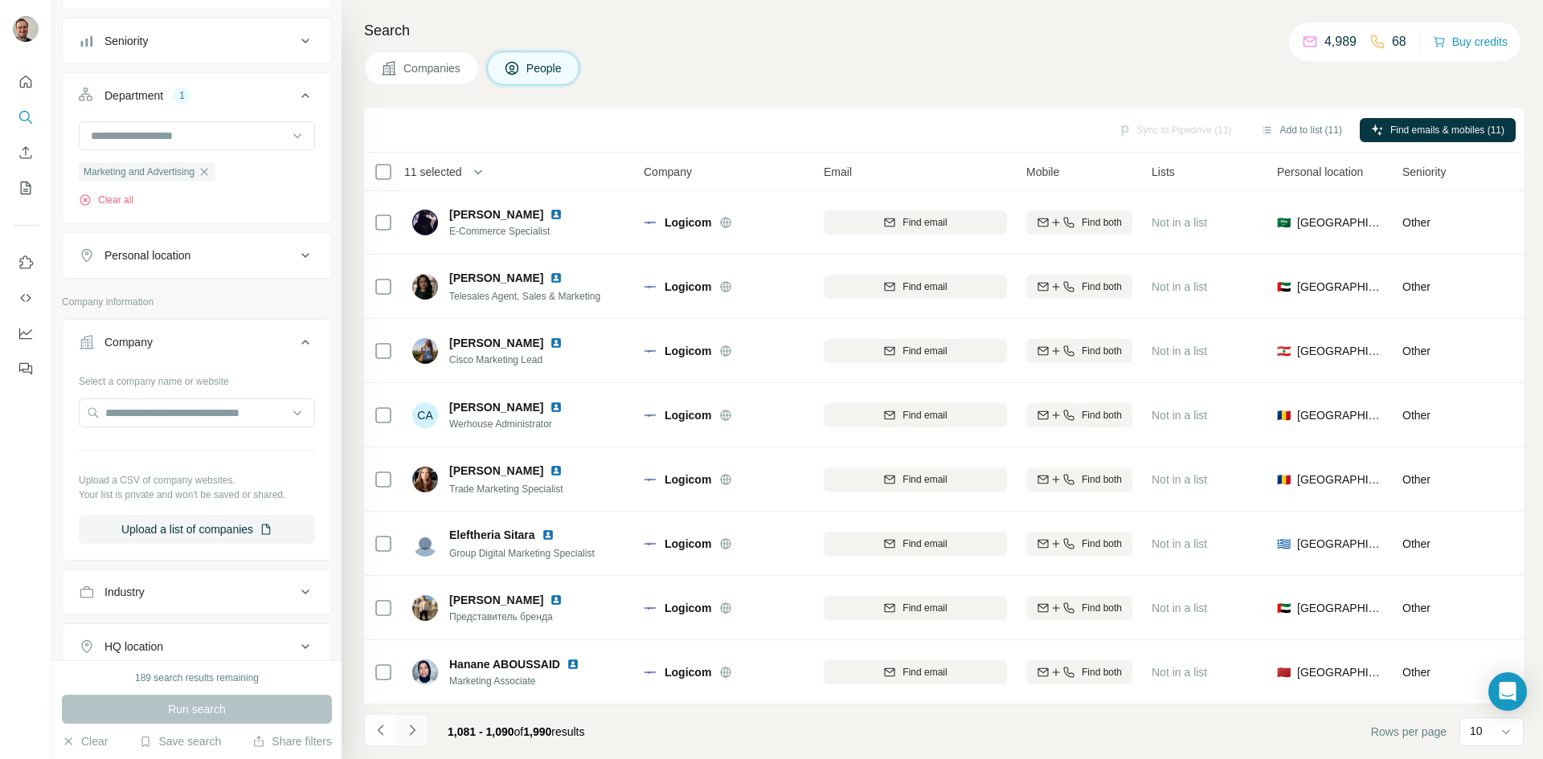
click at [412, 727] on icon "Navigate to next page" at bounding box center [412, 731] width 16 height 16
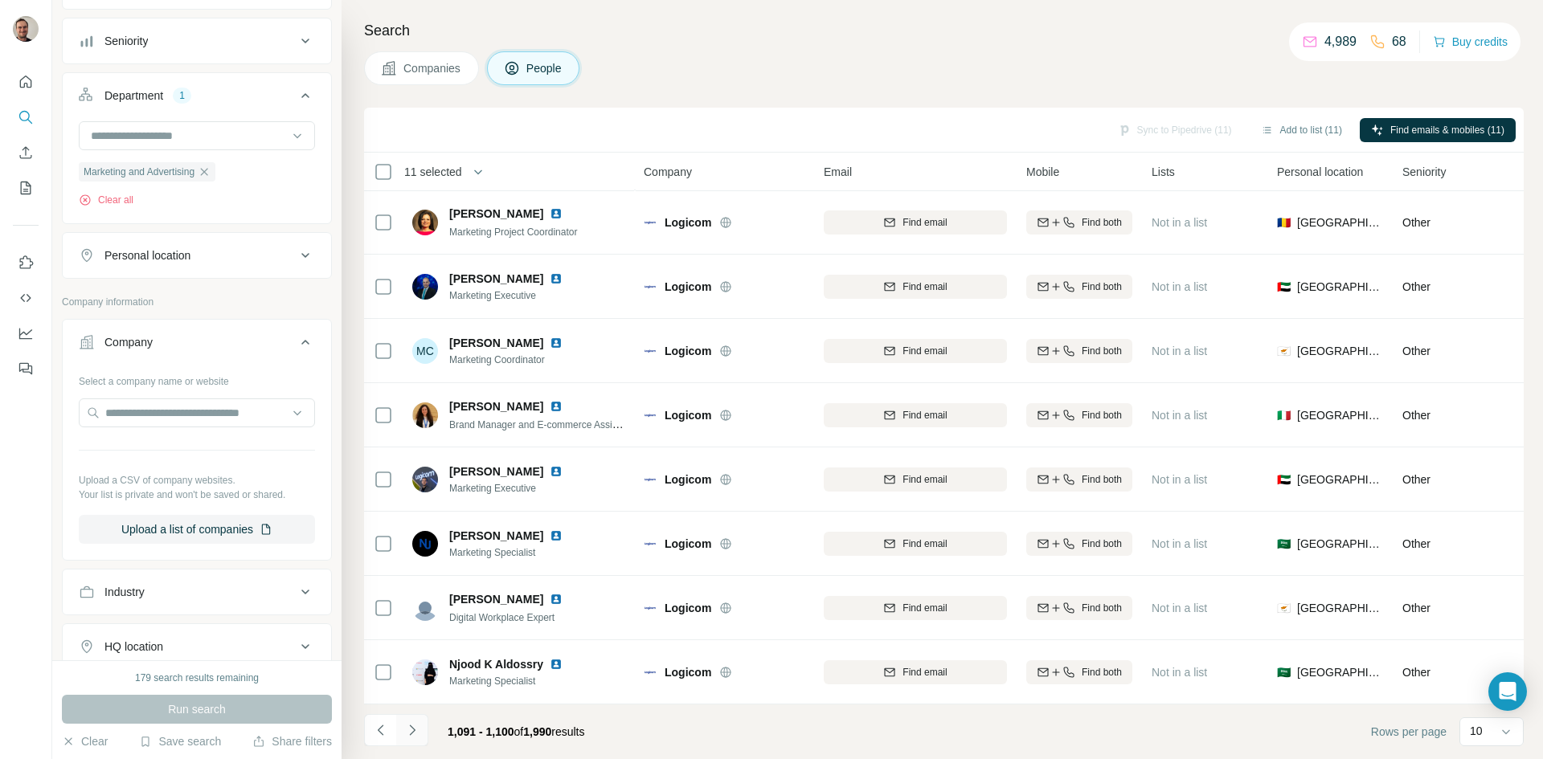
click at [412, 727] on icon "Navigate to next page" at bounding box center [412, 731] width 16 height 16
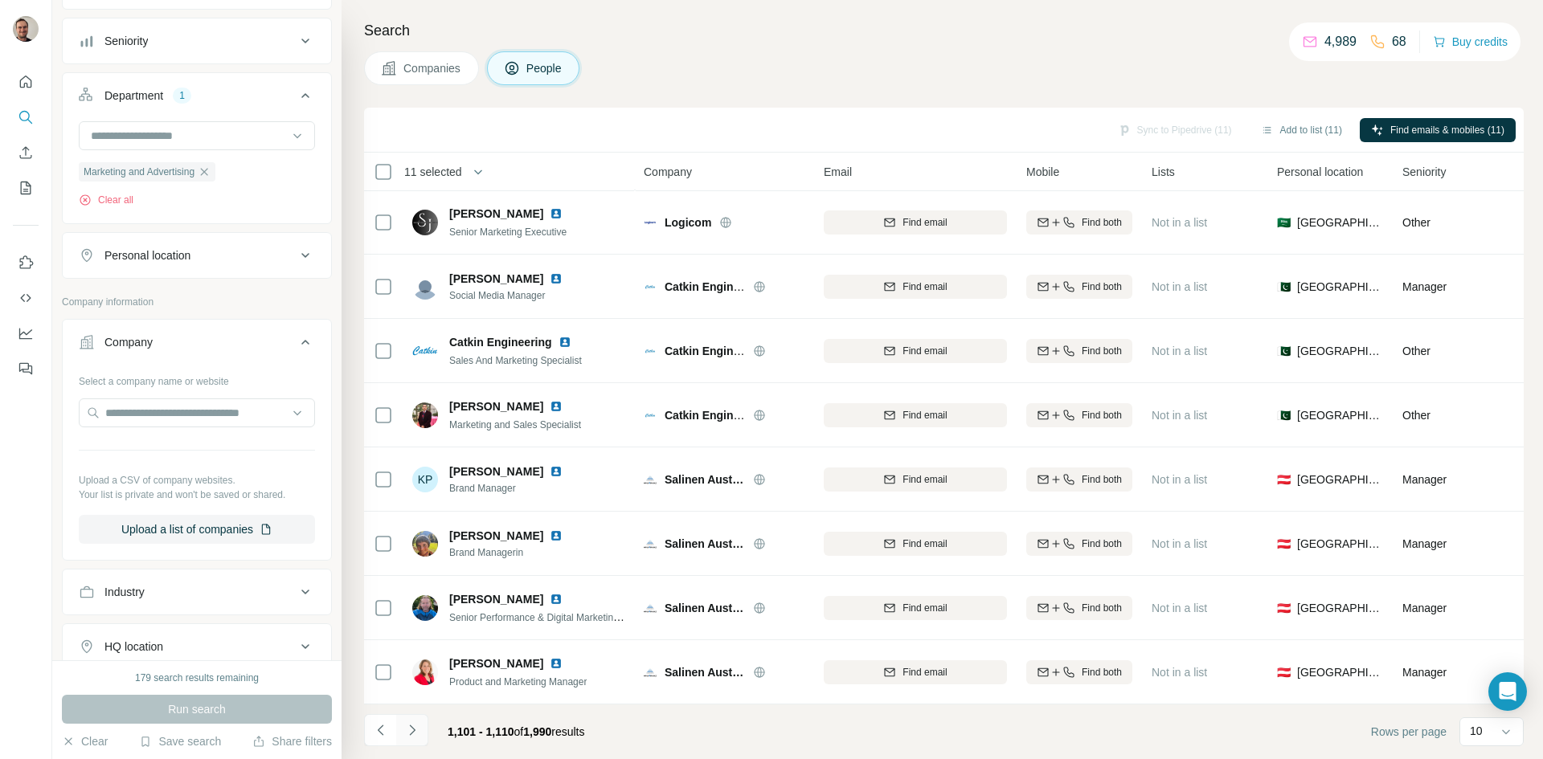
click at [412, 727] on icon "Navigate to next page" at bounding box center [412, 731] width 16 height 16
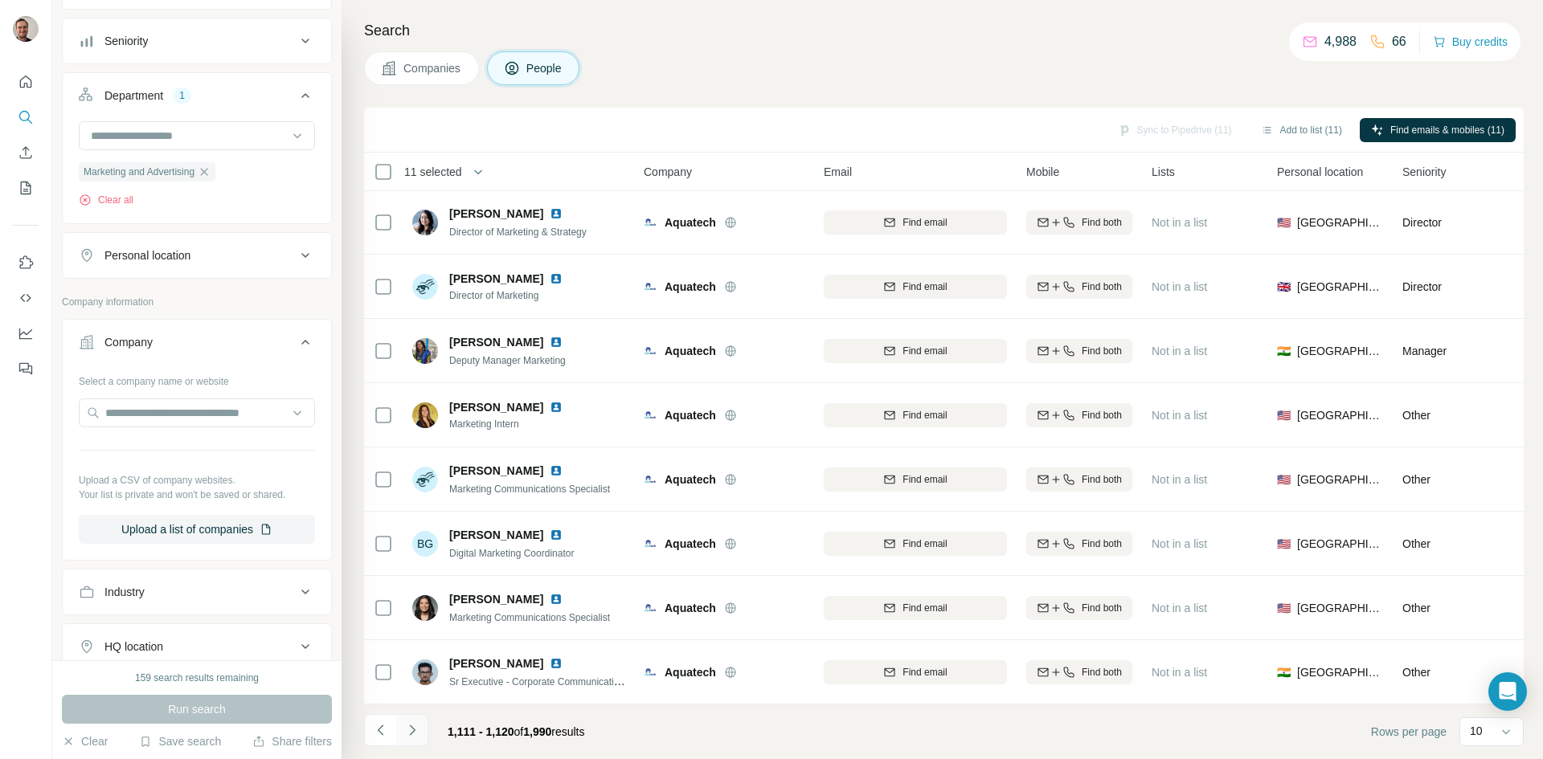
click at [412, 727] on icon "Navigate to next page" at bounding box center [412, 731] width 16 height 16
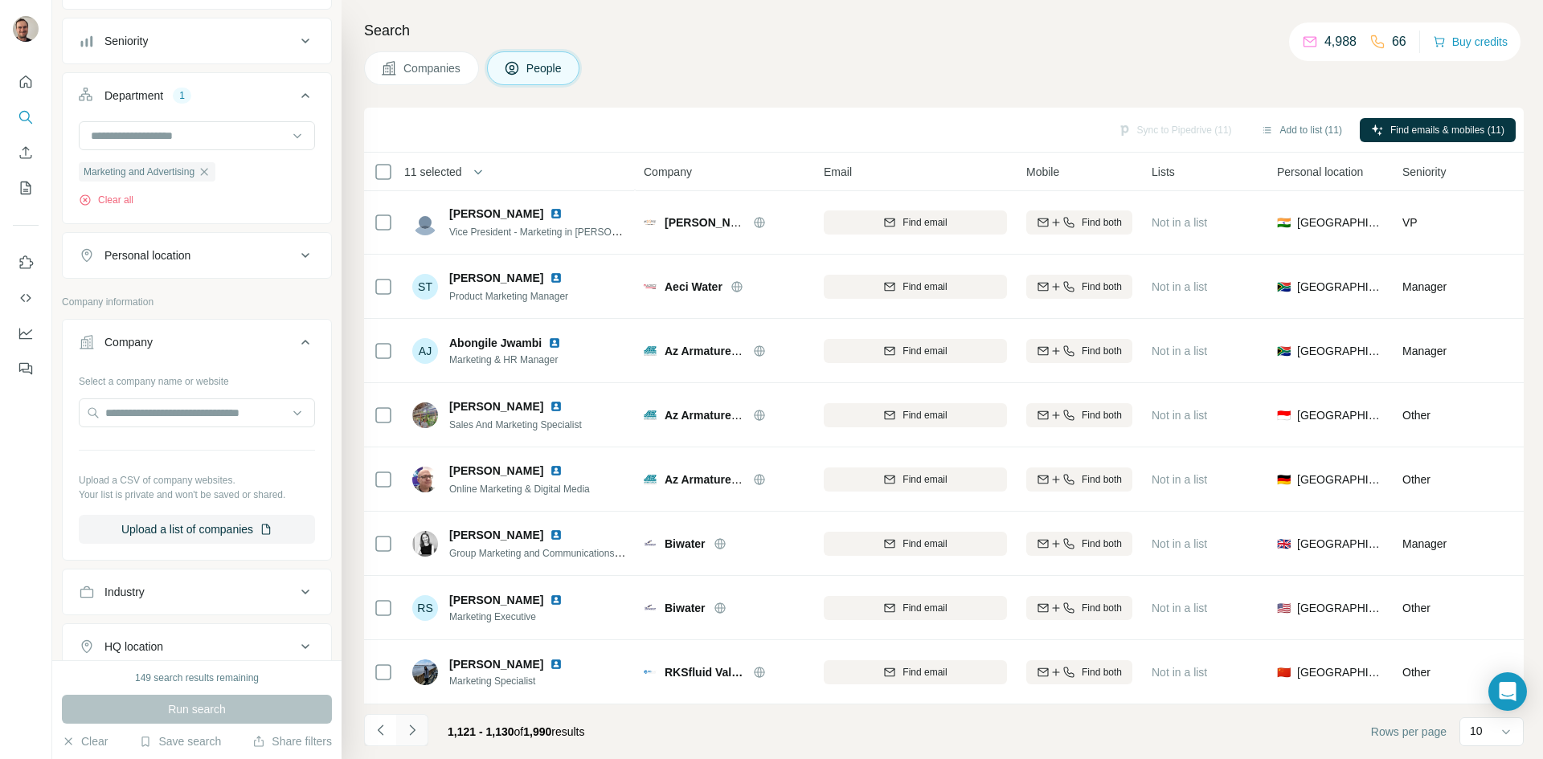
click at [412, 727] on icon "Navigate to next page" at bounding box center [412, 731] width 16 height 16
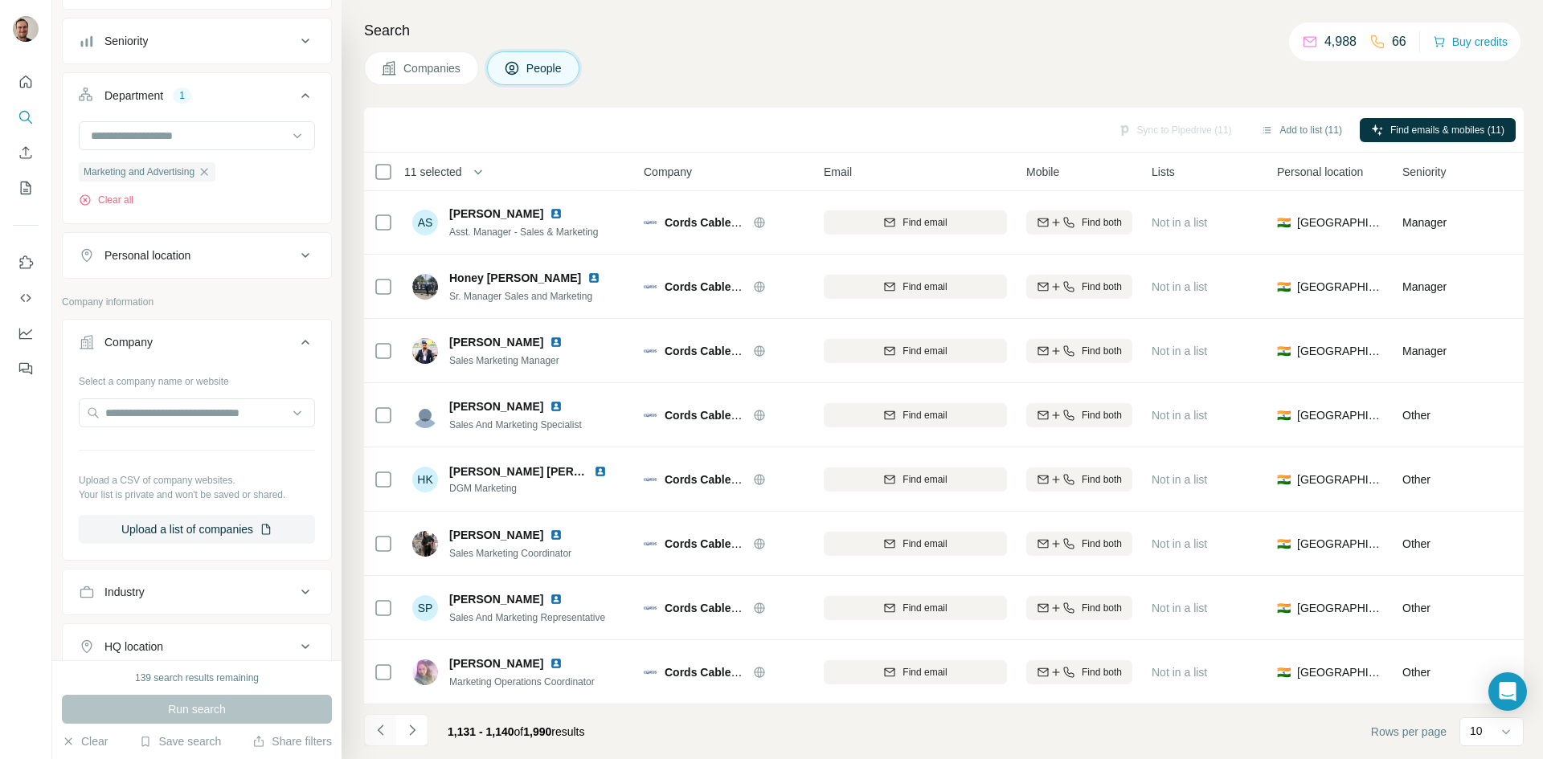
click at [390, 725] on button "Navigate to previous page" at bounding box center [380, 730] width 32 height 32
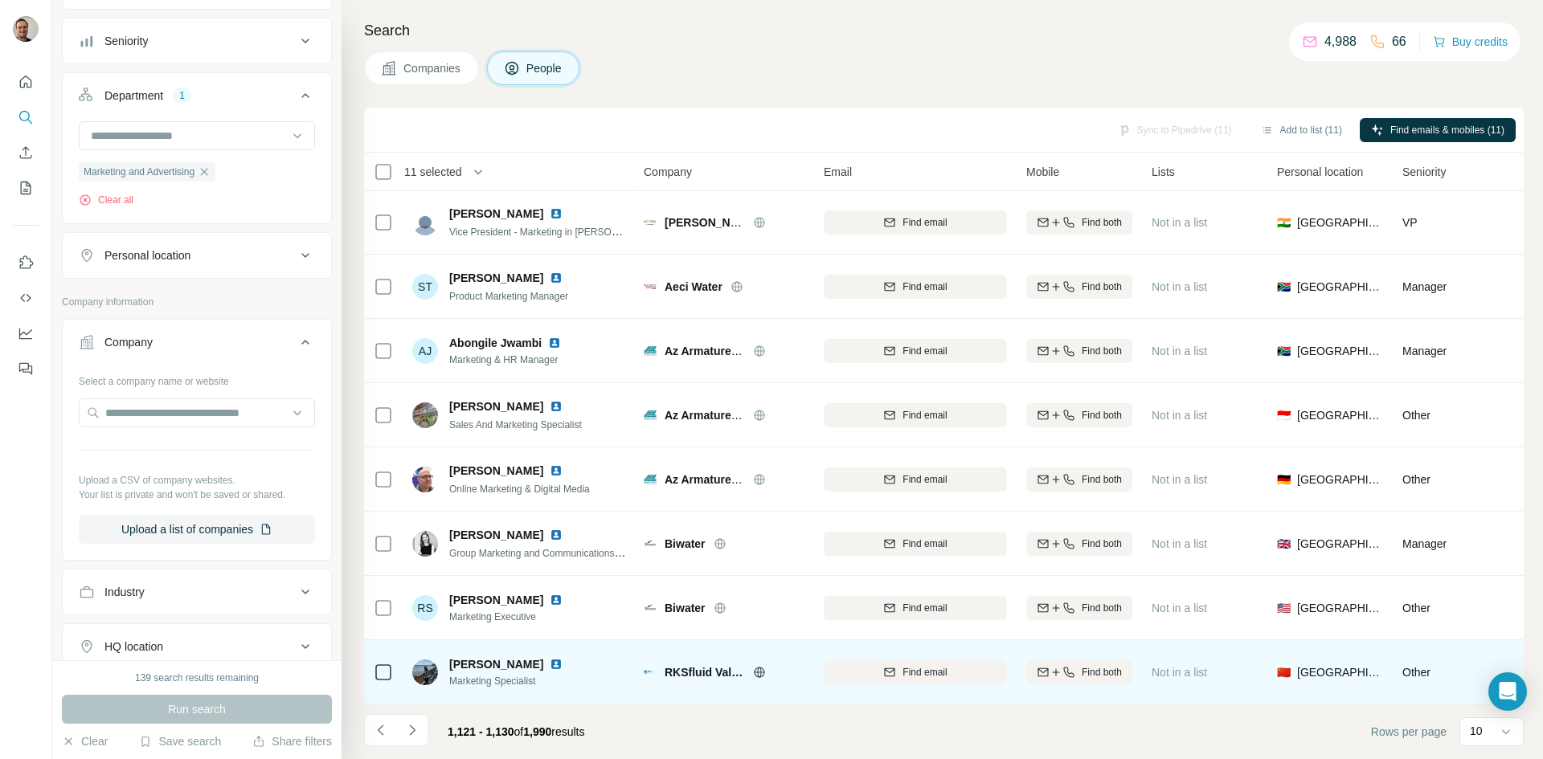
click at [759, 667] on icon at bounding box center [759, 672] width 4 height 10
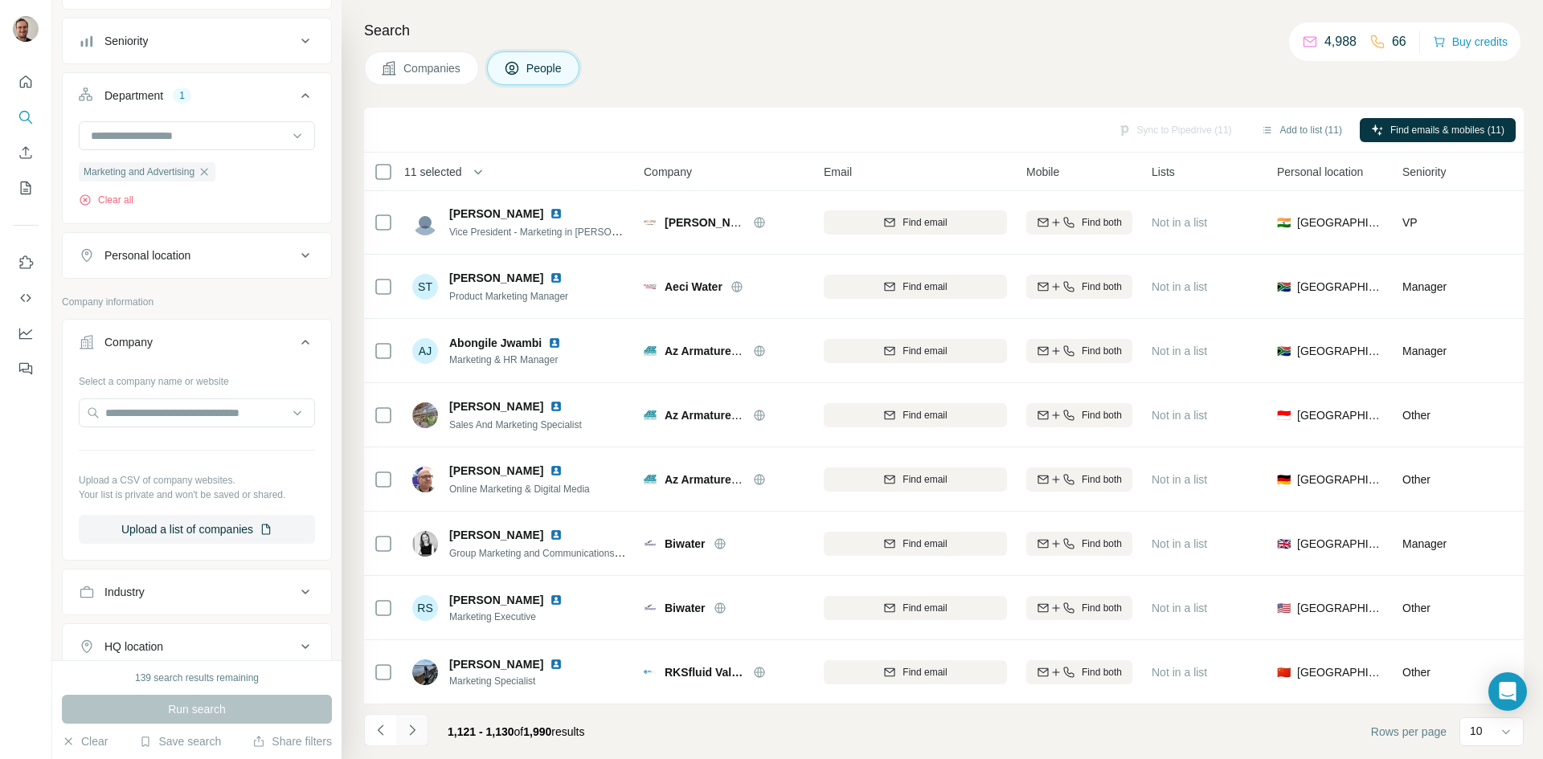
click at [416, 723] on icon "Navigate to next page" at bounding box center [412, 731] width 16 height 16
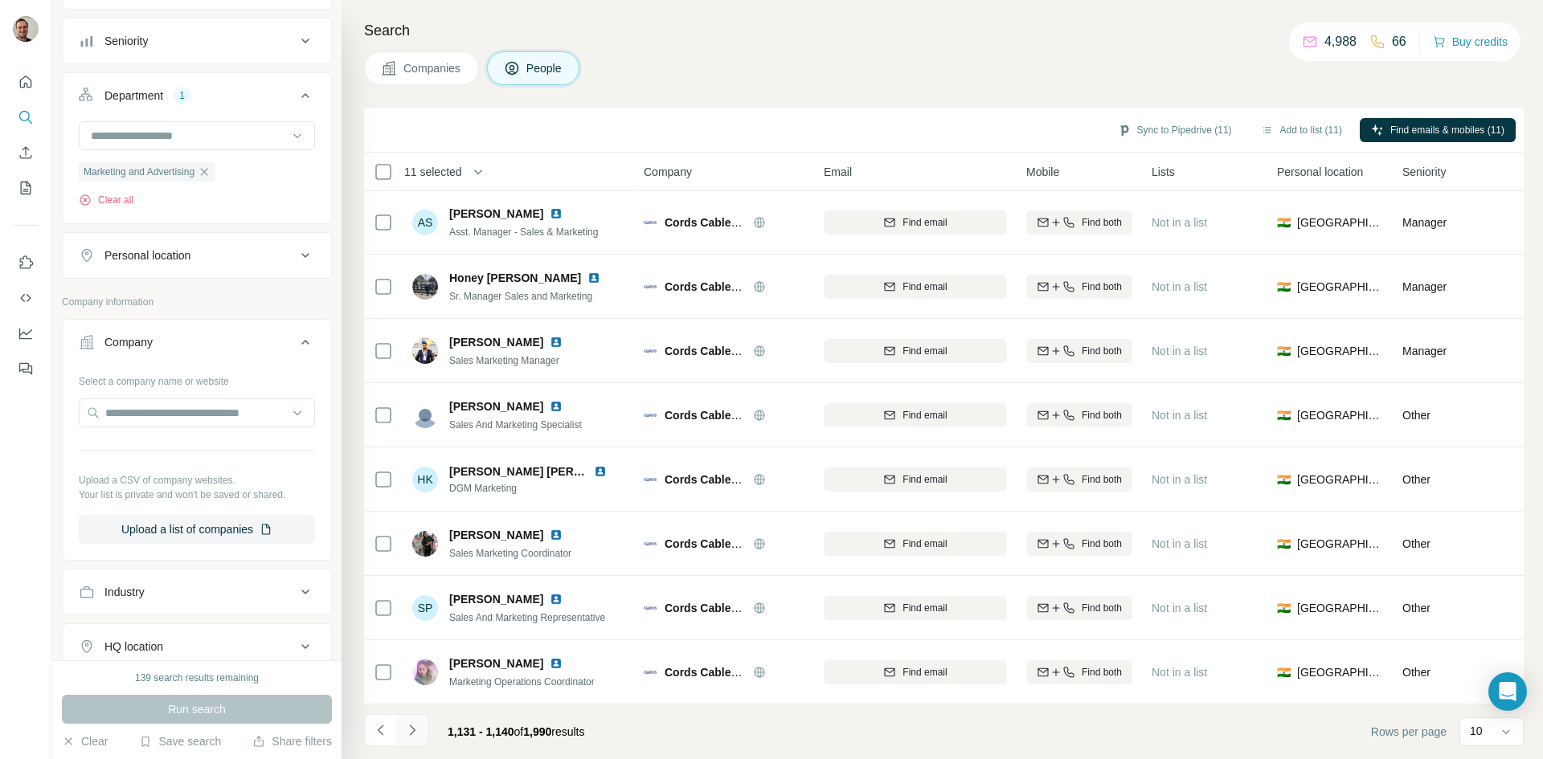
click at [422, 728] on button "Navigate to next page" at bounding box center [412, 730] width 32 height 32
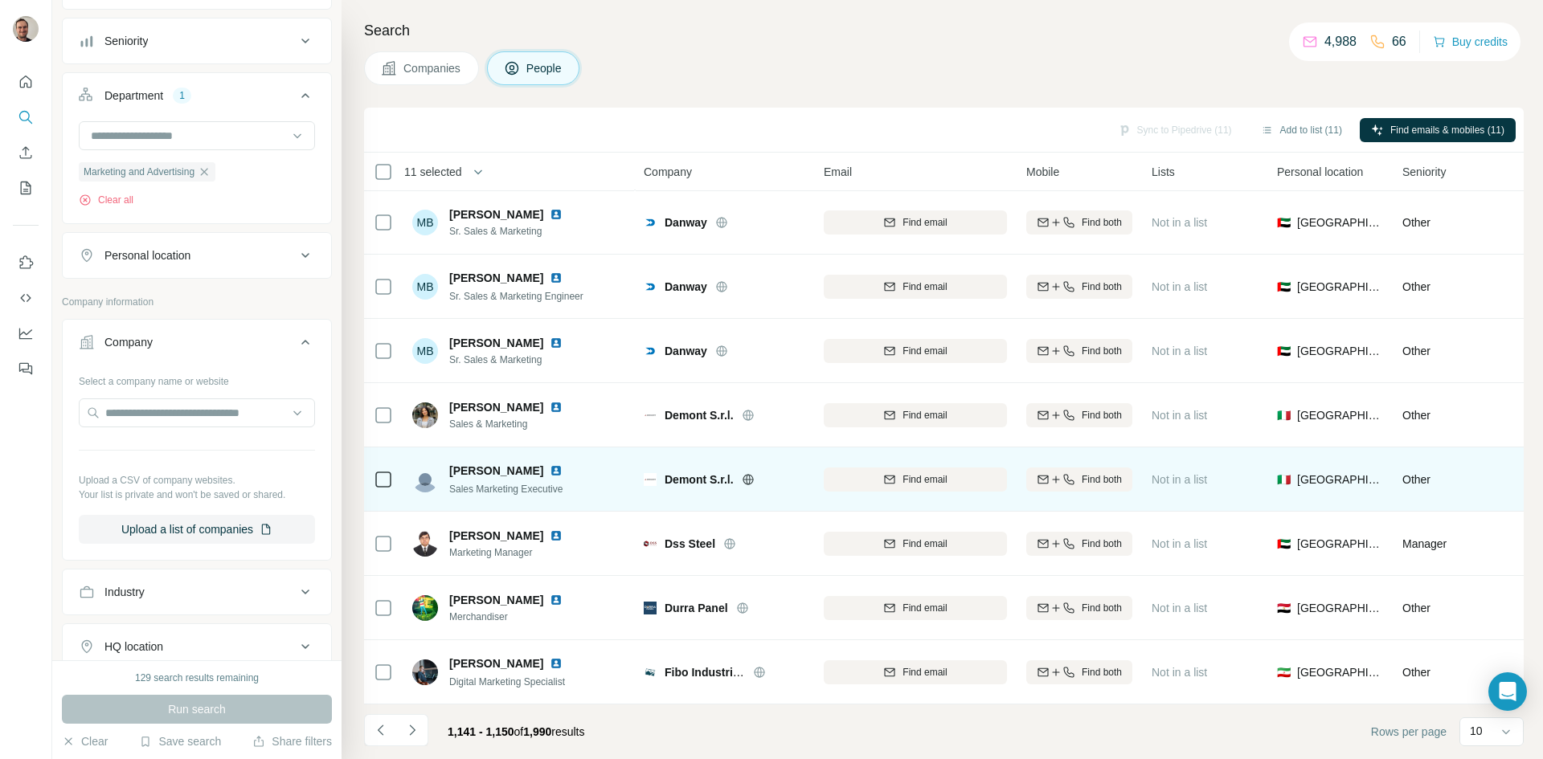
scroll to position [0, 0]
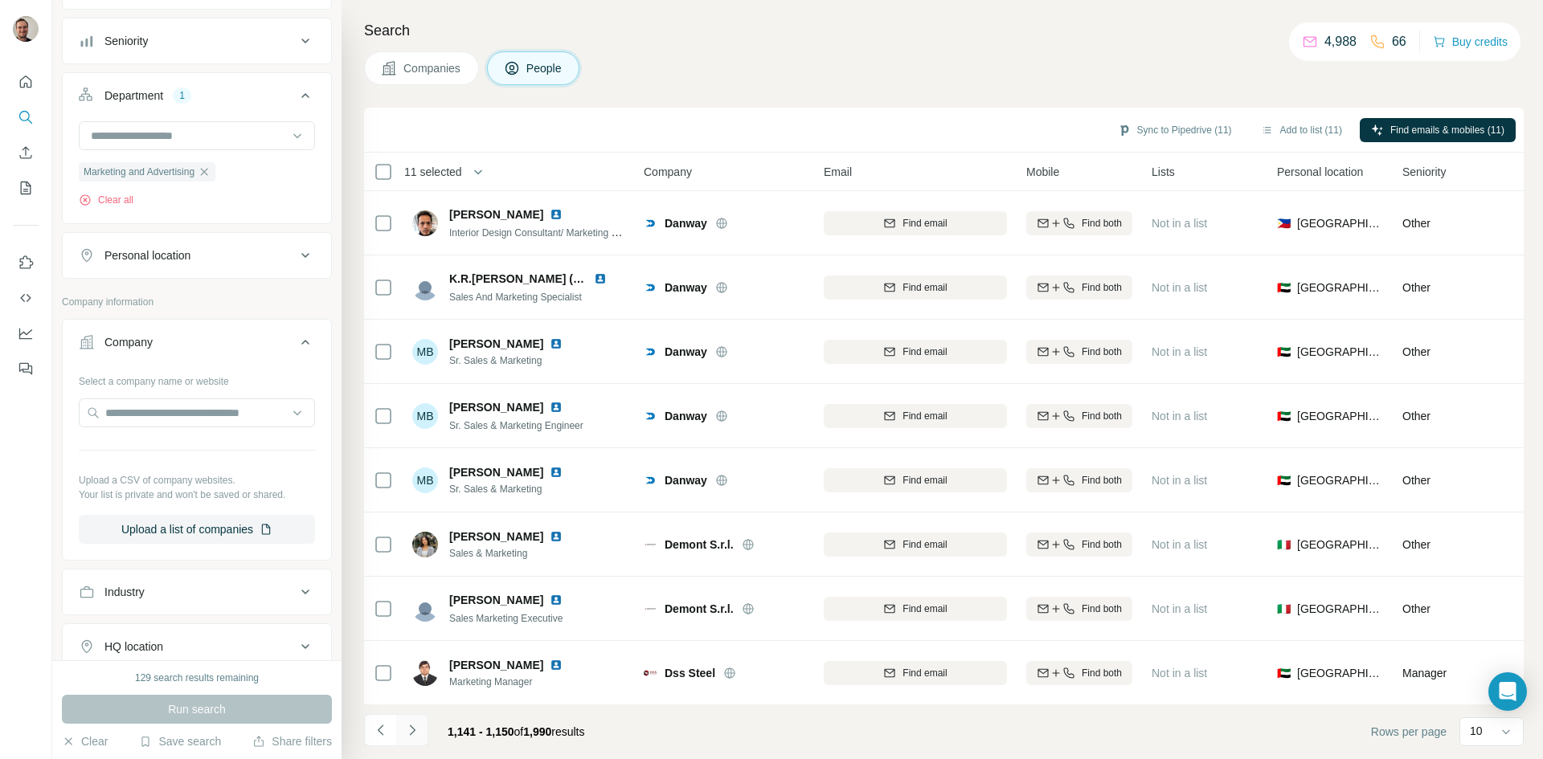
click at [416, 729] on icon "Navigate to next page" at bounding box center [412, 731] width 16 height 16
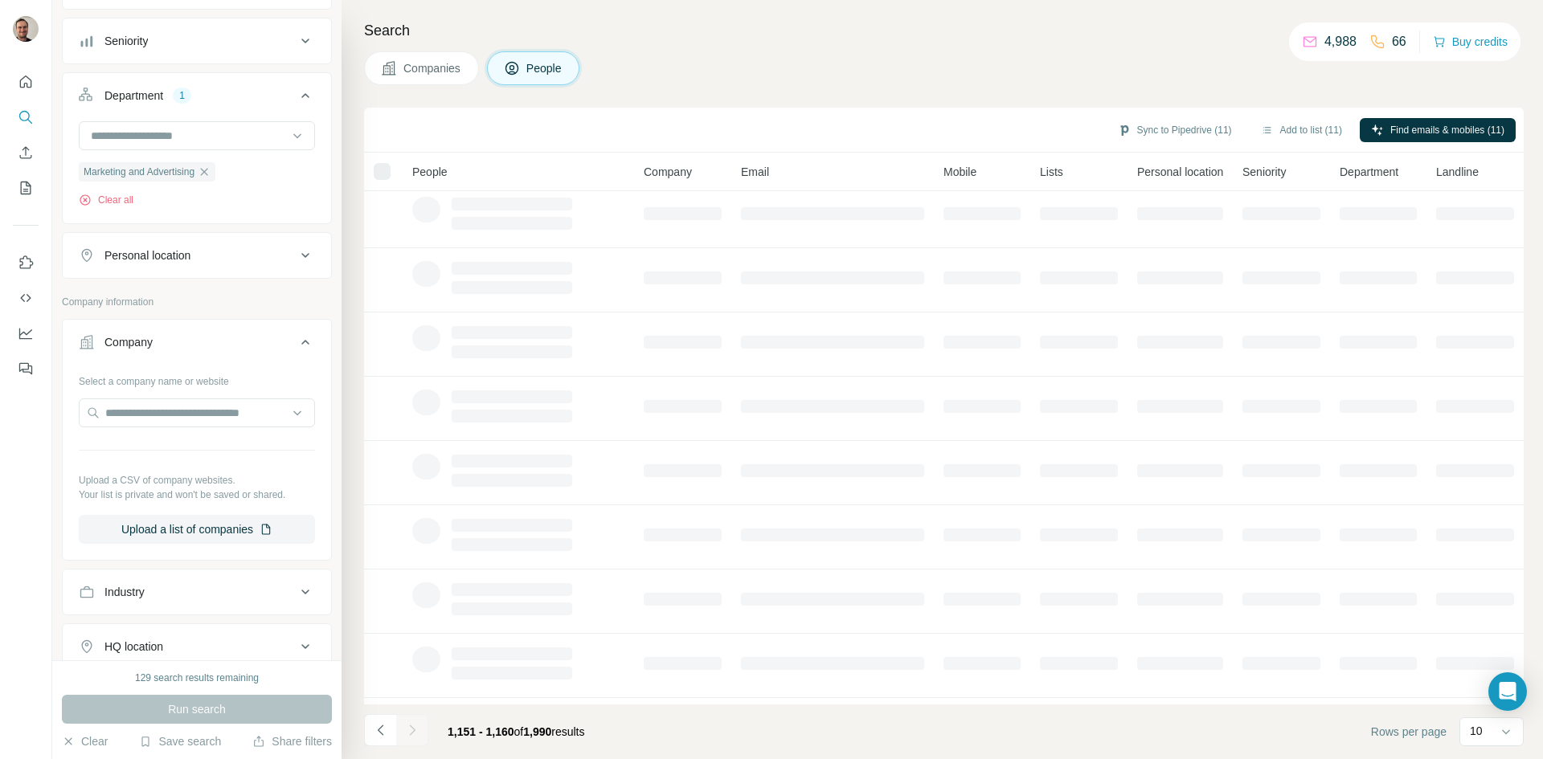
scroll to position [138, 0]
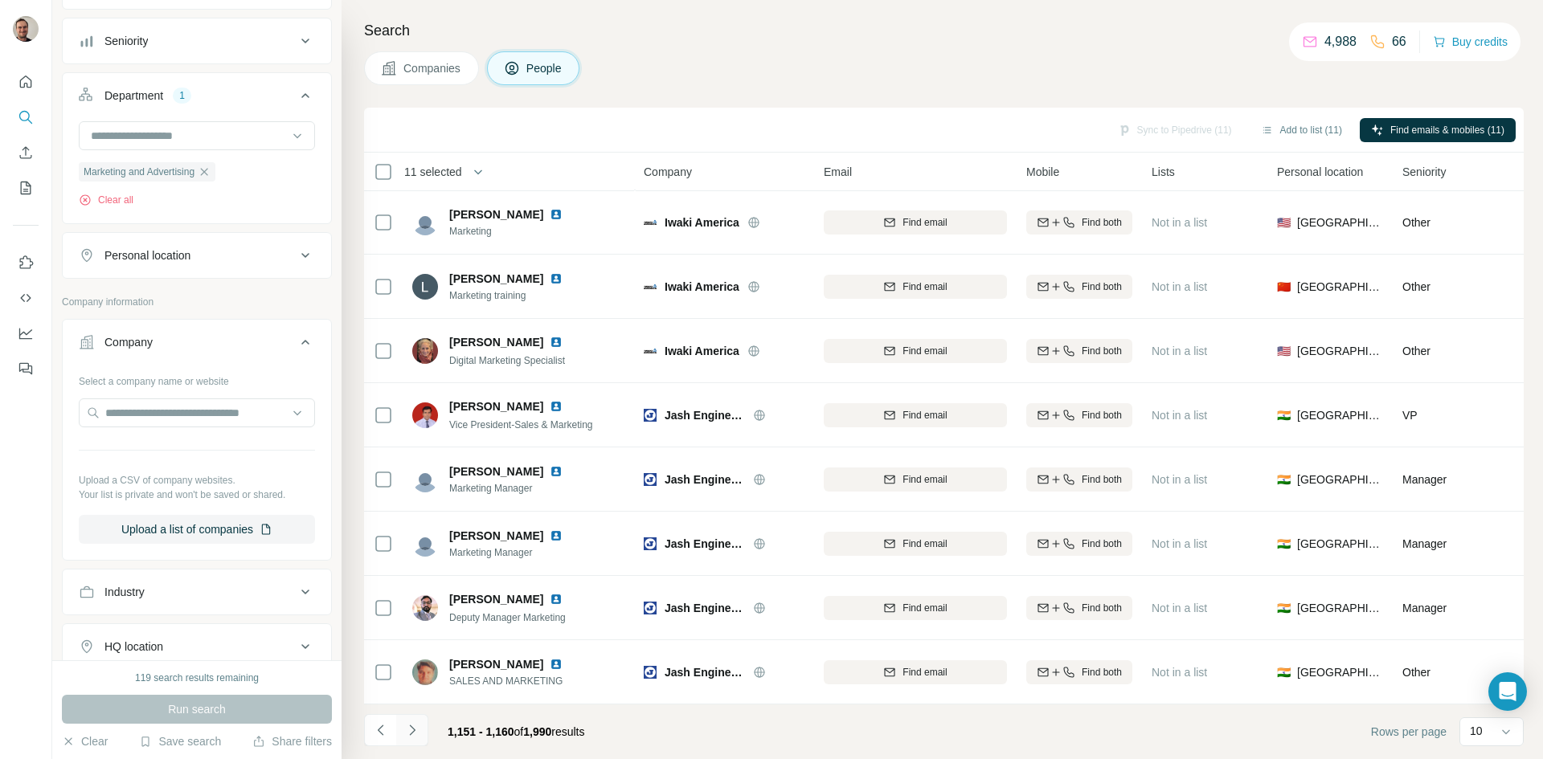
click at [408, 729] on icon "Navigate to next page" at bounding box center [412, 731] width 16 height 16
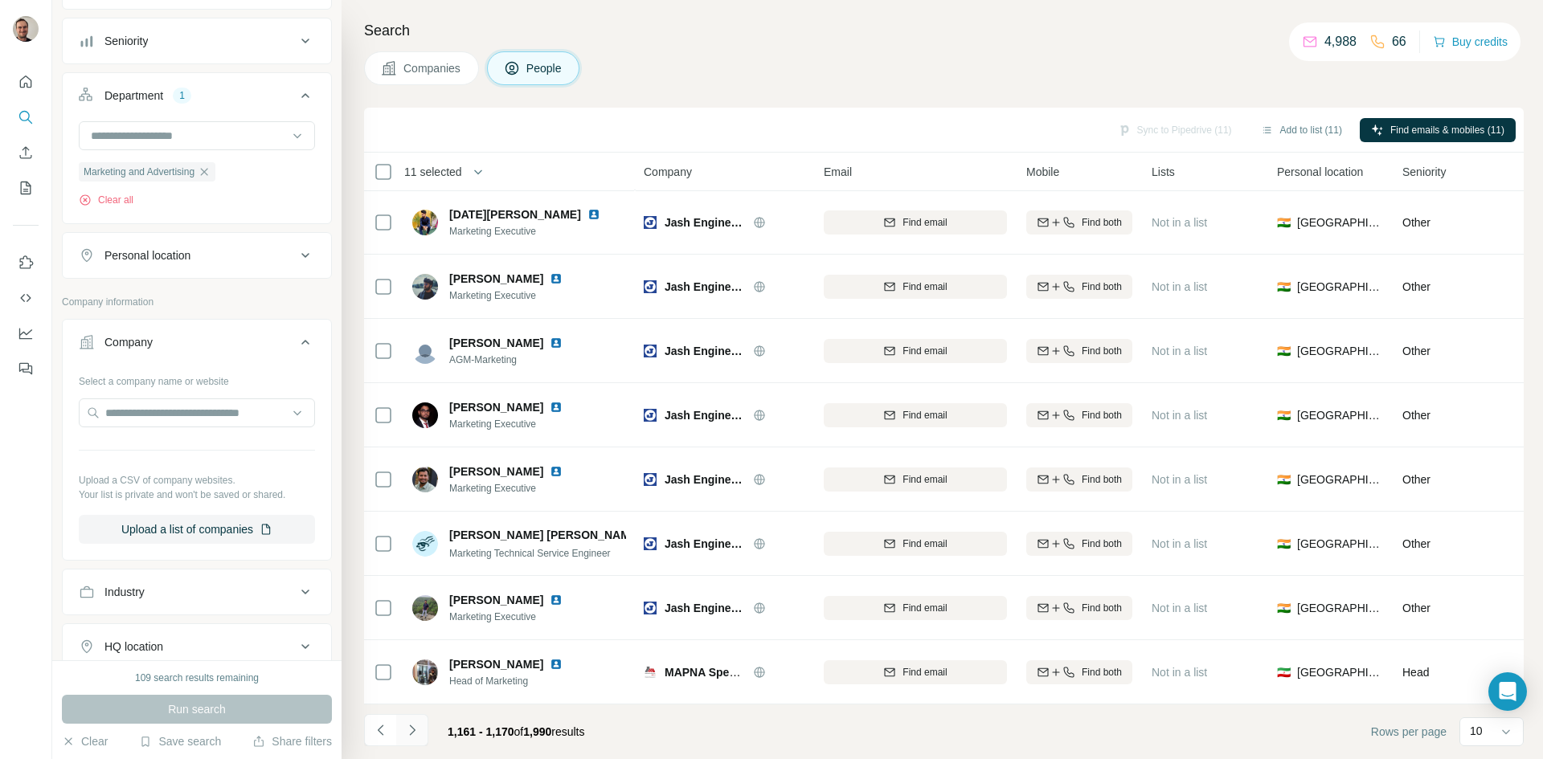
click at [411, 728] on icon "Navigate to next page" at bounding box center [412, 730] width 6 height 10
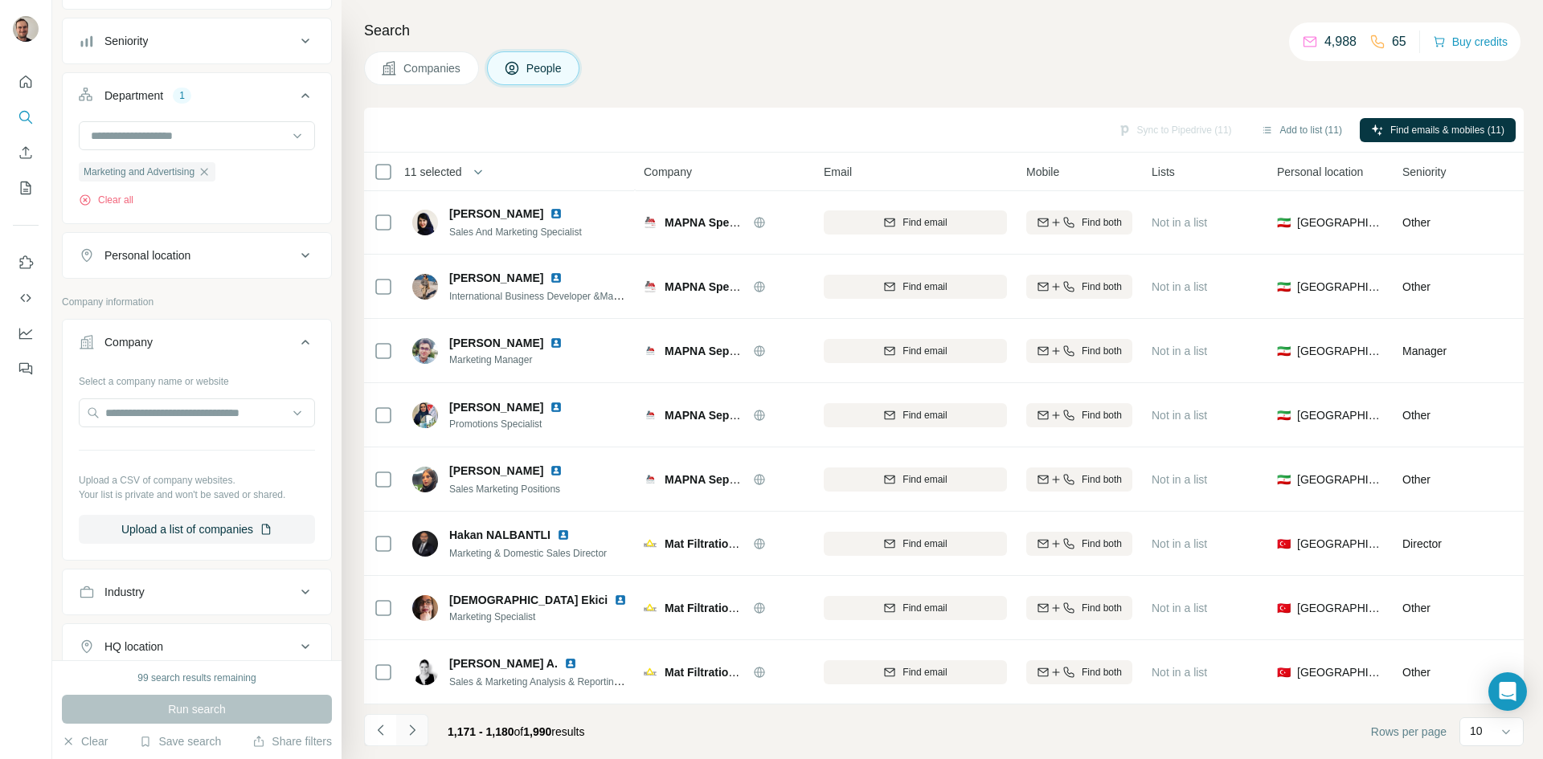
click at [411, 728] on icon "Navigate to next page" at bounding box center [412, 730] width 6 height 10
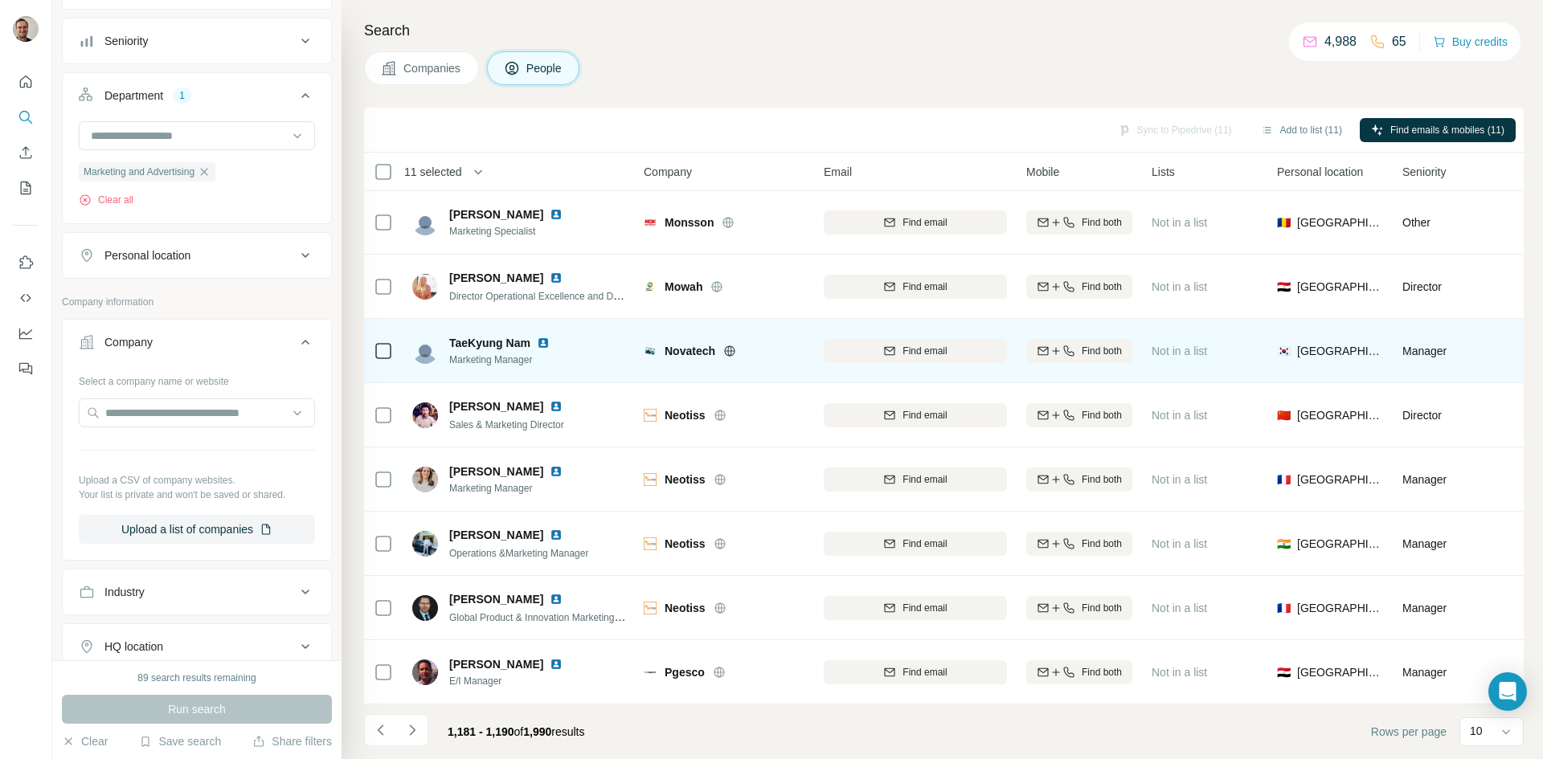
click at [727, 346] on icon at bounding box center [729, 351] width 10 height 10
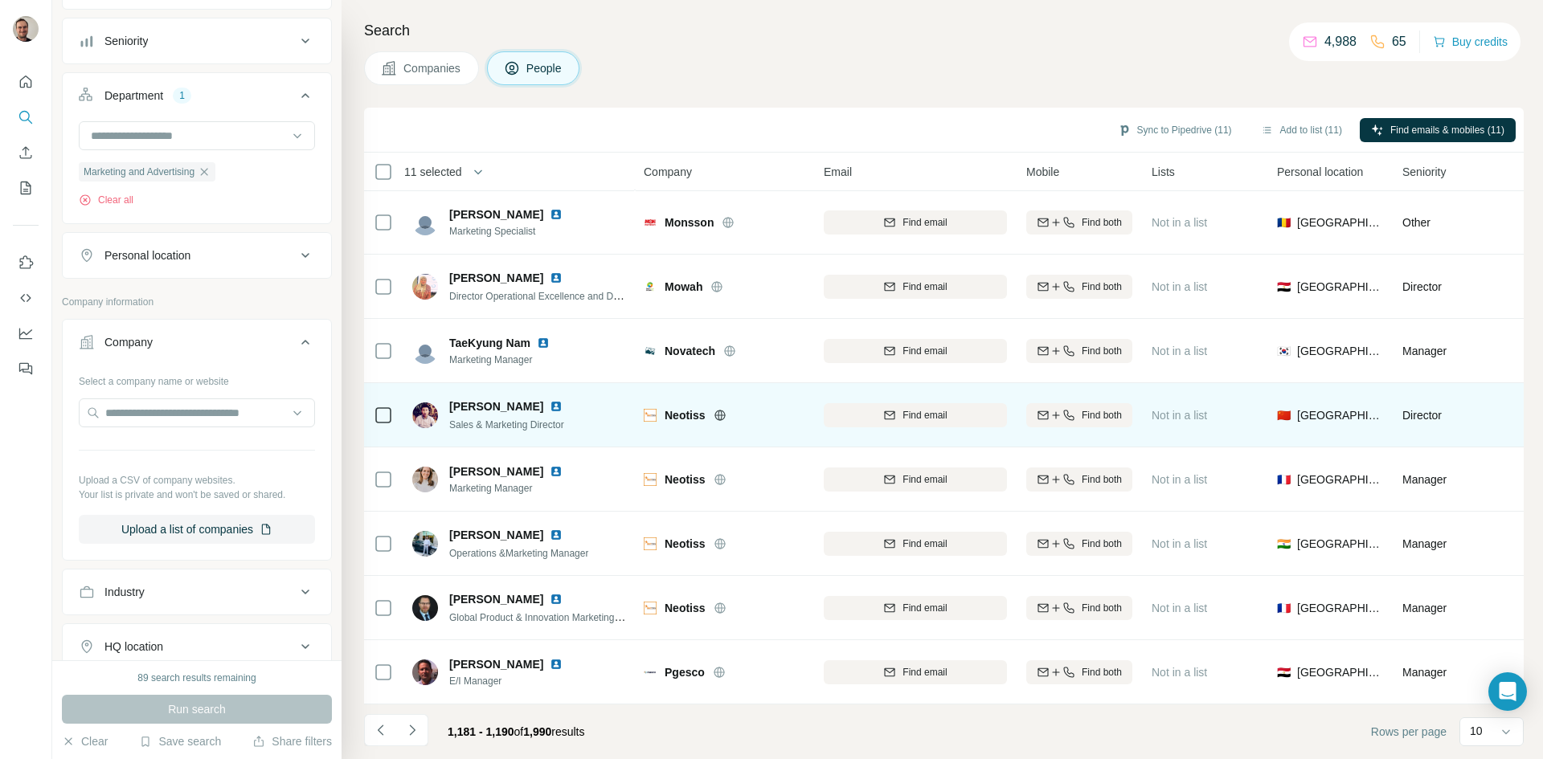
click at [716, 409] on icon at bounding box center [720, 415] width 13 height 13
click at [1108, 408] on span "Find both" at bounding box center [1102, 415] width 40 height 14
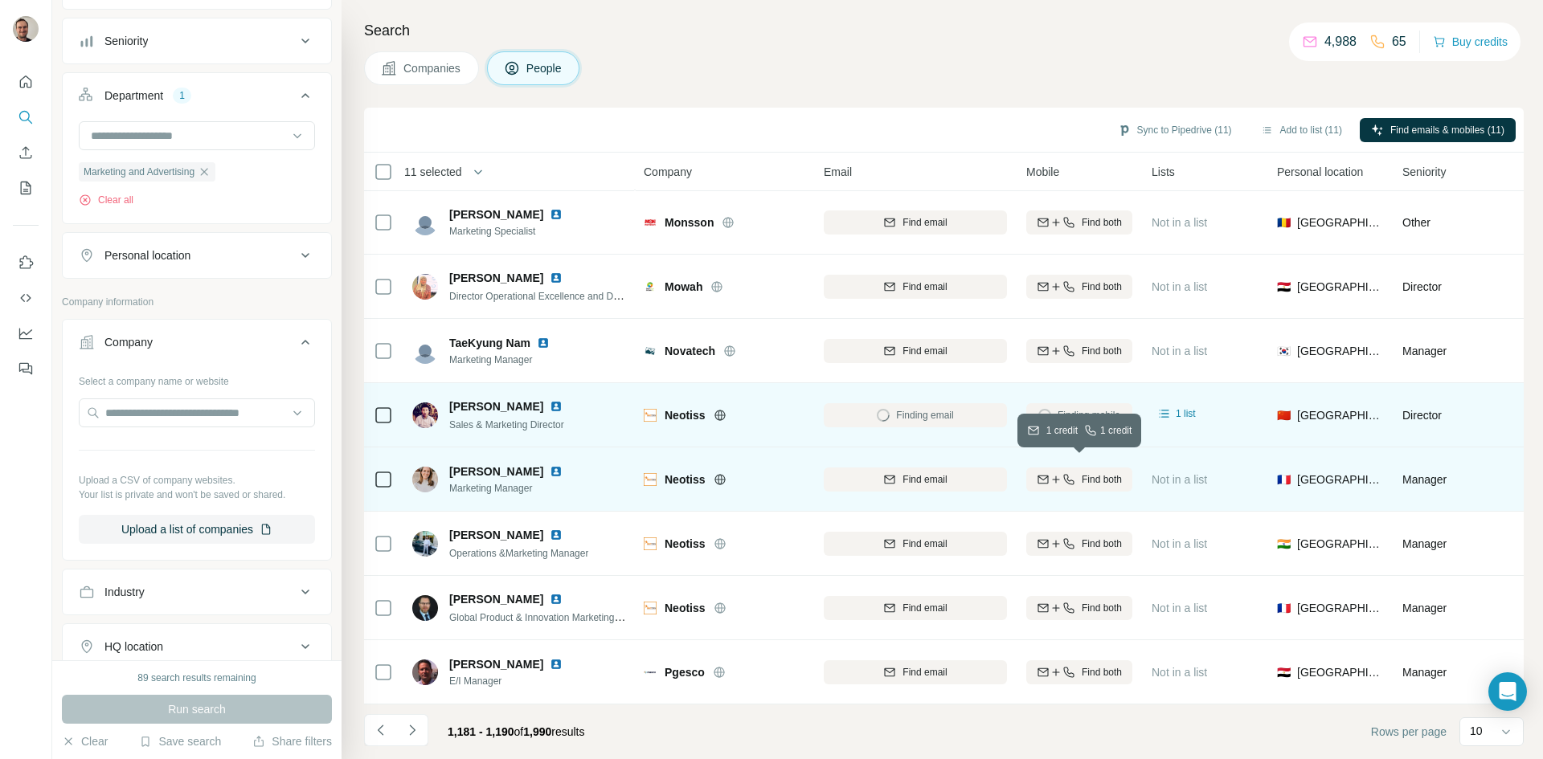
click at [1113, 473] on span "Find both" at bounding box center [1102, 480] width 40 height 14
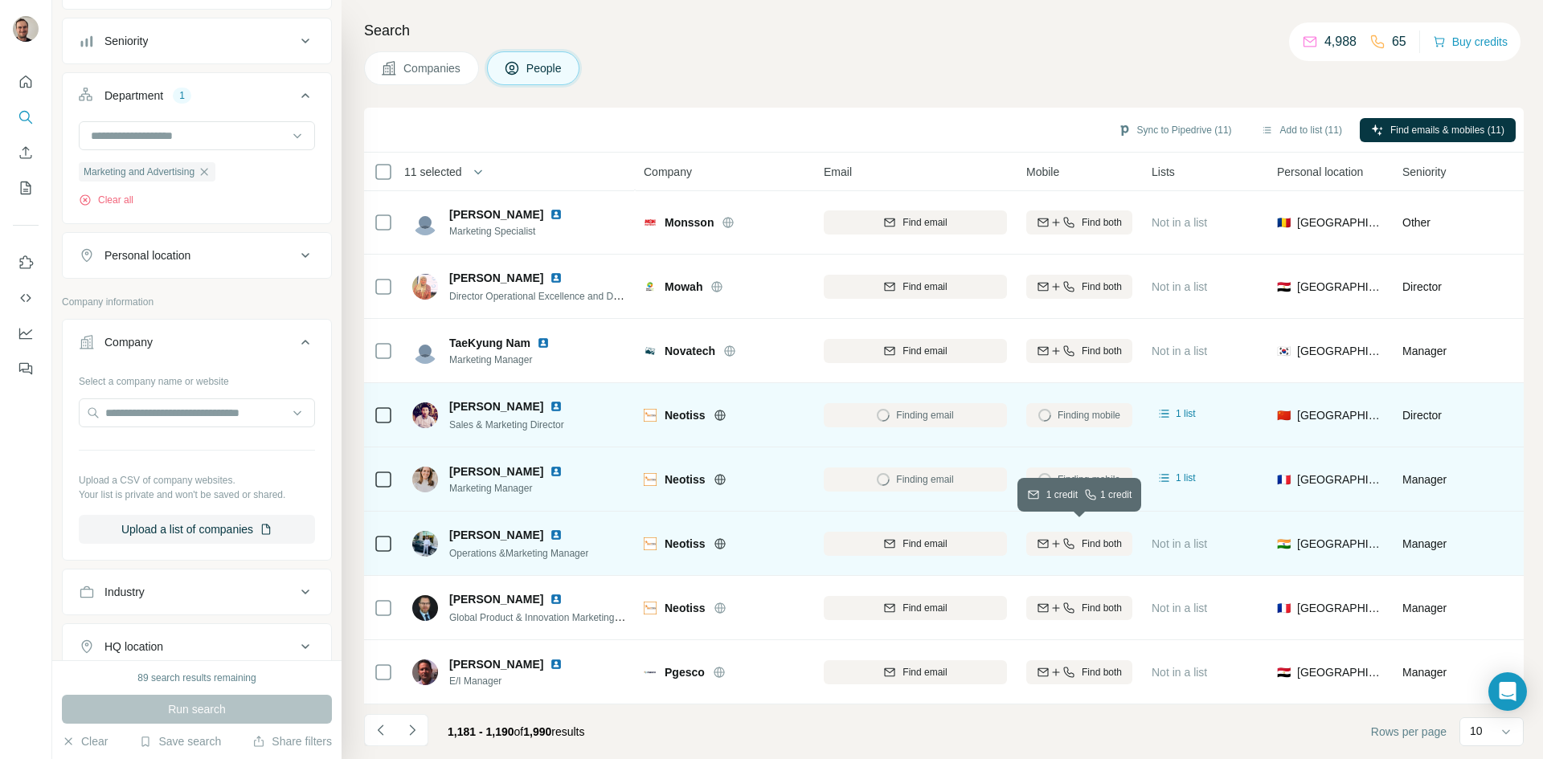
click at [1107, 537] on span "Find both" at bounding box center [1102, 544] width 40 height 14
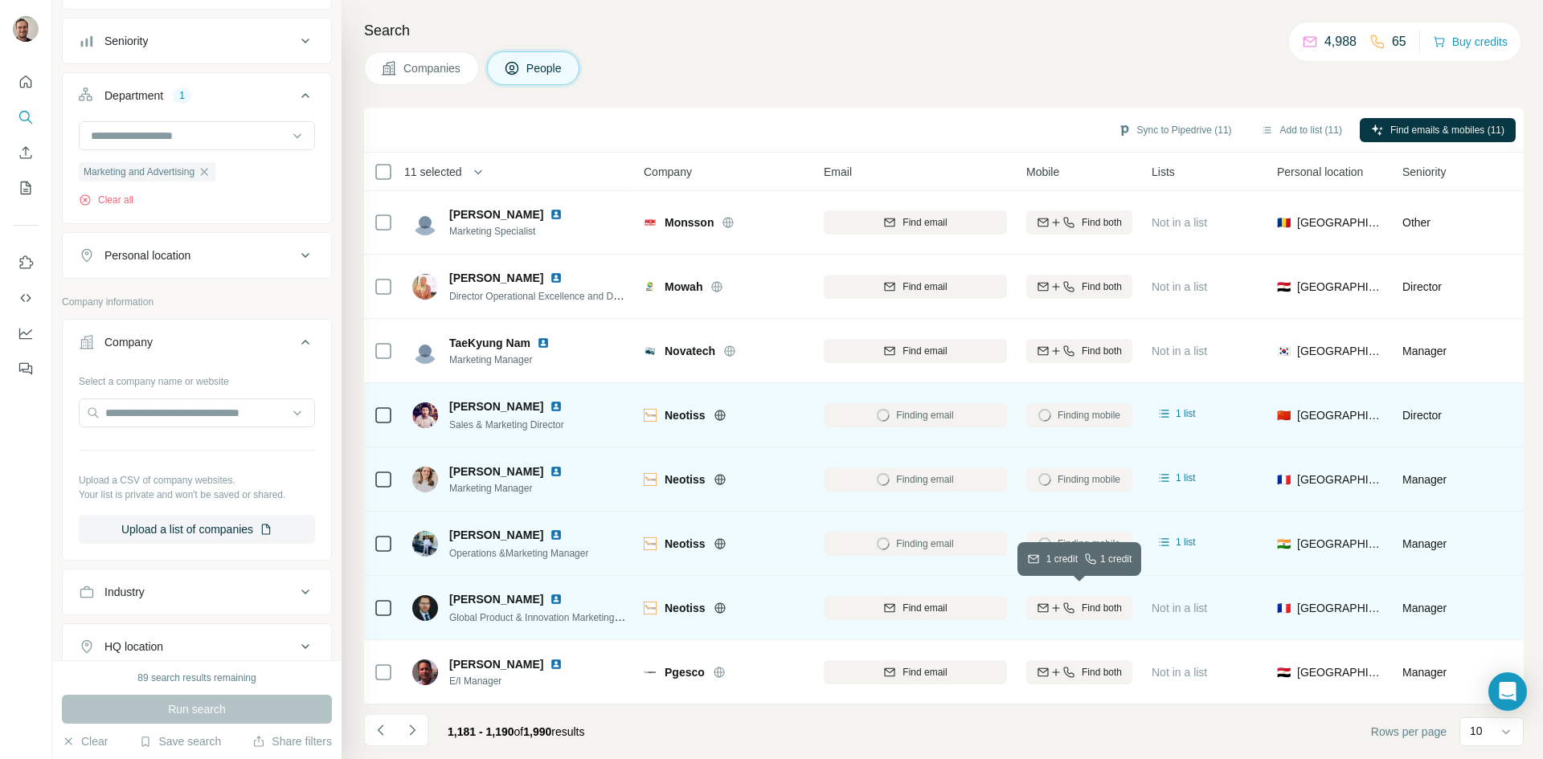
click at [1113, 606] on span "Find both" at bounding box center [1102, 608] width 40 height 14
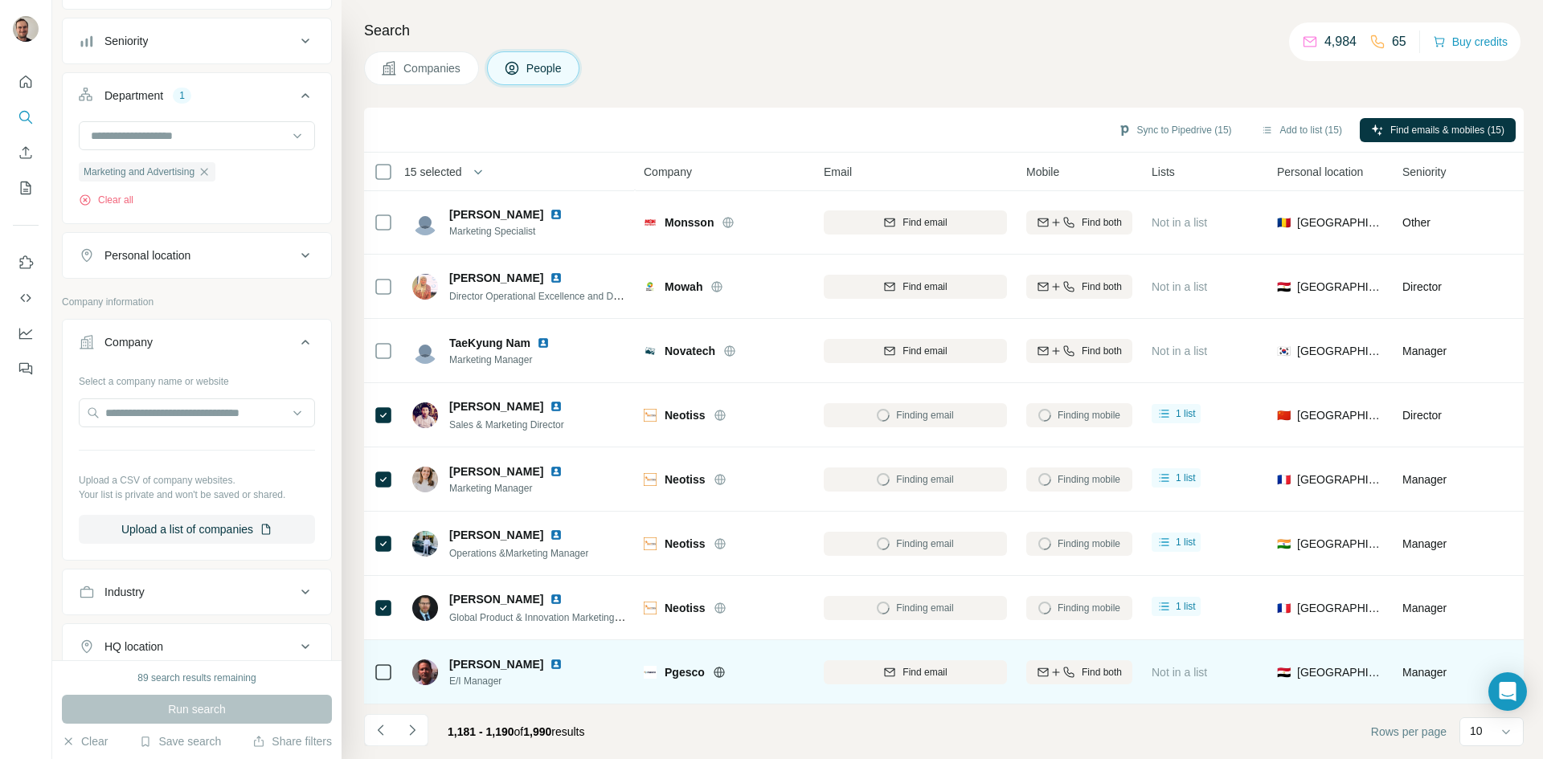
click at [719, 666] on icon at bounding box center [719, 672] width 13 height 13
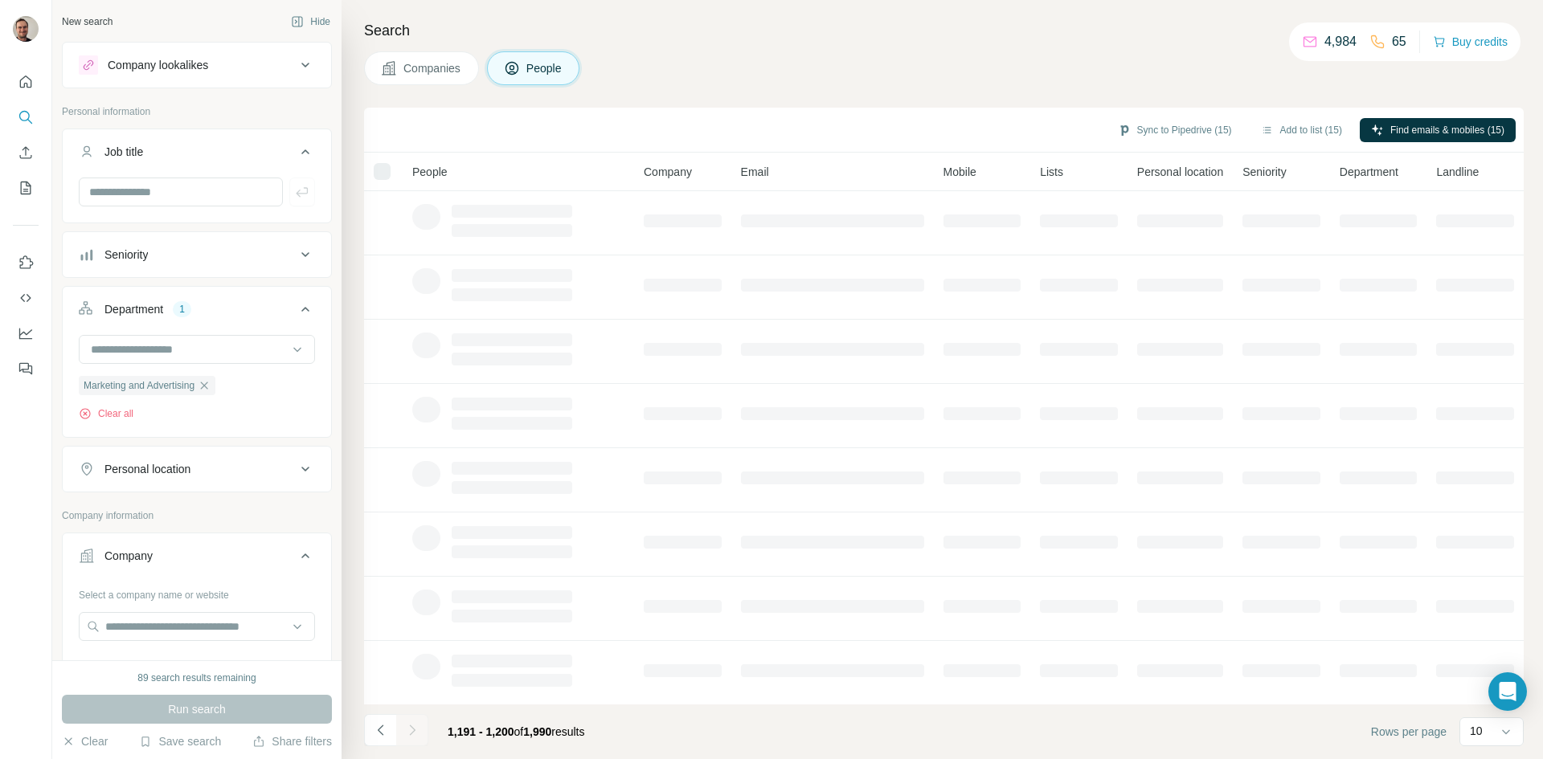
scroll to position [138, 0]
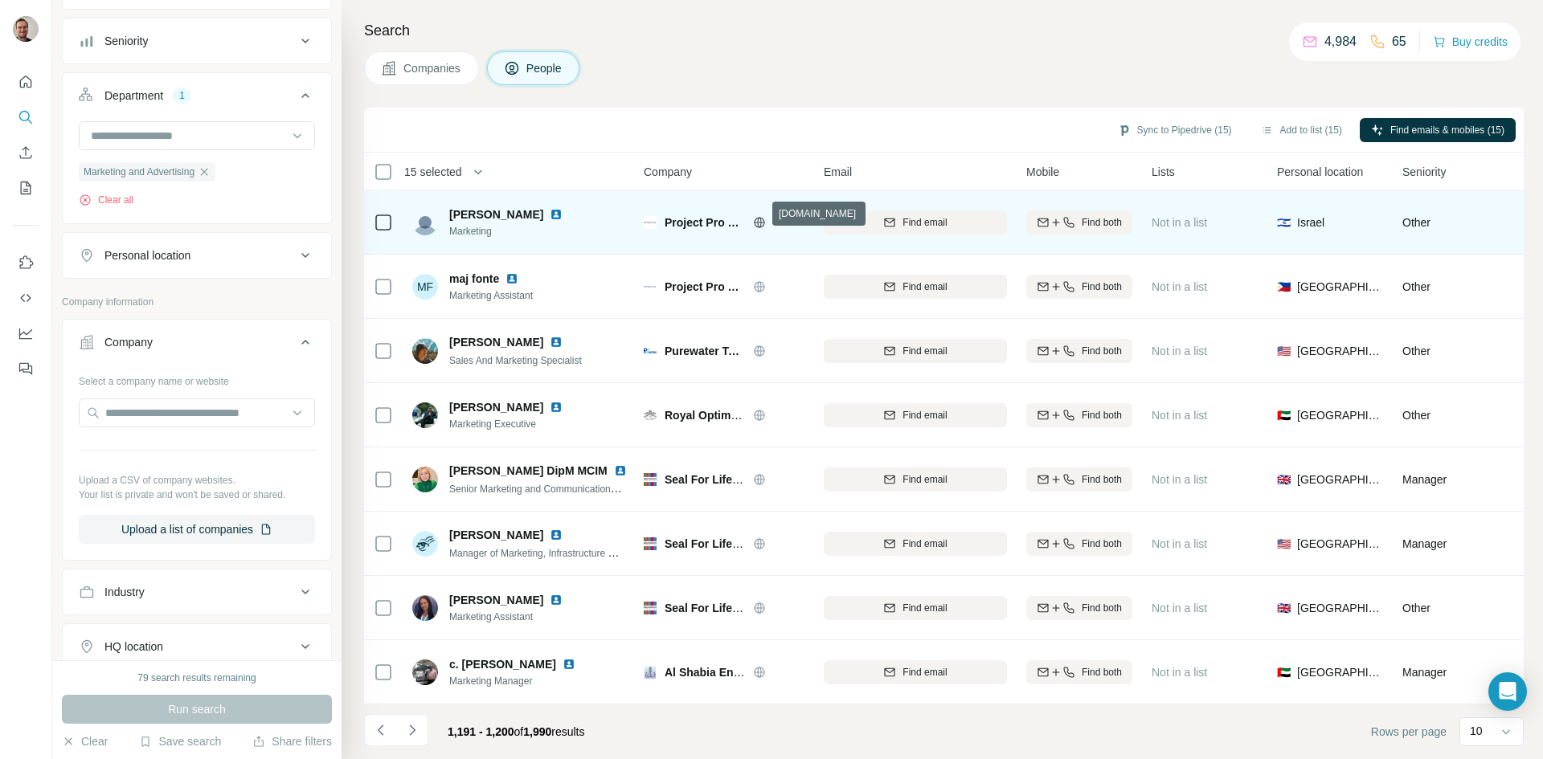
click at [759, 216] on icon at bounding box center [759, 222] width 13 height 13
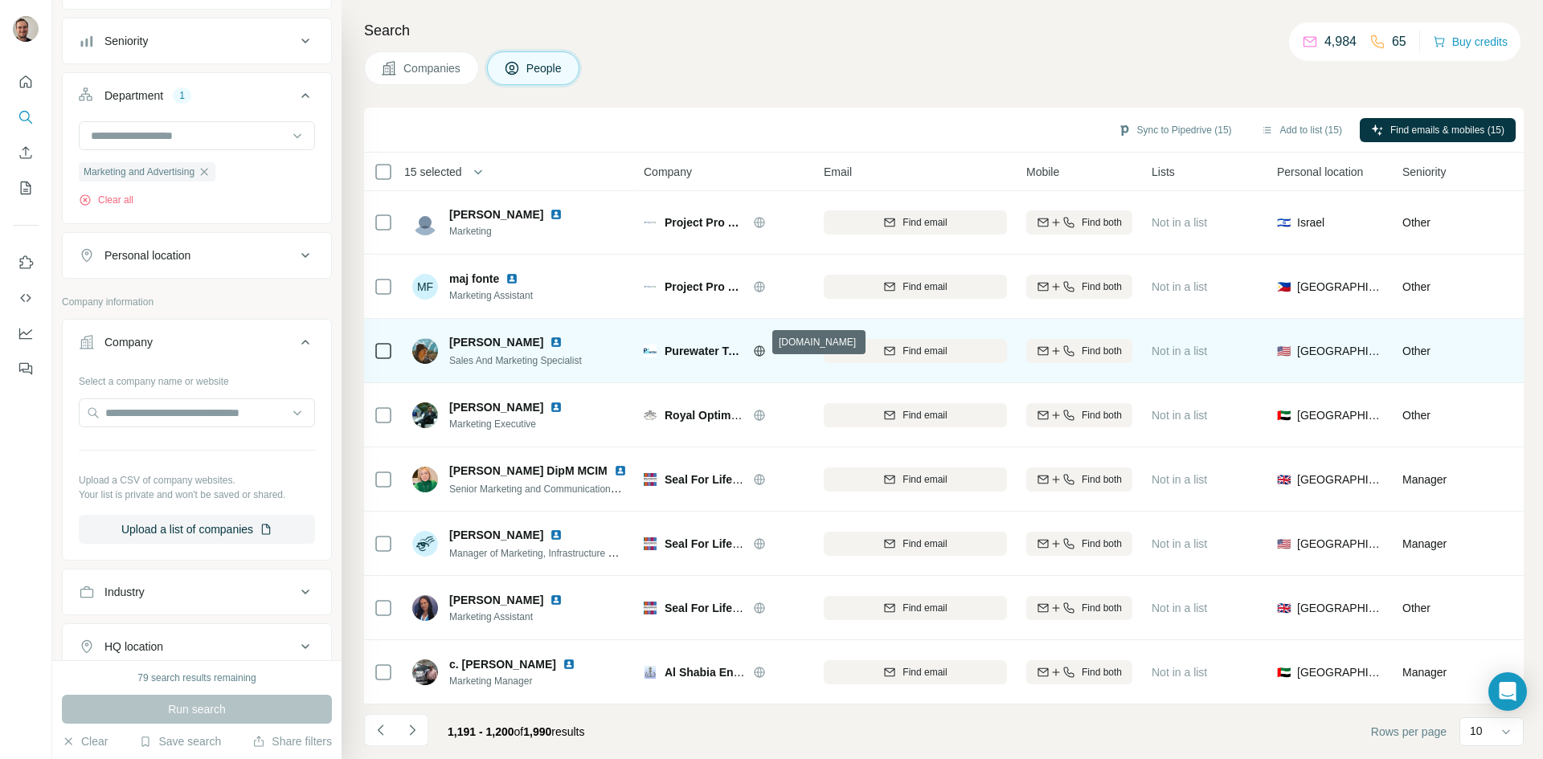
click at [757, 345] on icon at bounding box center [759, 351] width 13 height 13
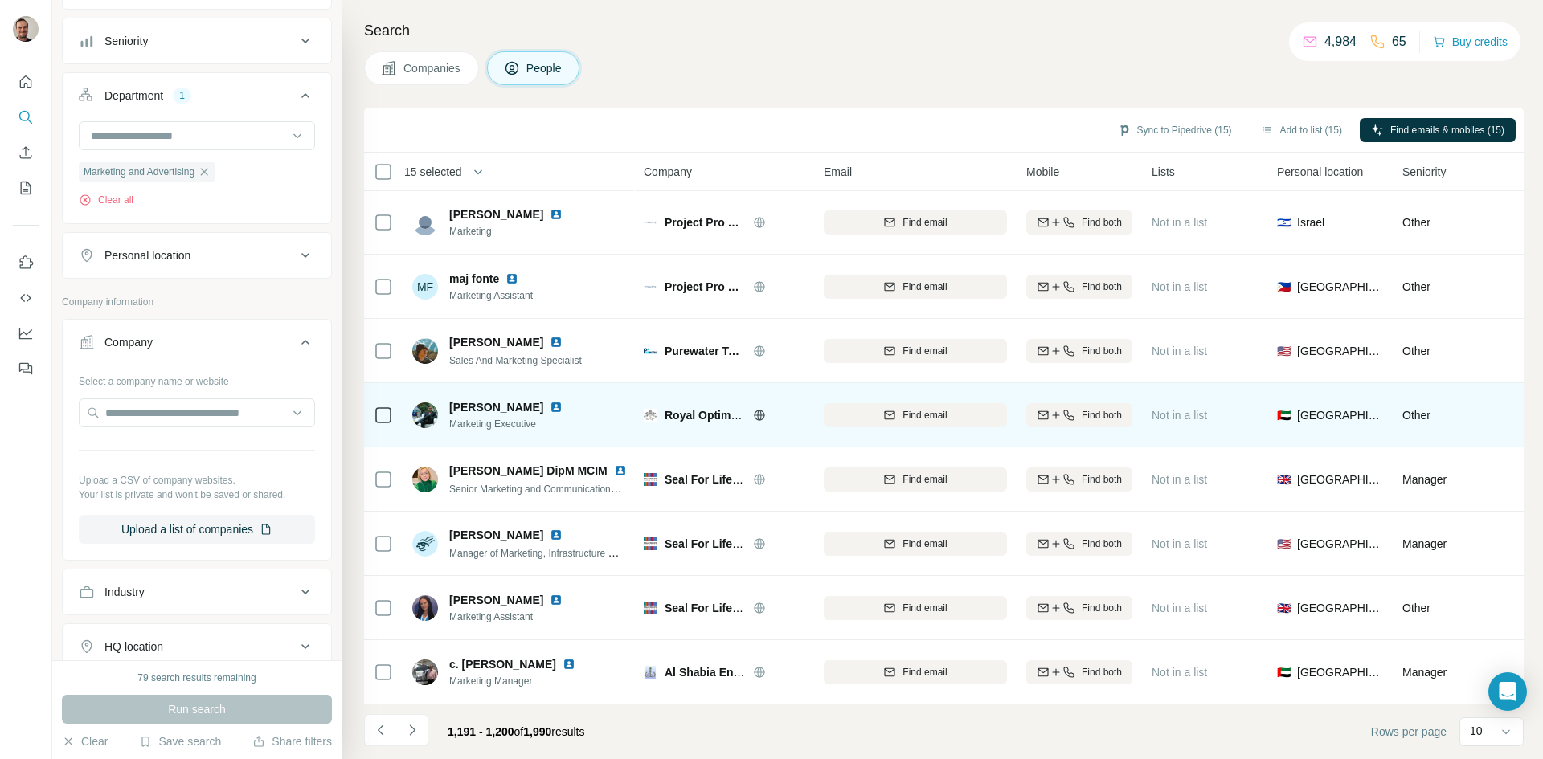
click at [764, 409] on icon at bounding box center [759, 415] width 13 height 13
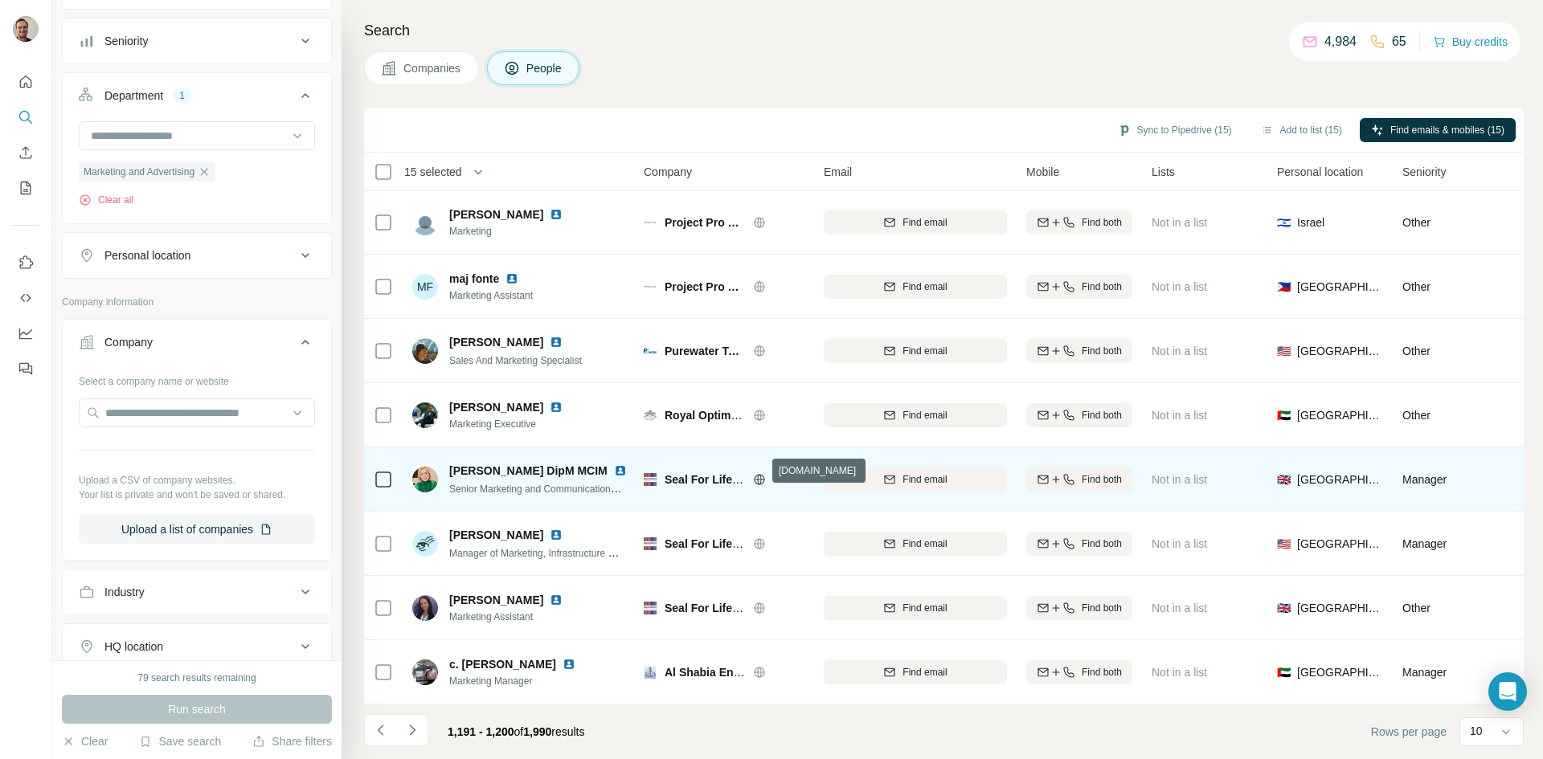
click at [758, 474] on icon at bounding box center [759, 479] width 4 height 10
click at [979, 474] on div "Find email" at bounding box center [915, 480] width 183 height 14
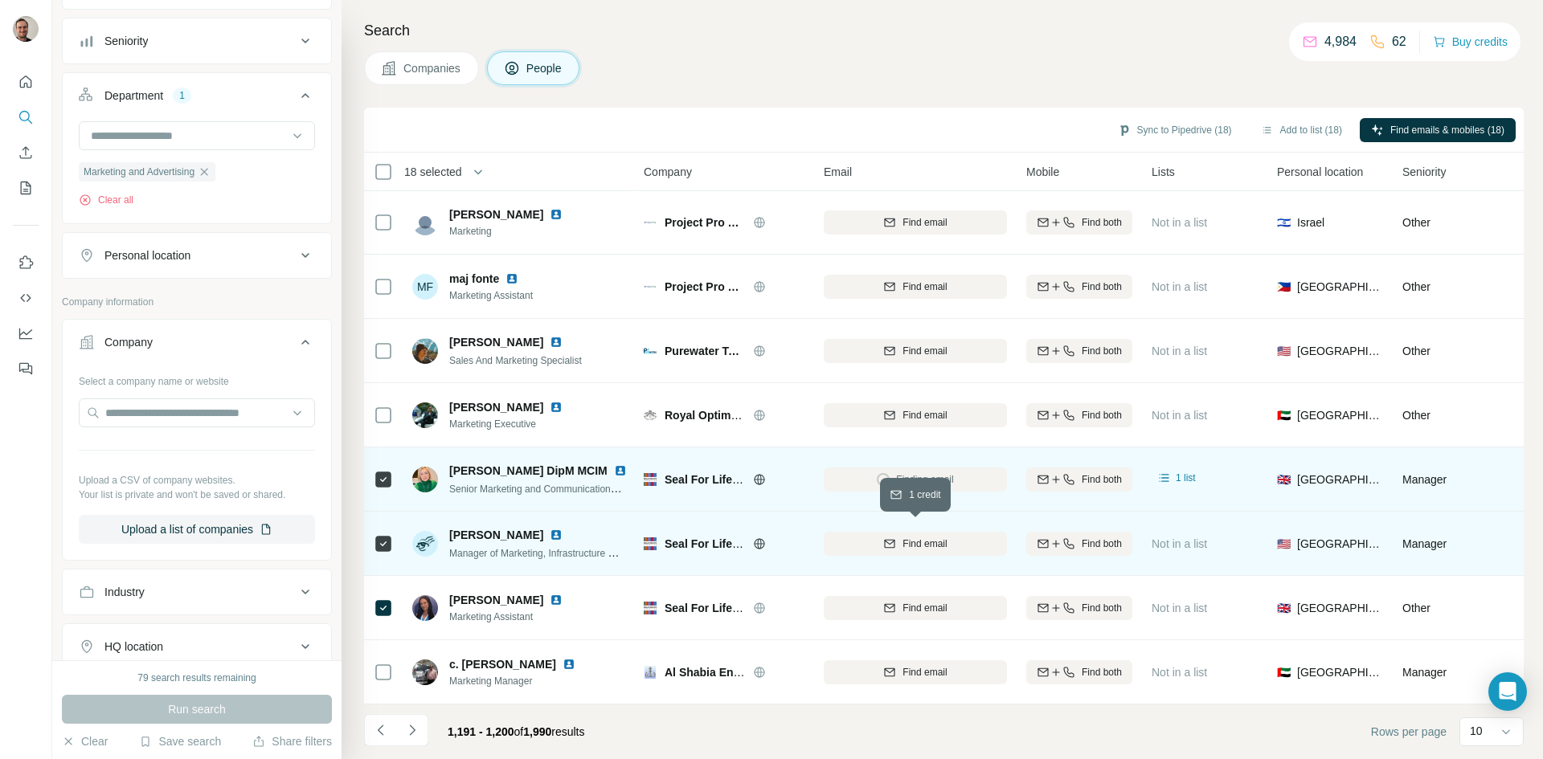
click at [980, 538] on div "Find email" at bounding box center [915, 544] width 183 height 14
click at [1114, 473] on span "Find both" at bounding box center [1102, 480] width 40 height 14
click at [1107, 537] on span "Find both" at bounding box center [1102, 544] width 40 height 14
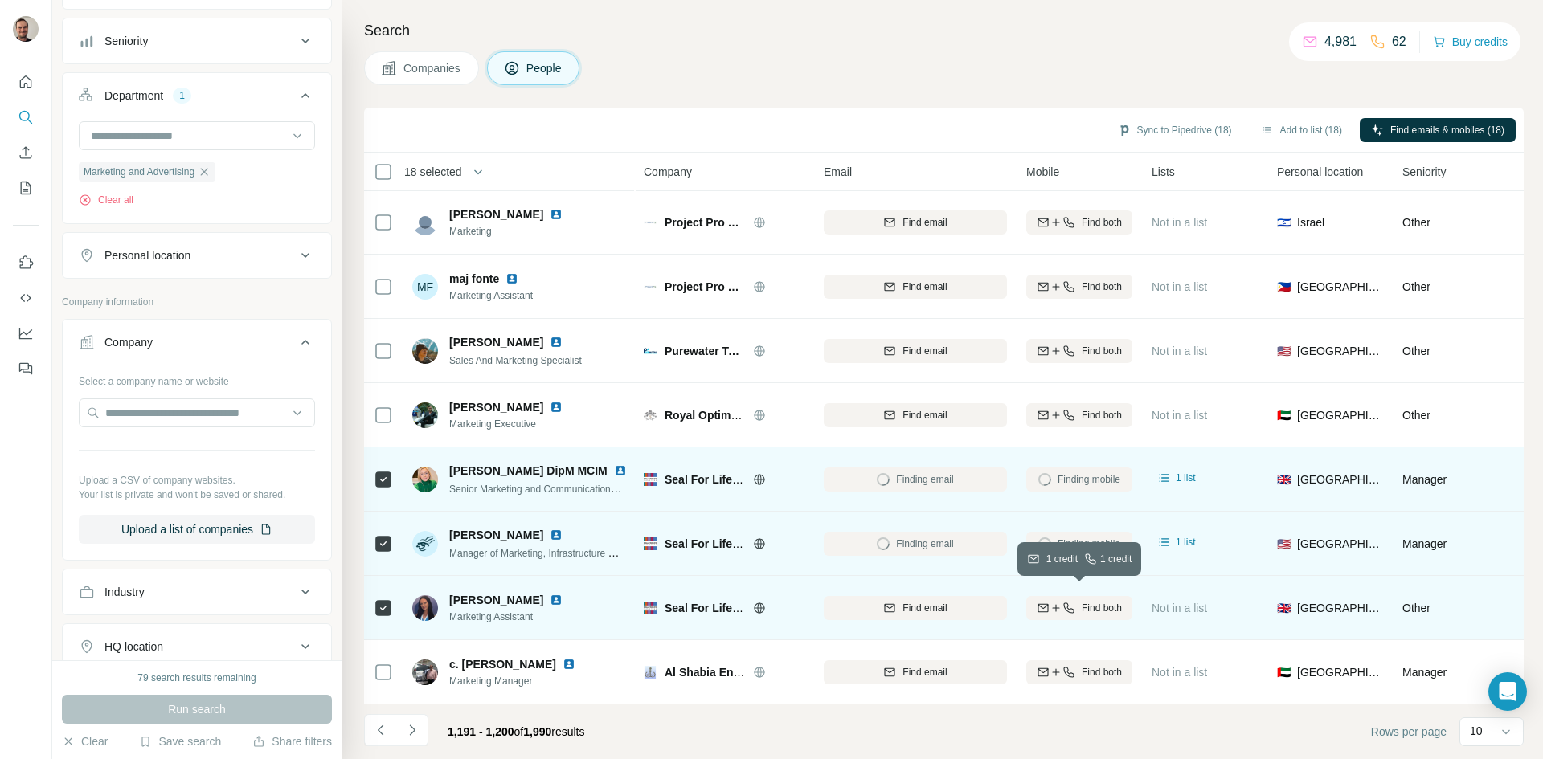
click at [1107, 602] on span "Find both" at bounding box center [1102, 608] width 40 height 14
click at [413, 734] on icon "Navigate to next page" at bounding box center [412, 731] width 16 height 16
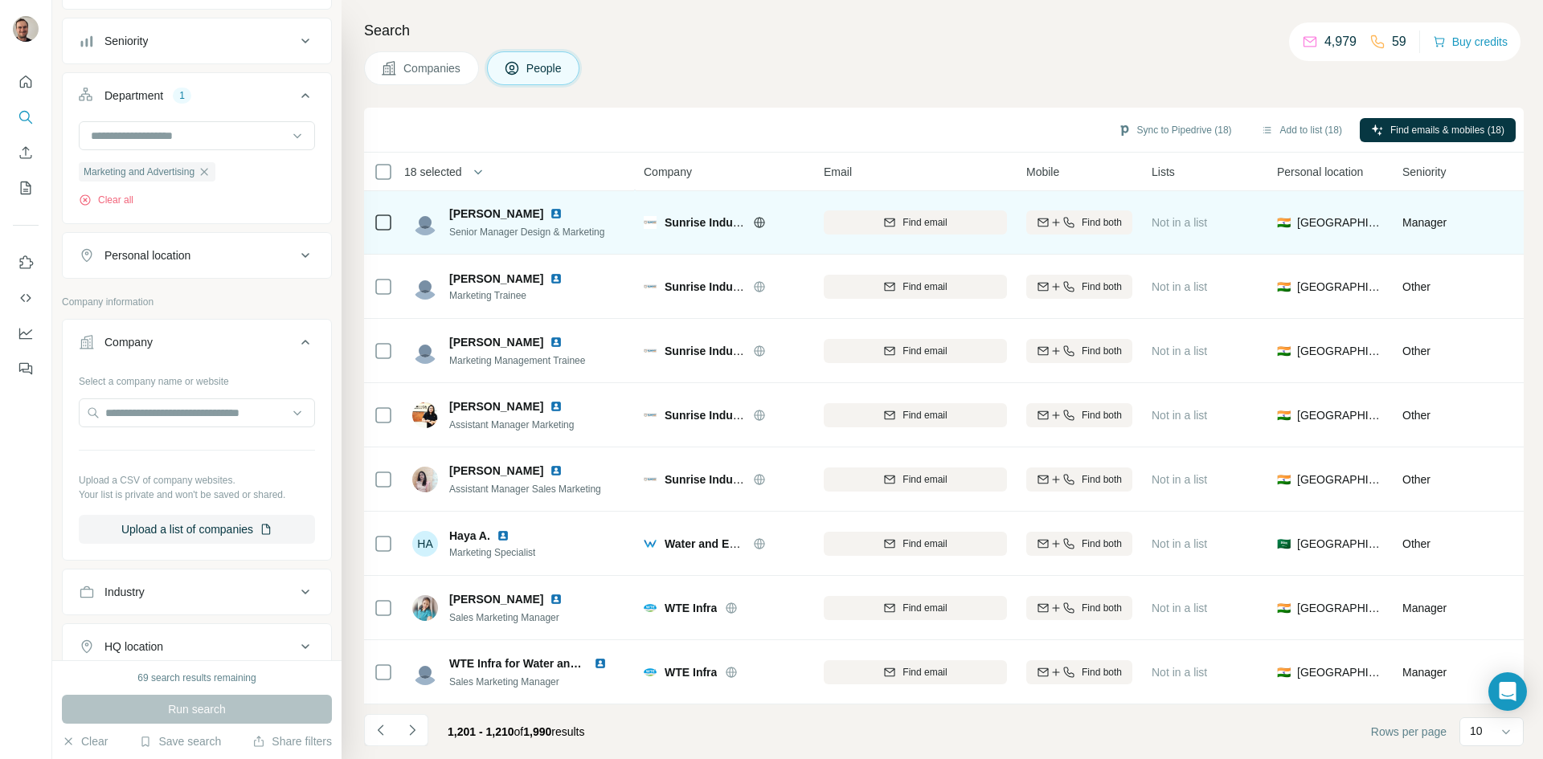
click at [762, 216] on icon at bounding box center [759, 222] width 13 height 13
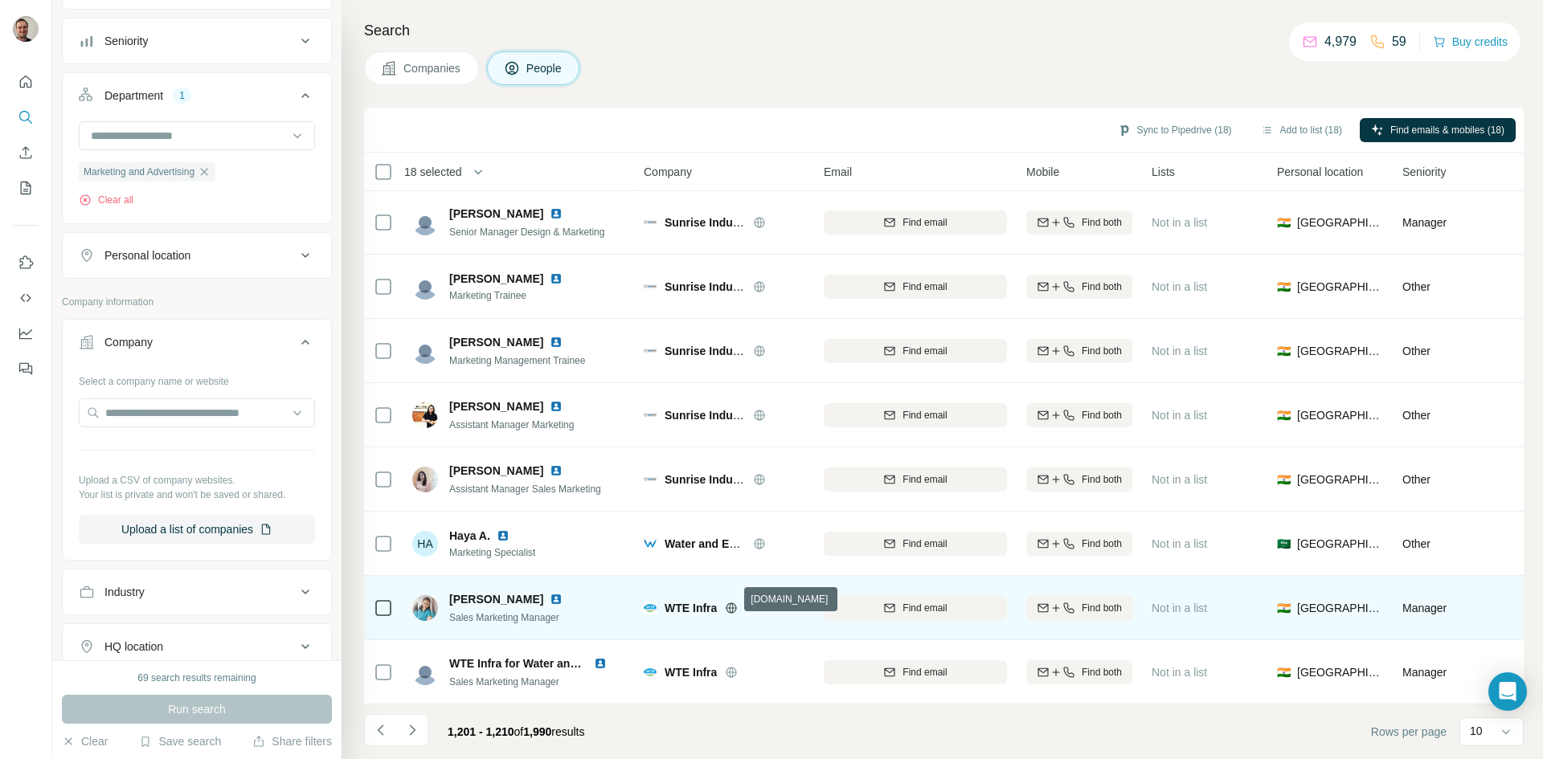
click at [727, 603] on icon at bounding box center [732, 608] width 10 height 10
click at [1104, 596] on button "Find both" at bounding box center [1079, 608] width 106 height 24
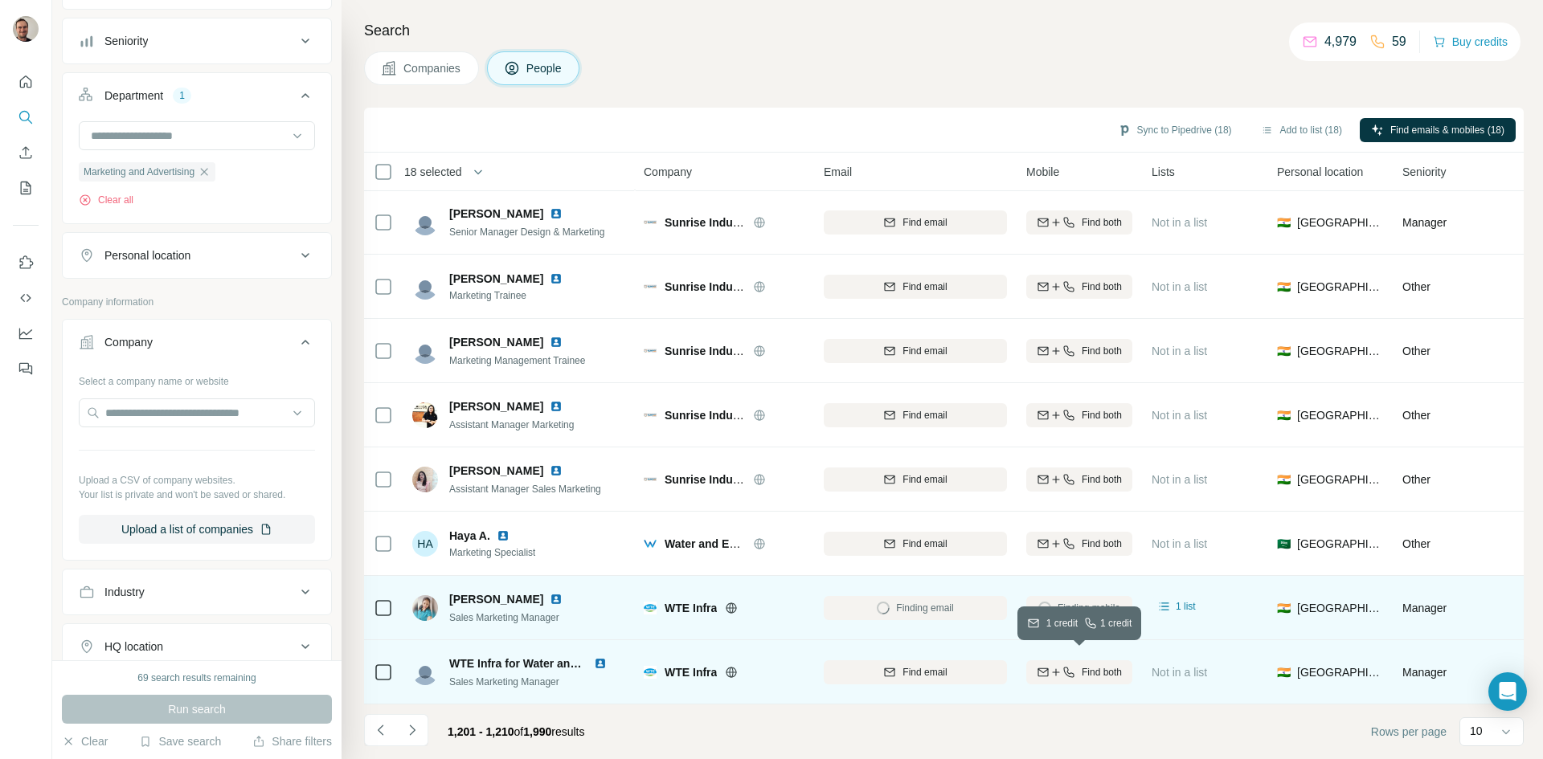
click at [1103, 665] on span "Find both" at bounding box center [1102, 672] width 40 height 14
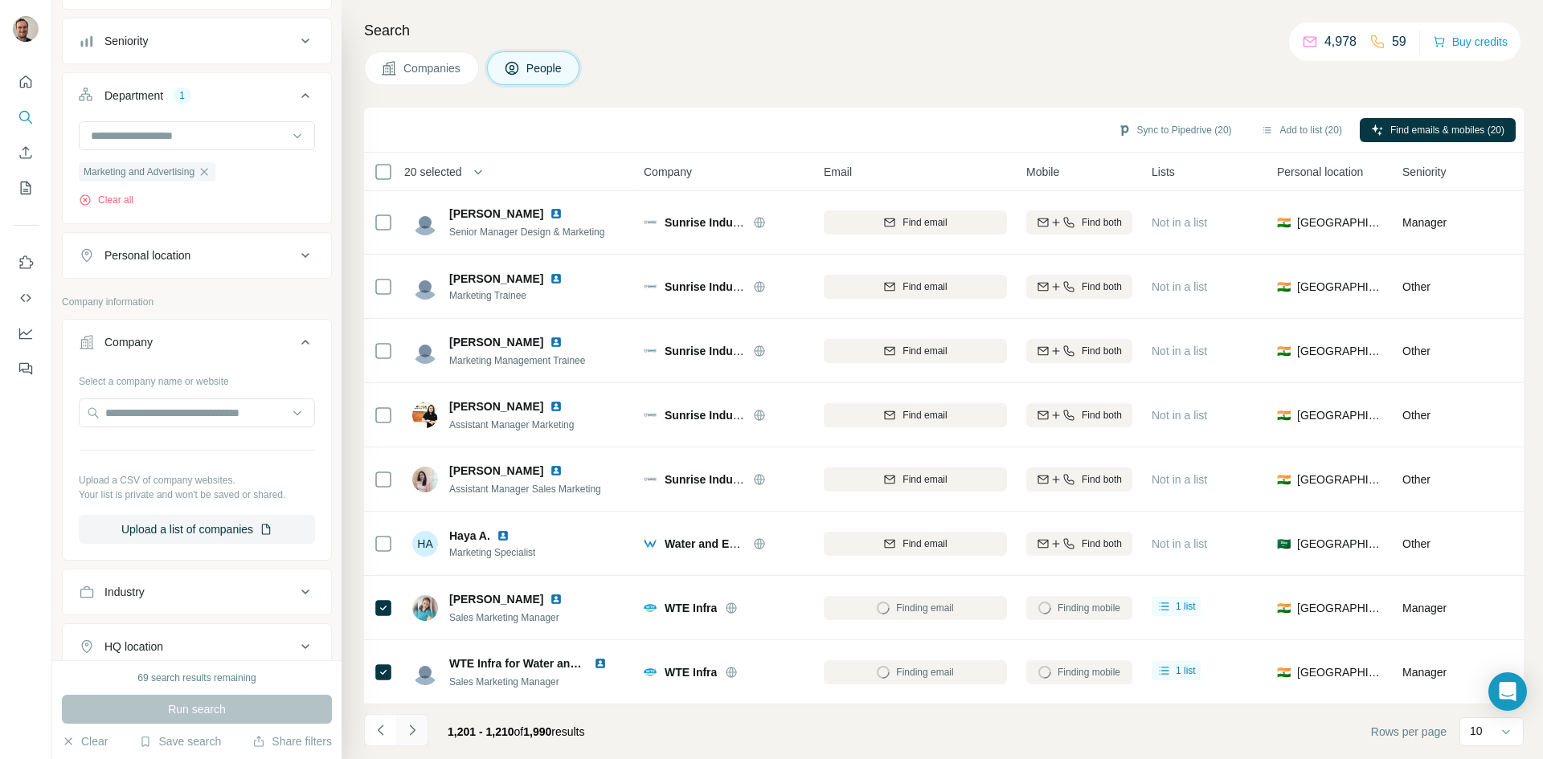
click at [412, 727] on icon "Navigate to next page" at bounding box center [412, 731] width 16 height 16
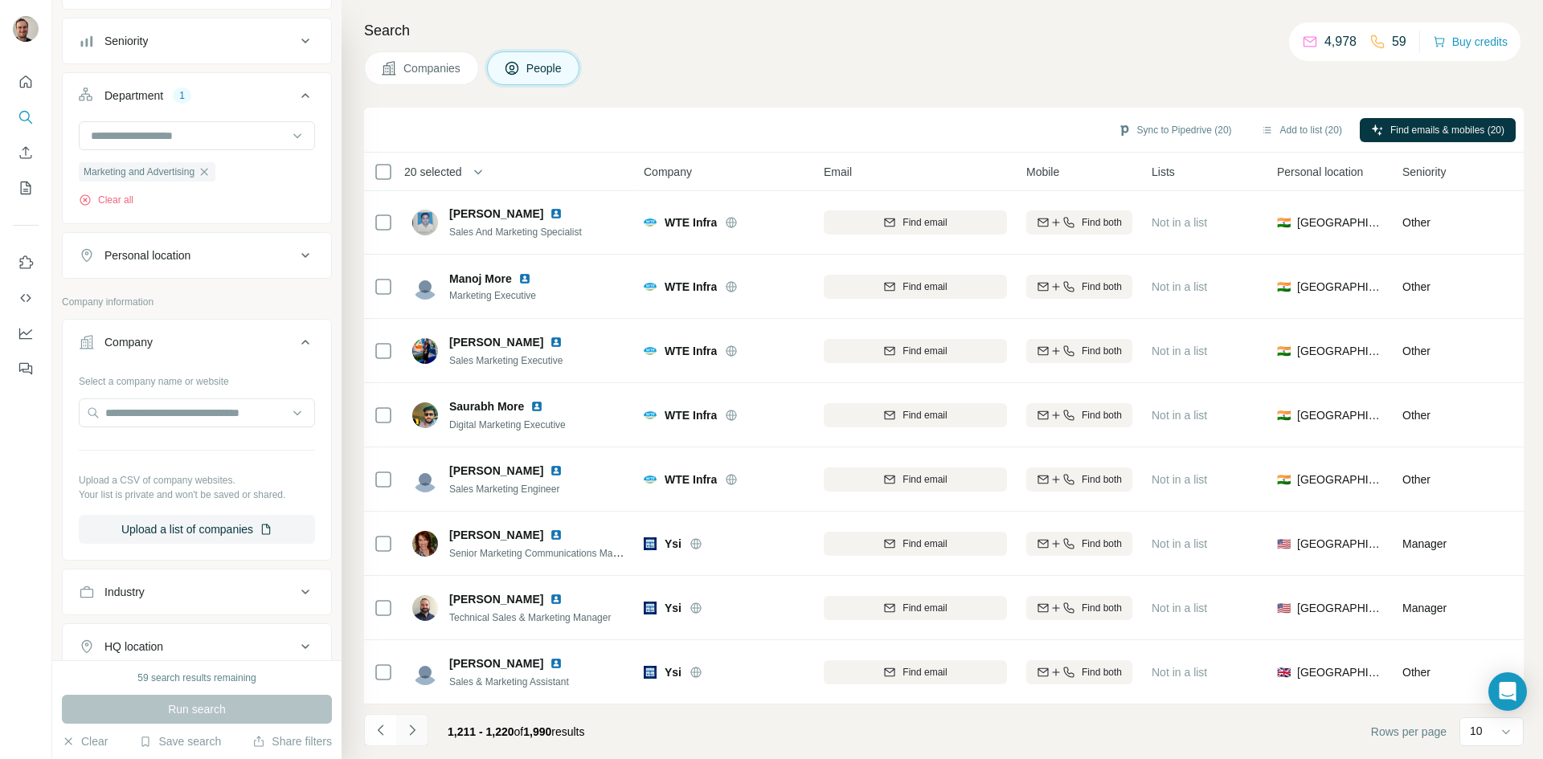
click at [411, 733] on icon "Navigate to next page" at bounding box center [412, 731] width 16 height 16
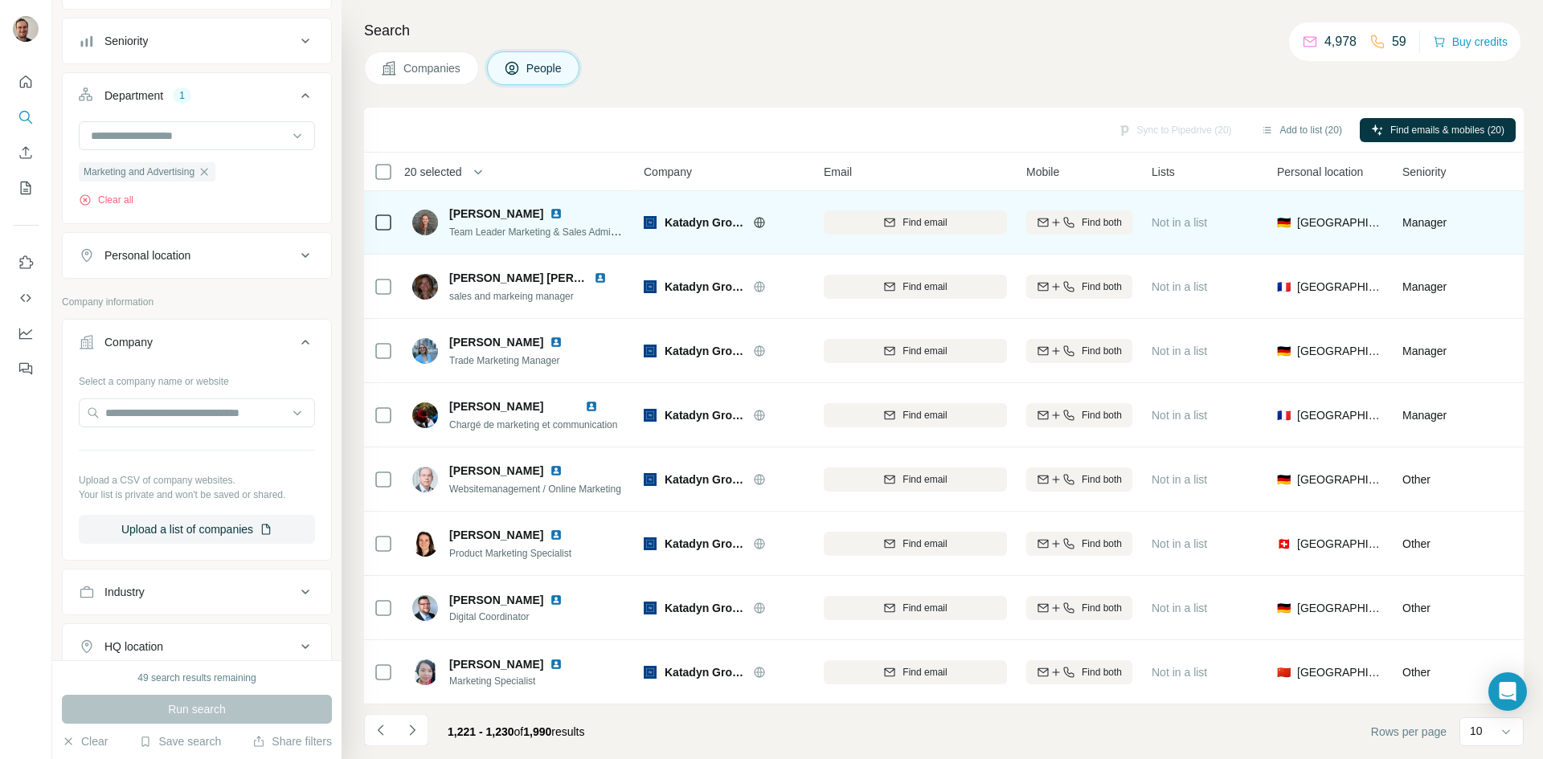
click at [759, 216] on icon at bounding box center [759, 222] width 13 height 13
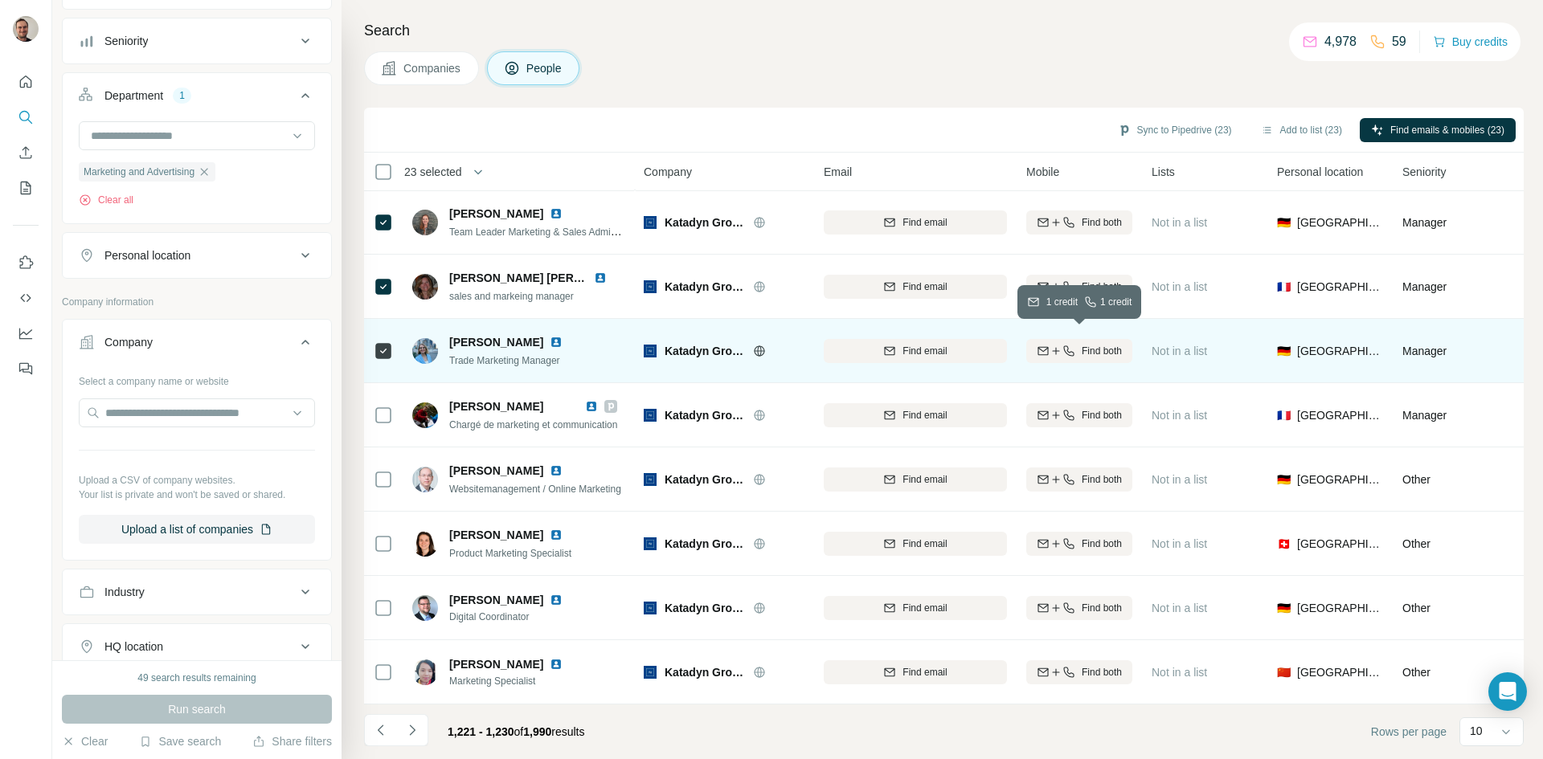
click at [1103, 344] on span "Find both" at bounding box center [1102, 351] width 40 height 14
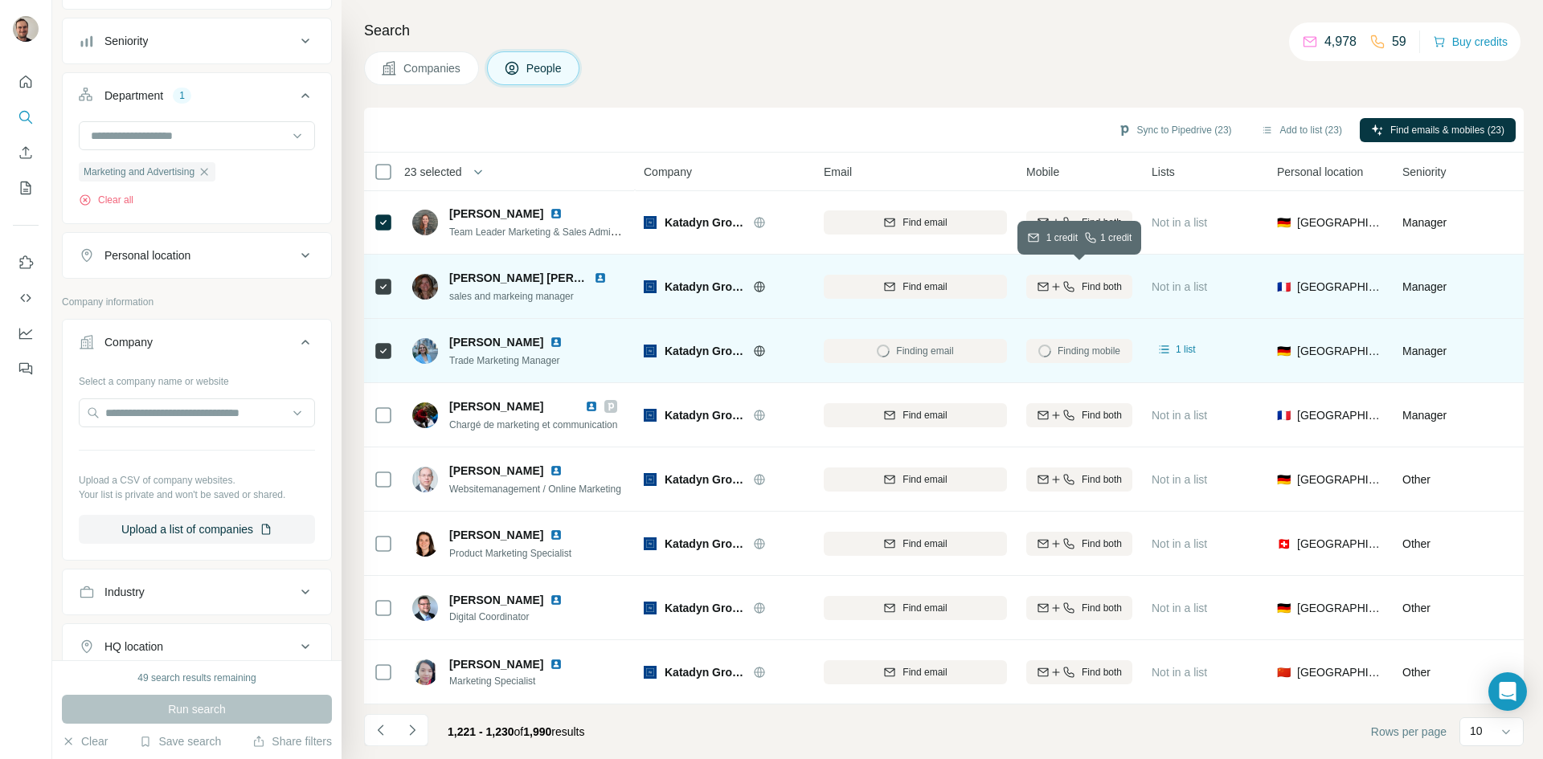
click at [1114, 281] on span "Find both" at bounding box center [1102, 287] width 40 height 14
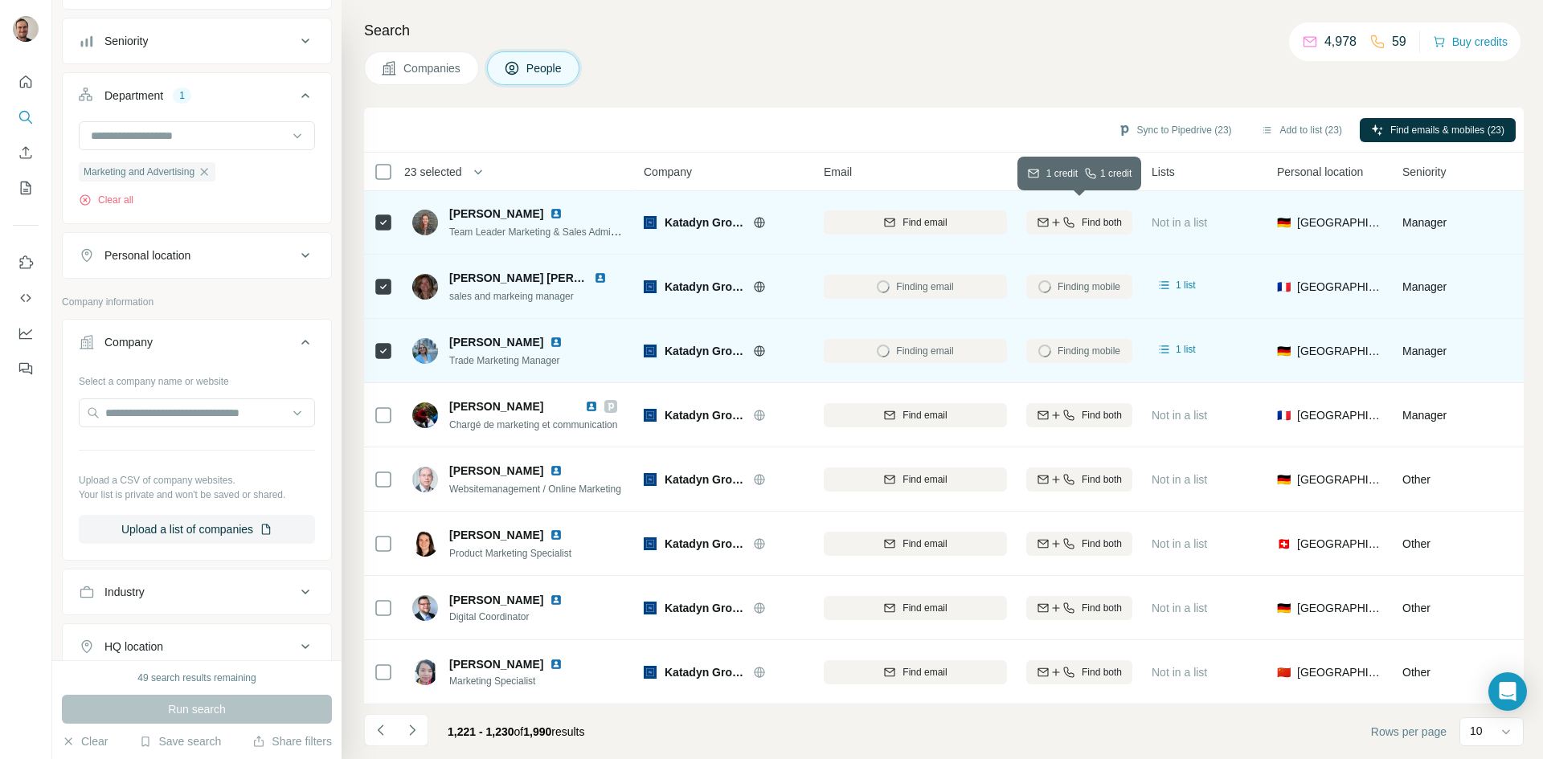
click at [1120, 215] on span "Find both" at bounding box center [1102, 222] width 40 height 14
click at [414, 728] on icon "Navigate to next page" at bounding box center [412, 731] width 16 height 16
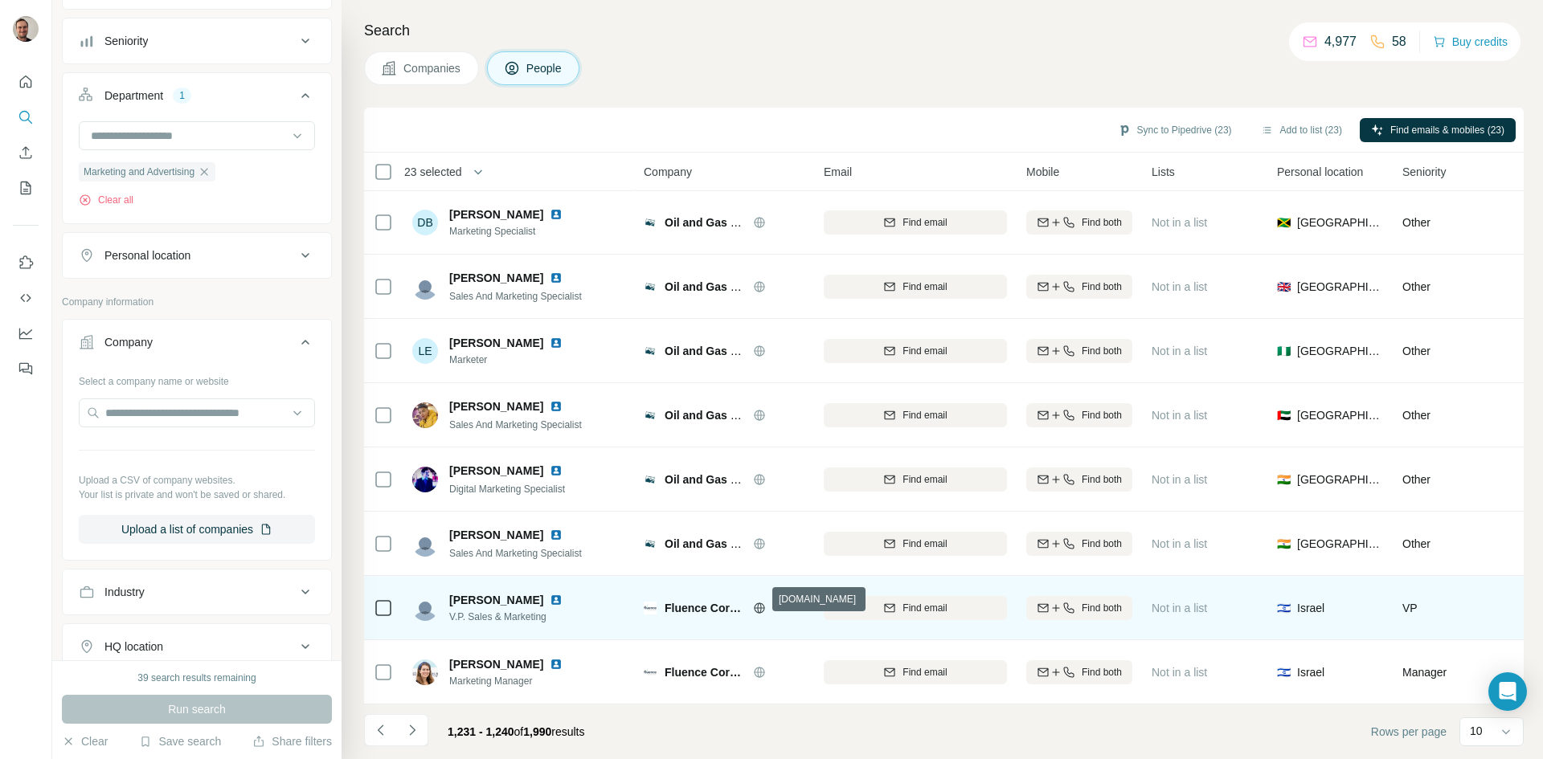
click at [760, 602] on icon at bounding box center [759, 608] width 13 height 13
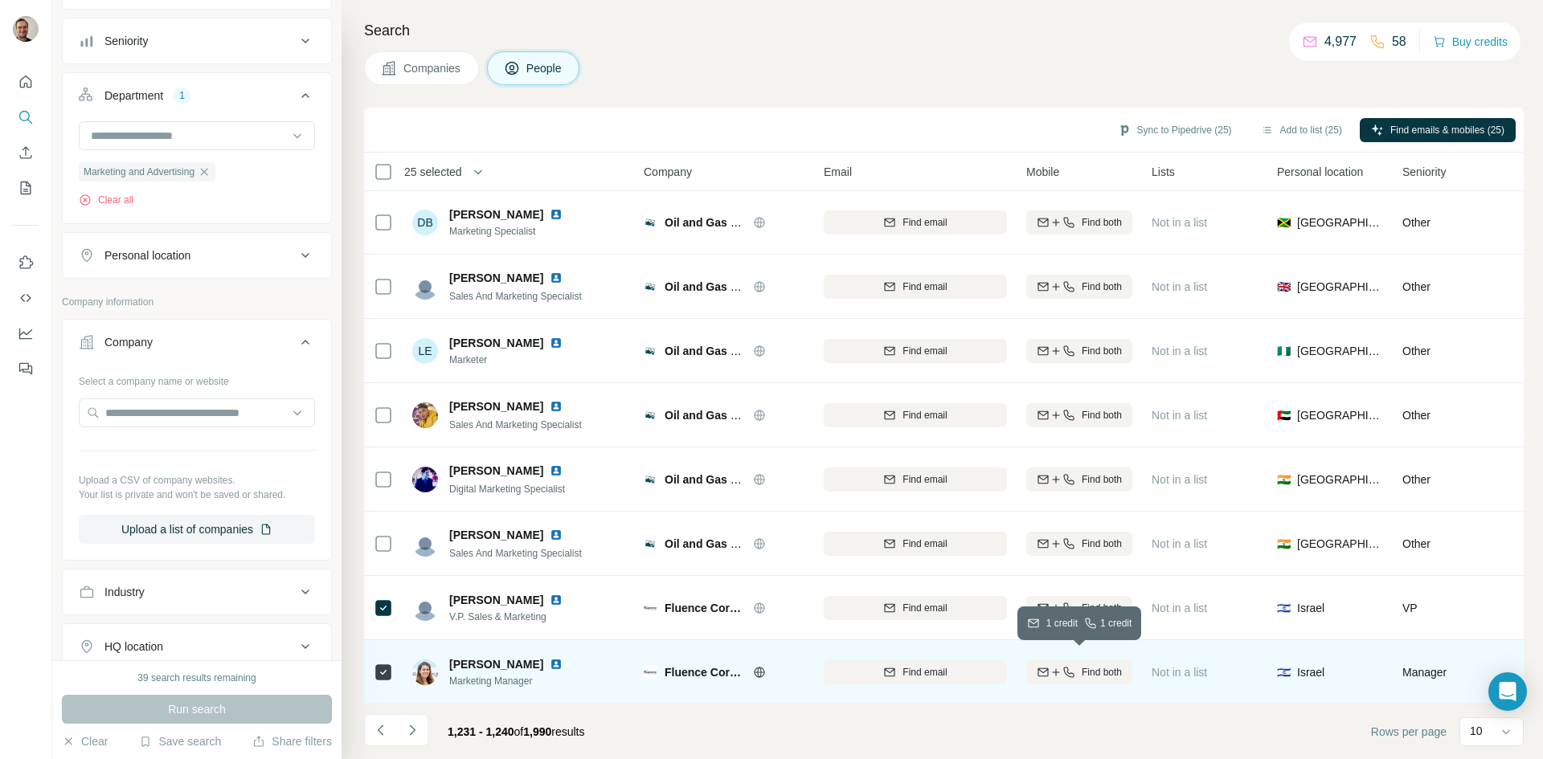
click at [1101, 665] on span "Find both" at bounding box center [1102, 672] width 40 height 14
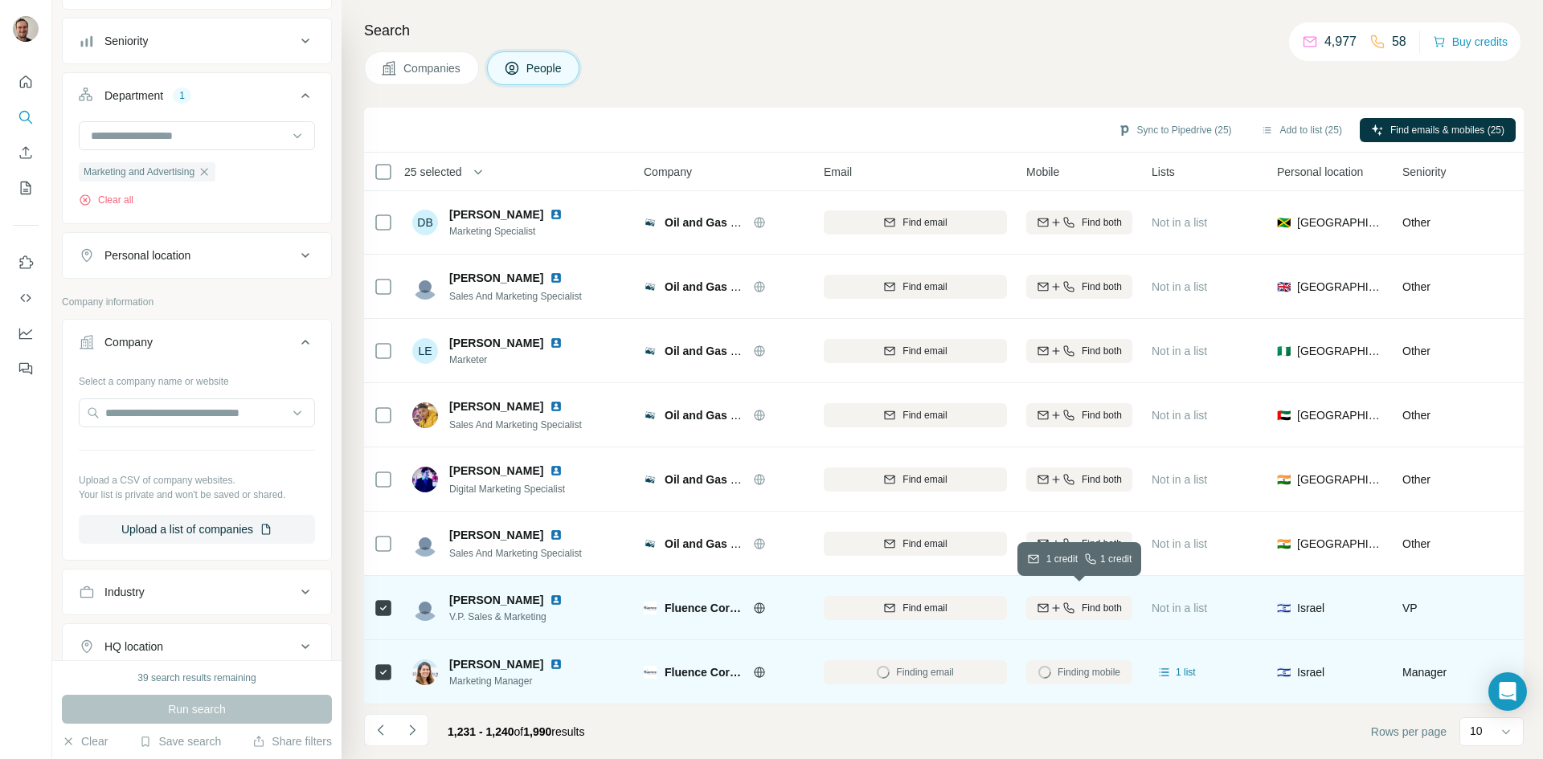
click at [1110, 604] on span "Find both" at bounding box center [1102, 608] width 40 height 14
click at [404, 730] on icon "Navigate to next page" at bounding box center [412, 731] width 16 height 16
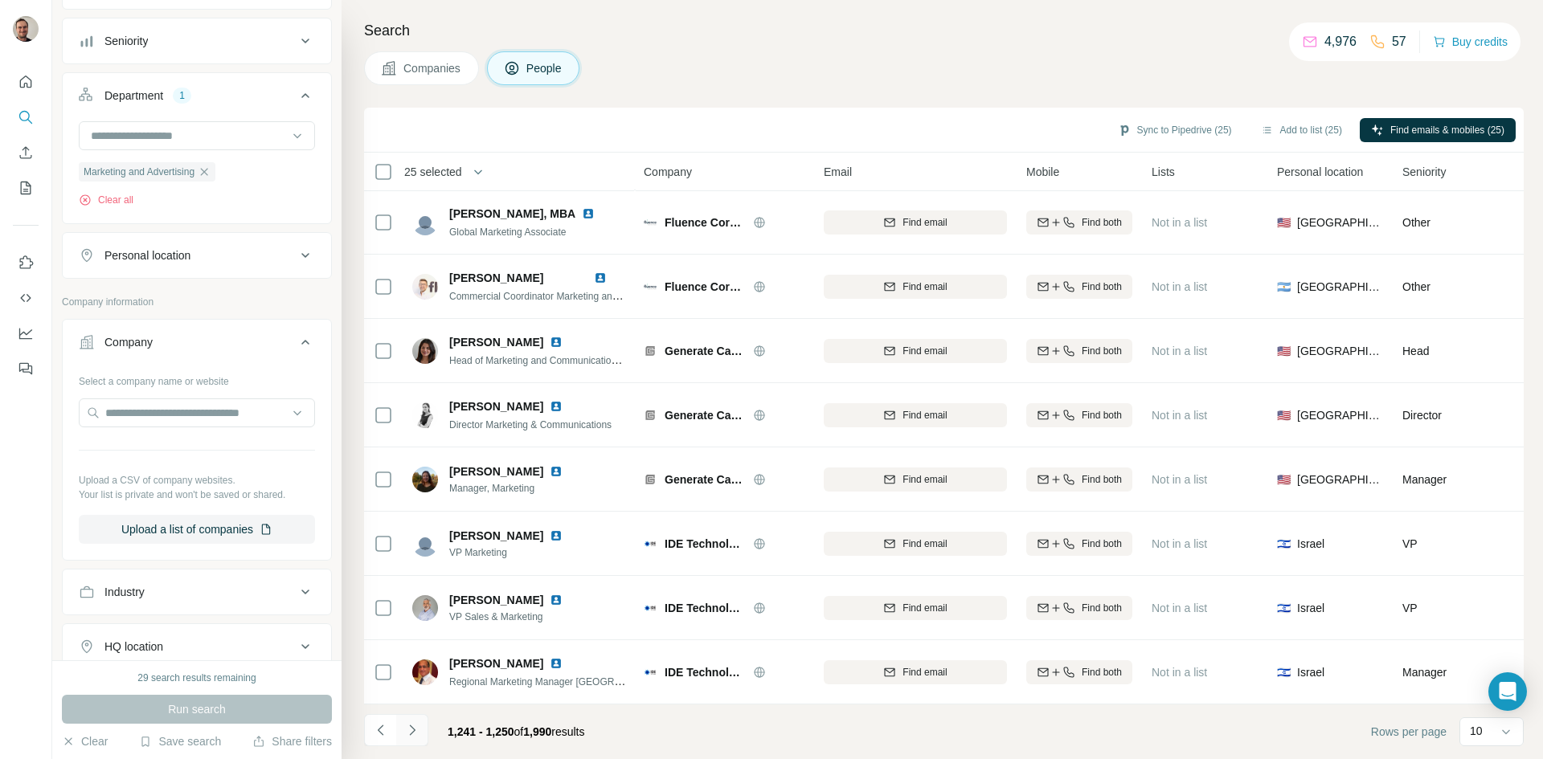
click at [421, 731] on button "Navigate to next page" at bounding box center [412, 730] width 32 height 32
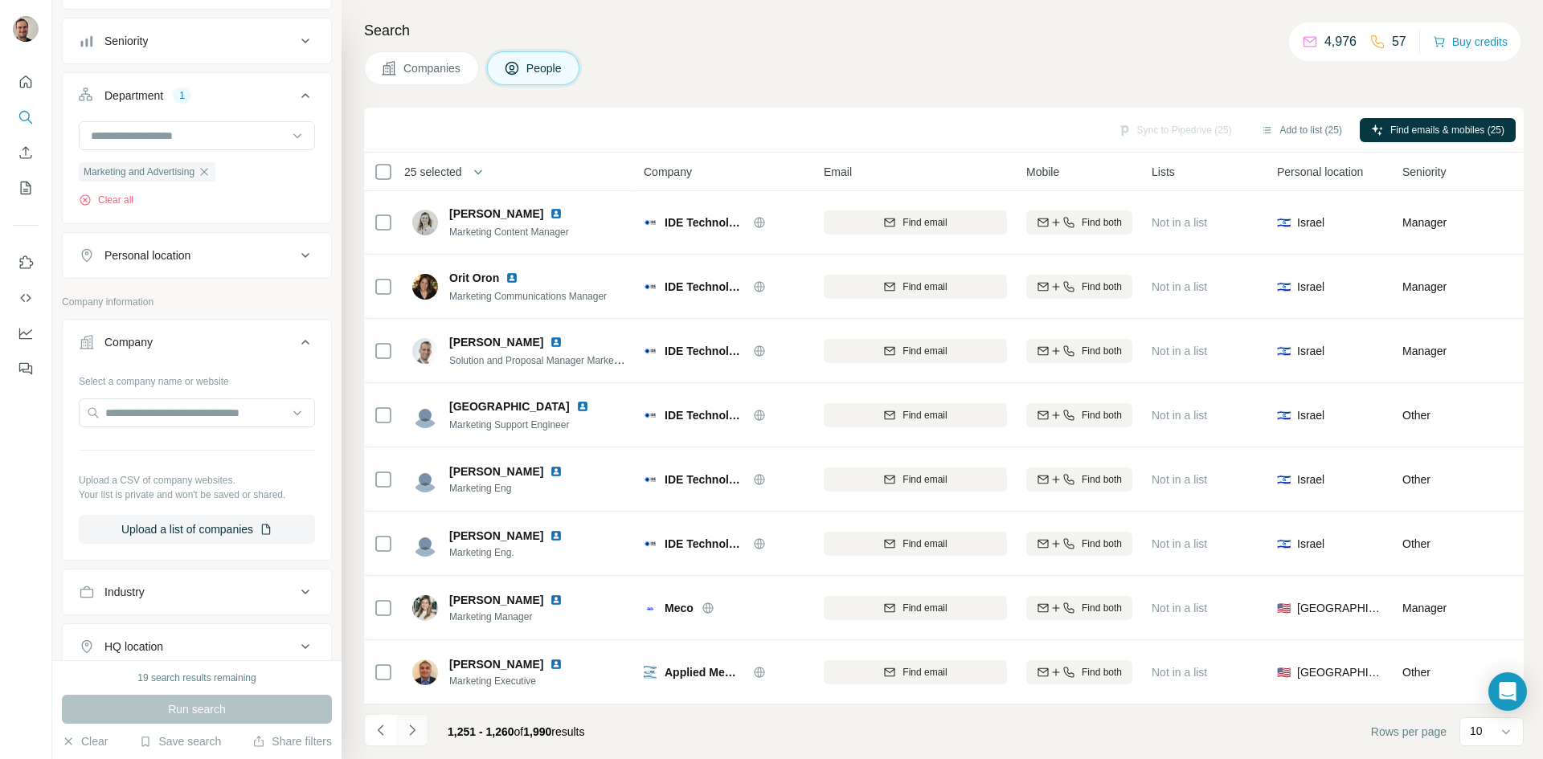
click at [420, 727] on button "Navigate to next page" at bounding box center [412, 730] width 32 height 32
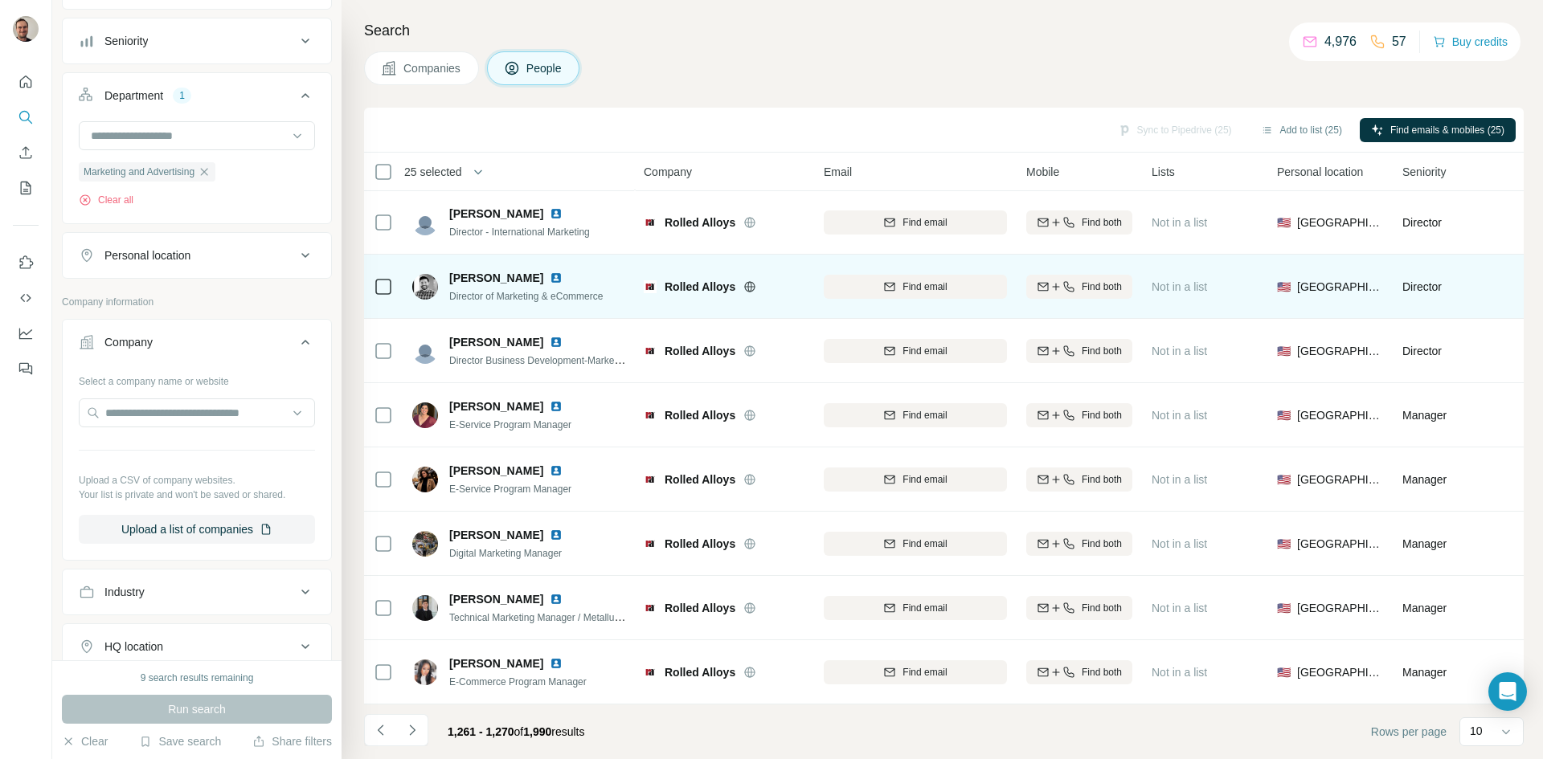
click at [747, 286] on icon at bounding box center [750, 286] width 10 height 1
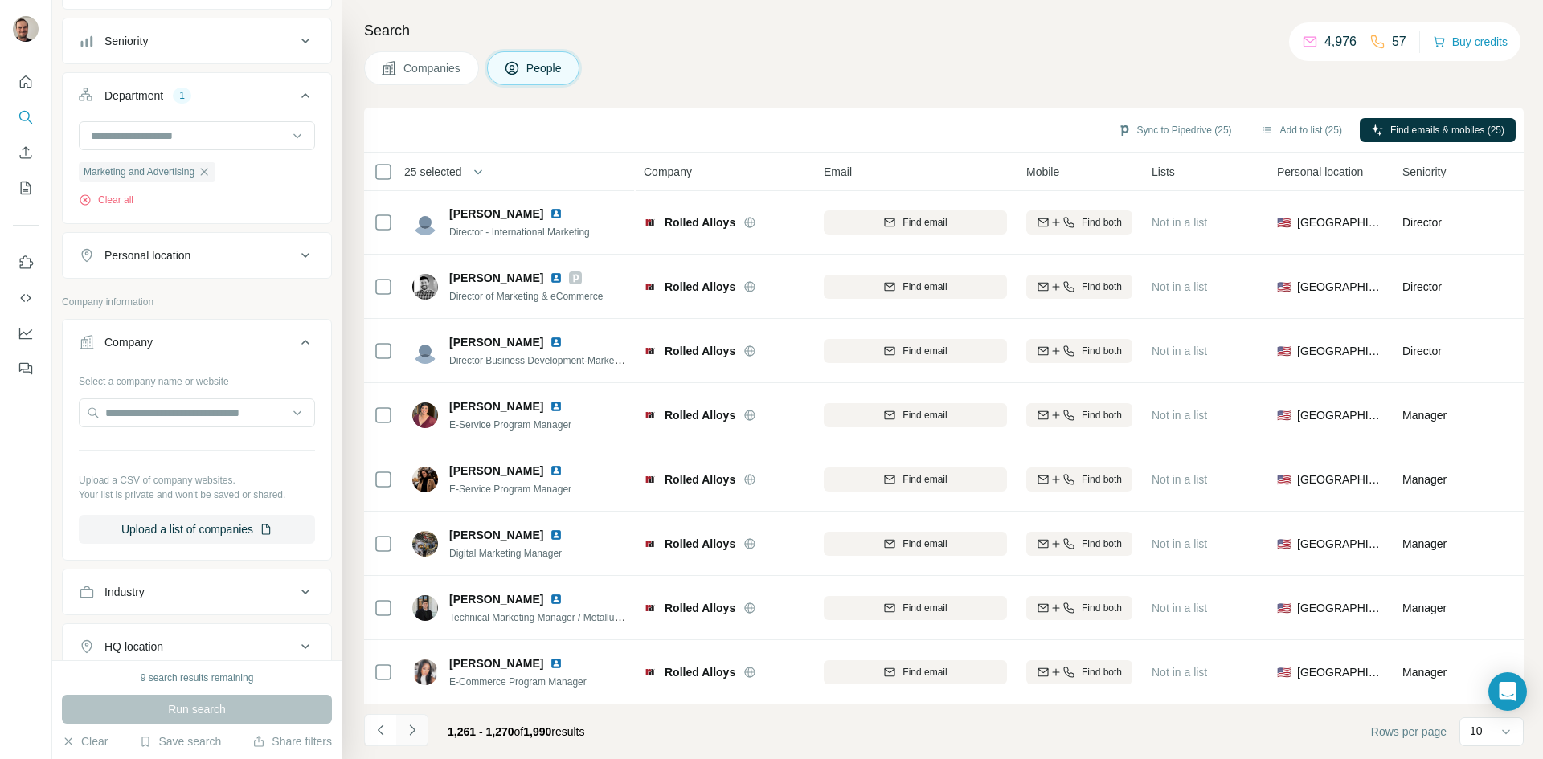
click at [416, 731] on icon "Navigate to next page" at bounding box center [412, 731] width 16 height 16
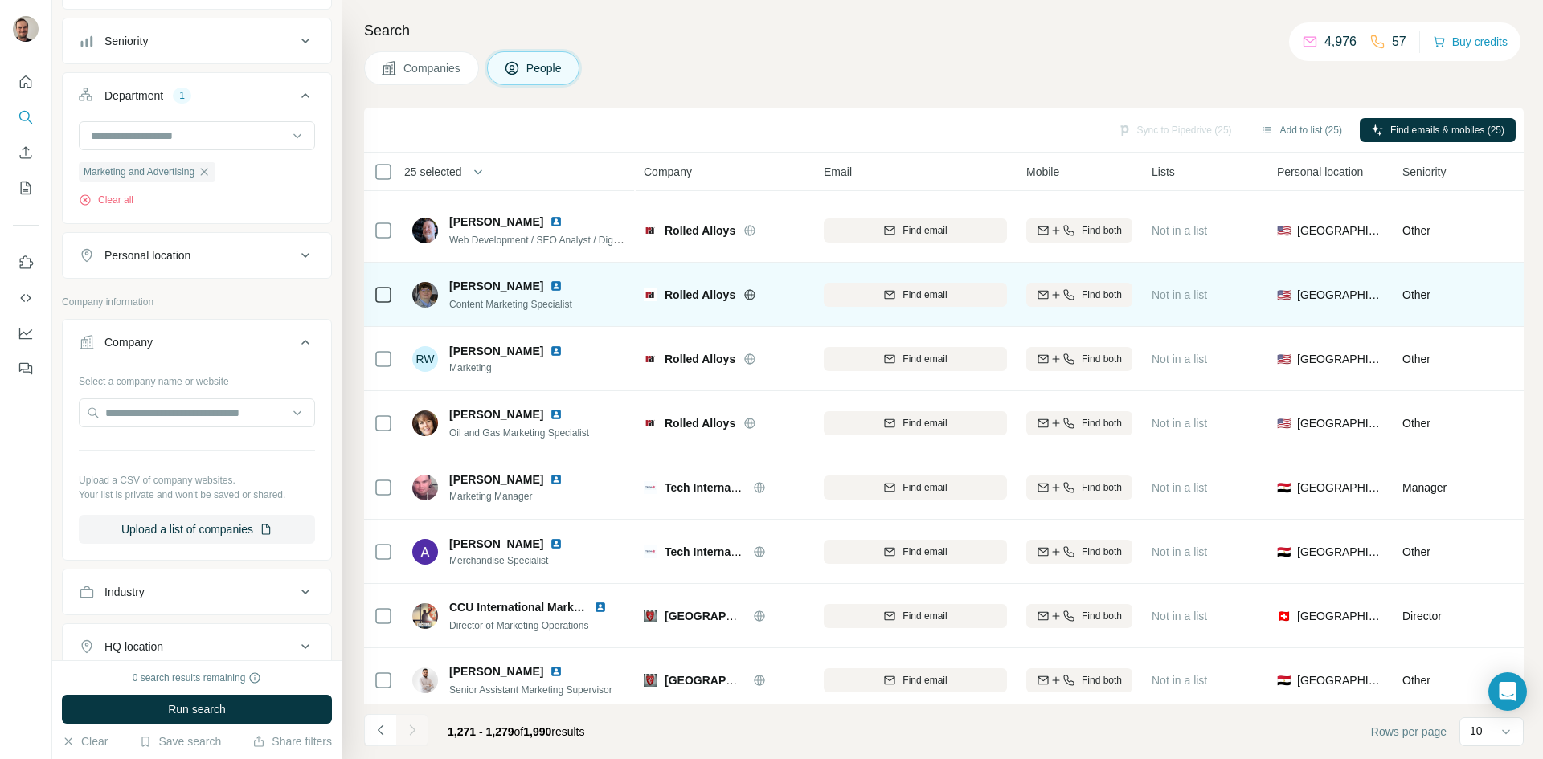
scroll to position [74, 0]
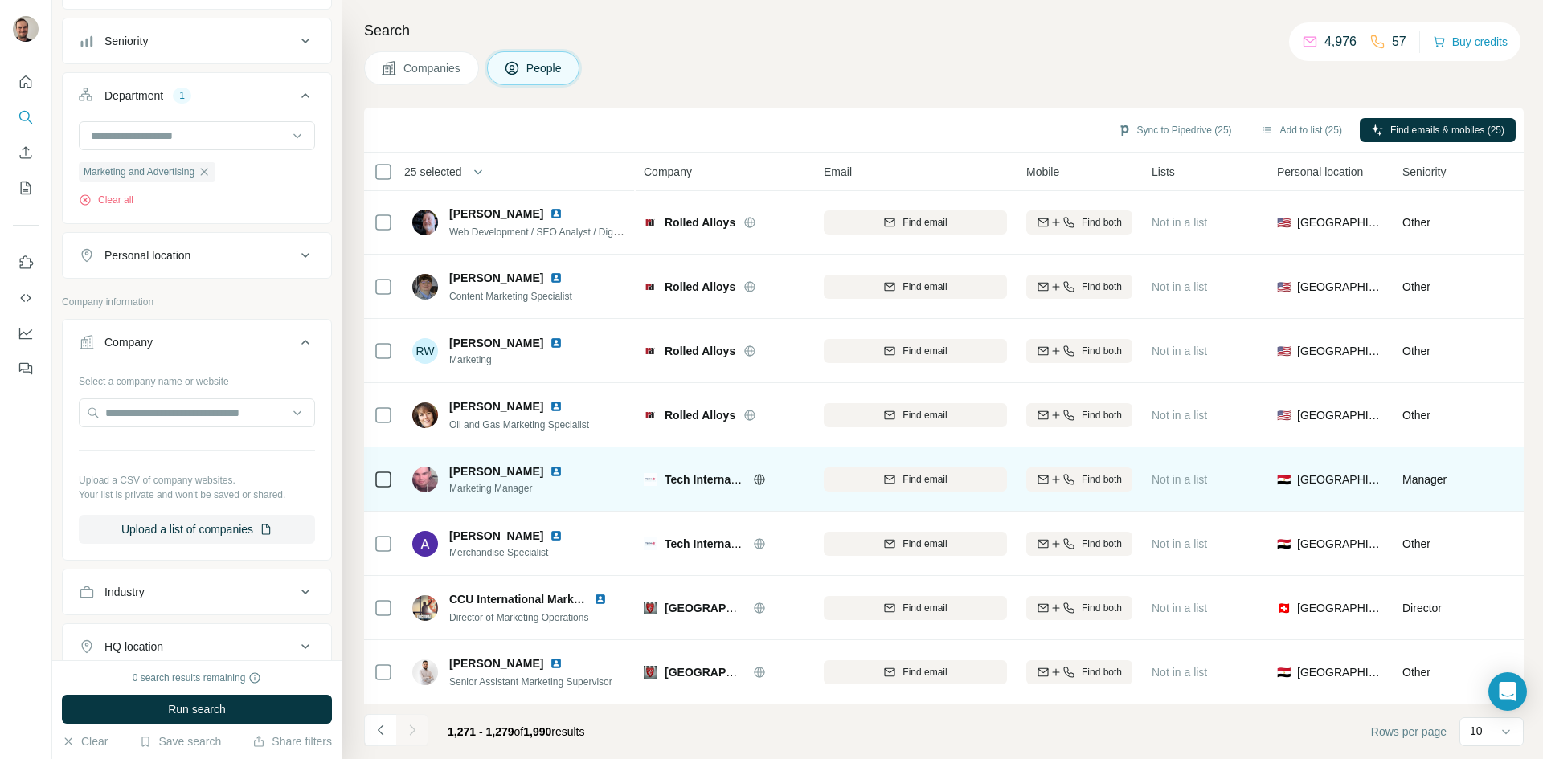
click at [758, 474] on icon at bounding box center [759, 479] width 4 height 10
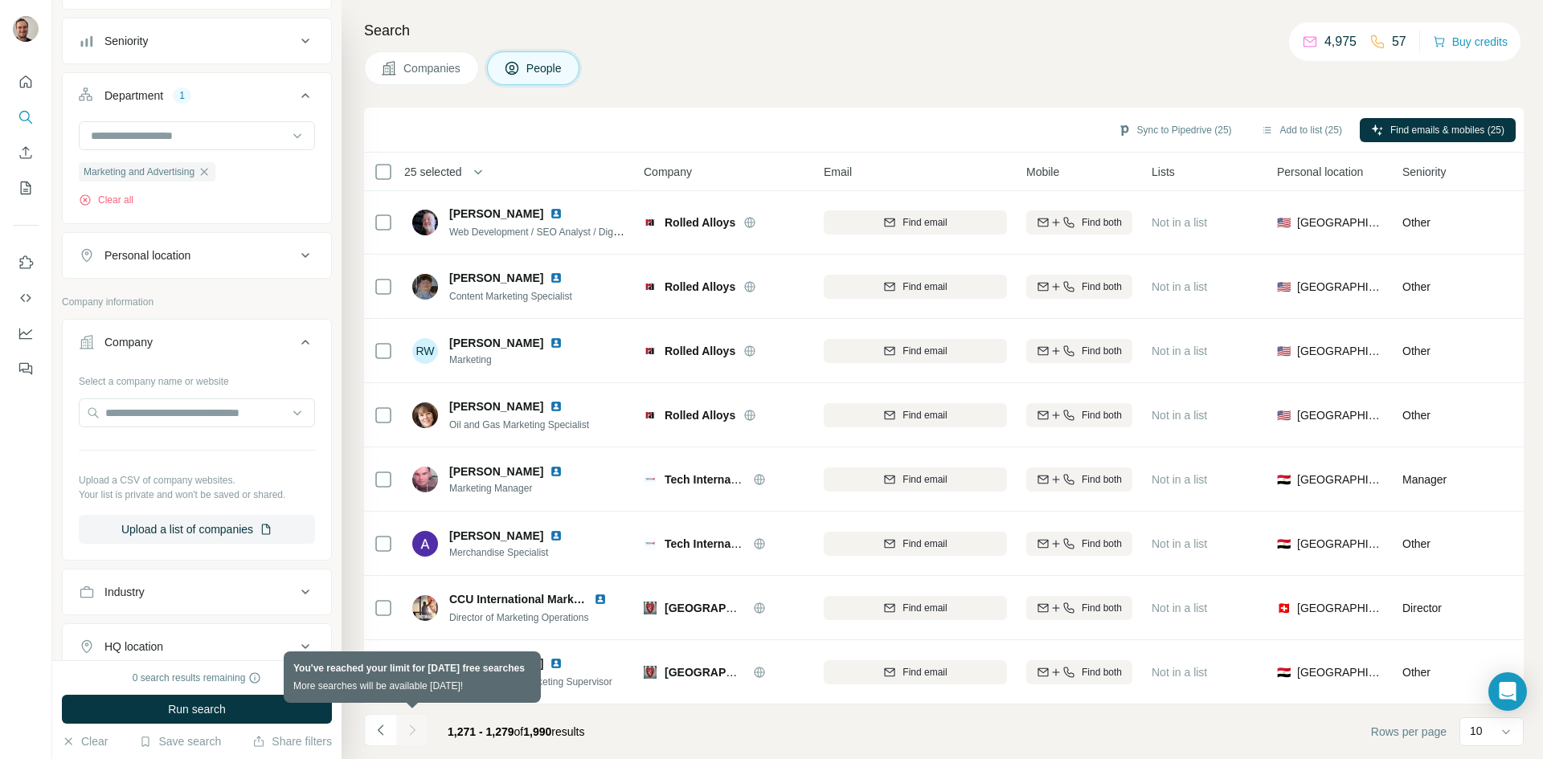
click at [406, 732] on div at bounding box center [412, 730] width 32 height 32
click at [384, 734] on icon "Navigate to previous page" at bounding box center [381, 731] width 16 height 16
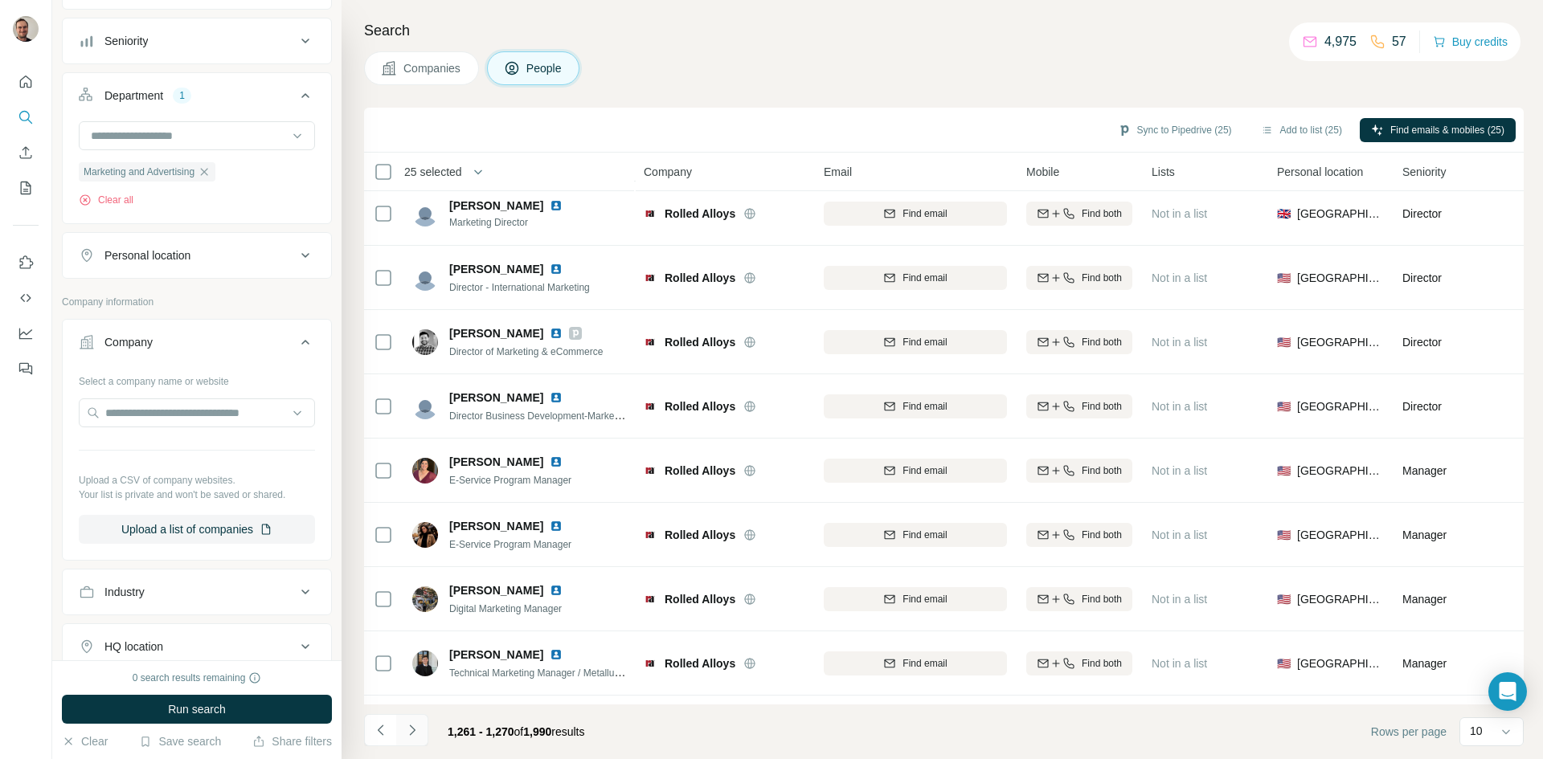
click at [411, 732] on icon "Navigate to next page" at bounding box center [412, 731] width 16 height 16
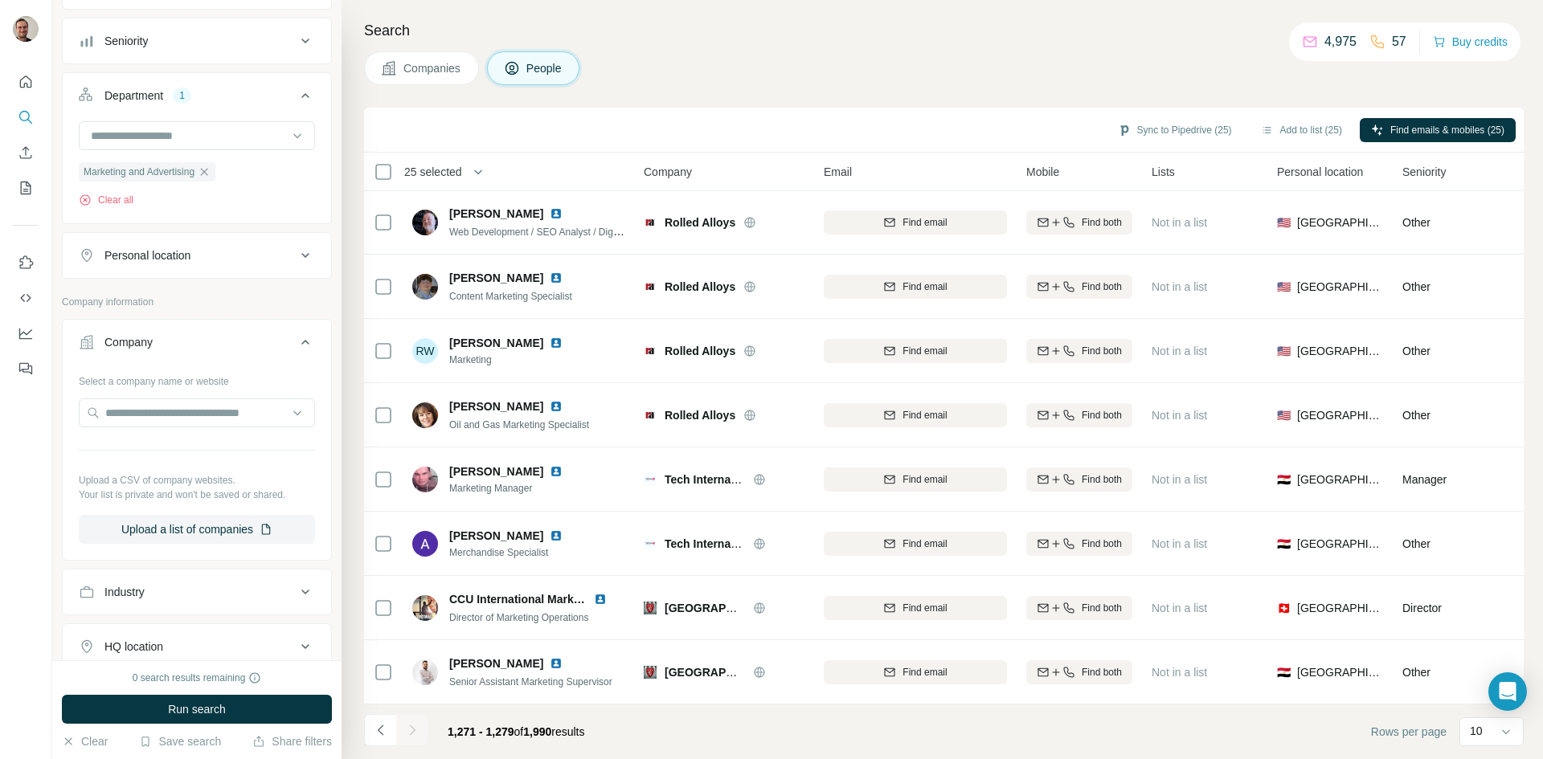
click at [714, 726] on footer "1,271 - 1,279 of 1,990 results Rows per page 10" at bounding box center [944, 732] width 1160 height 55
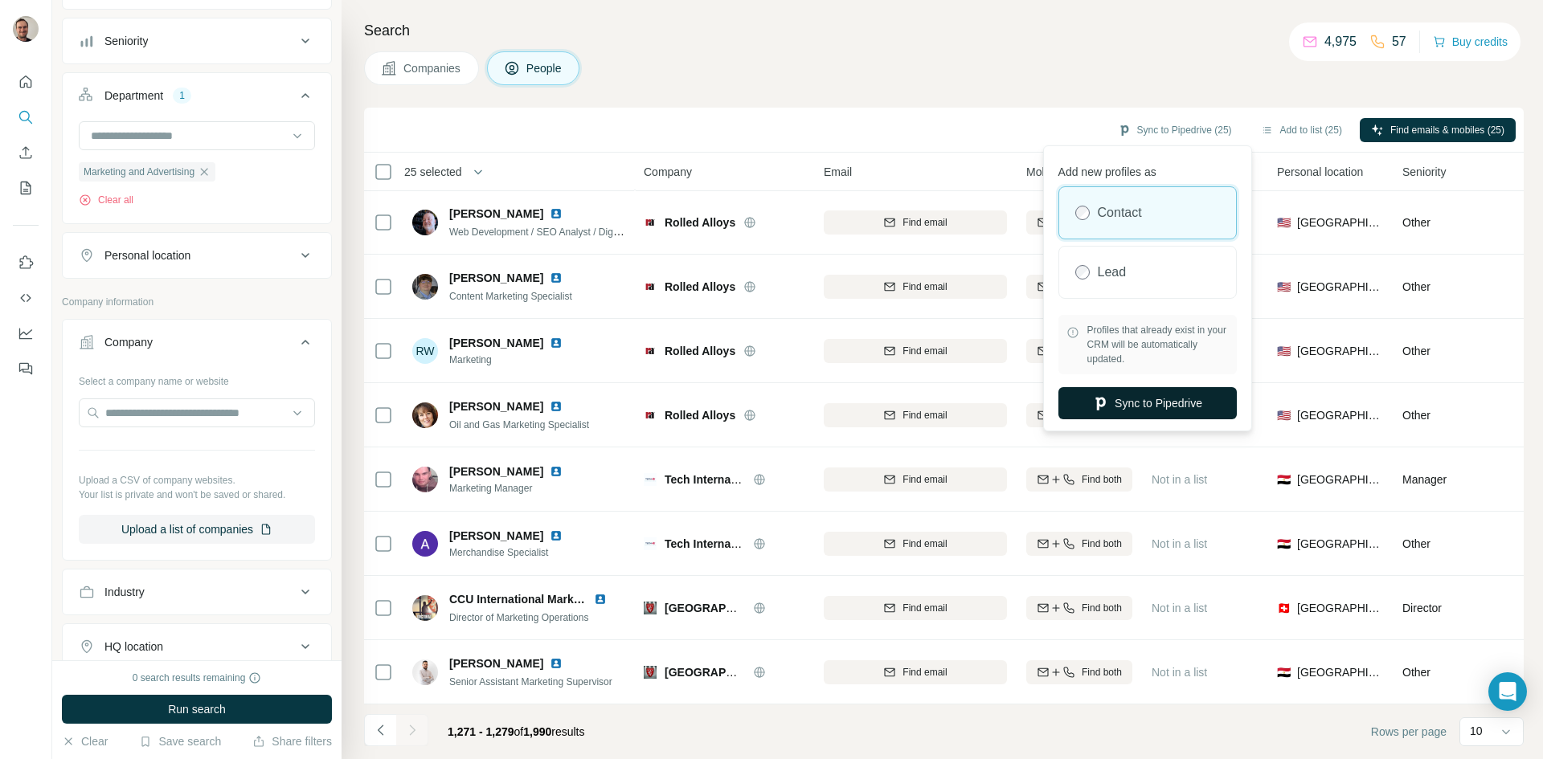
click at [1169, 399] on button "Sync to Pipedrive" at bounding box center [1147, 403] width 178 height 32
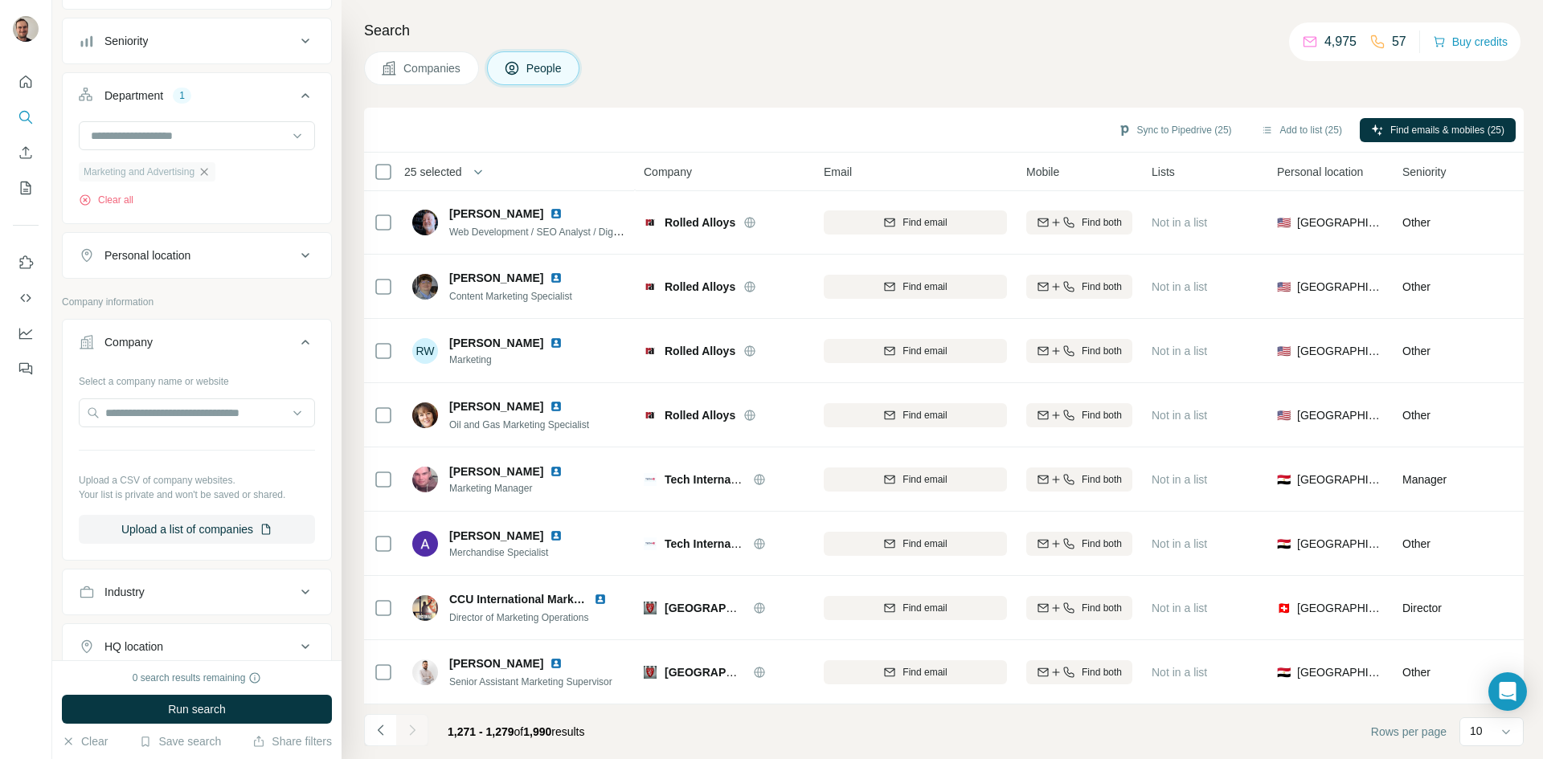
click at [201, 167] on icon "button" at bounding box center [204, 172] width 13 height 13
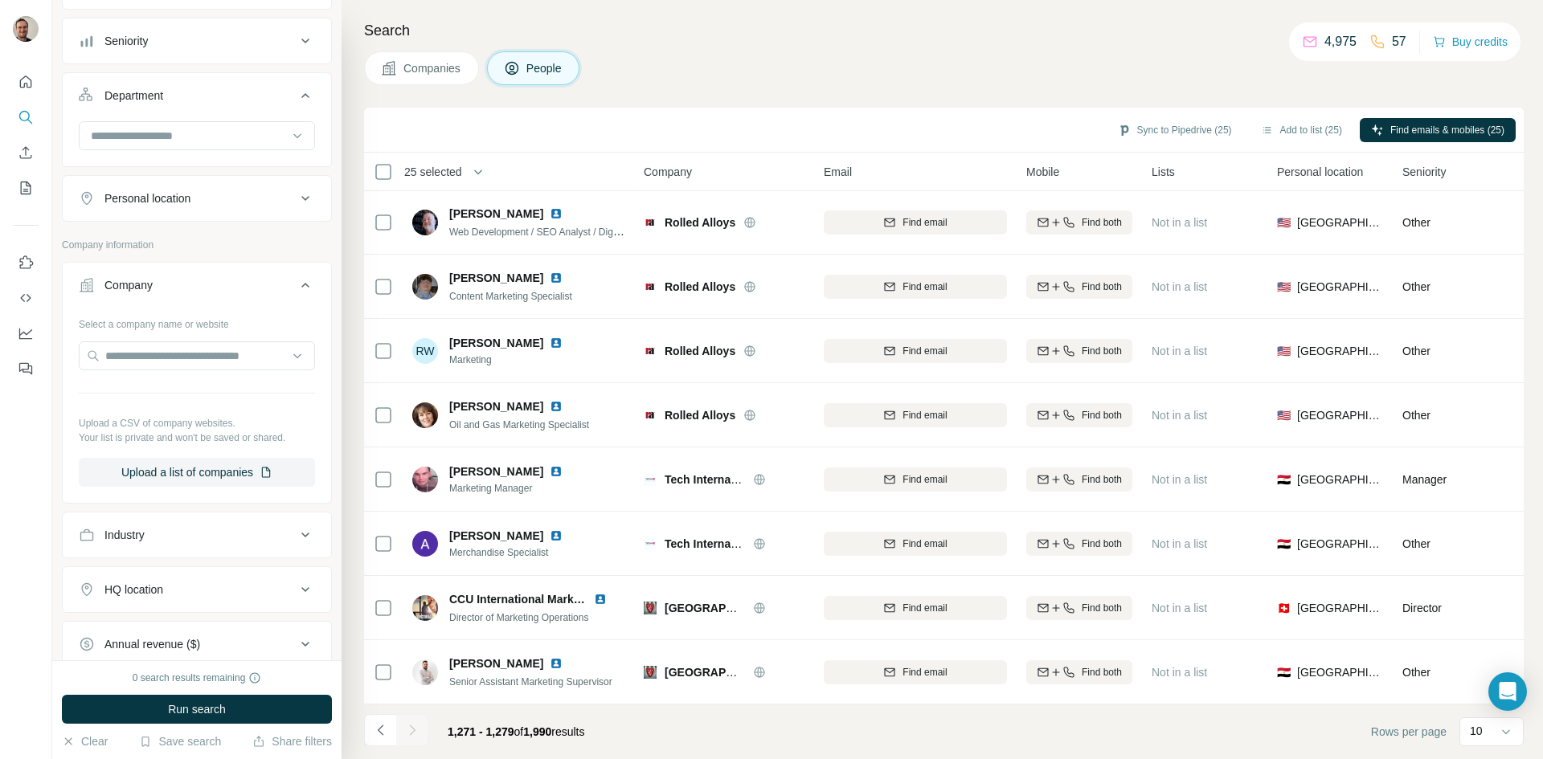
scroll to position [535, 0]
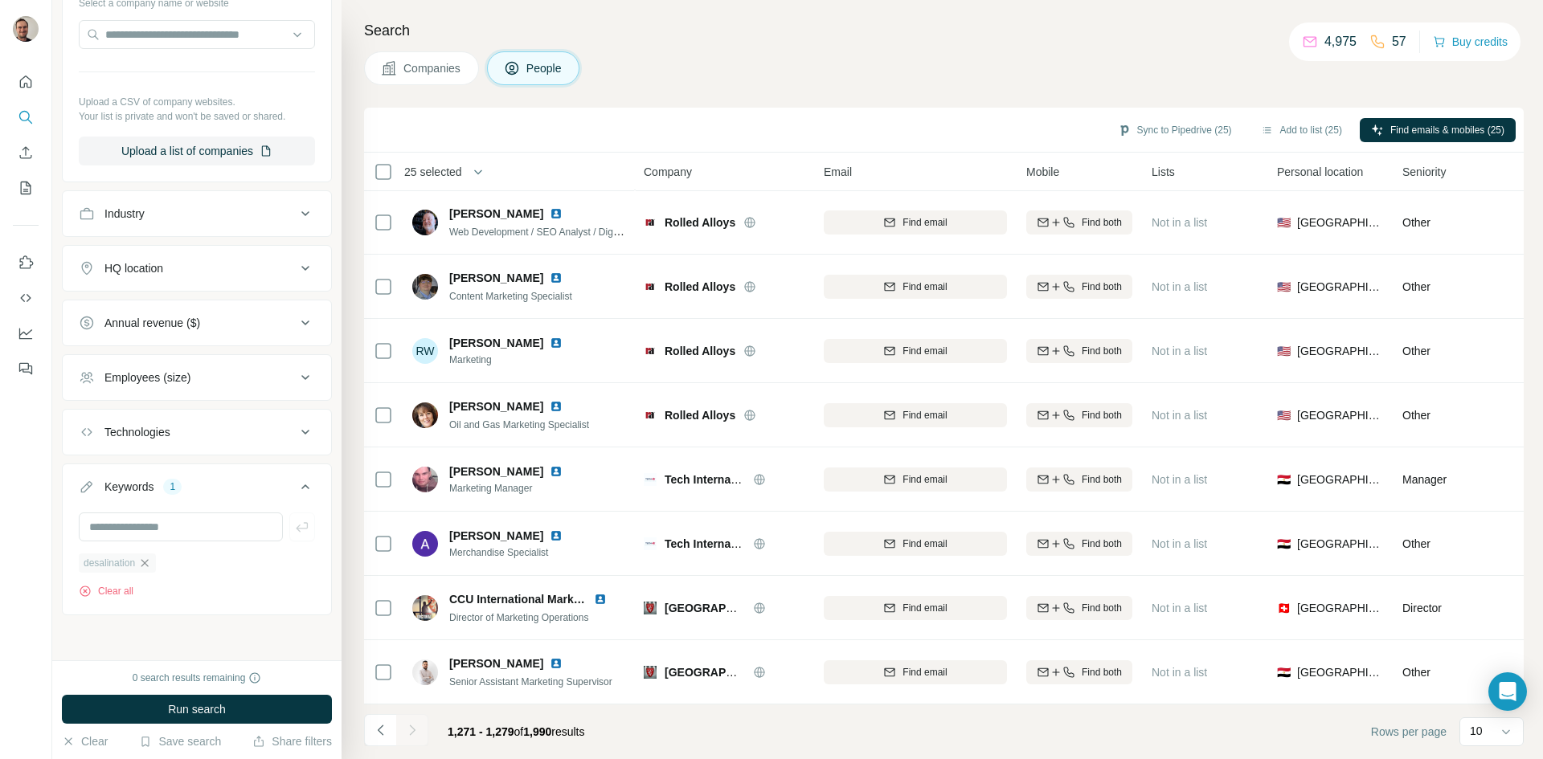
click at [144, 563] on icon "button" at bounding box center [144, 563] width 13 height 13
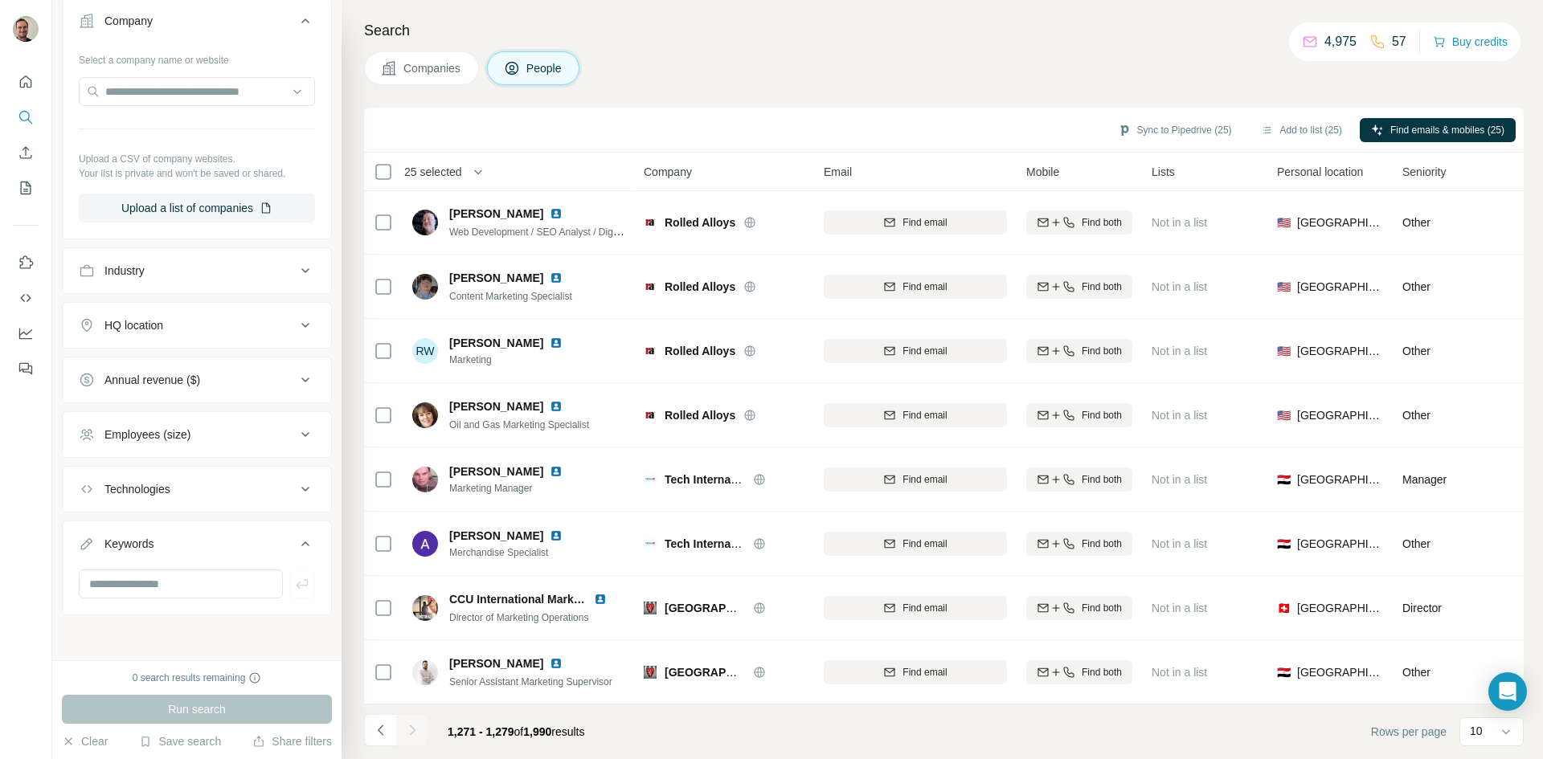
scroll to position [478, 0]
click at [152, 90] on input "text" at bounding box center [197, 91] width 236 height 29
click at [159, 90] on input "**********" at bounding box center [197, 91] width 236 height 29
type input "**********"
click at [186, 129] on p "Exchanger Industries" at bounding box center [178, 128] width 106 height 16
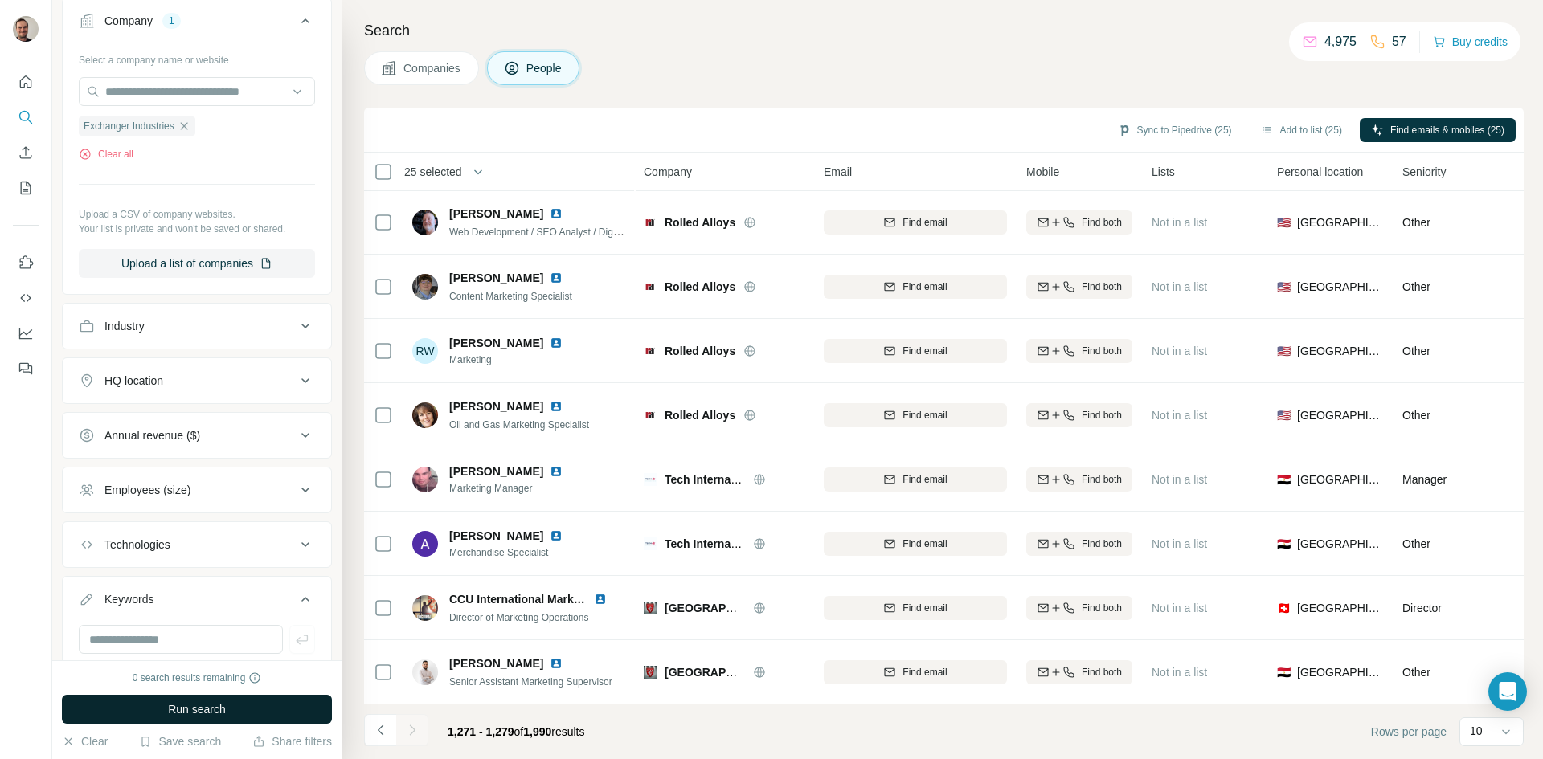
click at [300, 700] on button "Run search" at bounding box center [197, 709] width 270 height 29
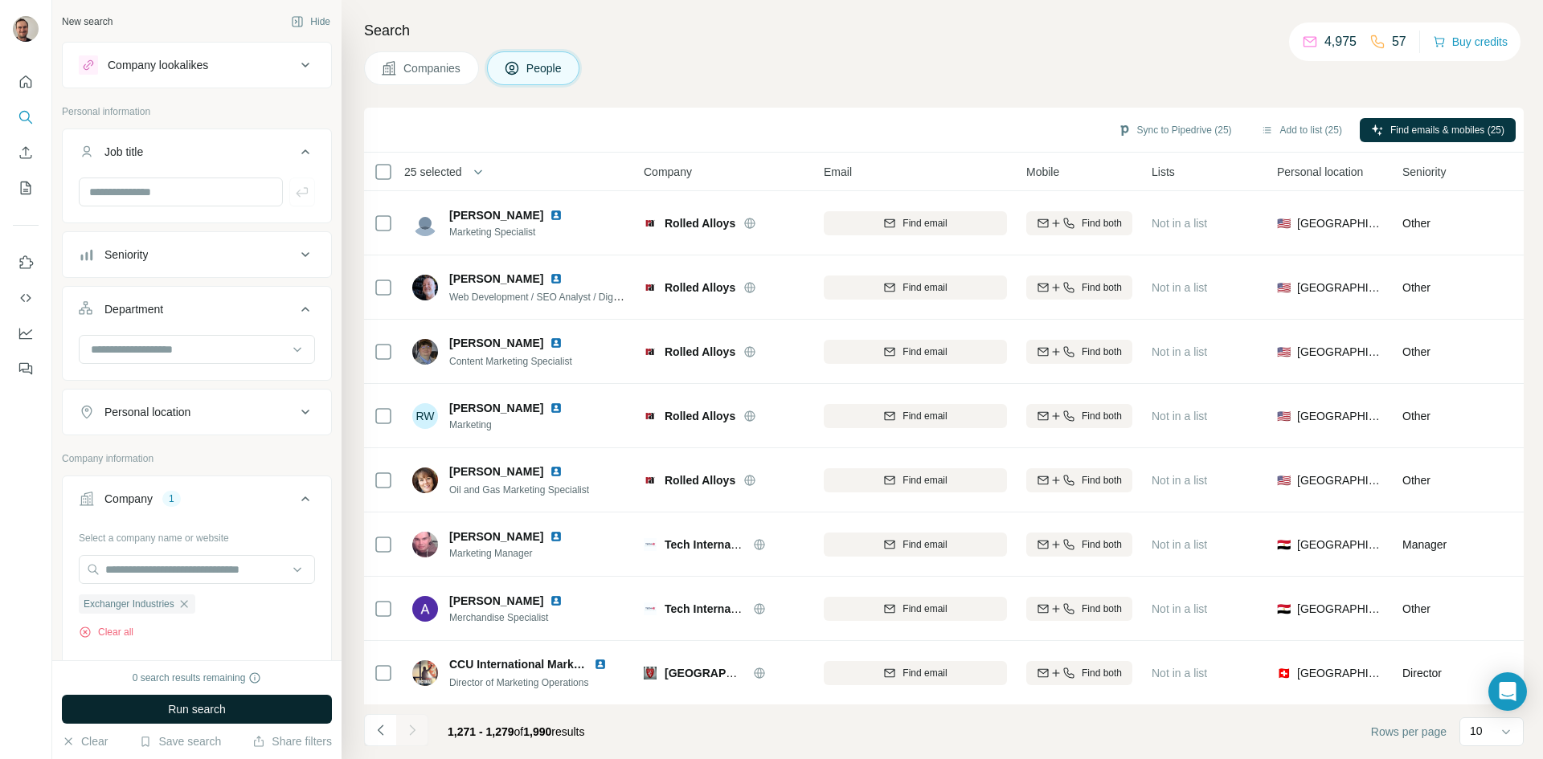
click at [211, 710] on span "Run search" at bounding box center [197, 710] width 58 height 16
